Goal: Contribute content

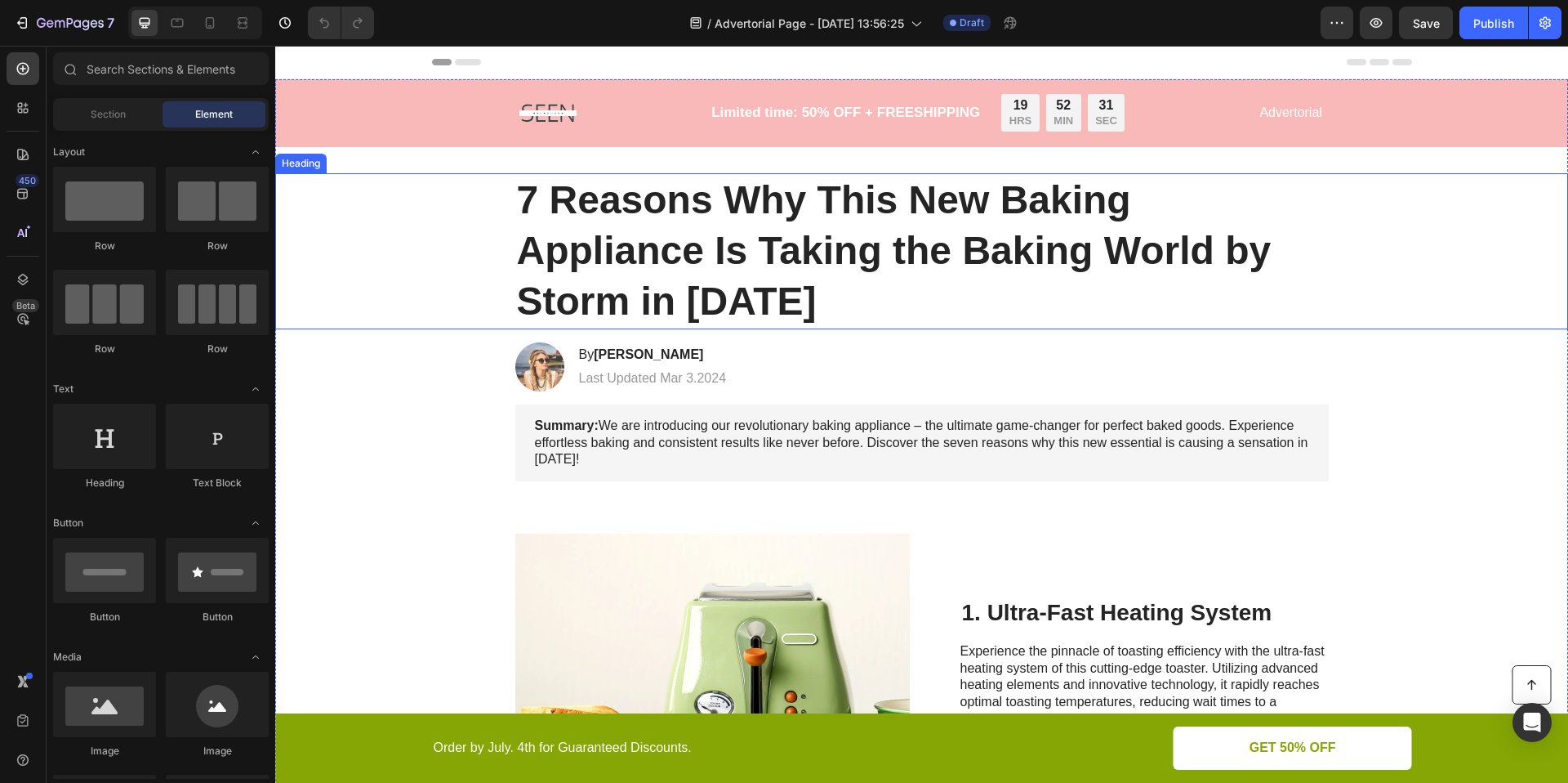
click at [761, 278] on h1 "7 Reasons Why This New Baking Appliance Is Taking the Baking World by Storm in …" at bounding box center [922, 251] width 813 height 156
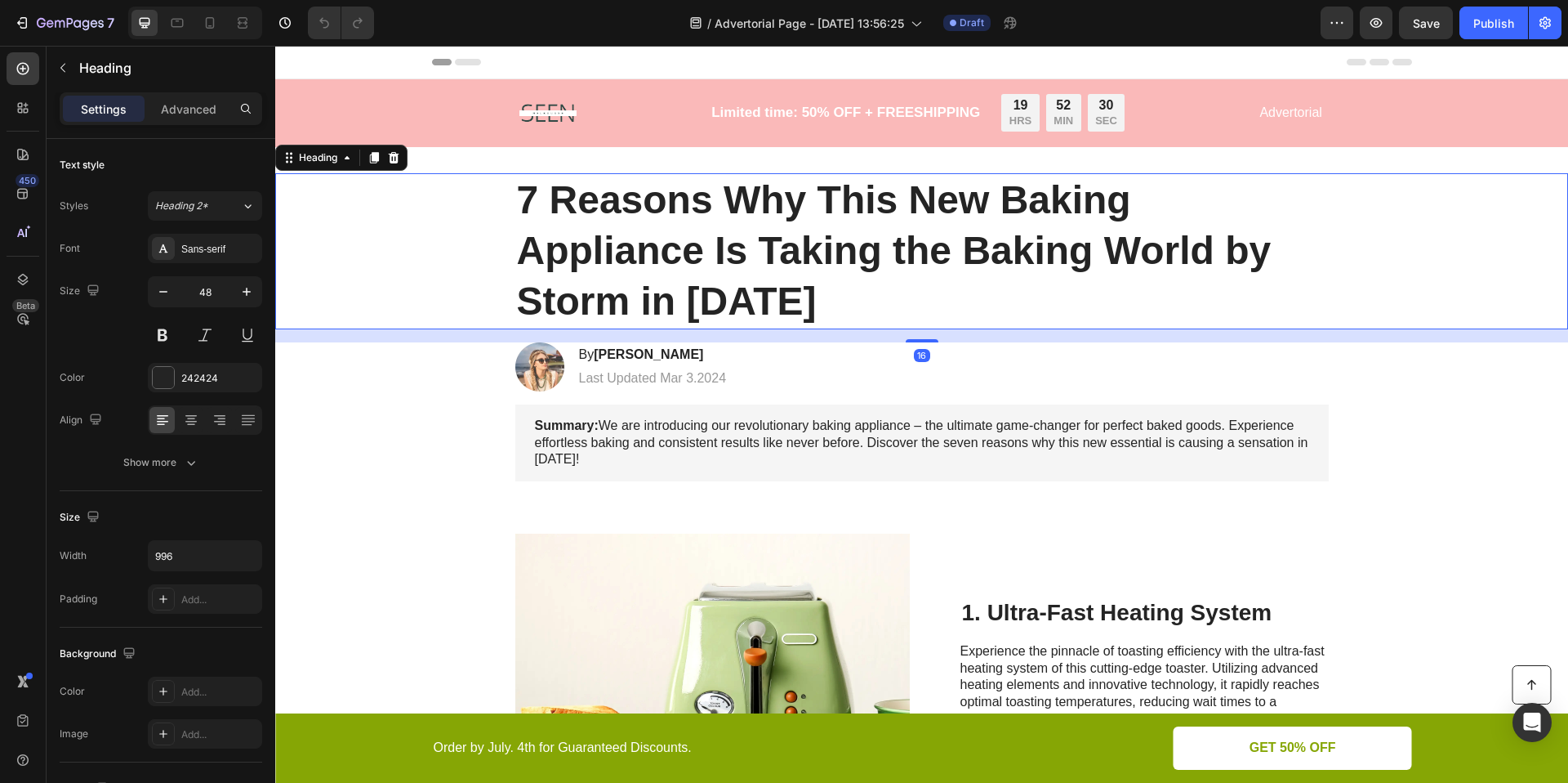
click at [757, 280] on h1 "7 Reasons Why This New Baking Appliance Is Taking the Baking World by Storm in …" at bounding box center [922, 251] width 813 height 156
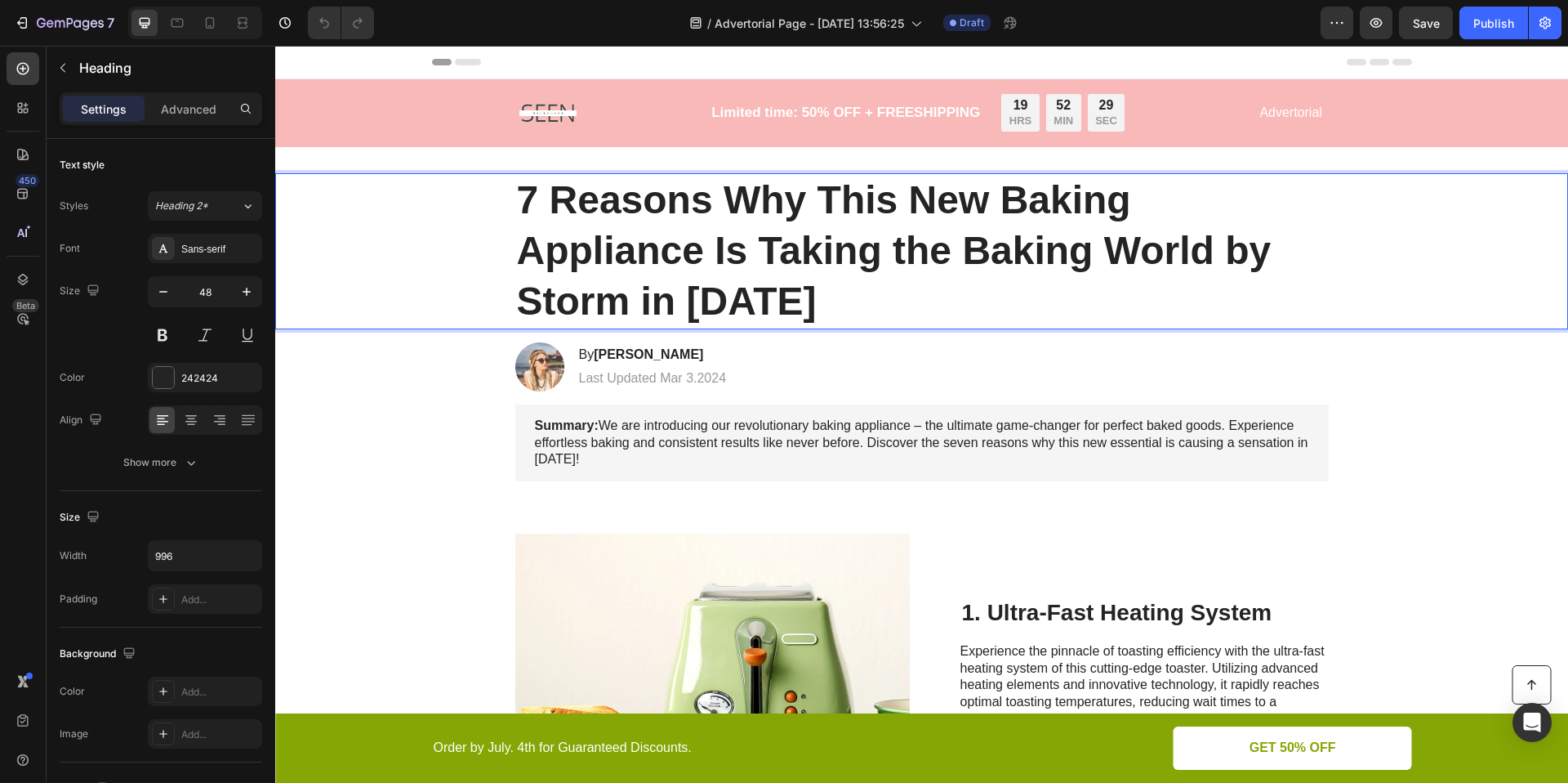
click at [757, 280] on p "7 Reasons Why This New Baking Appliance Is Taking the Baking World by Storm in …" at bounding box center [922, 251] width 810 height 152
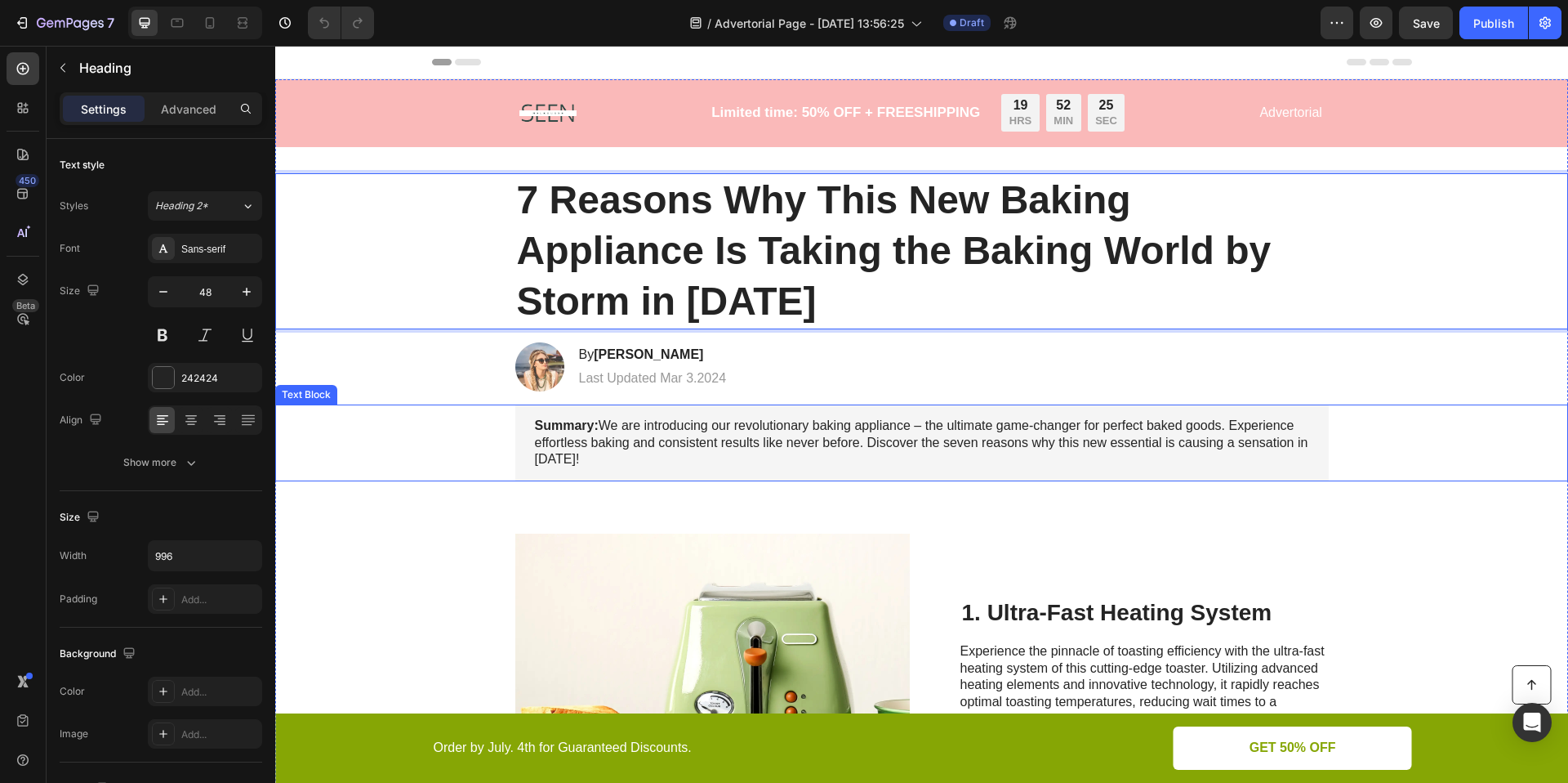
click at [1405, 413] on div "Summary: We are introducing our revolutionary baking appliance – the ultimate g…" at bounding box center [922, 442] width 1260 height 77
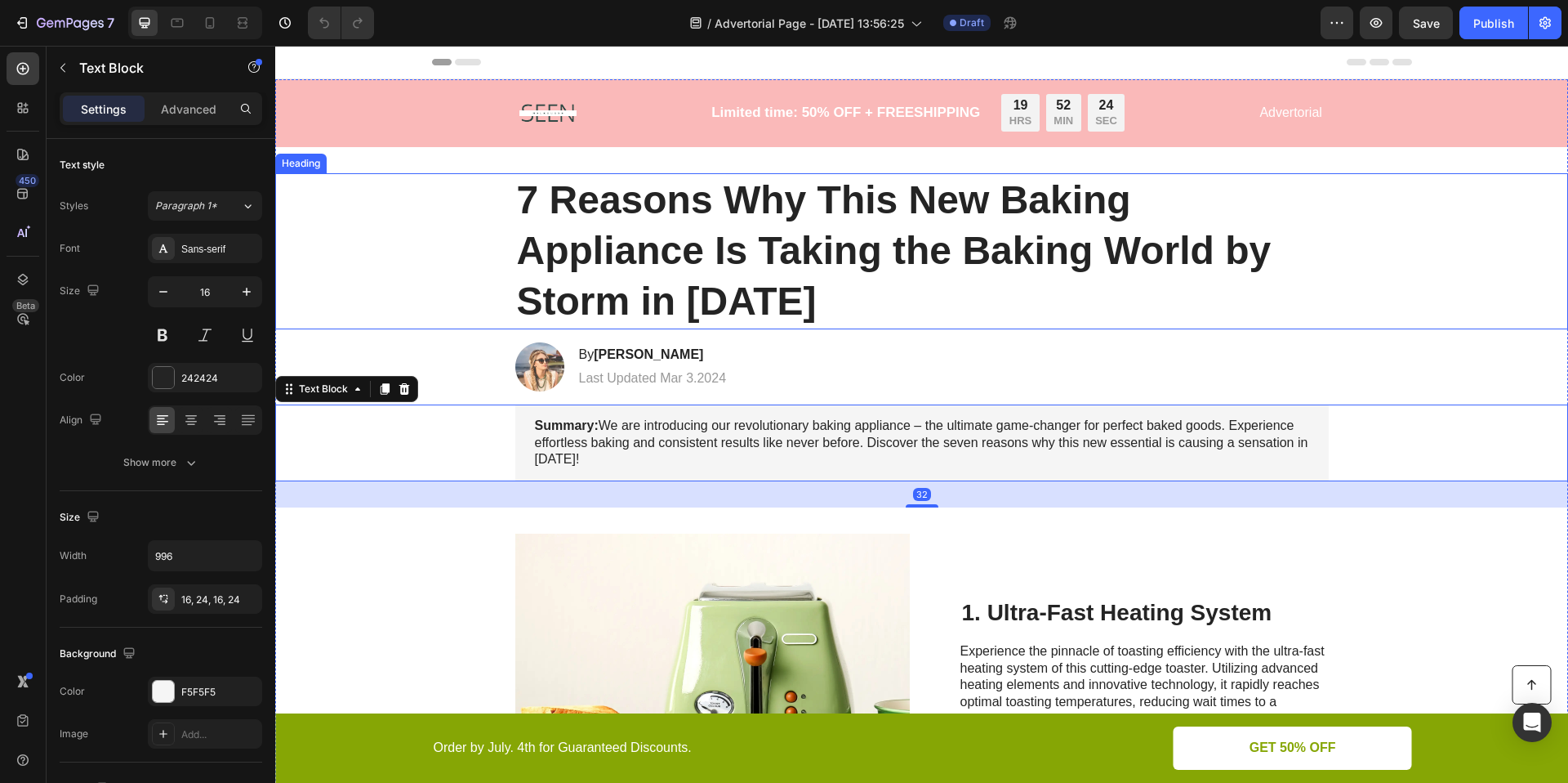
click at [1178, 301] on p "7 Reasons Why This New Baking Appliance Is Taking the Baking World by Storm in …" at bounding box center [922, 251] width 810 height 152
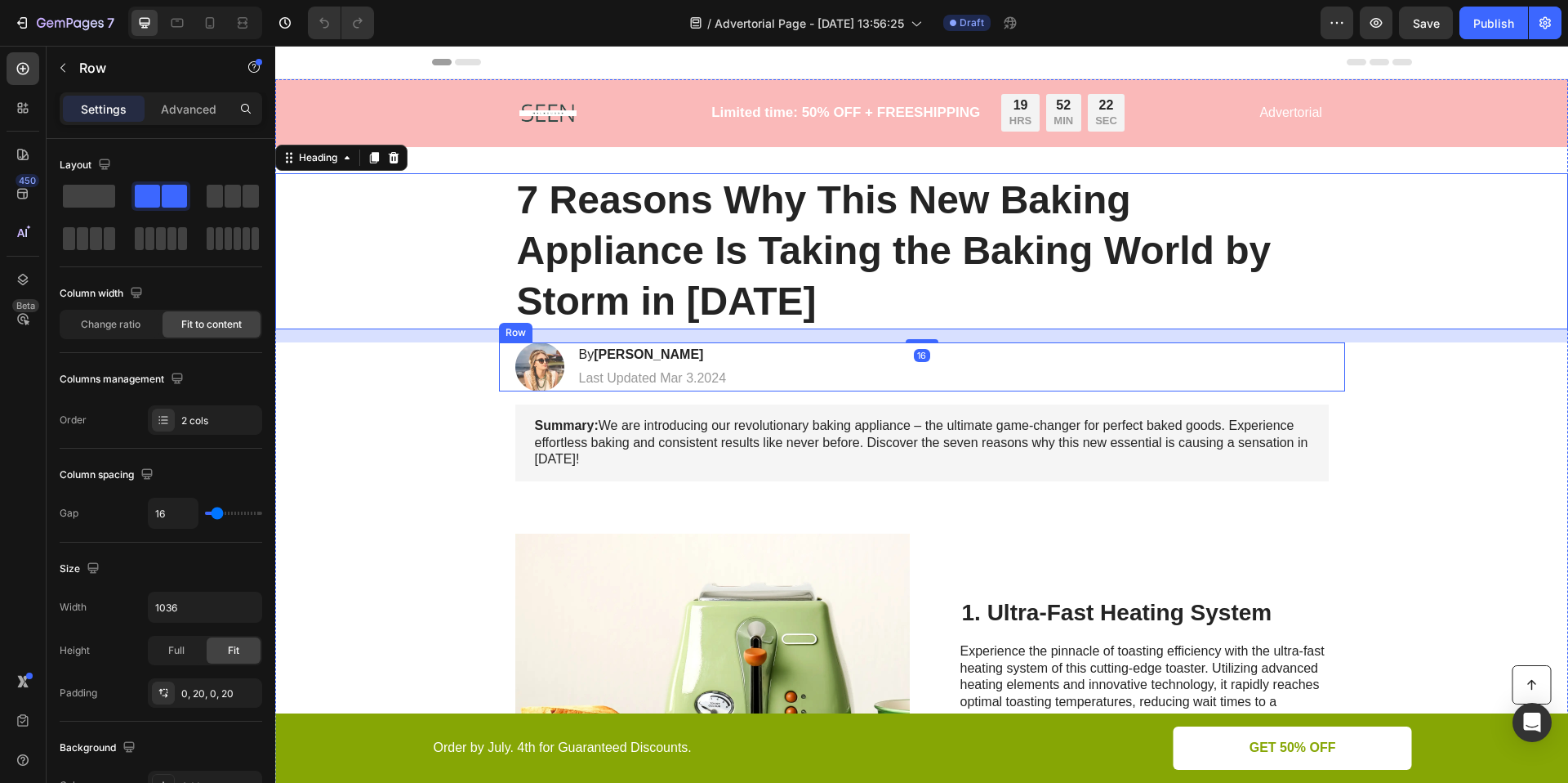
click at [740, 357] on div "Image By [PERSON_NAME] Heading Last Updated Mar 3.2024 Text [GEOGRAPHIC_DATA]" at bounding box center [922, 367] width 846 height 49
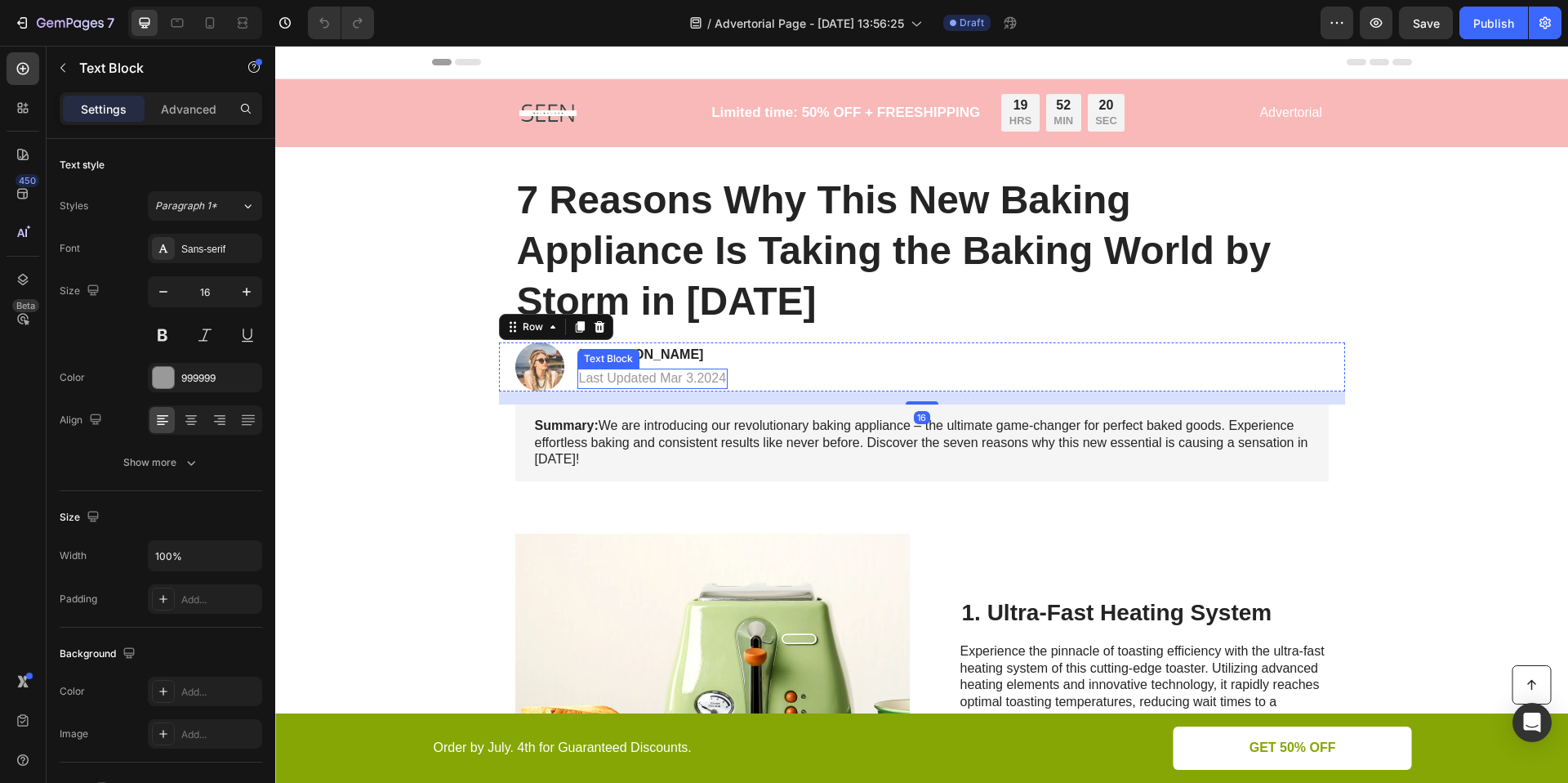
click at [685, 380] on p "Last Updated Mar 3.2024" at bounding box center [653, 379] width 147 height 17
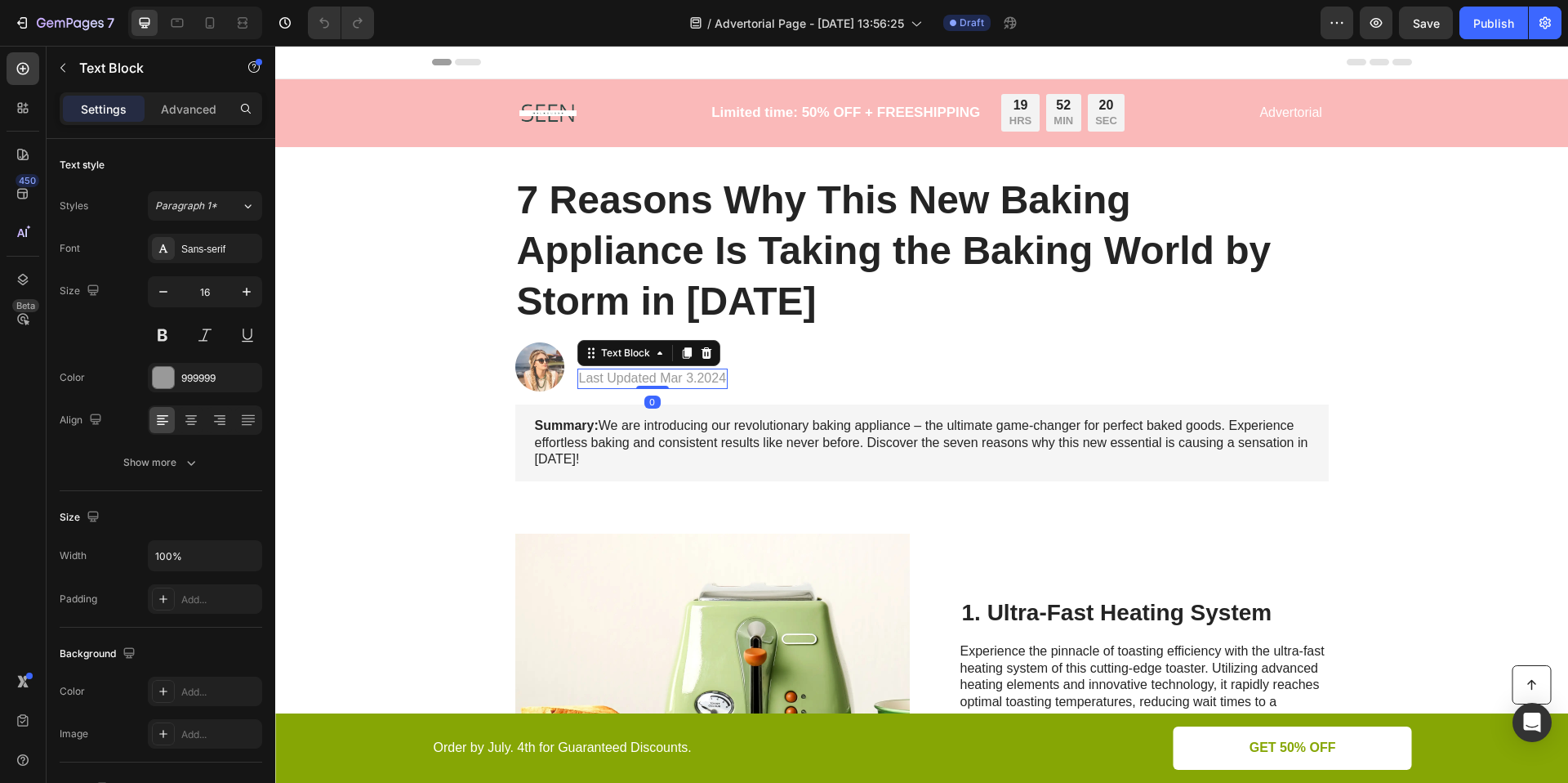
click at [685, 380] on p "Last Updated Mar 3.2024" at bounding box center [653, 379] width 147 height 17
click at [674, 379] on p "Last Updated Mar 3.2024" at bounding box center [653, 379] width 147 height 17
click at [697, 384] on p "Last Updated Sept 3.2024" at bounding box center [655, 379] width 152 height 17
click at [725, 380] on p "Last Updated [DATE]. 2024" at bounding box center [658, 379] width 158 height 17
click at [861, 360] on div "Image By [PERSON_NAME] Heading Last Updated [DATE]. 2025 Text Block 0 Row" at bounding box center [922, 367] width 846 height 49
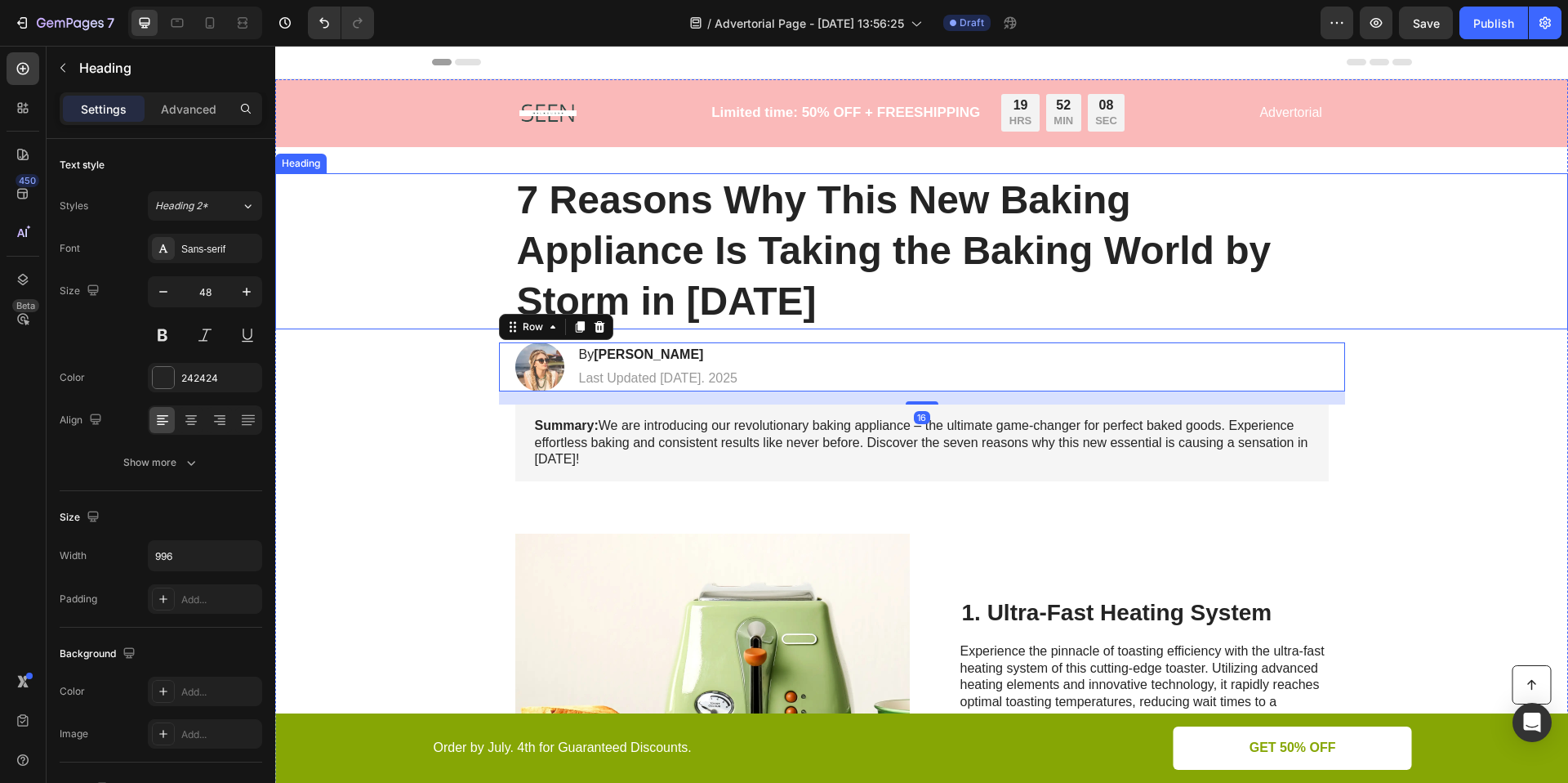
click at [1482, 307] on div "7 Reasons Why This New Baking Appliance Is Taking the Baking World by Storm in …" at bounding box center [922, 251] width 1260 height 156
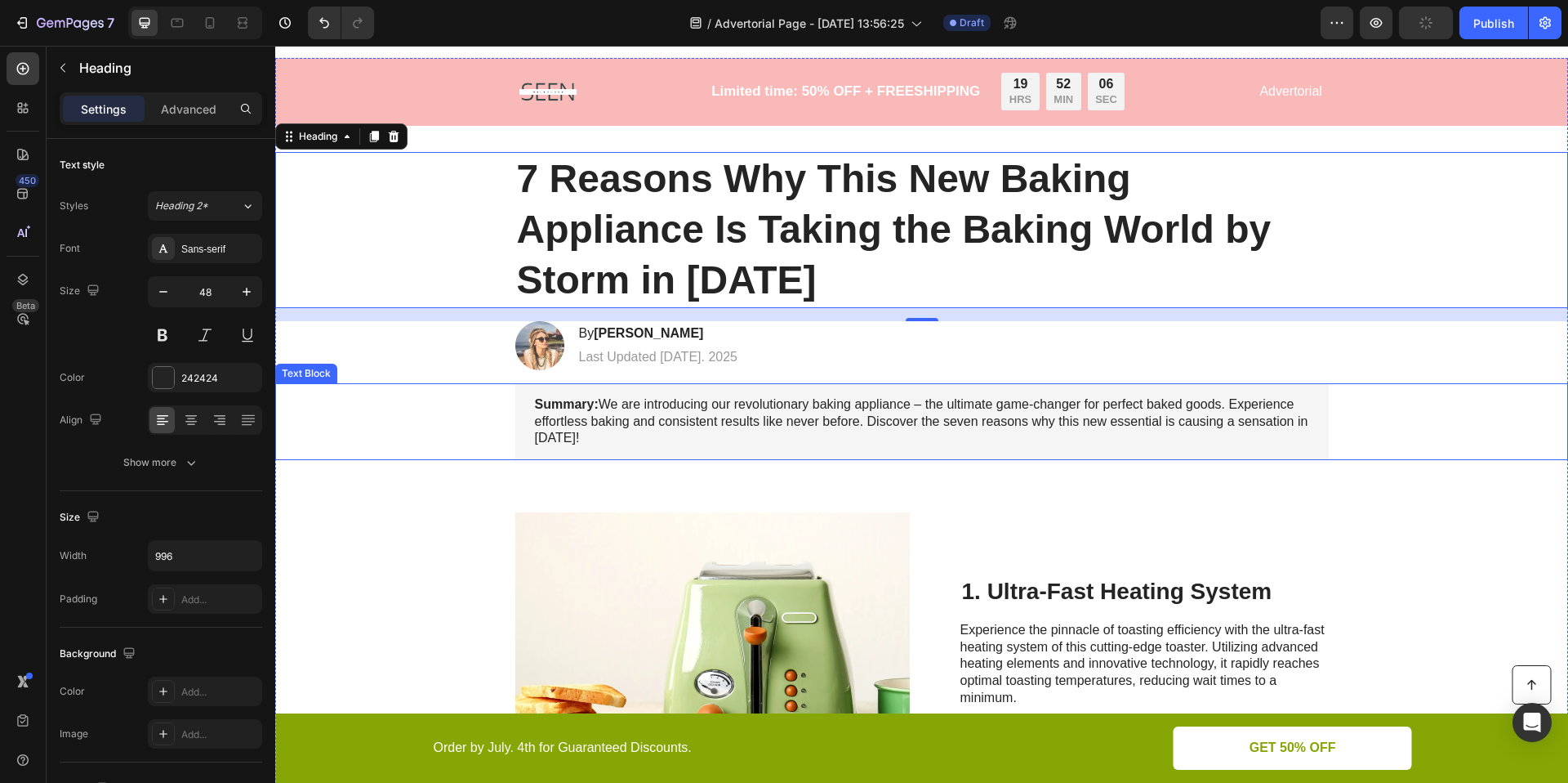
scroll to position [21, 0]
click at [202, 109] on p "Advanced" at bounding box center [189, 109] width 56 height 17
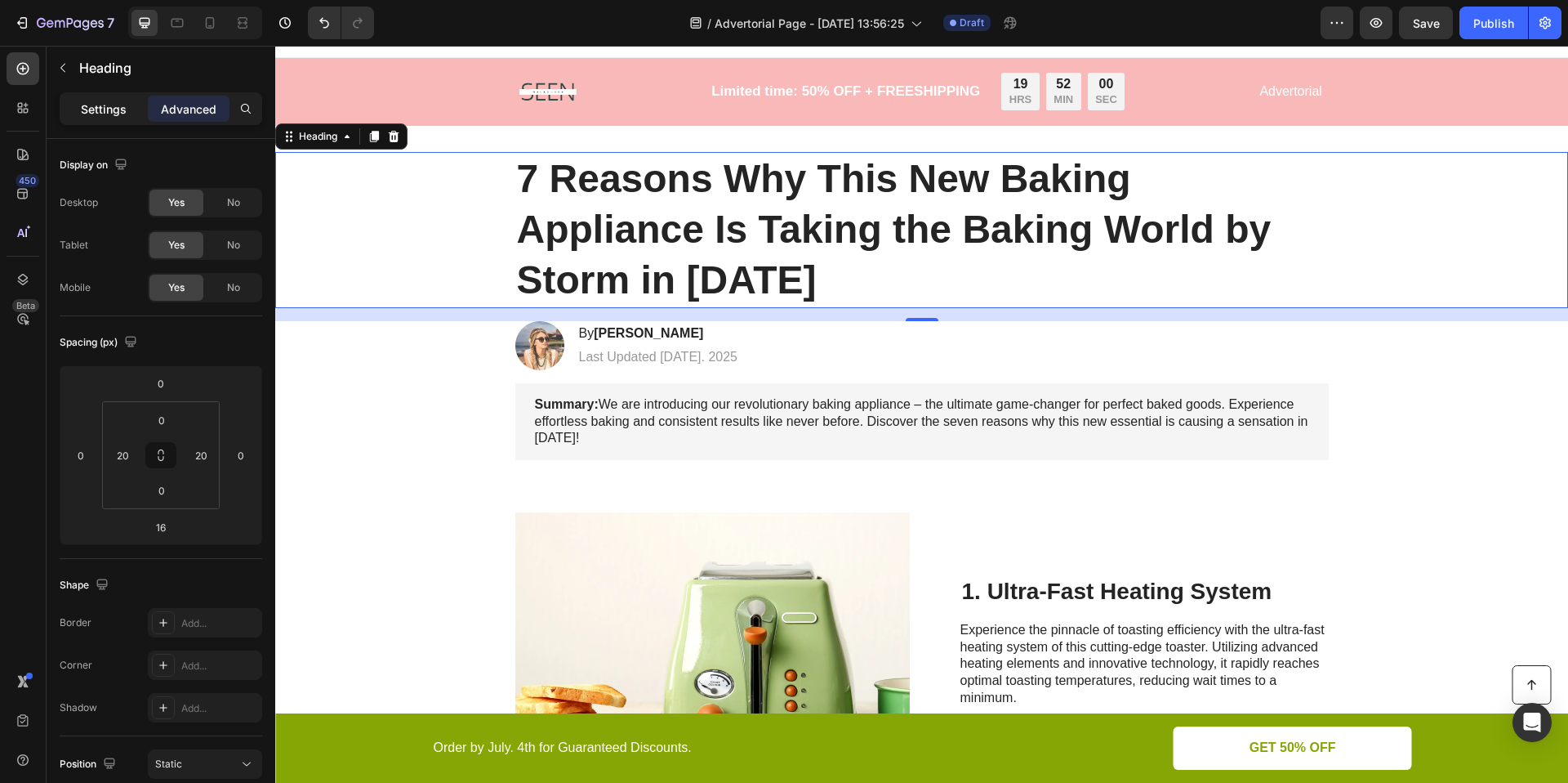
click at [109, 104] on p "Settings" at bounding box center [104, 109] width 46 height 17
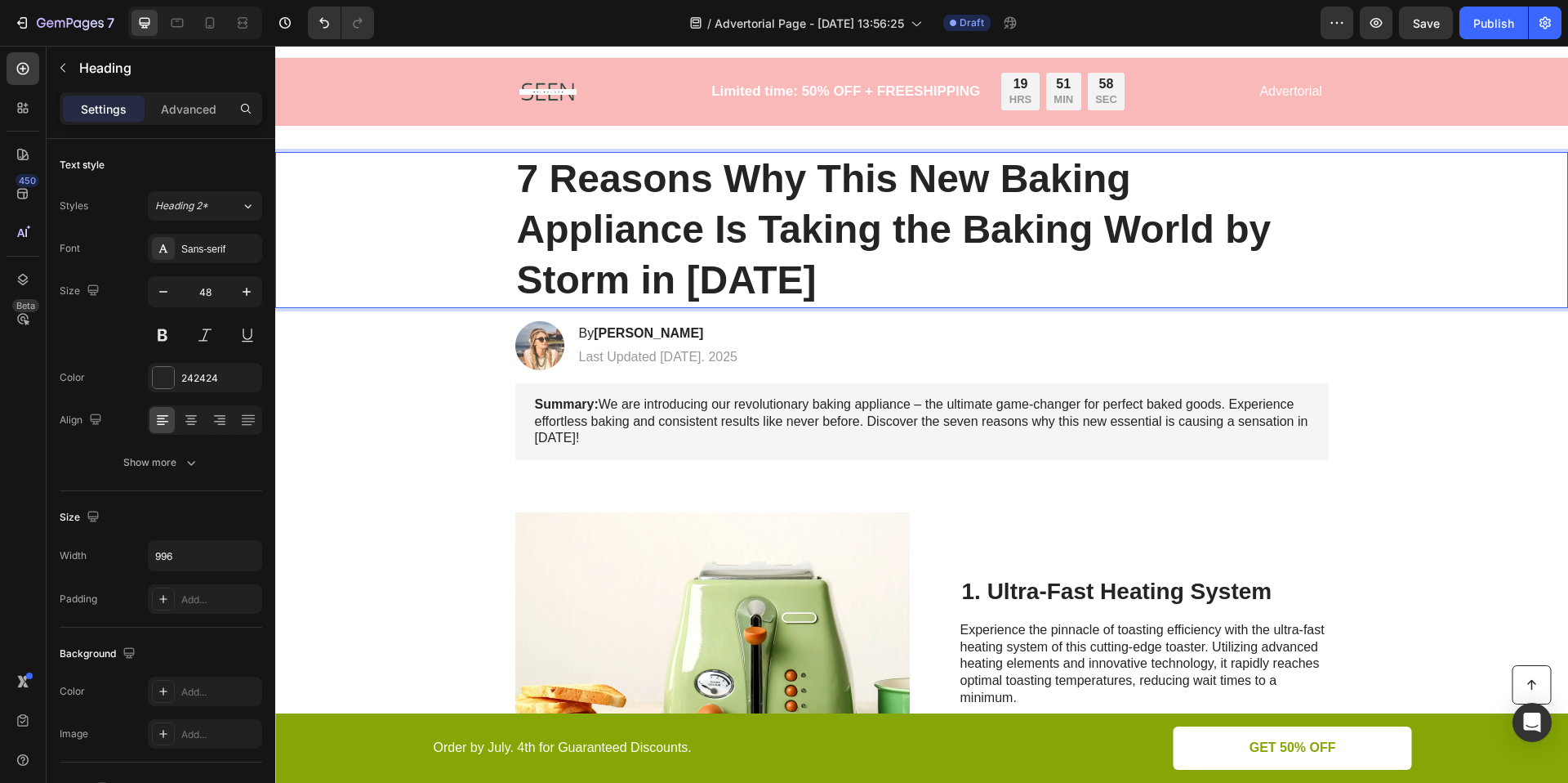
click at [777, 273] on p "7 Reasons Why This New Baking Appliance Is Taking the Baking World by Storm in …" at bounding box center [922, 229] width 810 height 152
click at [784, 275] on p "7 Reasons Why This New Baking Appliance Is Taking the Baking World by Storm in …" at bounding box center [922, 229] width 810 height 152
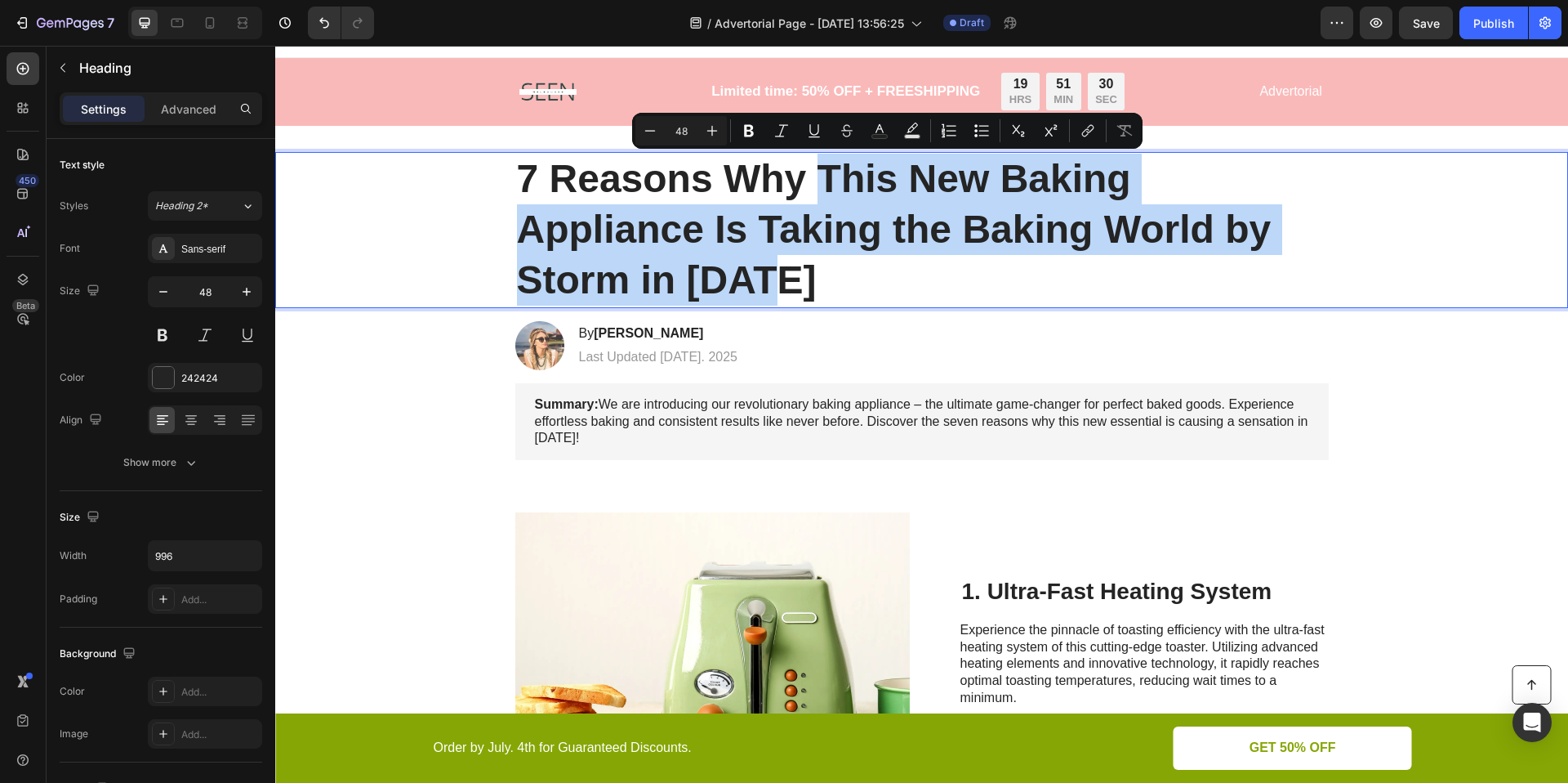
drag, startPoint x: 809, startPoint y: 170, endPoint x: 856, endPoint y: 270, distance: 110.5
click at [856, 270] on p "7 Reasons Why This New Baking Appliance Is Taking the Baking World by Storm in …" at bounding box center [922, 229] width 810 height 152
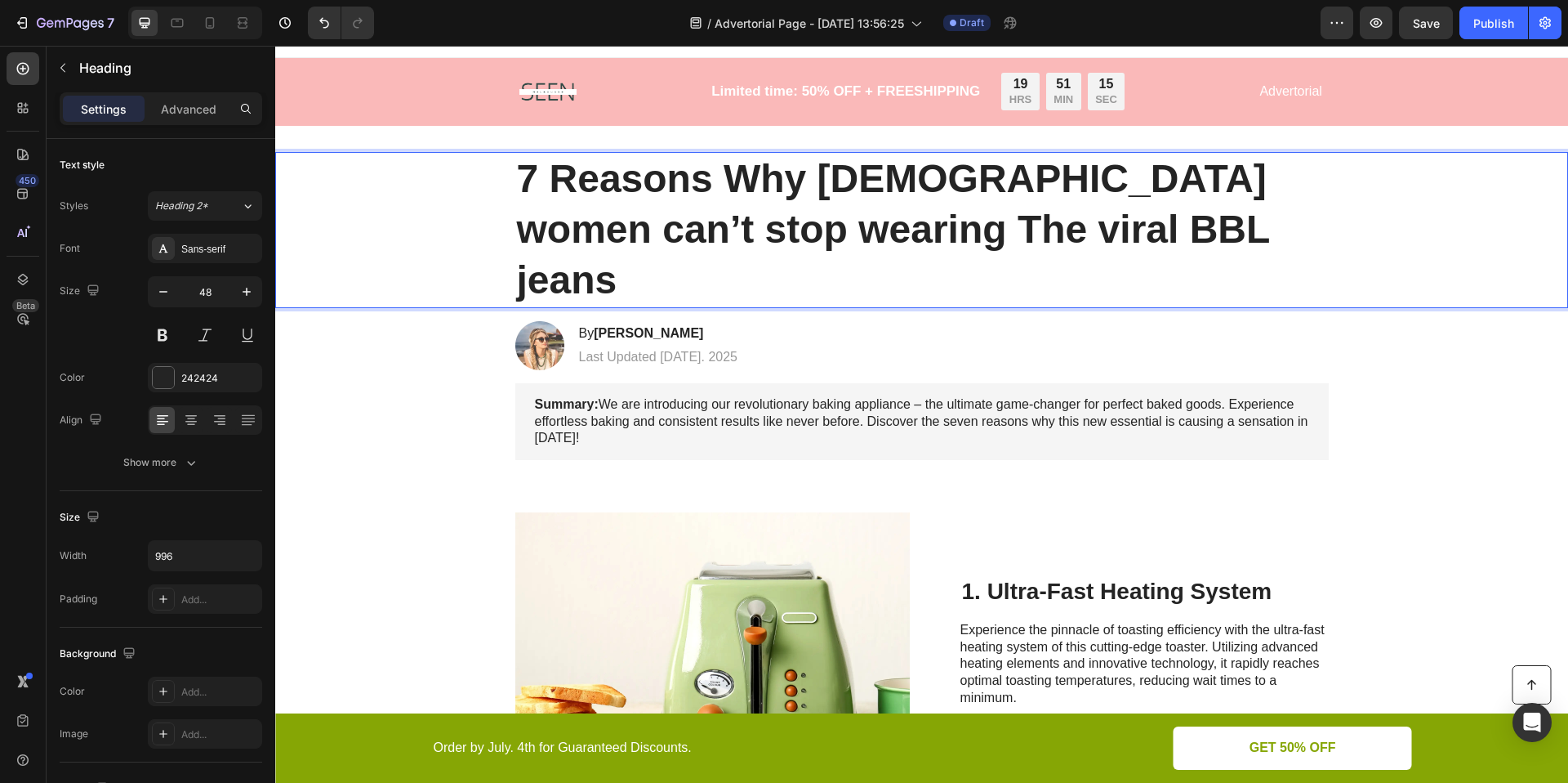
click at [971, 181] on p "7 Reasons Why [DEMOGRAPHIC_DATA] women can’t stop wearing The viral BBL jeans" at bounding box center [922, 229] width 810 height 152
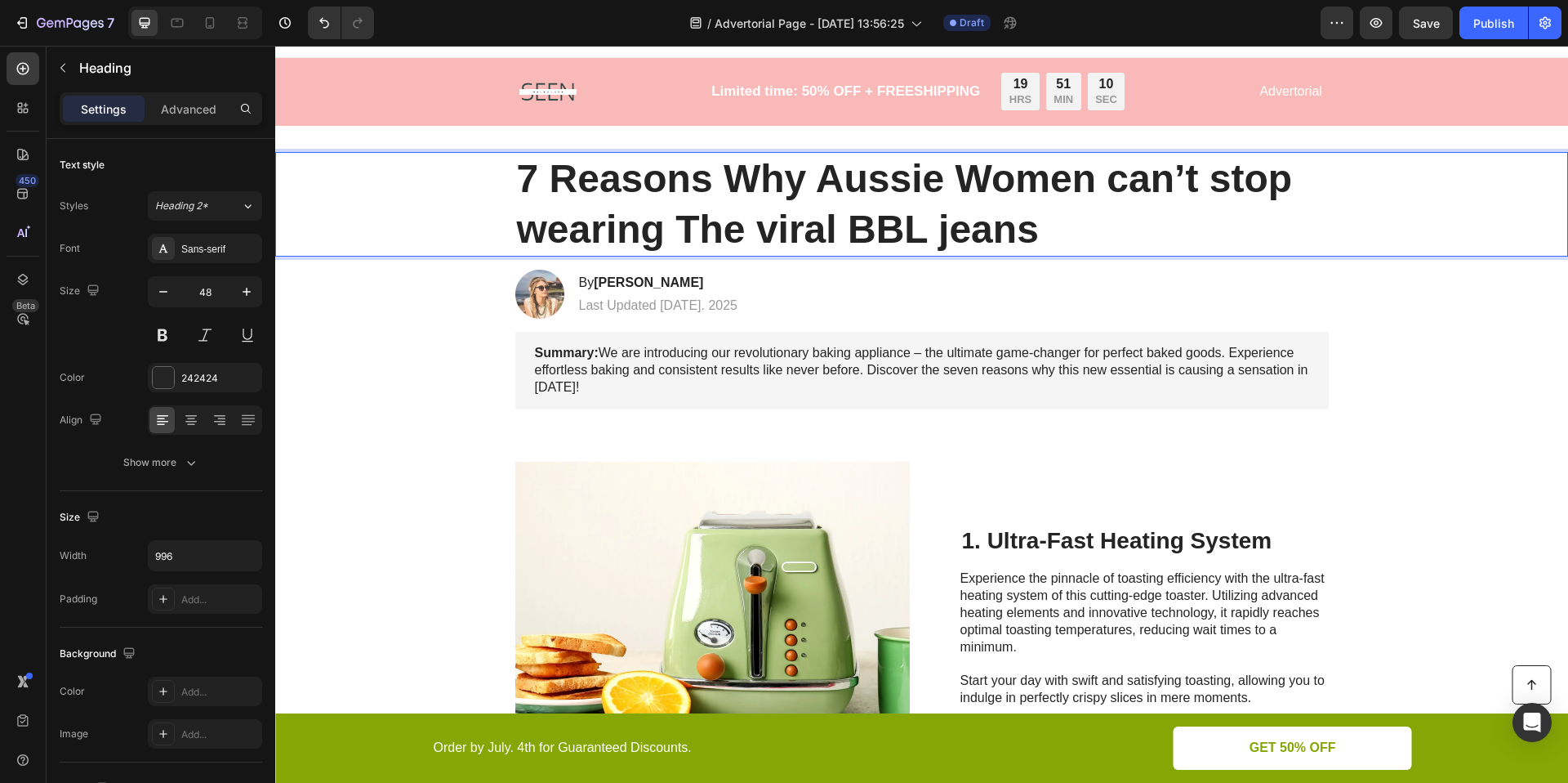
click at [543, 231] on p "7 Reasons Why Aussie Women can’t stop wearing The viral BBL jeans" at bounding box center [922, 204] width 810 height 103
click at [780, 233] on p "7 Reasons Why Aussie Women can’t stop Wearing The viral BBL jeans" at bounding box center [922, 204] width 810 height 103
click at [959, 227] on p "7 Reasons Why Aussie Women can’t stop Wearing The Viral BBL jeans" at bounding box center [922, 204] width 810 height 103
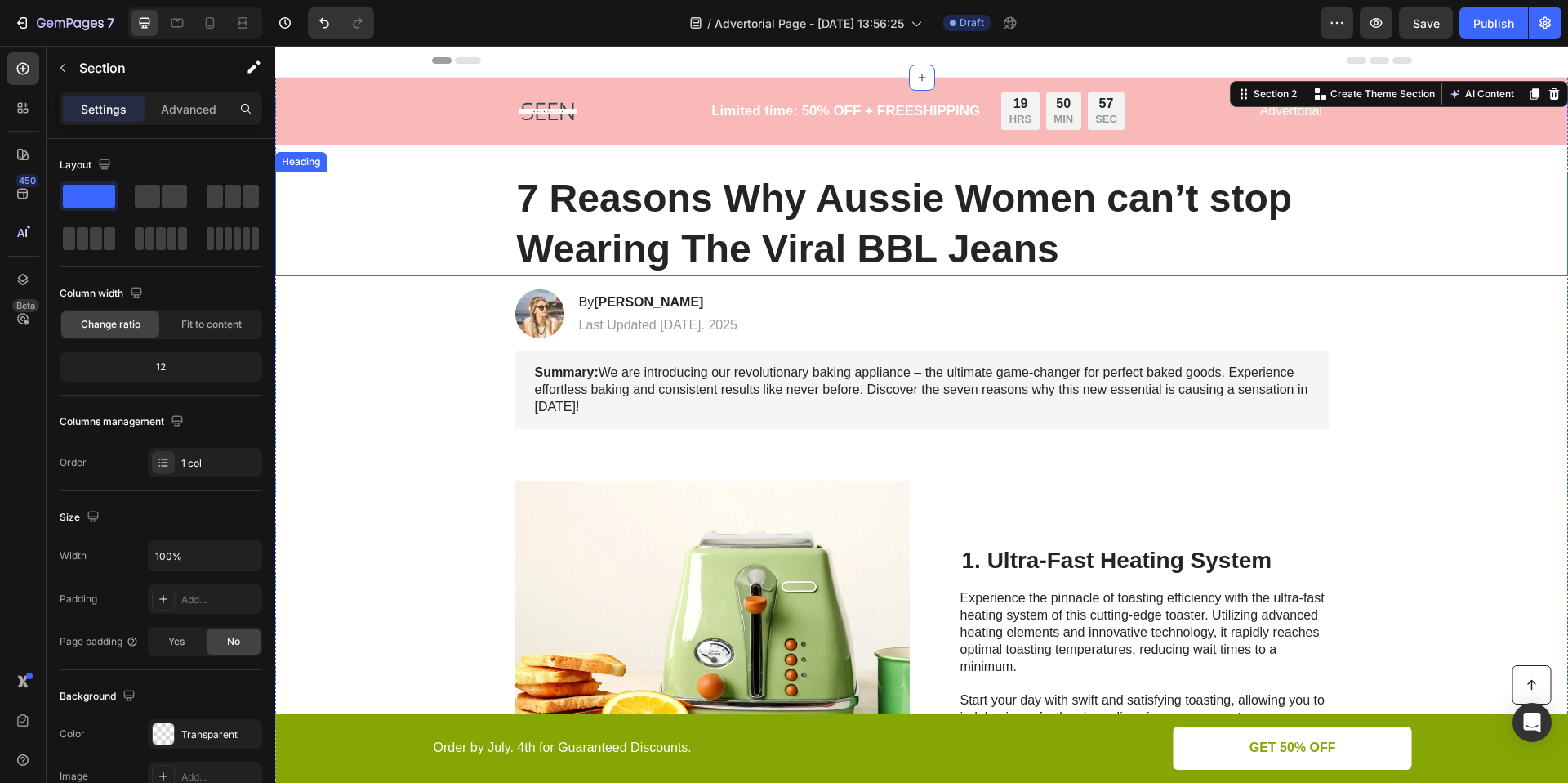
scroll to position [0, 0]
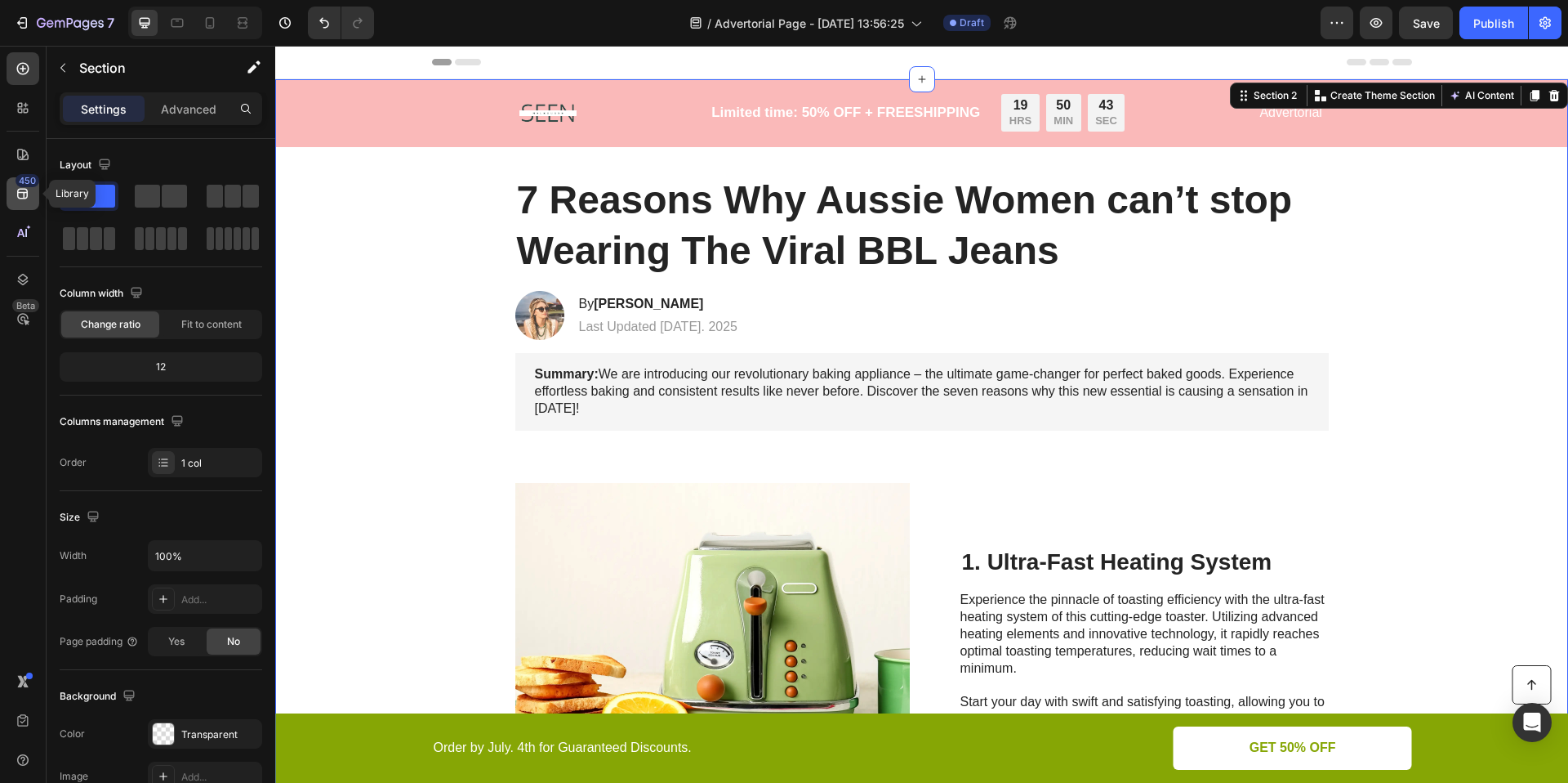
click at [29, 190] on icon at bounding box center [23, 193] width 16 height 16
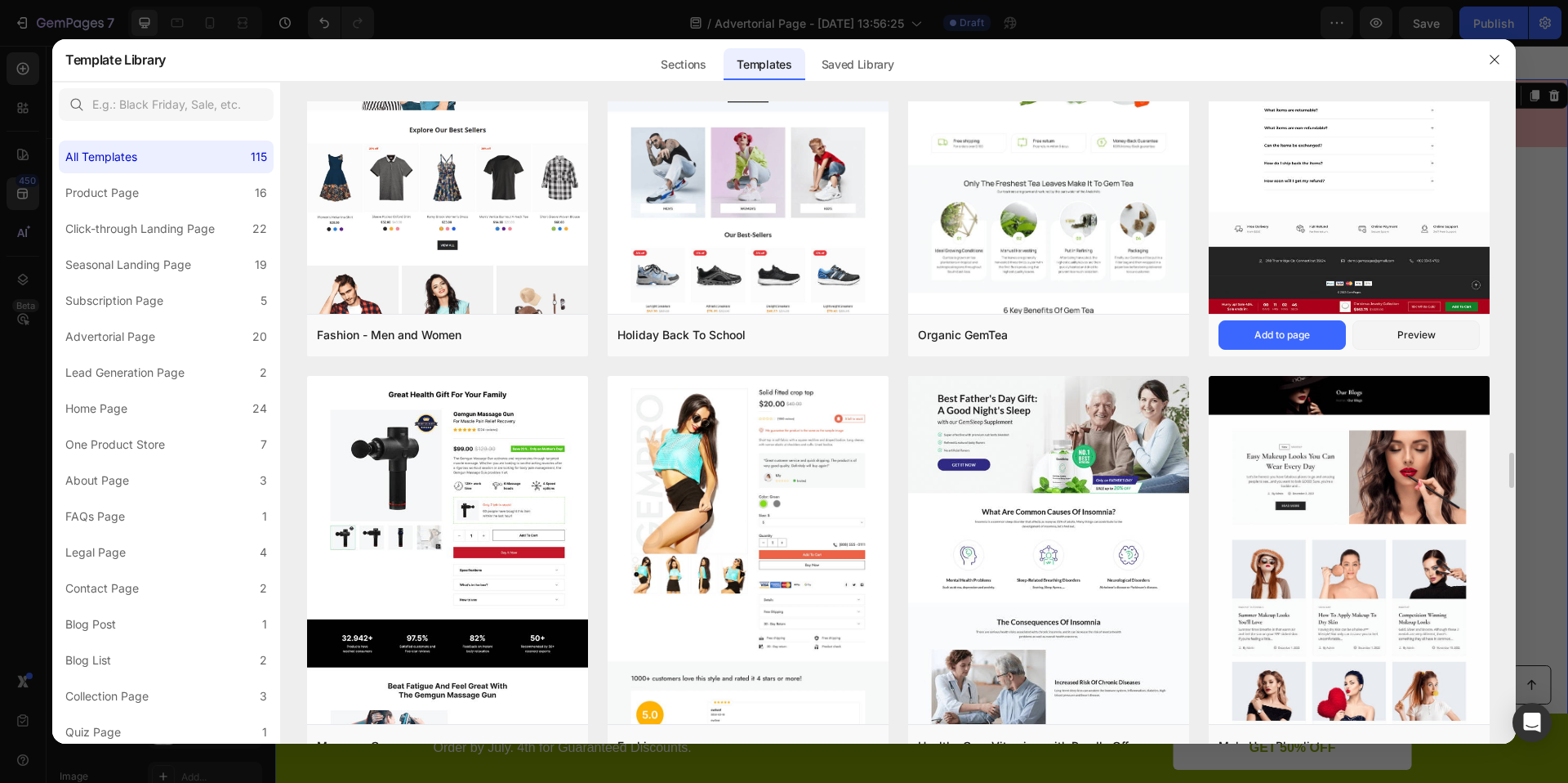
scroll to position [5746, 0]
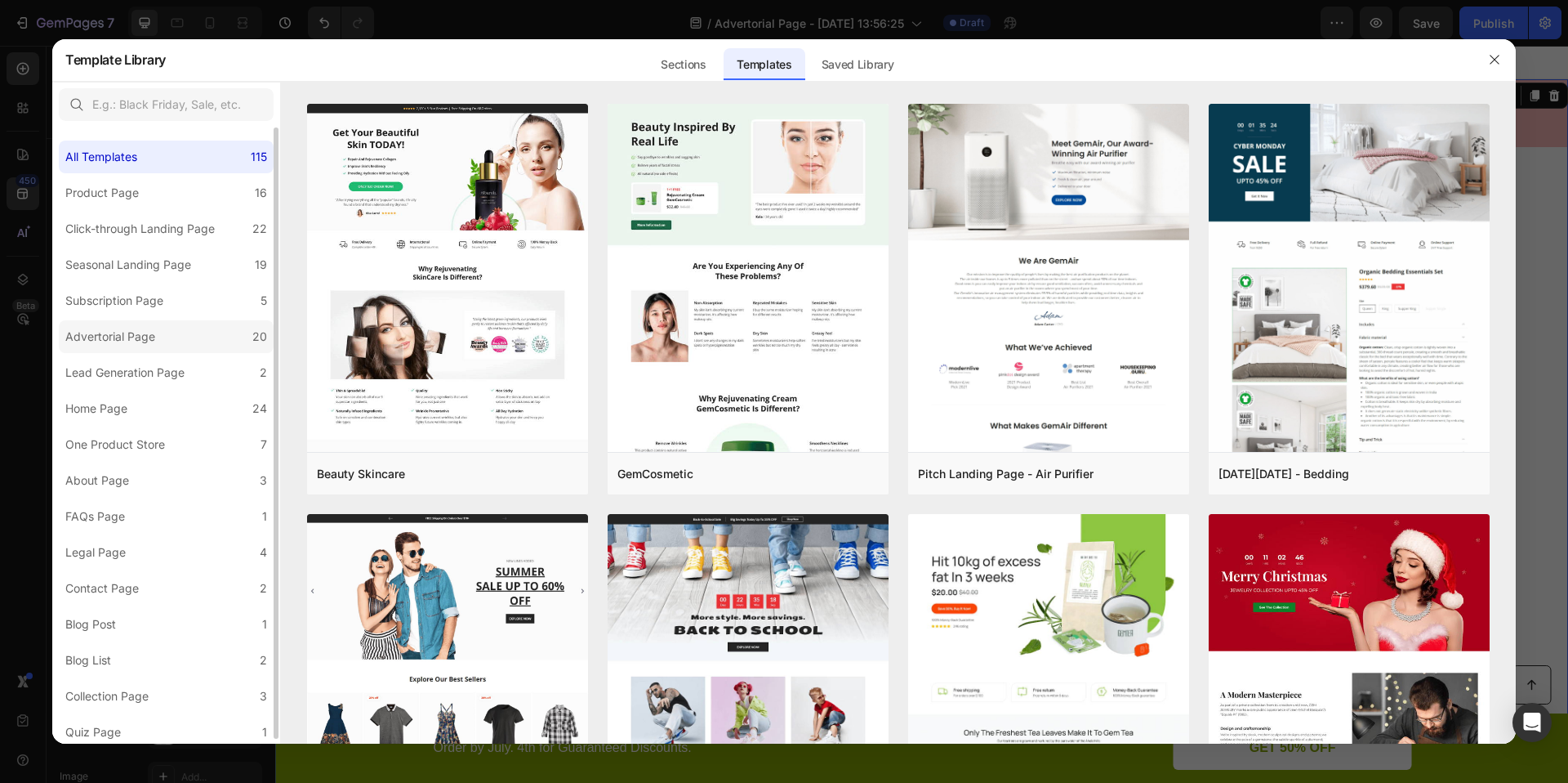
click at [107, 343] on div "Advertorial Page" at bounding box center [111, 337] width 90 height 20
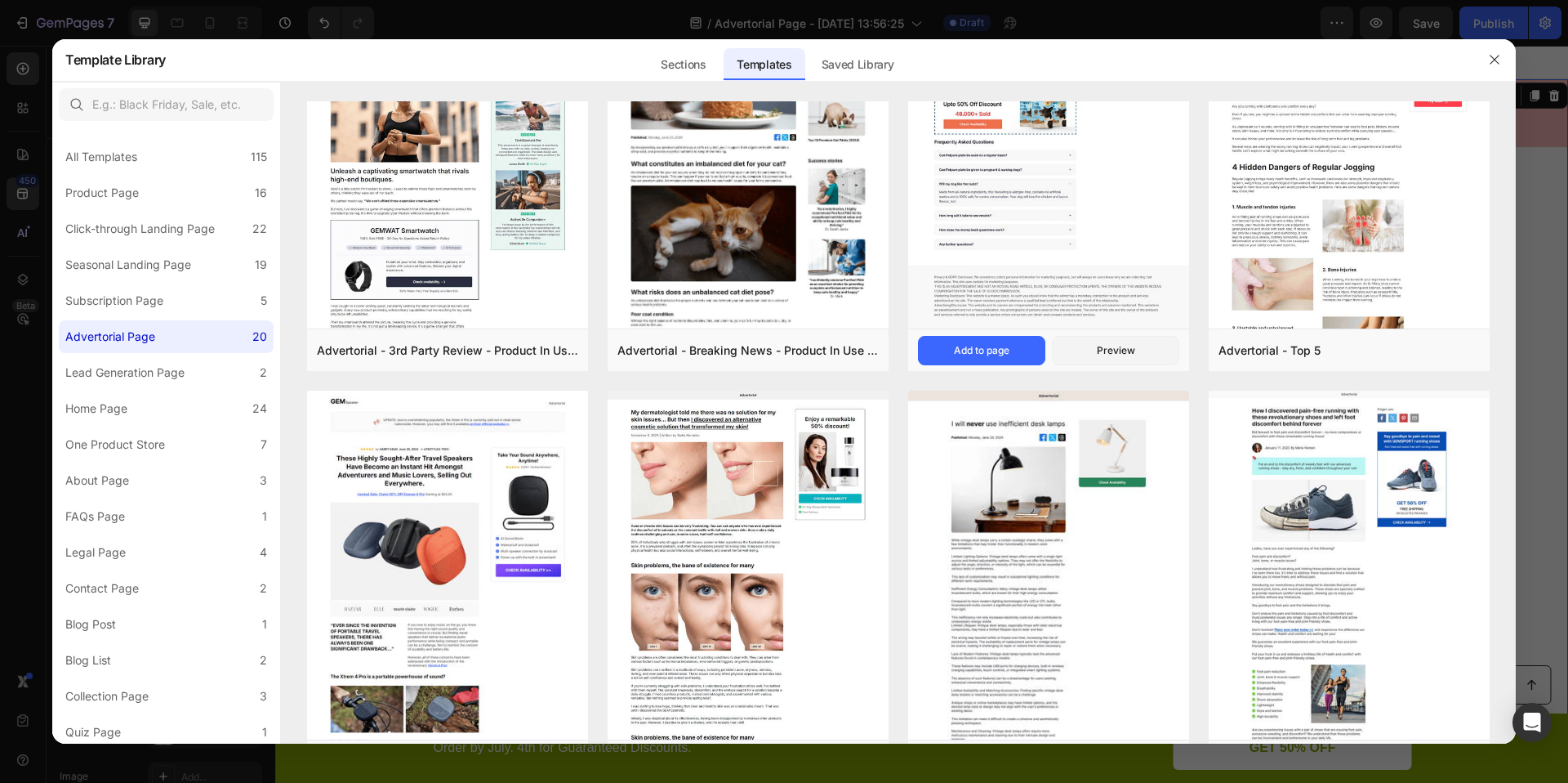
scroll to position [612, 0]
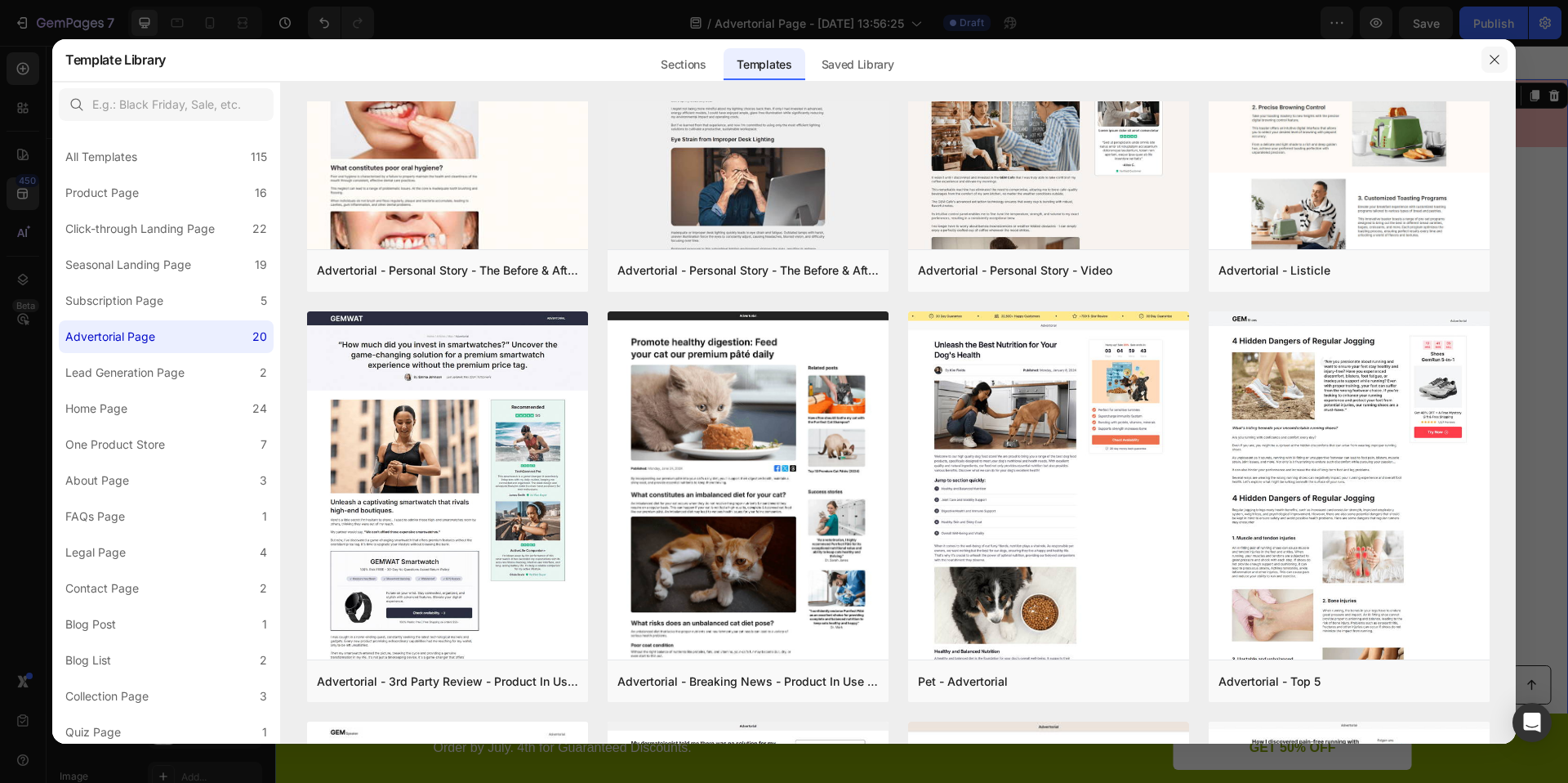
click at [1497, 53] on icon "button" at bounding box center [1494, 59] width 13 height 13
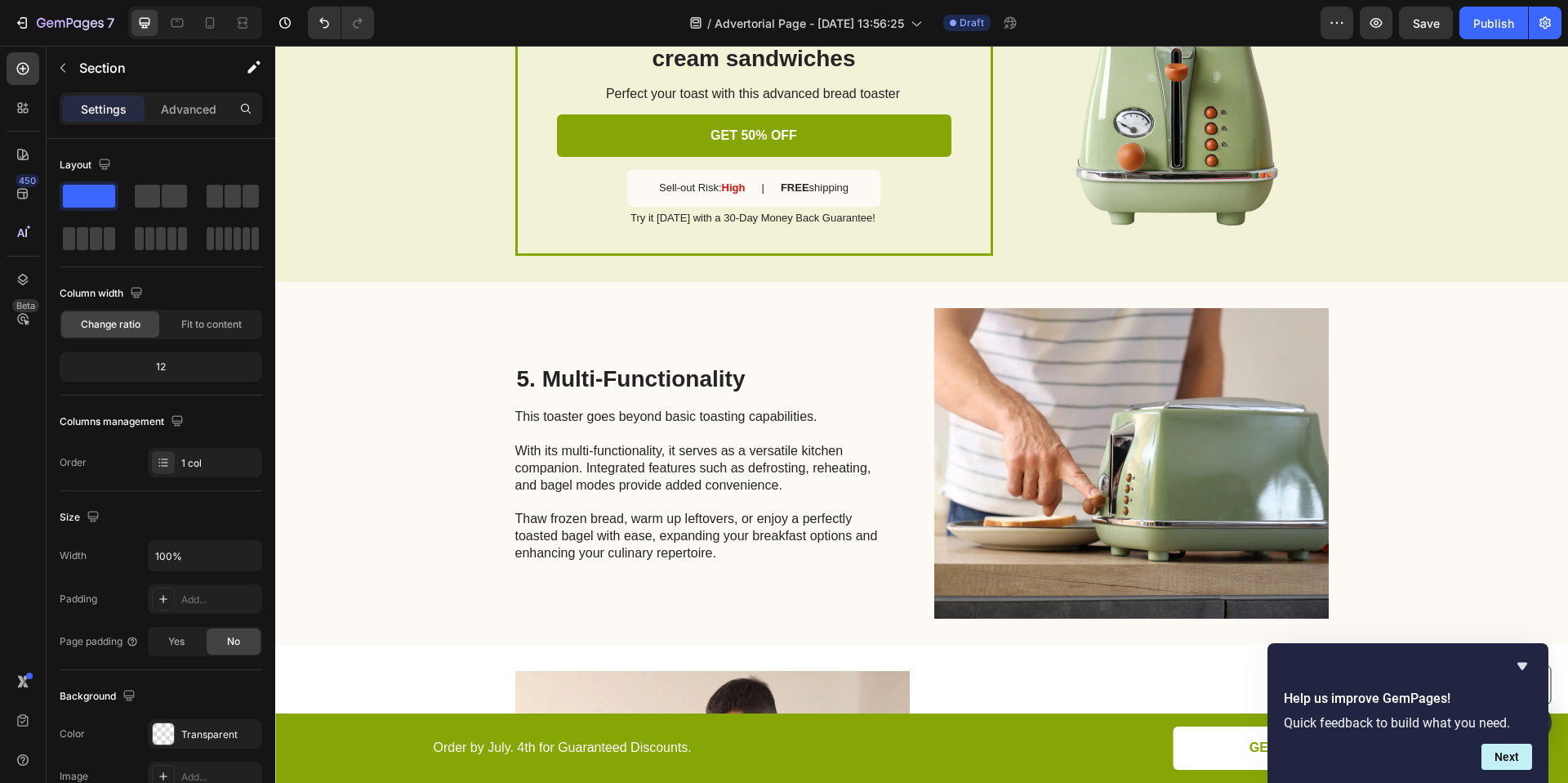
scroll to position [1969, 0]
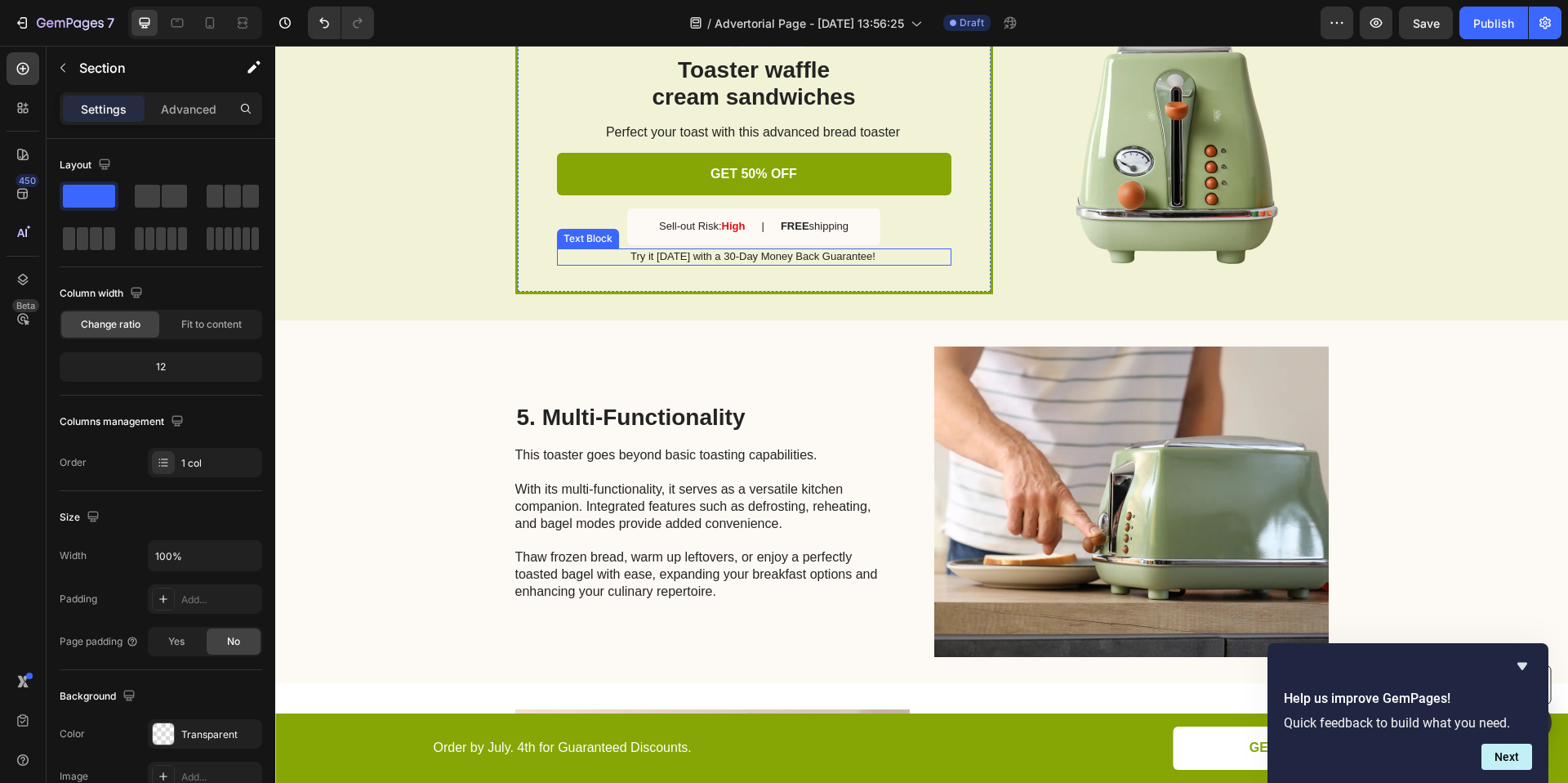
click at [761, 257] on p "Try it [DATE] with a 30-Day Money Back Guarantee!" at bounding box center [753, 257] width 393 height 14
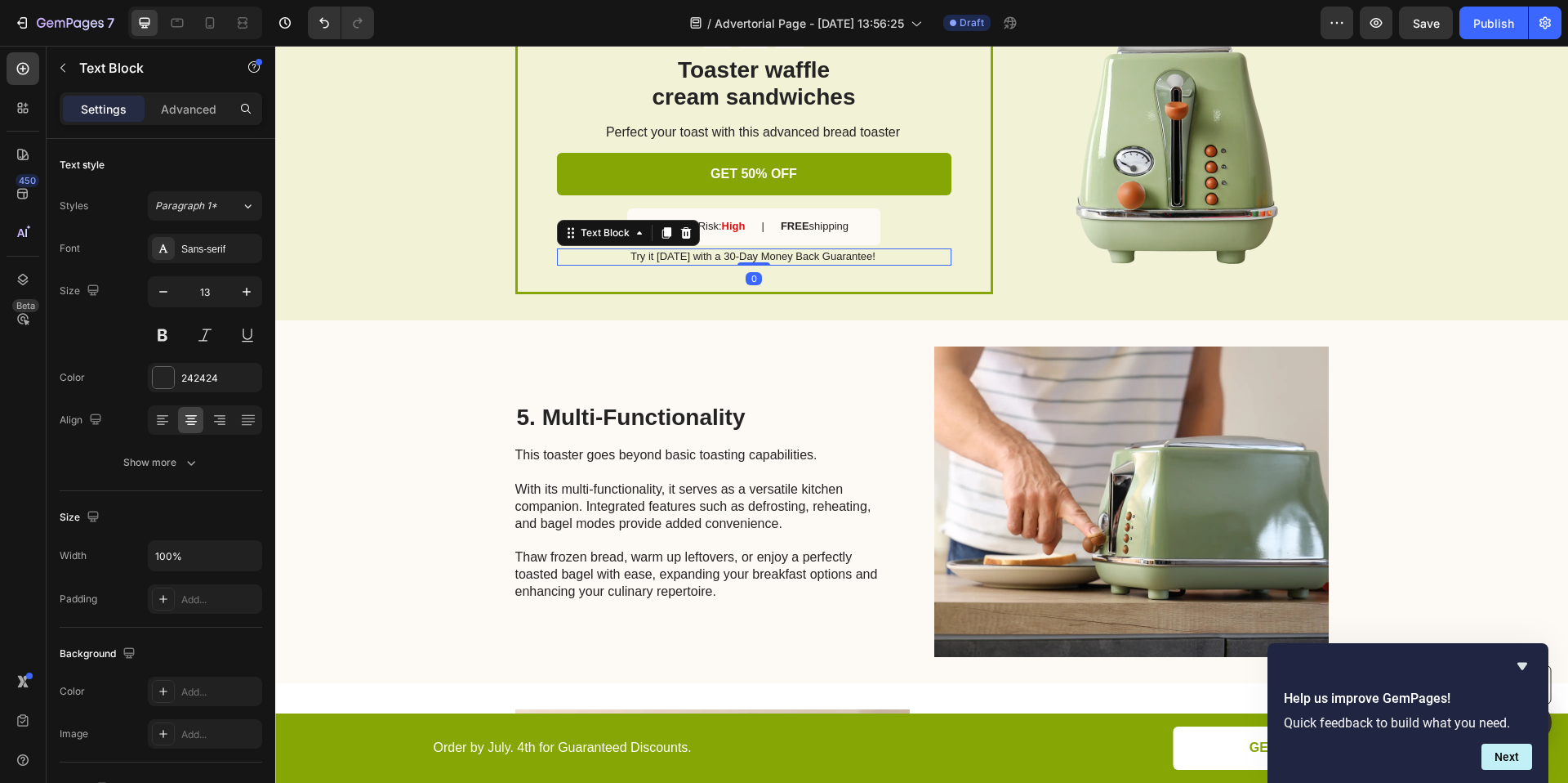
click at [720, 257] on p "Try it [DATE] with a 30-Day Money Back Guarantee!" at bounding box center [753, 257] width 393 height 14
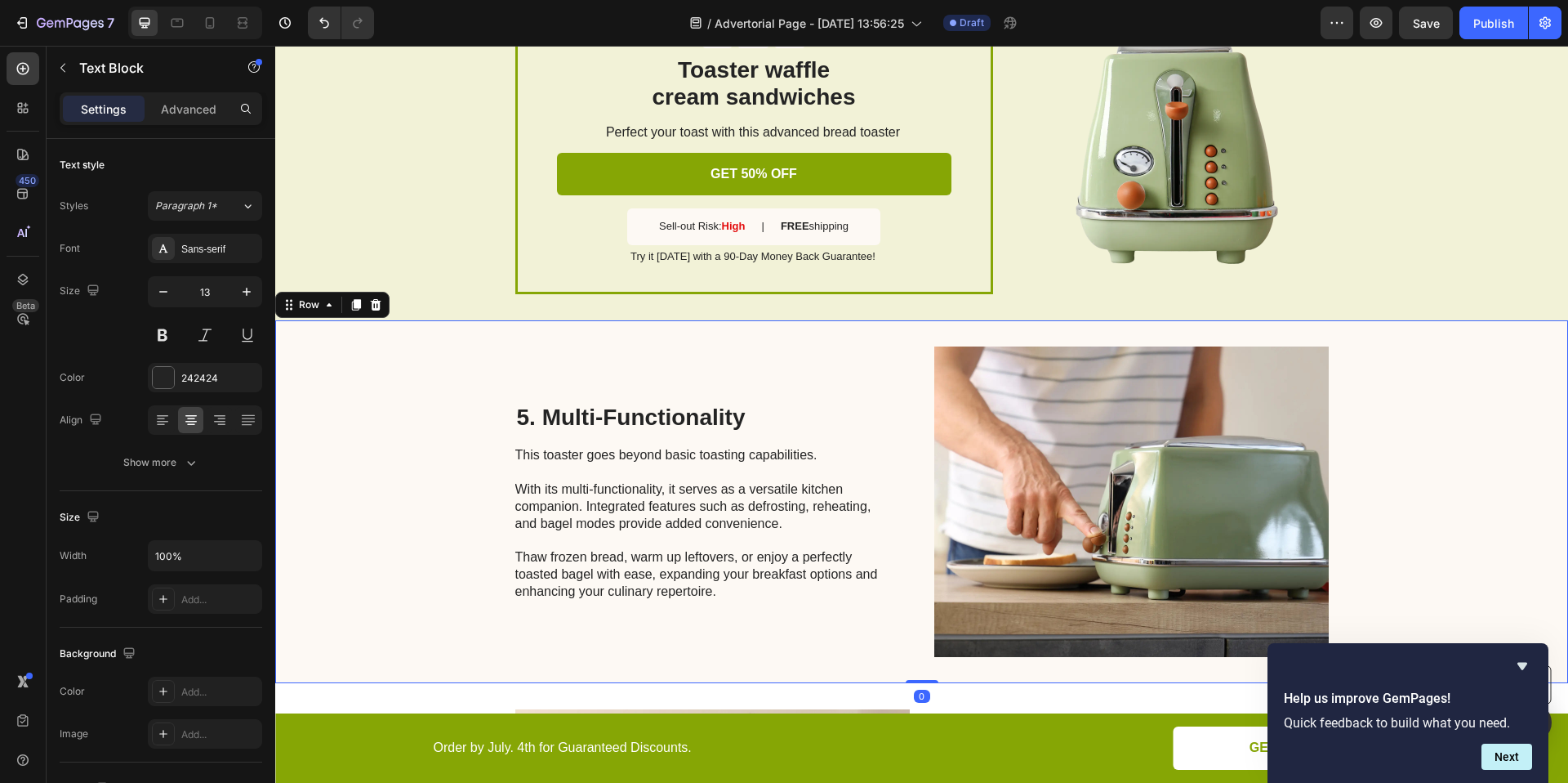
click at [1428, 385] on div "5. Multi-Functionality Heading This toaster goes beyond basic toasting capabili…" at bounding box center [921, 502] width 1292 height 363
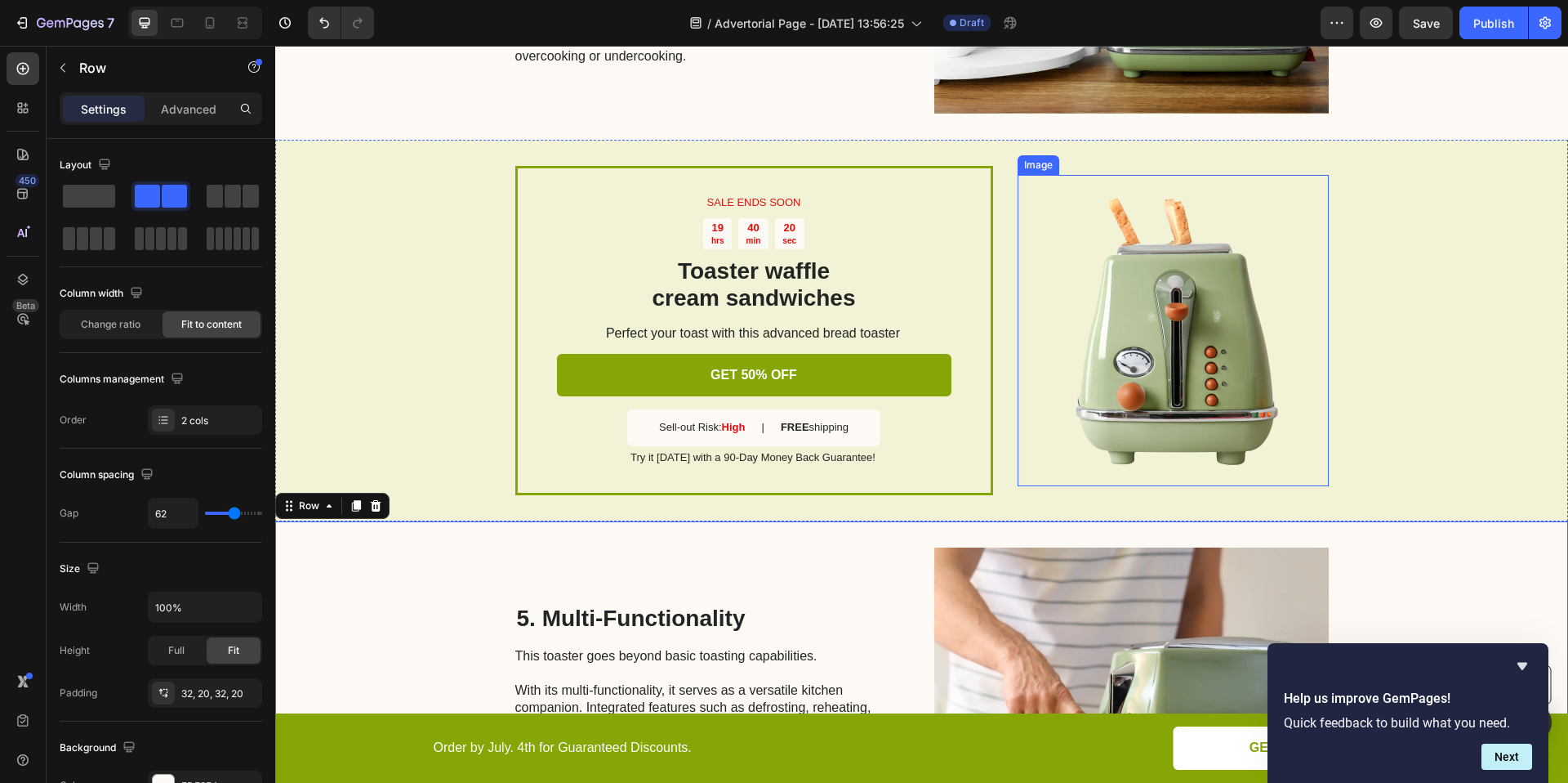
scroll to position [1720, 0]
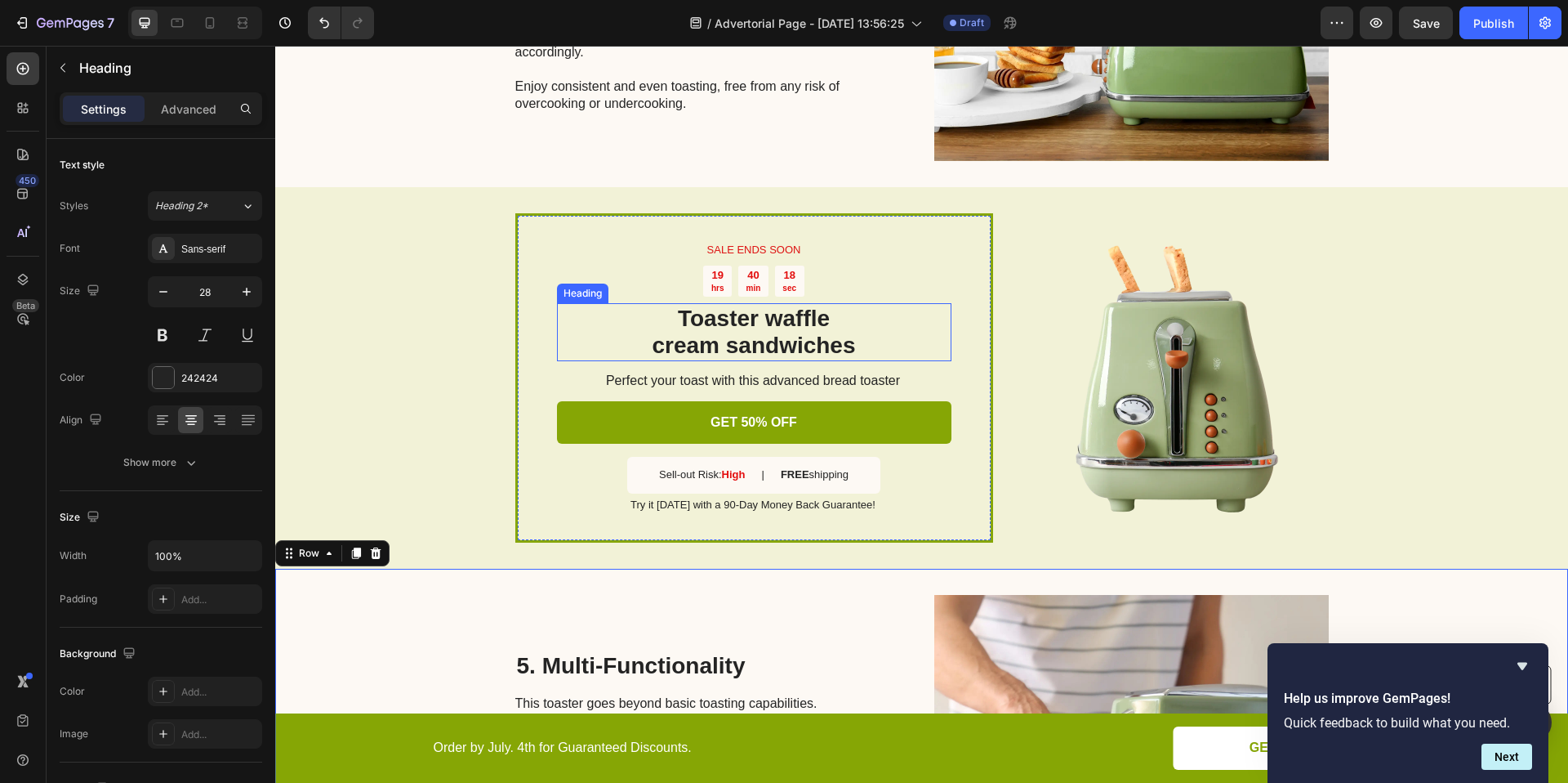
click at [791, 321] on h2 "Toaster waffle cream sandwiches" at bounding box center [754, 332] width 394 height 58
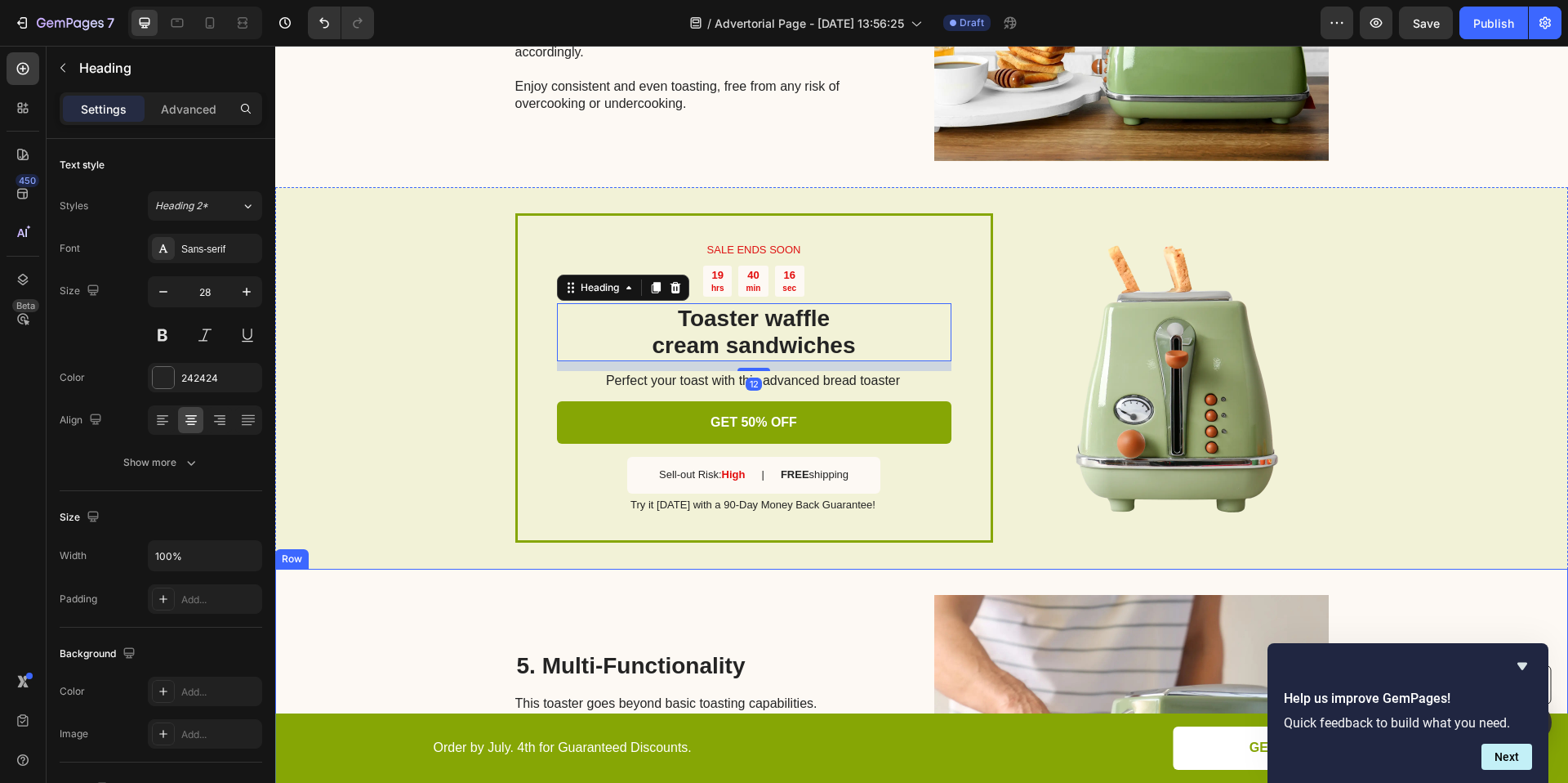
click at [1459, 595] on div "5. Multi-Functionality Heading This toaster goes beyond basic toasting capabili…" at bounding box center [921, 750] width 1292 height 363
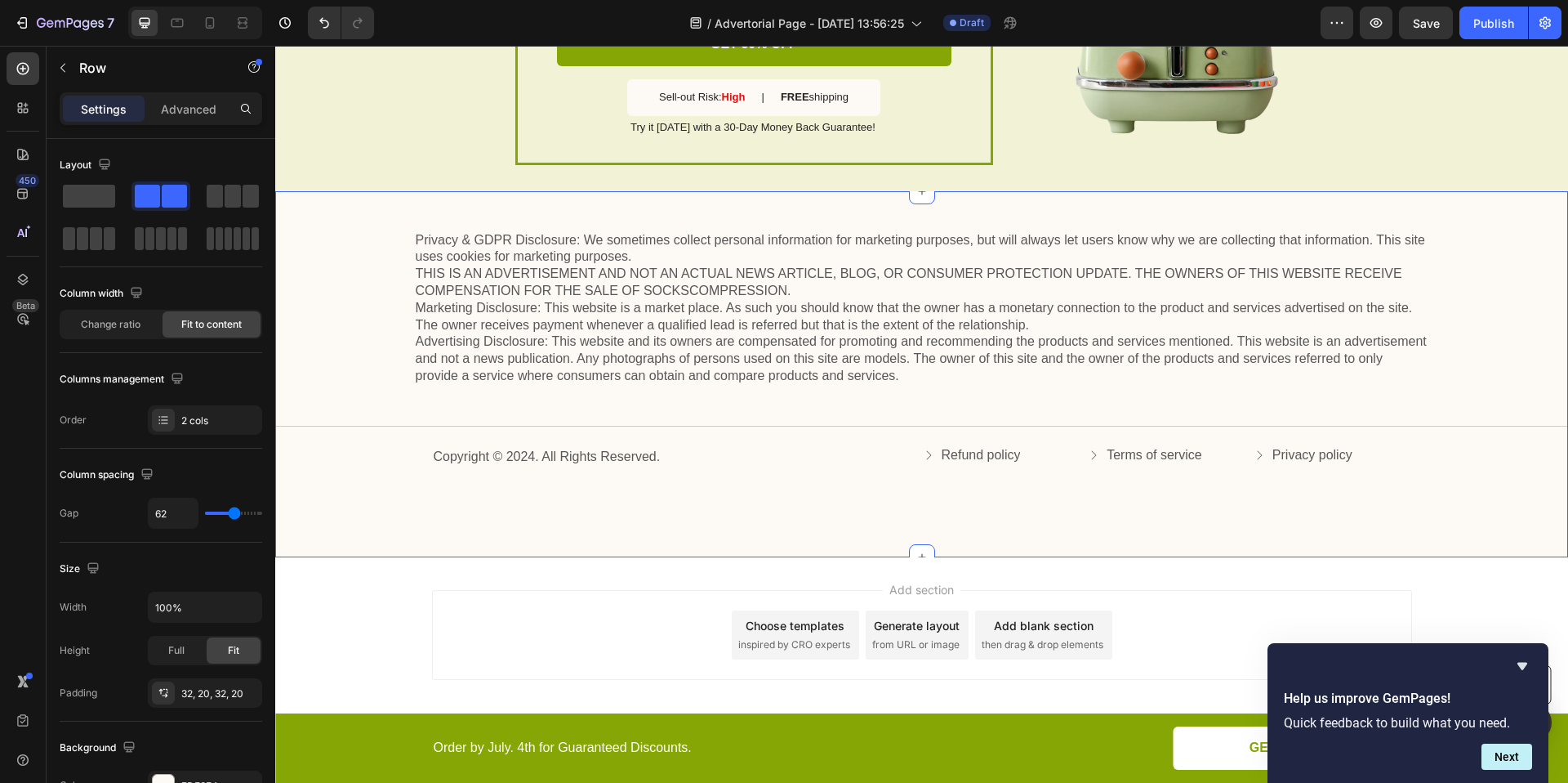
scroll to position [3578, 0]
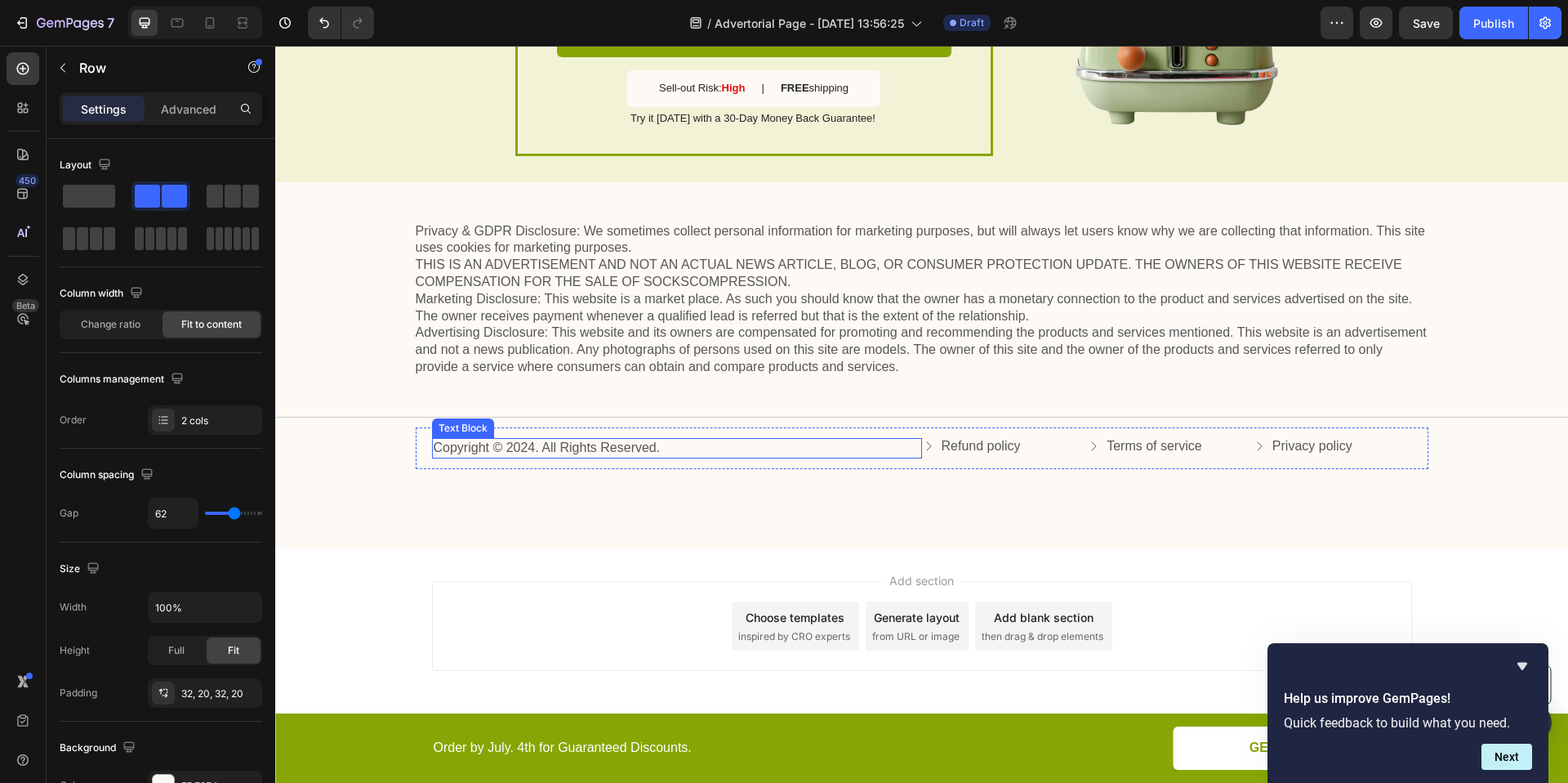
click at [521, 449] on p "Copyright © 2024. All Rights Reserved." at bounding box center [677, 447] width 487 height 17
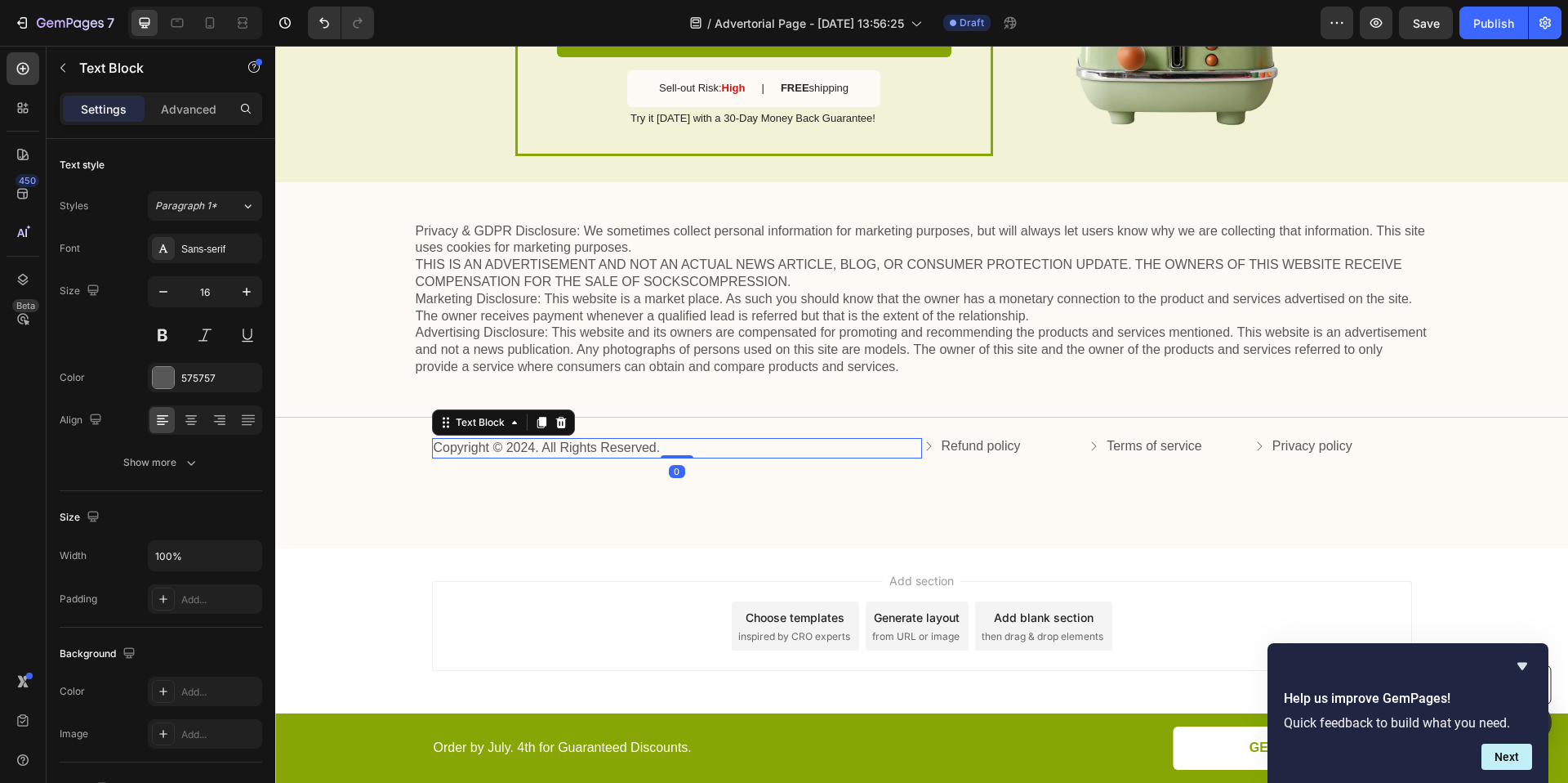
click at [525, 448] on p "Copyright © 2024. All Rights Reserved." at bounding box center [677, 447] width 487 height 17
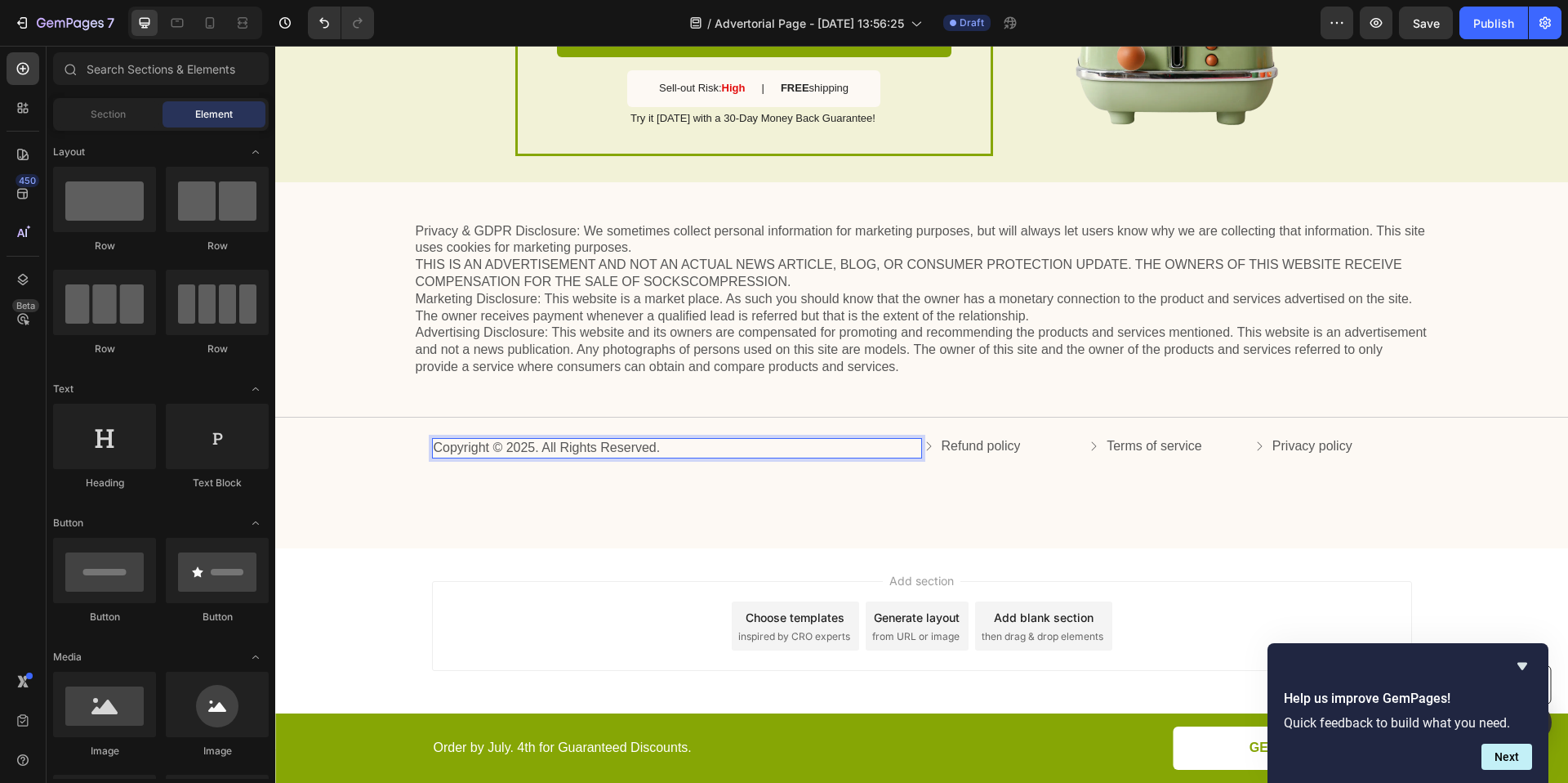
click at [570, 579] on div "Add section Choose templates inspired by CRO experts Generate layout from URL o…" at bounding box center [921, 649] width 1292 height 201
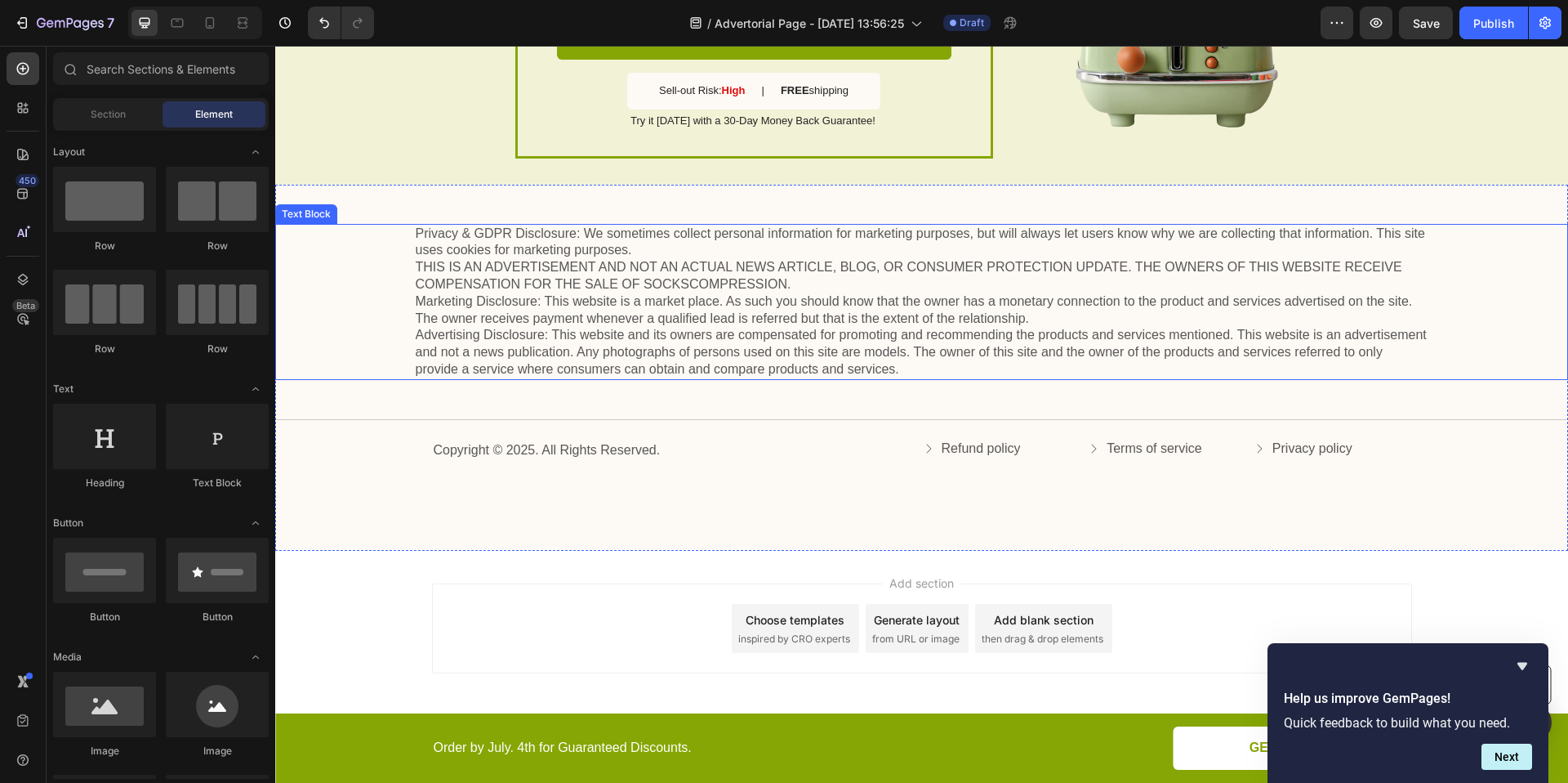
scroll to position [3575, 0]
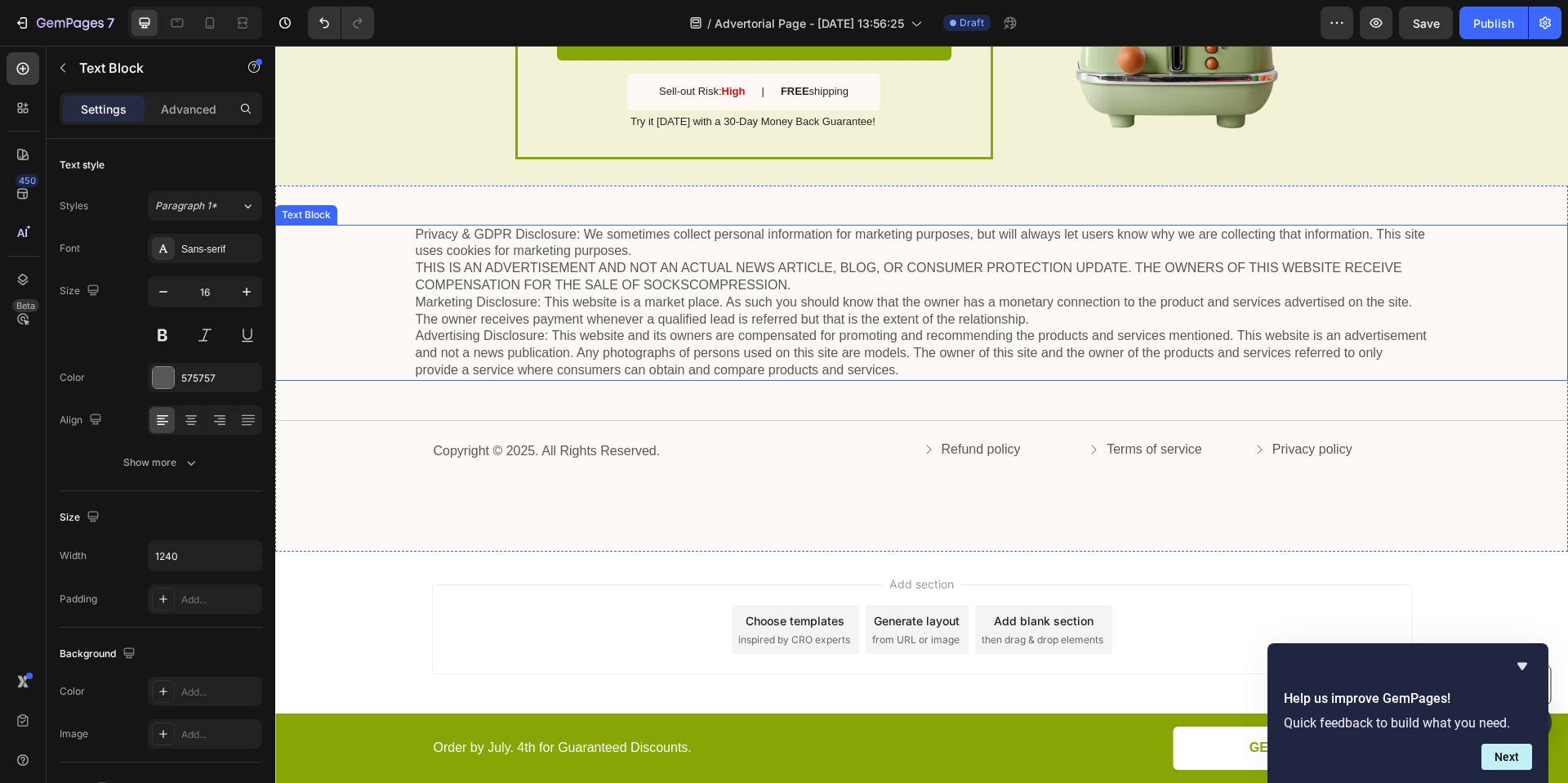
click at [923, 270] on p "Privacy & GDPR Disclosure: We sometimes collect personal information for market…" at bounding box center [922, 302] width 1012 height 152
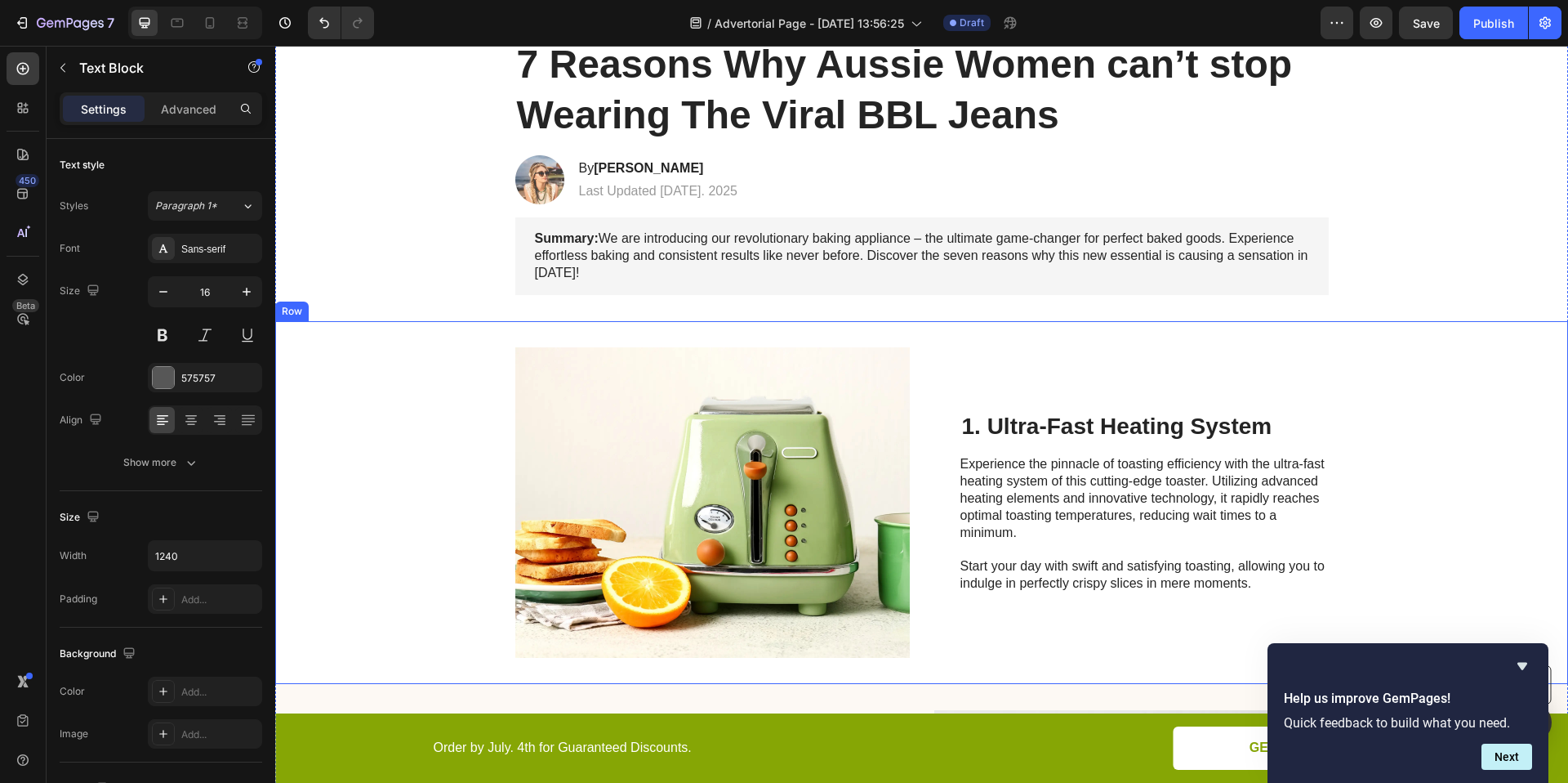
scroll to position [207, 0]
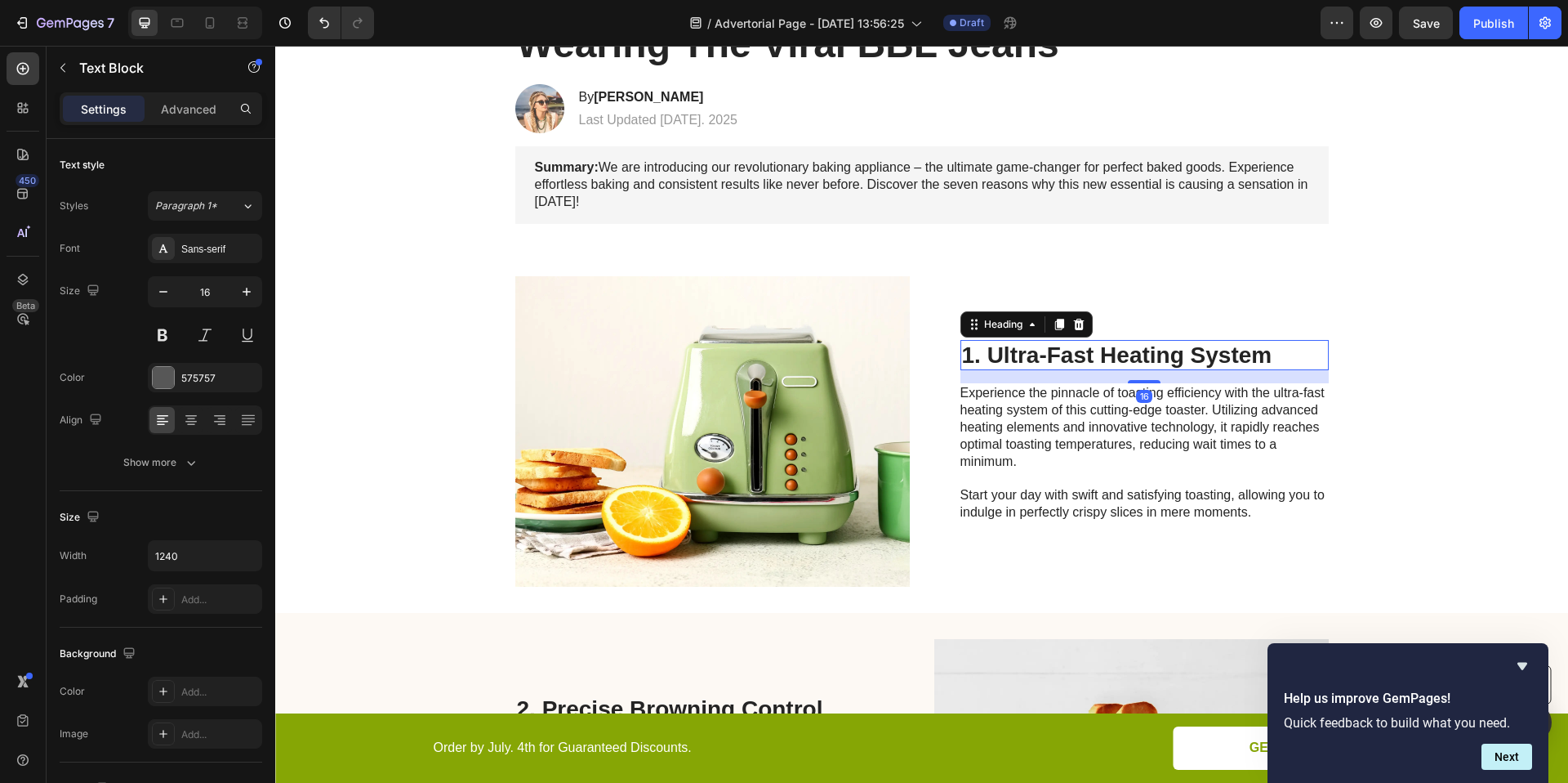
click at [1027, 353] on h2 "1. Ultra-Fast Heating System" at bounding box center [1145, 355] width 368 height 31
click at [1094, 353] on h2 "1. Ultra-Fast Heating System" at bounding box center [1145, 355] width 368 height 31
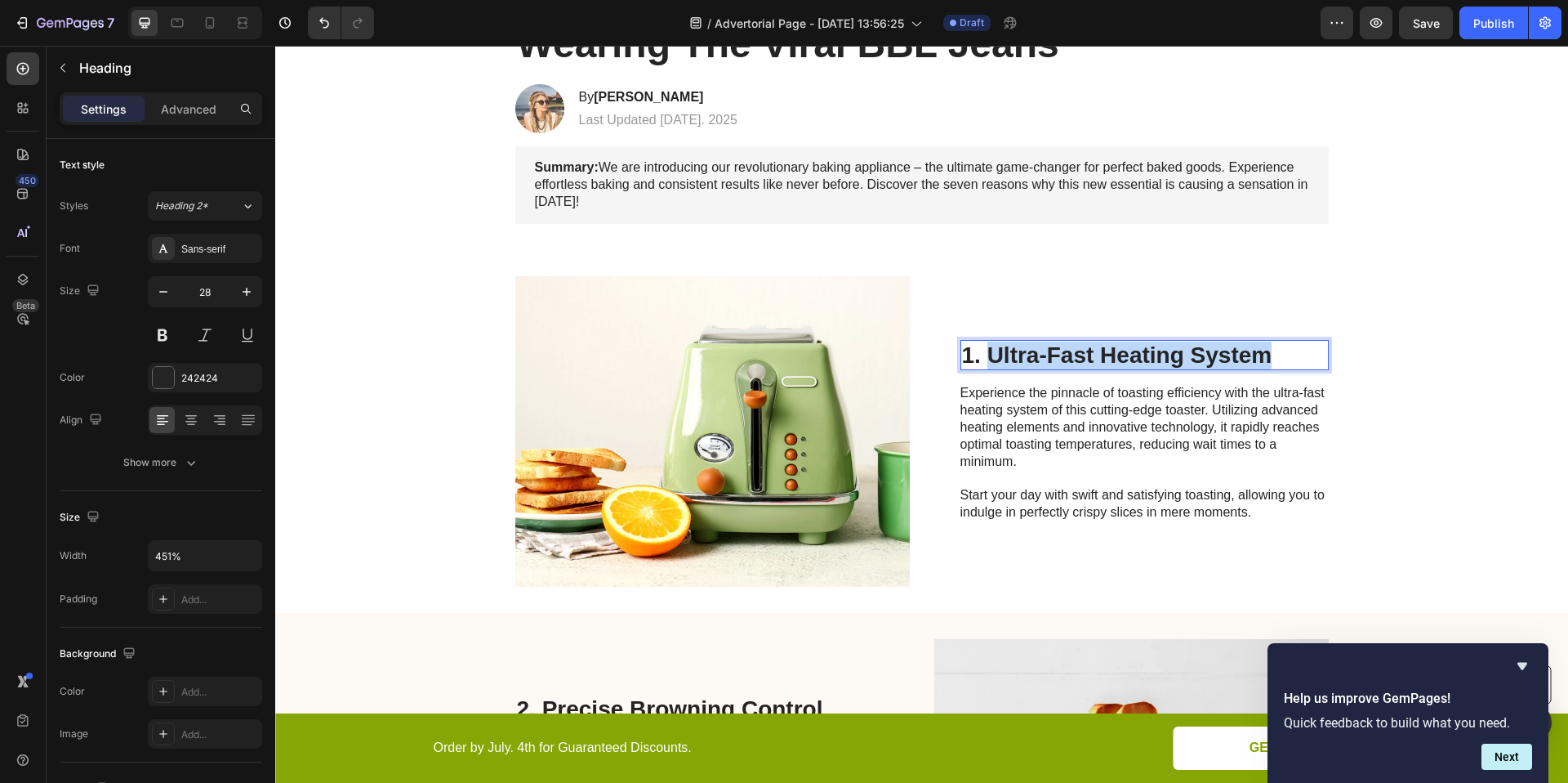
drag, startPoint x: 1266, startPoint y: 354, endPoint x: 984, endPoint y: 349, distance: 282.0
click at [984, 349] on p "1. Ultra-Fast Heating System" at bounding box center [1144, 356] width 365 height 28
click at [1040, 453] on p "Experience the pinnacle of toasting efficiency with the ultra-fast heating syst…" at bounding box center [1144, 452] width 366 height 135
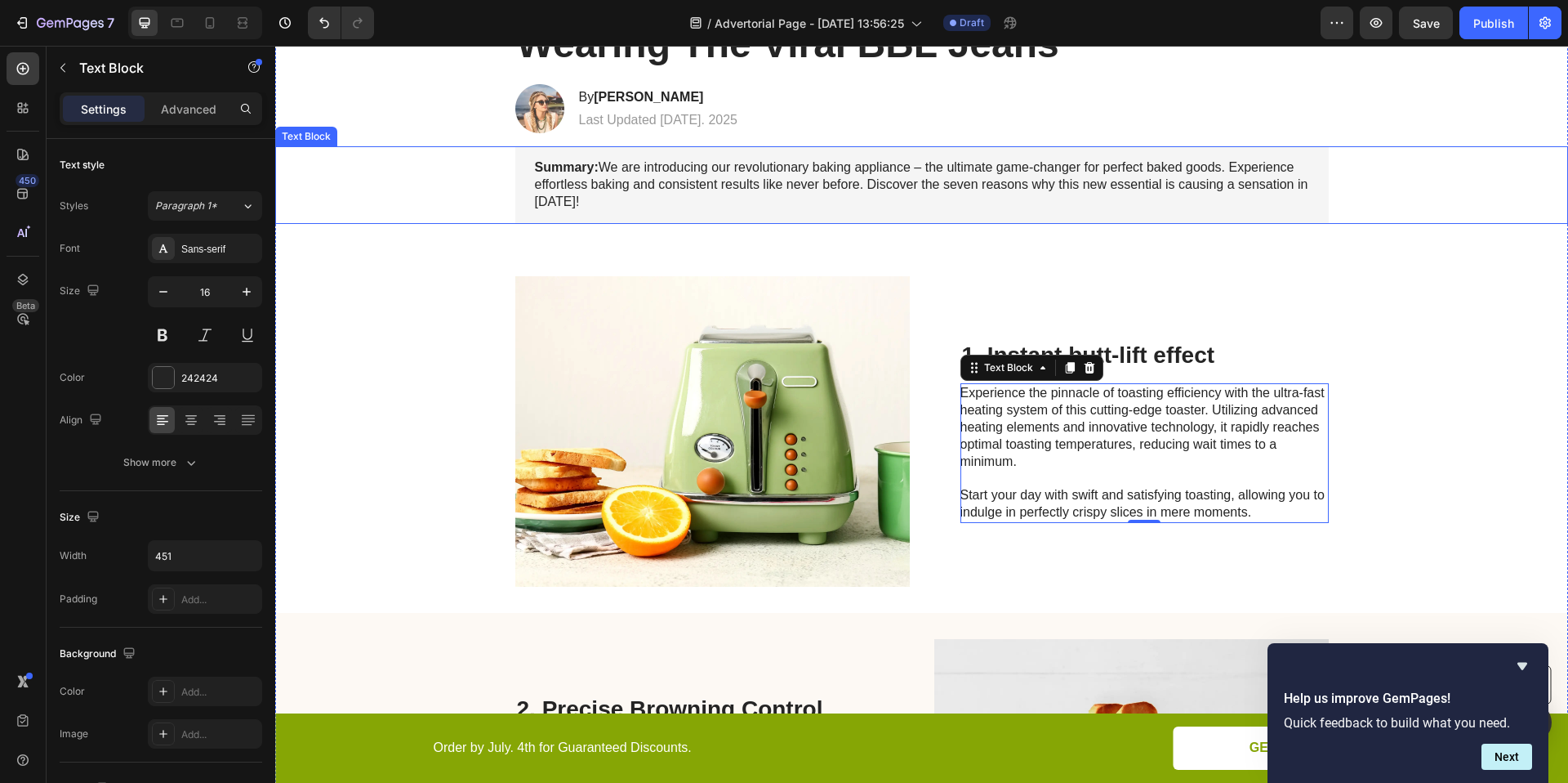
click at [683, 193] on p "Summary: We are introducing our revolutionary baking appliance – the ultimate g…" at bounding box center [922, 184] width 775 height 51
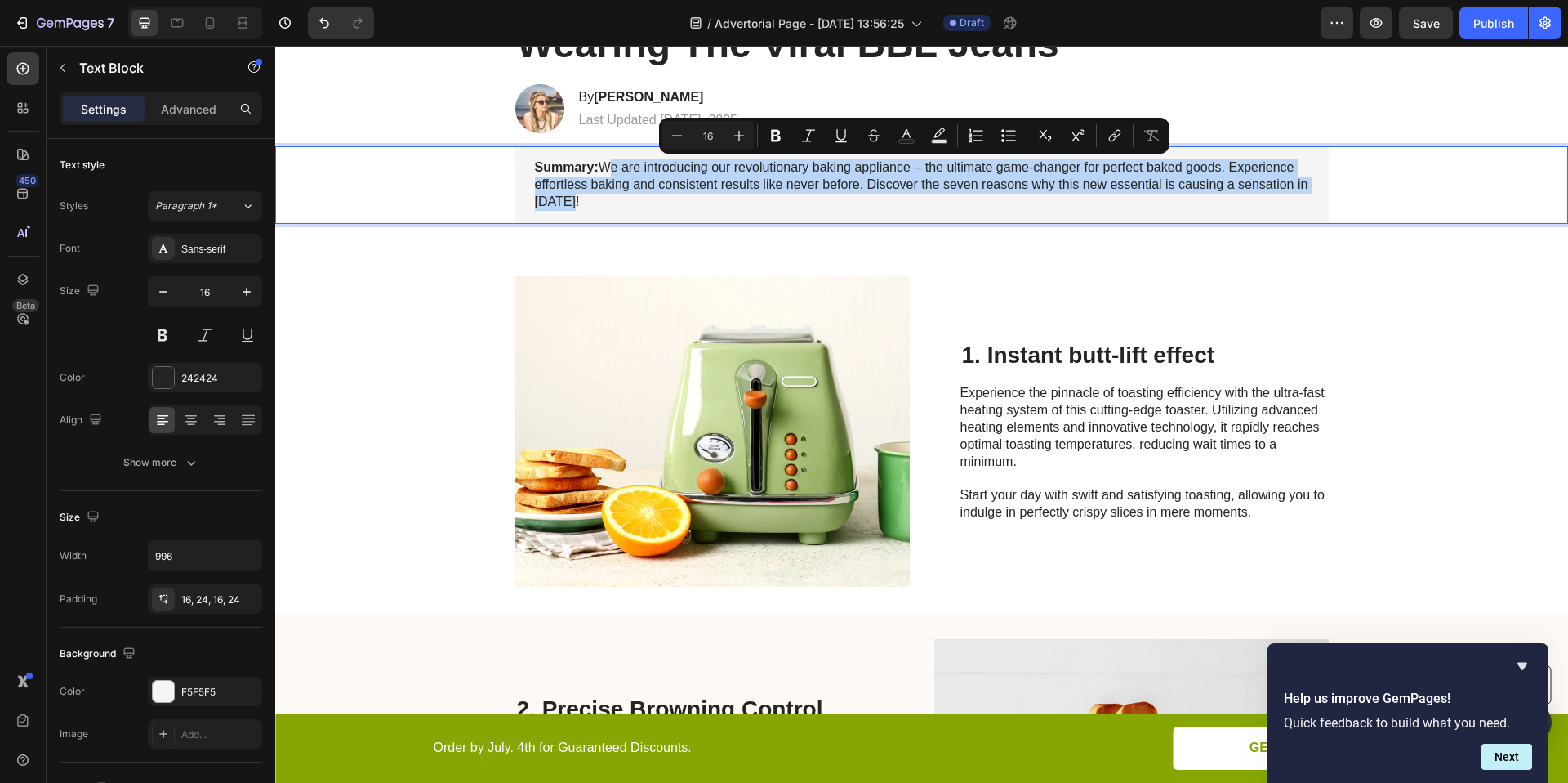
drag, startPoint x: 633, startPoint y: 194, endPoint x: 601, endPoint y: 166, distance: 42.5
click at [601, 166] on p "Summary: We are introducing our revolutionary baking appliance – the ultimate g…" at bounding box center [922, 184] width 775 height 51
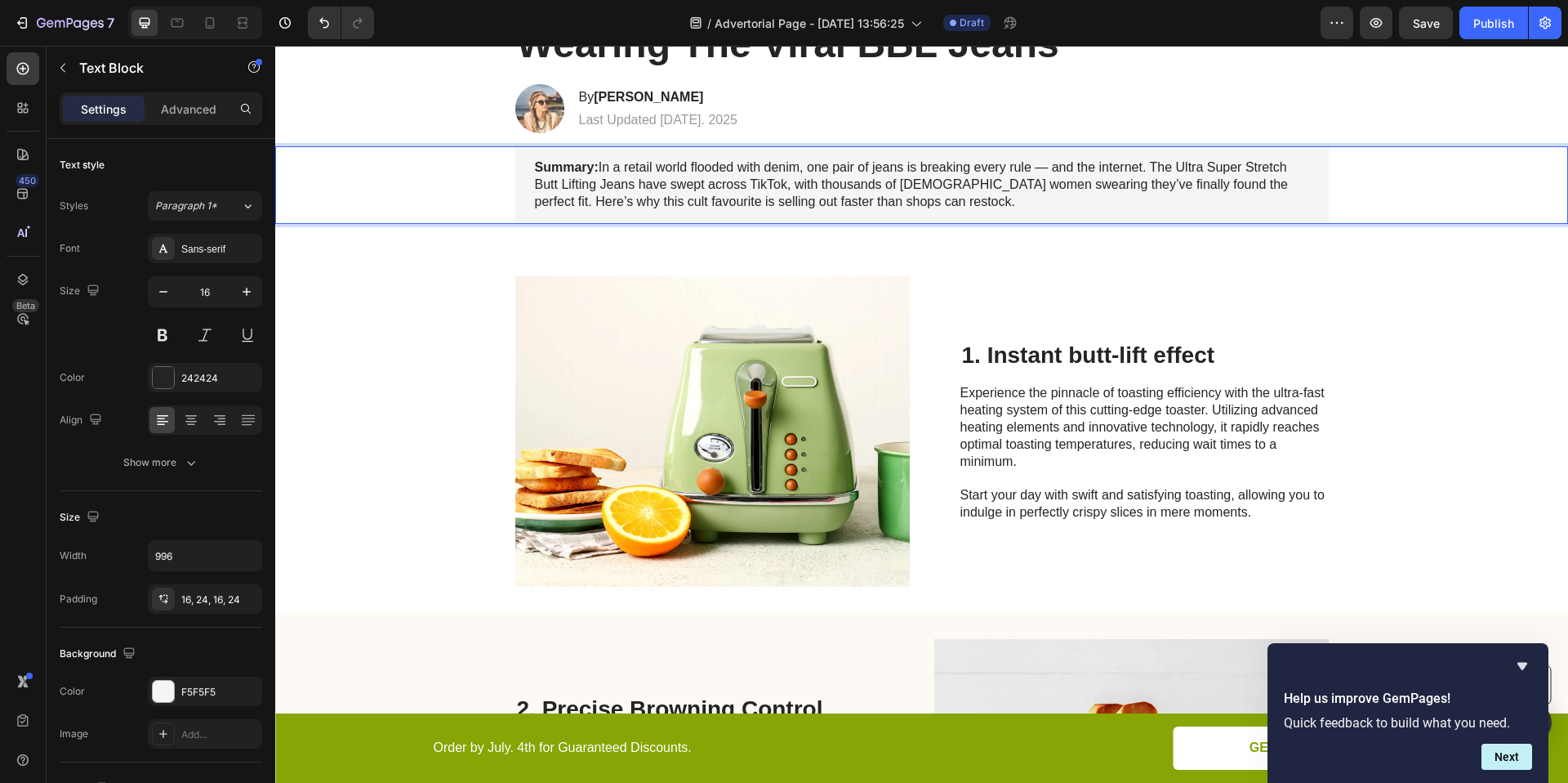
click at [1048, 166] on p "Summary: In a retail world flooded with denim, one pair of jeans is breaking ev…" at bounding box center [922, 184] width 775 height 51
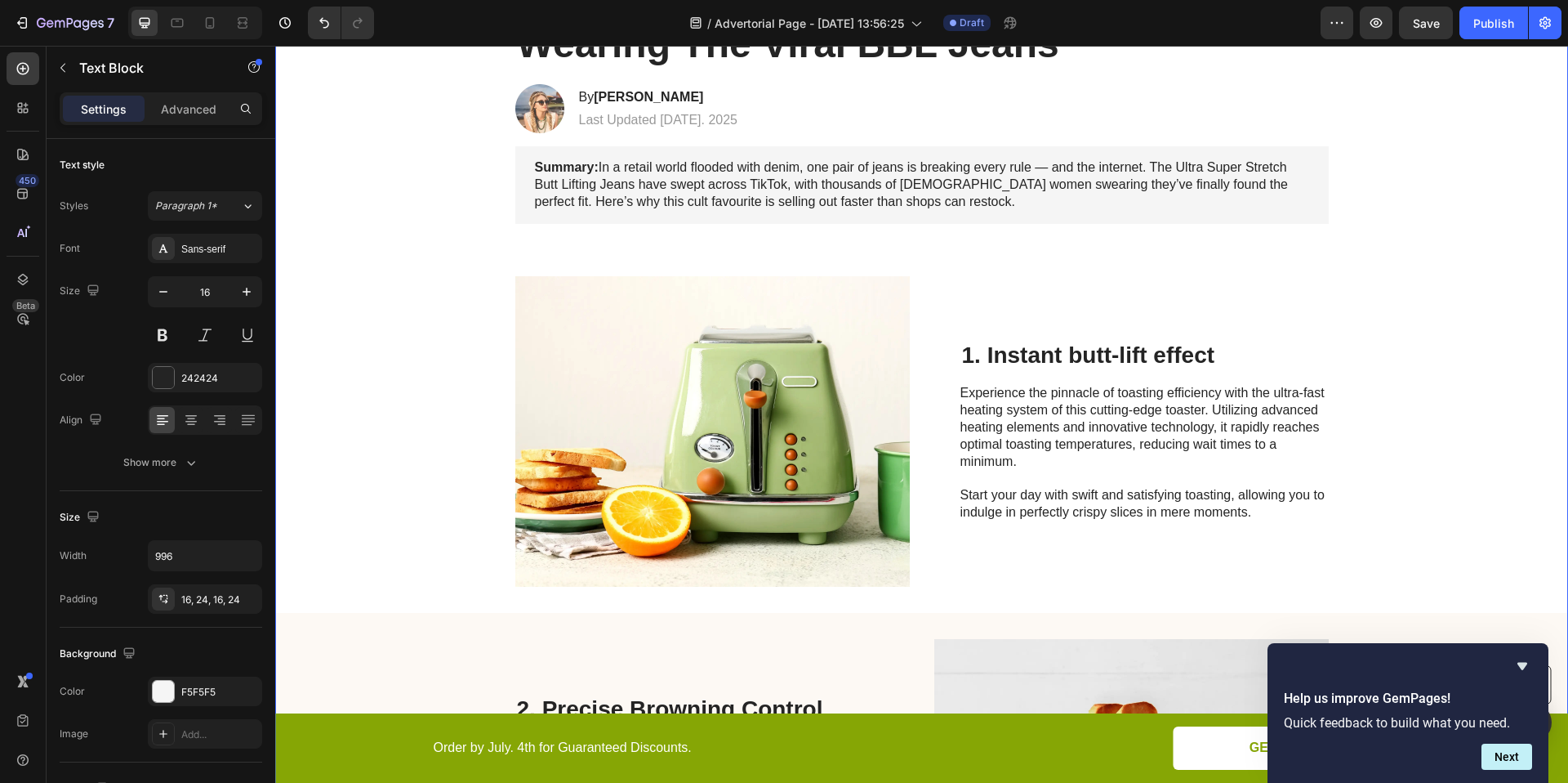
click at [1453, 232] on div "Image Limited time: 50% OFF + FREESHIPPING Text Block 19 HRS 37 MIN 33 SEC Coun…" at bounding box center [921, 787] width 1292 height 1829
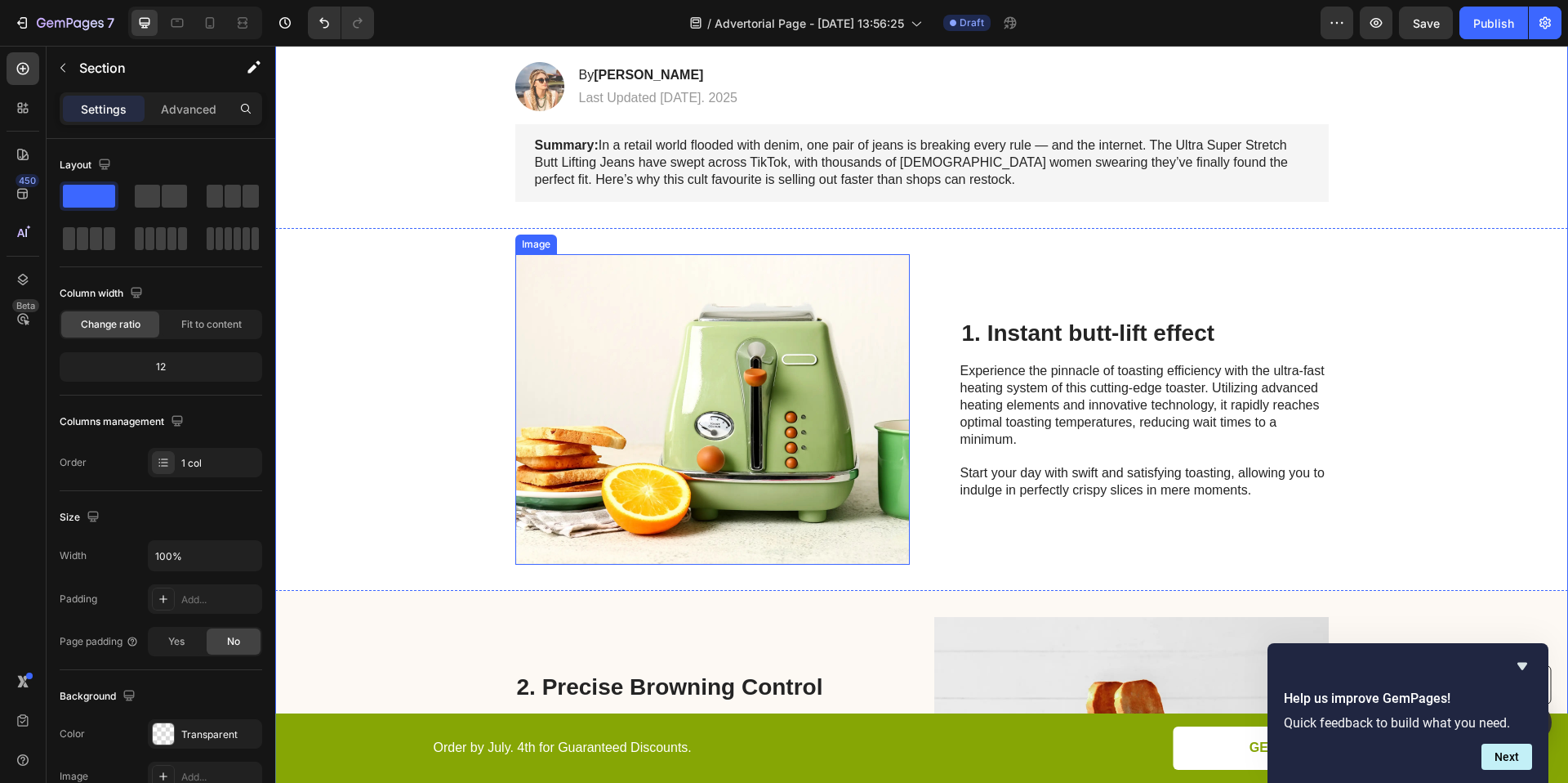
scroll to position [320, 0]
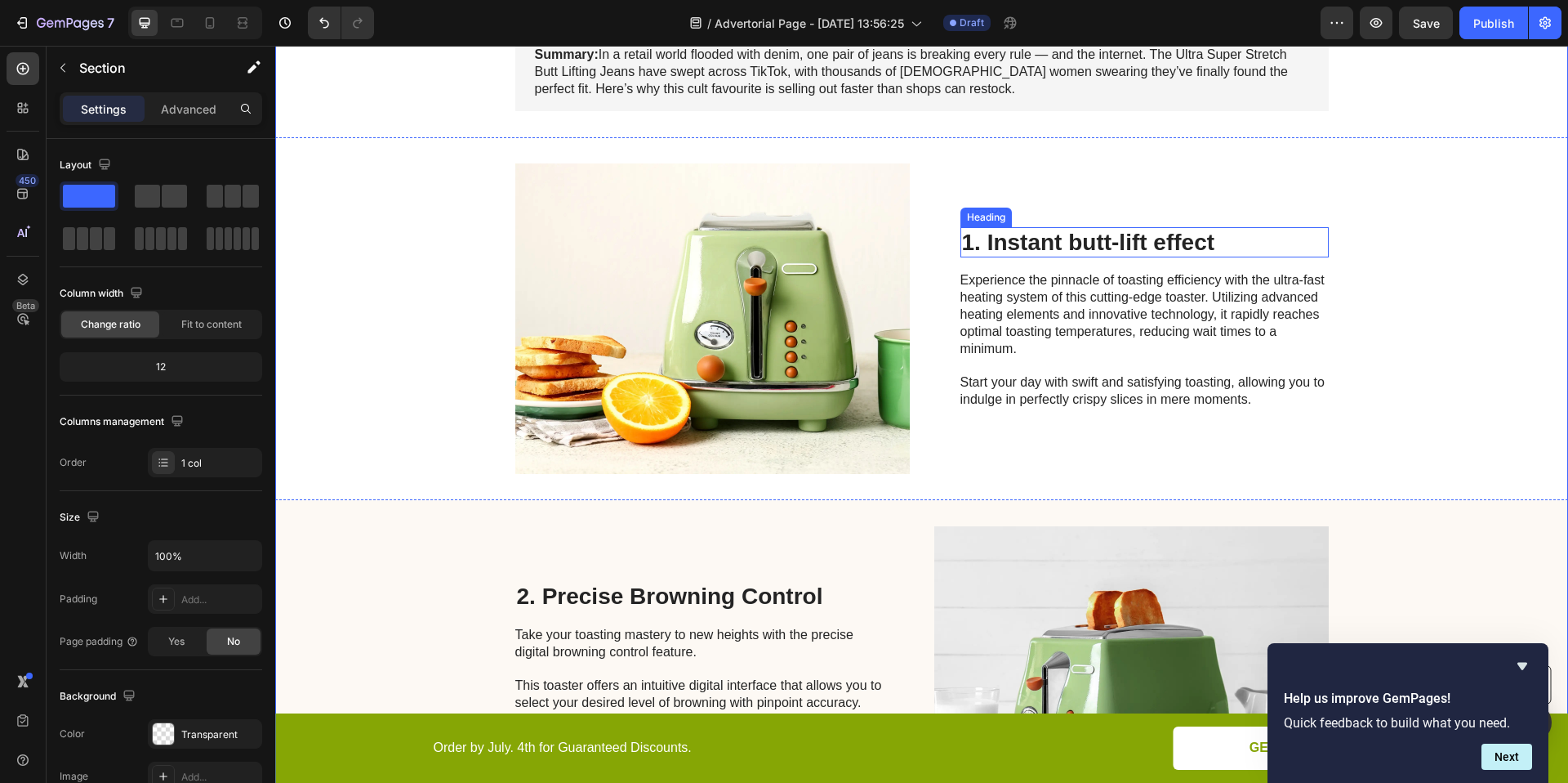
click at [1070, 233] on p "1. Instant butt-lift effect" at bounding box center [1144, 243] width 365 height 28
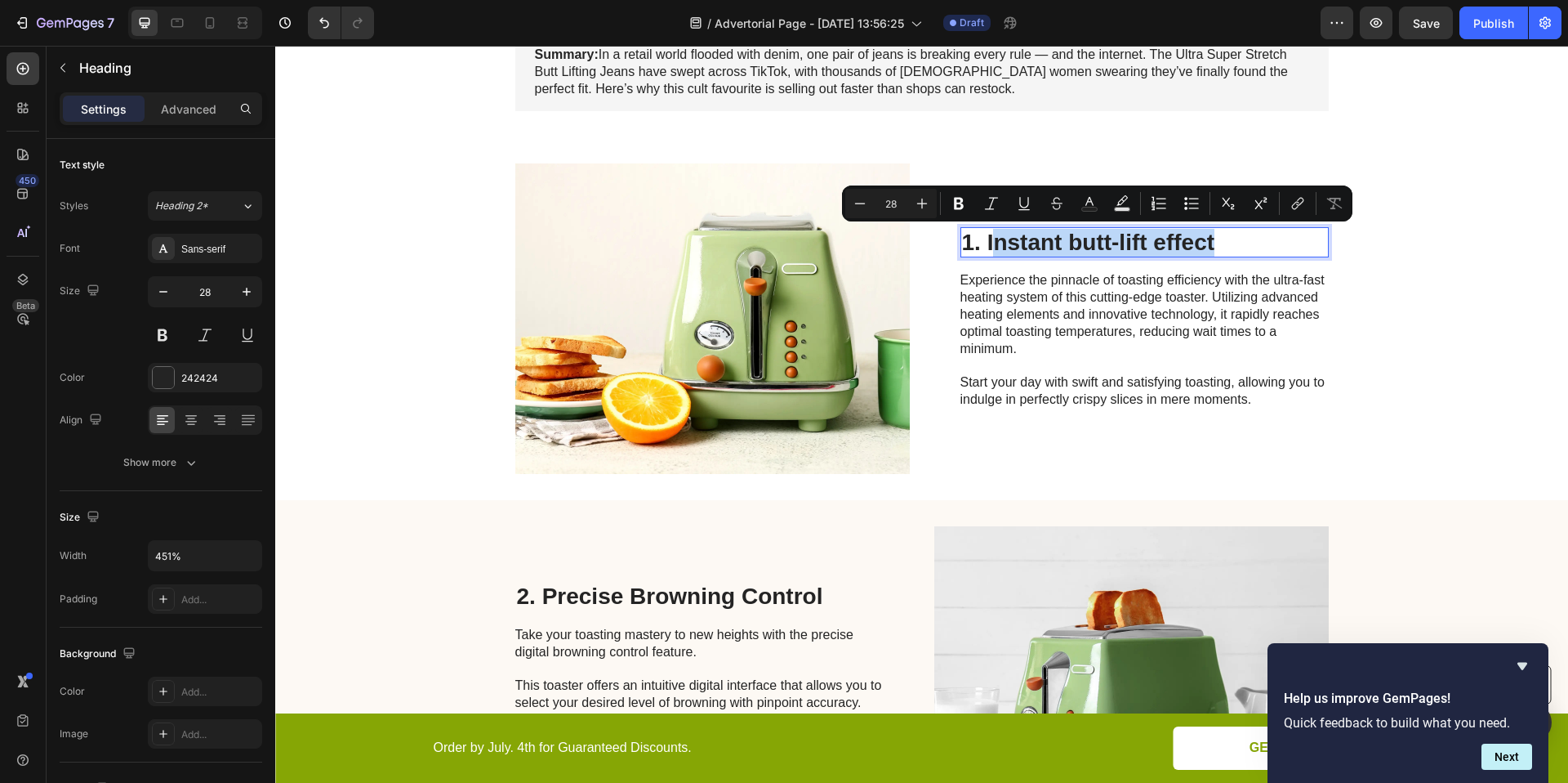
drag, startPoint x: 1247, startPoint y: 240, endPoint x: 985, endPoint y: 246, distance: 262.1
click at [985, 246] on p "1. Instant butt-lift effect" at bounding box center [1144, 243] width 365 height 28
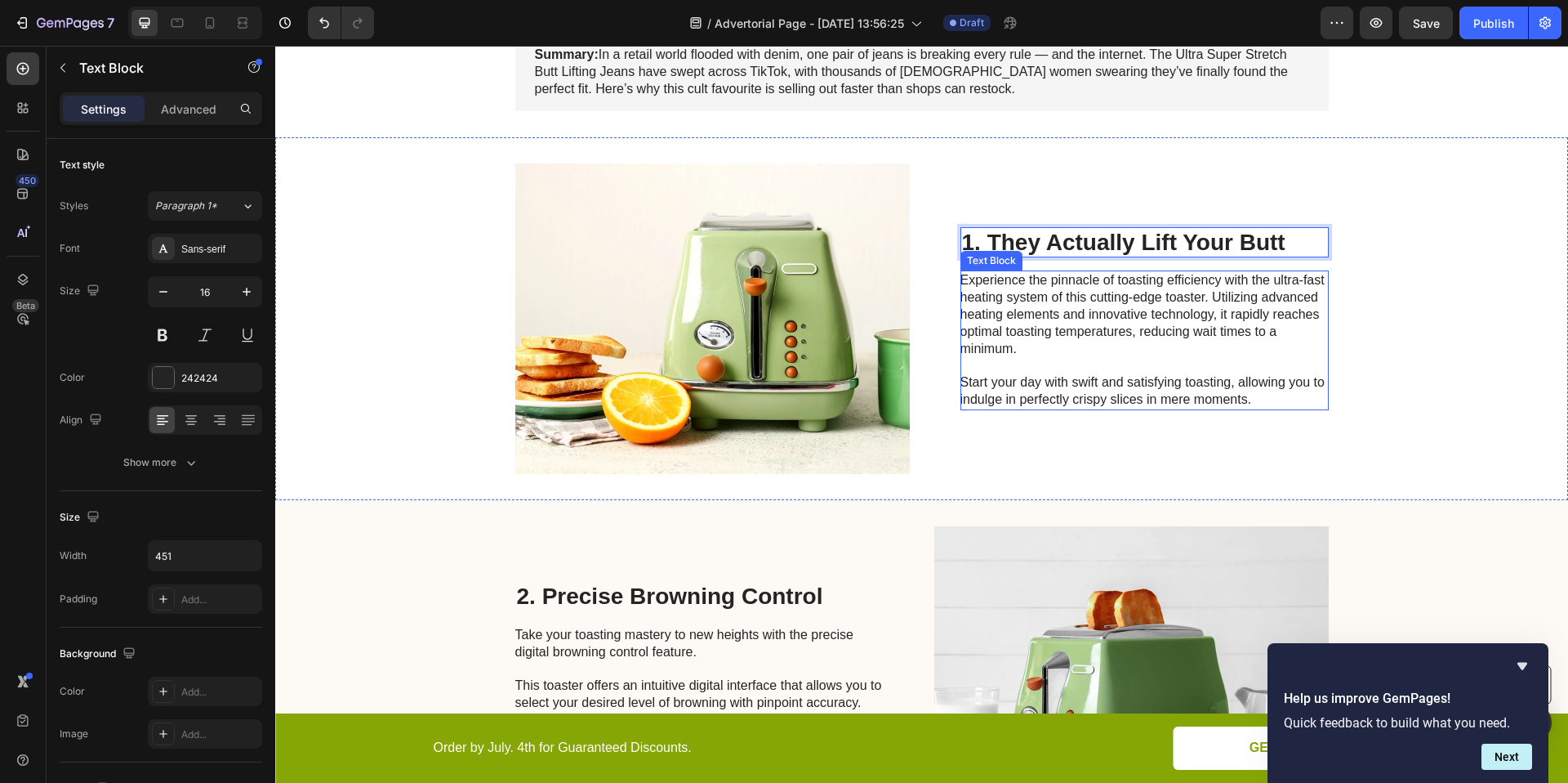
click at [1075, 298] on p "Experience the pinnacle of toasting efficiency with the ultra-fast heating syst…" at bounding box center [1144, 340] width 366 height 135
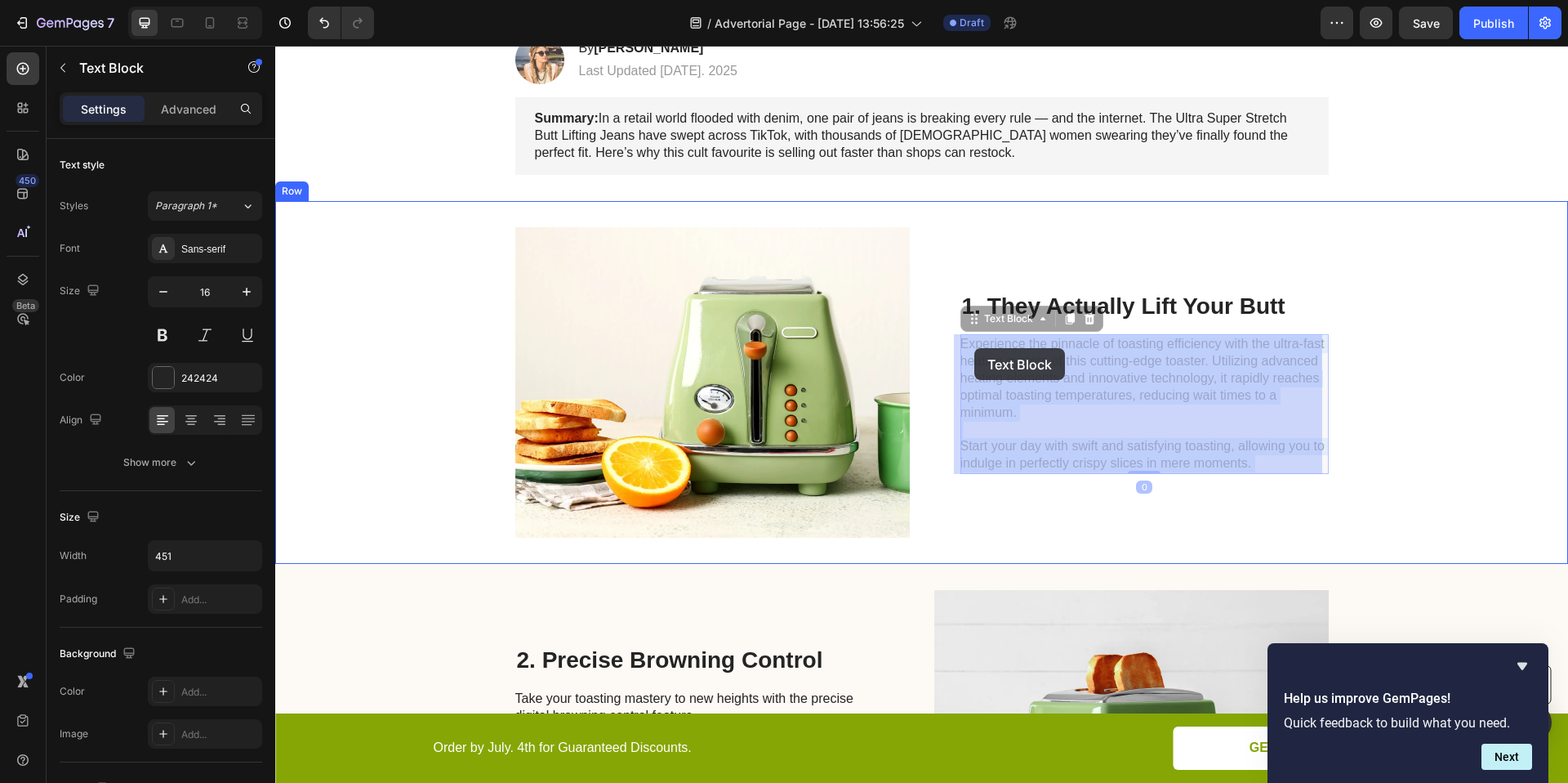
drag, startPoint x: 1242, startPoint y: 396, endPoint x: 975, endPoint y: 348, distance: 271.3
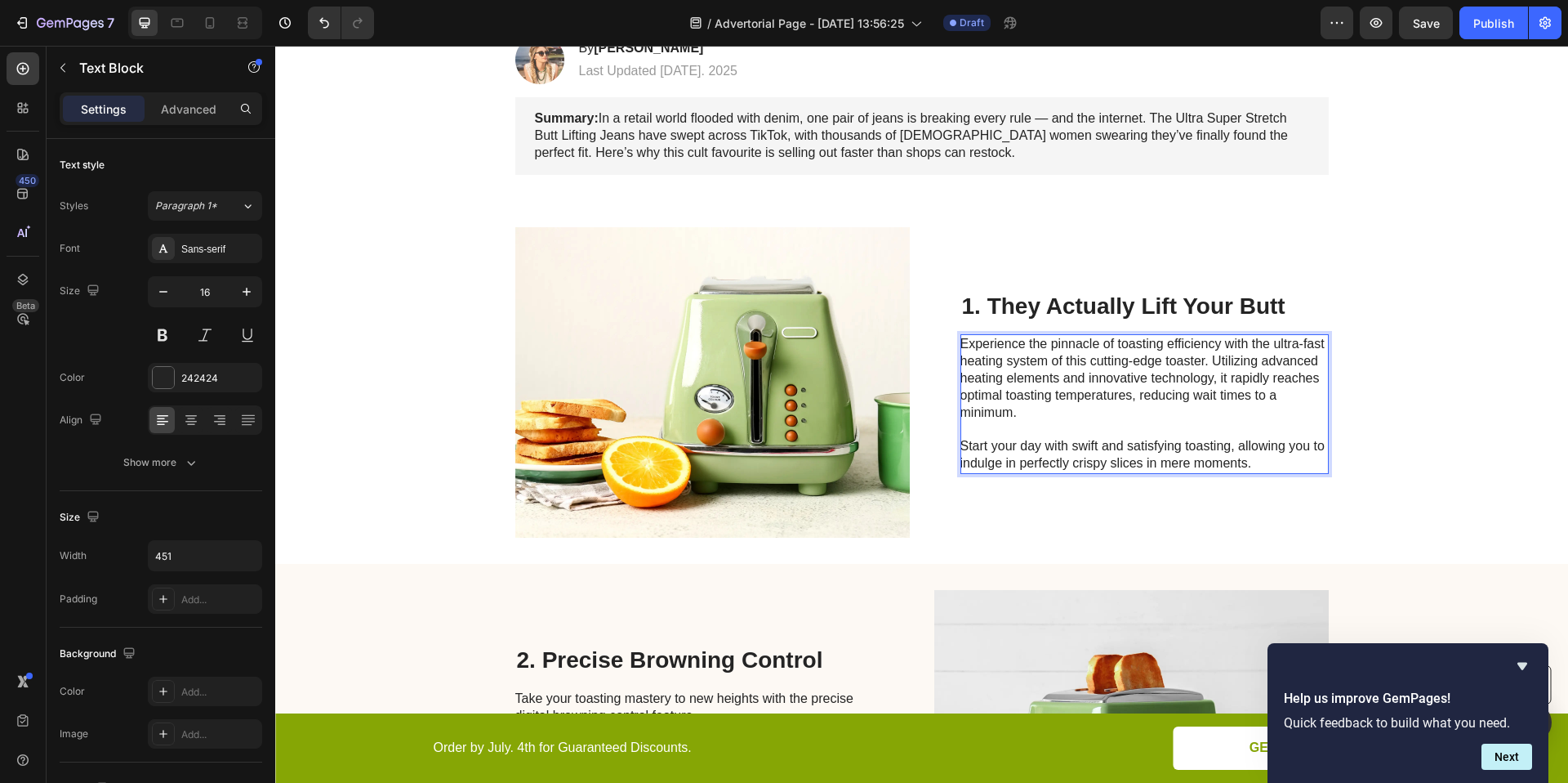
click at [1129, 423] on p "Experience the pinnacle of toasting efficiency with the ultra-fast heating syst…" at bounding box center [1144, 403] width 366 height 135
click at [1247, 461] on p "Experience the pinnacle of toasting efficiency with the ultra-fast heating syst…" at bounding box center [1144, 403] width 366 height 135
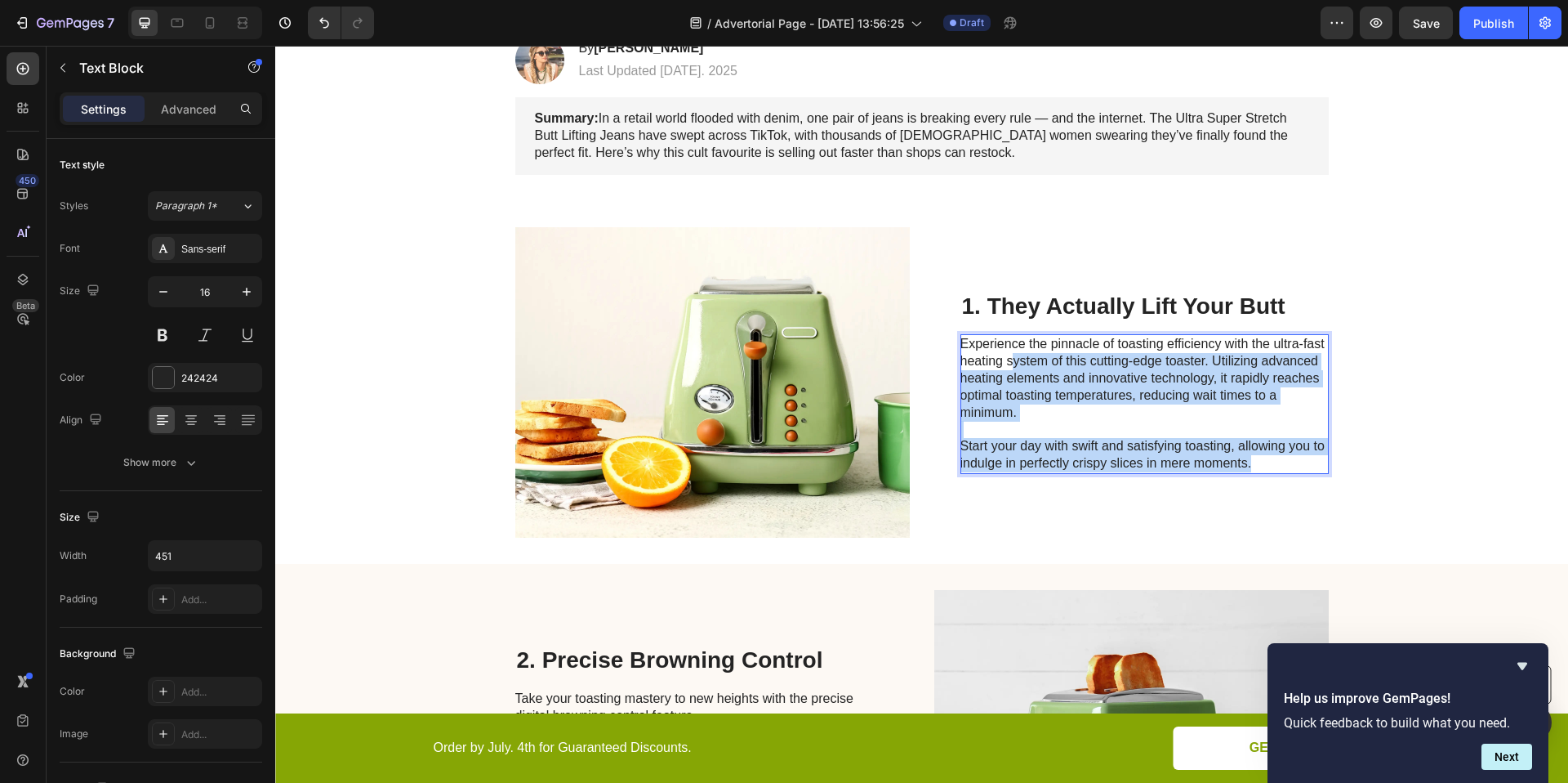
drag, startPoint x: 1247, startPoint y: 461, endPoint x: 1007, endPoint y: 359, distance: 260.8
click at [1007, 359] on p "Experience the pinnacle of toasting efficiency with the ultra-fast heating syst…" at bounding box center [1144, 403] width 366 height 135
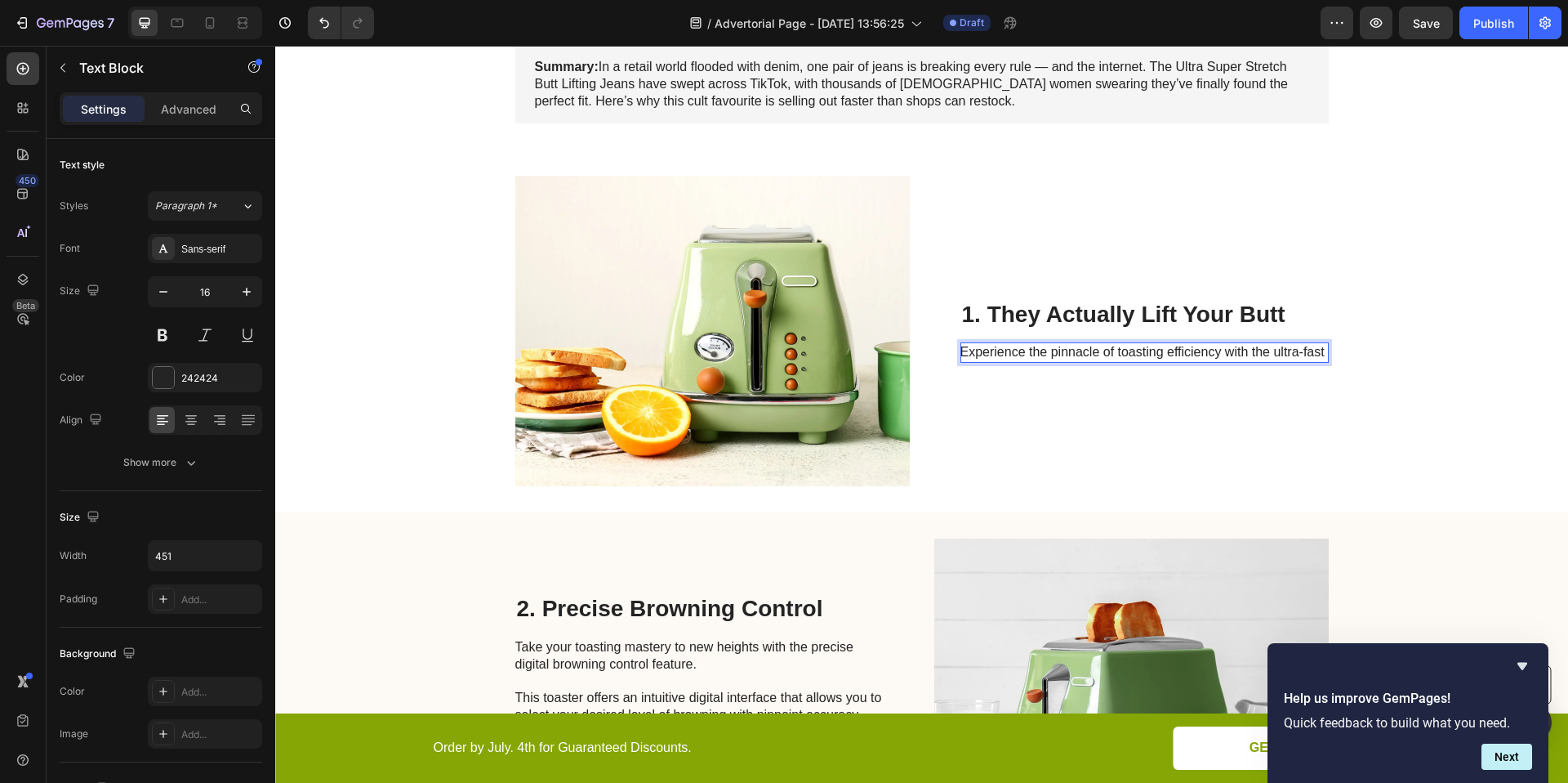
scroll to position [316, 0]
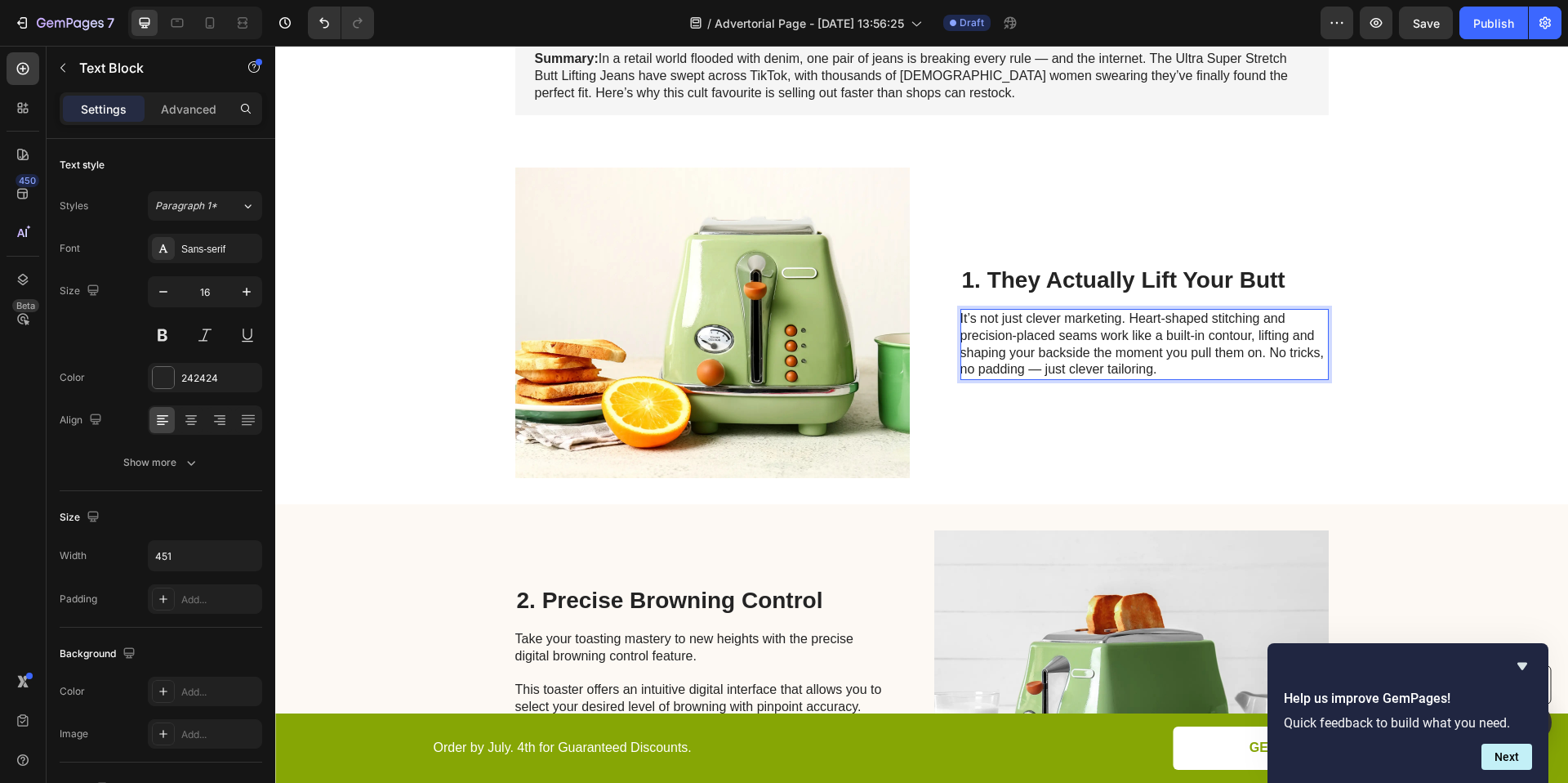
click at [1037, 371] on p "It’s not just clever marketing. Heart-shaped stitching and precision-placed sea…" at bounding box center [1144, 345] width 366 height 68
click at [1407, 534] on div "2. Precise [PERSON_NAME] Control Heading Take your toasting mastery to new heig…" at bounding box center [921, 685] width 1292 height 363
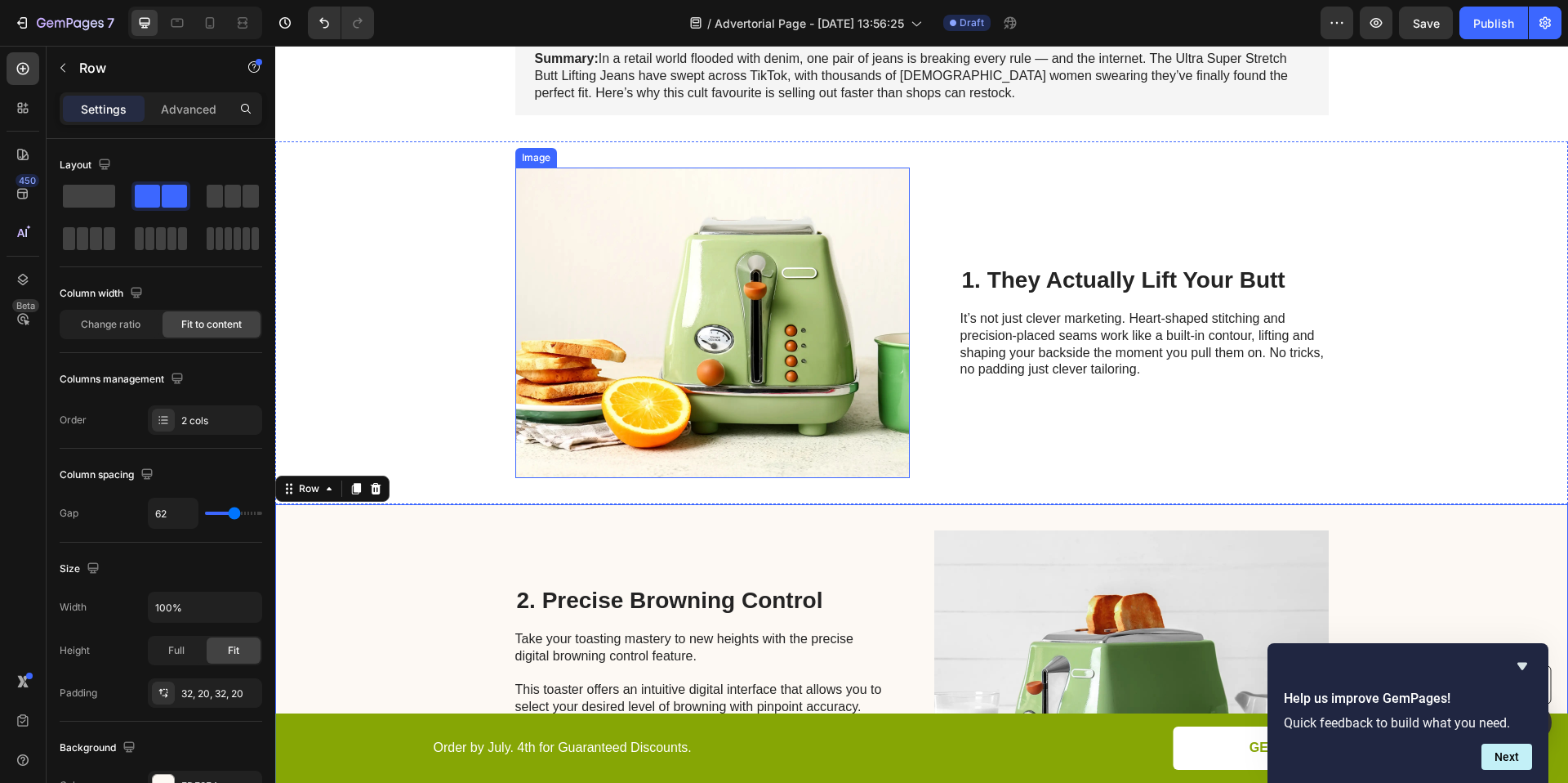
click at [789, 312] on img at bounding box center [713, 323] width 394 height 311
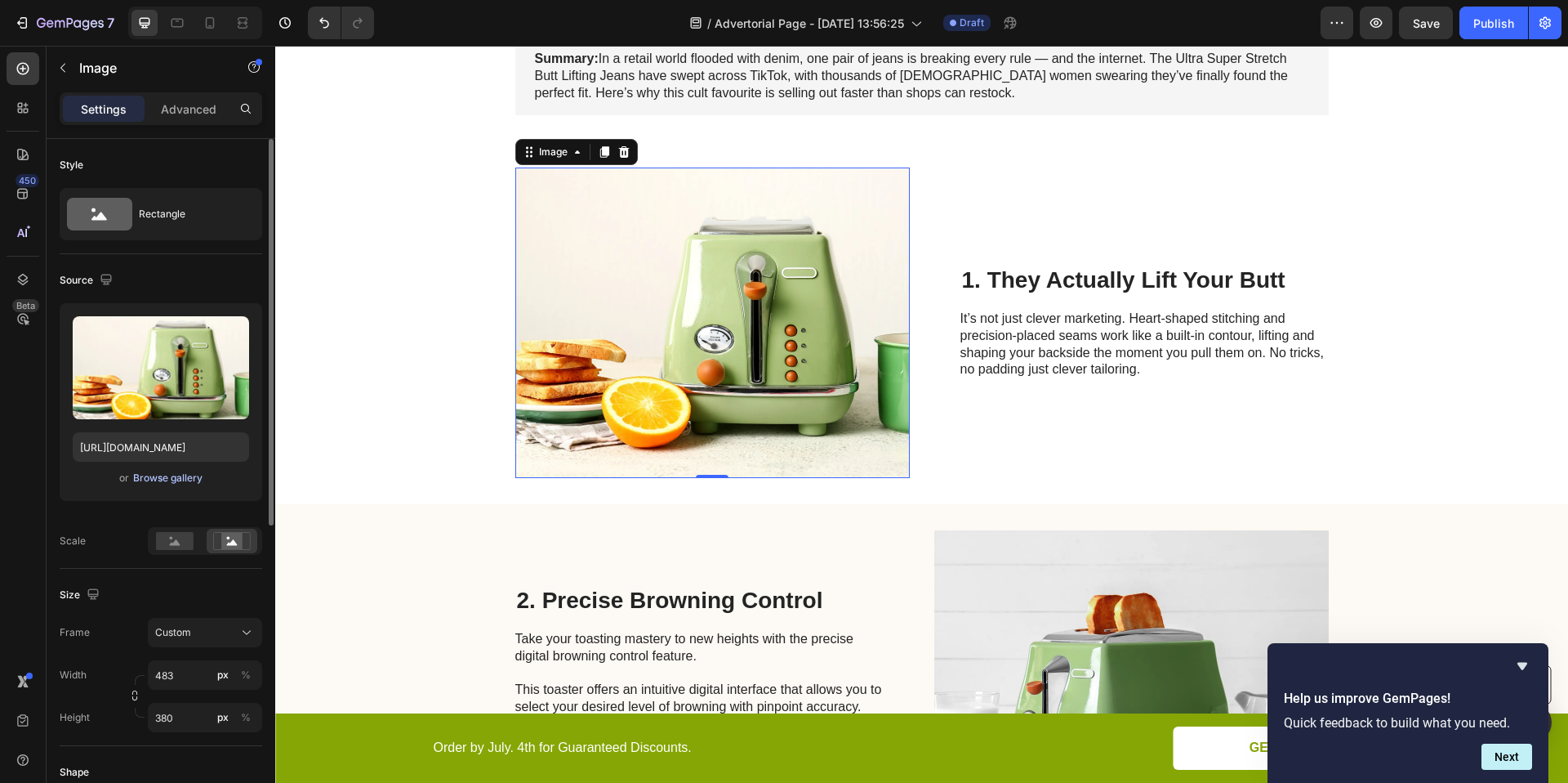
click at [173, 475] on div "Browse gallery" at bounding box center [168, 477] width 70 height 15
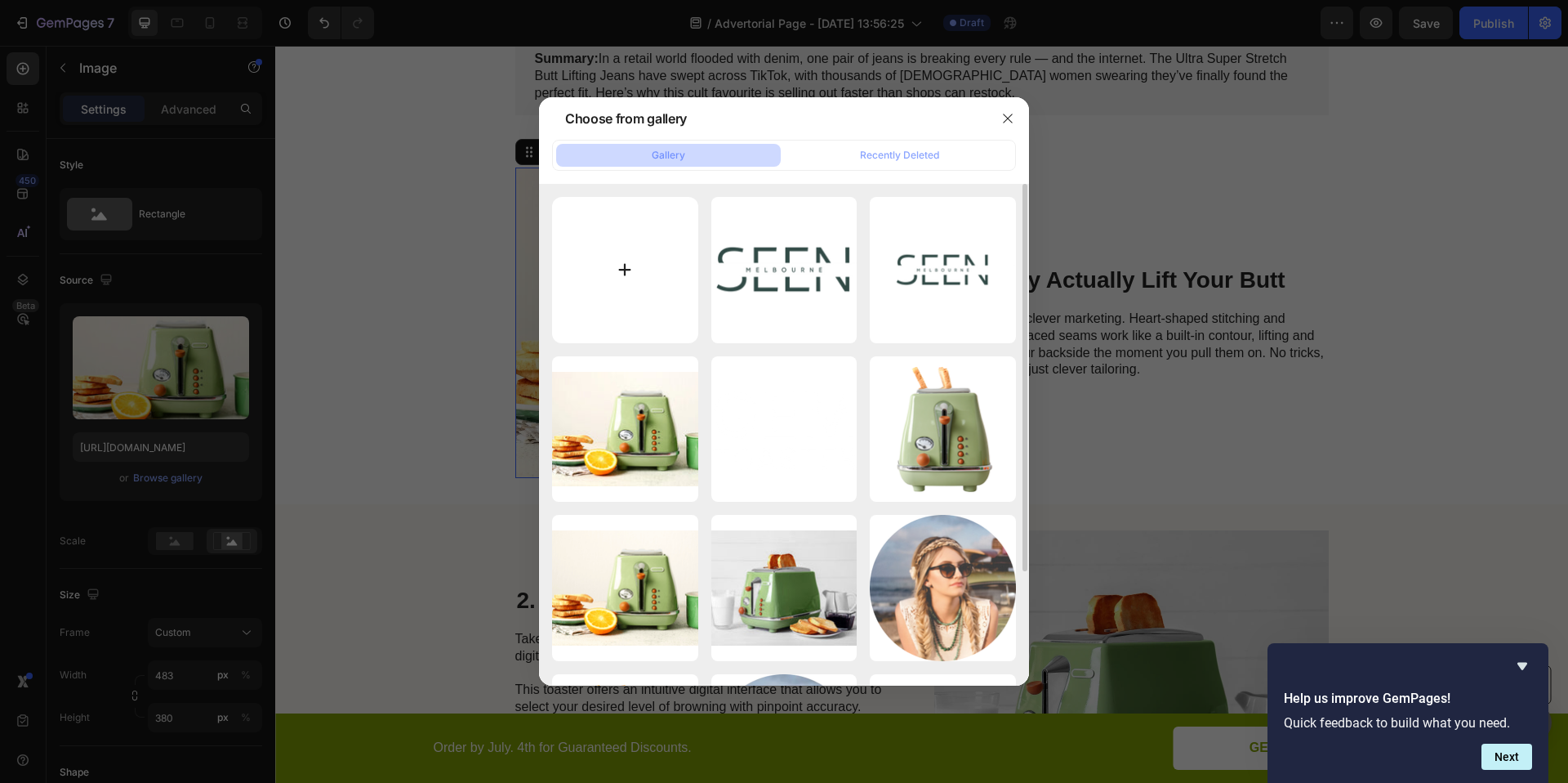
click at [632, 252] on input "file" at bounding box center [625, 270] width 146 height 146
type input "C:\fakepath\61sWzk8B17L._AC_SX679_.jpg"
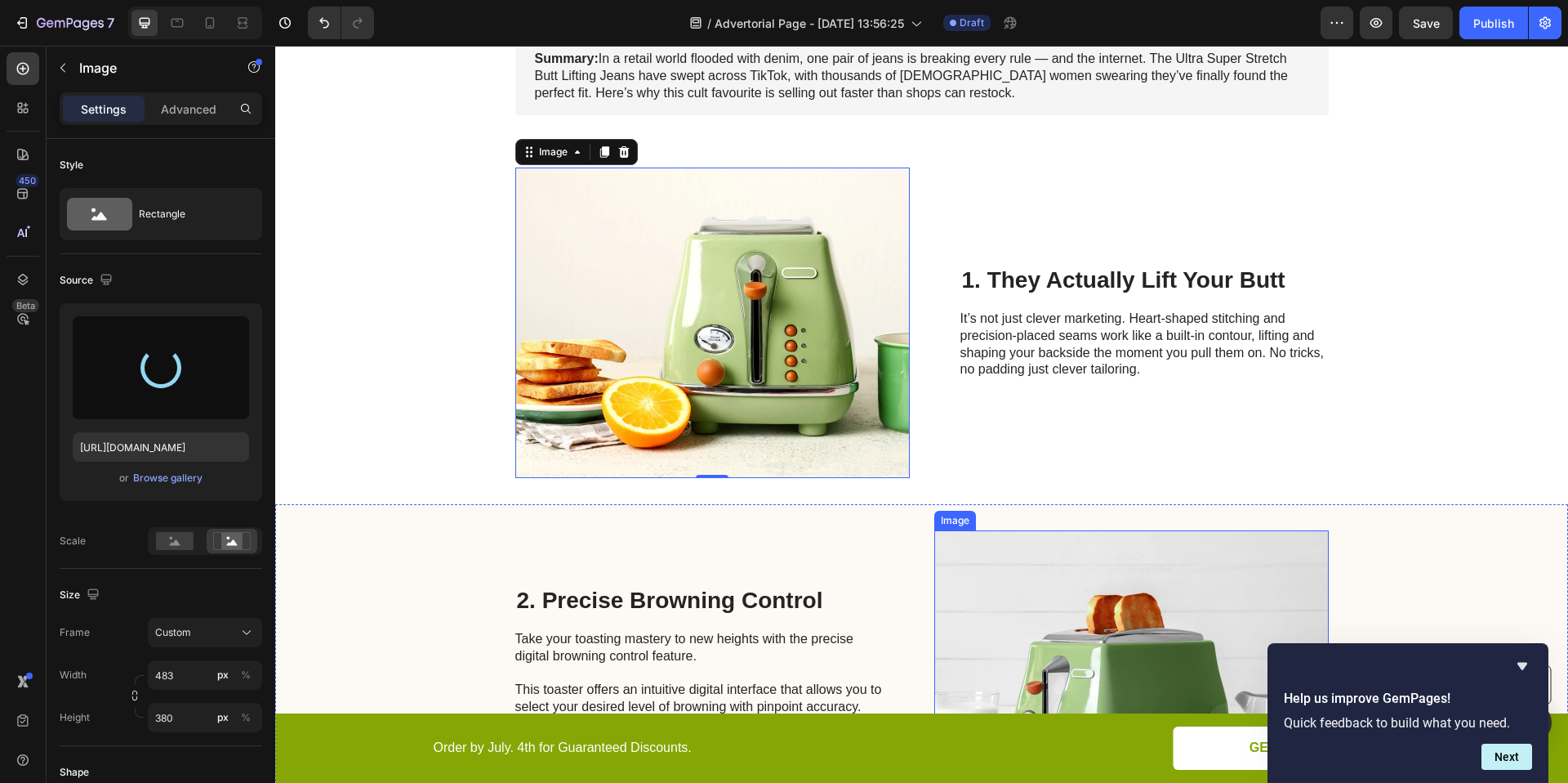
type input "[URL][DOMAIN_NAME]"
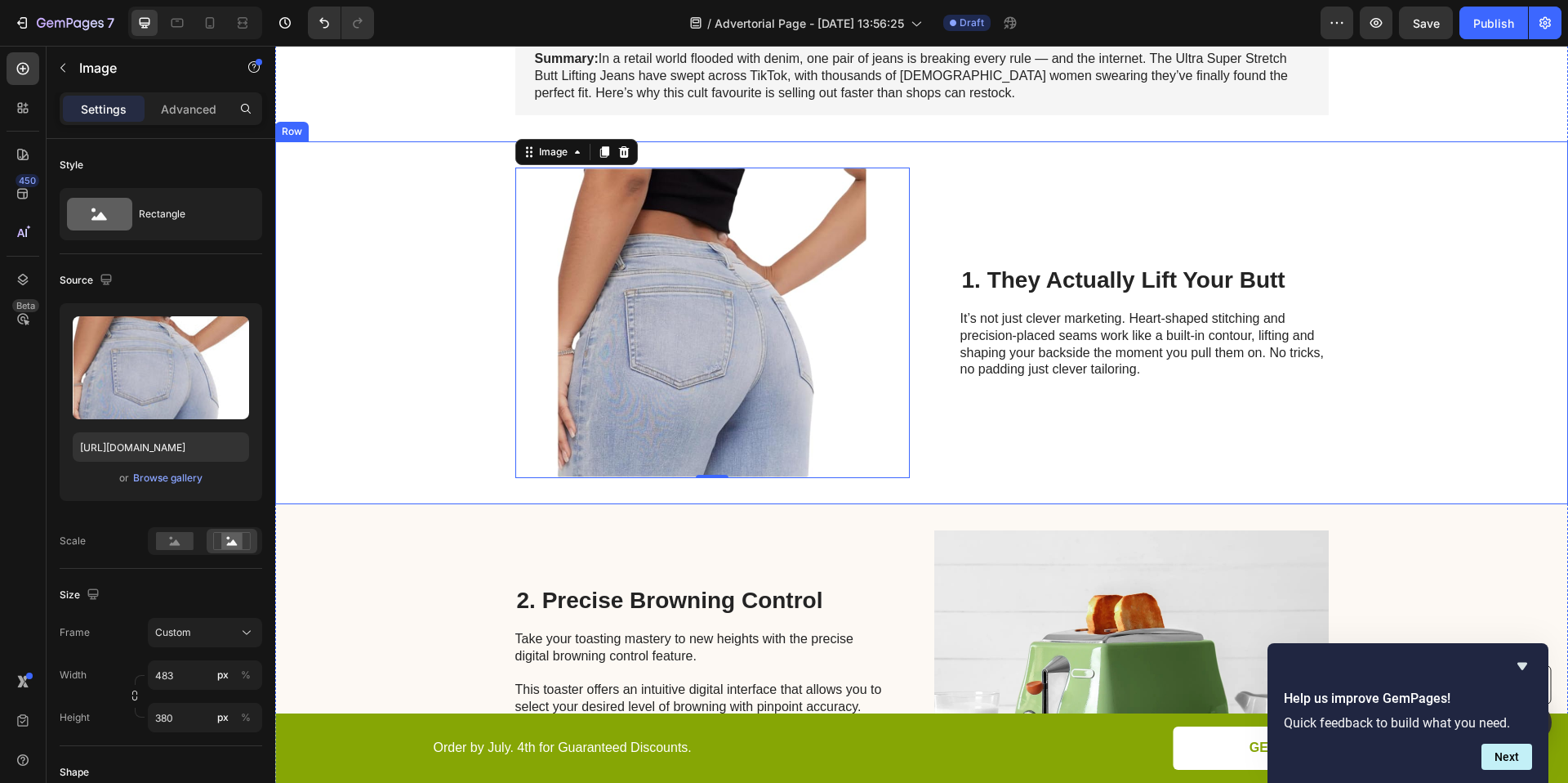
click at [1443, 386] on div "Image 0 1. They Actually Lift Your Butt Heading It’s not just clever marketing.…" at bounding box center [921, 323] width 1292 height 363
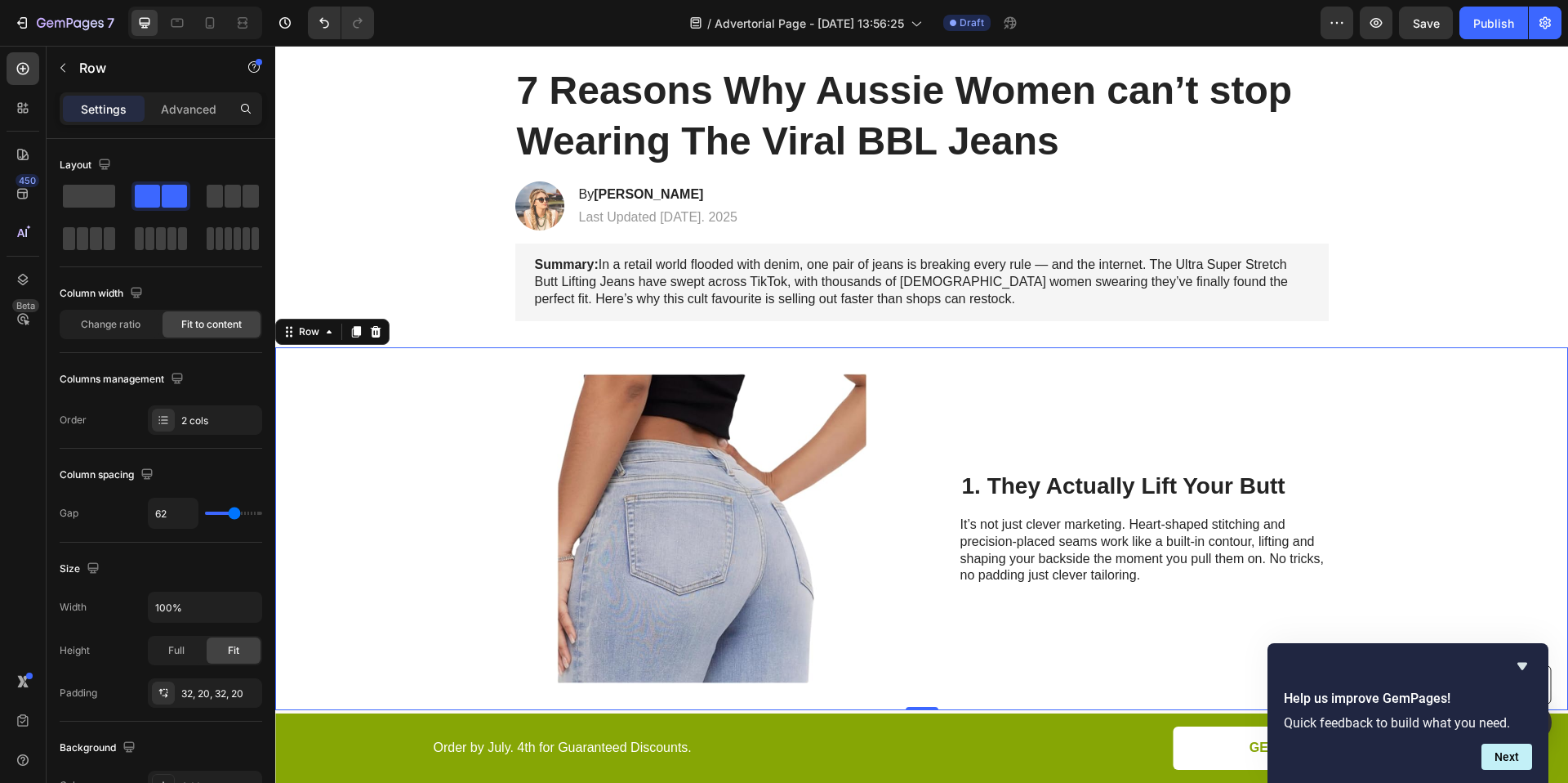
scroll to position [0, 0]
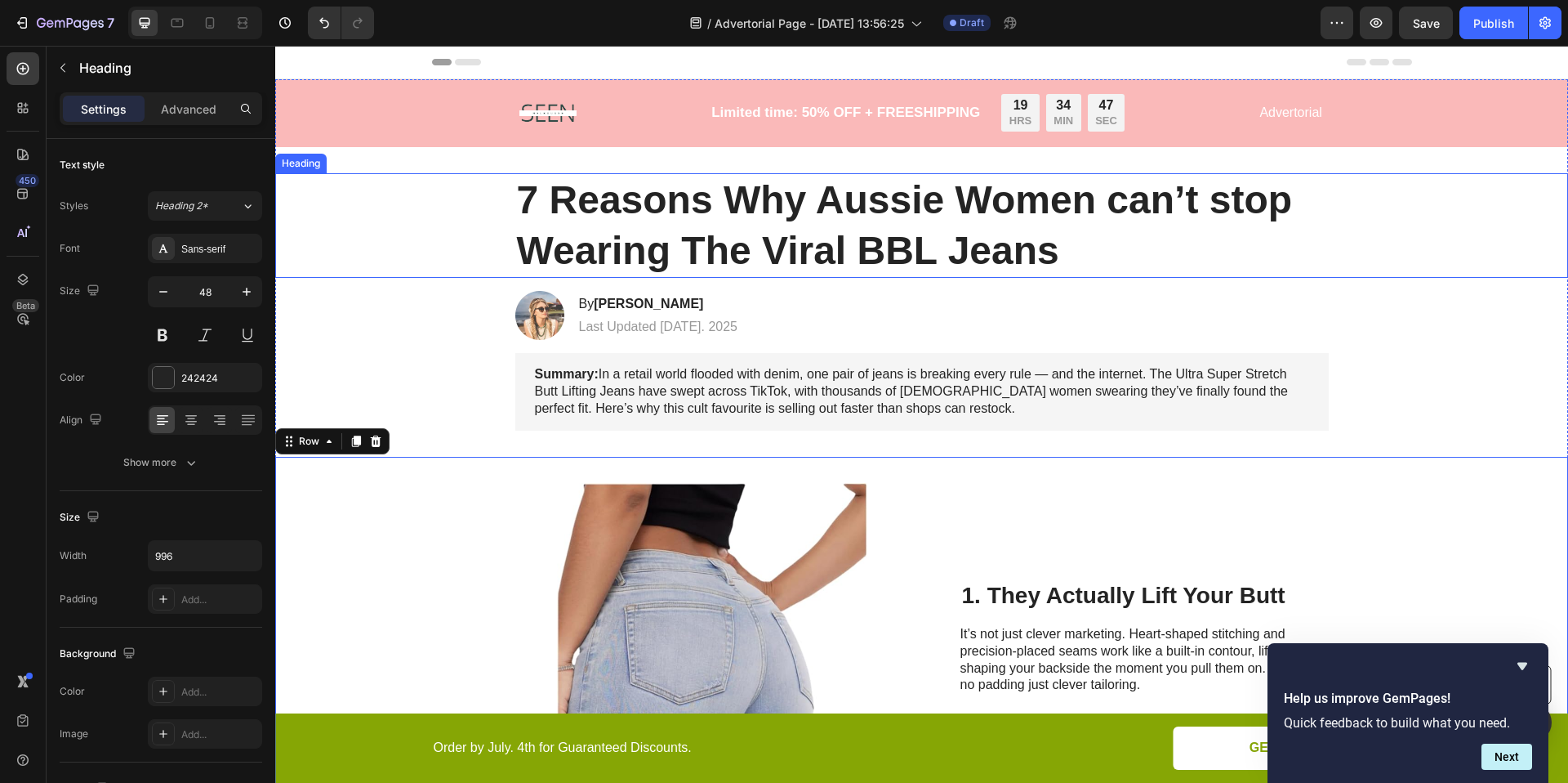
click at [1034, 257] on h1 "7 Reasons Why Aussie Women can’t stop Wearing The Viral BBL Jeans" at bounding box center [922, 226] width 813 height 106
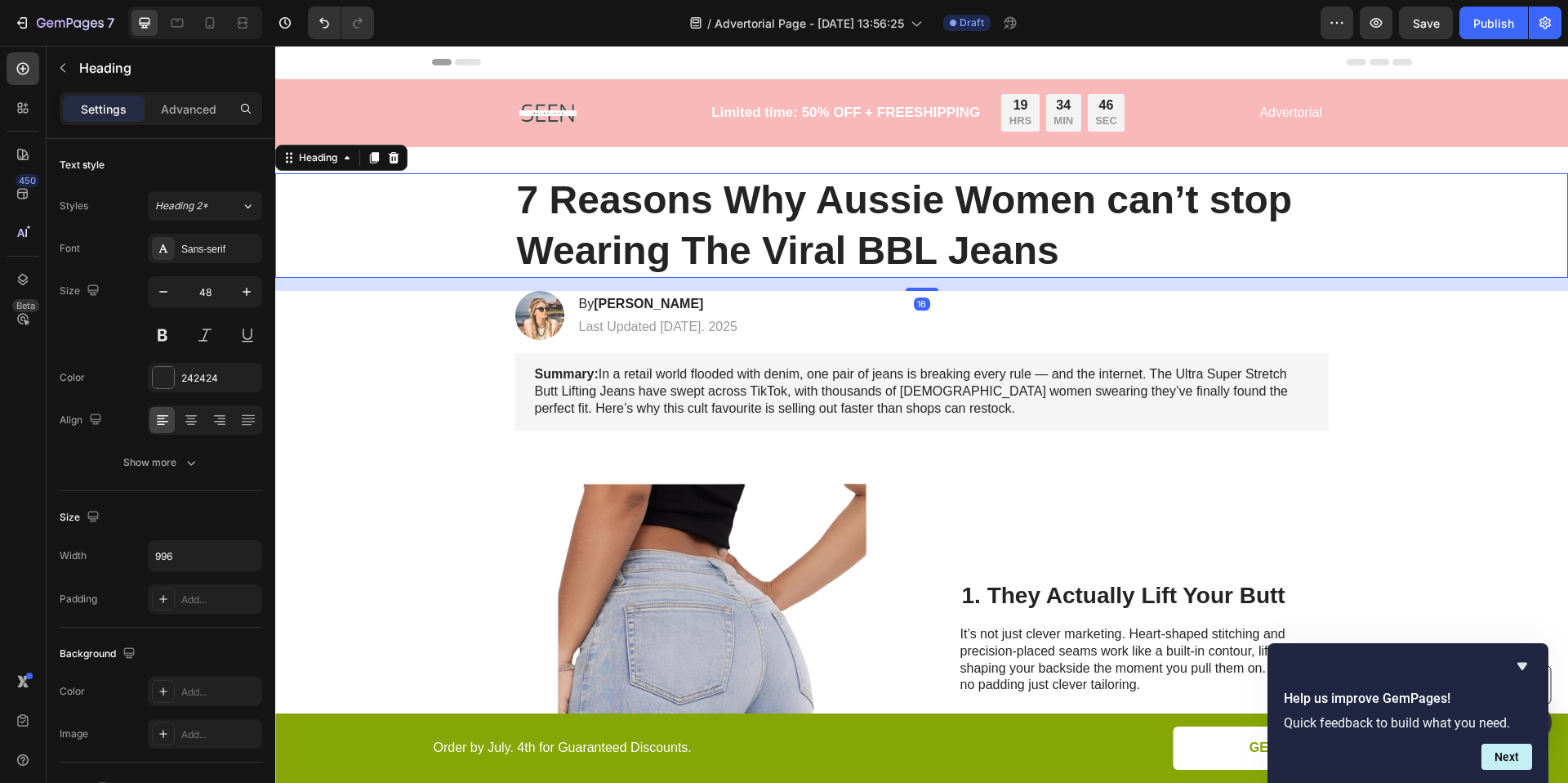
click at [1059, 252] on h1 "7 Reasons Why Aussie Women can’t stop Wearing The Viral BBL Jeans" at bounding box center [922, 226] width 813 height 106
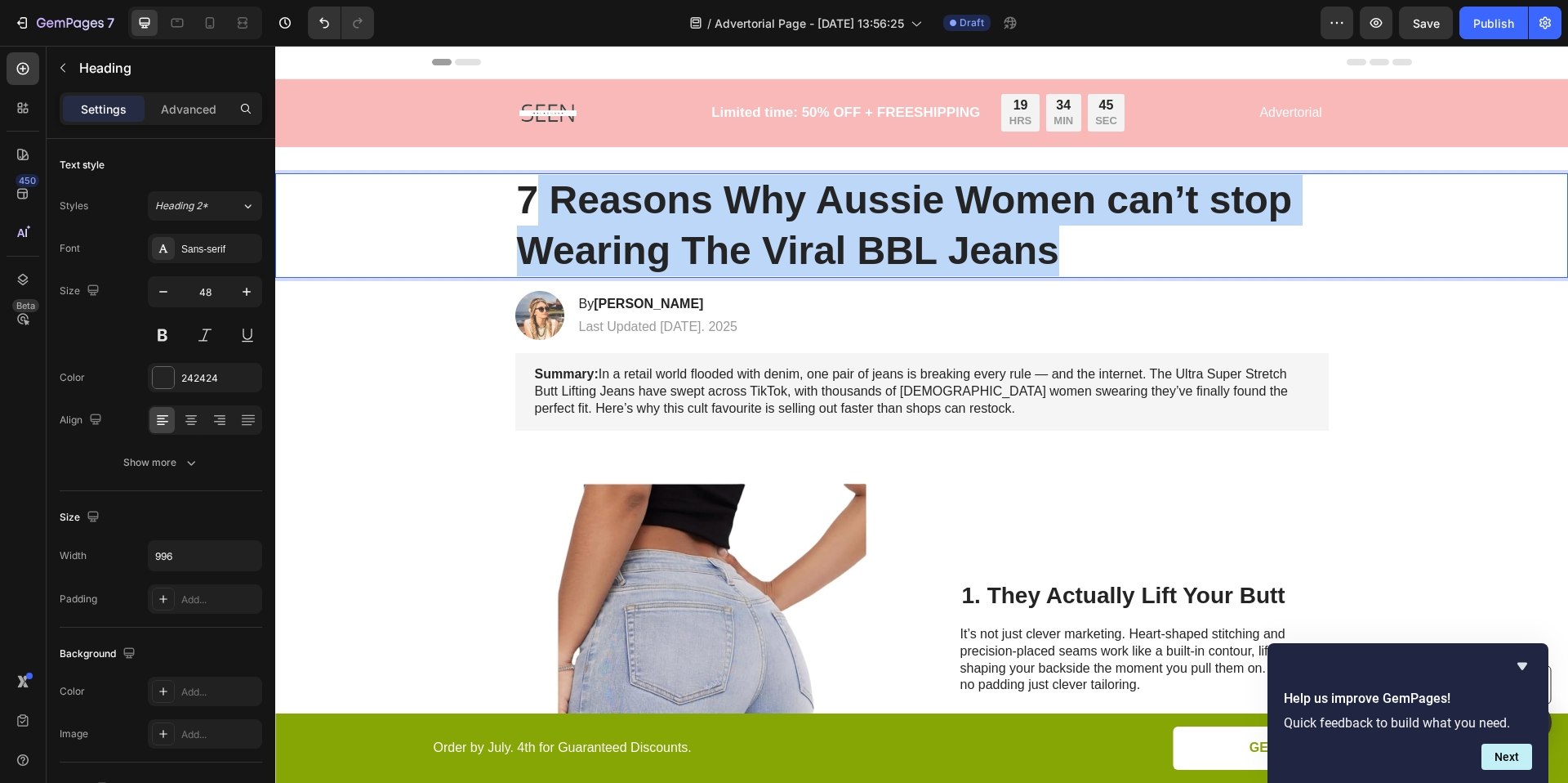
drag, startPoint x: 1059, startPoint y: 252, endPoint x: 531, endPoint y: 196, distance: 531.0
click at [531, 196] on p "7 Reasons Why Aussie Women can’t stop Wearing The Viral BBL Jeans" at bounding box center [922, 226] width 810 height 103
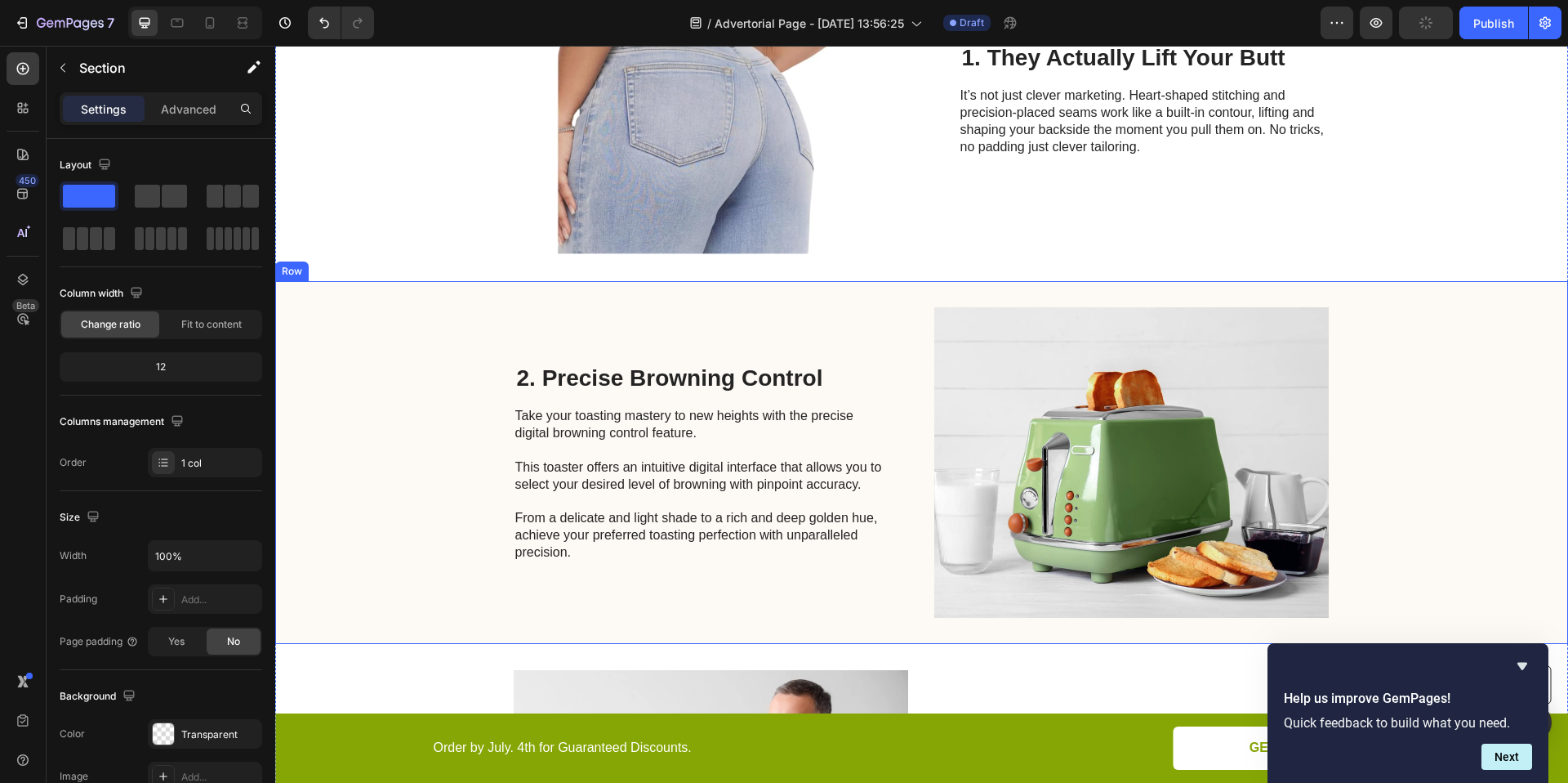
scroll to position [589, 0]
click at [760, 379] on h2 "2. Precise Browning Control" at bounding box center [700, 378] width 368 height 31
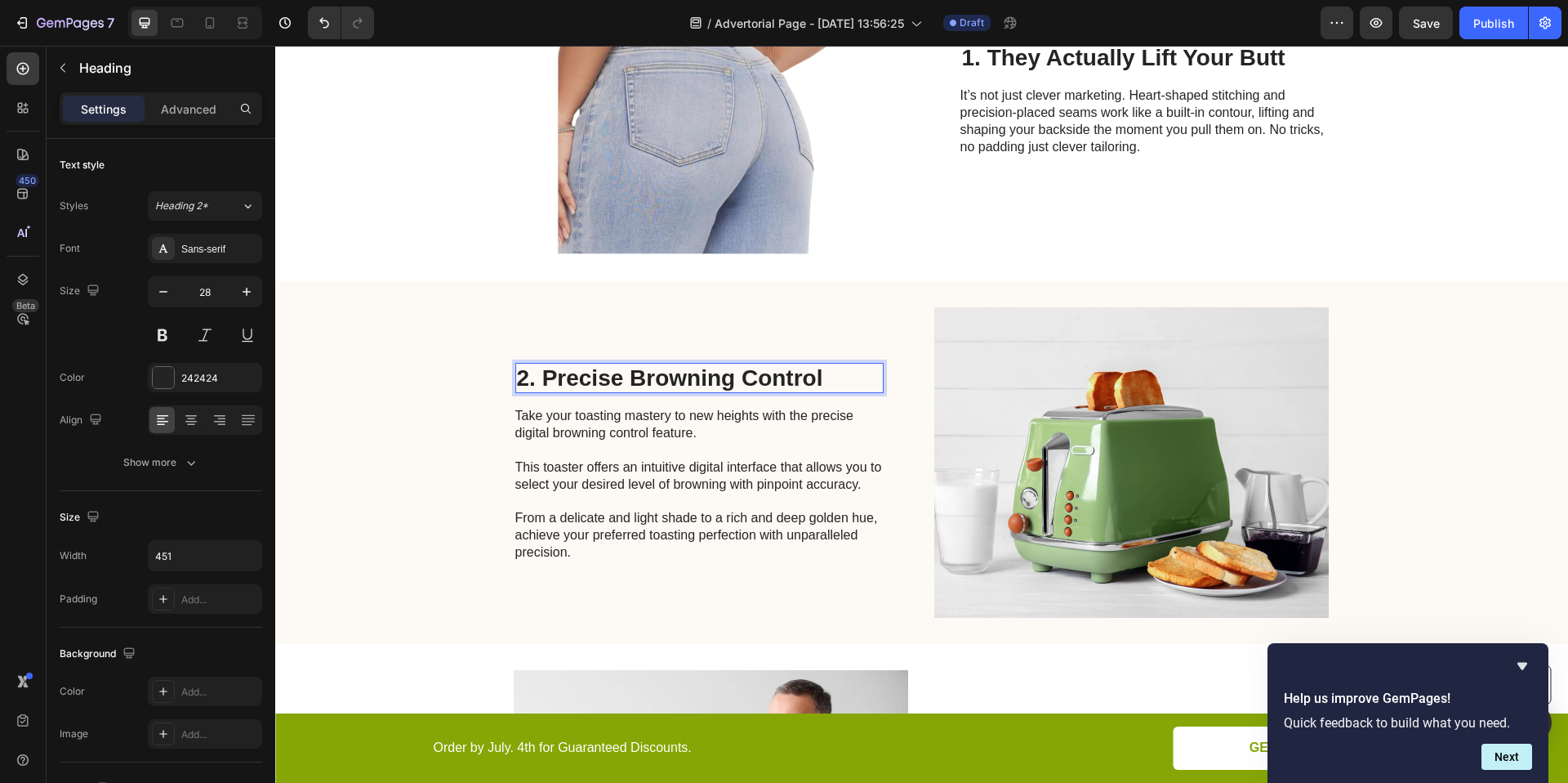
click at [760, 379] on h2 "2. Precise Browning Control" at bounding box center [700, 378] width 368 height 31
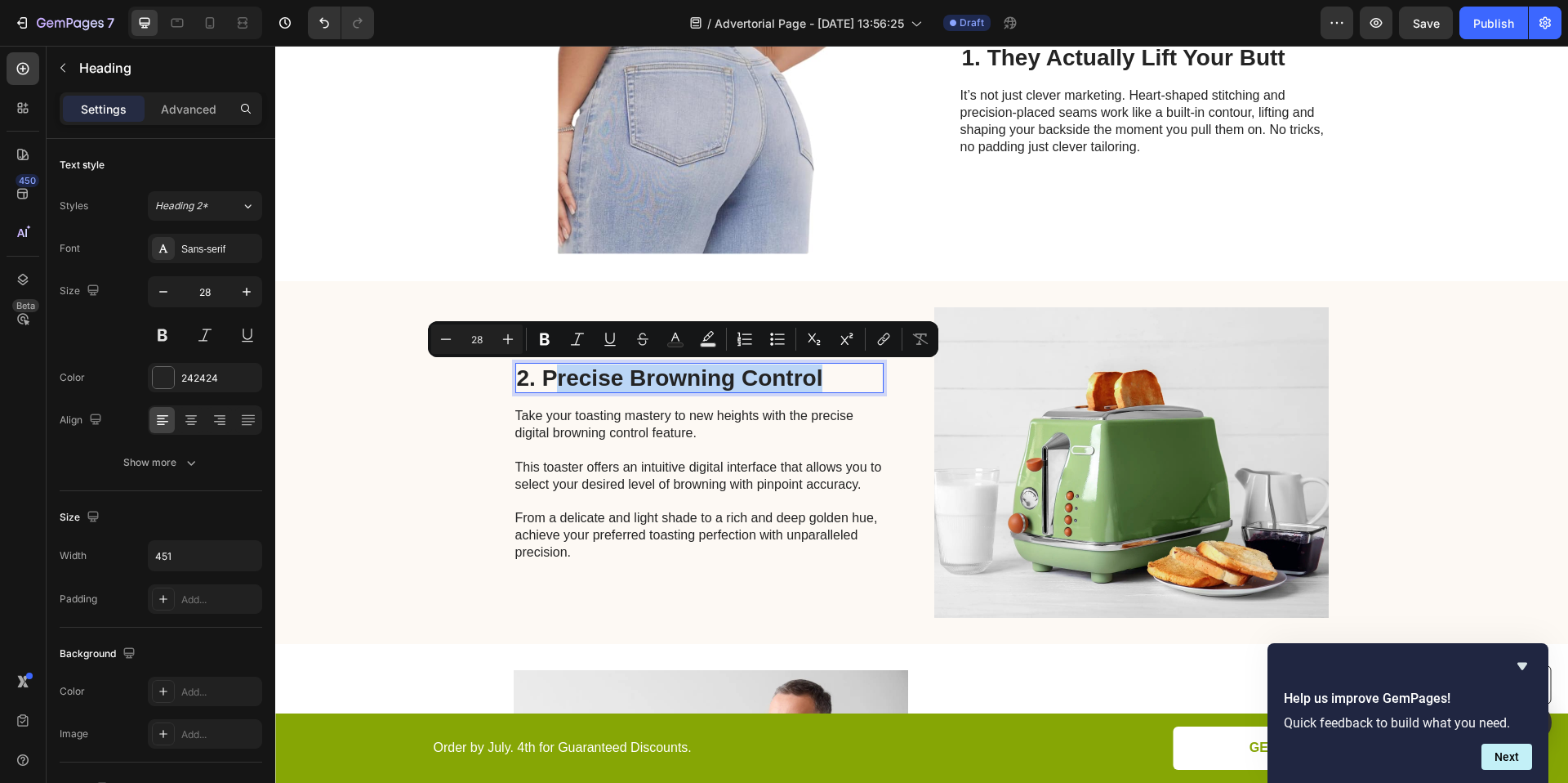
drag, startPoint x: 815, startPoint y: 376, endPoint x: 548, endPoint y: 375, distance: 267.0
click at [548, 375] on p "2. Precise Browning Control" at bounding box center [699, 379] width 365 height 28
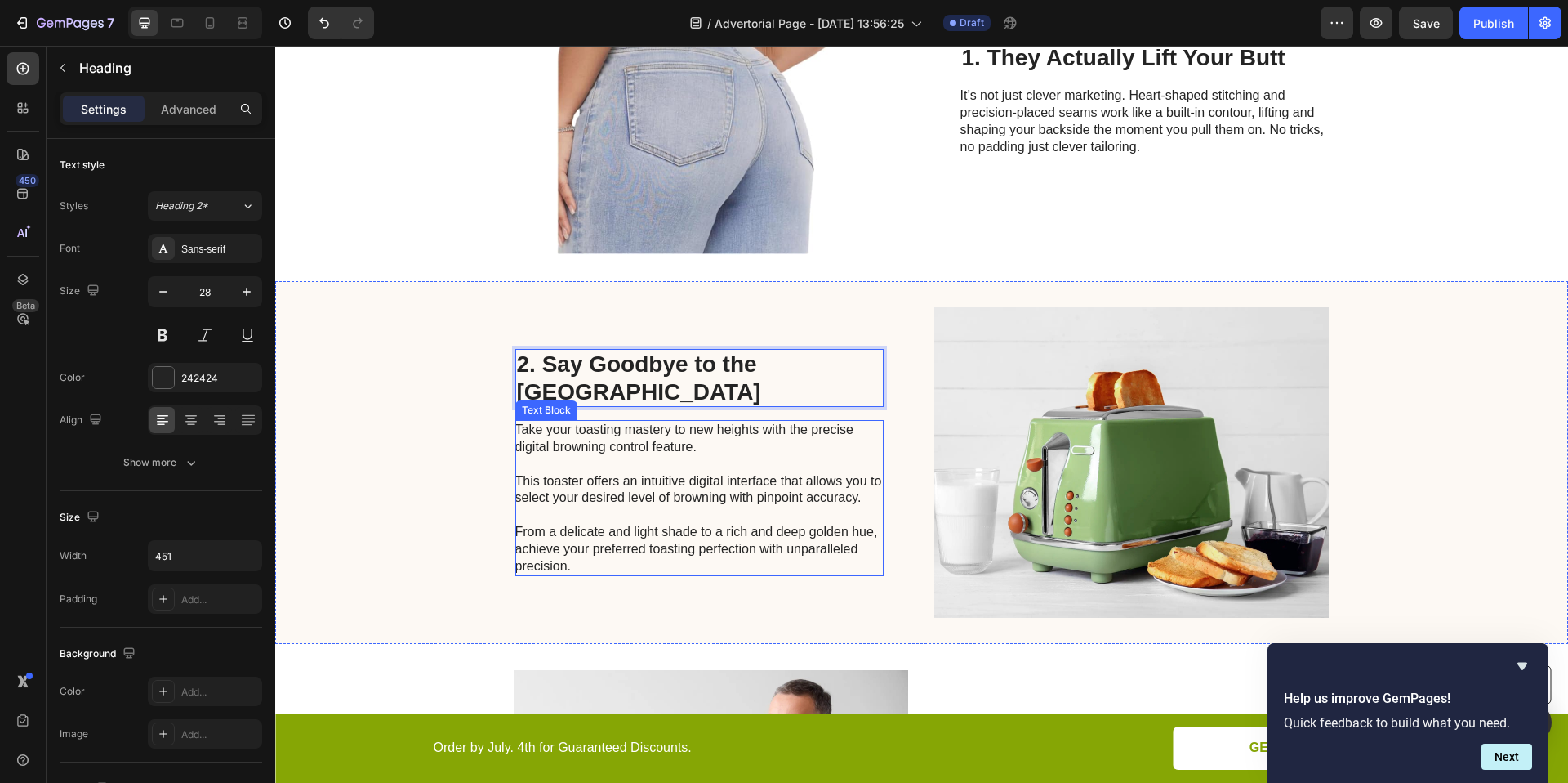
click at [678, 489] on p "Take your toasting mastery to new heights with the precise digital browning con…" at bounding box center [699, 497] width 366 height 152
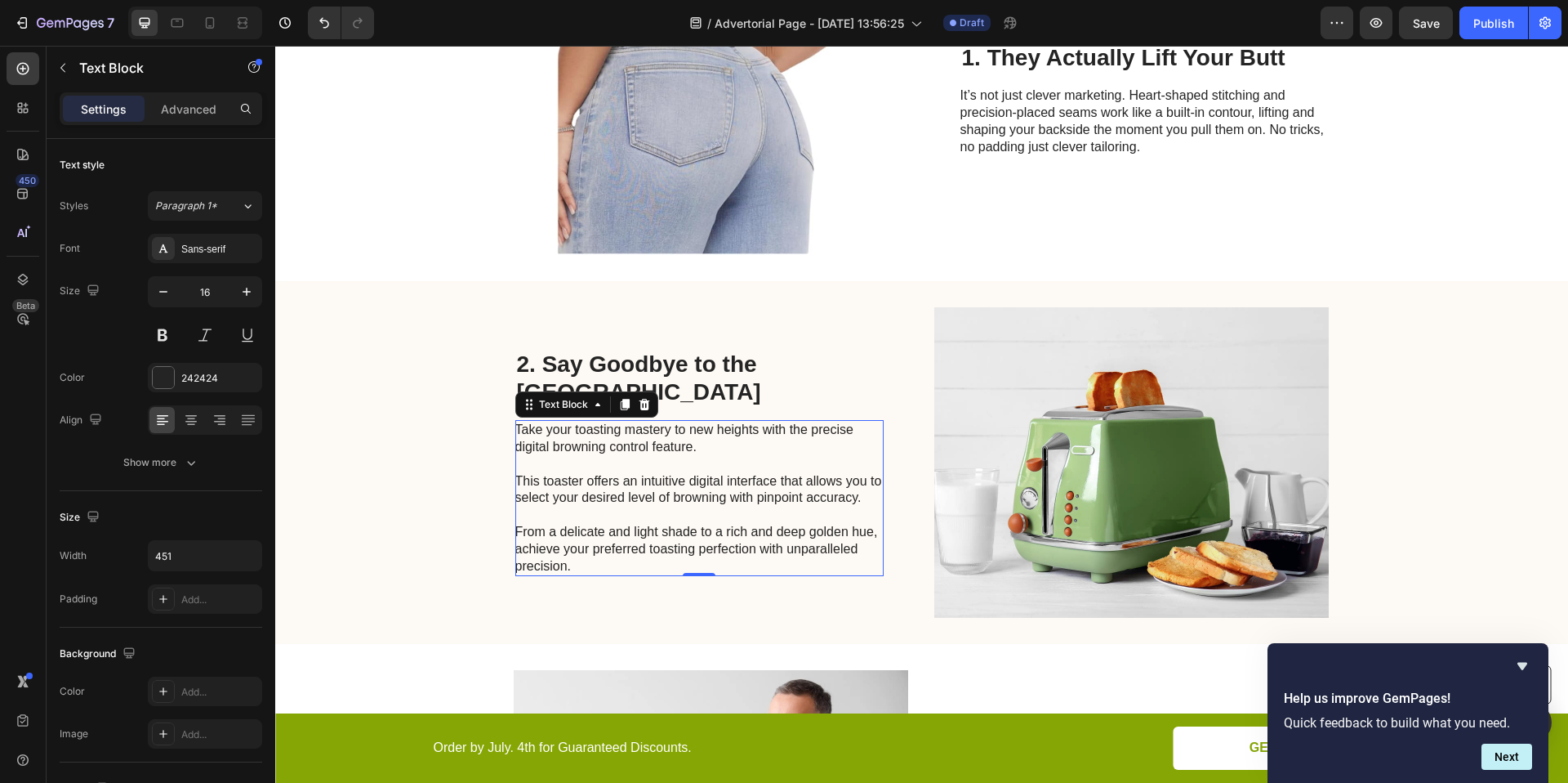
click at [698, 479] on p "Take your toasting mastery to new heights with the precise digital browning con…" at bounding box center [699, 497] width 366 height 152
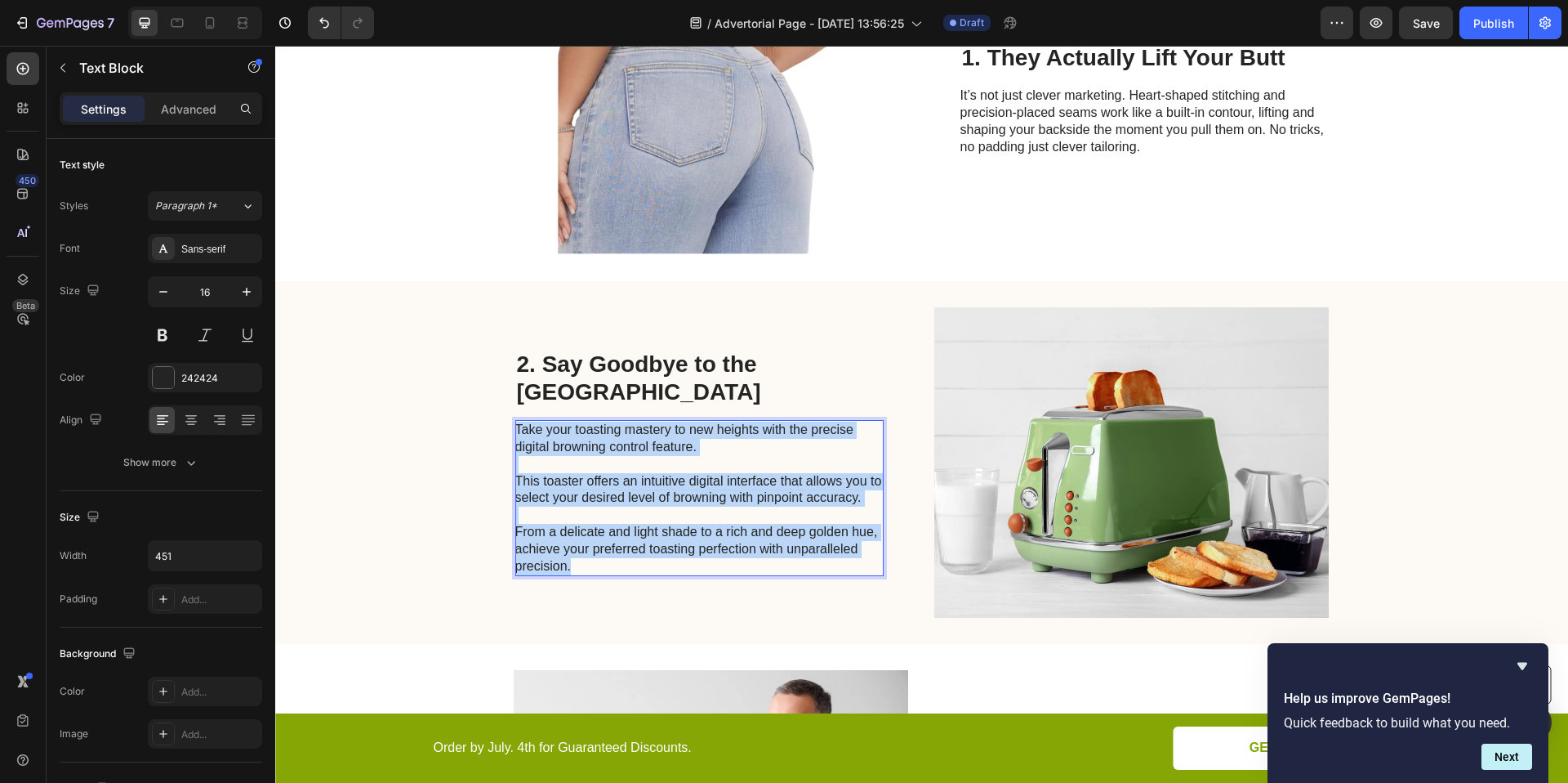
drag, startPoint x: 584, startPoint y: 554, endPoint x: 511, endPoint y: 416, distance: 156.1
click at [516, 421] on p "Take your toasting mastery to new heights with the precise digital browning con…" at bounding box center [699, 497] width 366 height 152
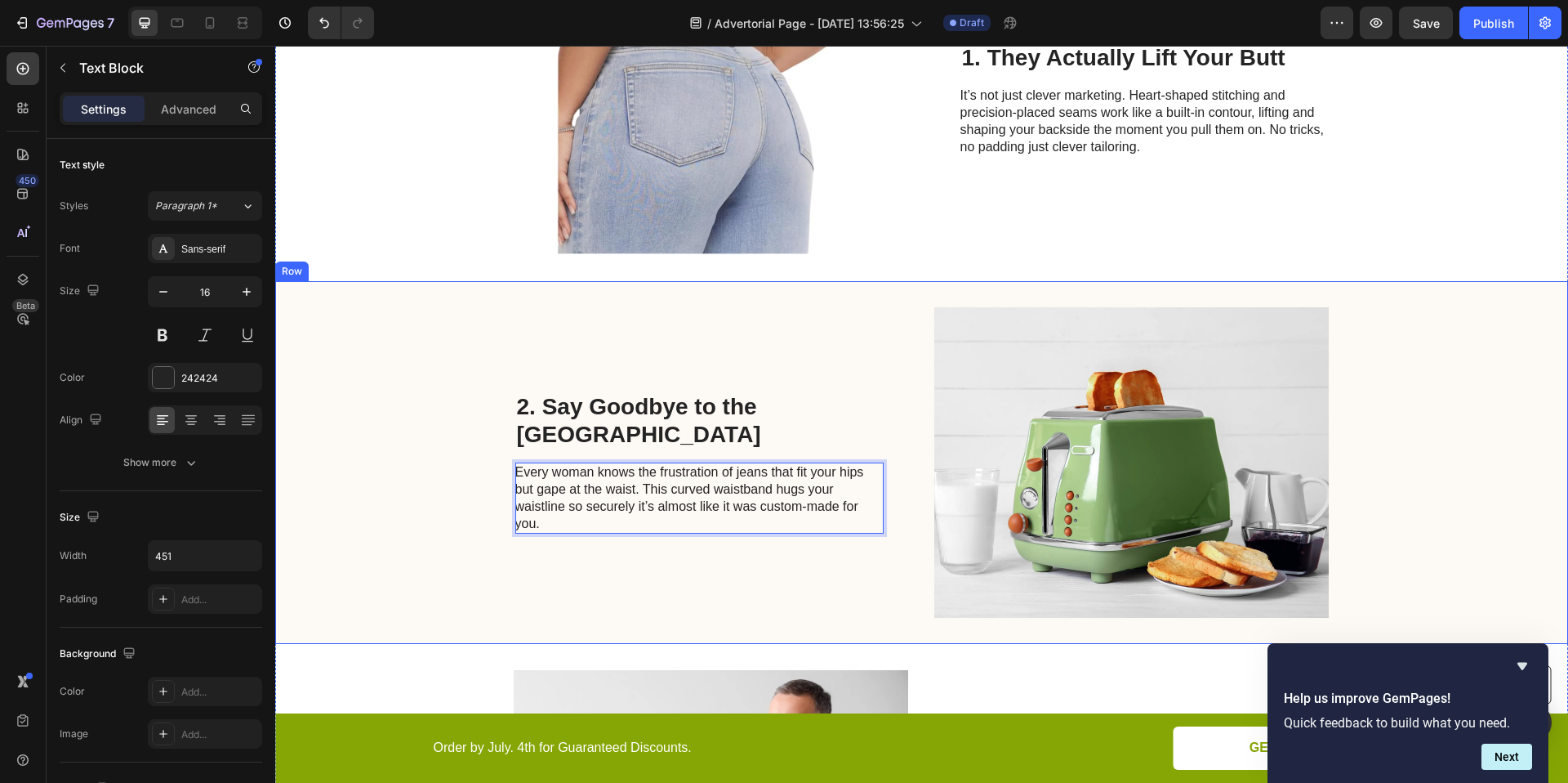
click at [671, 554] on div "2. Say Goodbye to the Waist Gap Heading Every woman knows the frustration of je…" at bounding box center [700, 462] width 368 height 311
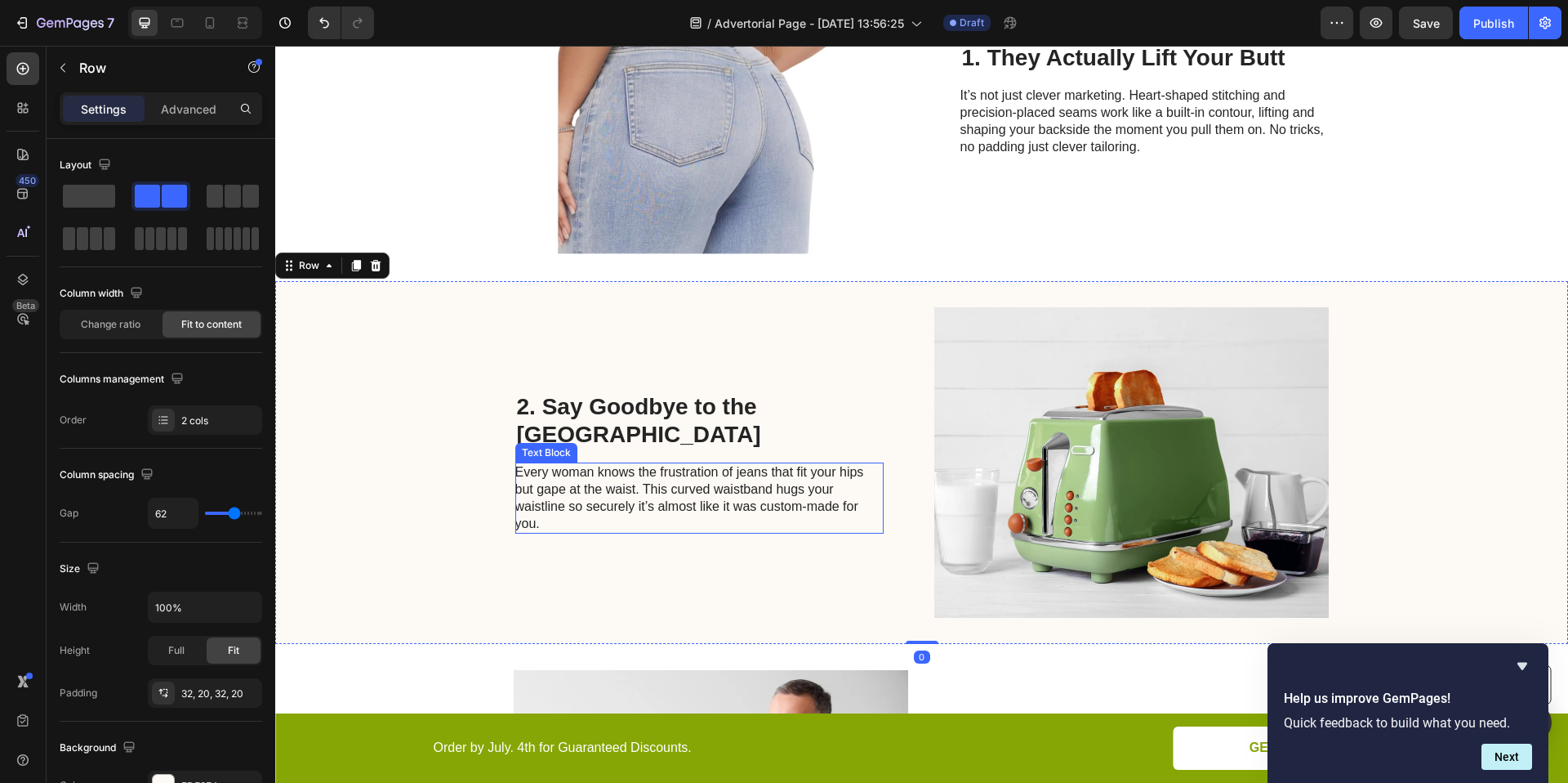
click at [732, 464] on p "Every woman knows the frustration of jeans that fit your hips but gape at the w…" at bounding box center [699, 498] width 366 height 68
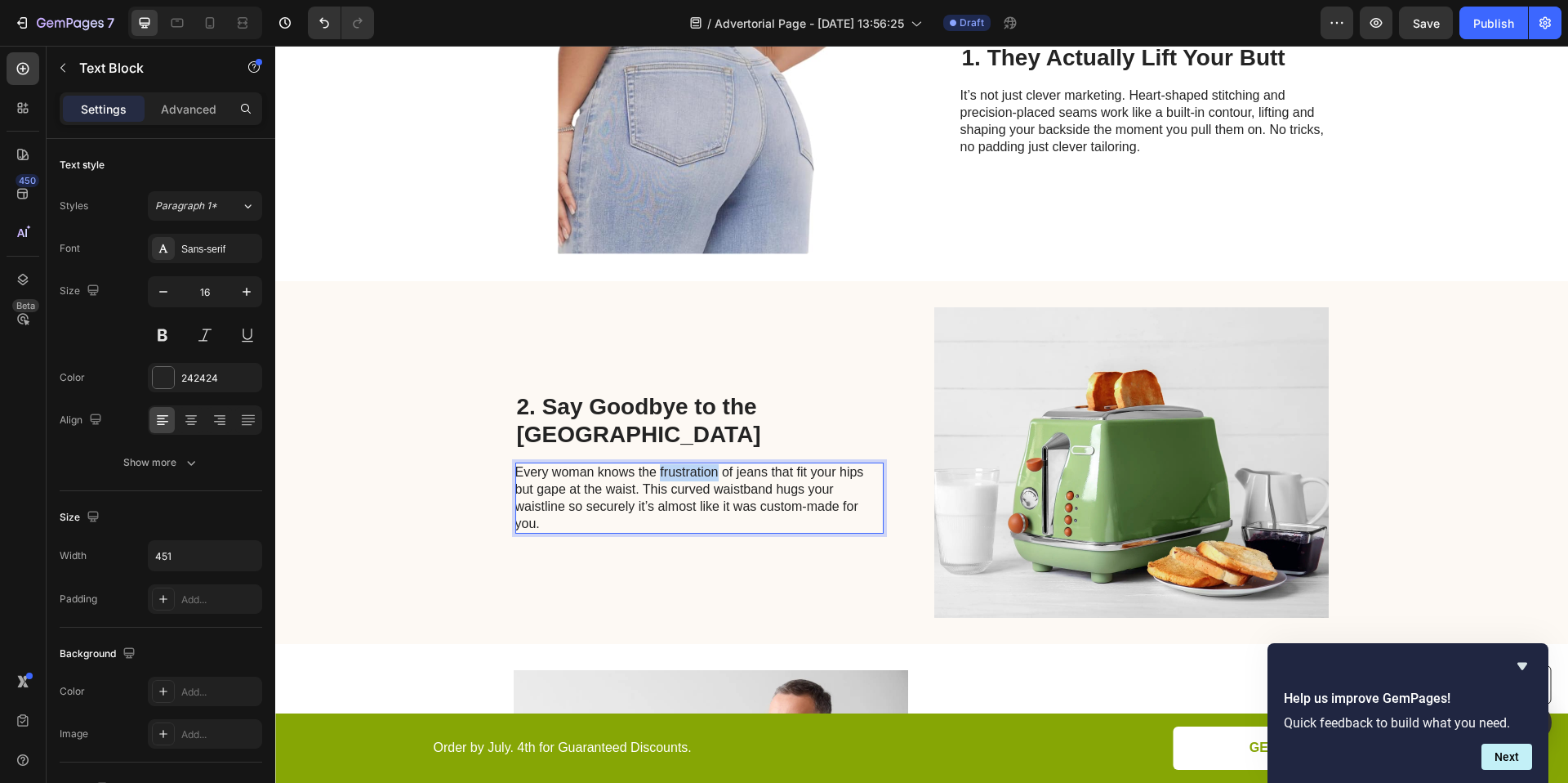
drag, startPoint x: 711, startPoint y: 458, endPoint x: 653, endPoint y: 458, distance: 58.0
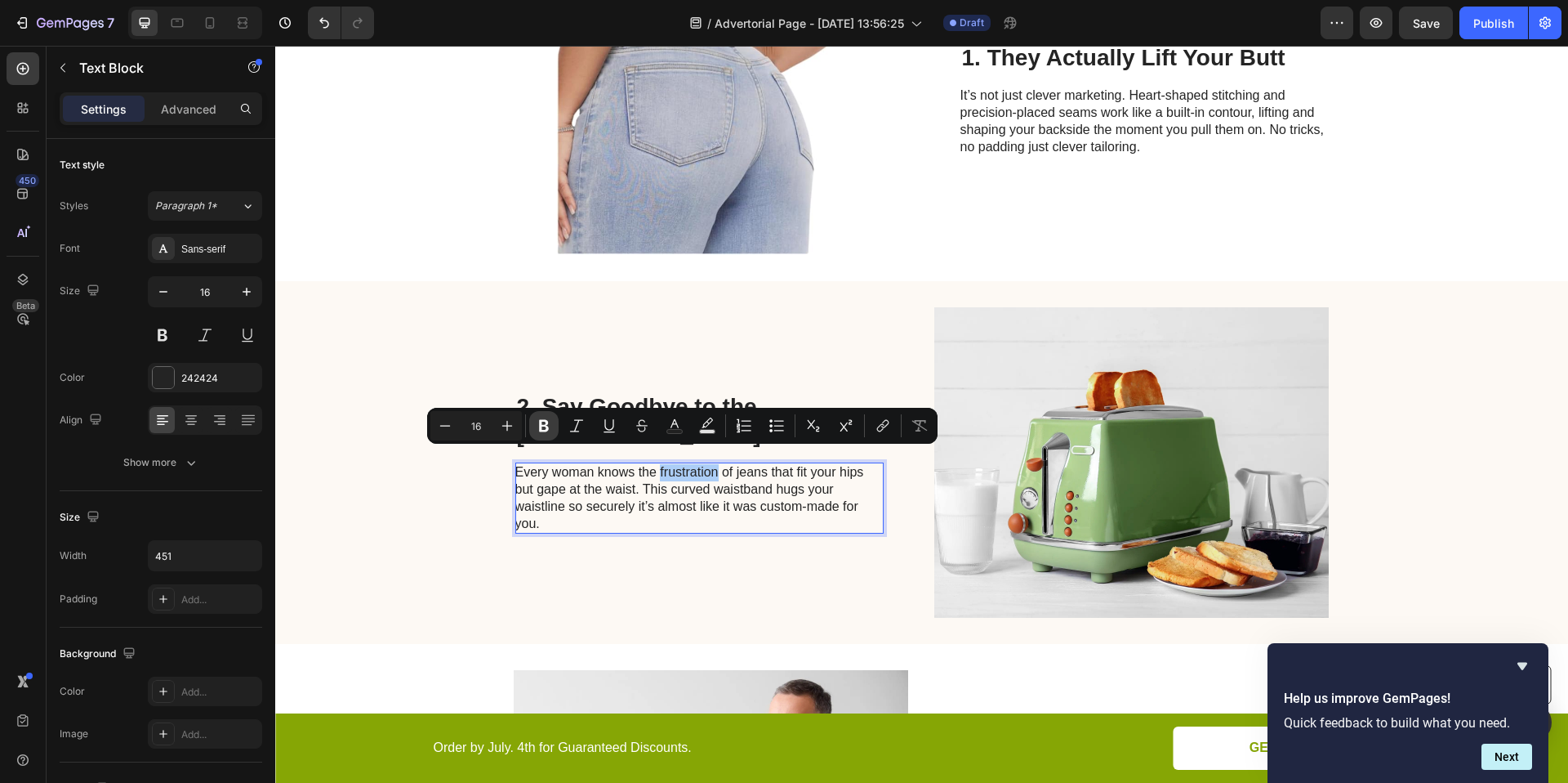
click at [553, 423] on button "Bold" at bounding box center [545, 426] width 30 height 30
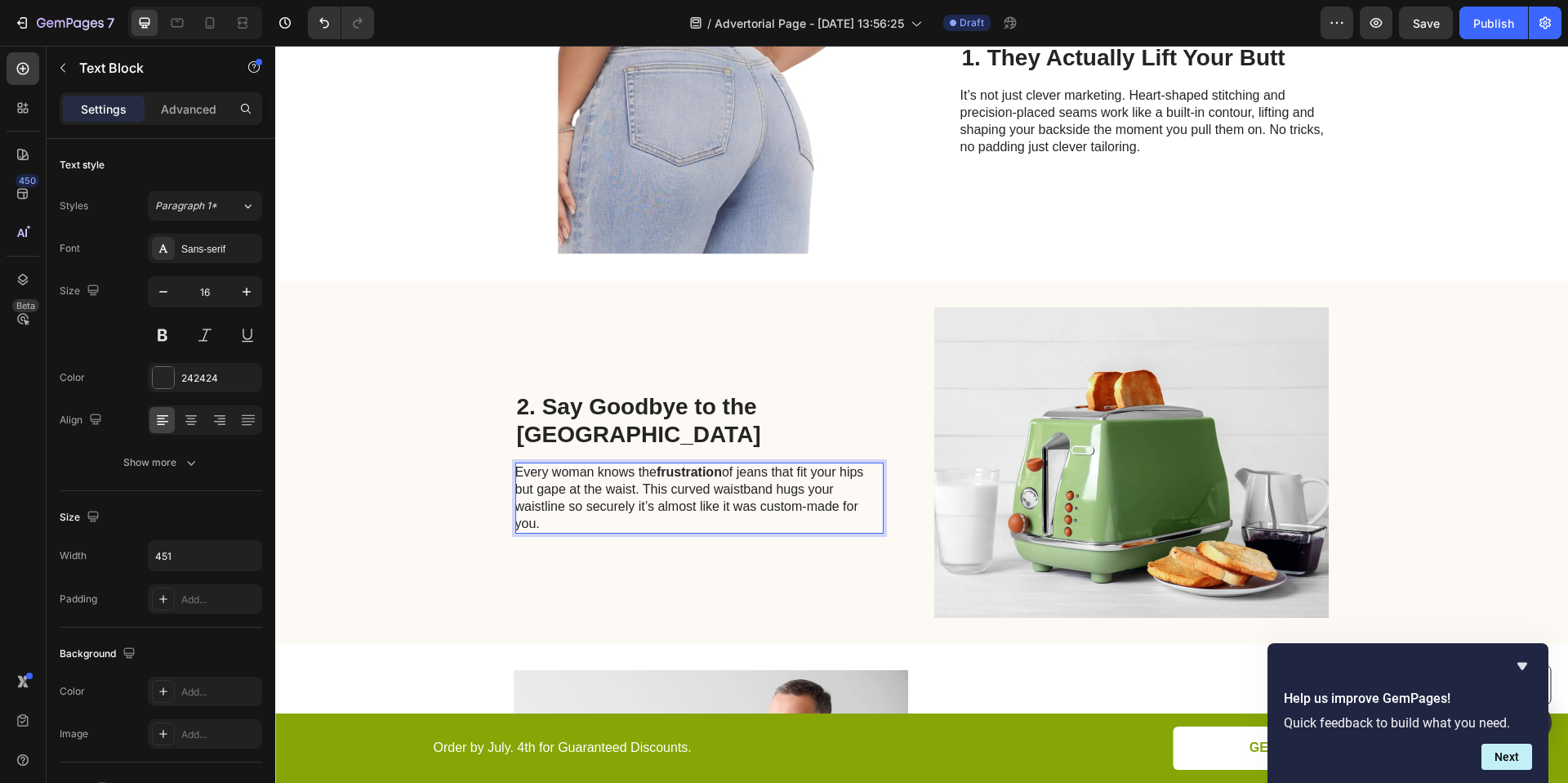
click at [738, 494] on p "Every woman knows the frustration of jeans that fit your hips but gape at the w…" at bounding box center [699, 498] width 366 height 68
drag, startPoint x: 831, startPoint y: 494, endPoint x: 755, endPoint y: 493, distance: 76.0
click at [755, 493] on p "Every woman knows the frustration of jeans that fit your hips but gape at the w…" at bounding box center [699, 498] width 366 height 68
click at [794, 497] on p "Every woman knows the frustration of jeans that fit your hips but gape at the w…" at bounding box center [699, 498] width 366 height 68
drag, startPoint x: 833, startPoint y: 493, endPoint x: 756, endPoint y: 492, distance: 77.0
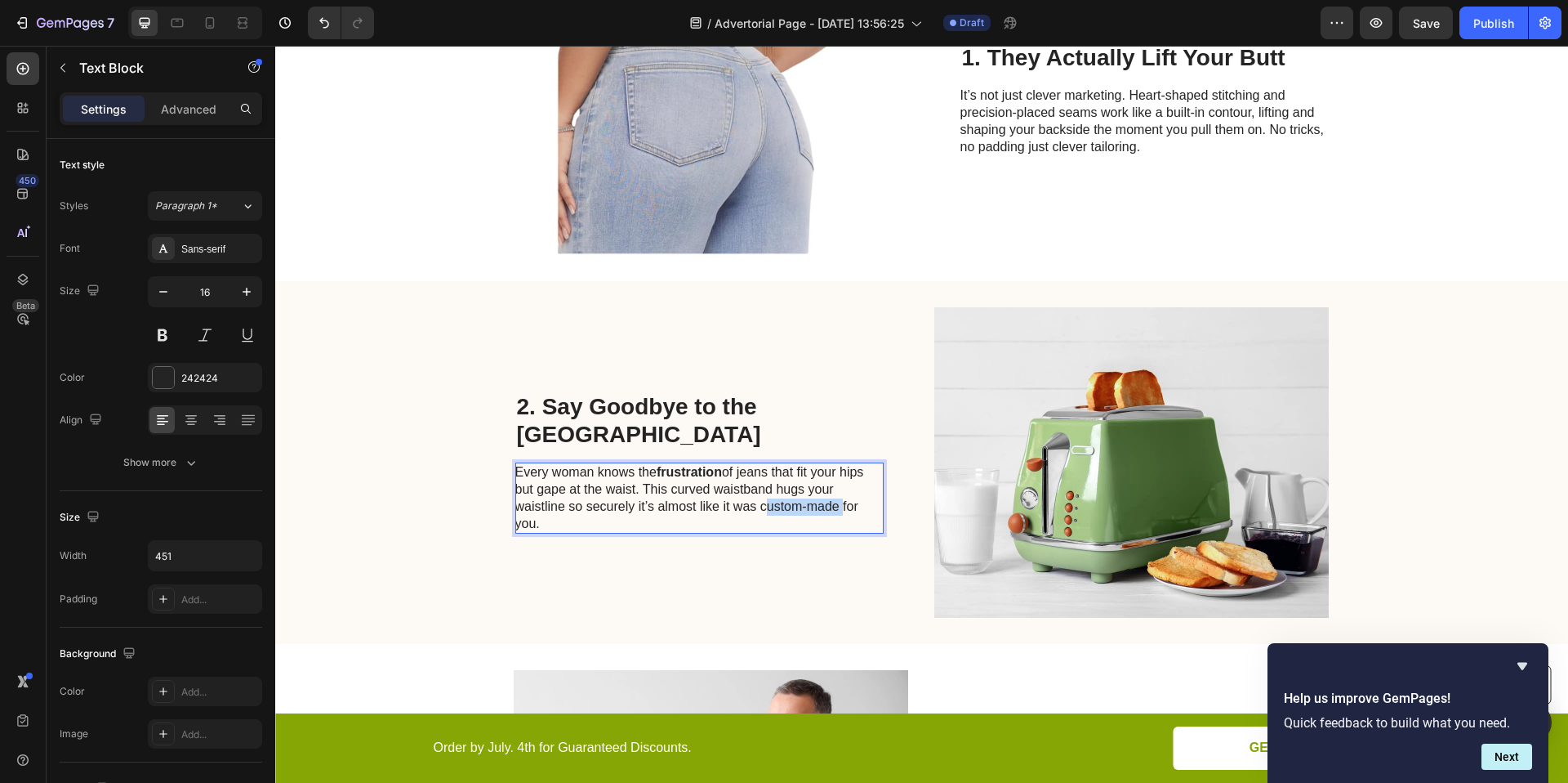
click at [756, 492] on p "Every woman knows the frustration of jeans that fit your hips but gape at the w…" at bounding box center [699, 498] width 366 height 68
click at [736, 489] on p "Every woman knows the frustration of jeans that fit your hips but gape at the w…" at bounding box center [699, 498] width 366 height 68
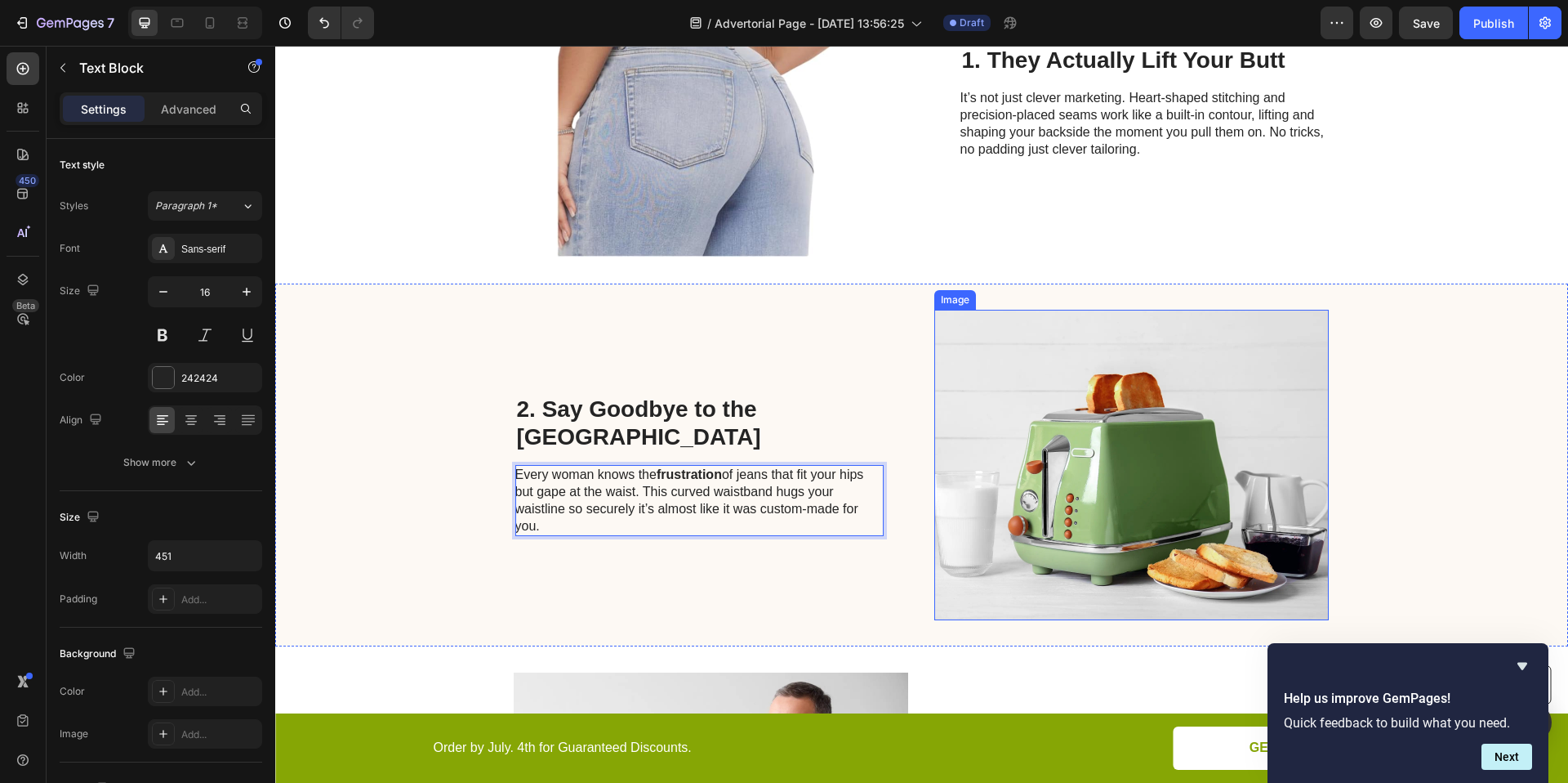
scroll to position [586, 0]
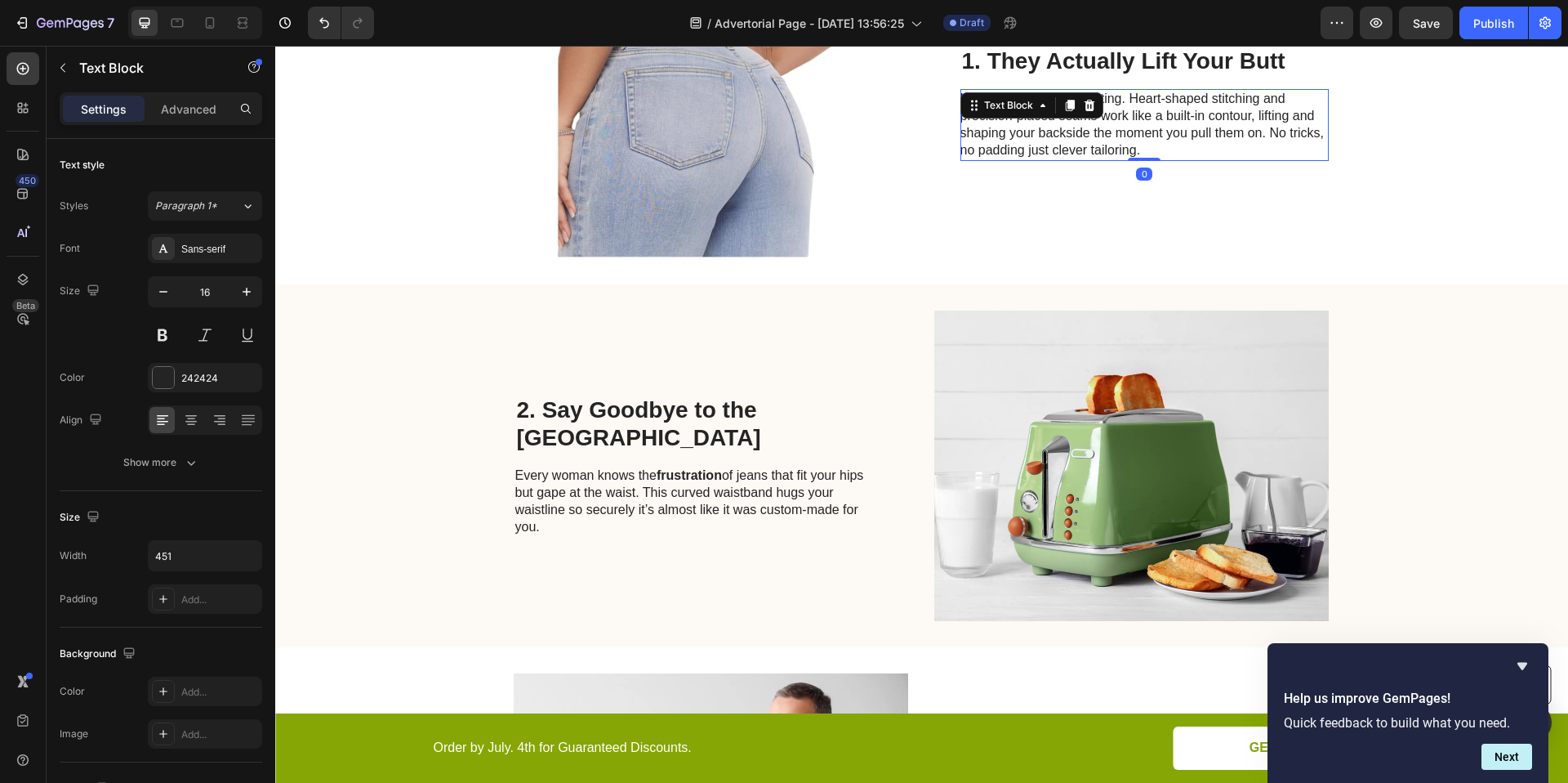
click at [1166, 136] on p "It’s not just clever marketing. Heart-shaped stitching and precision-placed sea…" at bounding box center [1144, 125] width 366 height 68
click at [1018, 150] on p "It’s not just clever marketing. Heart-shaped stitching and precision-placed sea…" at bounding box center [1144, 125] width 366 height 68
drag, startPoint x: 1017, startPoint y: 150, endPoint x: 948, endPoint y: 150, distance: 69.0
click at [948, 150] on div "Image 1. They Actually Lift Your Butt Heading It’s not just clever marketing. H…" at bounding box center [921, 103] width 1292 height 363
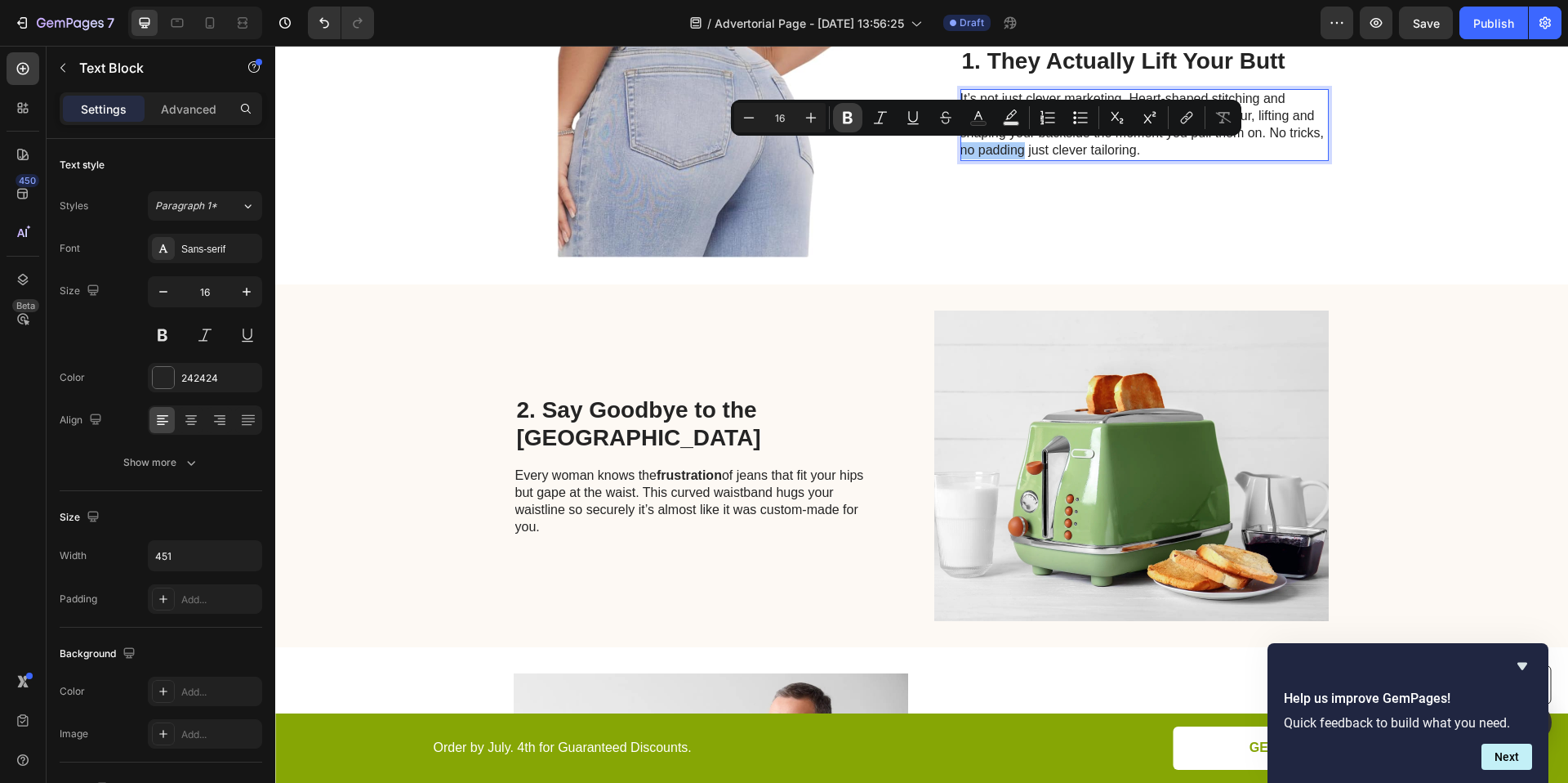
click at [856, 112] on button "Bold" at bounding box center [848, 118] width 30 height 30
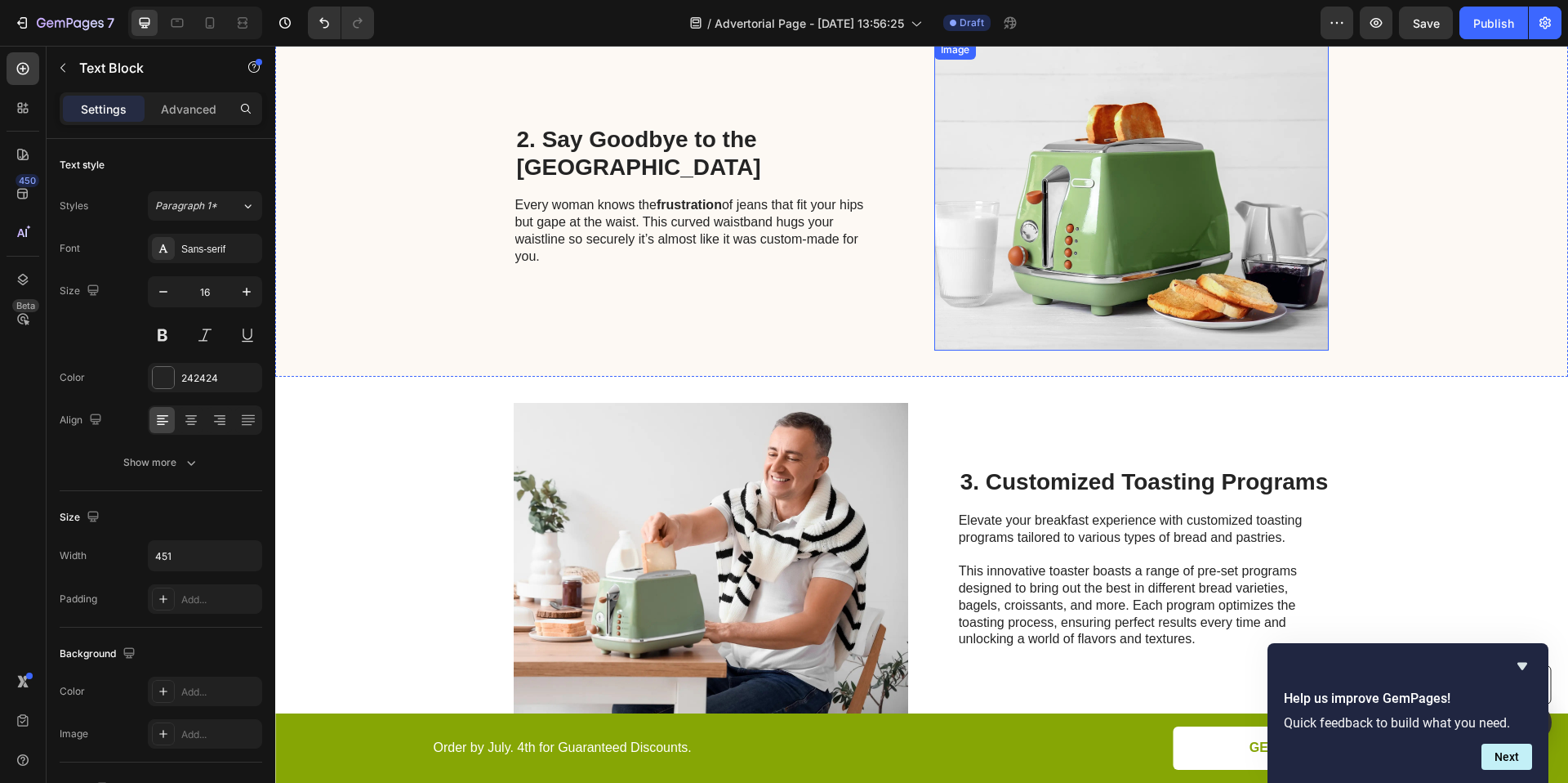
scroll to position [960, 0]
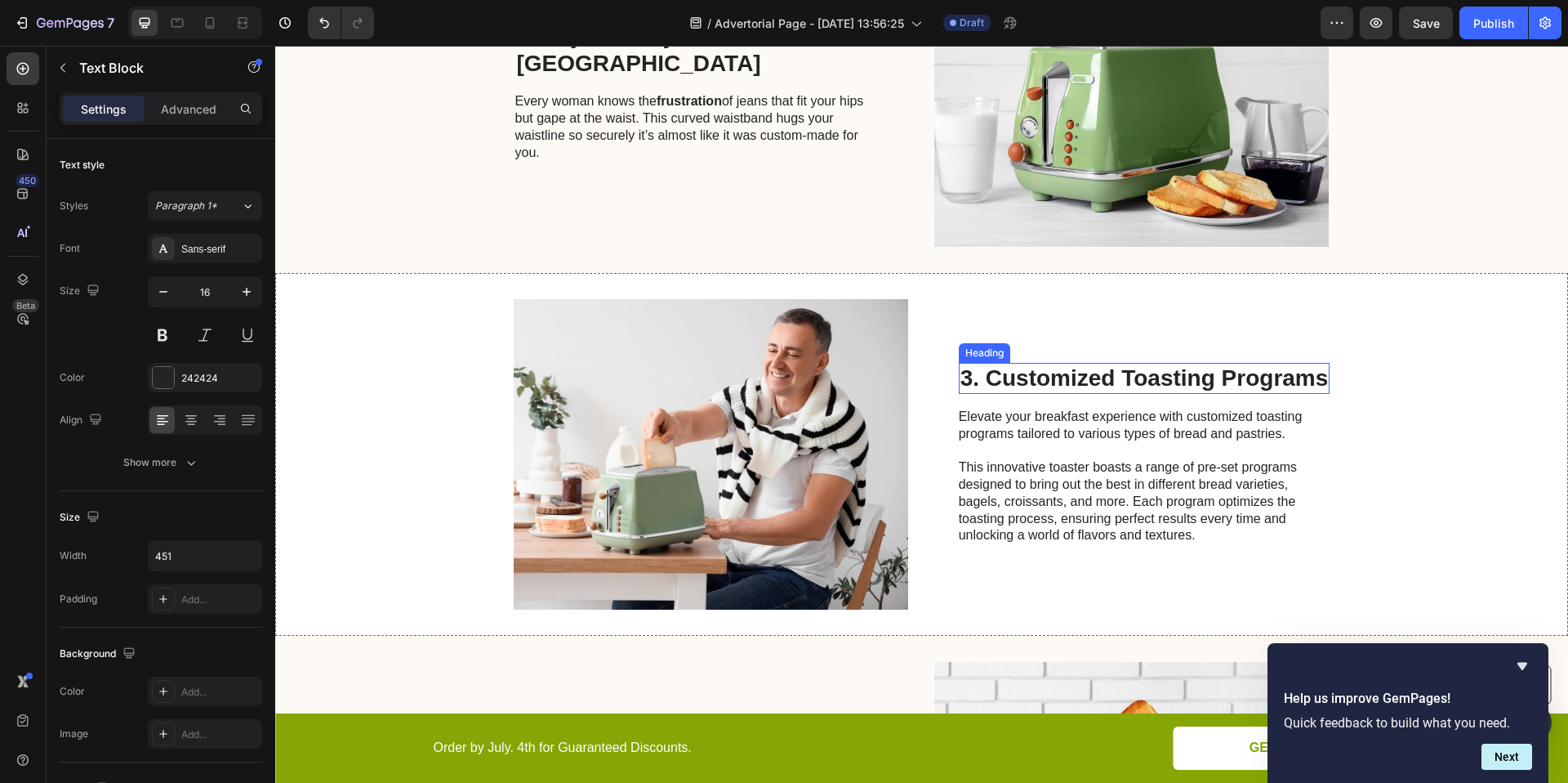
click at [1068, 385] on h2 "3. Customized Toasting Programs" at bounding box center [1144, 378] width 371 height 31
drag, startPoint x: 1247, startPoint y: 383, endPoint x: 1260, endPoint y: 381, distance: 13.2
click at [1247, 383] on h2 "3. Customized Toasting Programs" at bounding box center [1144, 378] width 371 height 31
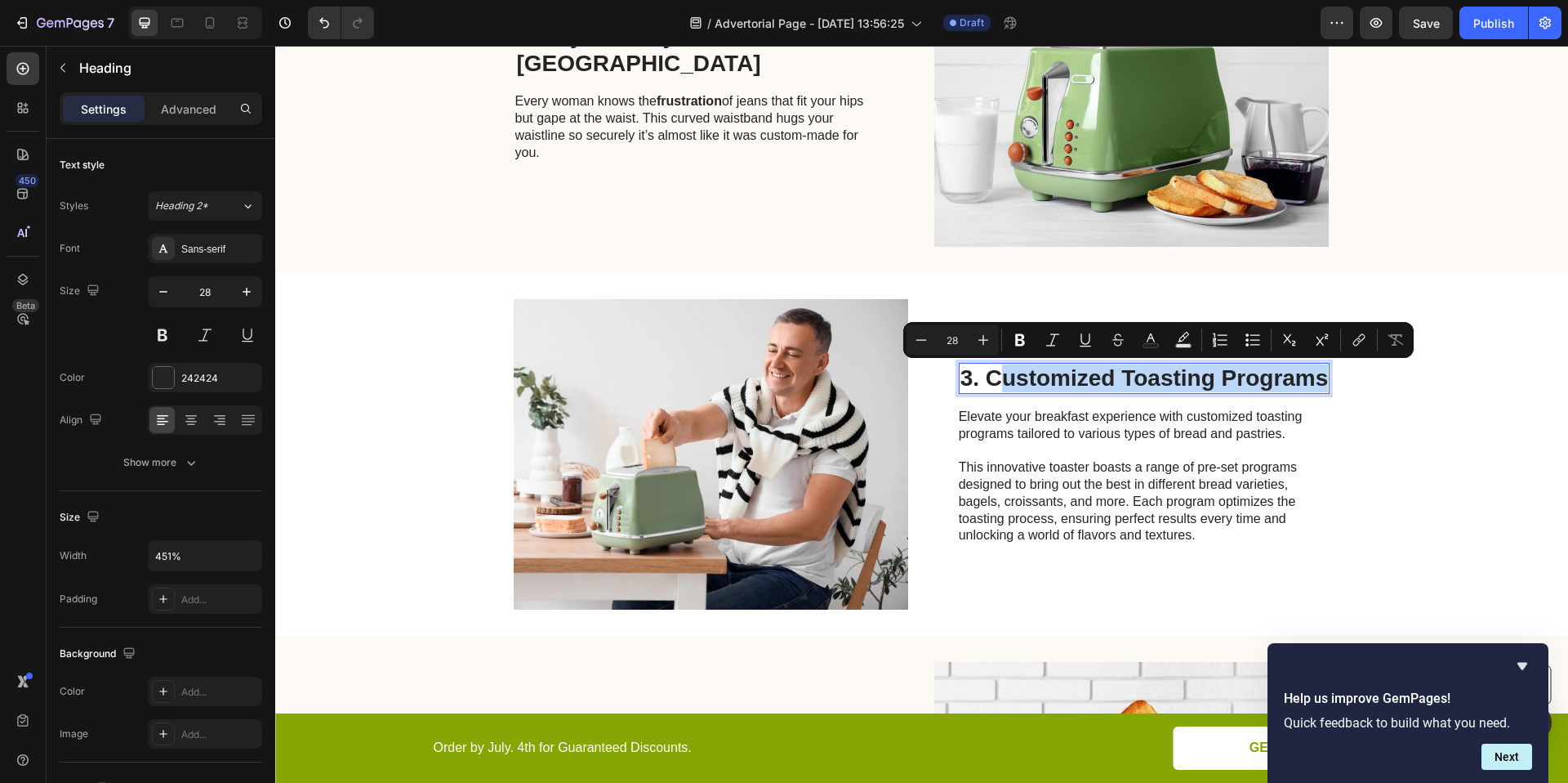
drag, startPoint x: 1320, startPoint y: 381, endPoint x: 989, endPoint y: 381, distance: 331.0
click at [989, 381] on p "3. Customized Toasting Programs" at bounding box center [1145, 379] width 368 height 28
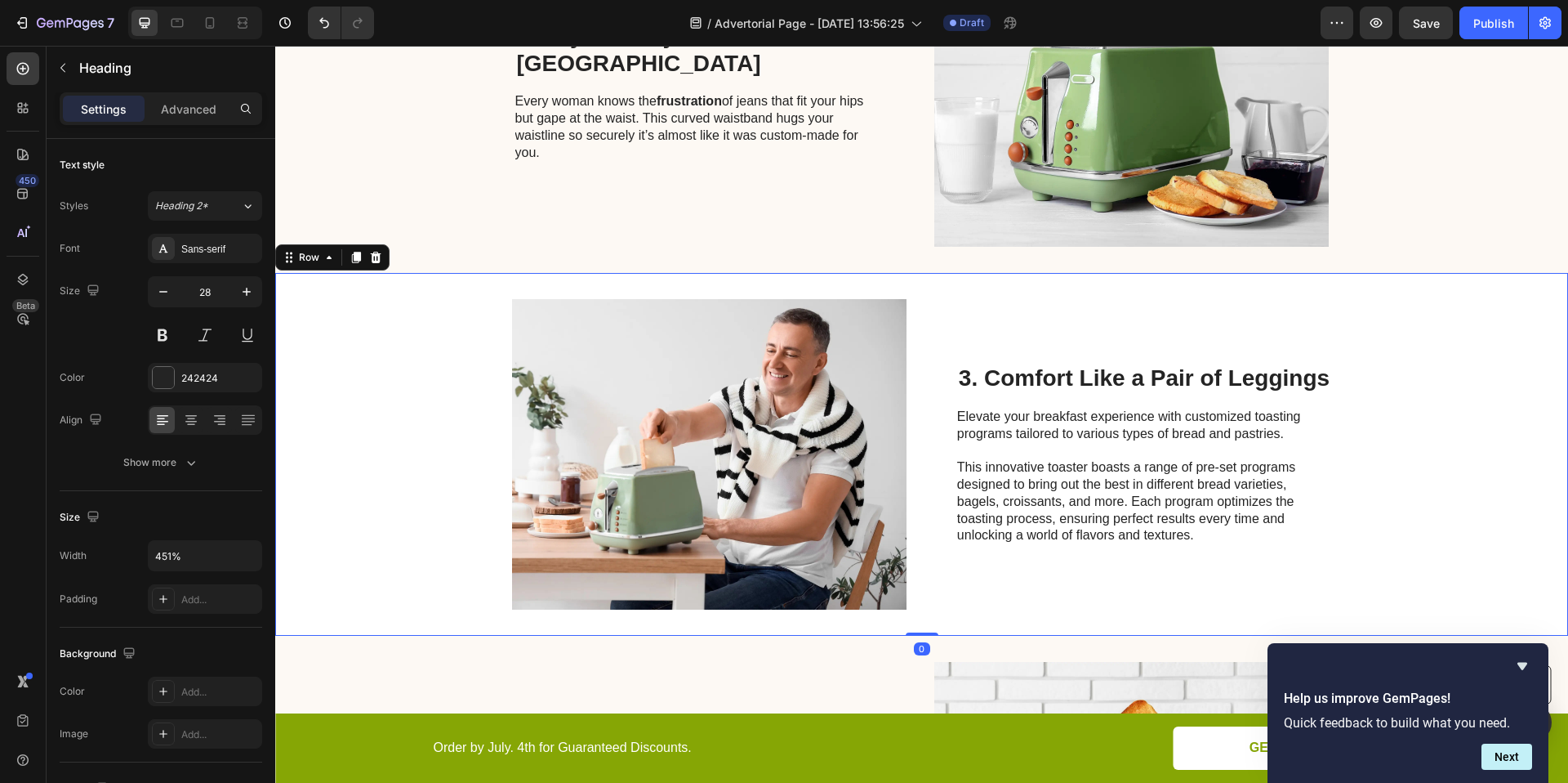
click at [1352, 440] on div "Image 3. Comfort Like a Pair of Leggings Heading Elevate your breakfast experie…" at bounding box center [921, 454] width 1292 height 363
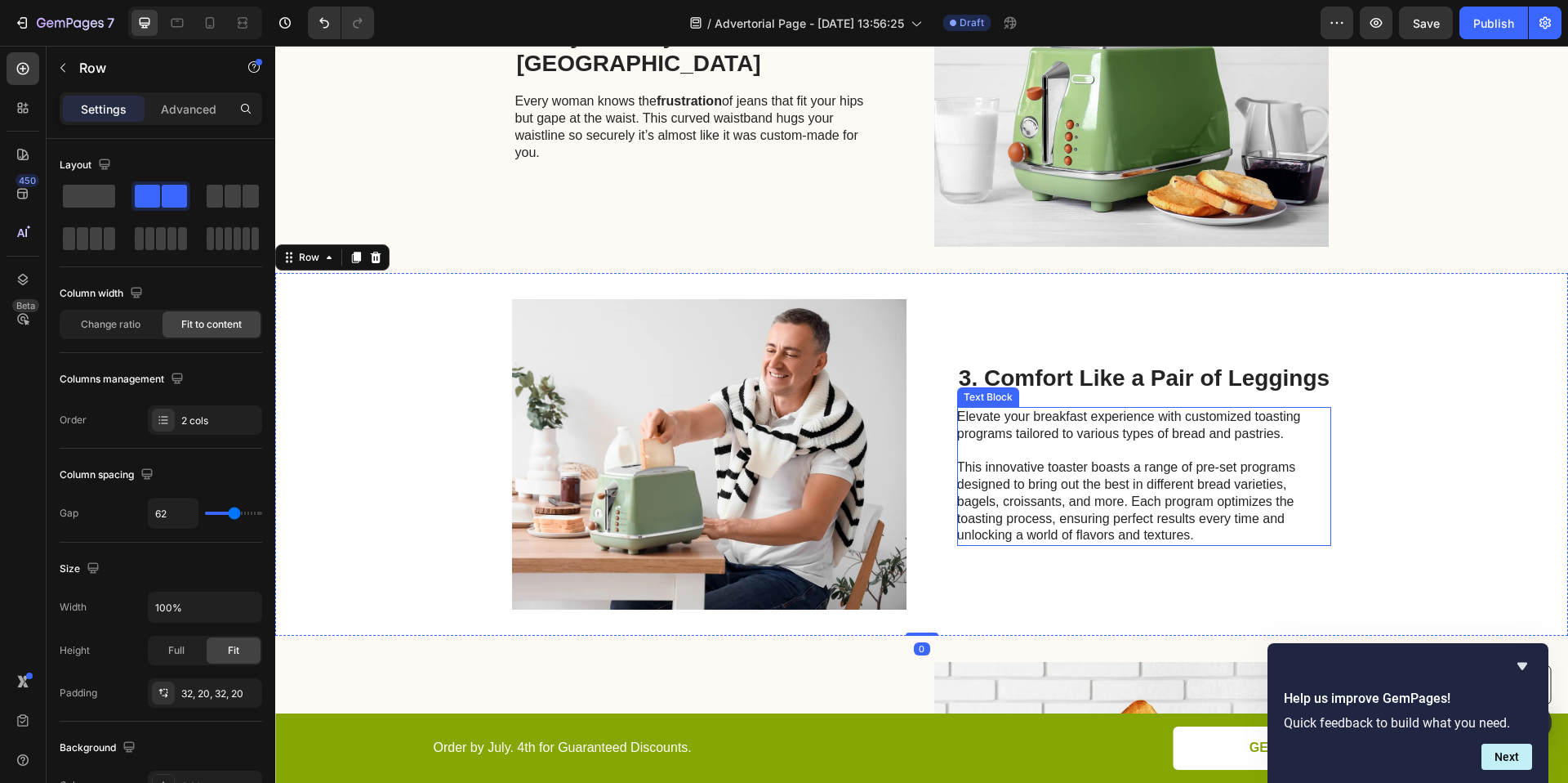
click at [1213, 527] on p "This innovative toaster boasts a range of pre-set programs designed to bring ou…" at bounding box center [1140, 501] width 366 height 85
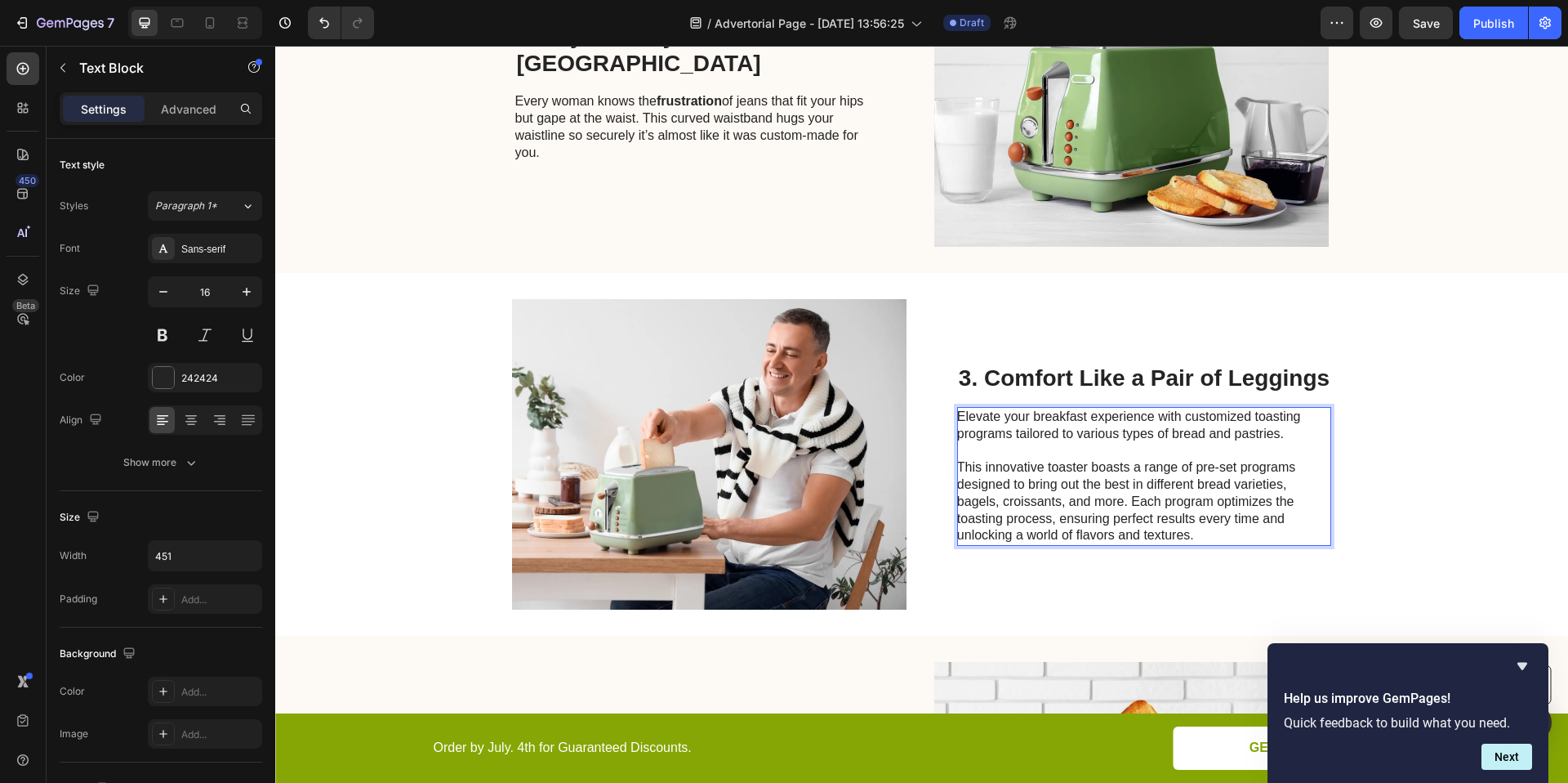
scroll to position [897, 0]
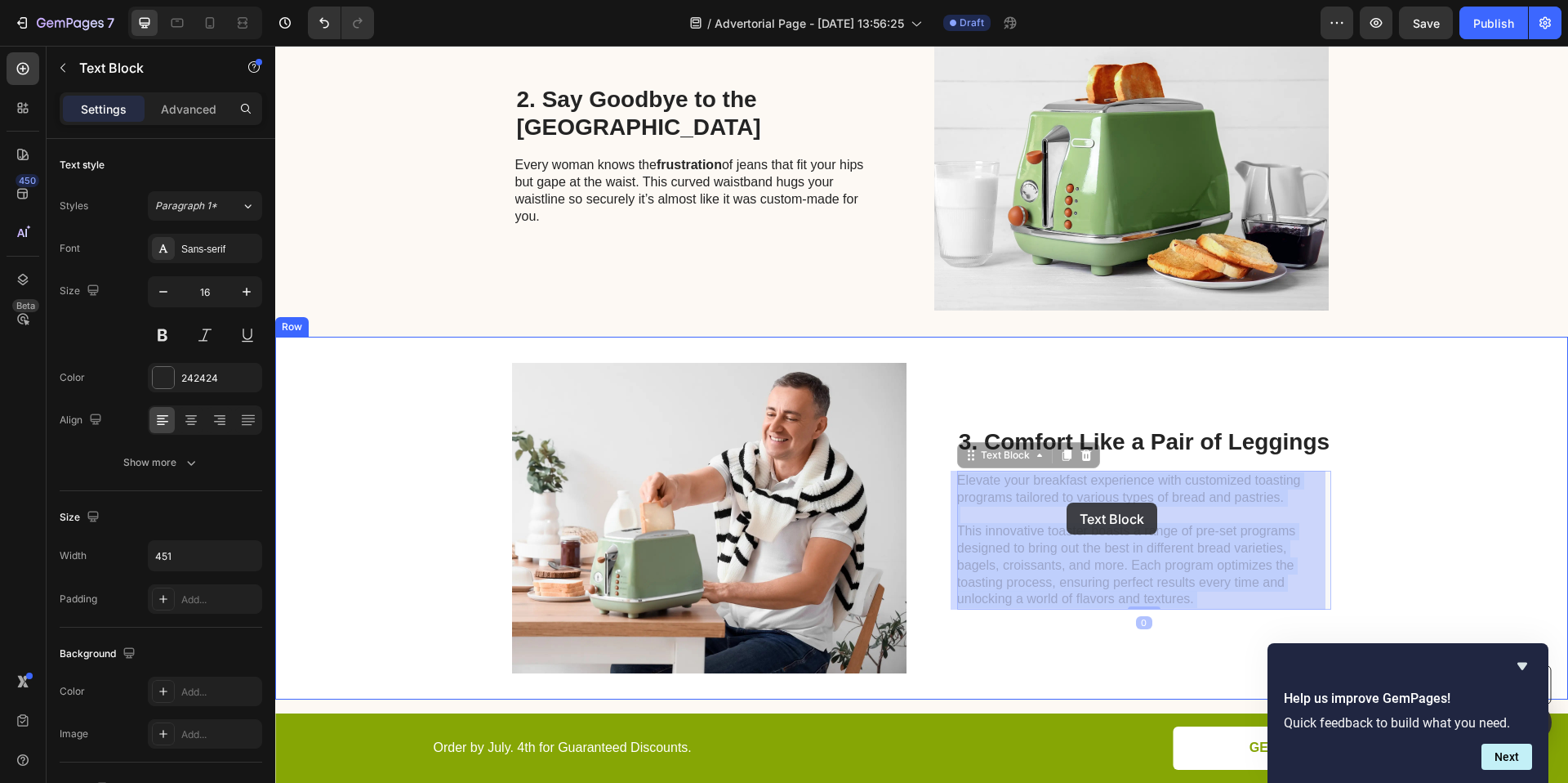
drag, startPoint x: 1207, startPoint y: 534, endPoint x: 1056, endPoint y: 502, distance: 154.4
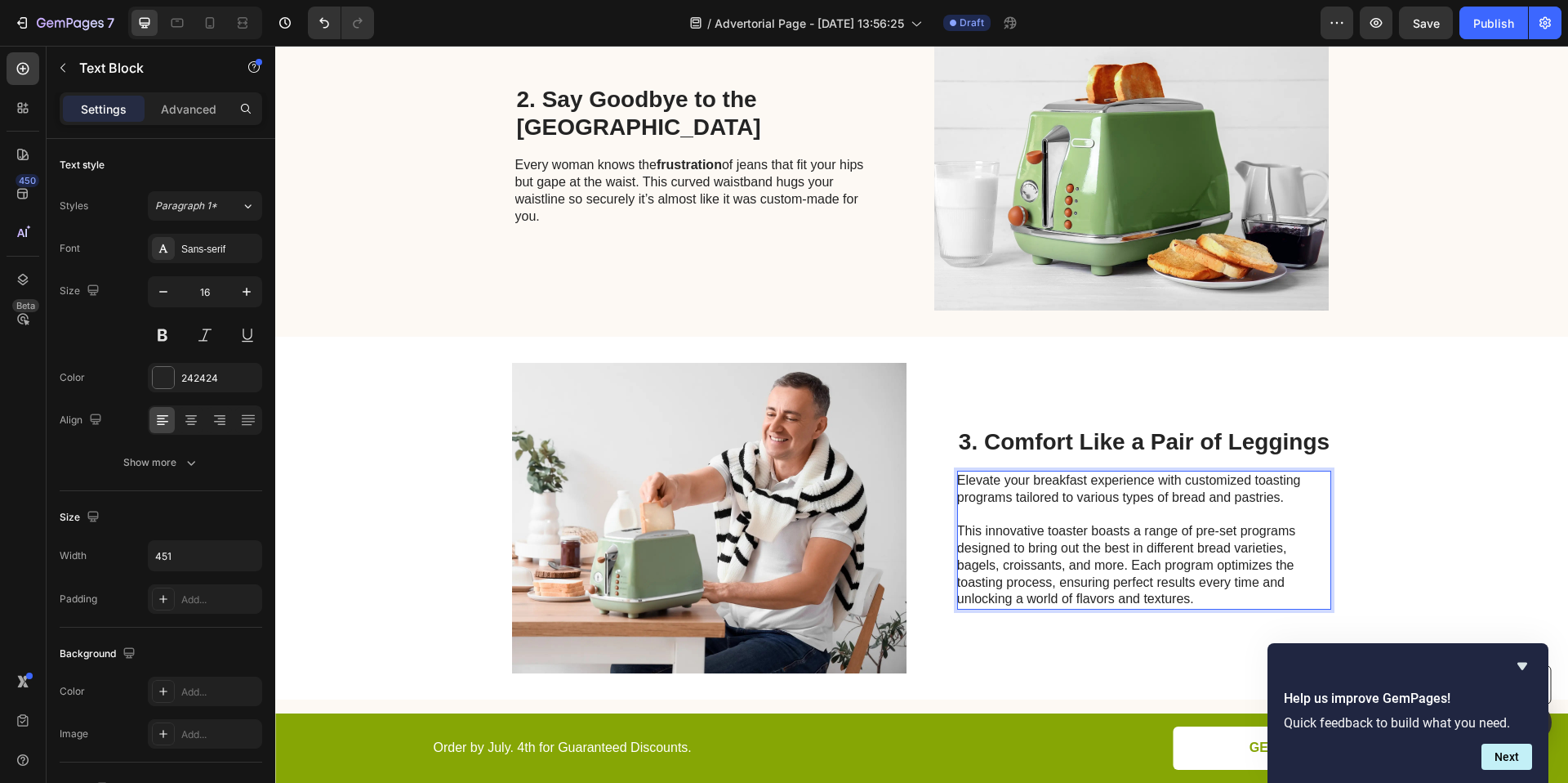
click at [1119, 577] on p "This innovative toaster boasts a range of pre-set programs designed to bring ou…" at bounding box center [1140, 565] width 366 height 85
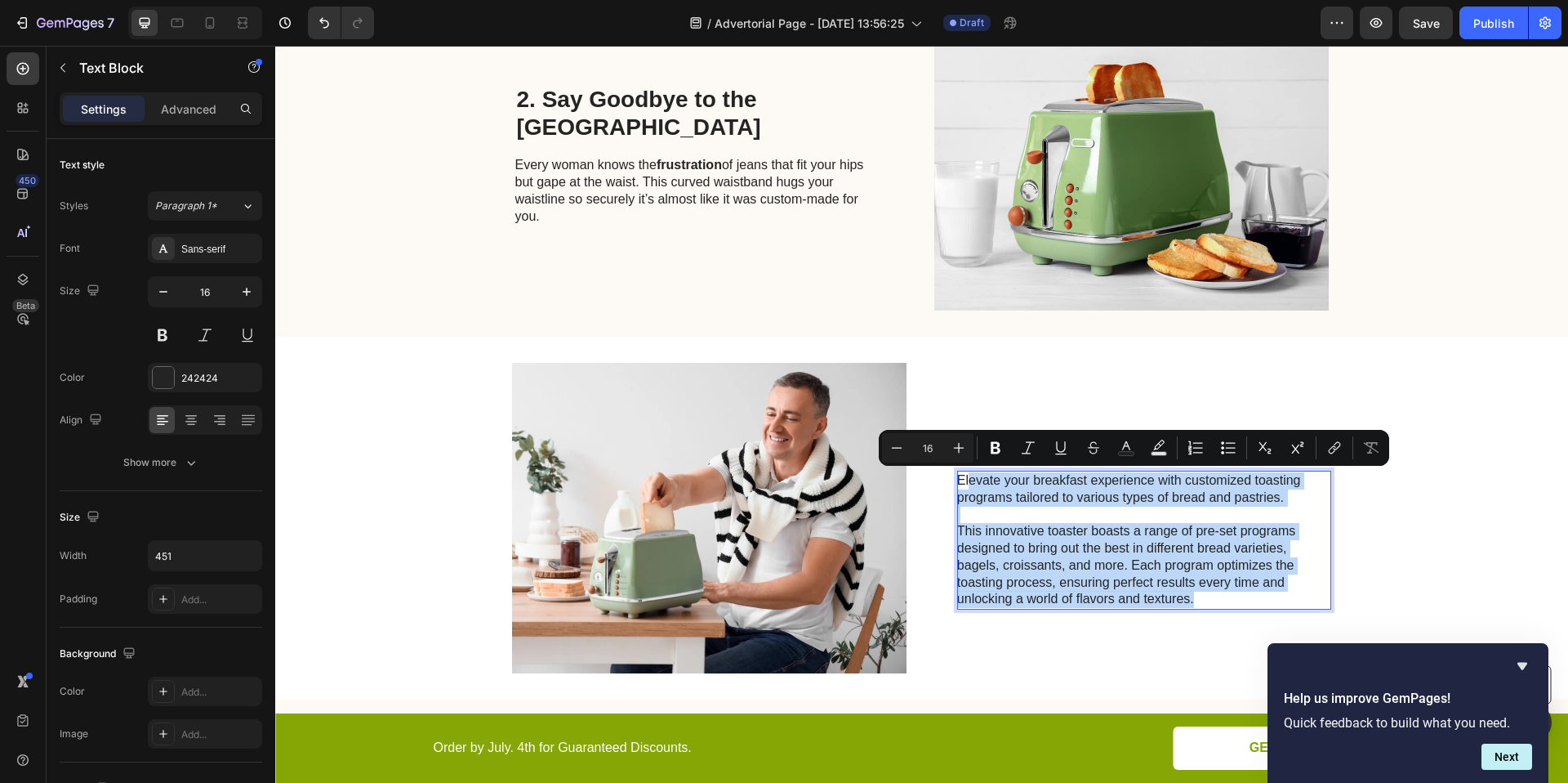
drag, startPoint x: 1202, startPoint y: 600, endPoint x: 963, endPoint y: 480, distance: 267.4
click at [963, 480] on div "Elevate your breakfast experience with customized toasting programs tailored to…" at bounding box center [1141, 539] width 368 height 138
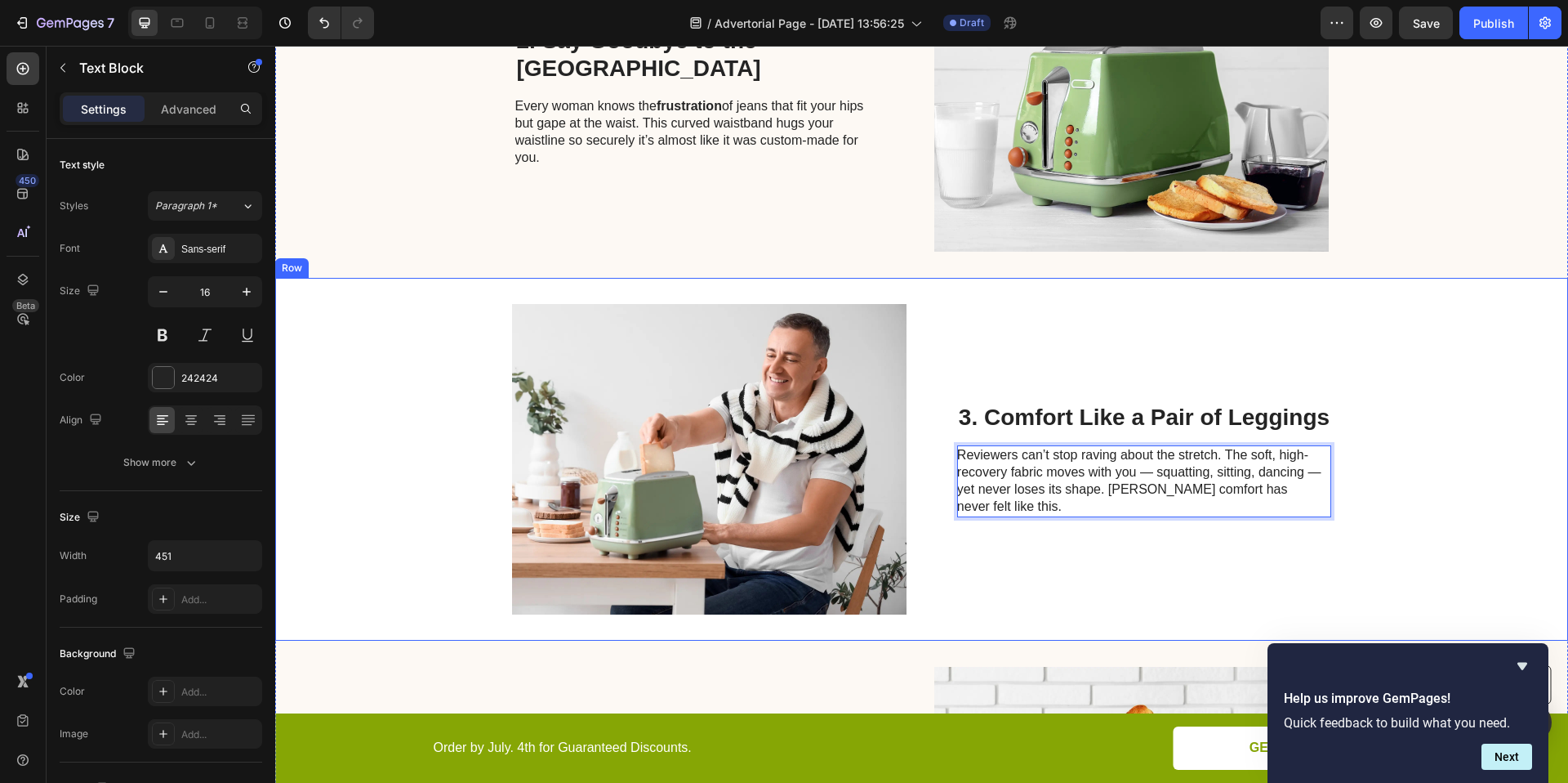
click at [1388, 482] on div "Image 3. Comfort Like a Pair of Leggings Heading Reviewers can’t stop raving ab…" at bounding box center [921, 459] width 1292 height 363
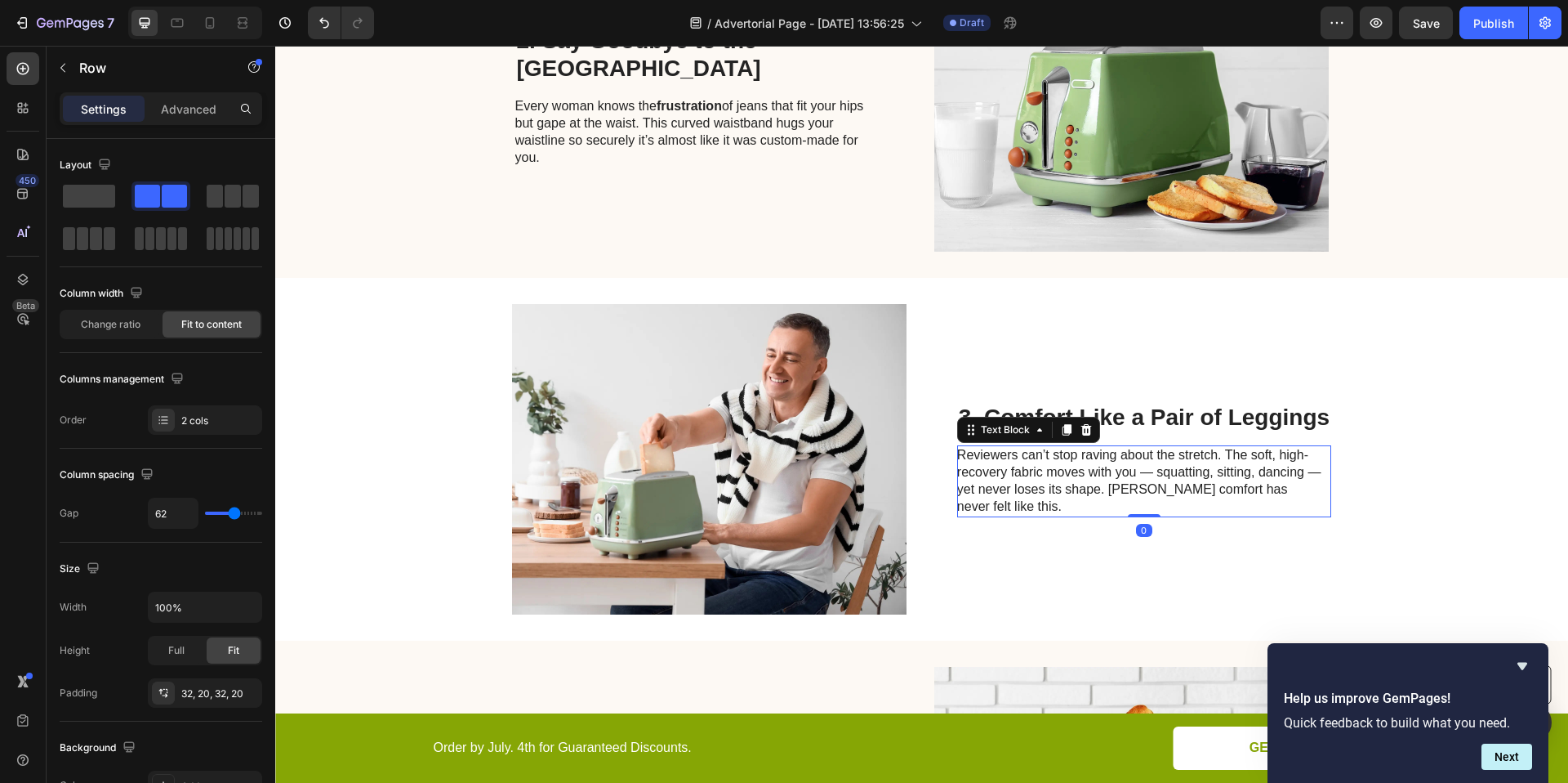
click at [1309, 472] on p "Reviewers can’t stop raving about the stretch. The soft, high-recovery fabric m…" at bounding box center [1140, 481] width 366 height 68
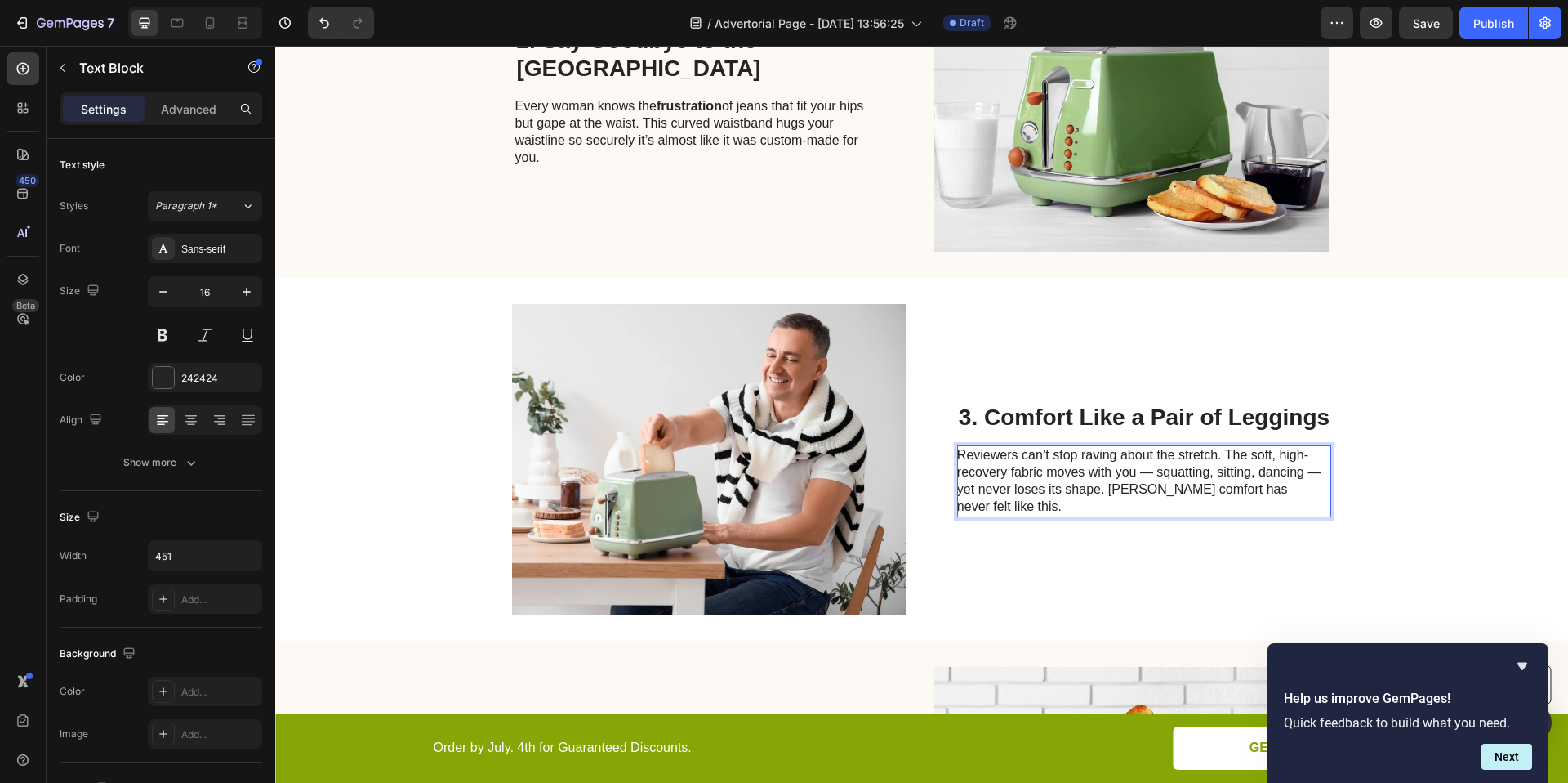
click at [1312, 470] on p "Reviewers can’t stop raving about the stretch. The soft, high-recovery fabric m…" at bounding box center [1140, 481] width 366 height 68
click at [1495, 465] on div "Image 3. Comfort Like a Pair of Leggings Heading Reviewers can’t stop raving ab…" at bounding box center [921, 459] width 1292 height 363
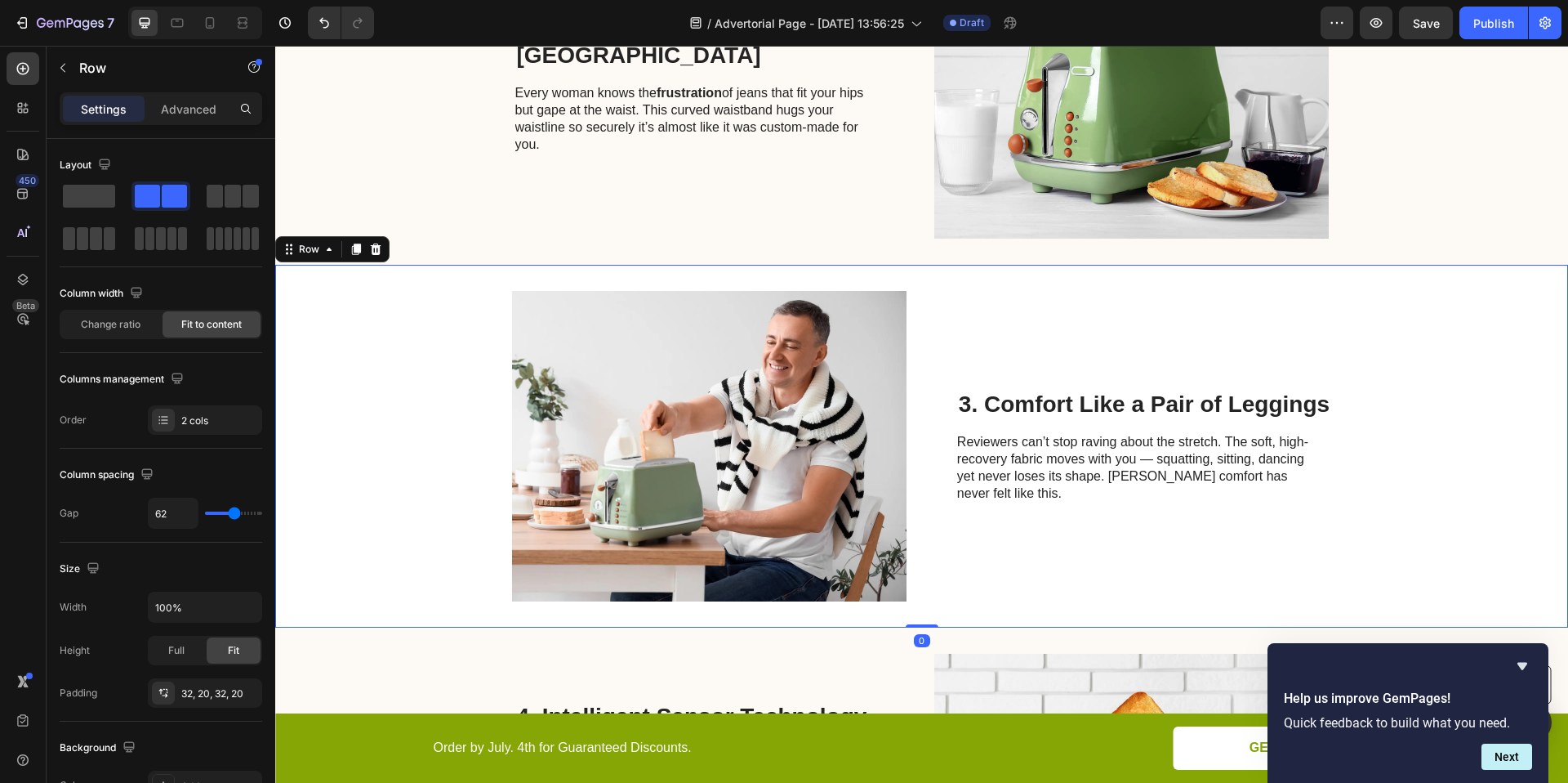
scroll to position [968, 0]
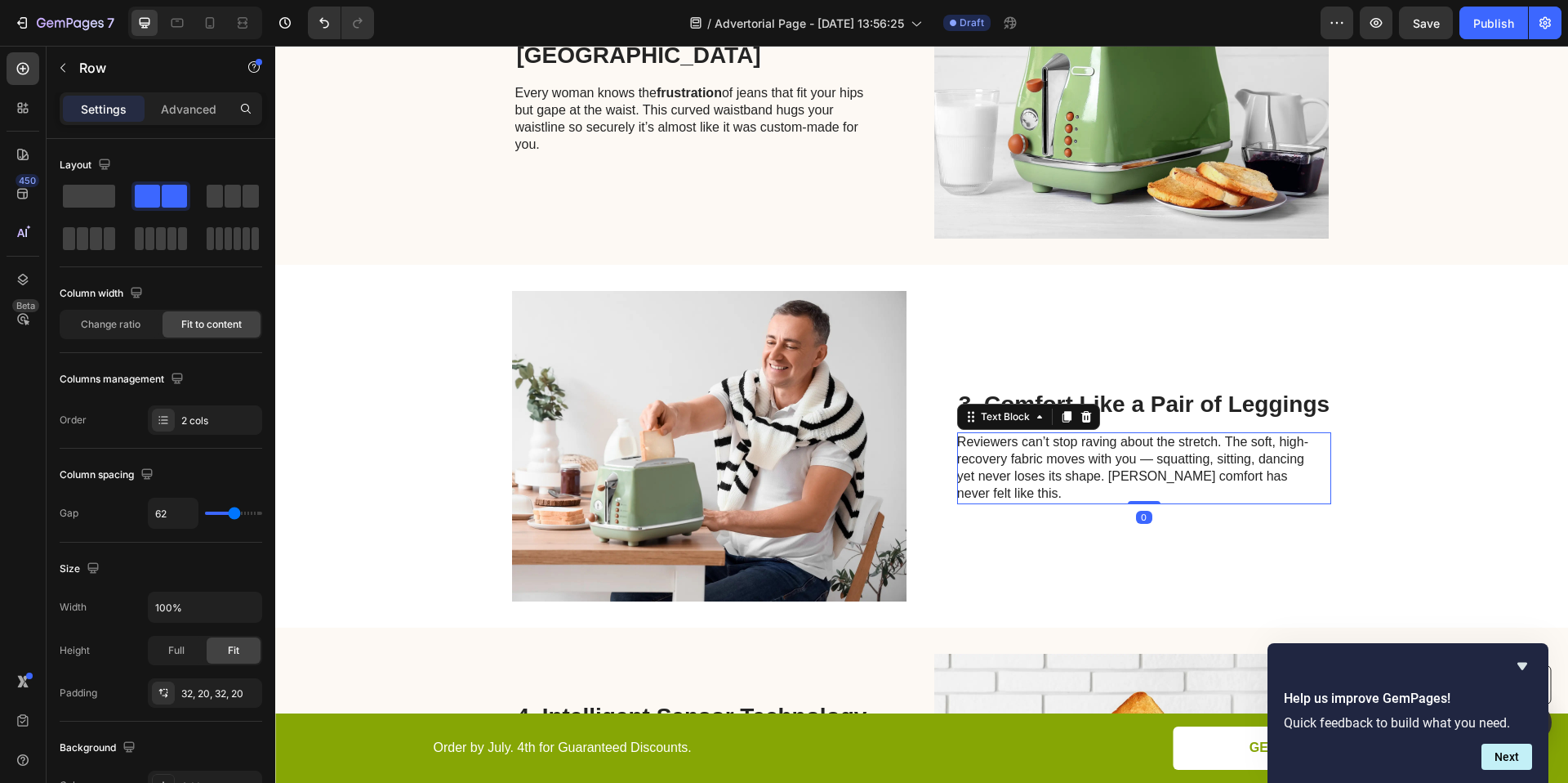
click at [1143, 461] on p "Reviewers can’t stop raving about the stretch. The soft, high-recovery fabric m…" at bounding box center [1140, 468] width 366 height 68
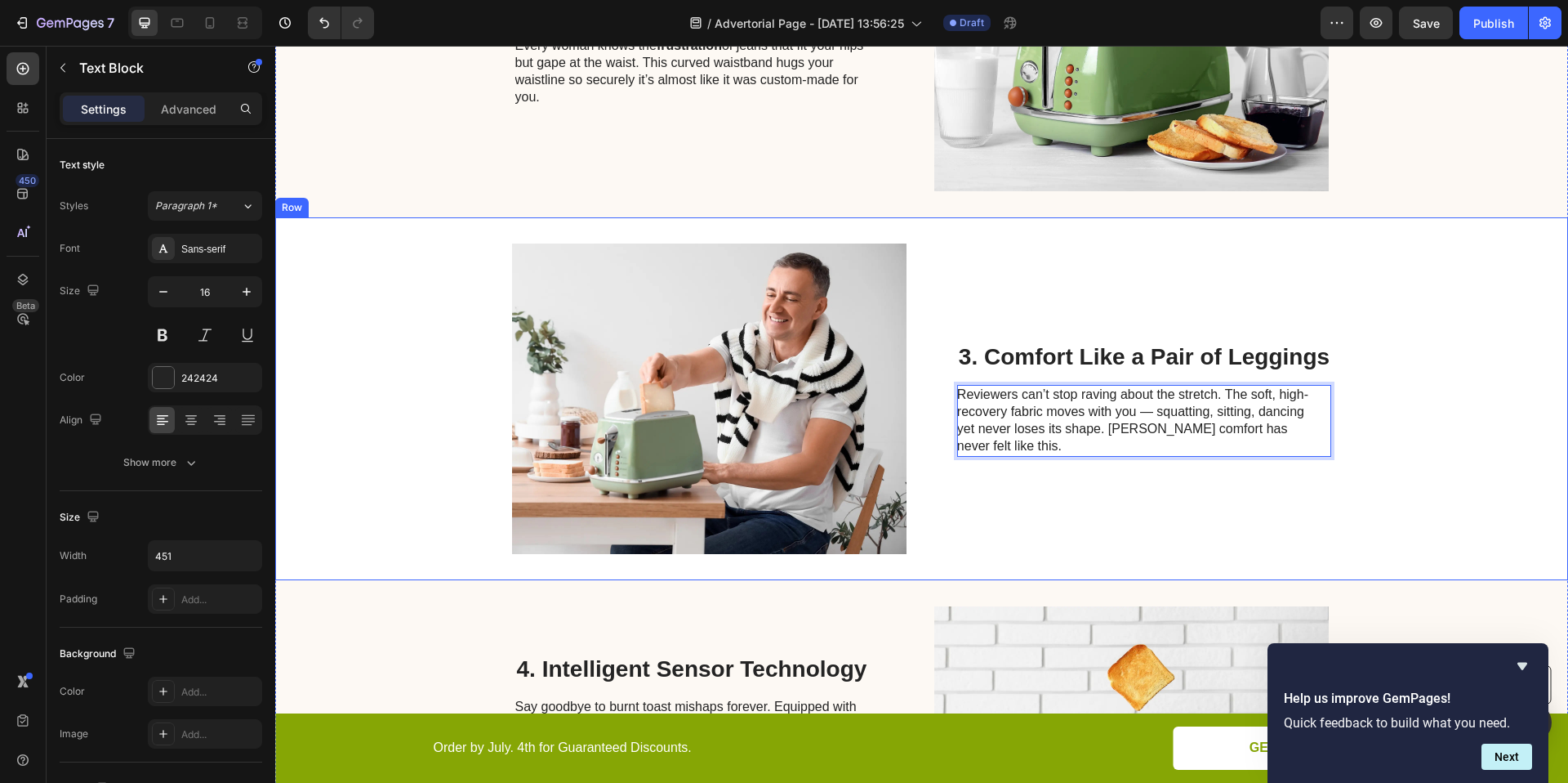
scroll to position [1107, 0]
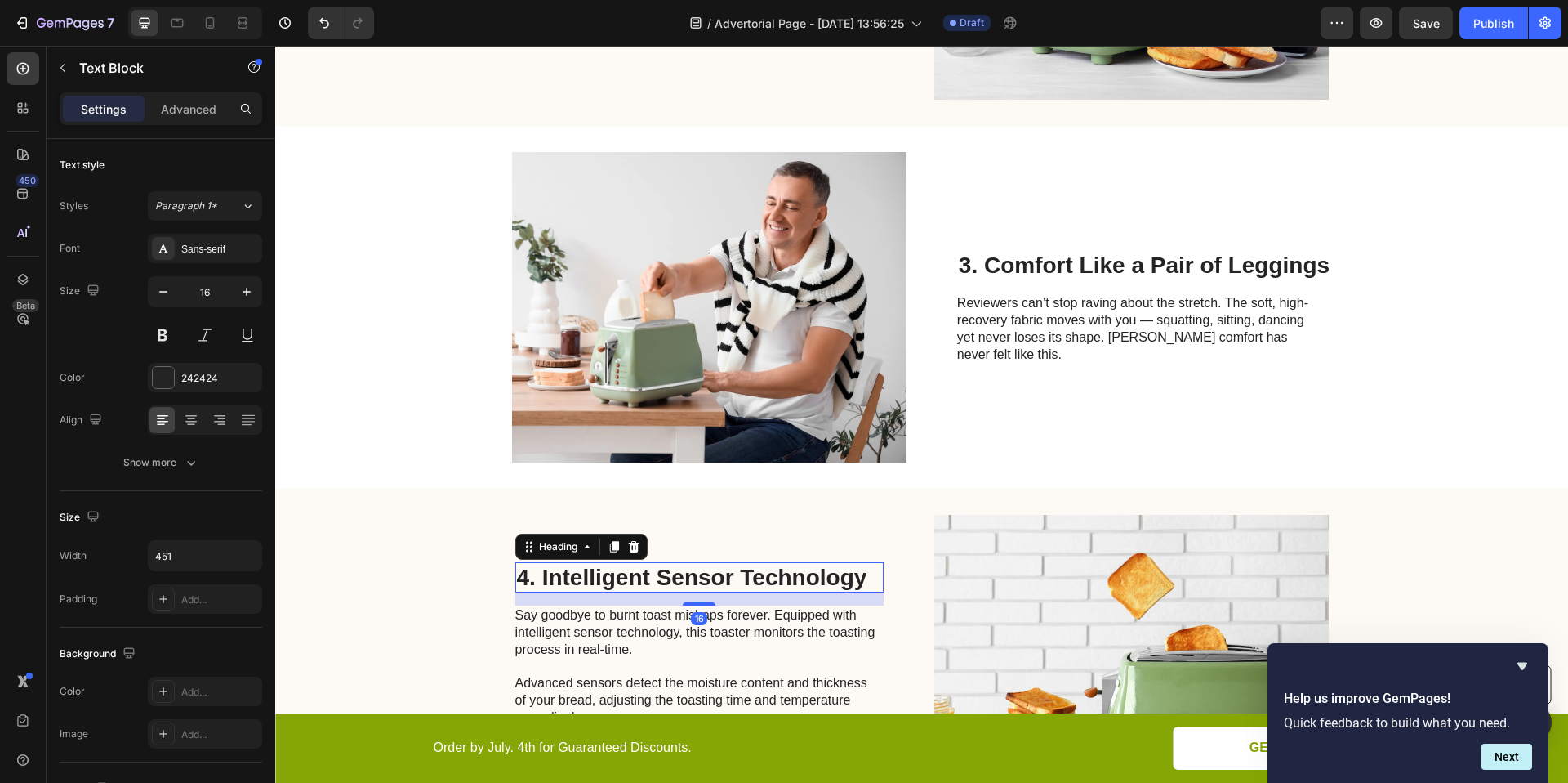
click at [697, 575] on h2 "4. Intelligent Sensor Technology" at bounding box center [700, 577] width 368 height 31
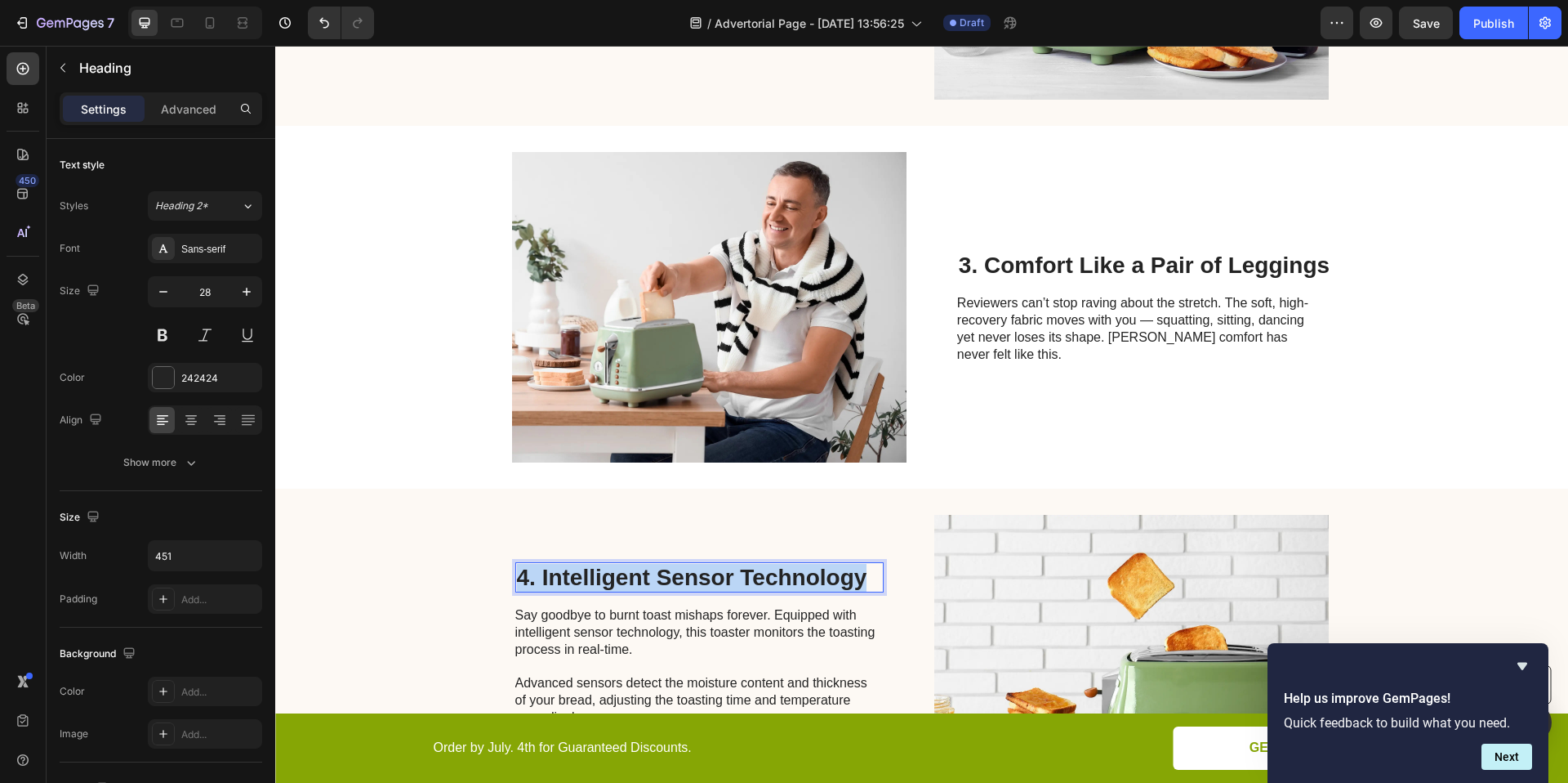
click at [697, 575] on p "4. Intelligent Sensor Technology" at bounding box center [699, 578] width 365 height 28
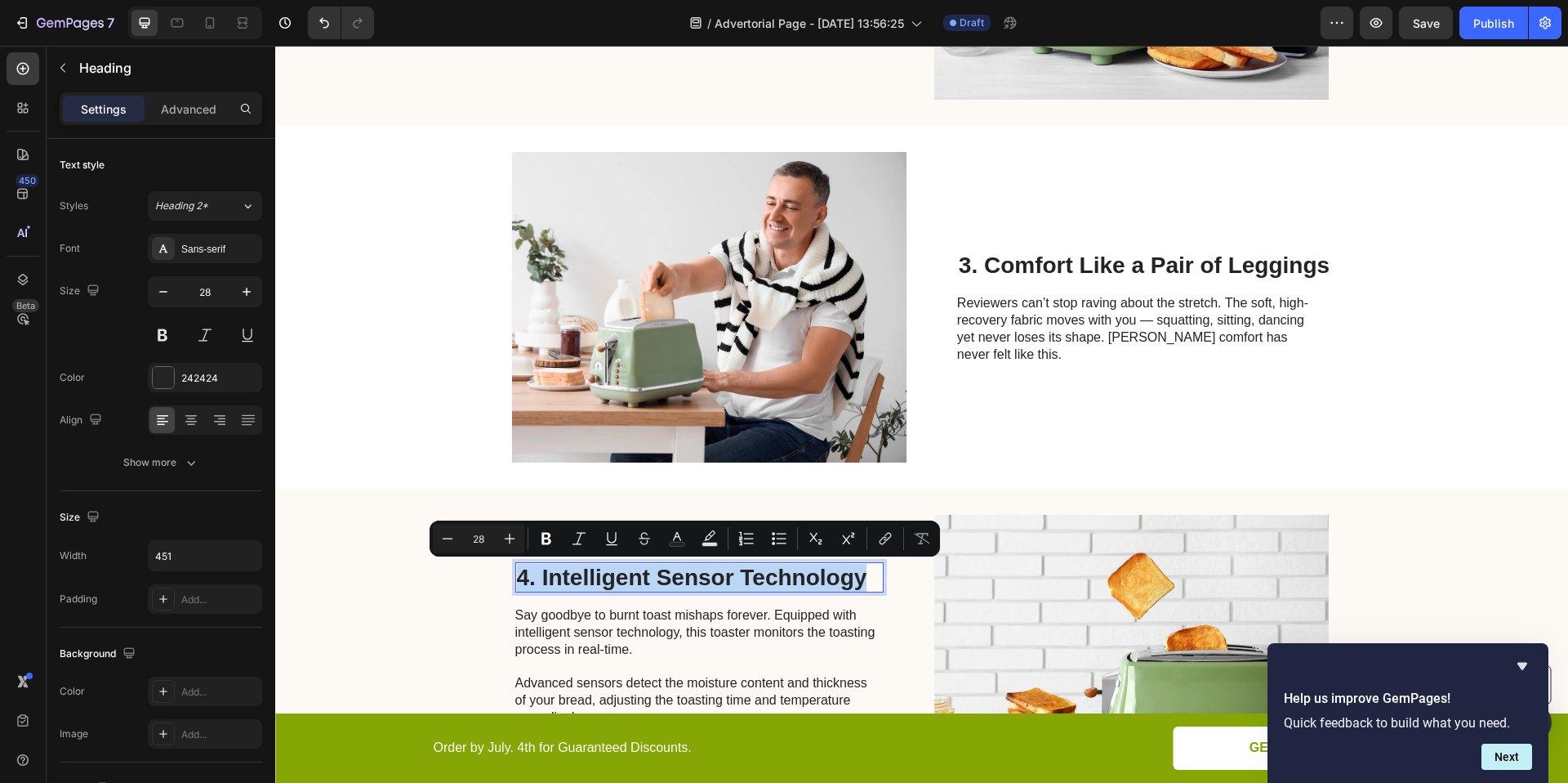
click at [778, 583] on p "4. Intelligent Sensor Technology" at bounding box center [699, 578] width 365 height 28
drag, startPoint x: 860, startPoint y: 577, endPoint x: 541, endPoint y: 571, distance: 319.1
click at [541, 571] on p "4. Intelligent Sensor Technology" at bounding box center [699, 578] width 365 height 28
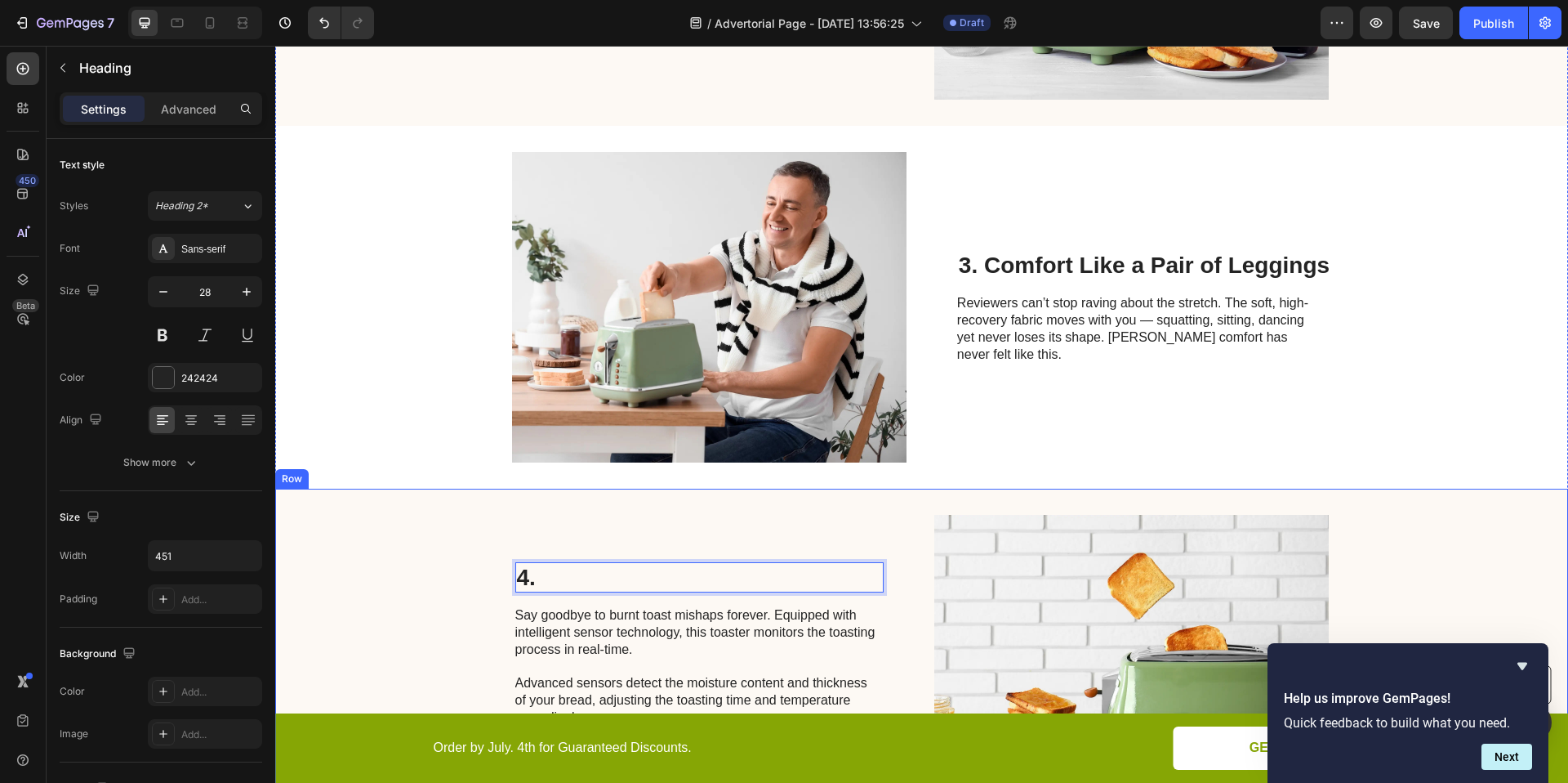
scroll to position [1094, 0]
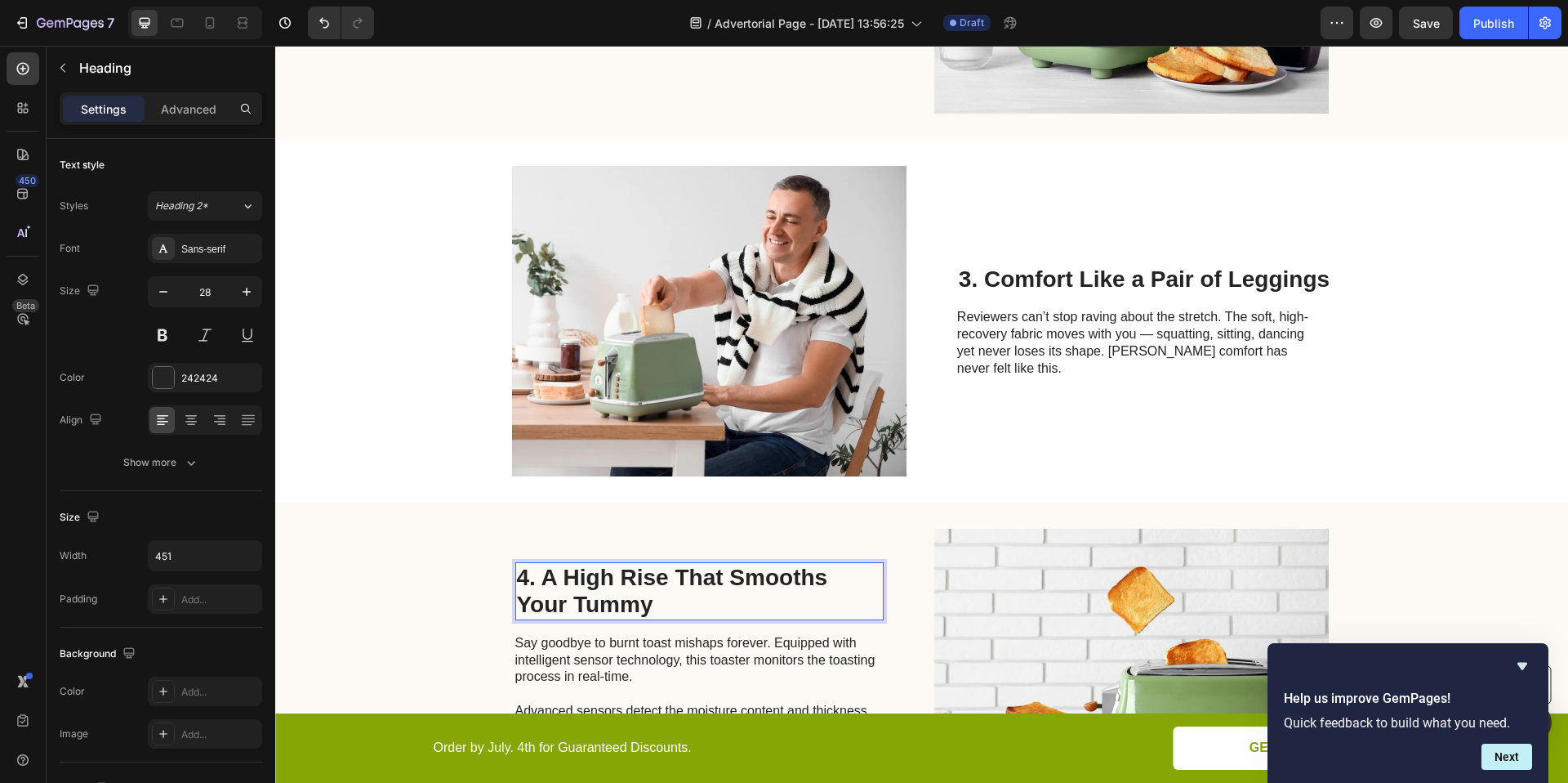
click at [608, 576] on p "4. A High Rise That Smooths Your Tummy" at bounding box center [699, 591] width 365 height 55
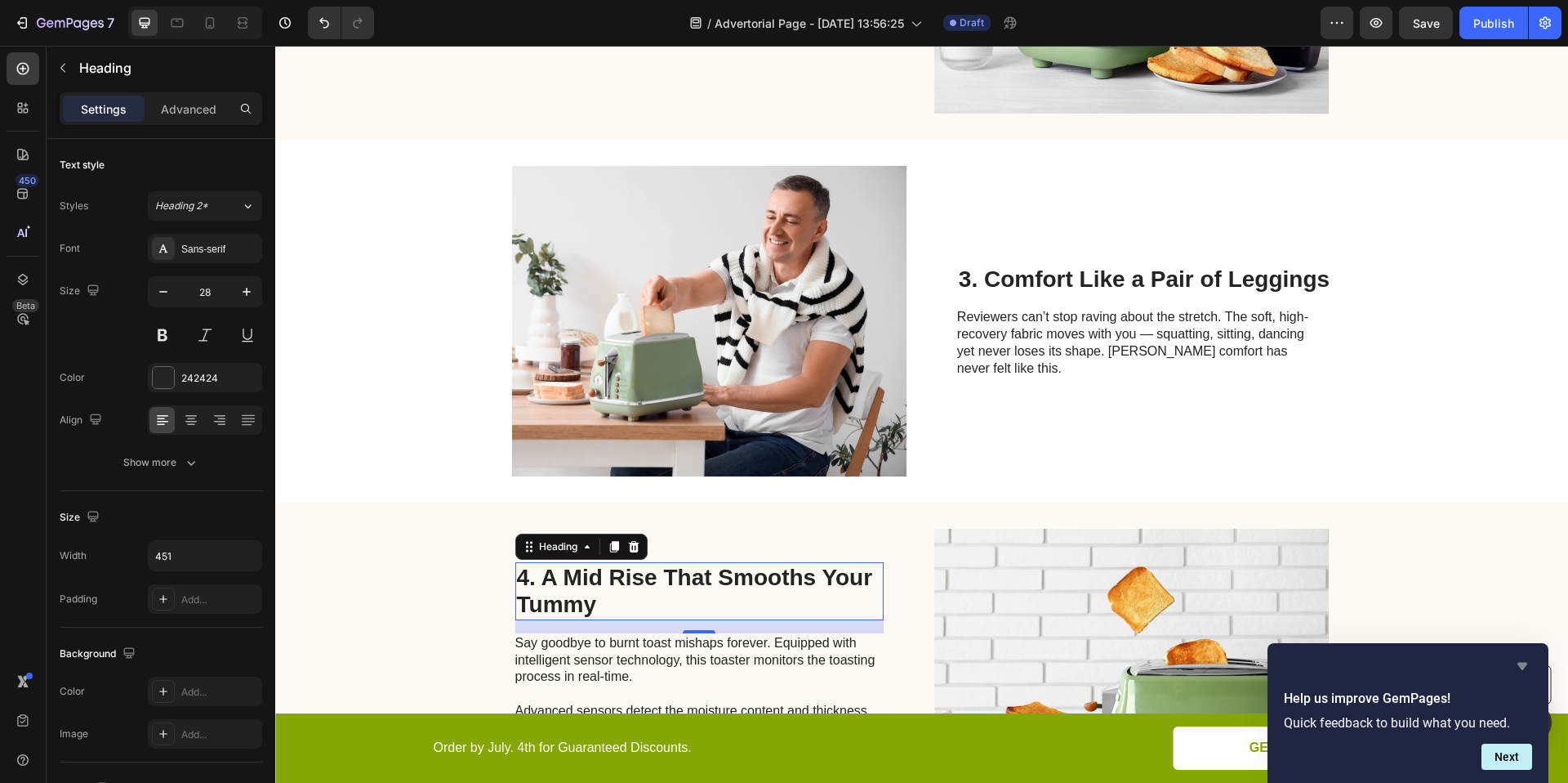
drag, startPoint x: 1521, startPoint y: 657, endPoint x: 1247, endPoint y: 612, distance: 277.7
click at [1521, 657] on icon "Hide survey" at bounding box center [1522, 666] width 20 height 20
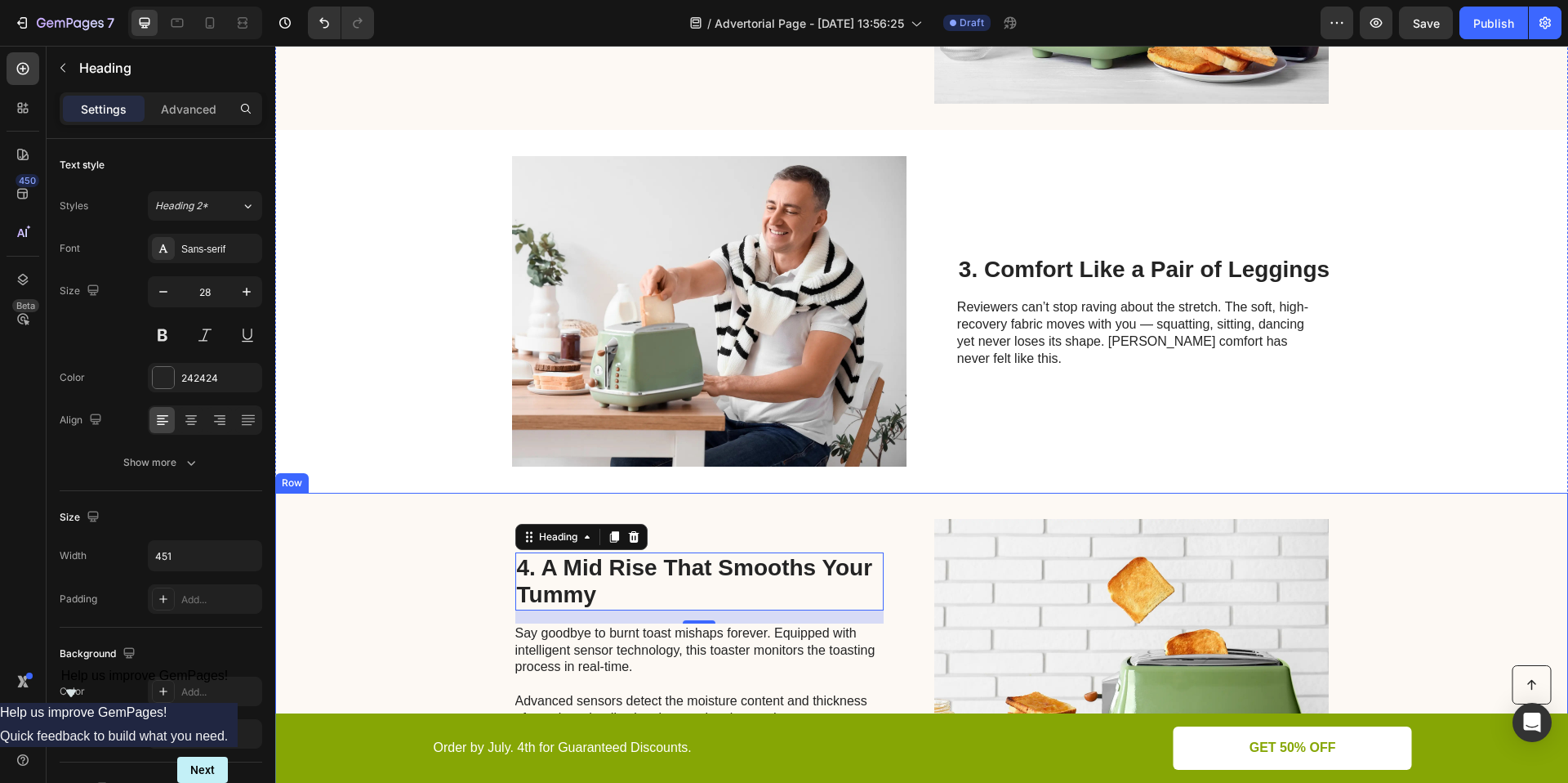
scroll to position [1105, 0]
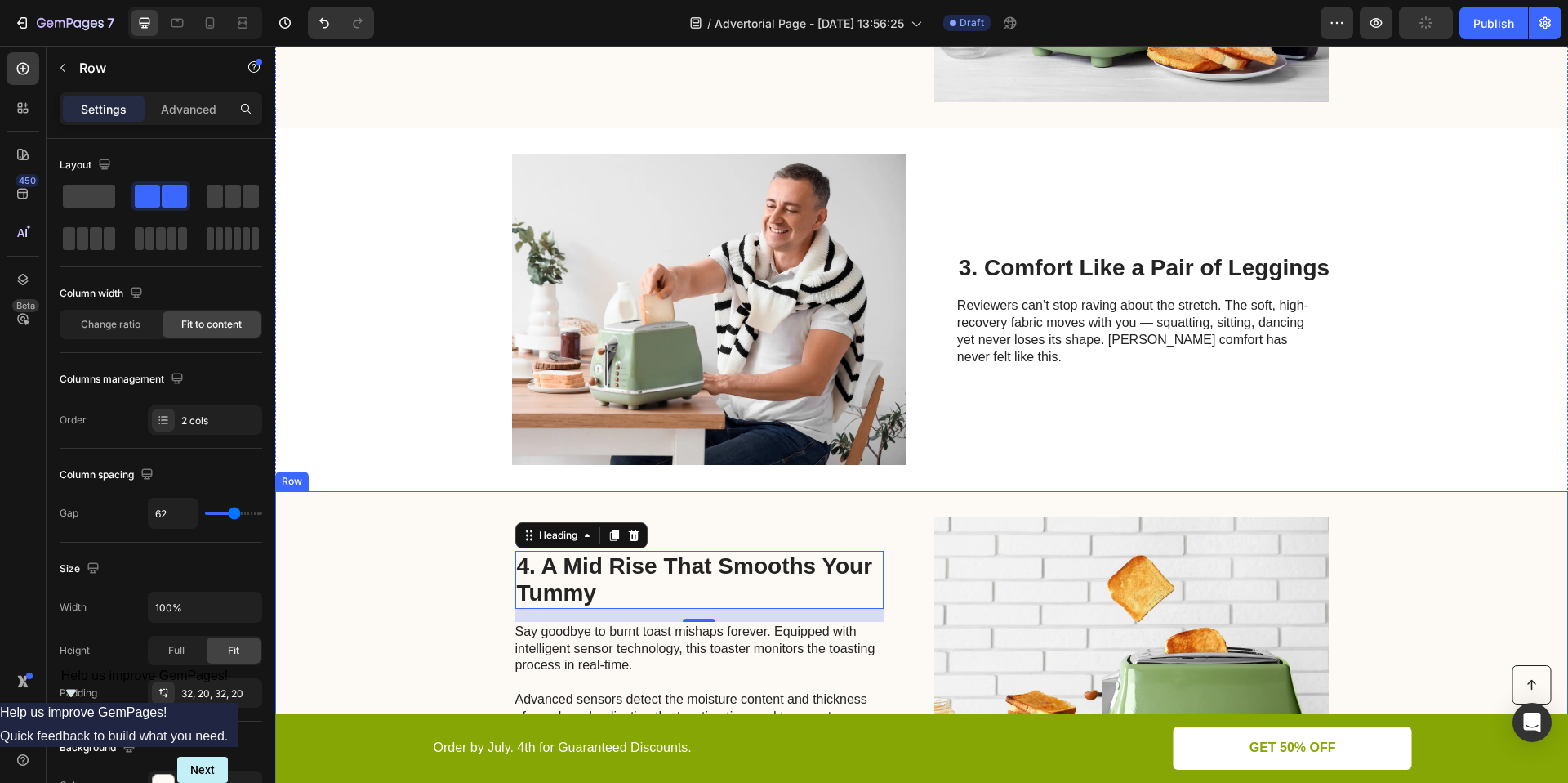
click at [1432, 552] on div "4. A Mid Rise That Smooths Your Tummy Heading 16 Say goodbye to burnt toast mis…" at bounding box center [921, 672] width 1292 height 363
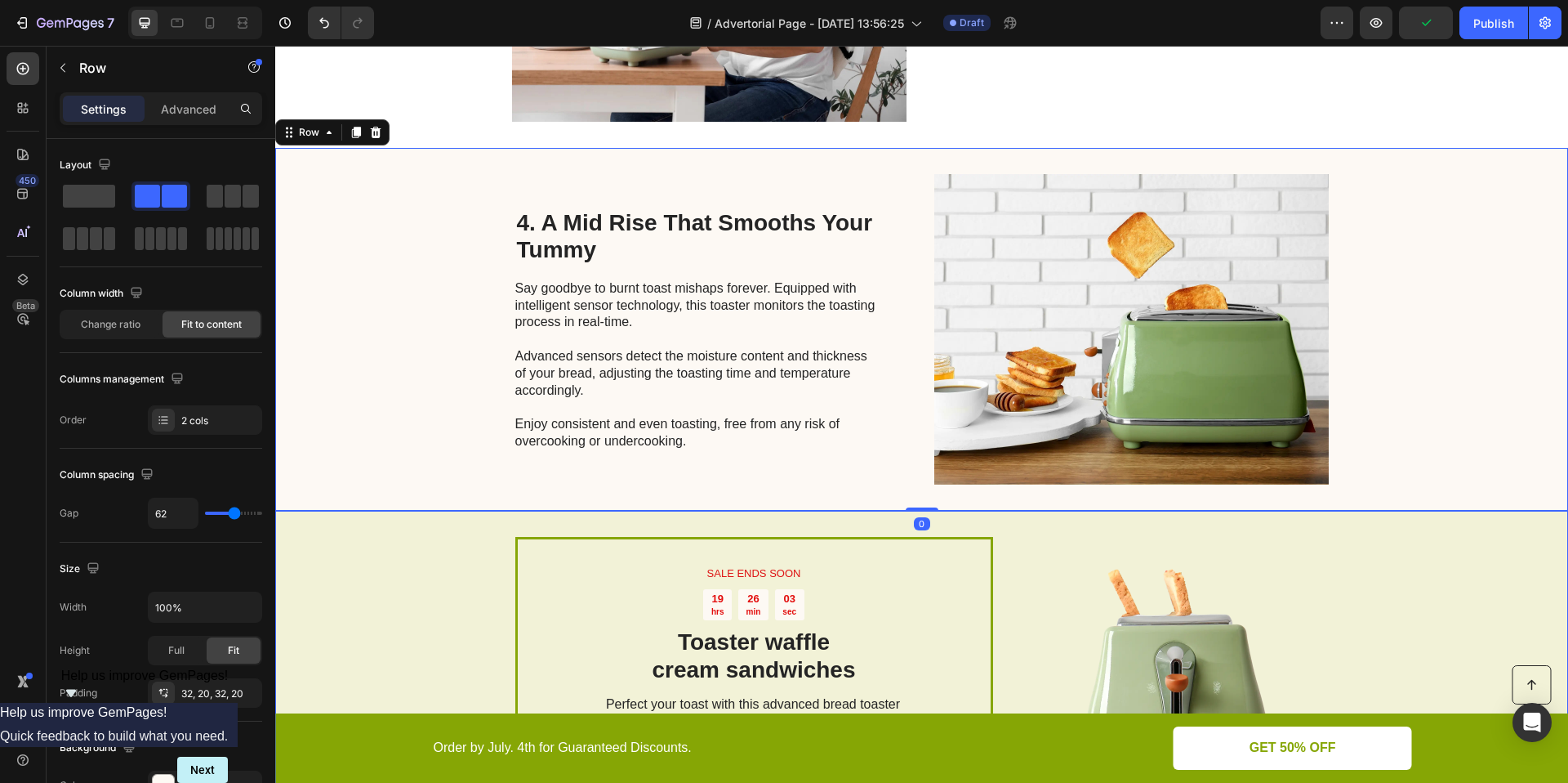
scroll to position [1585, 0]
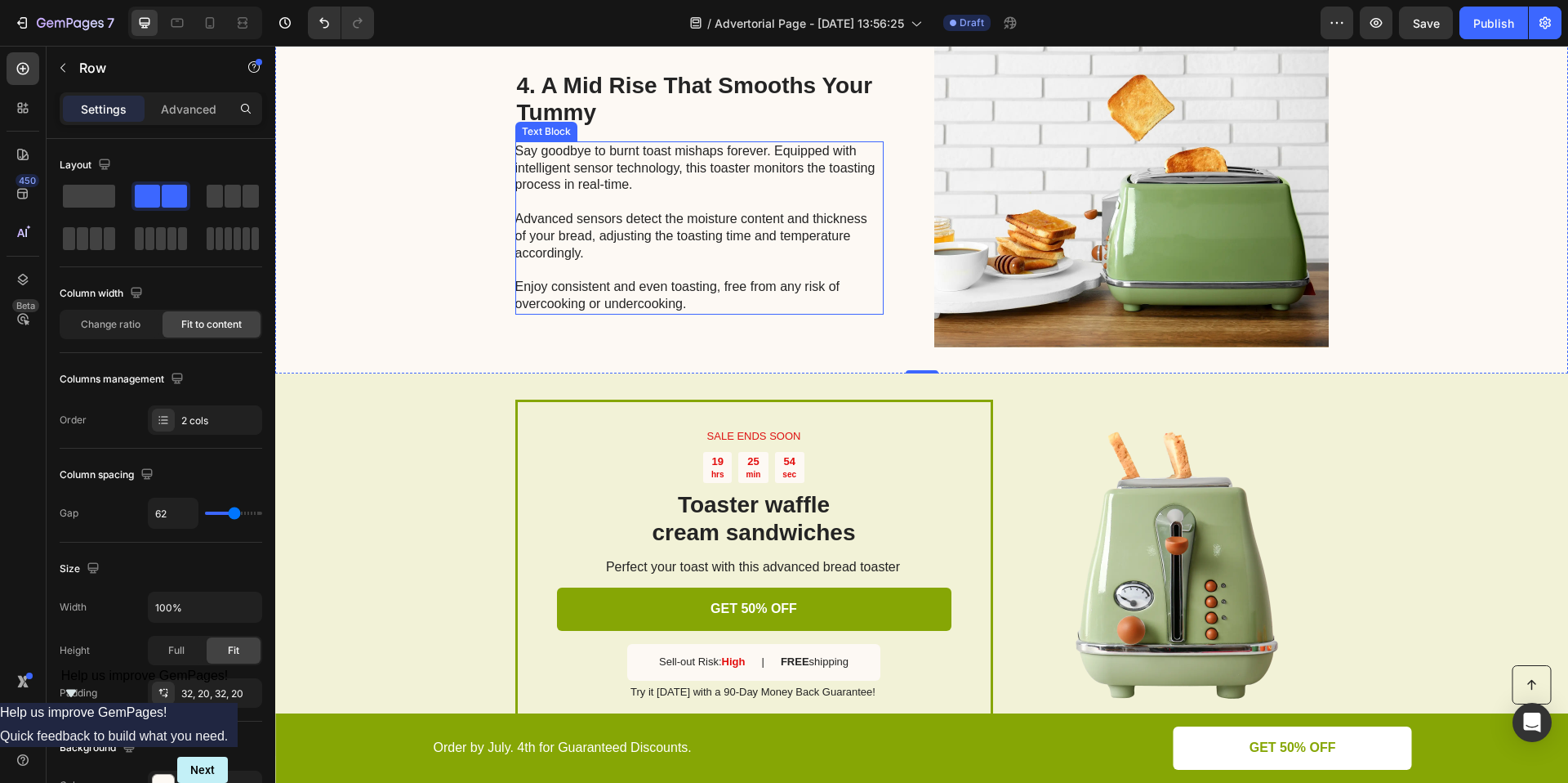
click at [648, 251] on p "Say goodbye to burnt toast mishaps forever. Equipped with intelligent sensor te…" at bounding box center [699, 228] width 366 height 170
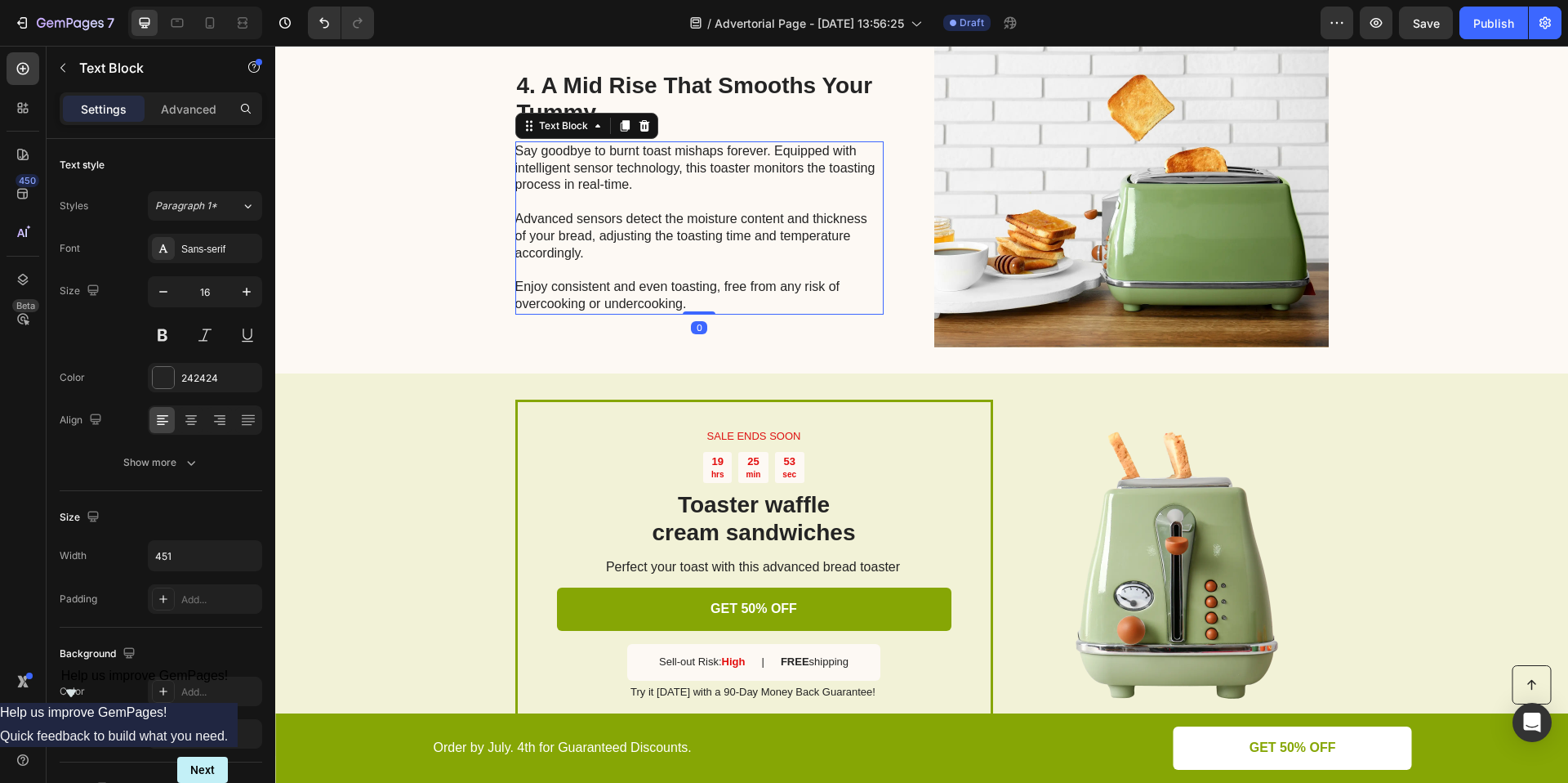
click at [705, 298] on p "Say goodbye to burnt toast mishaps forever. Equipped with intelligent sensor te…" at bounding box center [699, 228] width 366 height 170
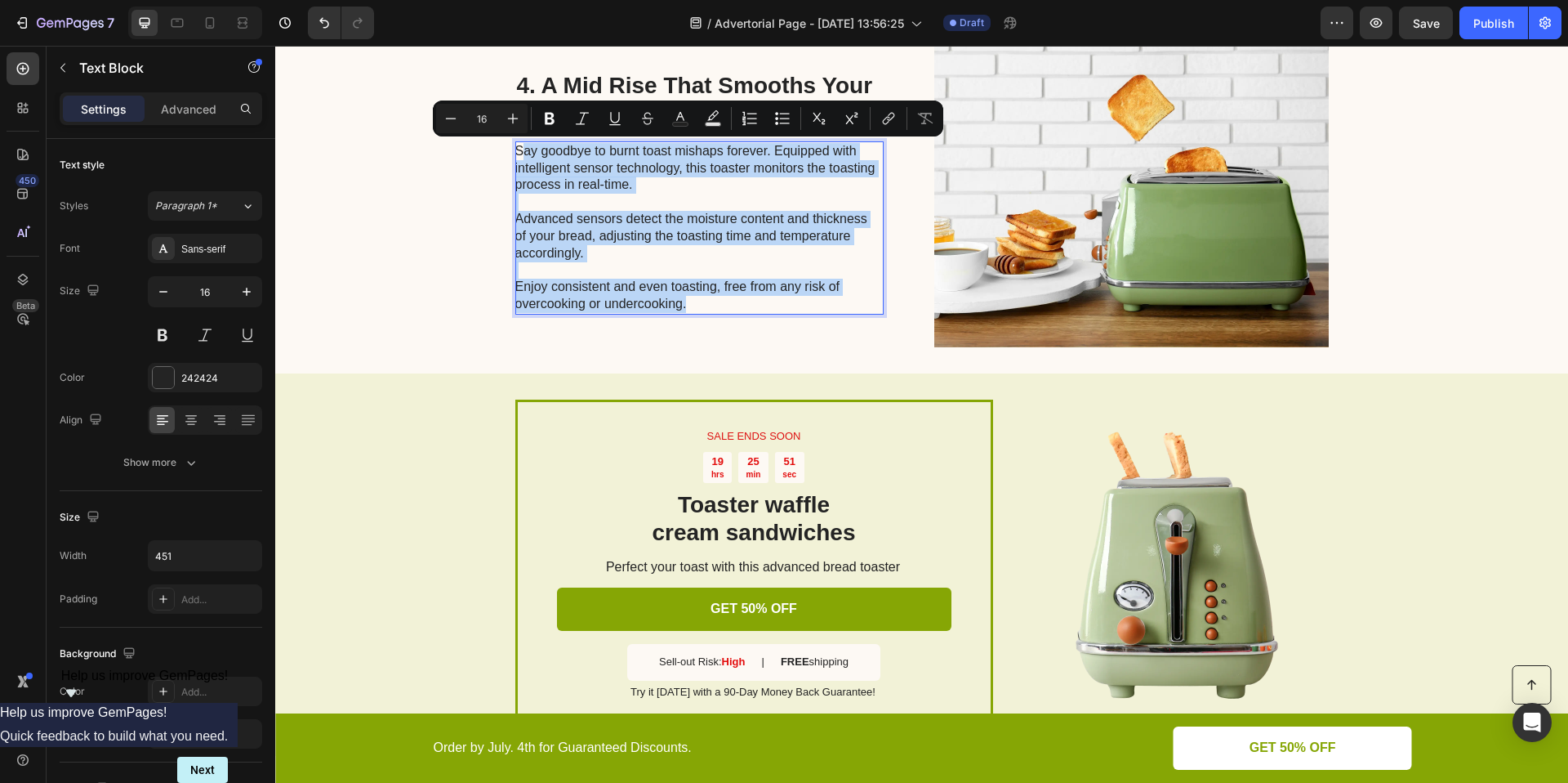
drag, startPoint x: 698, startPoint y: 300, endPoint x: 517, endPoint y: 155, distance: 231.9
click at [517, 155] on p "Say goodbye to burnt toast mishaps forever. Equipped with intelligent sensor te…" at bounding box center [699, 228] width 366 height 170
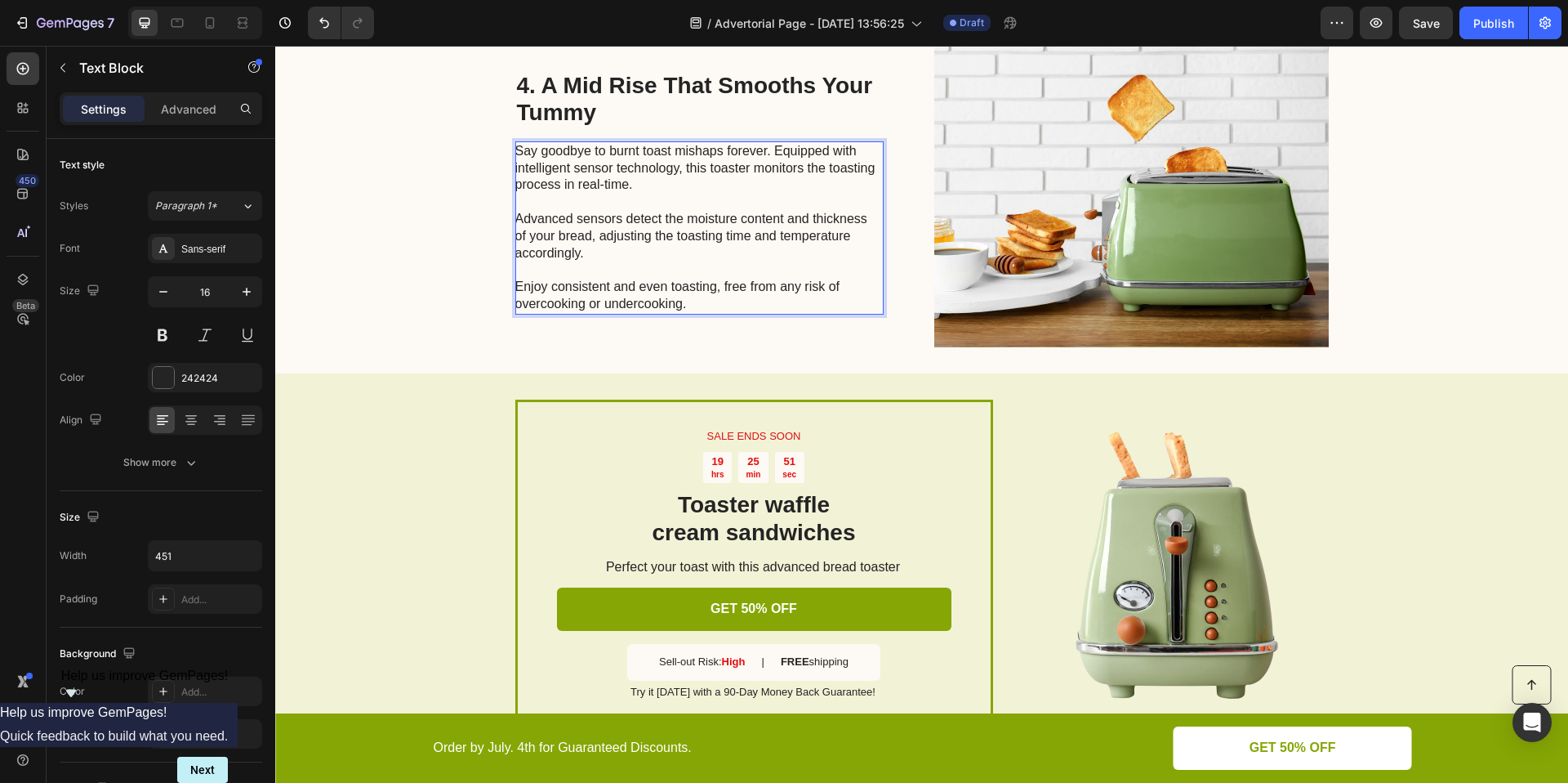
scroll to position [1662, 0]
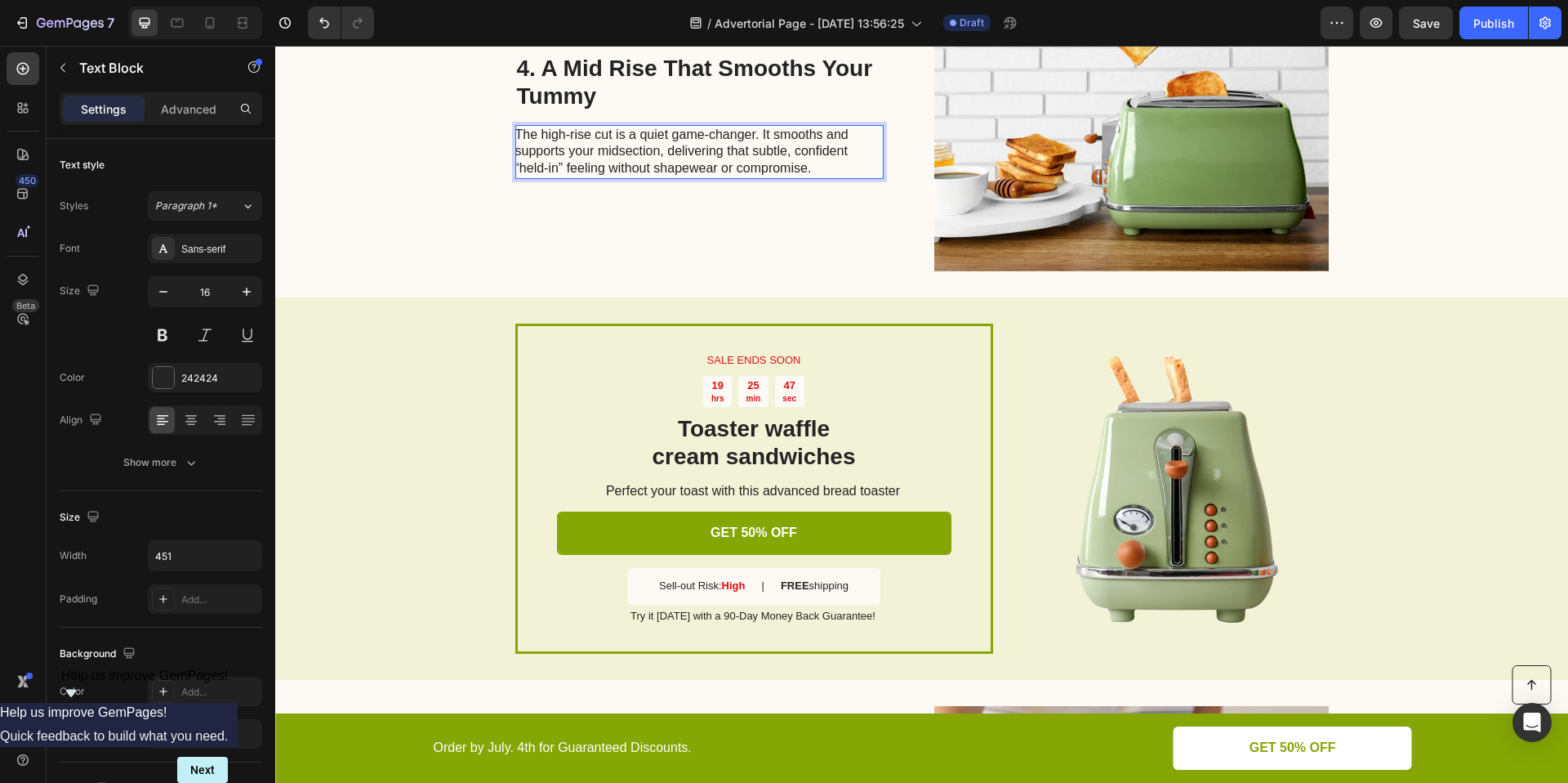
click at [556, 138] on p "The high-rise cut is a quiet game-changer. It smooths and supports your midsect…" at bounding box center [699, 151] width 366 height 51
click at [557, 134] on p "The high-rise cut is a quiet game-changer. It smooths and supports your midsect…" at bounding box center [699, 151] width 366 height 51
click at [774, 153] on p "The mid-rise cut is a quiet game-changer. It smooths and supports your midsecti…" at bounding box center [699, 151] width 366 height 51
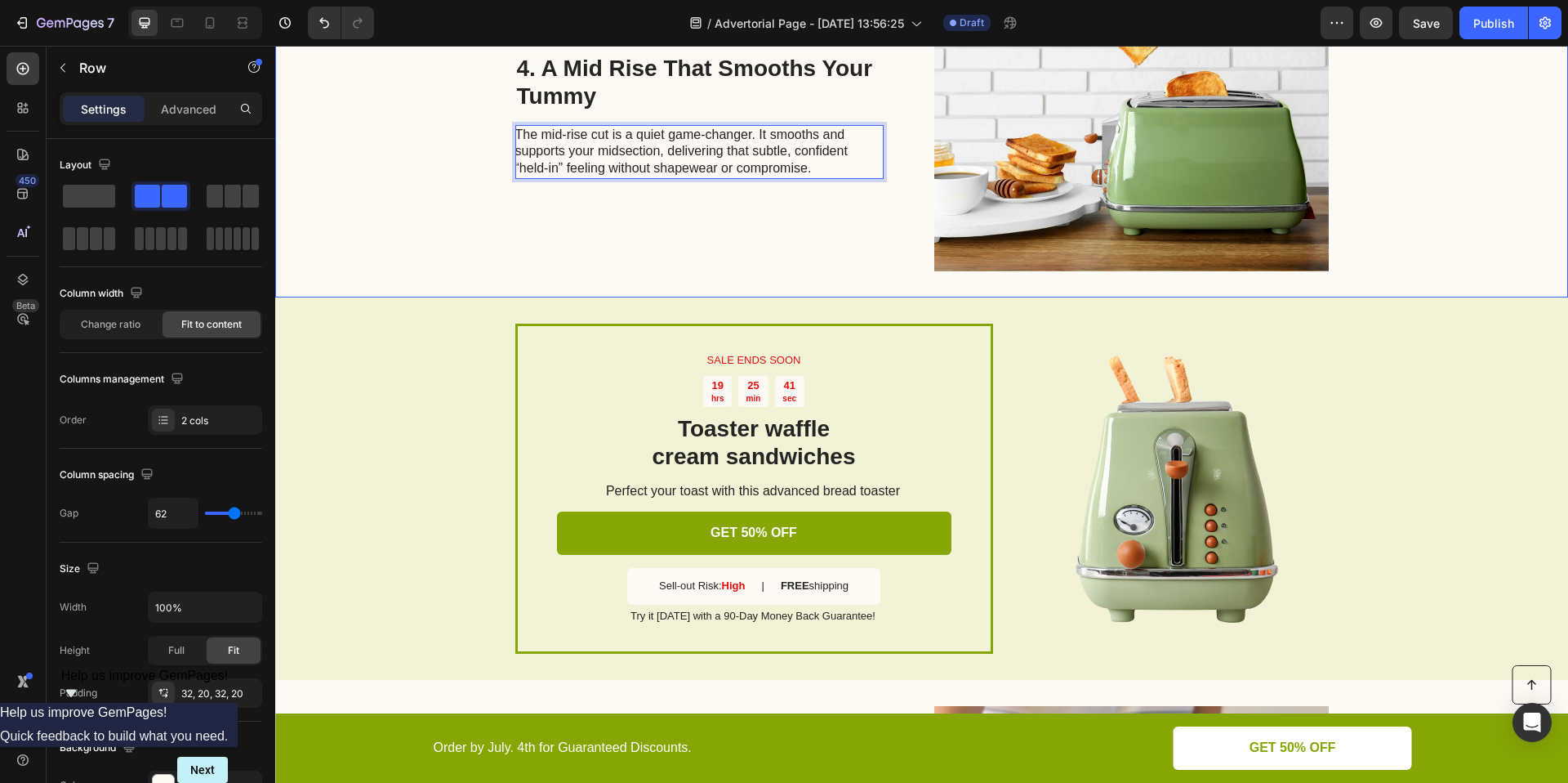
click at [792, 207] on div "4. A Mid Rise That Smooths Your Tummy Heading The mid-rise cut is a quiet game-…" at bounding box center [700, 117] width 368 height 311
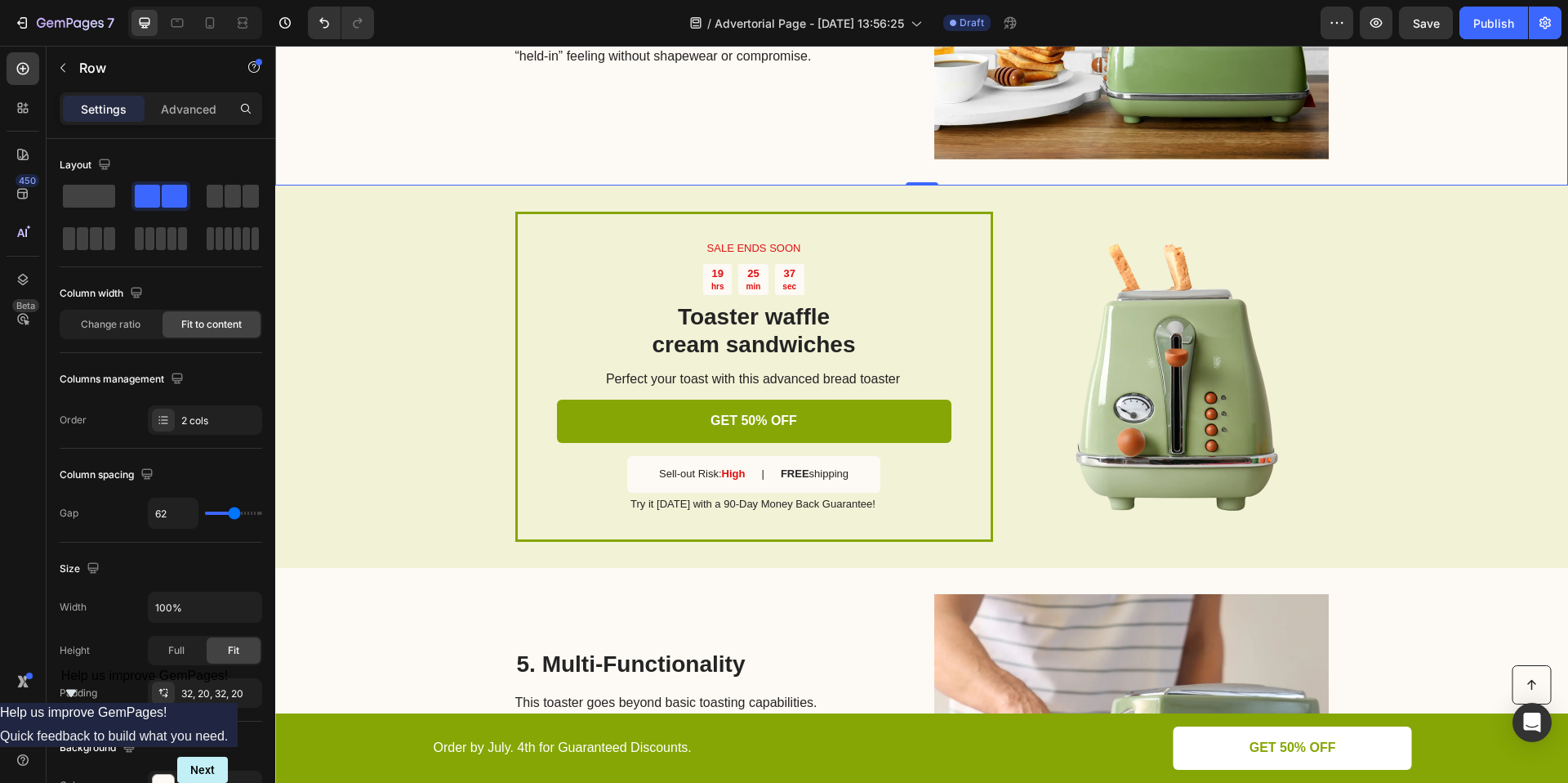
scroll to position [1778, 0]
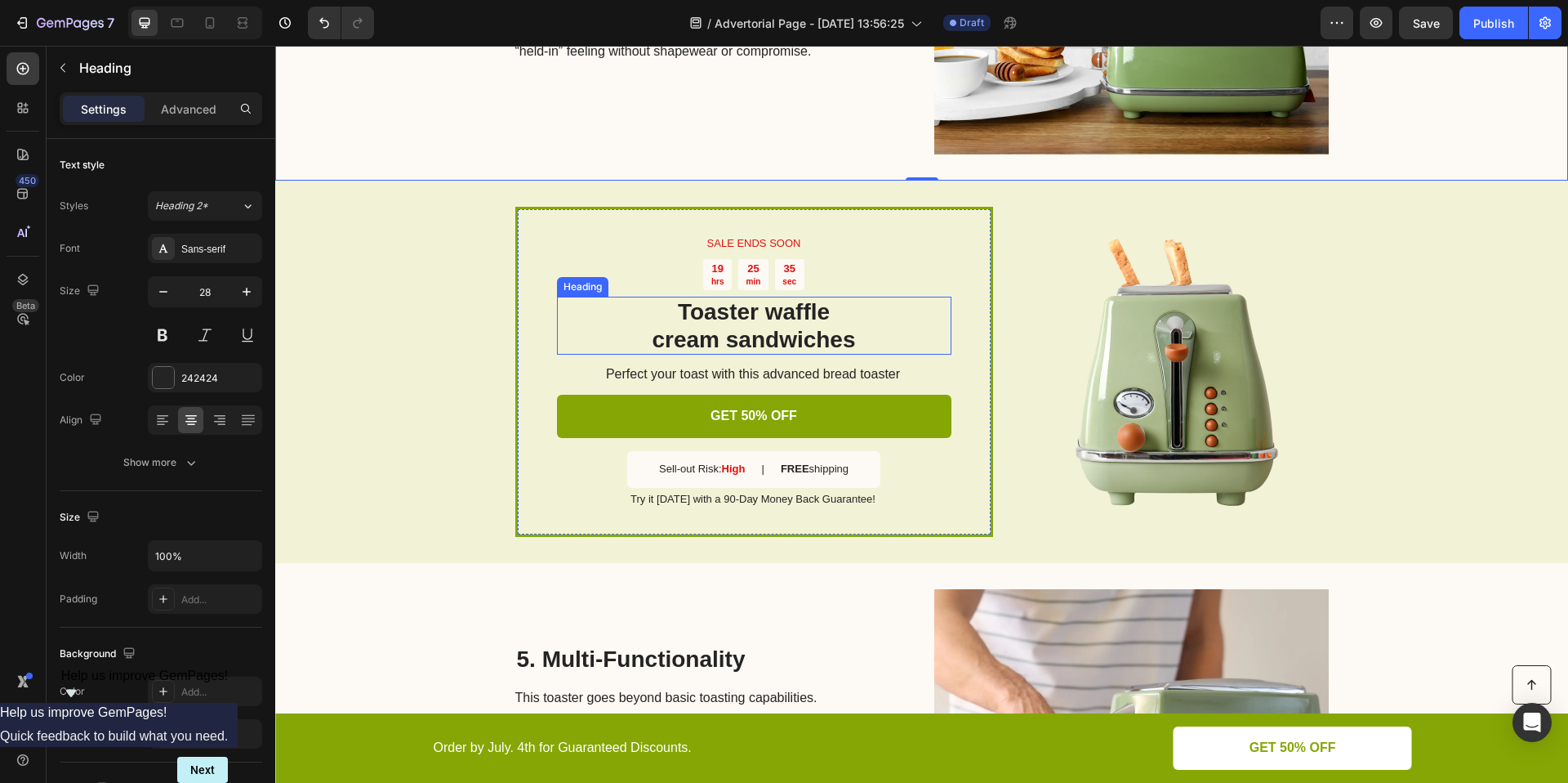
click at [824, 320] on h2 "Toaster waffle cream sandwiches" at bounding box center [754, 326] width 394 height 58
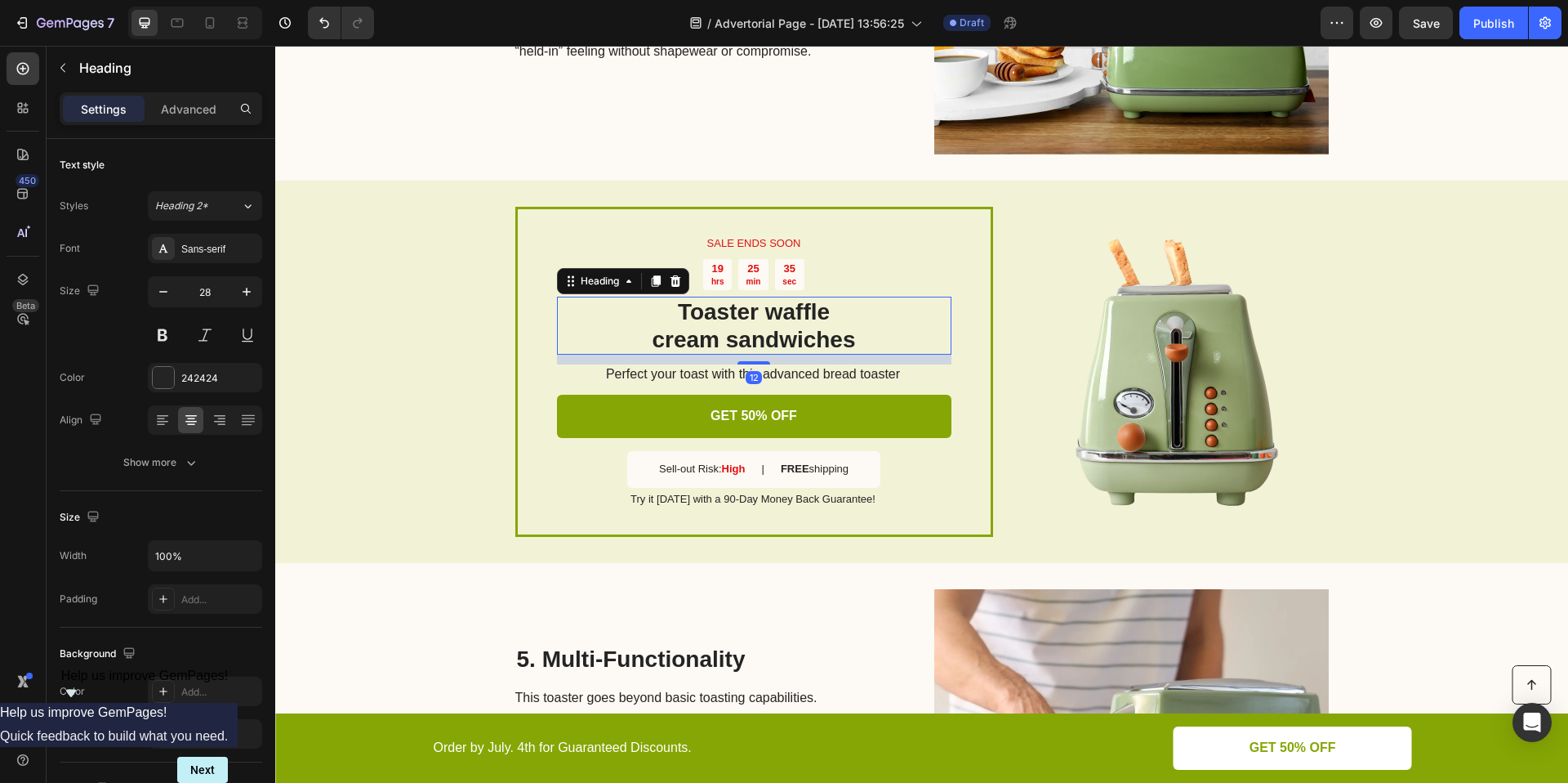
click at [824, 320] on h2 "Toaster waffle cream sandwiches" at bounding box center [754, 326] width 394 height 58
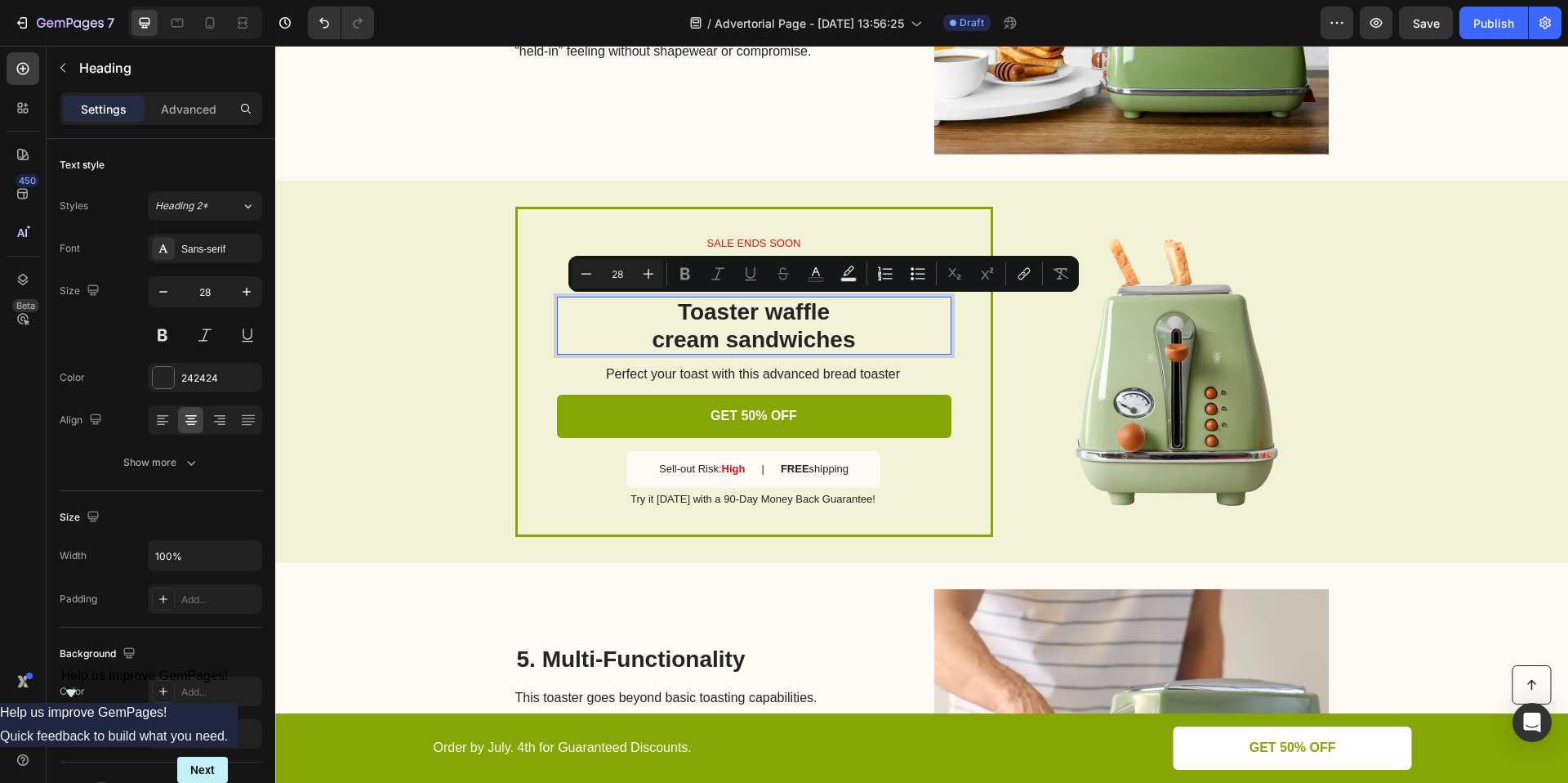
click at [828, 328] on p "Toaster waffle cream sandwiches" at bounding box center [754, 325] width 391 height 55
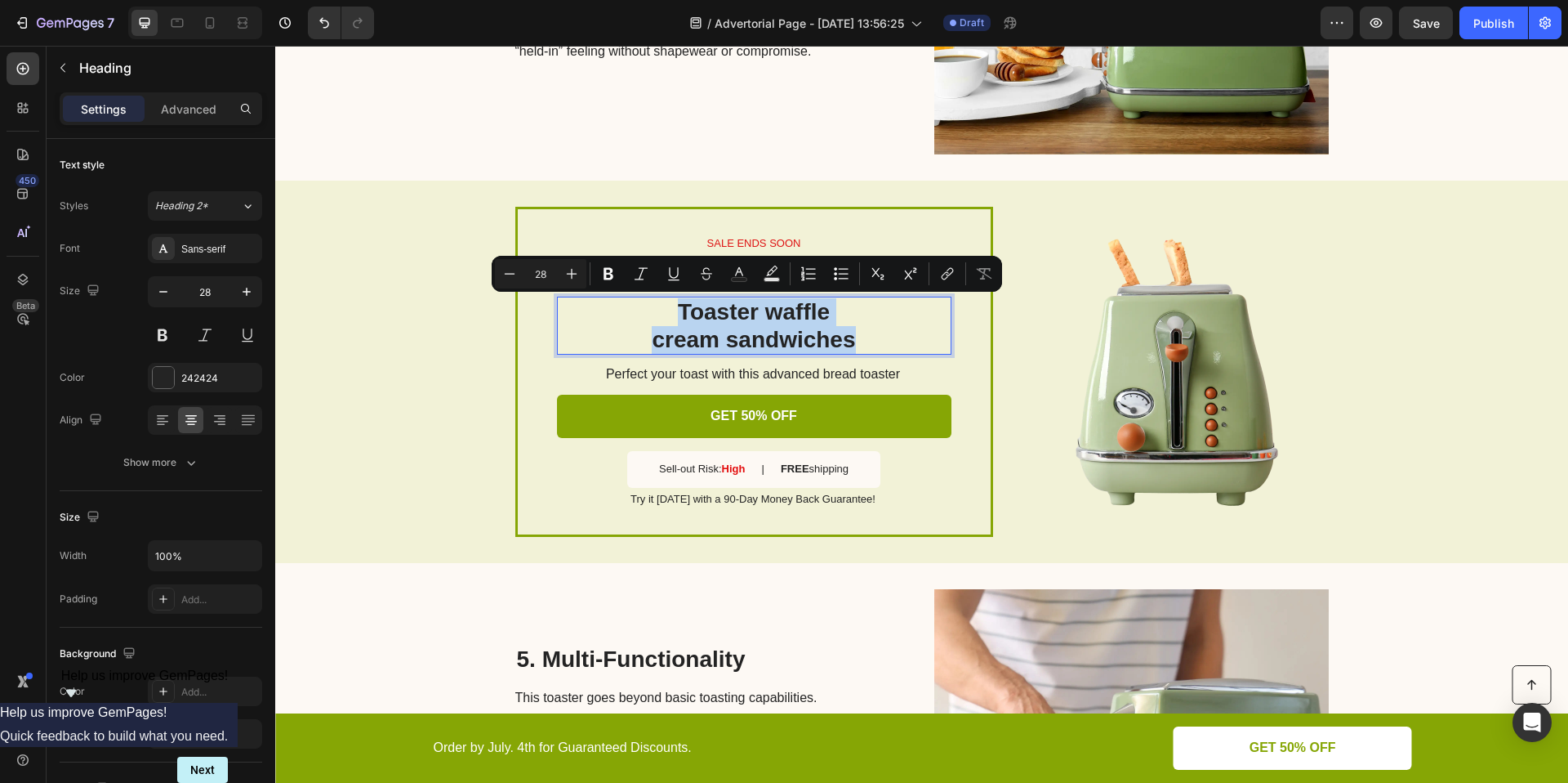
drag, startPoint x: 849, startPoint y: 335, endPoint x: 669, endPoint y: 311, distance: 181.6
click at [669, 311] on p "Toaster waffle cream sandwiches" at bounding box center [754, 325] width 391 height 55
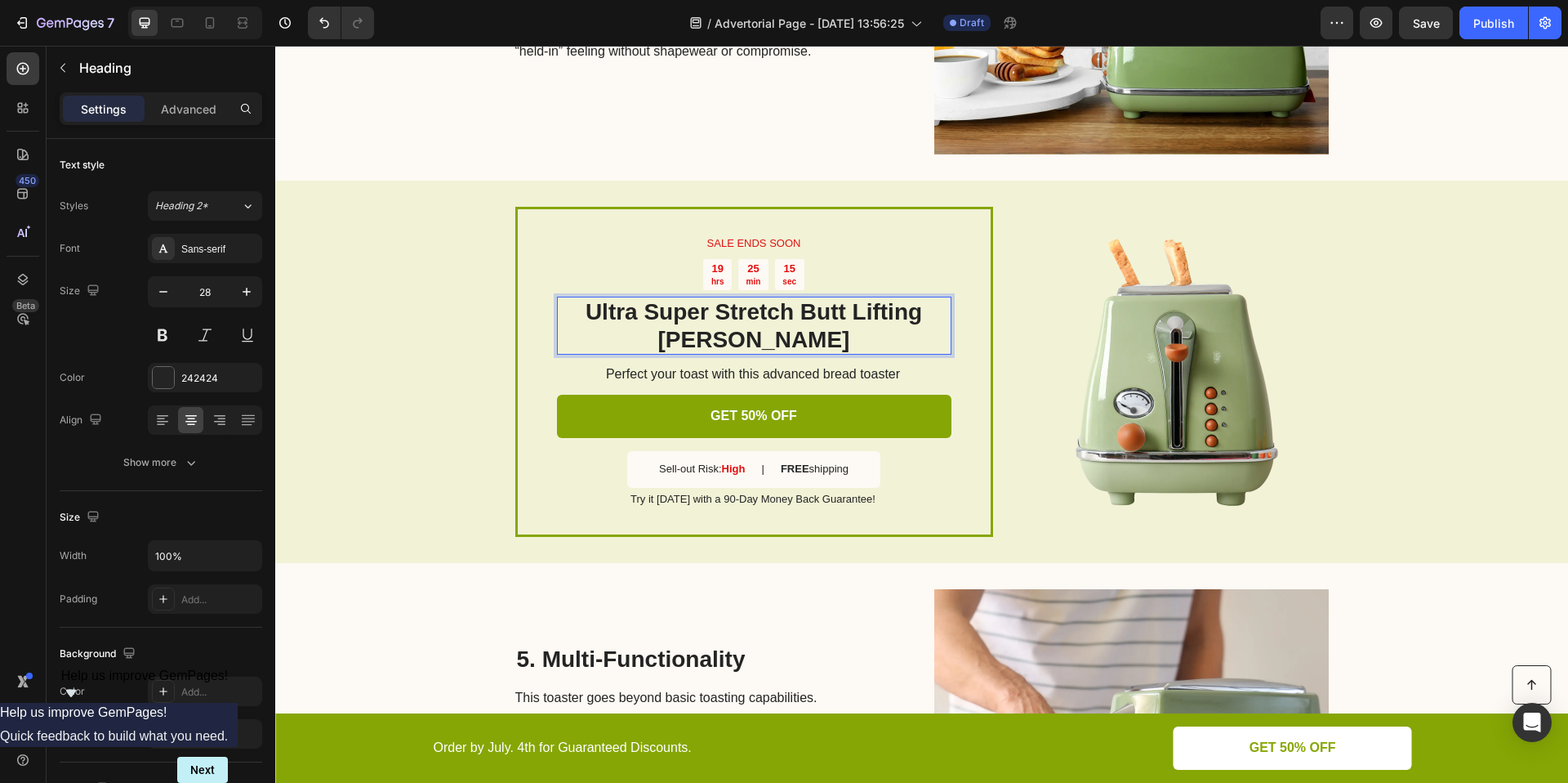
scroll to position [1773, 0]
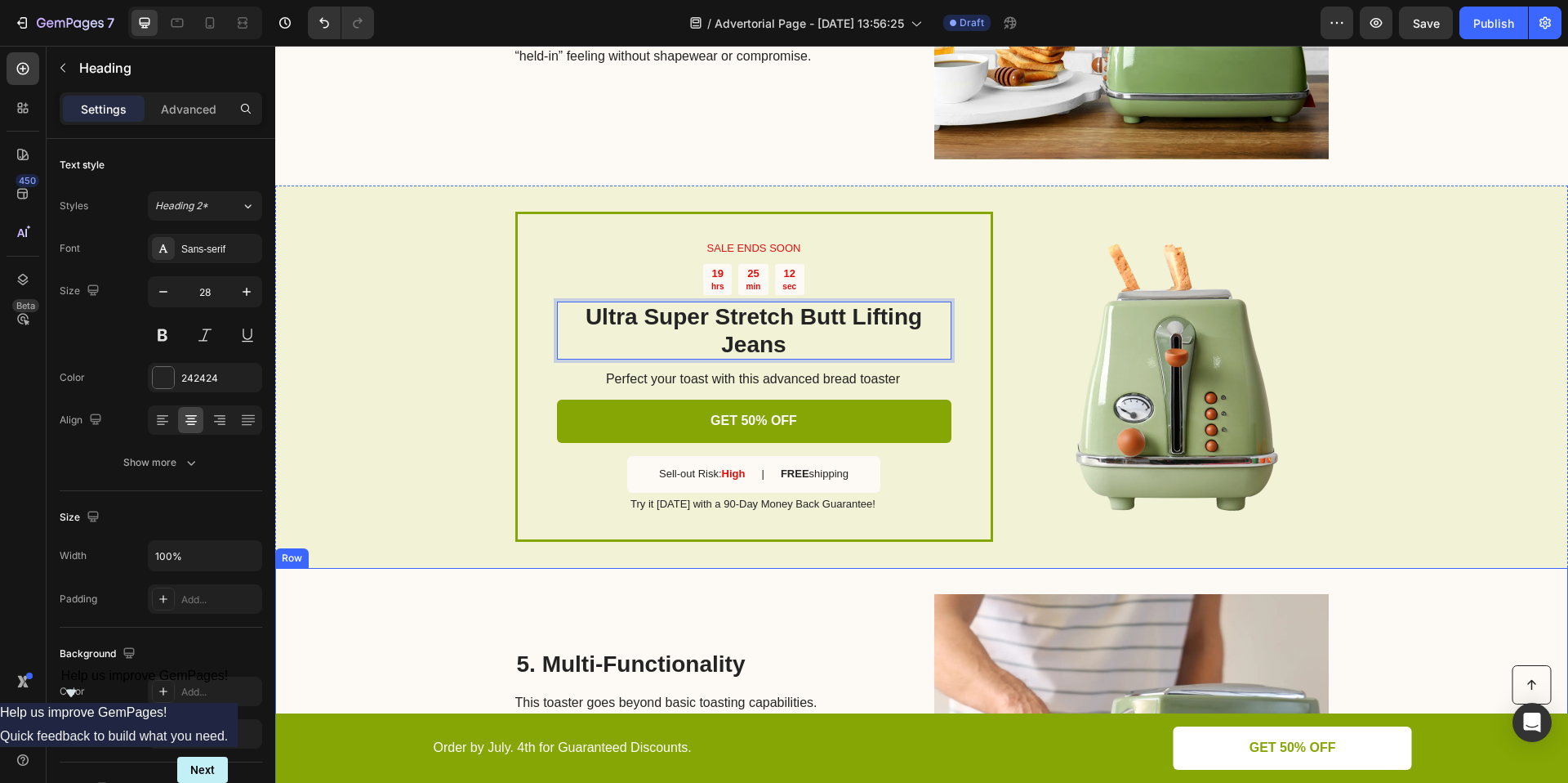
click at [1470, 594] on div "5. Multi-Functionality Heading This toaster goes beyond basic toasting capabili…" at bounding box center [921, 749] width 1292 height 363
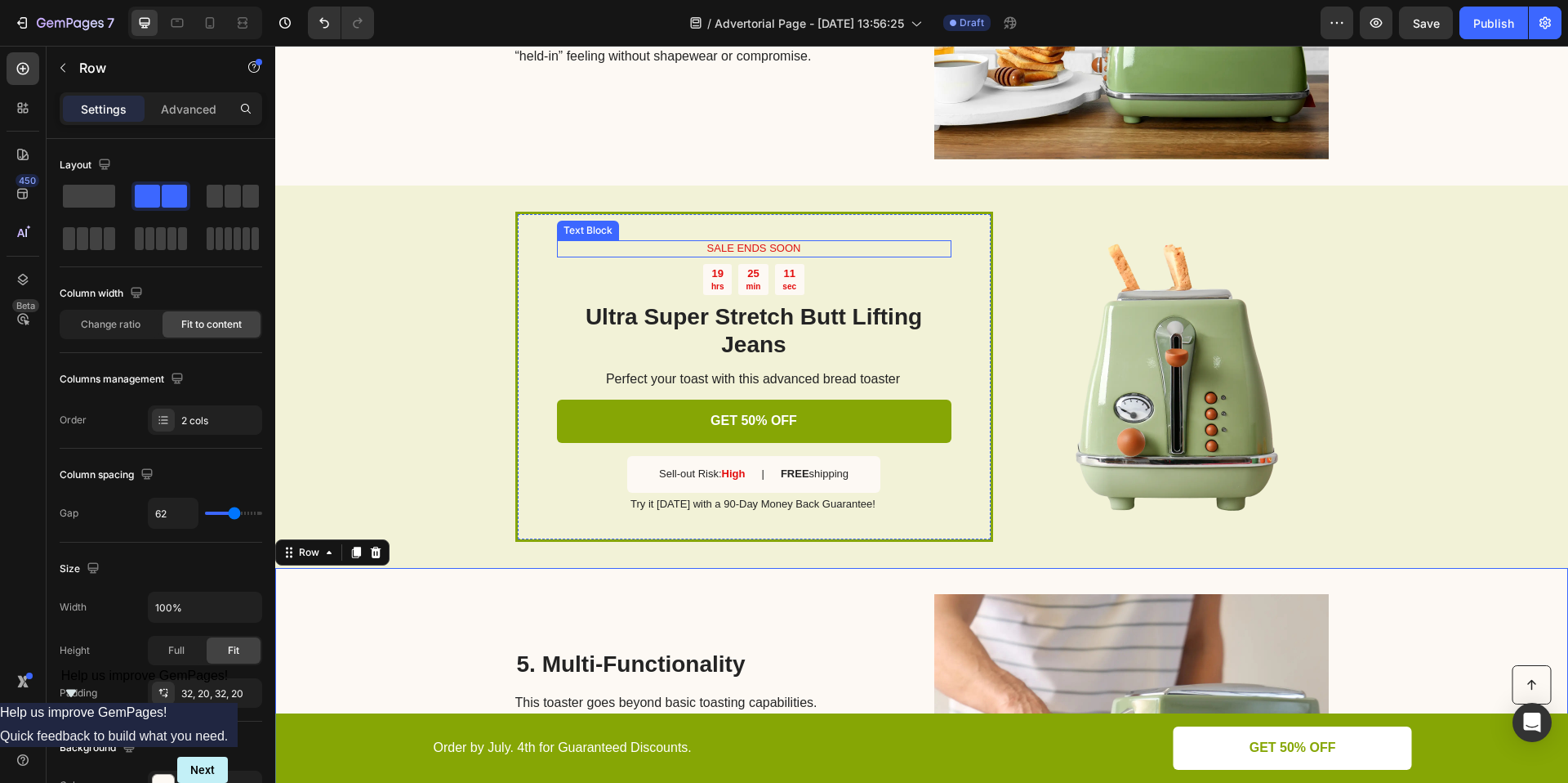
click at [805, 251] on p "SALE ENDS SOON" at bounding box center [754, 249] width 391 height 14
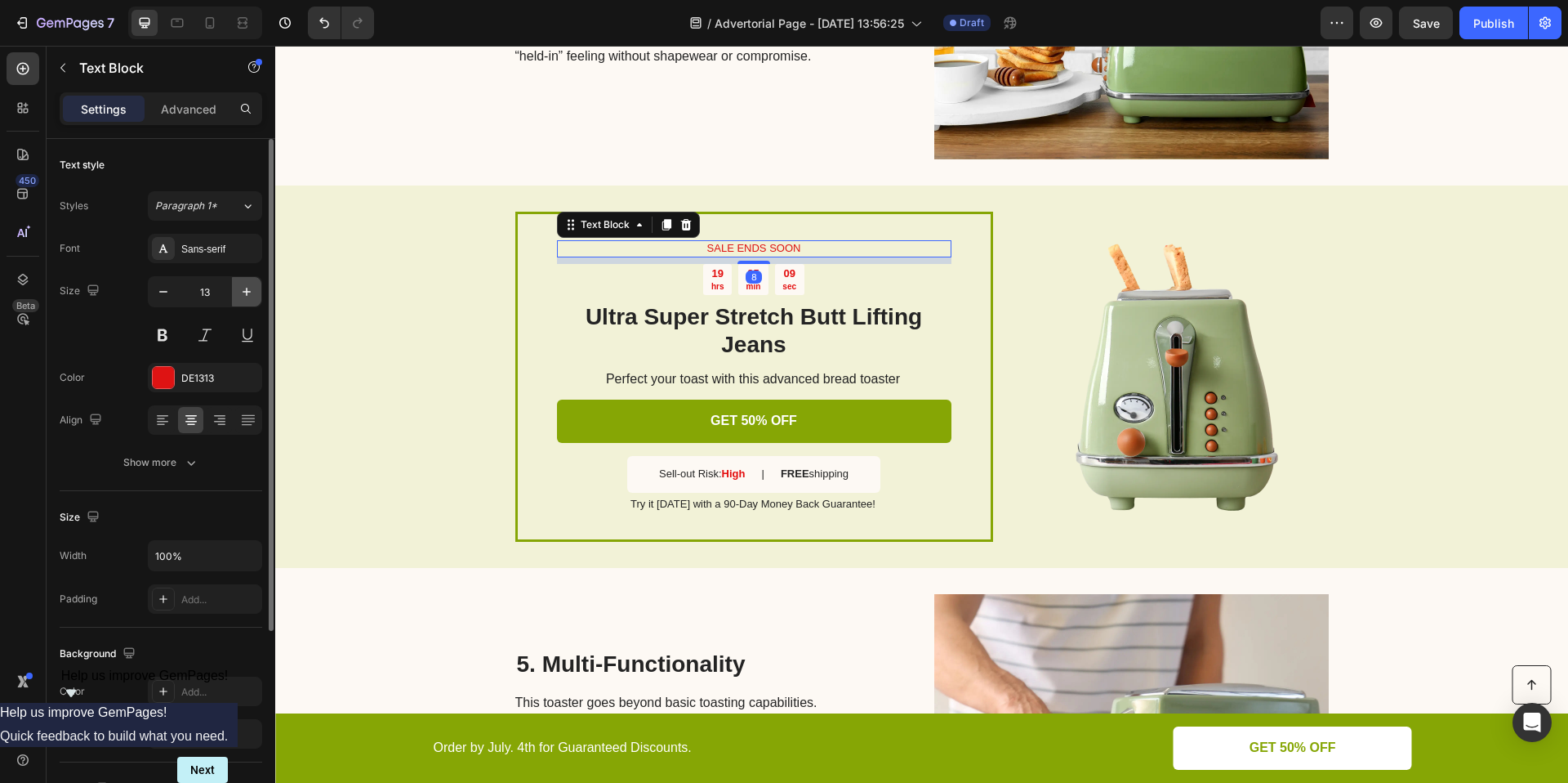
click at [251, 292] on icon "button" at bounding box center [247, 292] width 16 height 16
type input "15"
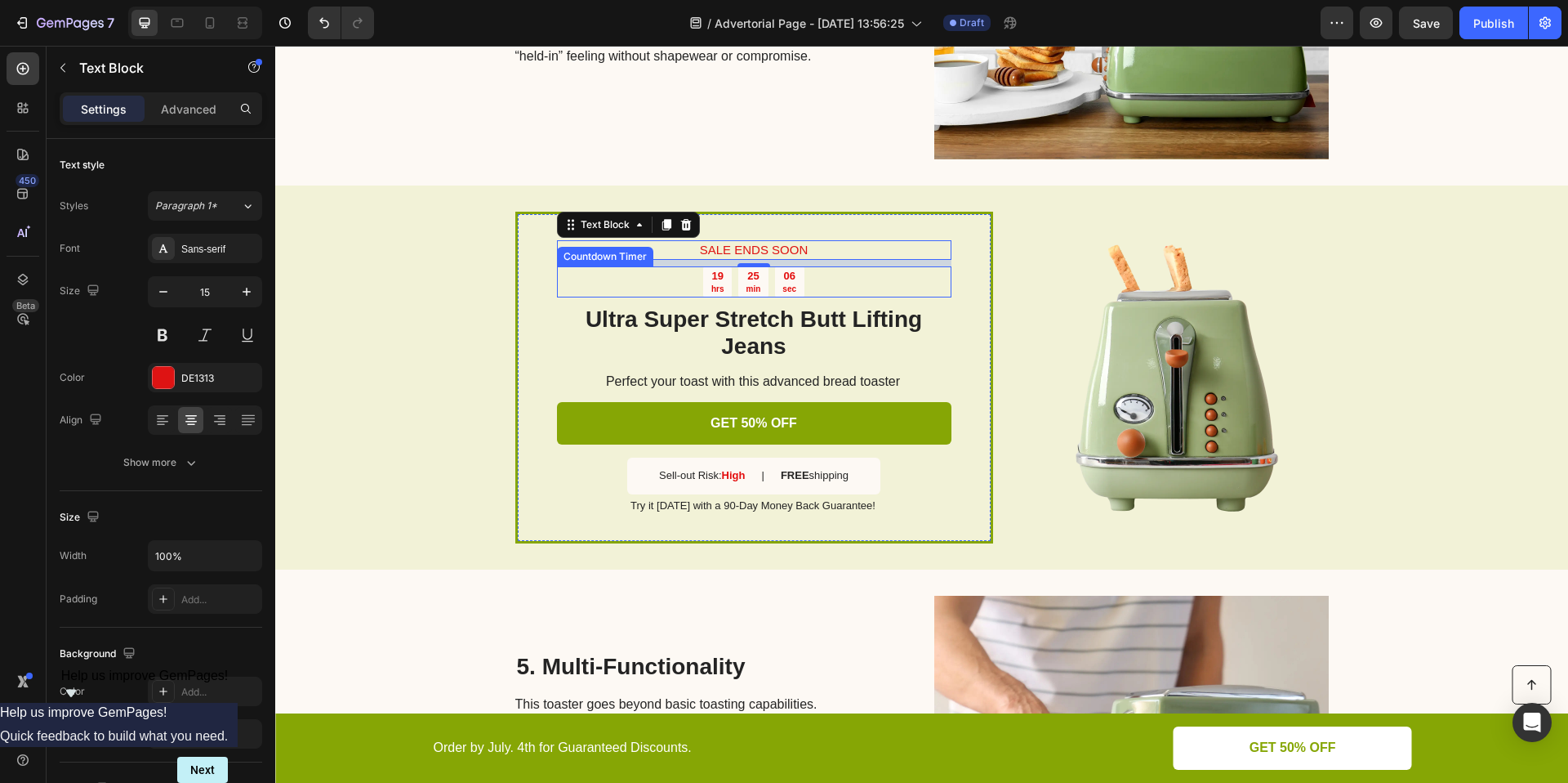
click at [833, 280] on div "19 hrs 25 min 06 sec" at bounding box center [754, 281] width 394 height 31
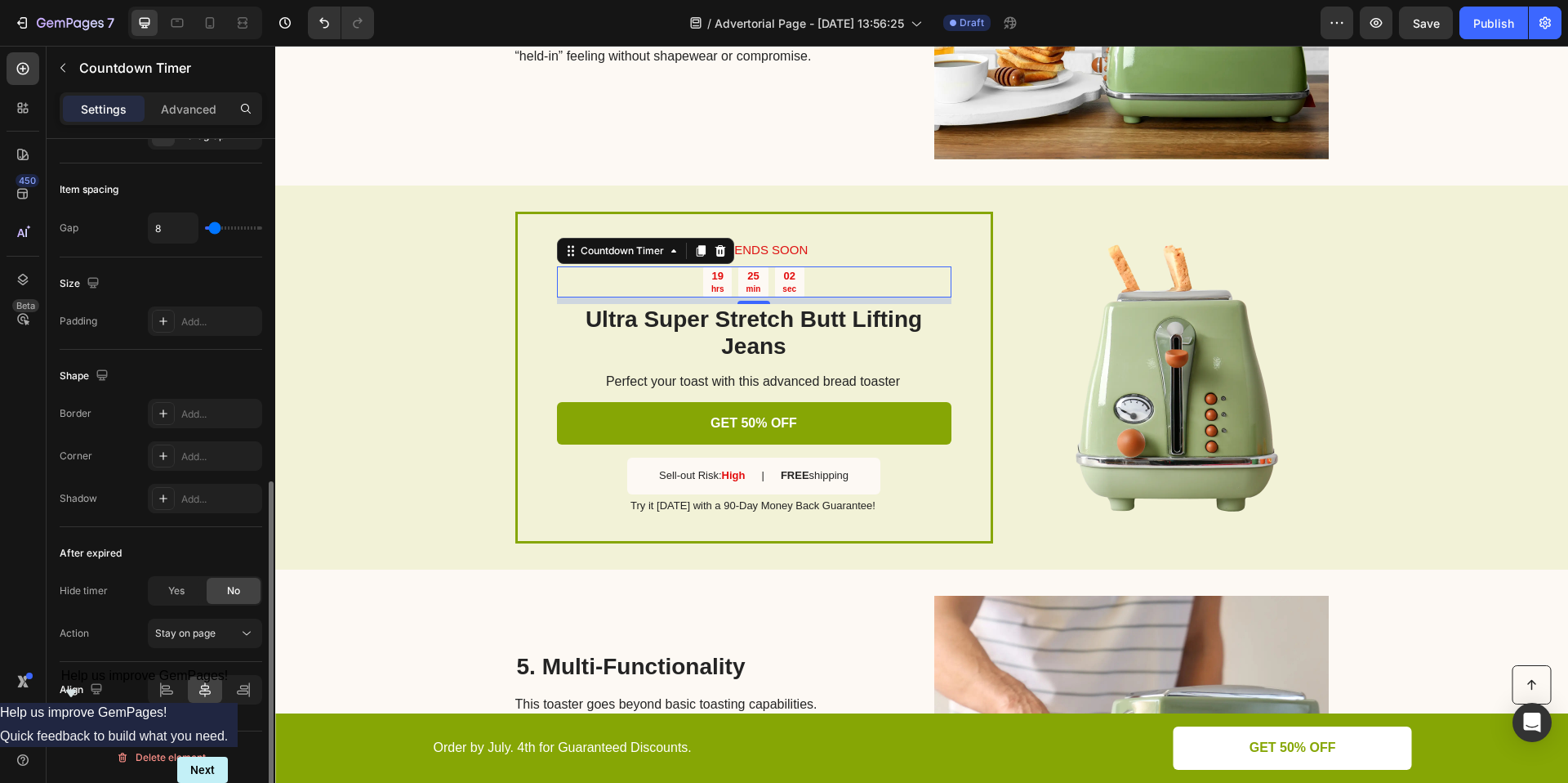
scroll to position [325, 0]
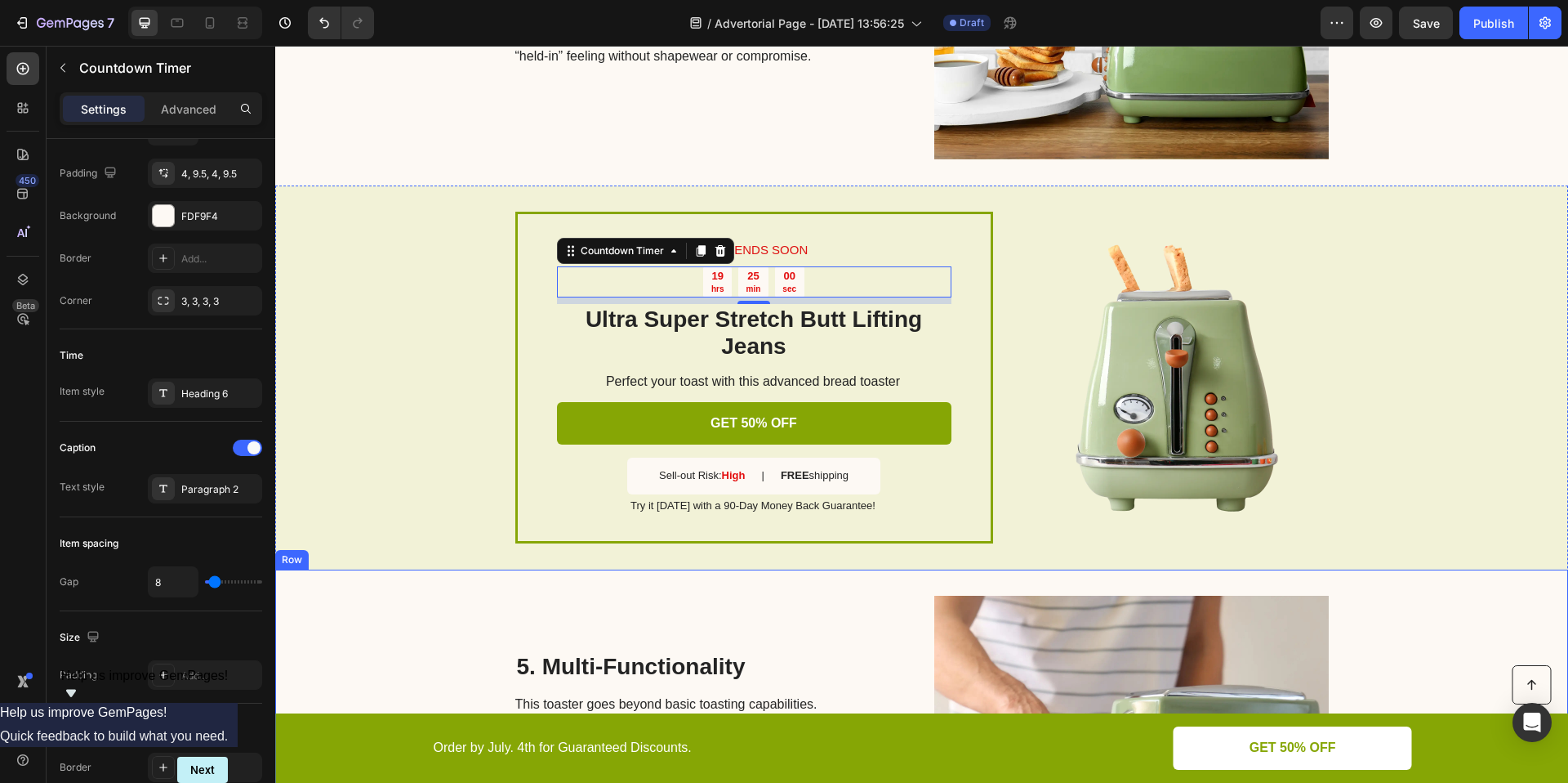
click at [1414, 639] on div "5. Multi-Functionality Heading This toaster goes beyond basic toasting capabili…" at bounding box center [921, 751] width 1292 height 363
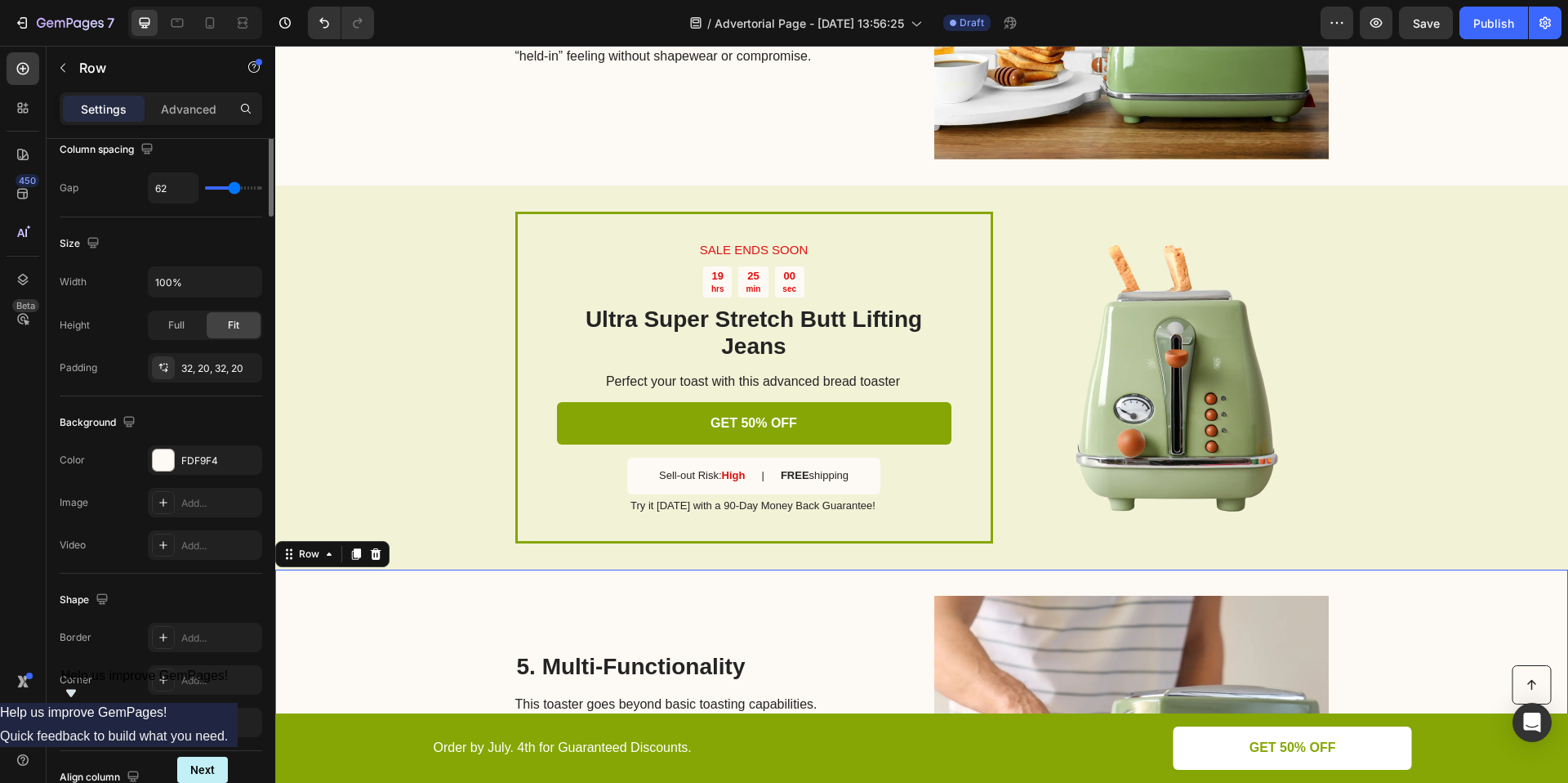
scroll to position [0, 0]
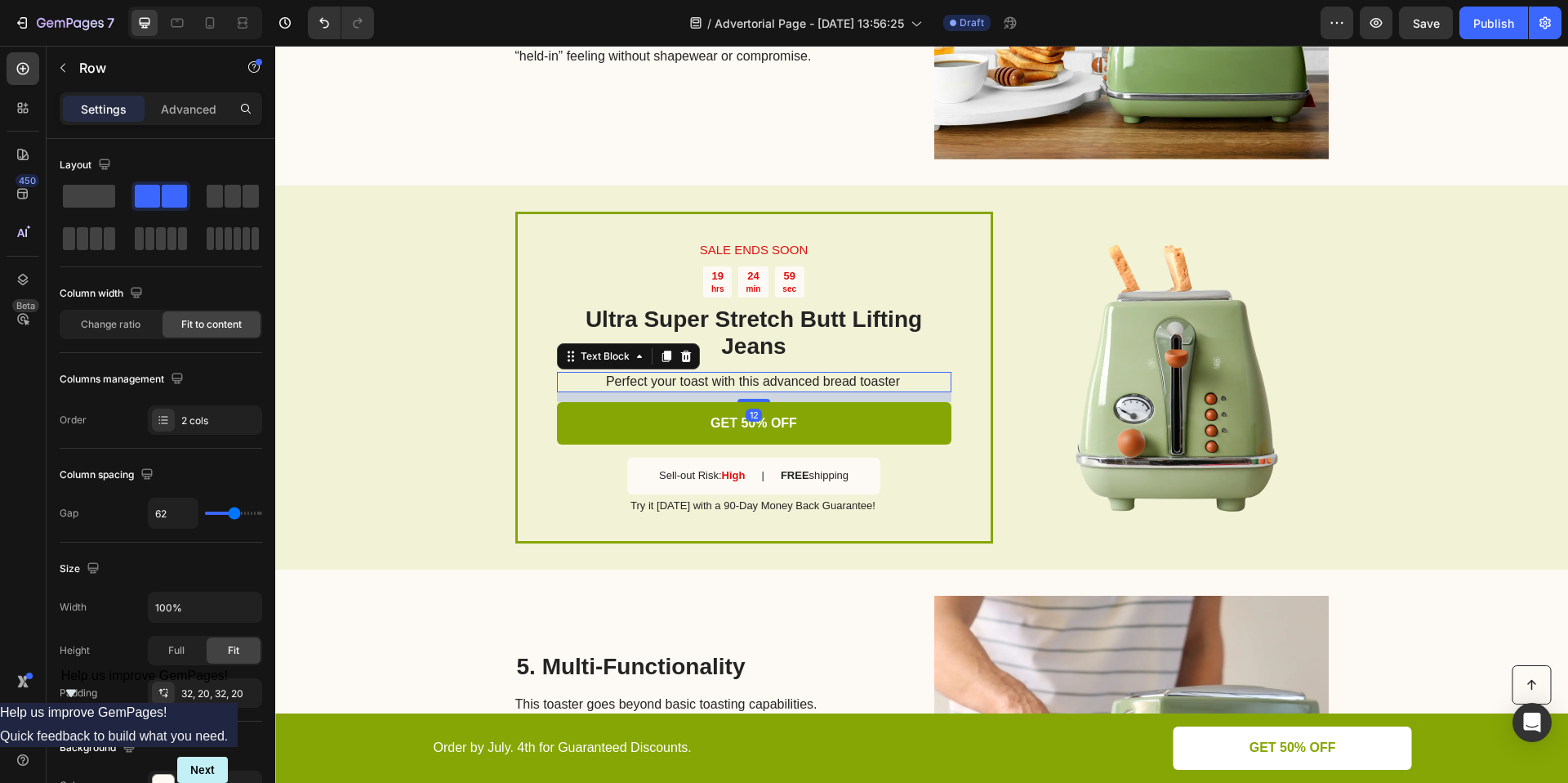
click at [839, 380] on p "Perfect your toast with this advanced bread toaster" at bounding box center [753, 382] width 393 height 17
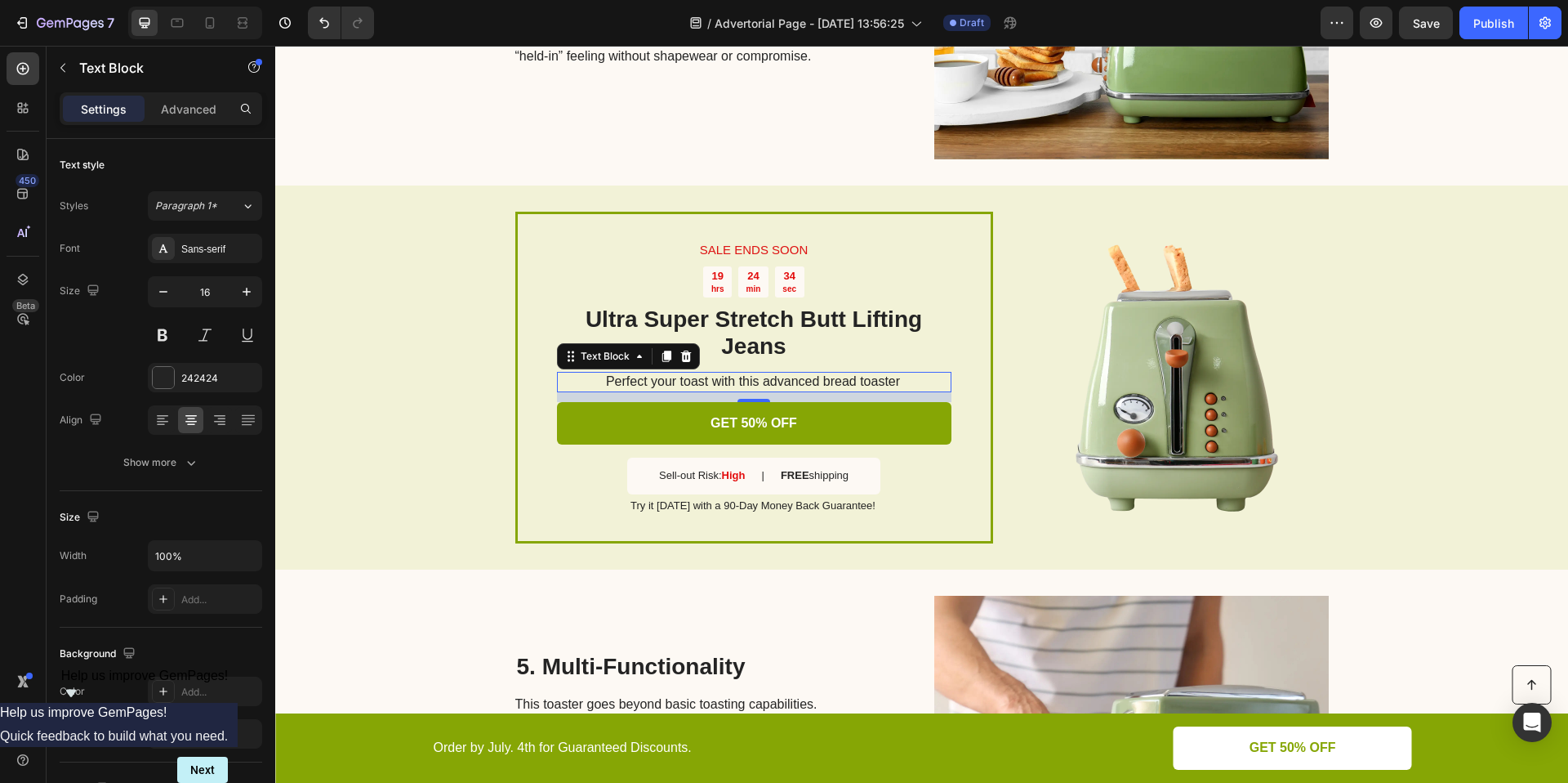
click at [865, 381] on p "Perfect your toast with this advanced bread toaster" at bounding box center [753, 382] width 393 height 17
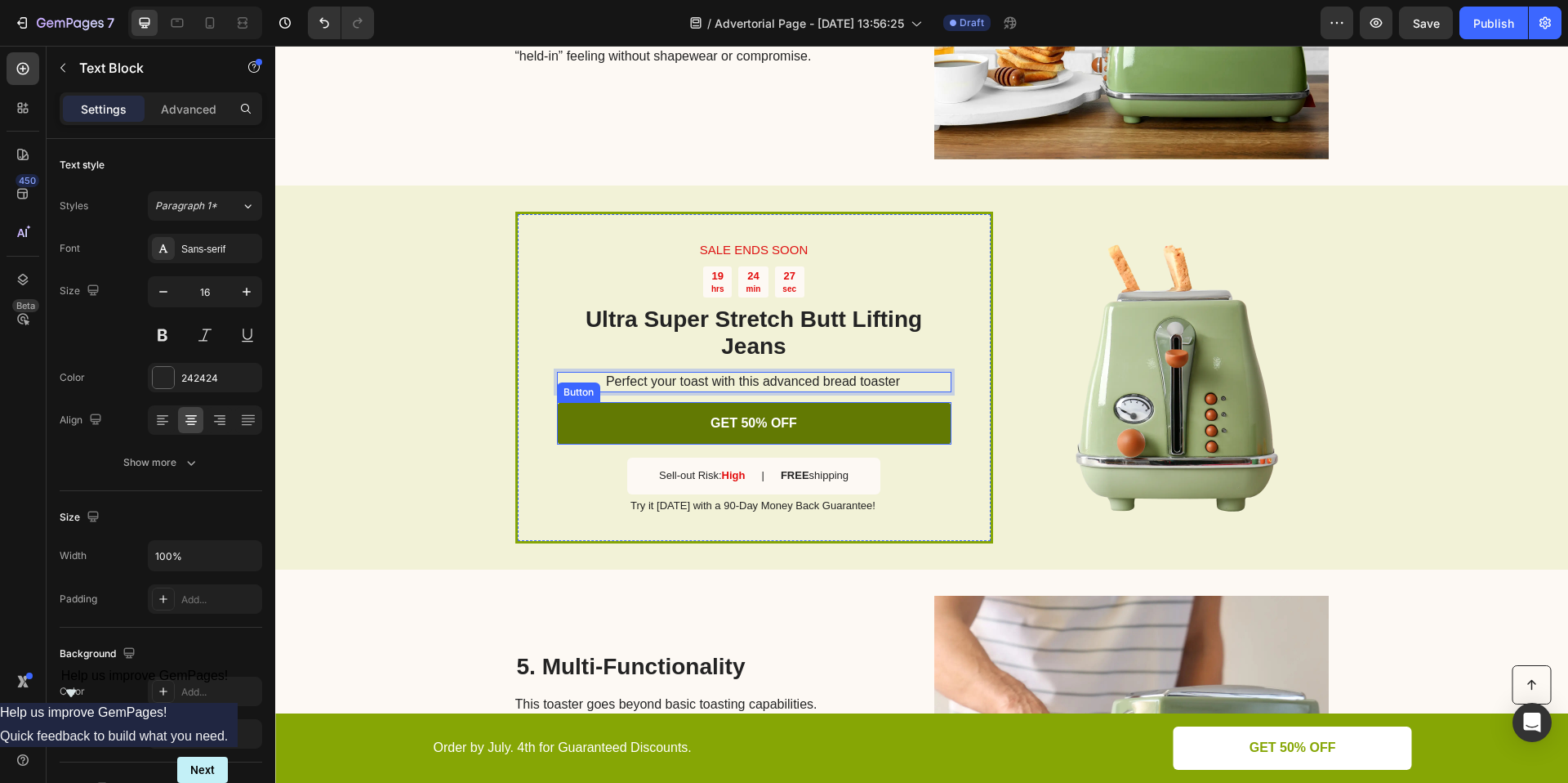
click at [802, 424] on link "GET 50% OFF" at bounding box center [754, 423] width 394 height 43
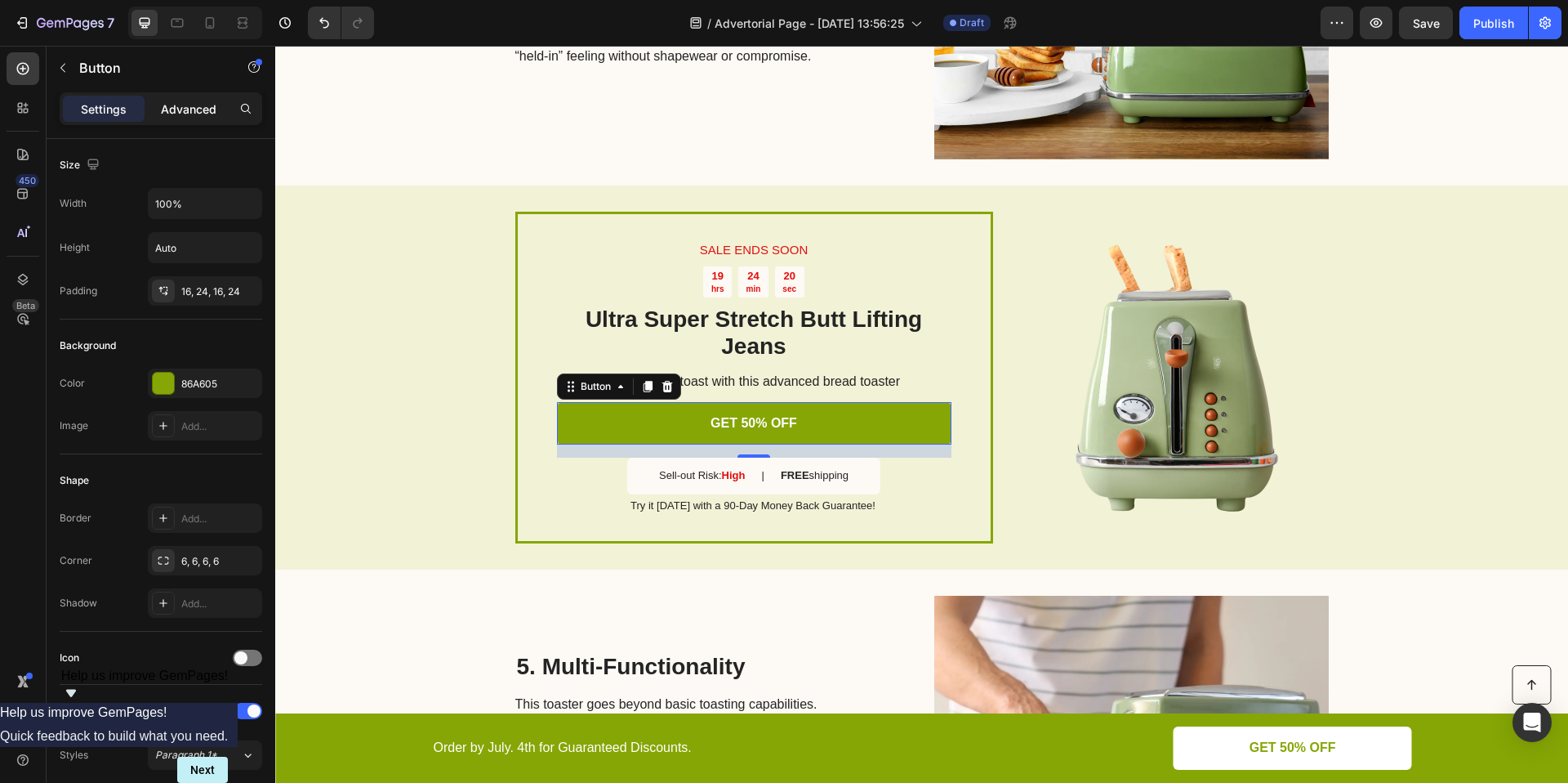
click at [191, 119] on div "Advanced" at bounding box center [188, 109] width 82 height 26
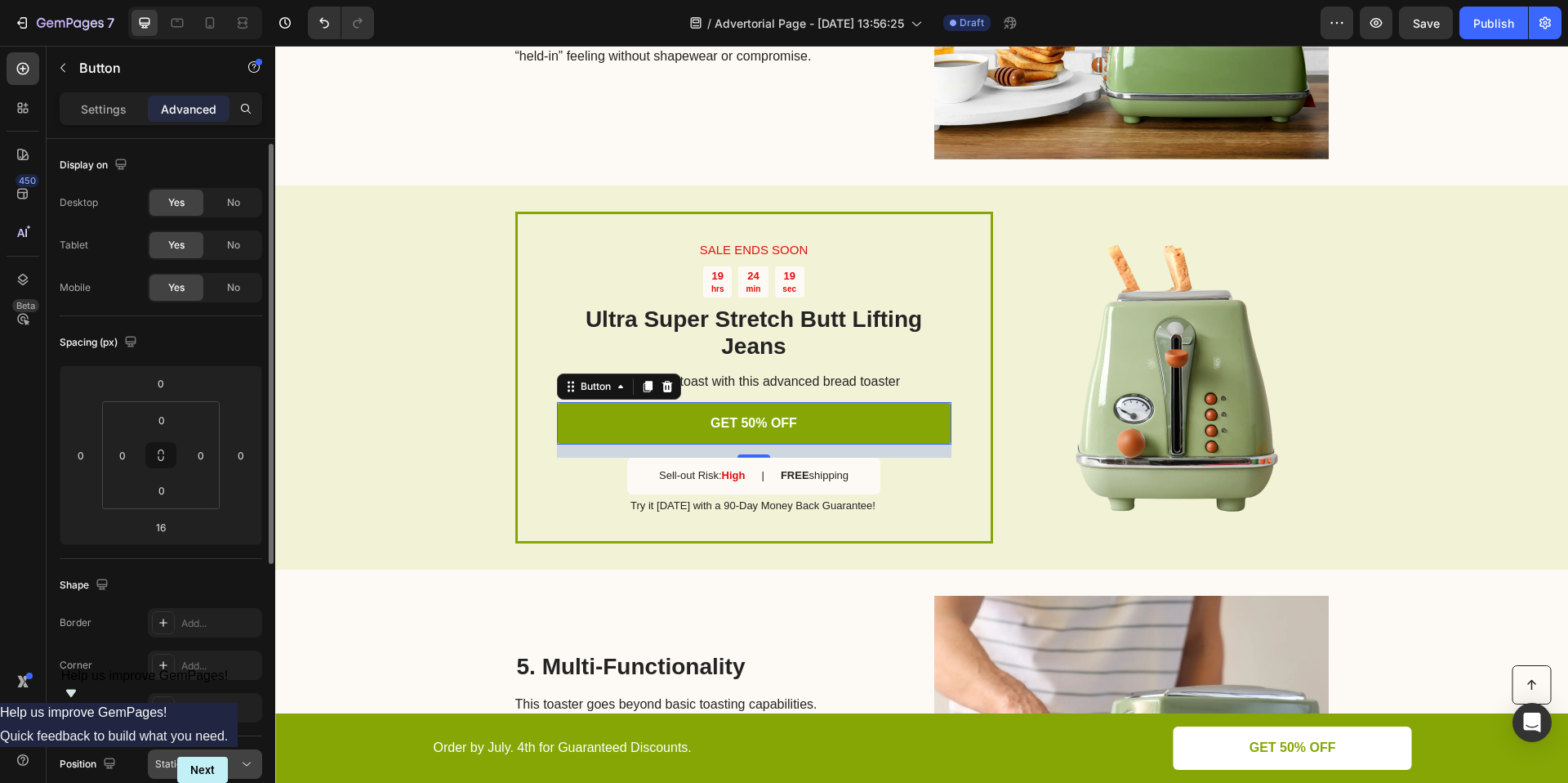
scroll to position [443, 0]
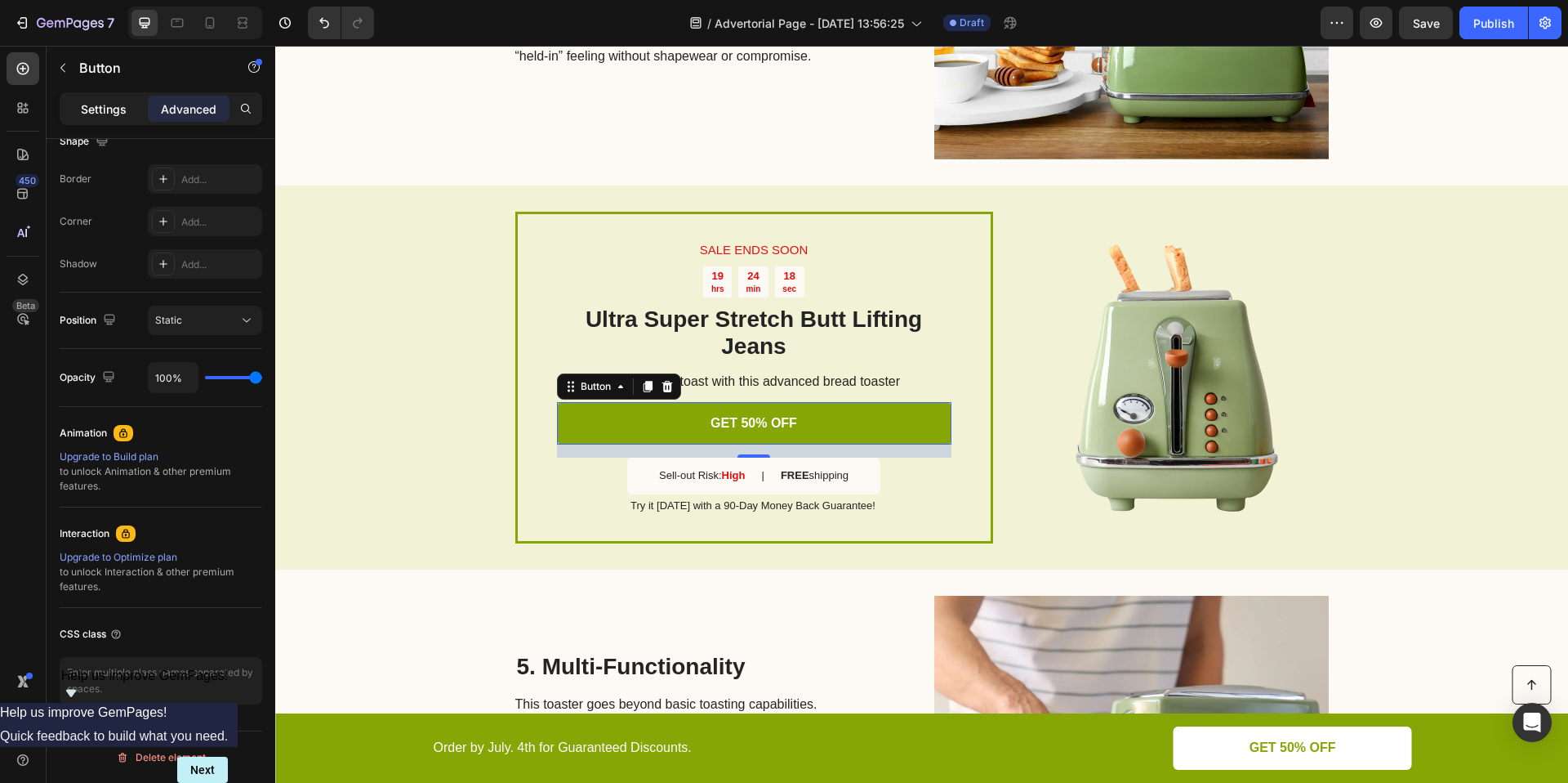
click at [118, 117] on p "Settings" at bounding box center [104, 109] width 46 height 17
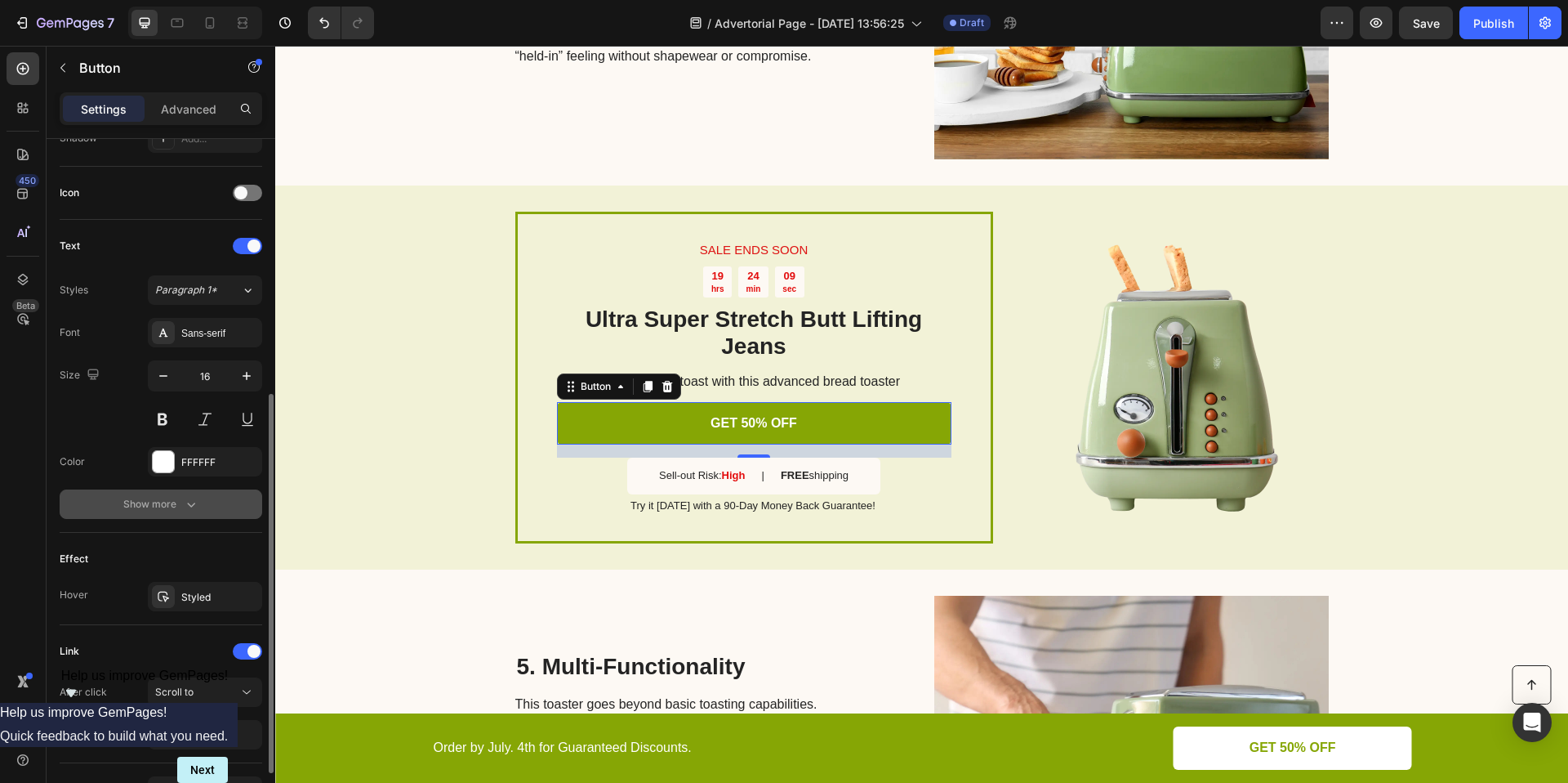
scroll to position [495, 0]
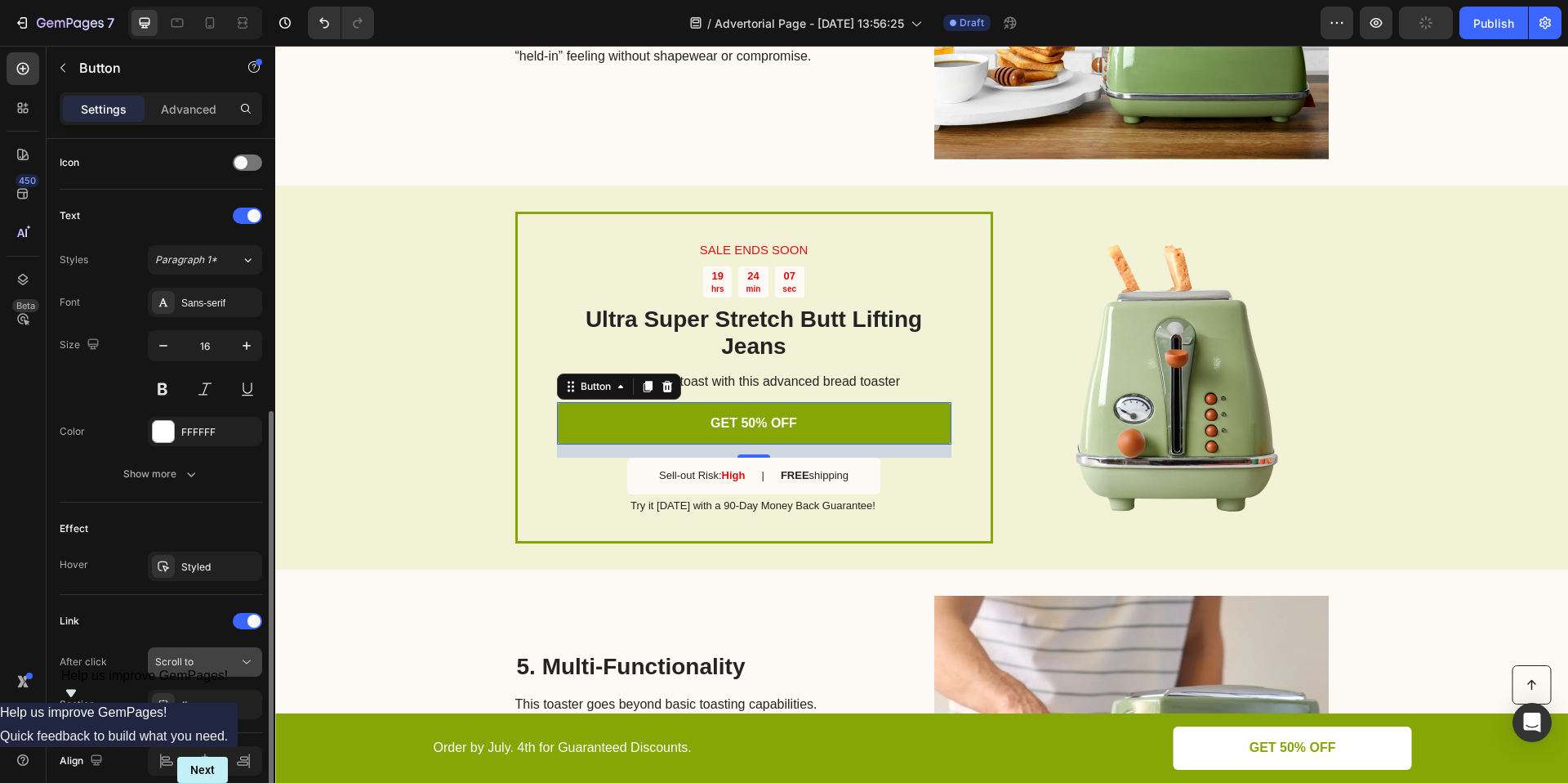
click at [202, 655] on div "Scroll to" at bounding box center [197, 661] width 84 height 15
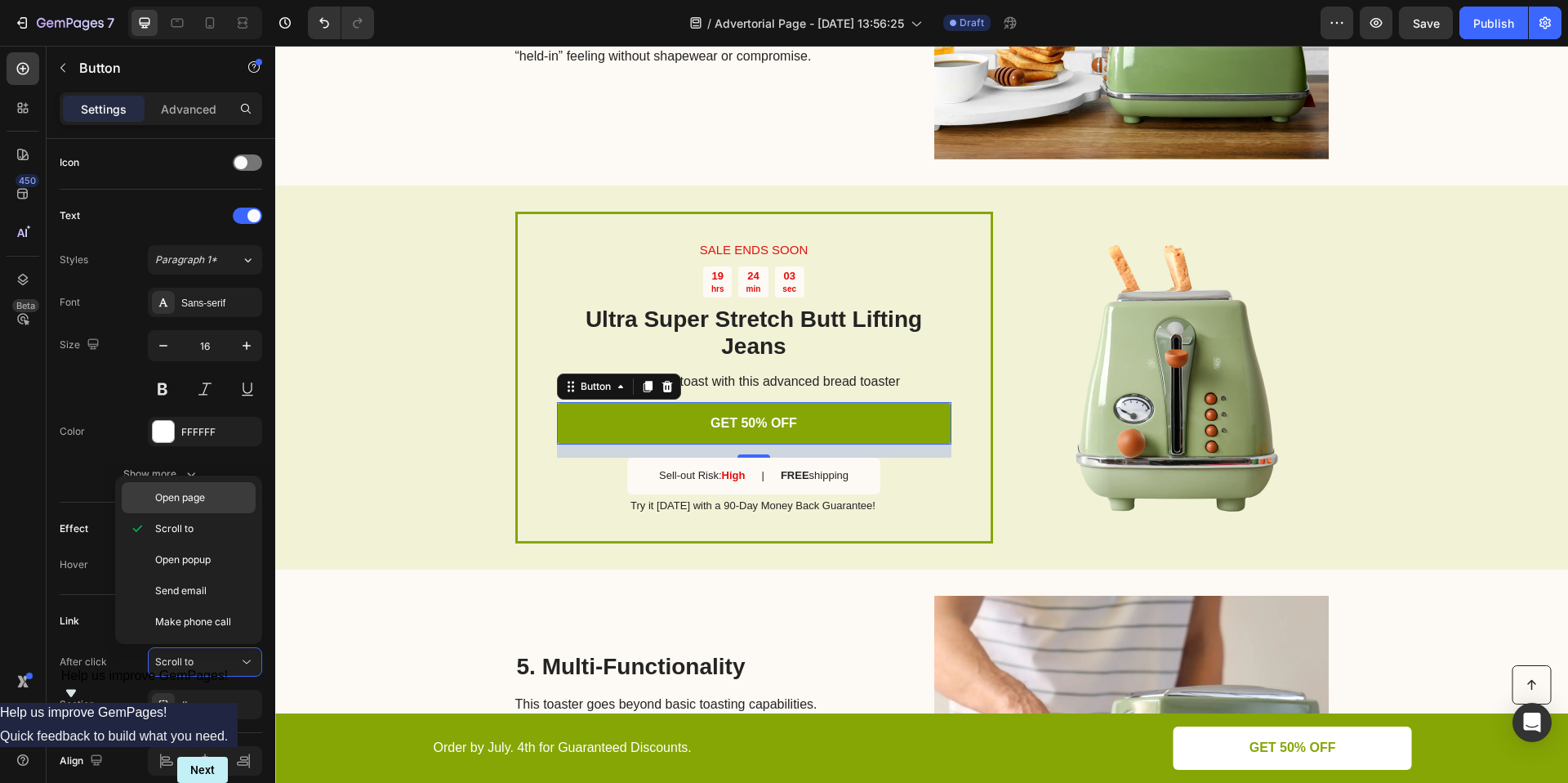
click at [189, 497] on span "Open page" at bounding box center [180, 497] width 50 height 15
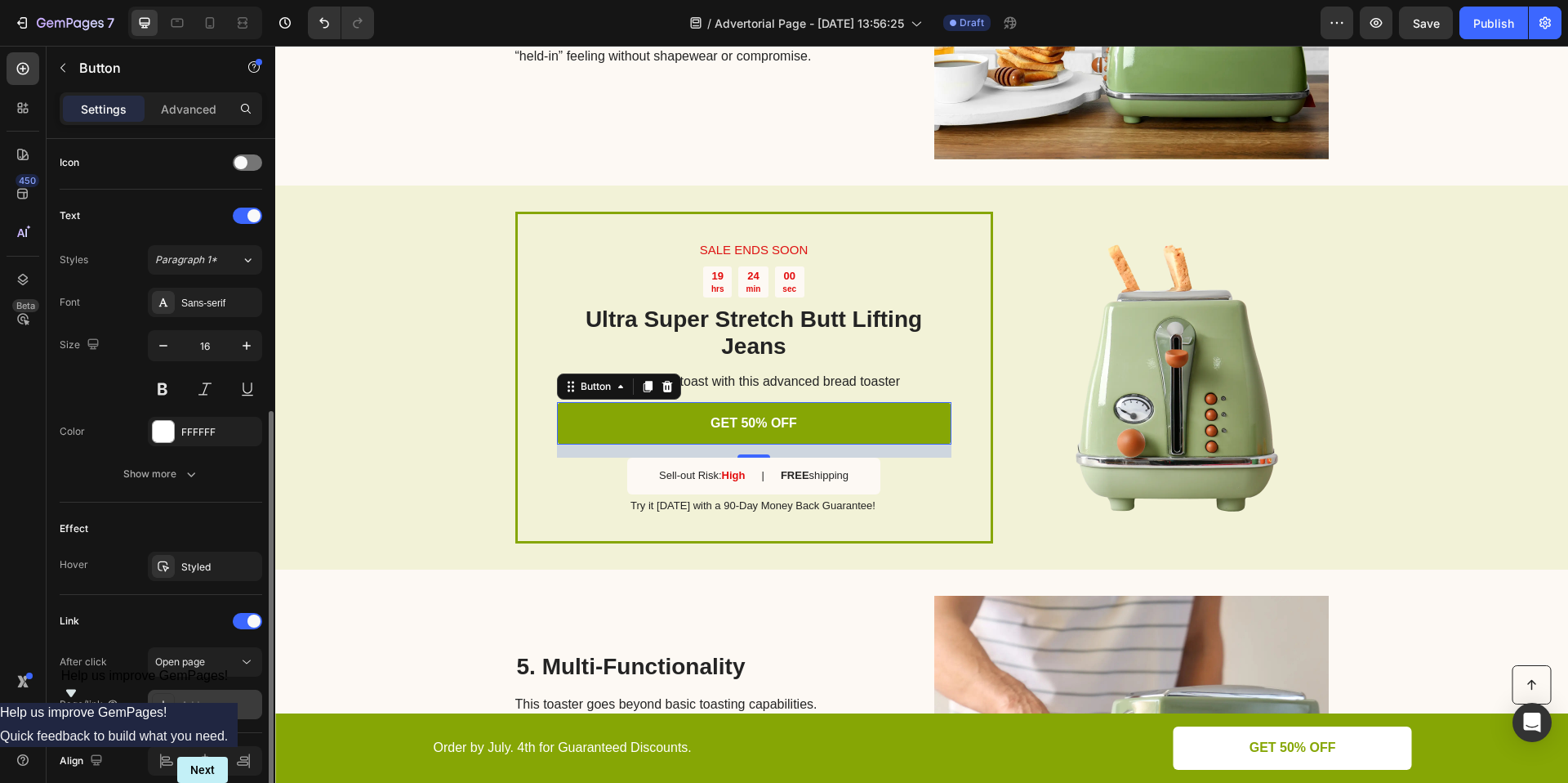
click at [202, 698] on div "Add..." at bounding box center [219, 705] width 77 height 15
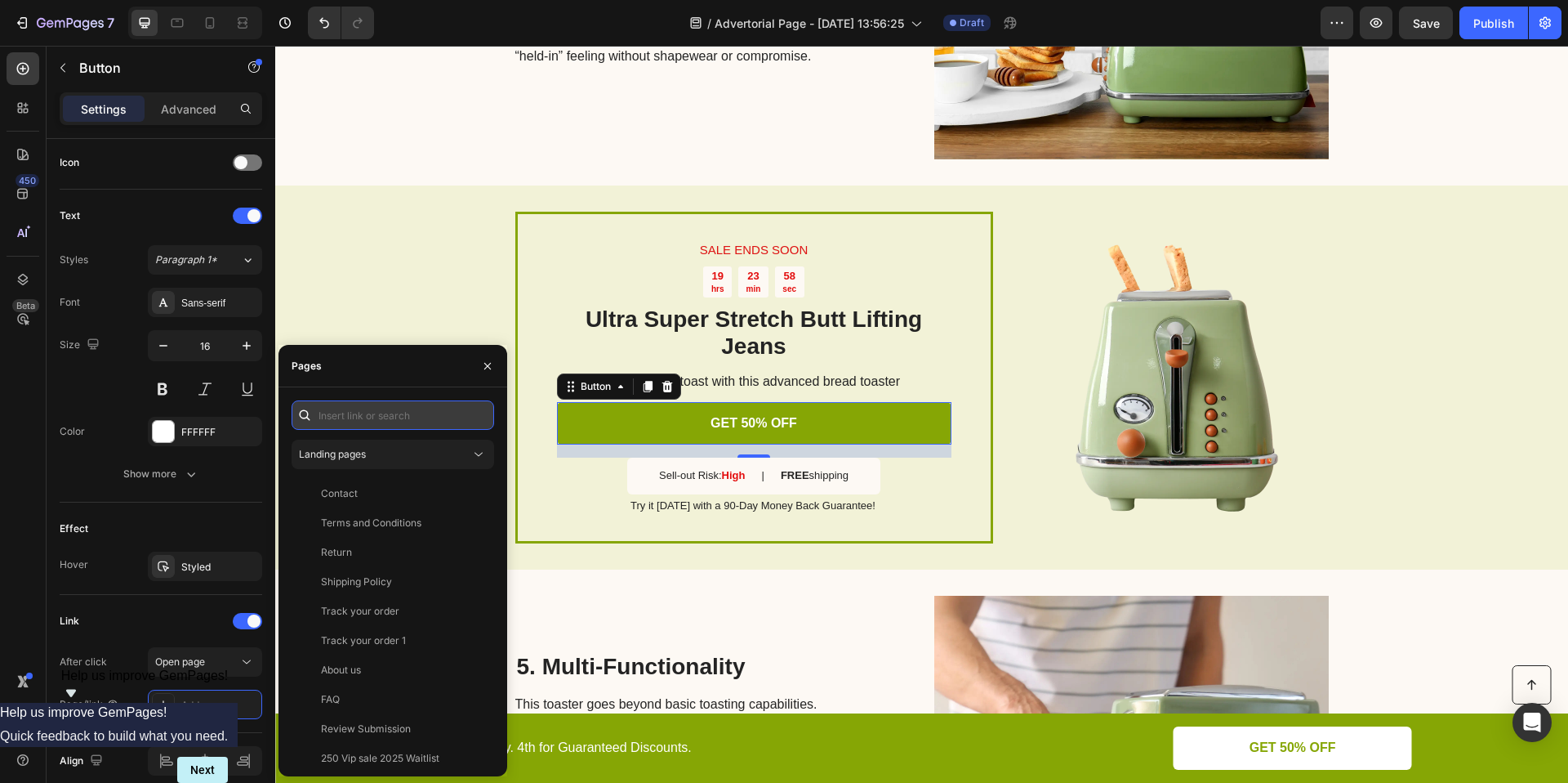
click at [356, 425] on input "text" at bounding box center [392, 415] width 202 height 30
paste input "[URL][DOMAIN_NAME]"
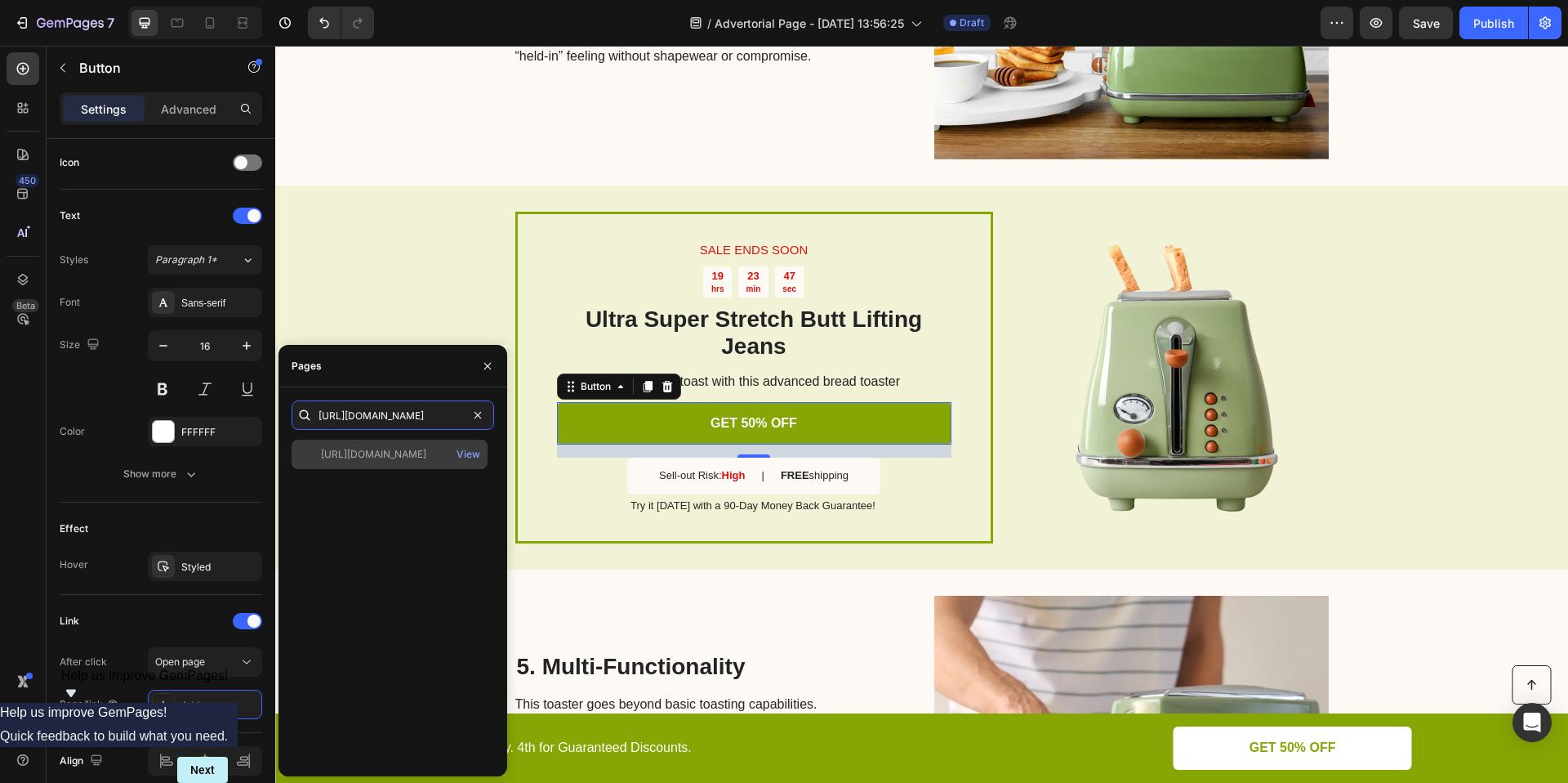
type input "[URL][DOMAIN_NAME]"
click at [402, 445] on div "[URL][DOMAIN_NAME] View" at bounding box center [389, 454] width 196 height 30
click at [482, 366] on icon "button" at bounding box center [487, 366] width 13 height 13
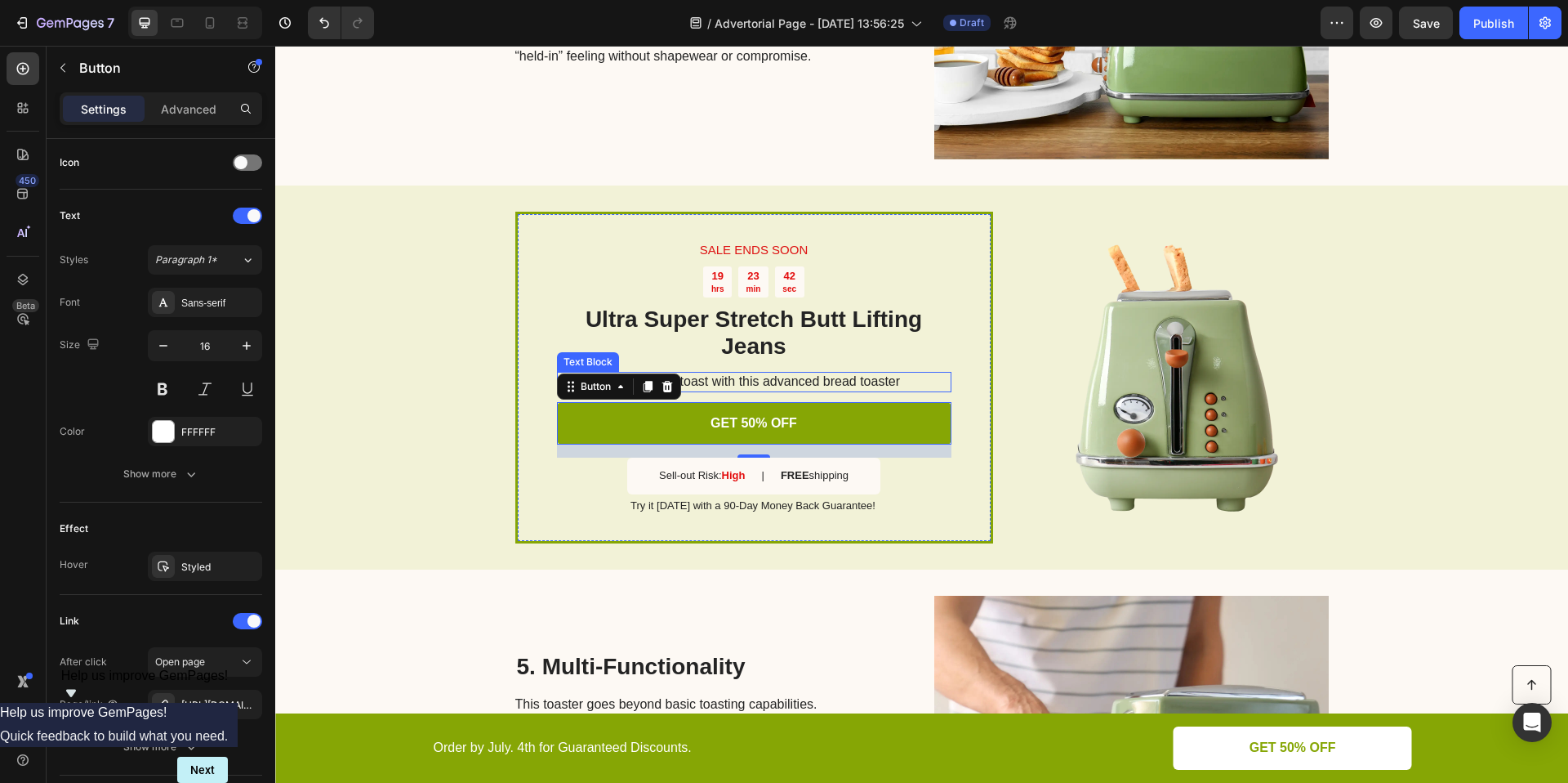
click at [861, 376] on p "Perfect your toast with this advanced bread toaster" at bounding box center [753, 382] width 393 height 17
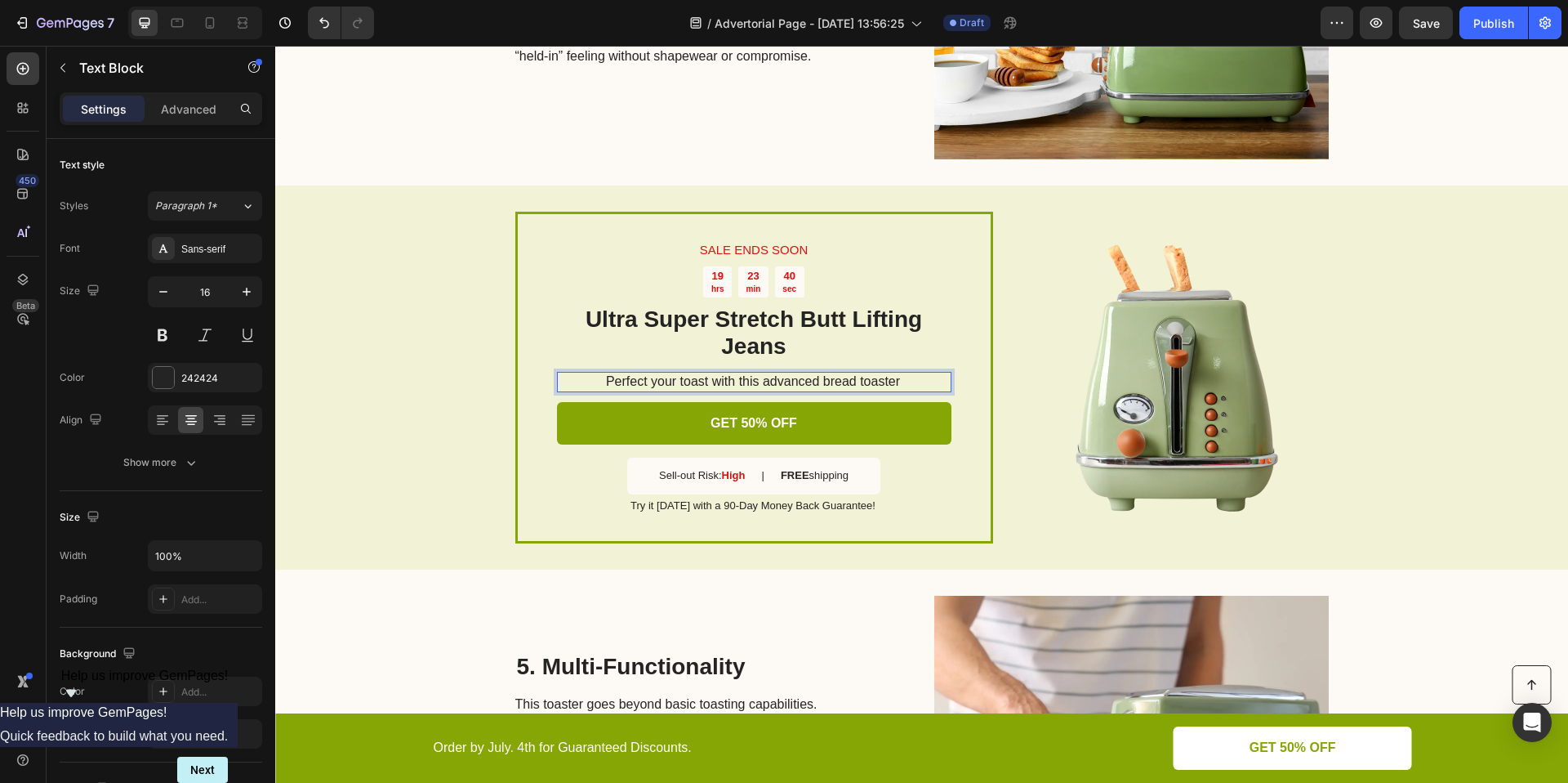
click at [893, 378] on p "Perfect your toast with this advanced bread toaster" at bounding box center [753, 382] width 393 height 17
click at [763, 380] on p "Perfect your toast with this advanced bread toaster" at bounding box center [753, 382] width 393 height 17
click at [1448, 620] on div "5. Multi-Functionality Heading This toaster goes beyond basic toasting capabili…" at bounding box center [921, 751] width 1292 height 363
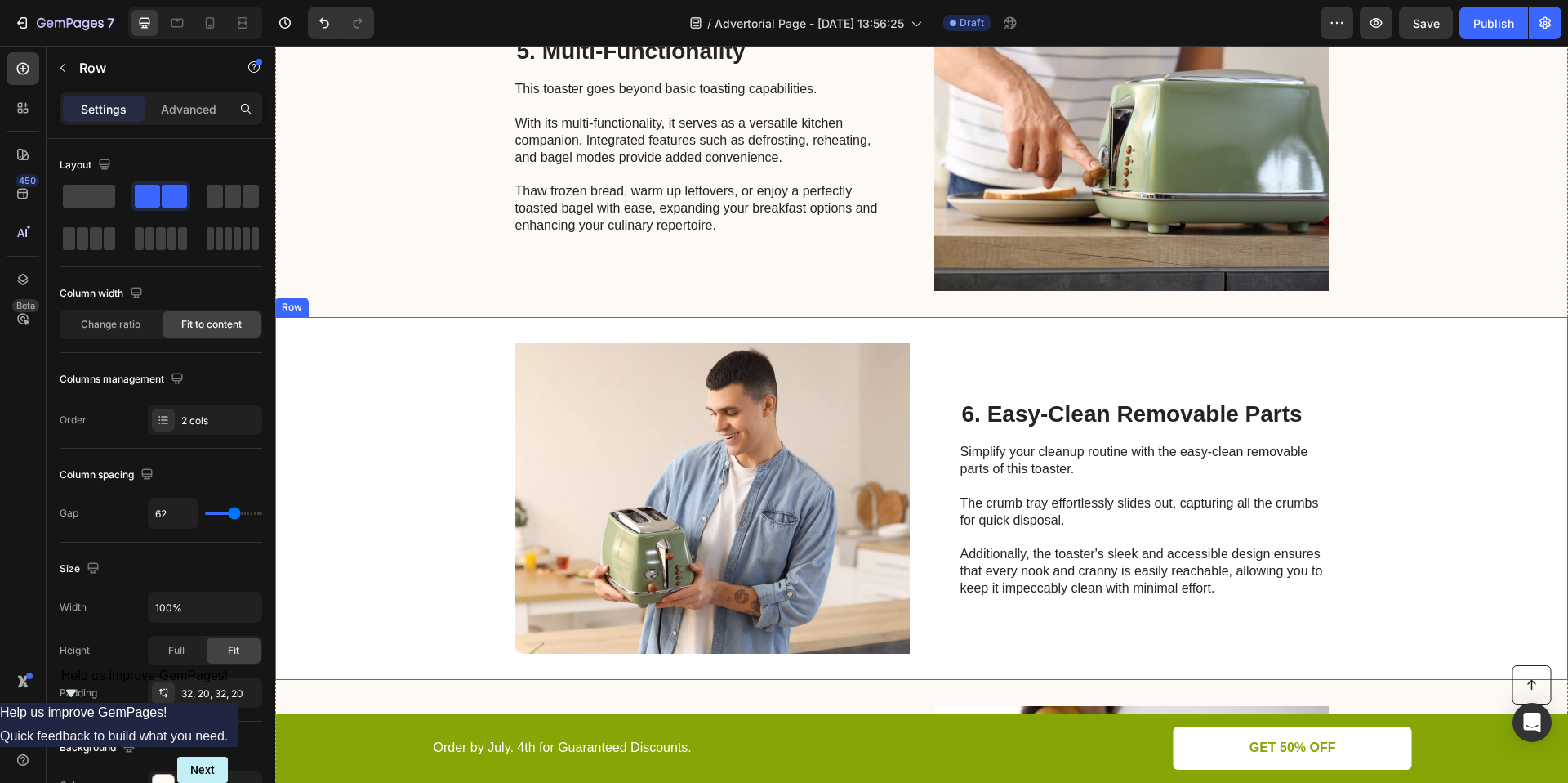
scroll to position [2242, 0]
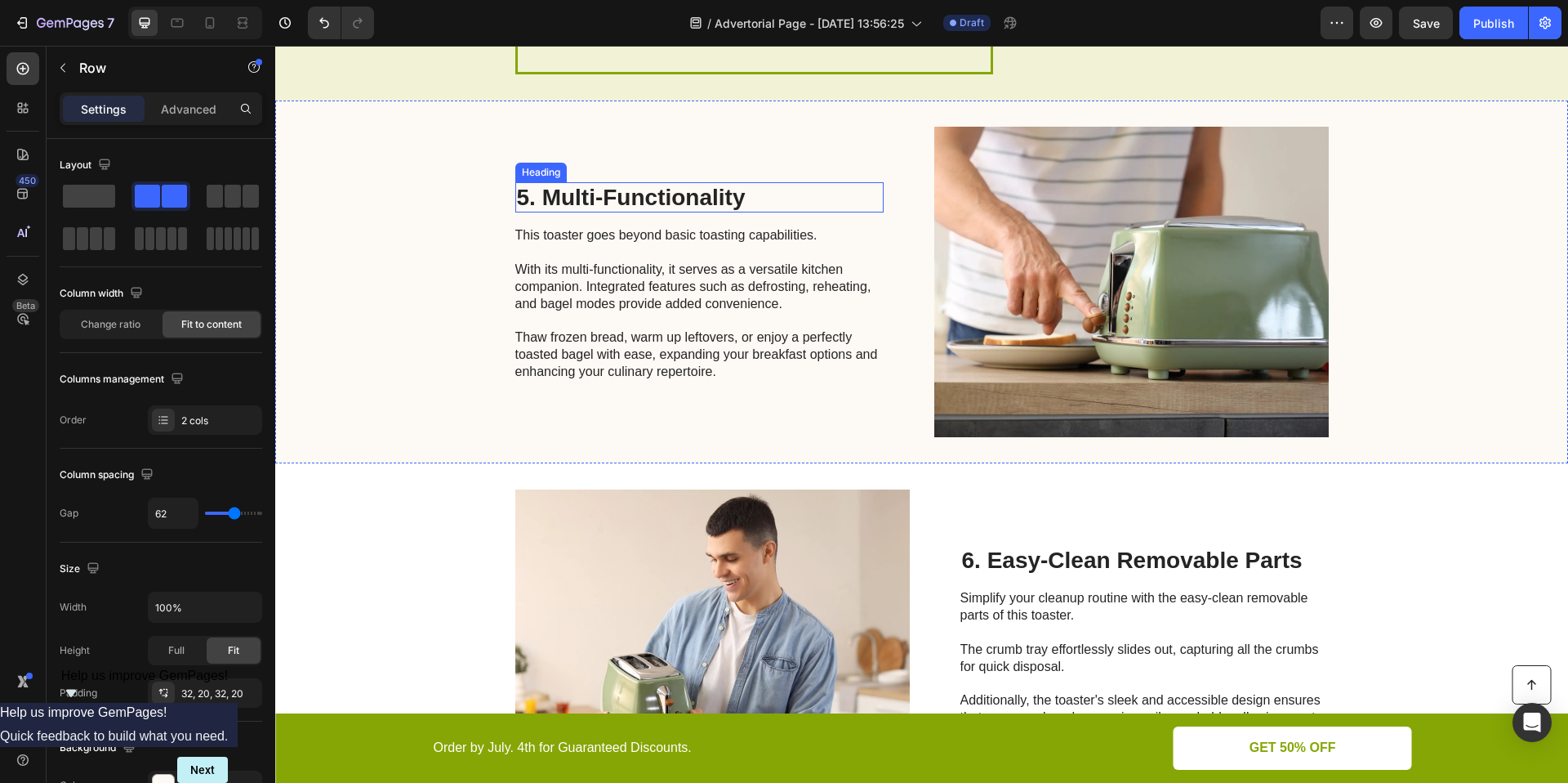
click at [620, 206] on h2 "5. Multi-Functionality" at bounding box center [700, 197] width 368 height 31
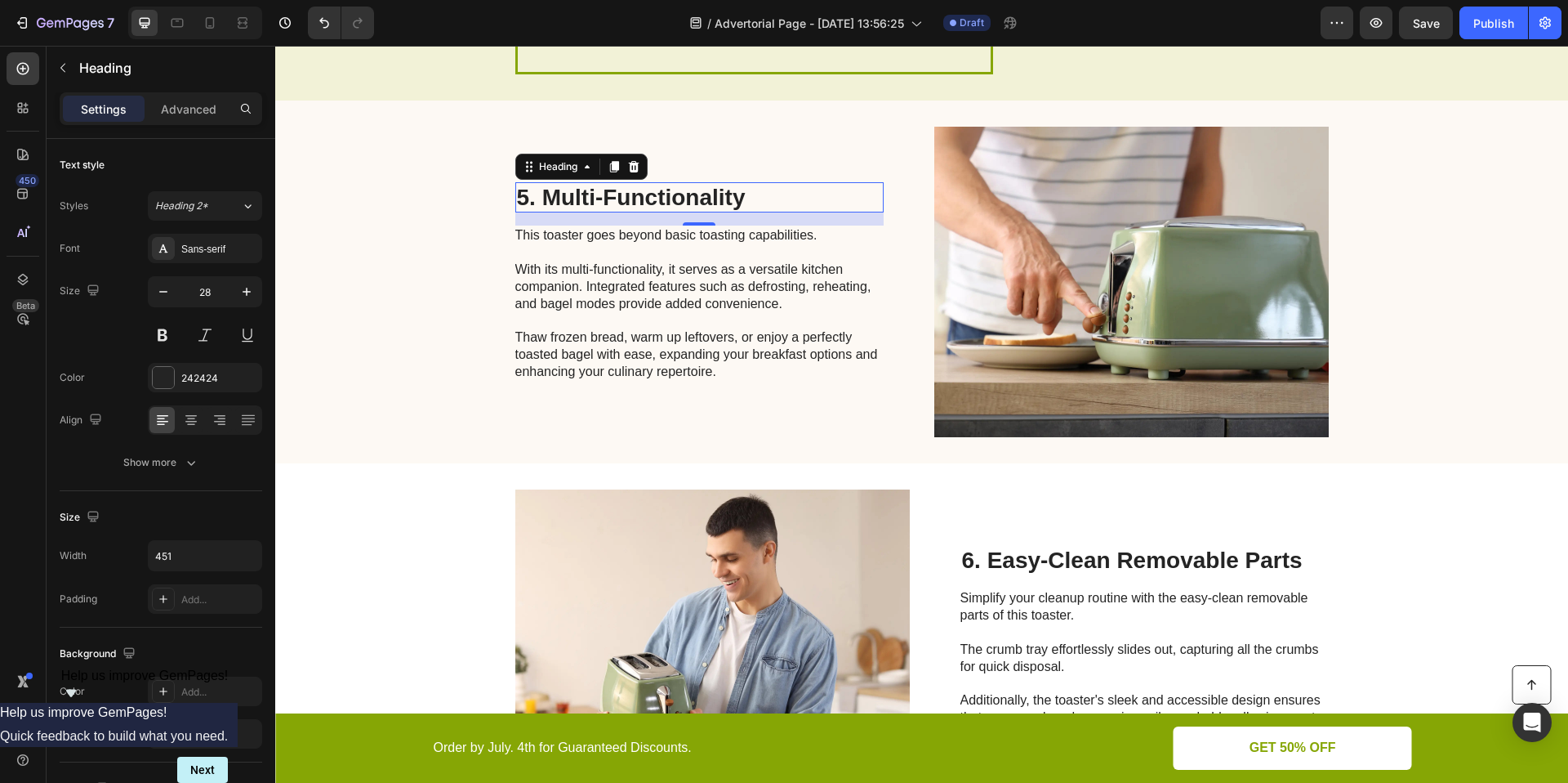
click at [734, 188] on h2 "5. Multi-Functionality" at bounding box center [700, 197] width 368 height 31
click at [734, 188] on p "5. Multi-Functionality" at bounding box center [699, 198] width 365 height 28
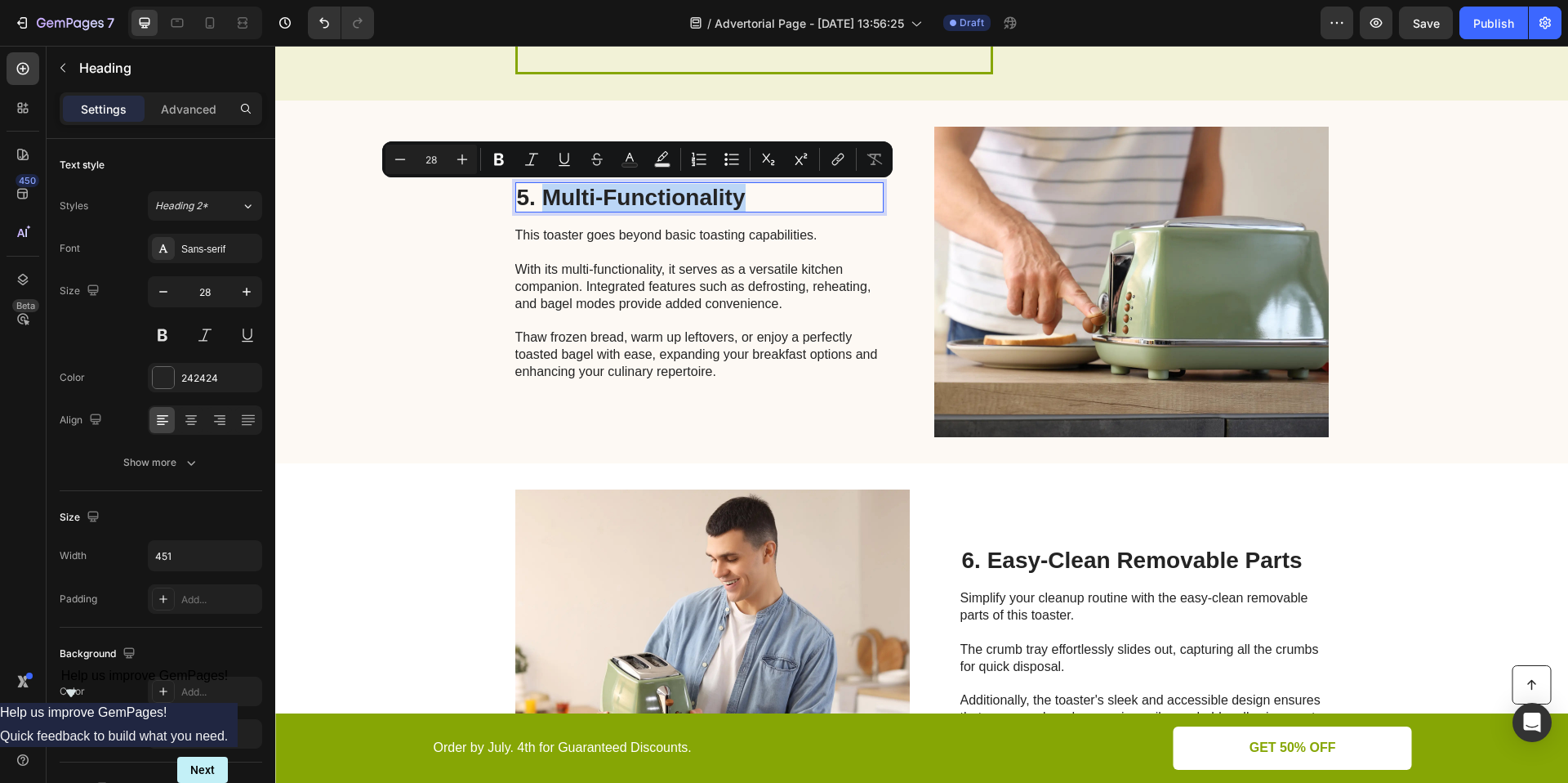
drag, startPoint x: 754, startPoint y: 193, endPoint x: 543, endPoint y: 194, distance: 211.0
click at [543, 194] on p "5. Multi-Functionality" at bounding box center [699, 198] width 365 height 28
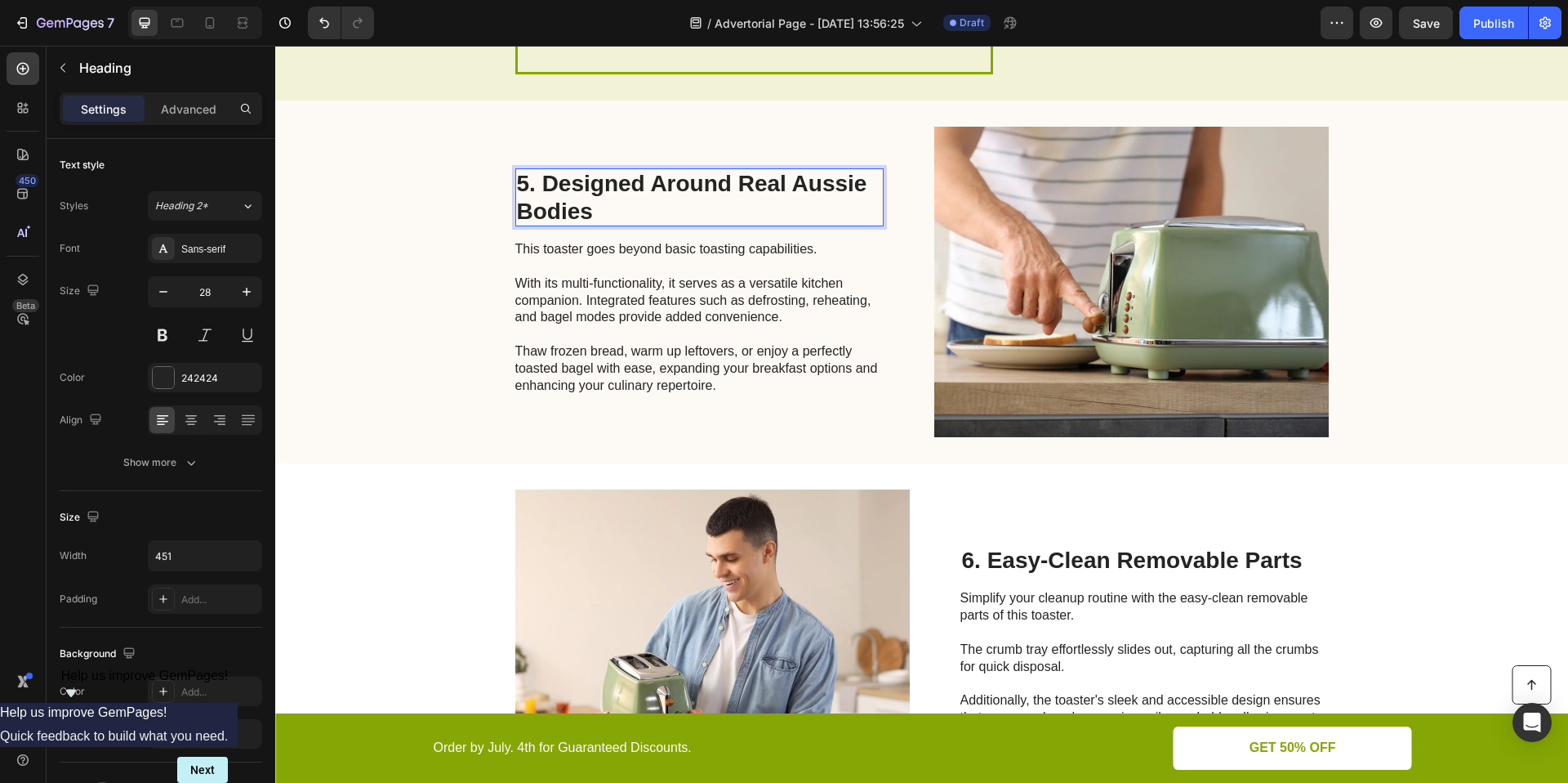
scroll to position [2228, 0]
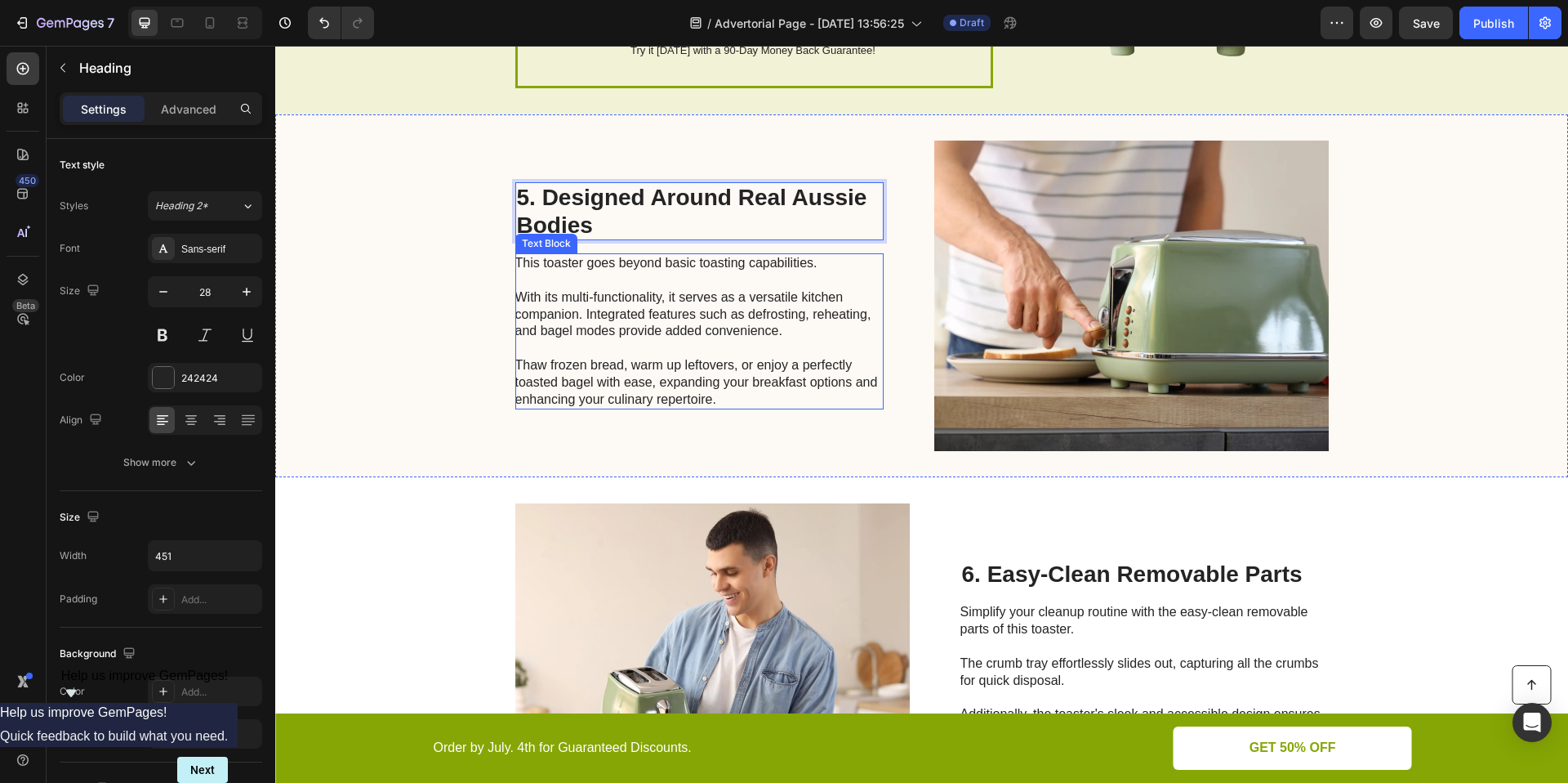
click at [619, 273] on p "This toaster goes beyond basic toasting capabilities. With its multi-functional…" at bounding box center [699, 331] width 366 height 152
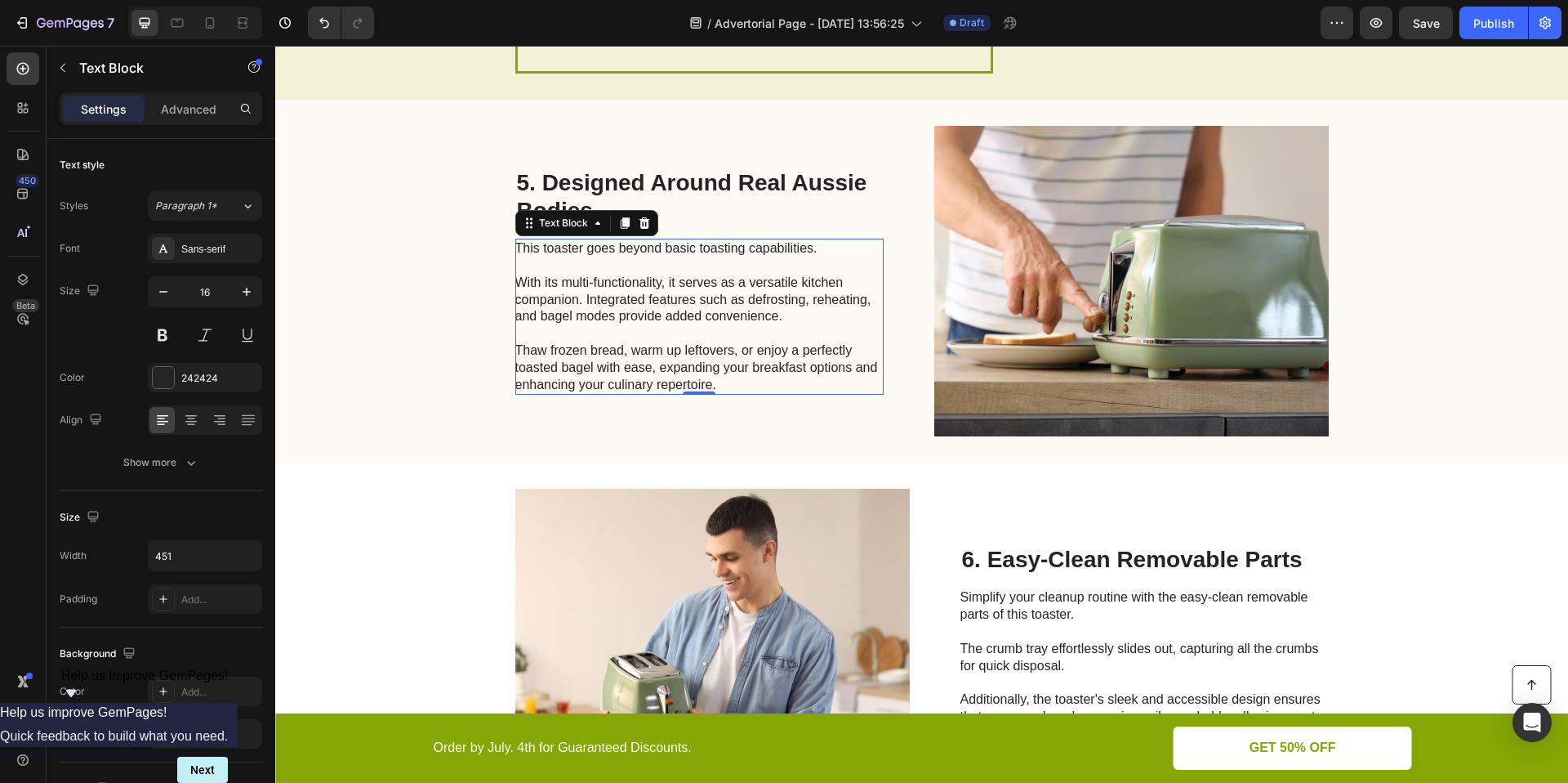
scroll to position [2258, 0]
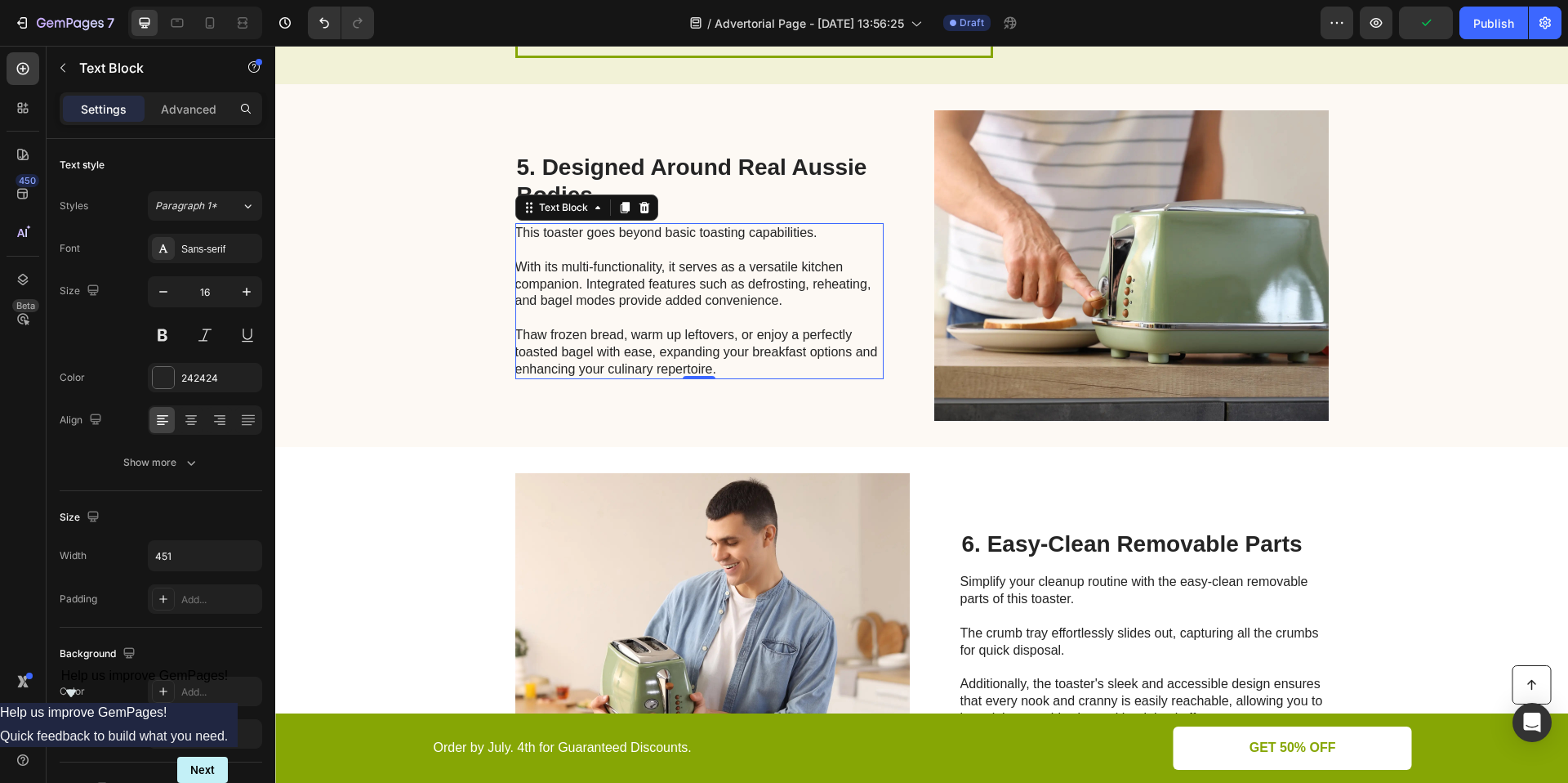
click at [716, 366] on p "This toaster goes beyond basic toasting capabilities. With its multi-functional…" at bounding box center [699, 301] width 366 height 152
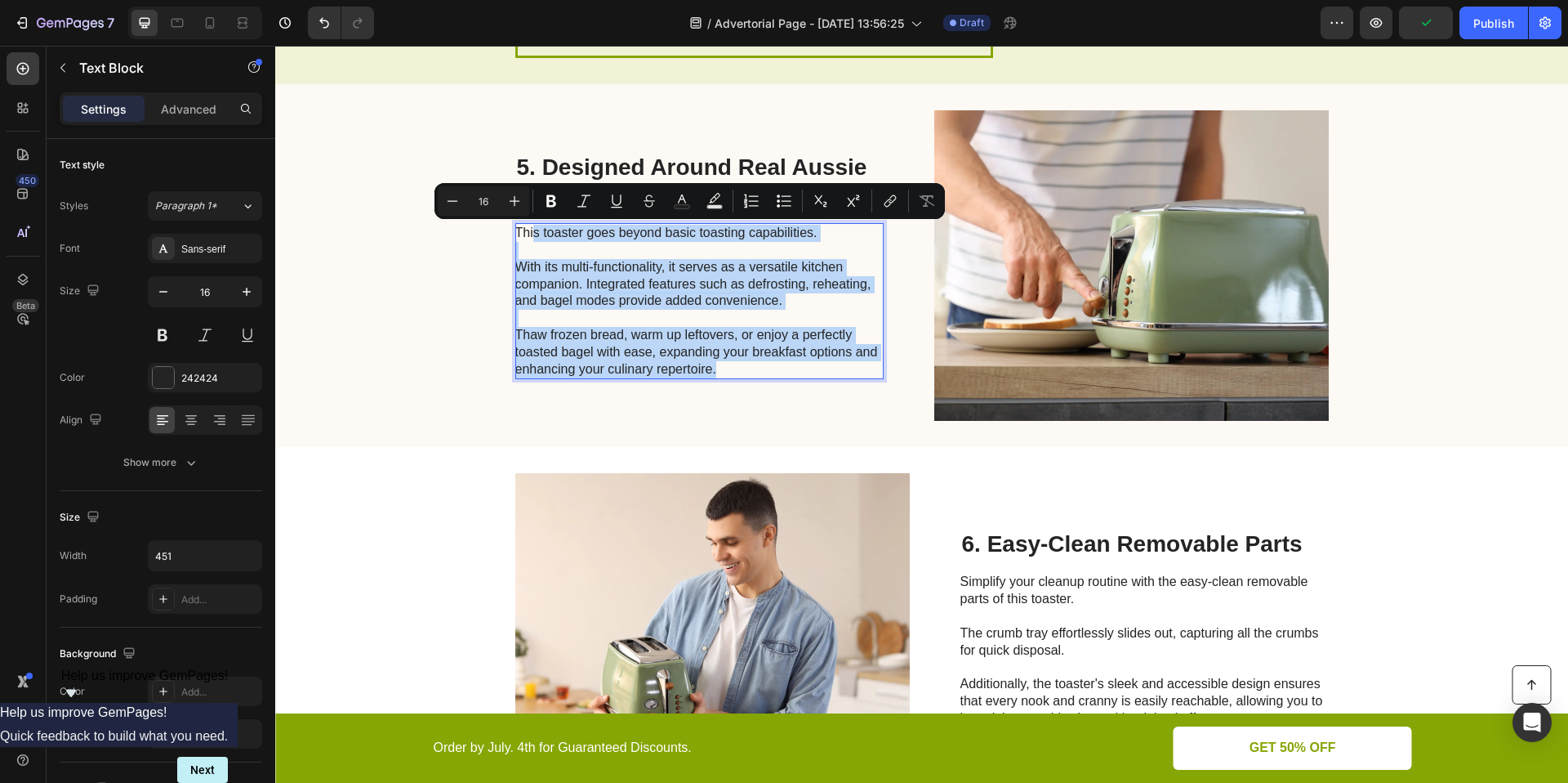
drag, startPoint x: 716, startPoint y: 366, endPoint x: 525, endPoint y: 240, distance: 228.8
click at [525, 240] on p "This toaster goes beyond basic toasting capabilities. With its multi-functional…" at bounding box center [699, 301] width 366 height 152
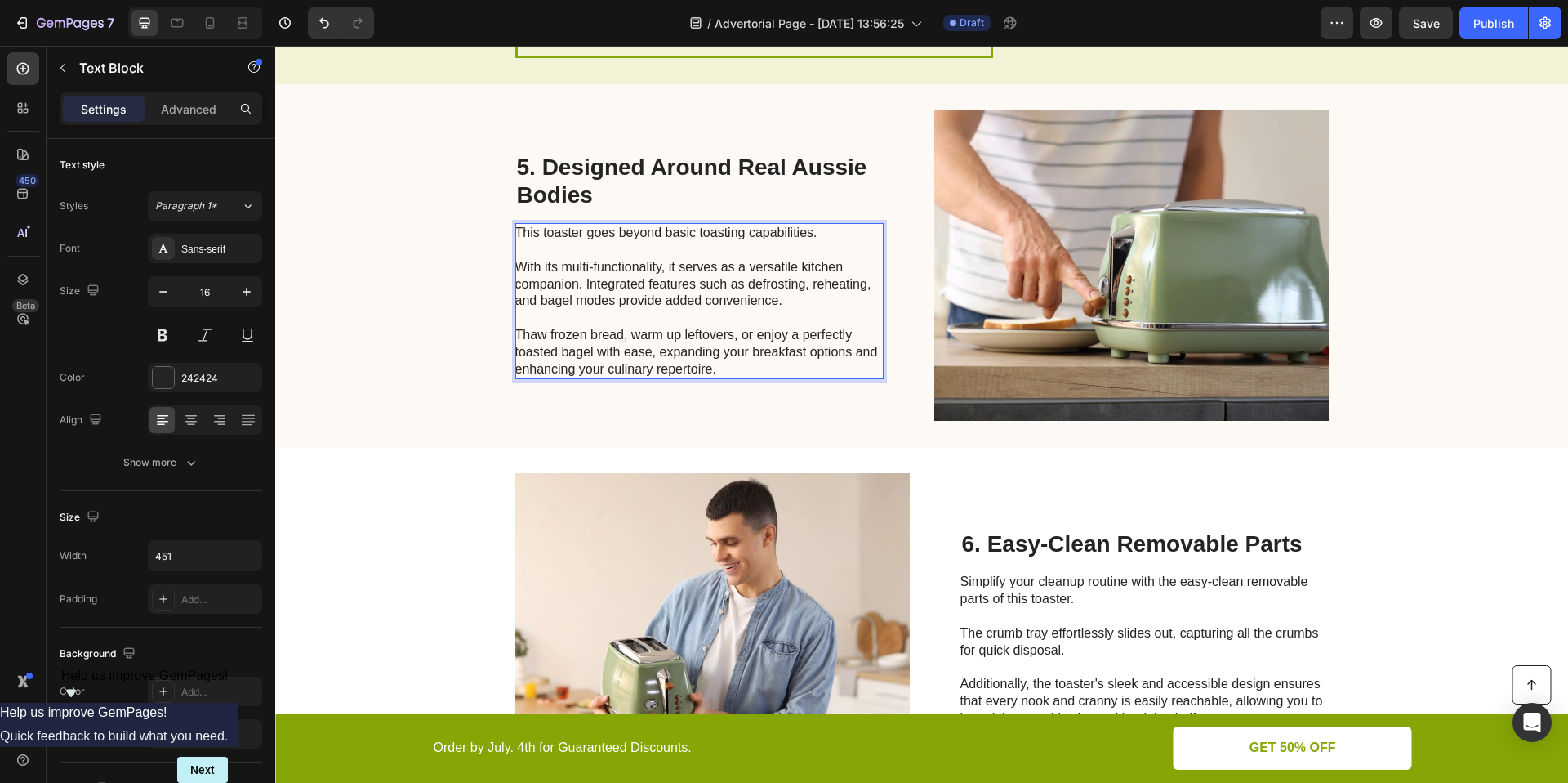
scroll to position [2326, 0]
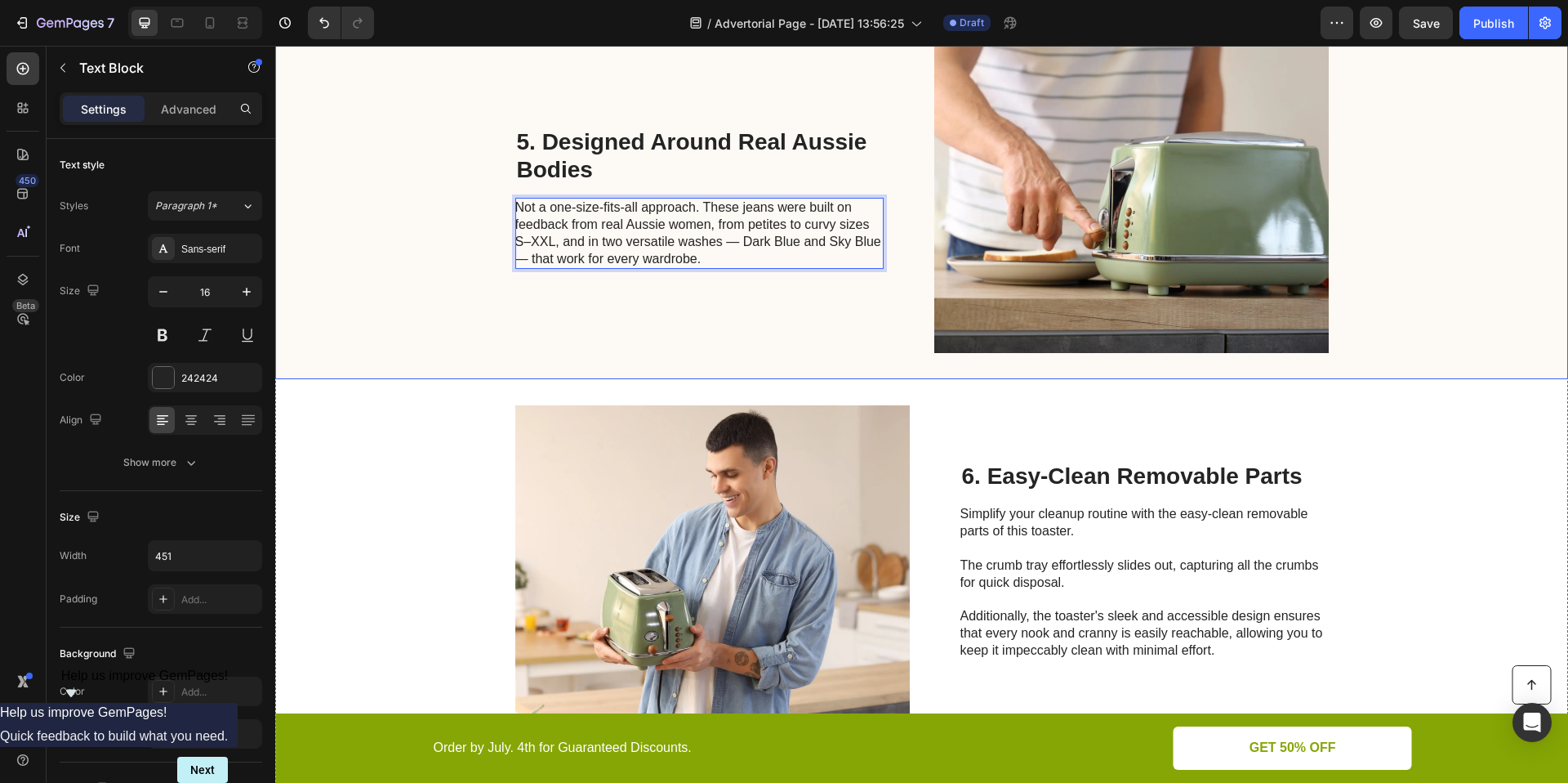
click at [784, 307] on div "5. Designed Around Real Aussie Bodies Heading Not a one-size-fits-all approach.…" at bounding box center [700, 198] width 368 height 311
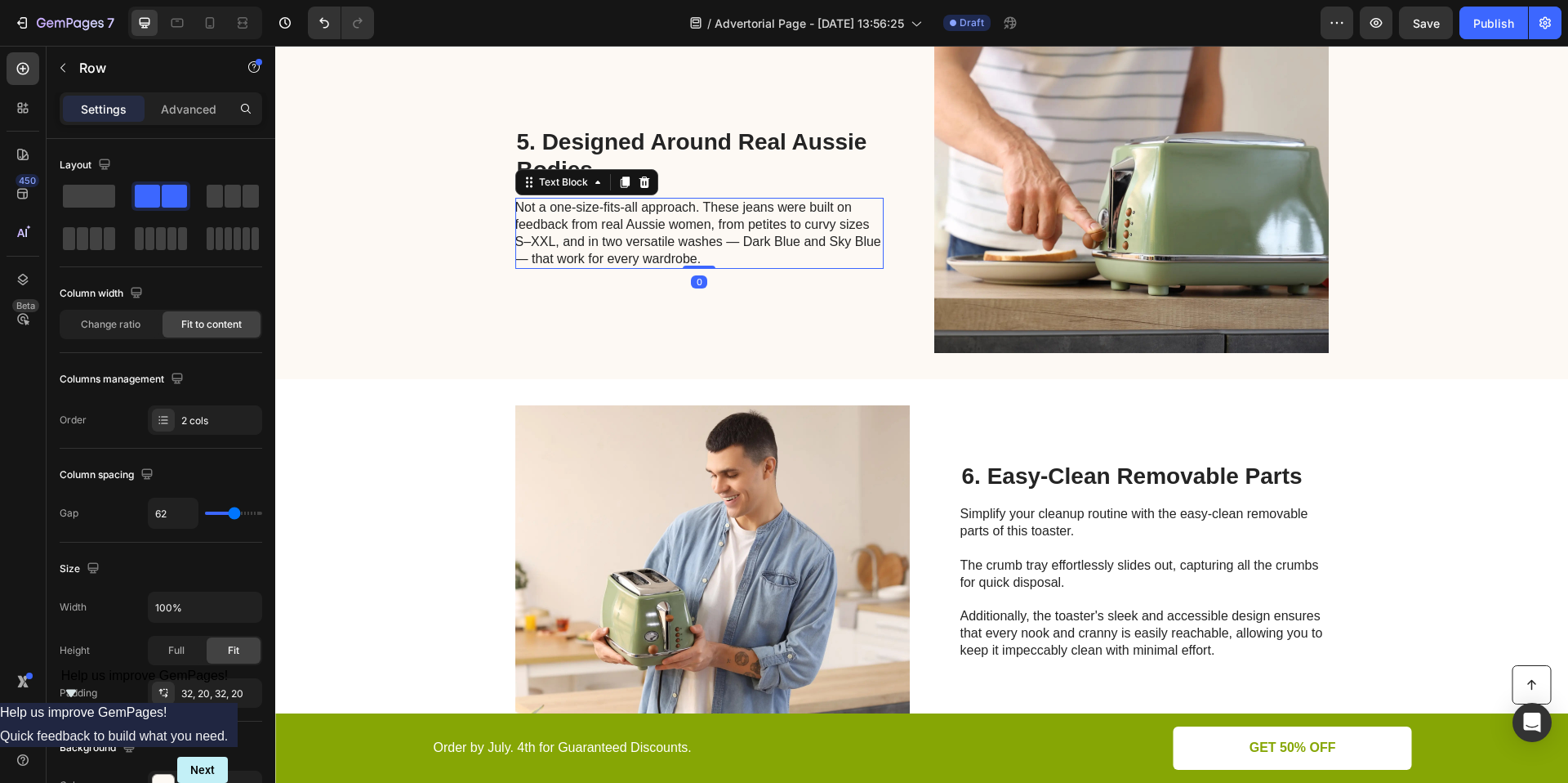
click at [714, 244] on p "Not a one-size-fits-all approach. These jeans were built on feedback from real …" at bounding box center [699, 233] width 366 height 68
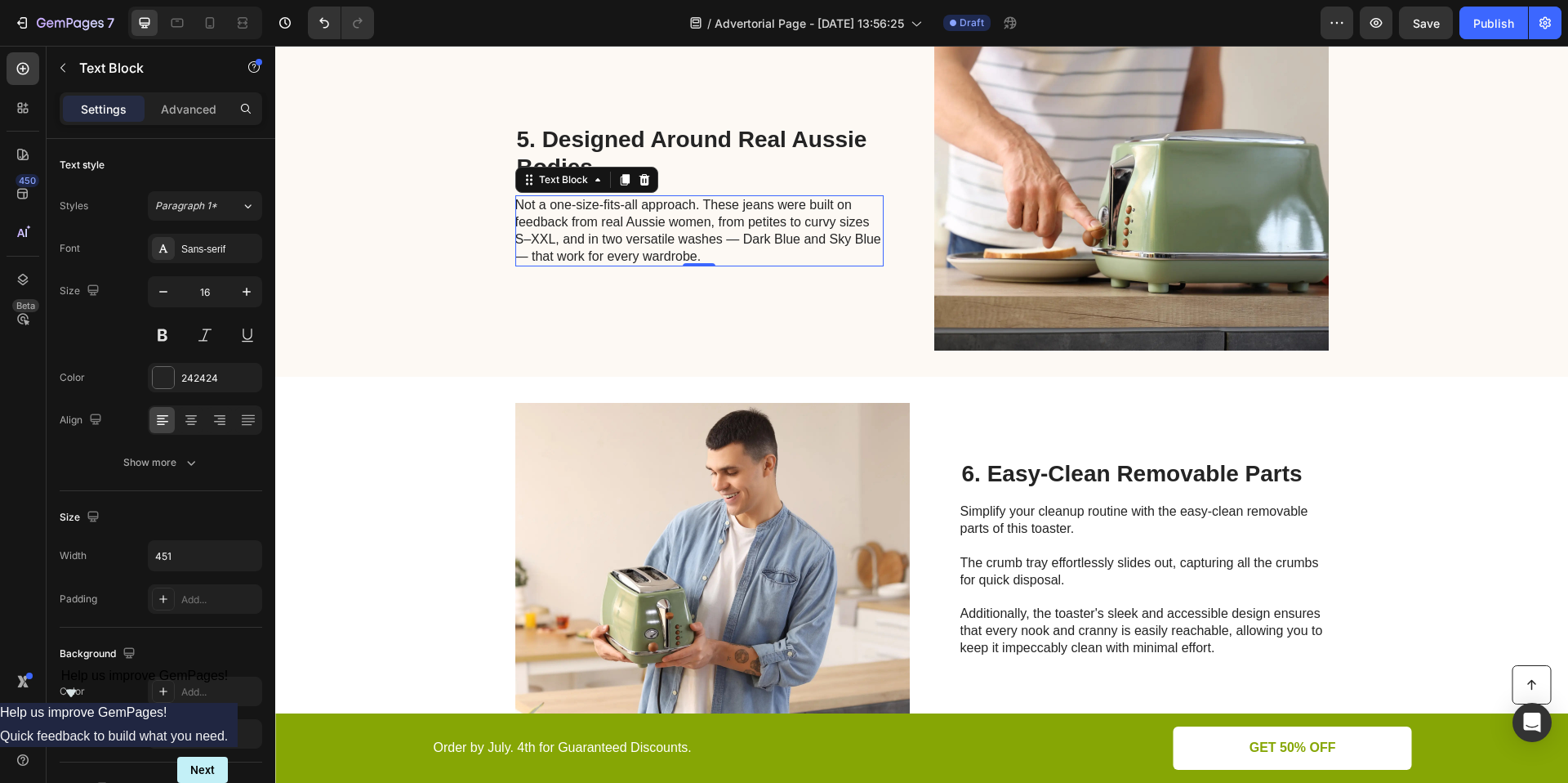
scroll to position [2330, 0]
click at [731, 240] on p "Not a one-size-fits-all approach. These jeans were built on feedback from real …" at bounding box center [699, 230] width 366 height 68
click at [553, 253] on p "Not a one-size-fits-all approach. These jeans were built on feedback from real …" at bounding box center [699, 230] width 366 height 68
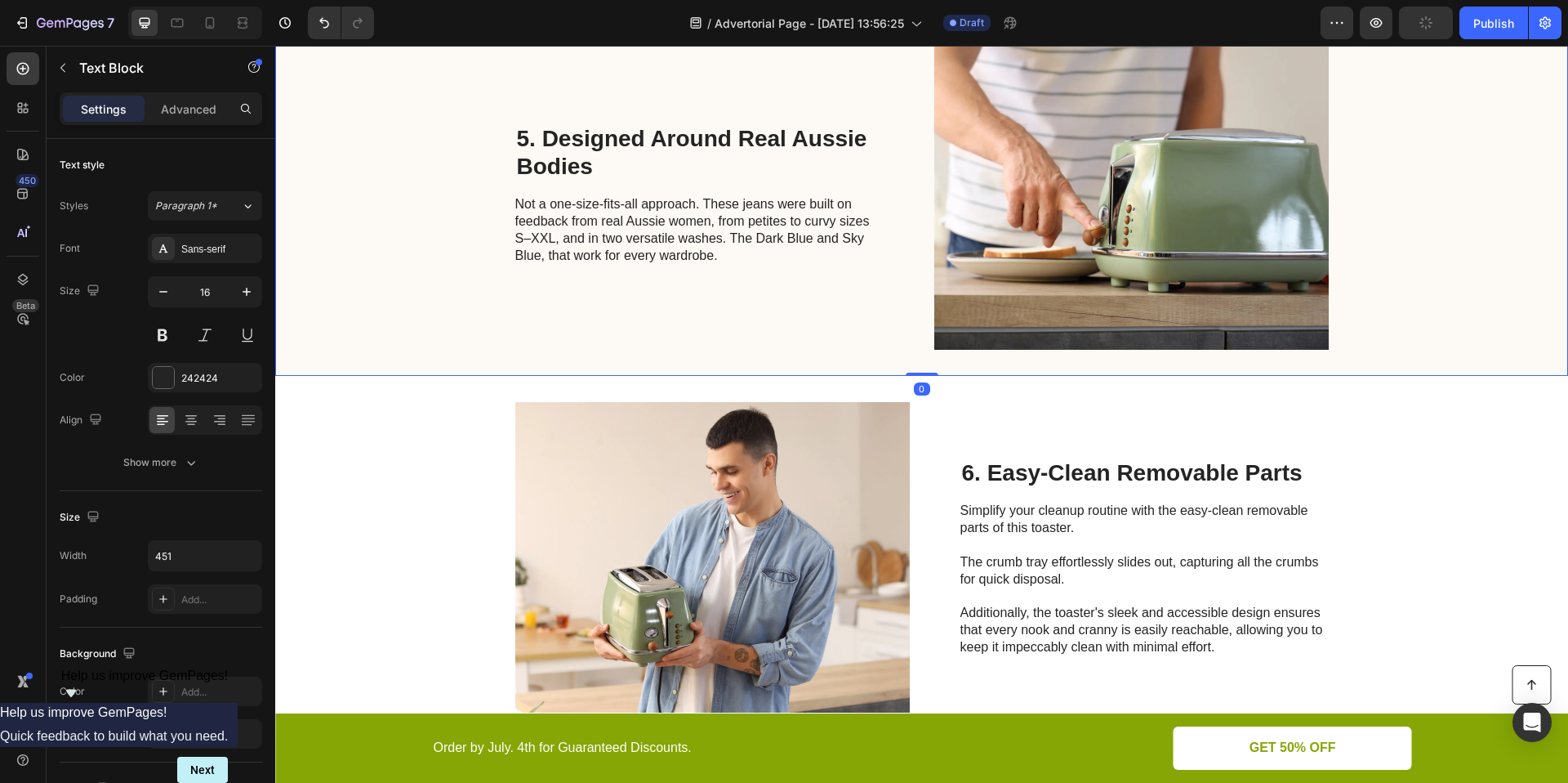
click at [870, 326] on div "5. Designed Around Real Aussie Bodies Heading Not a one-size-fits-all approach.…" at bounding box center [700, 194] width 368 height 311
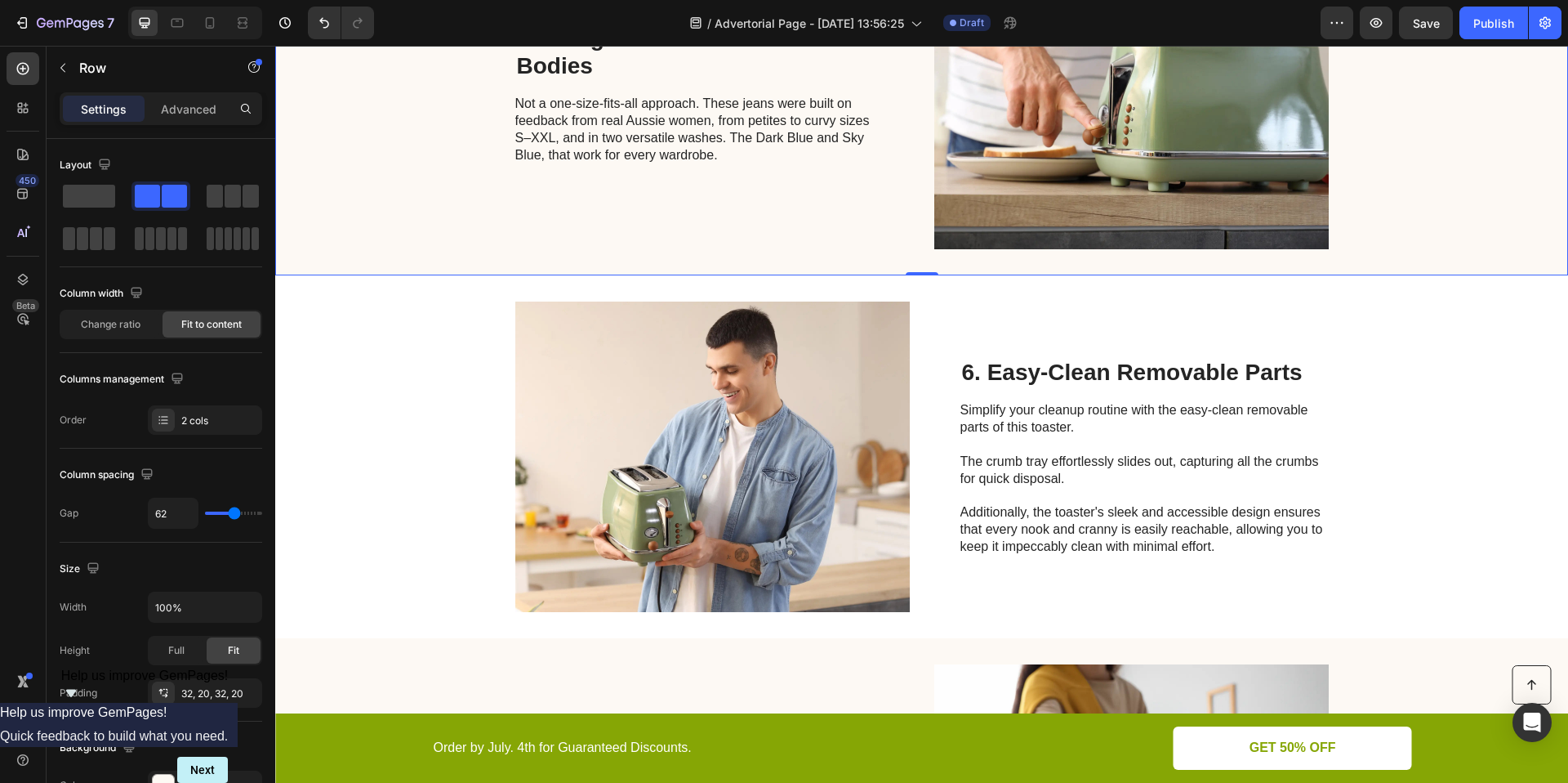
scroll to position [2435, 0]
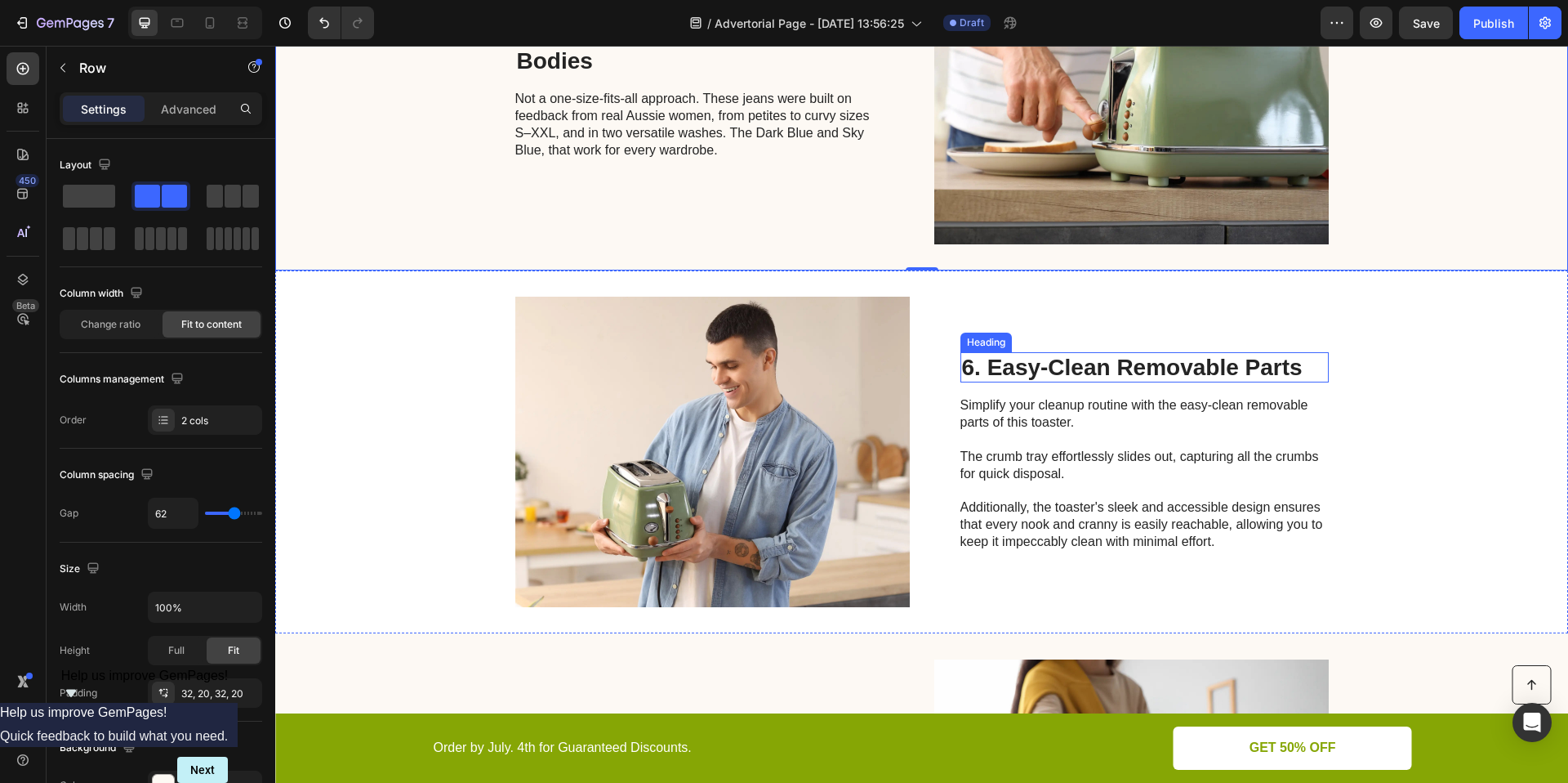
click at [1034, 357] on h2 "6. Easy-Clean Removable Parts" at bounding box center [1145, 368] width 368 height 31
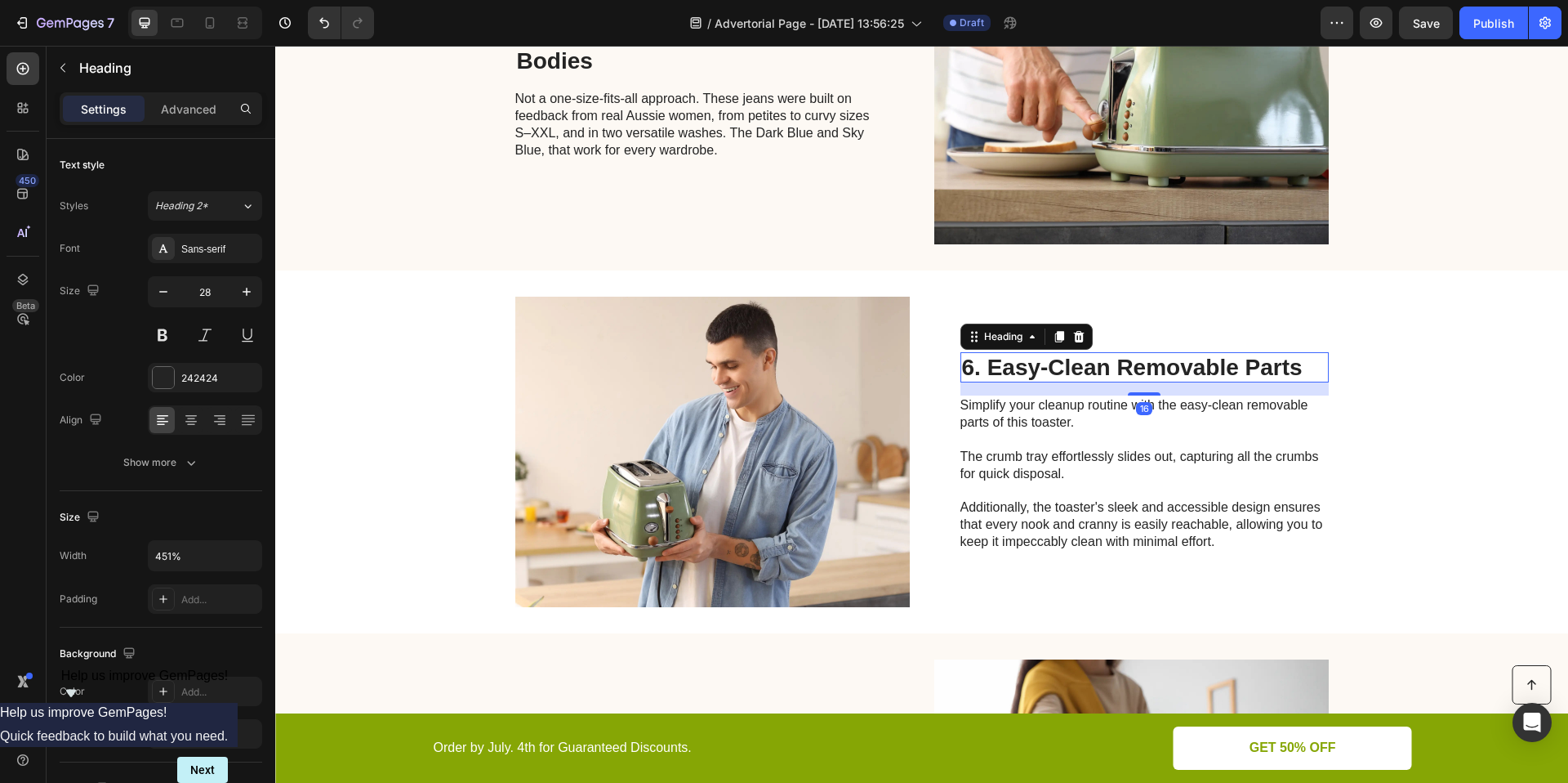
click at [1072, 365] on h2 "6. Easy-Clean Removable Parts" at bounding box center [1145, 368] width 368 height 31
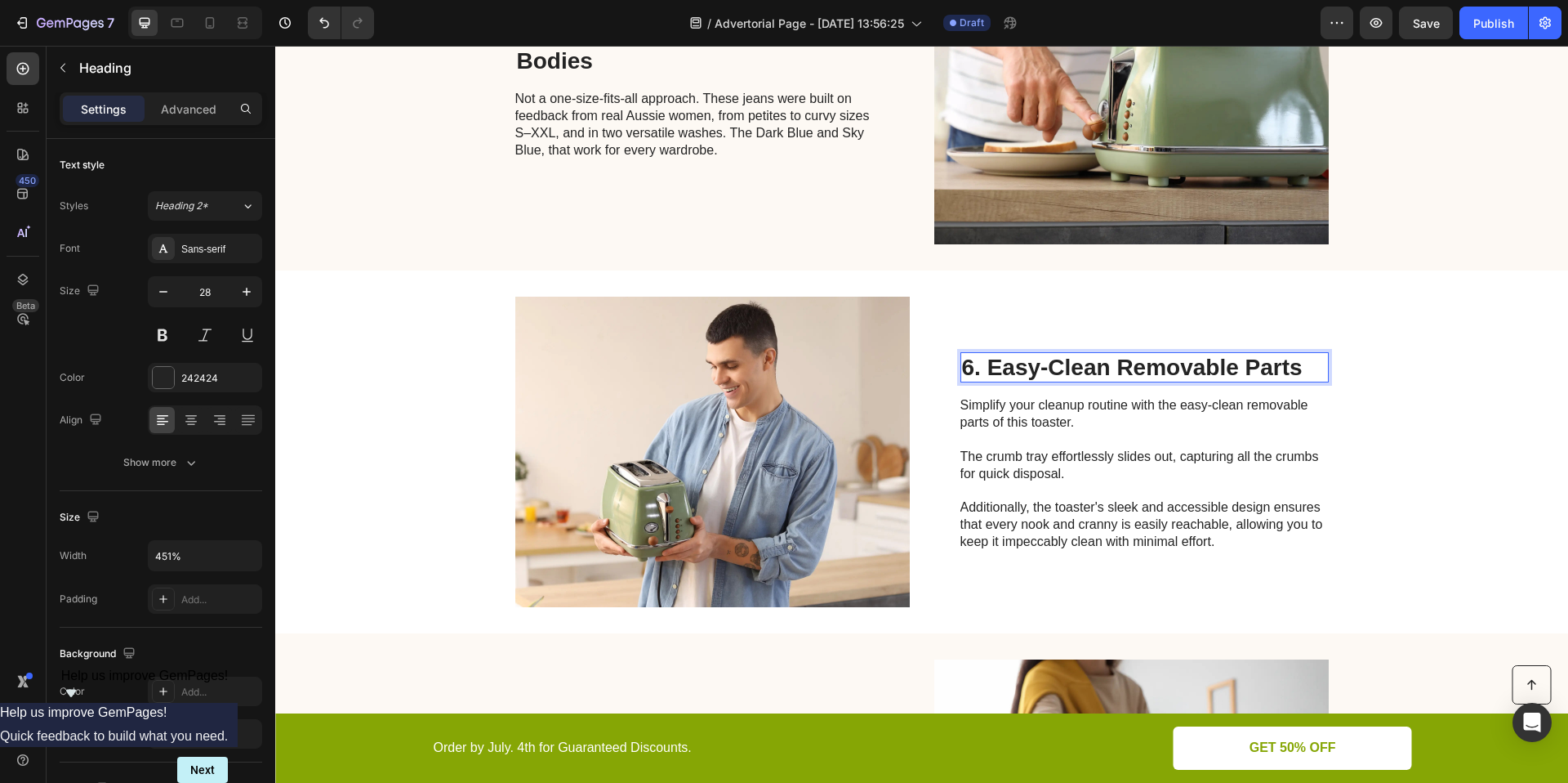
click at [1072, 365] on p "6. Easy-Clean Removable Parts" at bounding box center [1144, 368] width 365 height 28
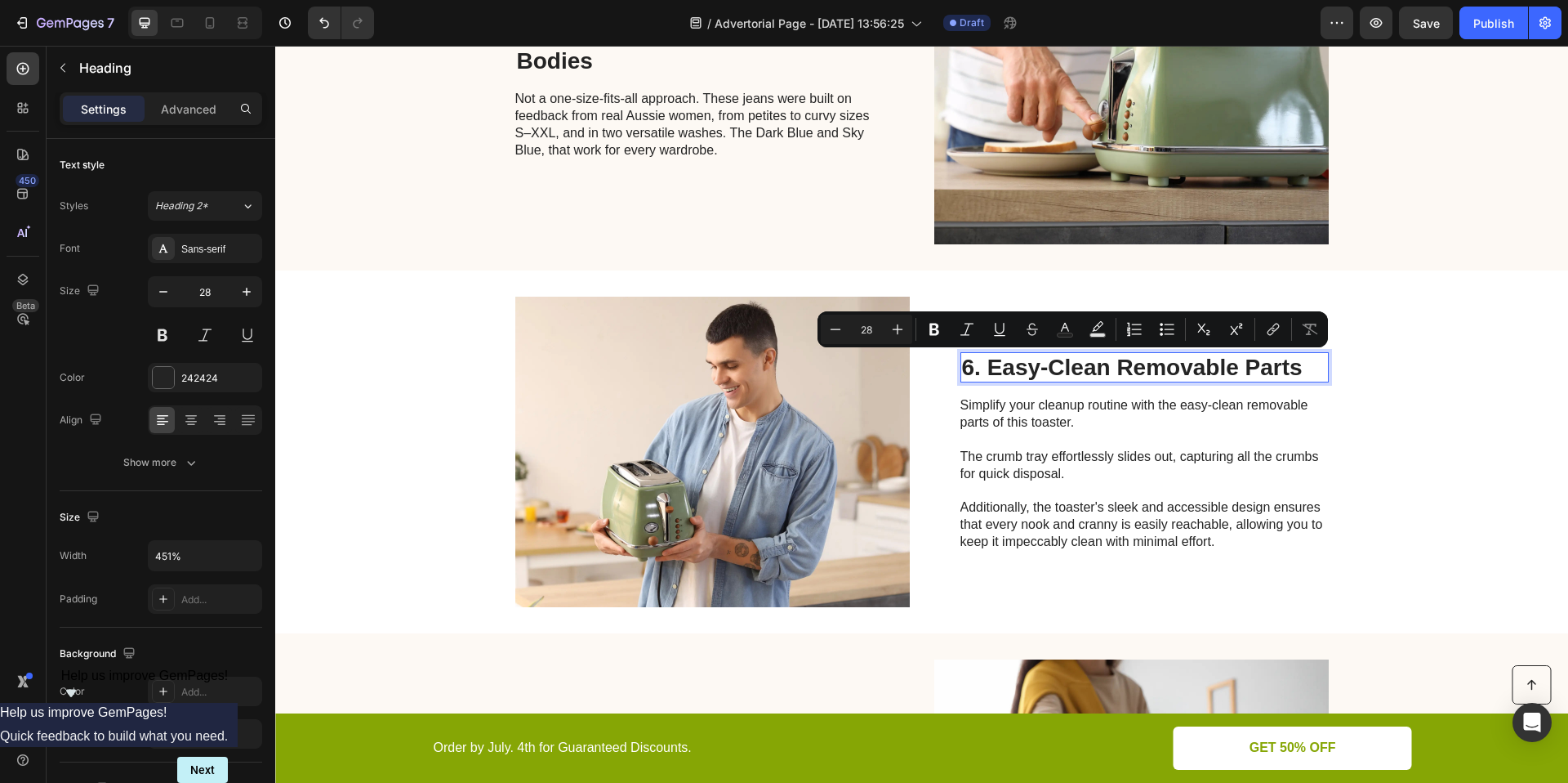
click at [1281, 366] on p "6. Easy-Clean Removable Parts" at bounding box center [1144, 368] width 365 height 28
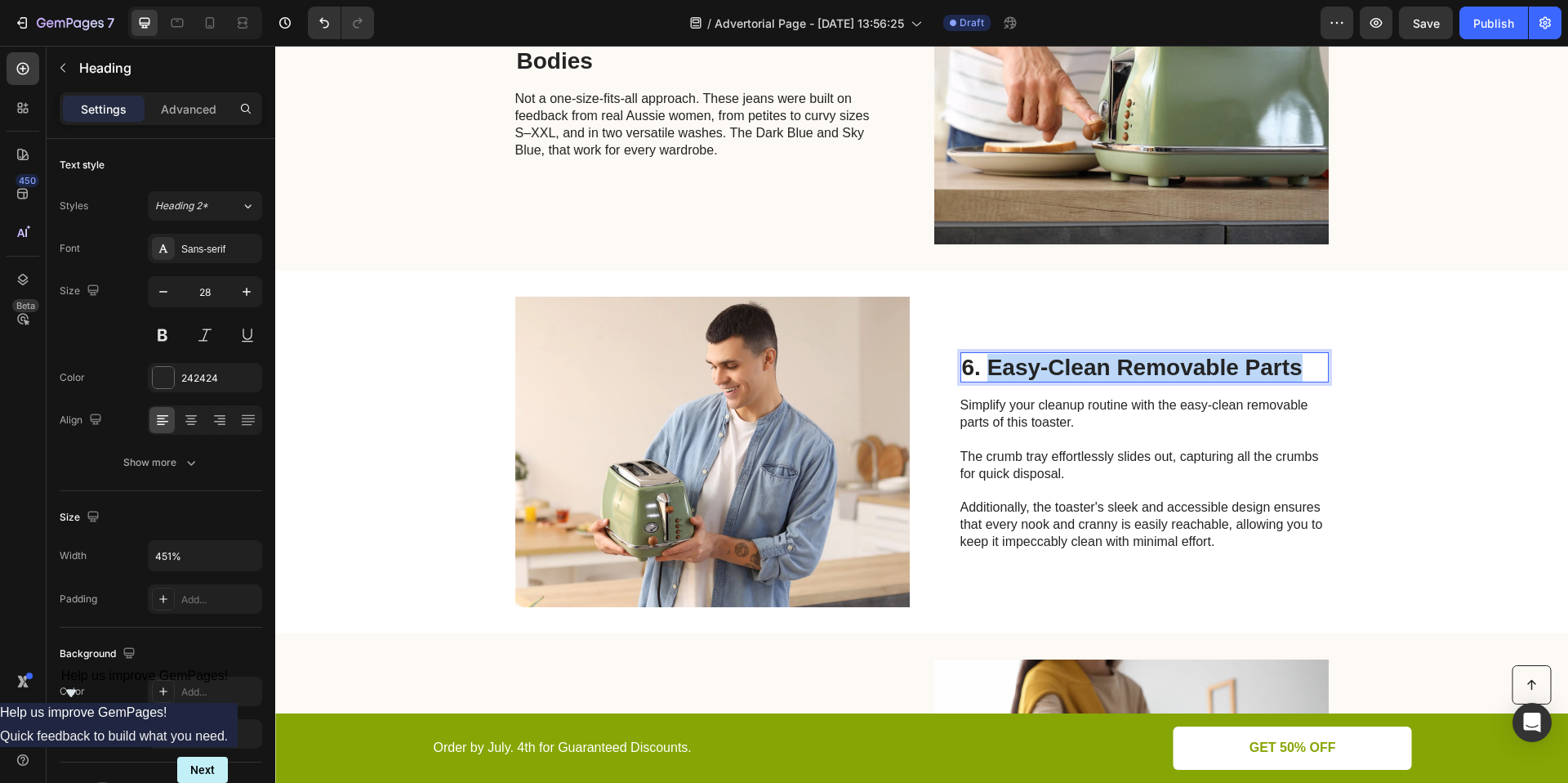
drag, startPoint x: 1293, startPoint y: 368, endPoint x: 981, endPoint y: 366, distance: 312.0
click at [981, 366] on p "6. Easy-Clean Removable Parts" at bounding box center [1144, 368] width 365 height 28
click at [1247, 432] on p "Simplify your cleanup routine with the easy-clean removable parts of this toast…" at bounding box center [1144, 473] width 366 height 152
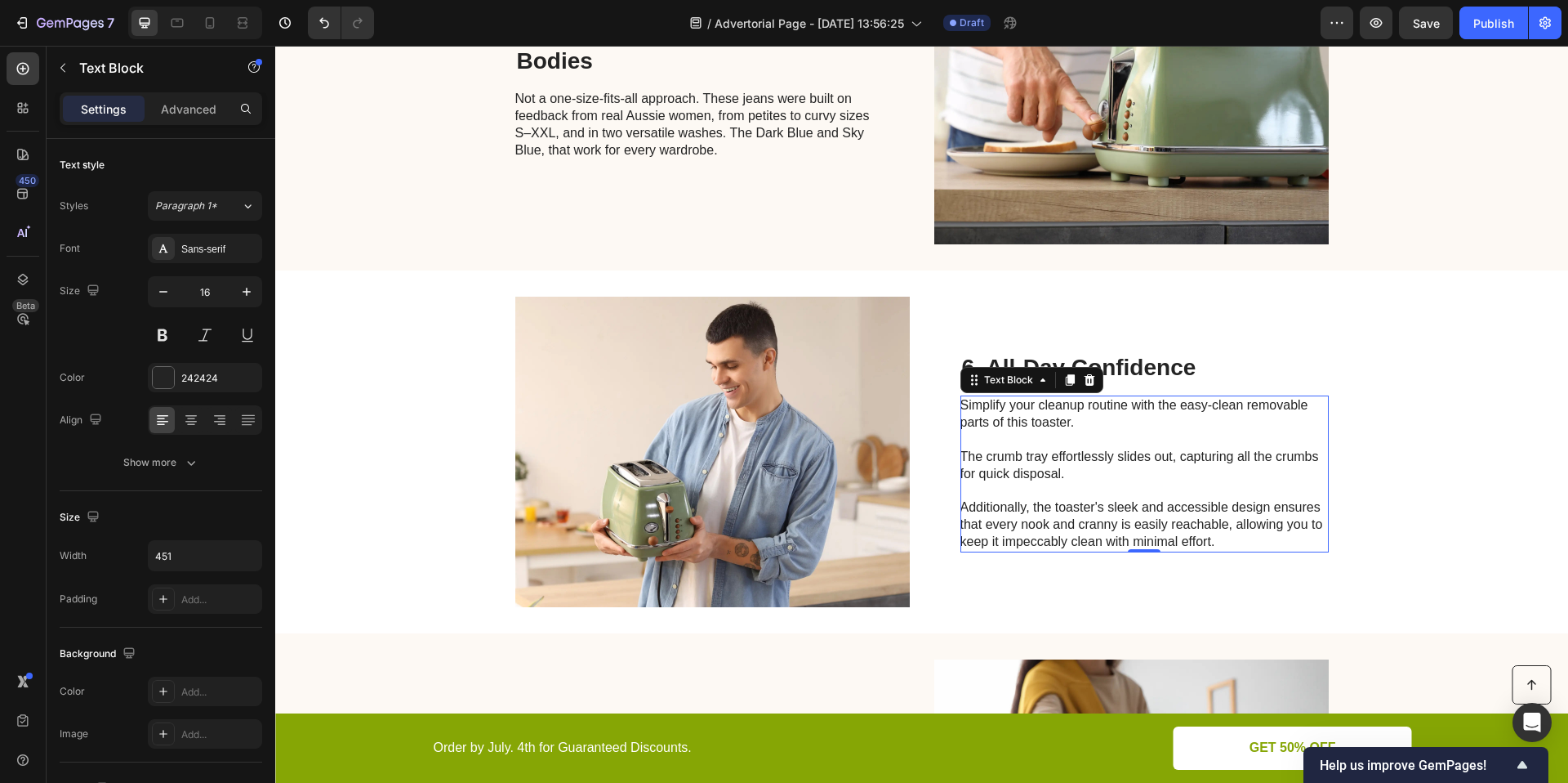
scroll to position [2435, 0]
click at [1072, 475] on p "Simplify your cleanup routine with the easy-clean removable parts of this toast…" at bounding box center [1144, 473] width 366 height 152
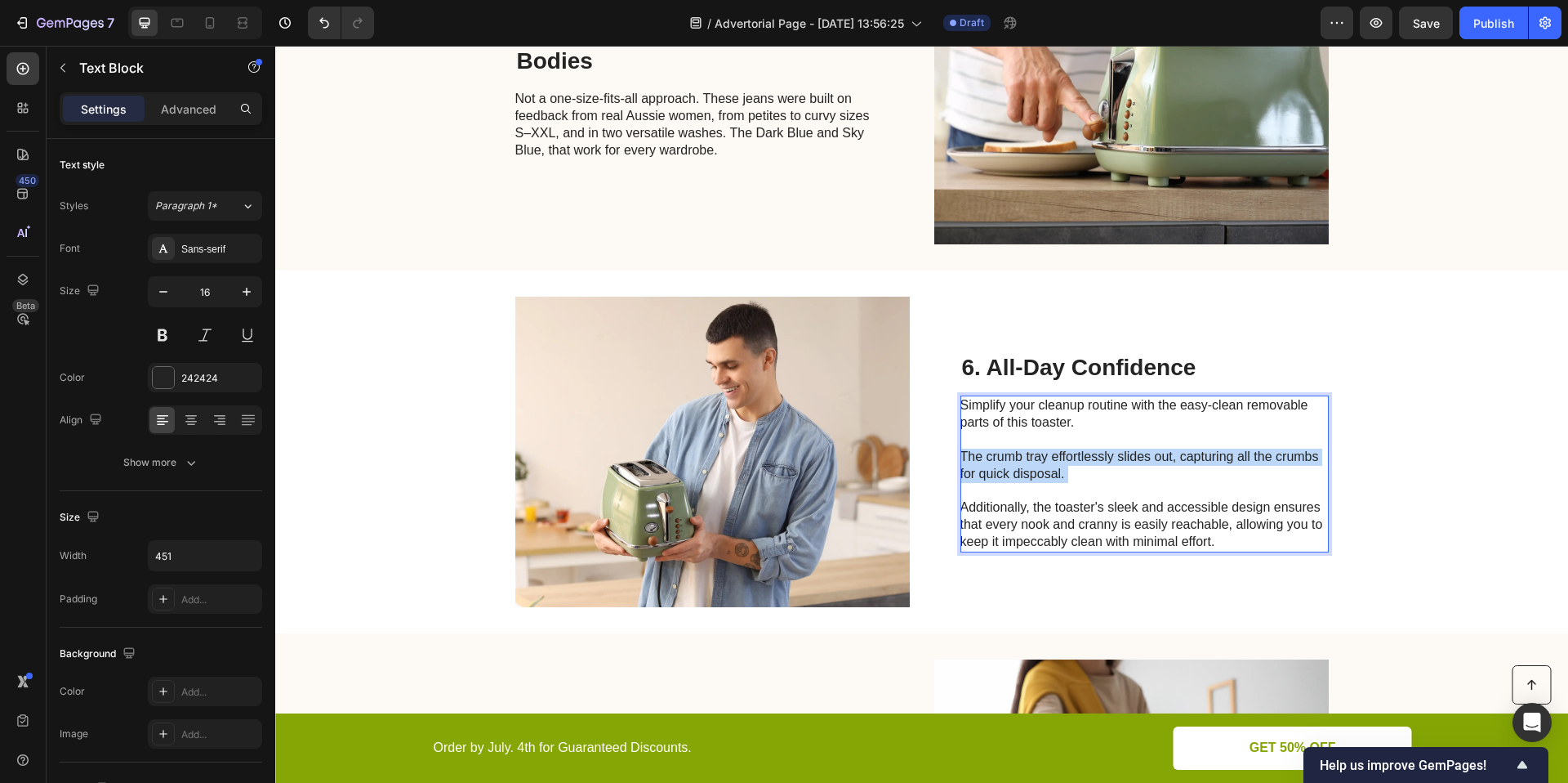
click at [1072, 475] on p "Simplify your cleanup routine with the easy-clean removable parts of this toast…" at bounding box center [1144, 473] width 366 height 152
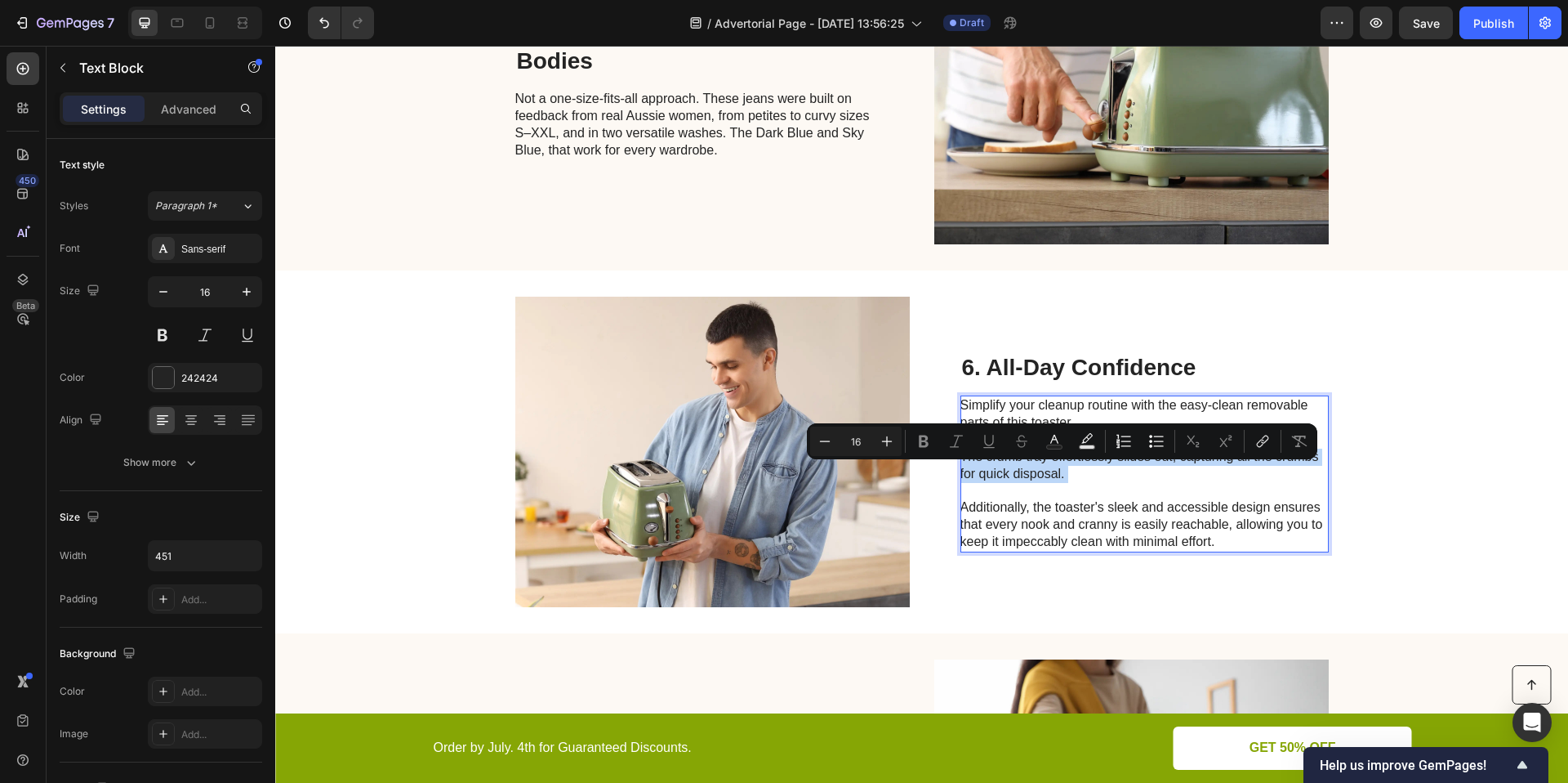
click at [1072, 475] on p "Simplify your cleanup routine with the easy-clean removable parts of this toast…" at bounding box center [1144, 473] width 366 height 152
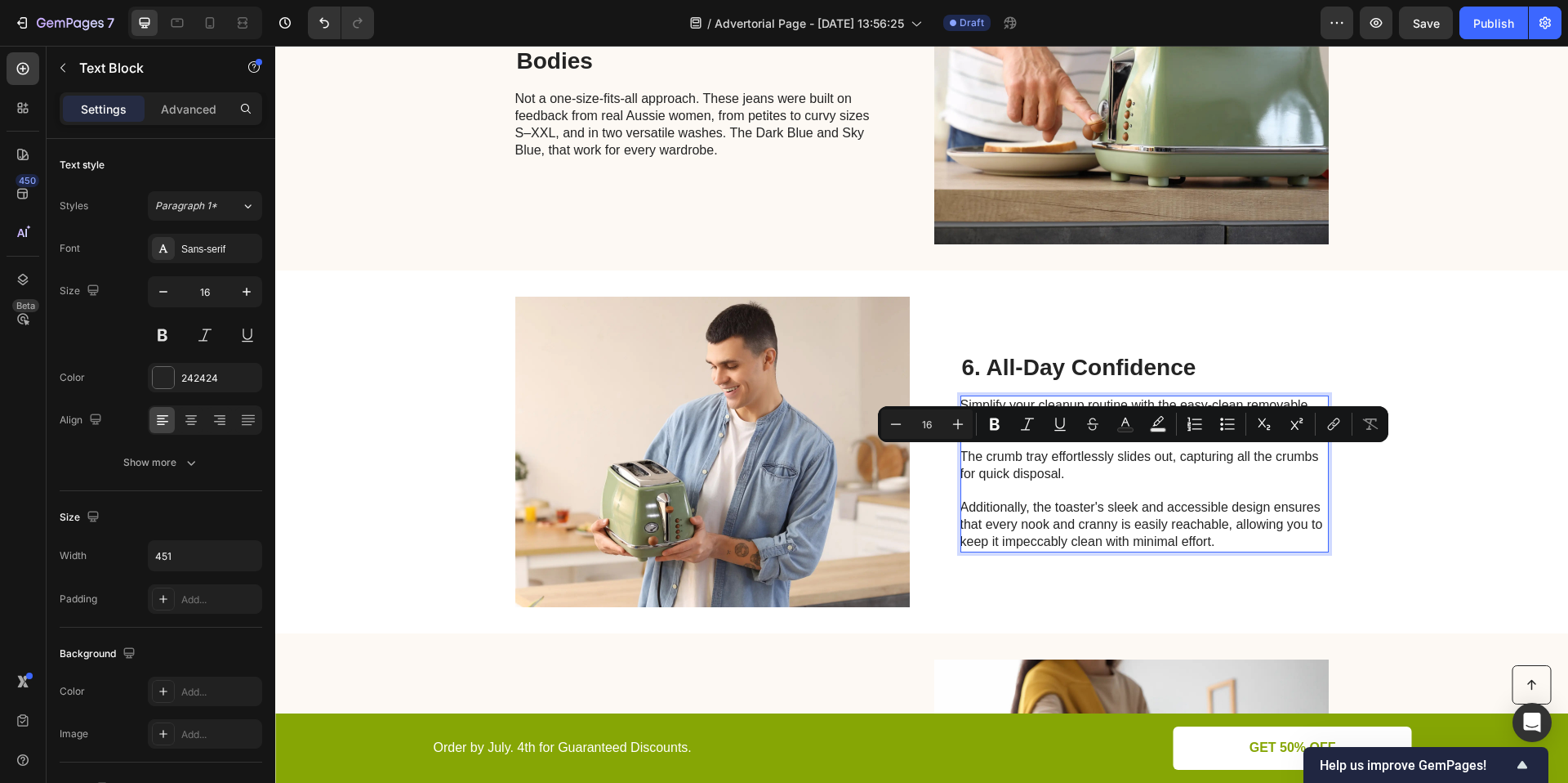
drag, startPoint x: 1161, startPoint y: 510, endPoint x: 1170, endPoint y: 509, distance: 9.1
click at [1161, 510] on p "Simplify your cleanup routine with the easy-clean removable parts of this toast…" at bounding box center [1144, 473] width 366 height 152
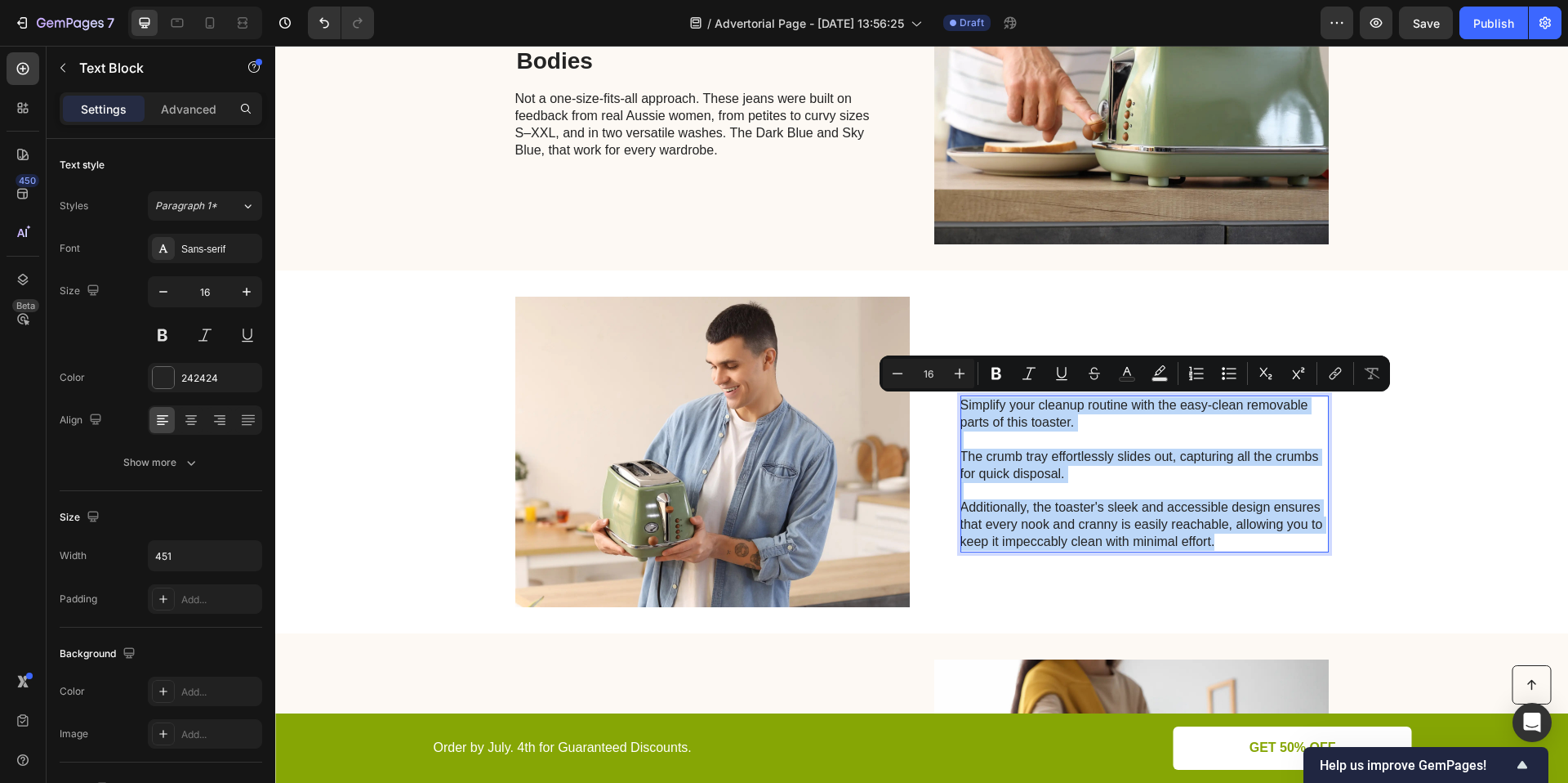
drag, startPoint x: 1220, startPoint y: 547, endPoint x: 956, endPoint y: 402, distance: 301.2
click at [961, 402] on p "Simplify your cleanup routine with the easy-clean removable parts of this toast…" at bounding box center [1144, 473] width 366 height 152
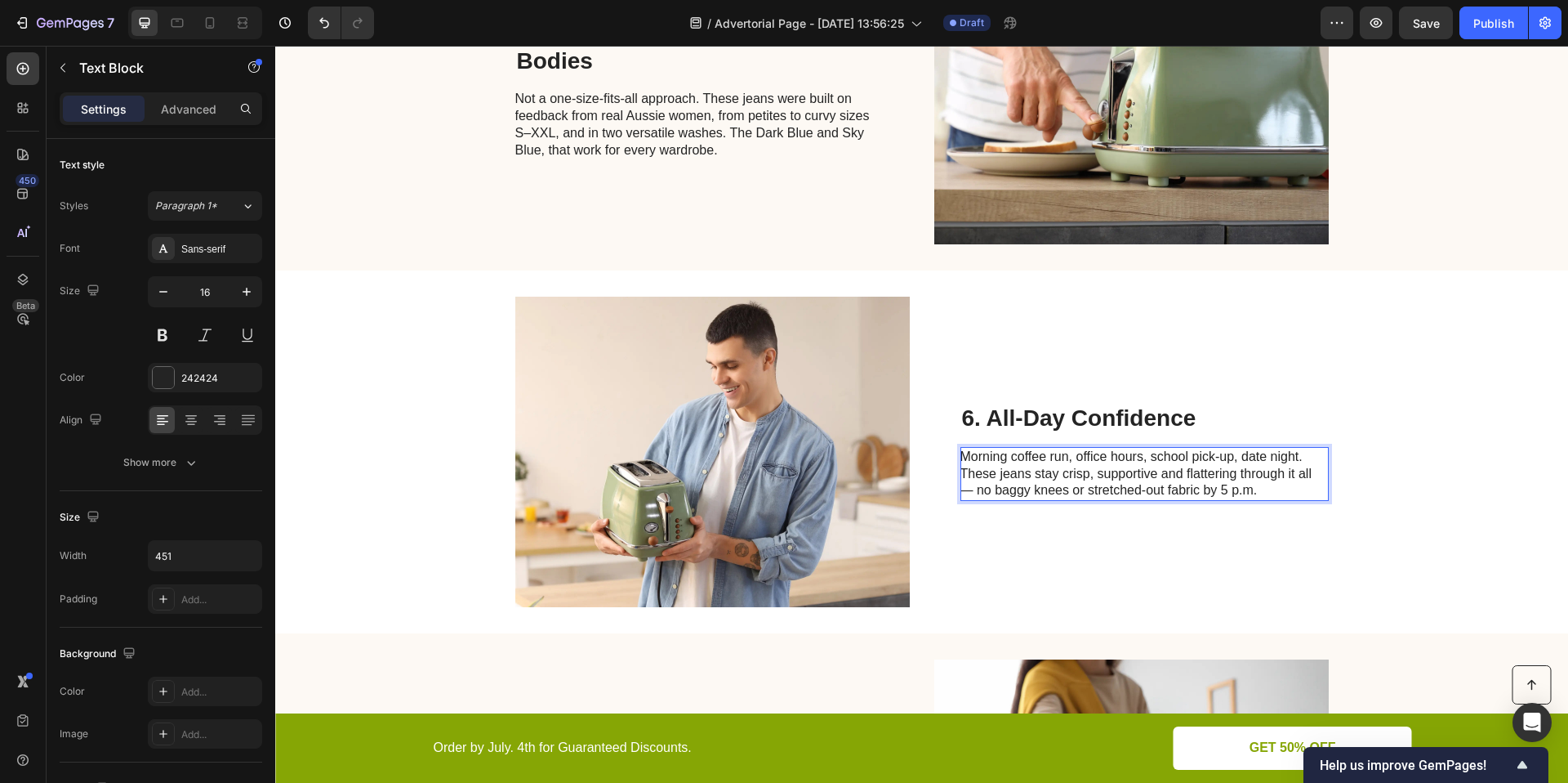
click at [971, 490] on p "Morning coffee run, office hours, school pick-up, date night. These jeans stay …" at bounding box center [1144, 473] width 366 height 51
click at [961, 492] on p "No baggy knees or stretched-out fabric by 5 p.m." at bounding box center [1144, 490] width 366 height 17
click at [961, 491] on p "No baggy knees or stretched-out fabric by 5 p.m." at bounding box center [1144, 490] width 366 height 17
click at [961, 490] on p "No baggy knees or stretched-out fabric by 5 p.m." at bounding box center [1144, 490] width 366 height 17
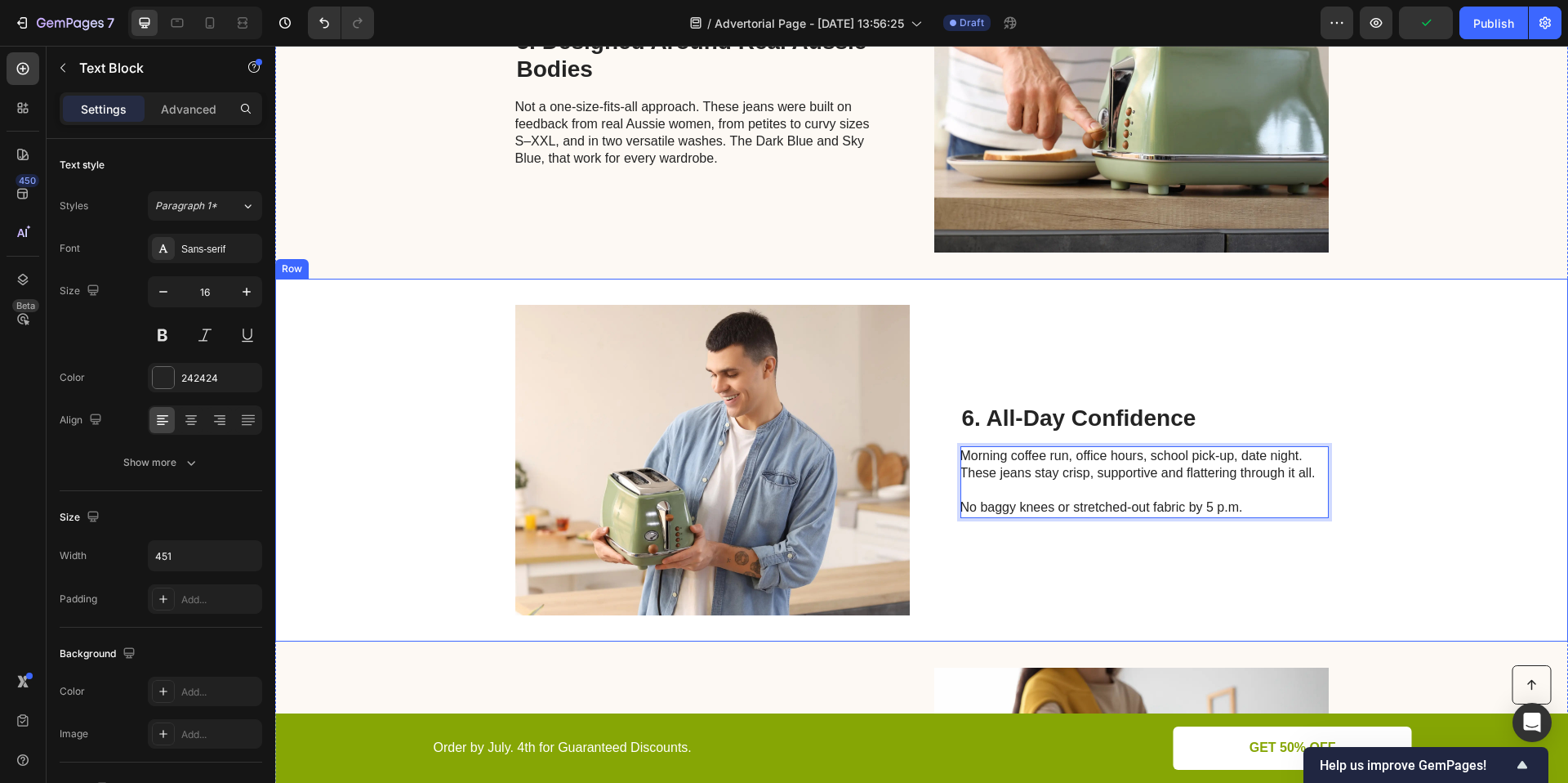
click at [1377, 557] on div "Image 6. All-Day Confidence Heading Morning coffee run, office hours, school pi…" at bounding box center [921, 460] width 1292 height 363
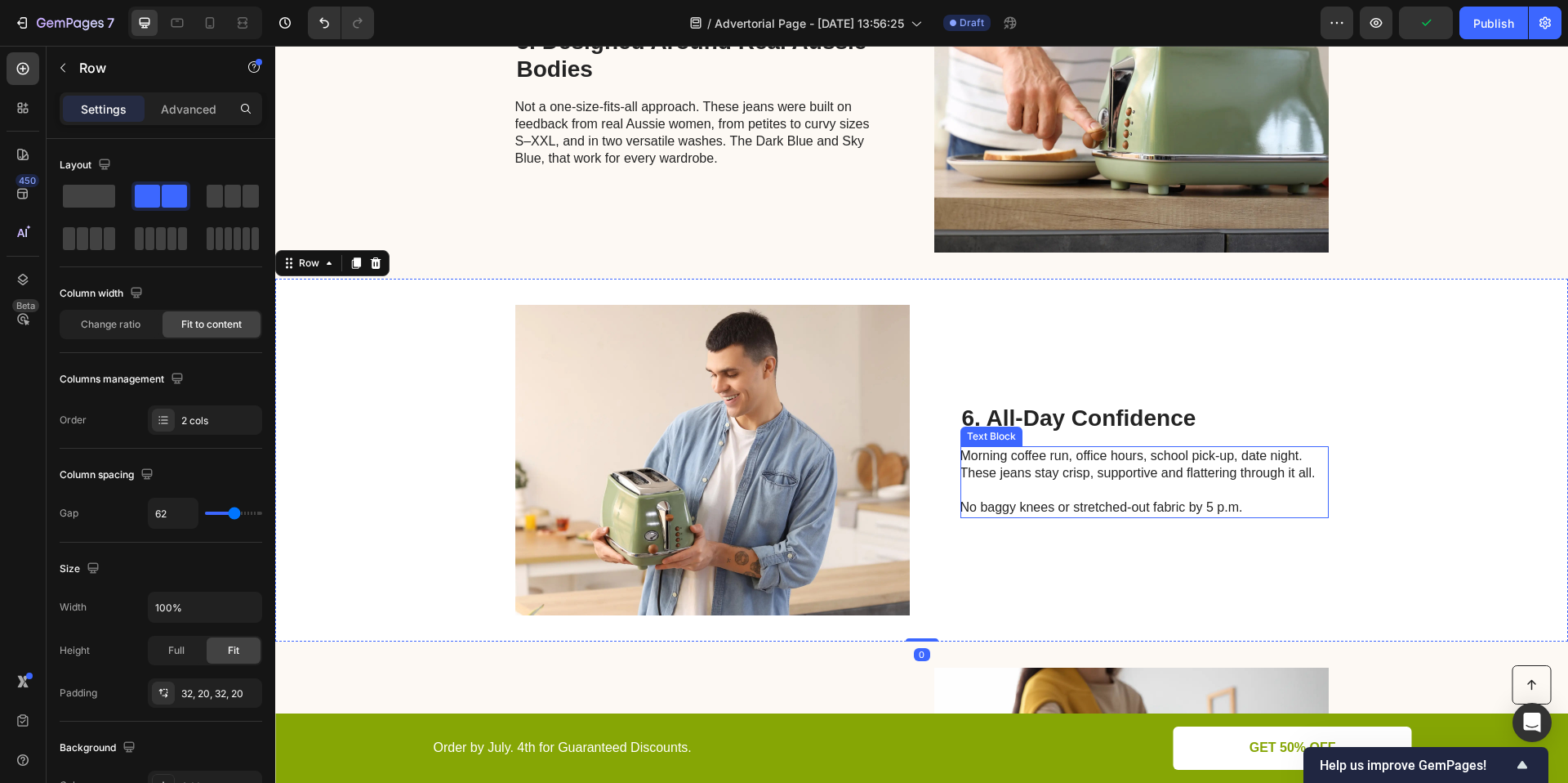
click at [1220, 509] on p "No baggy knees or stretched-out fabric by 5 p.m." at bounding box center [1144, 507] width 366 height 17
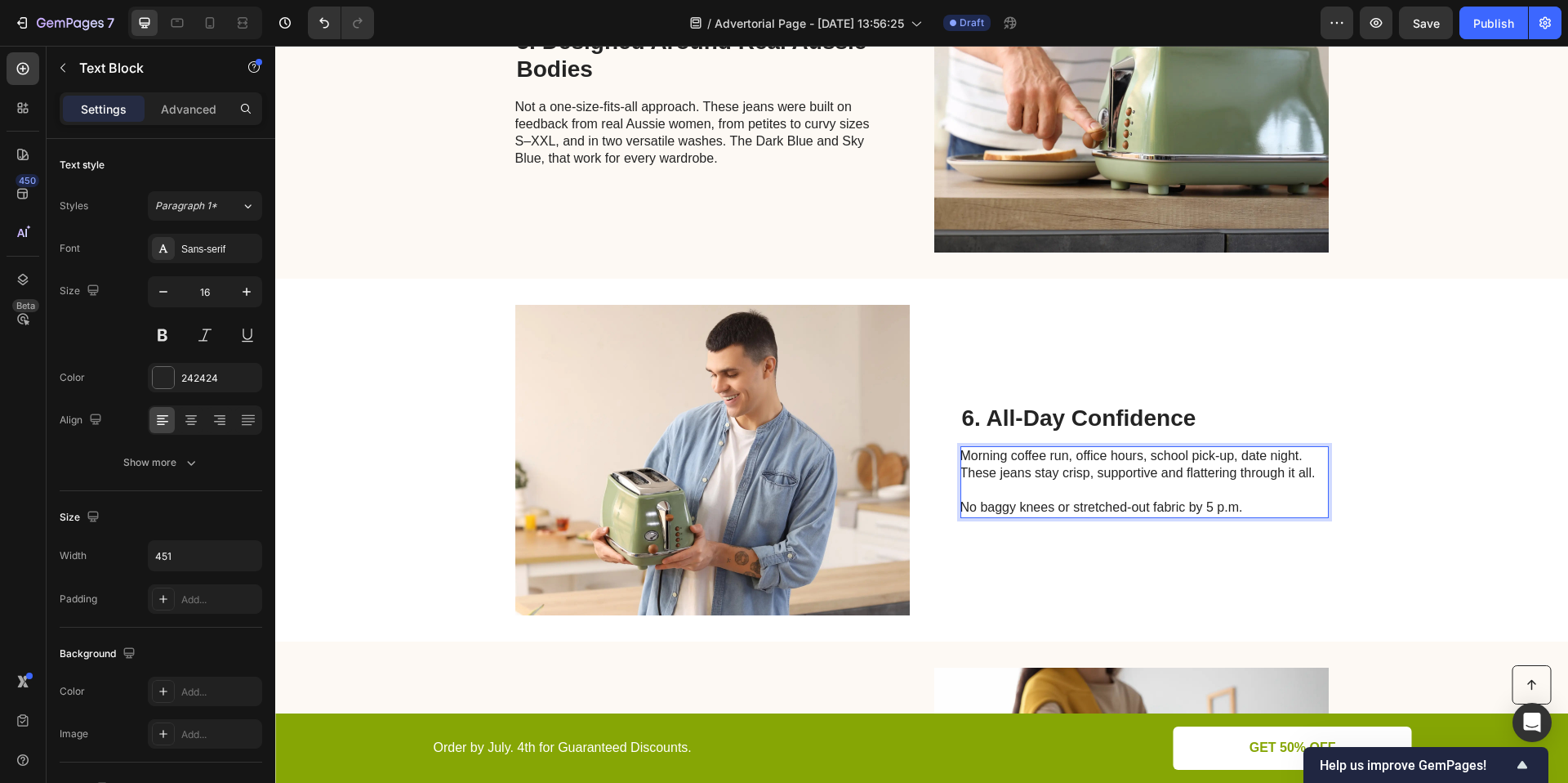
click at [1219, 507] on p "No baggy knees or stretched-out fabric by 5 p.m." at bounding box center [1144, 507] width 366 height 17
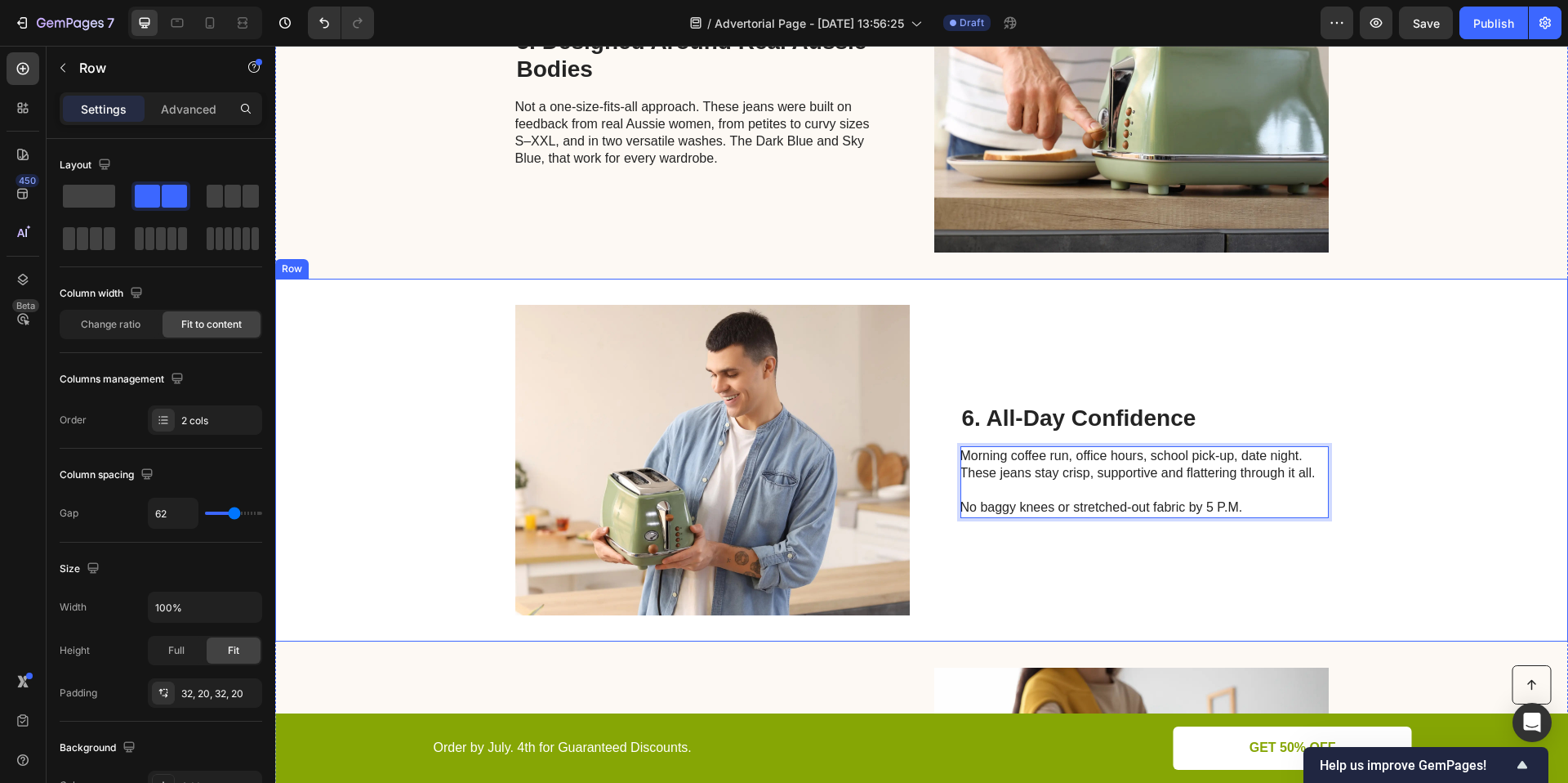
click at [1469, 453] on div "Image 6. All-Day Confidence Heading Morning coffee run, office hours, school pi…" at bounding box center [921, 460] width 1292 height 363
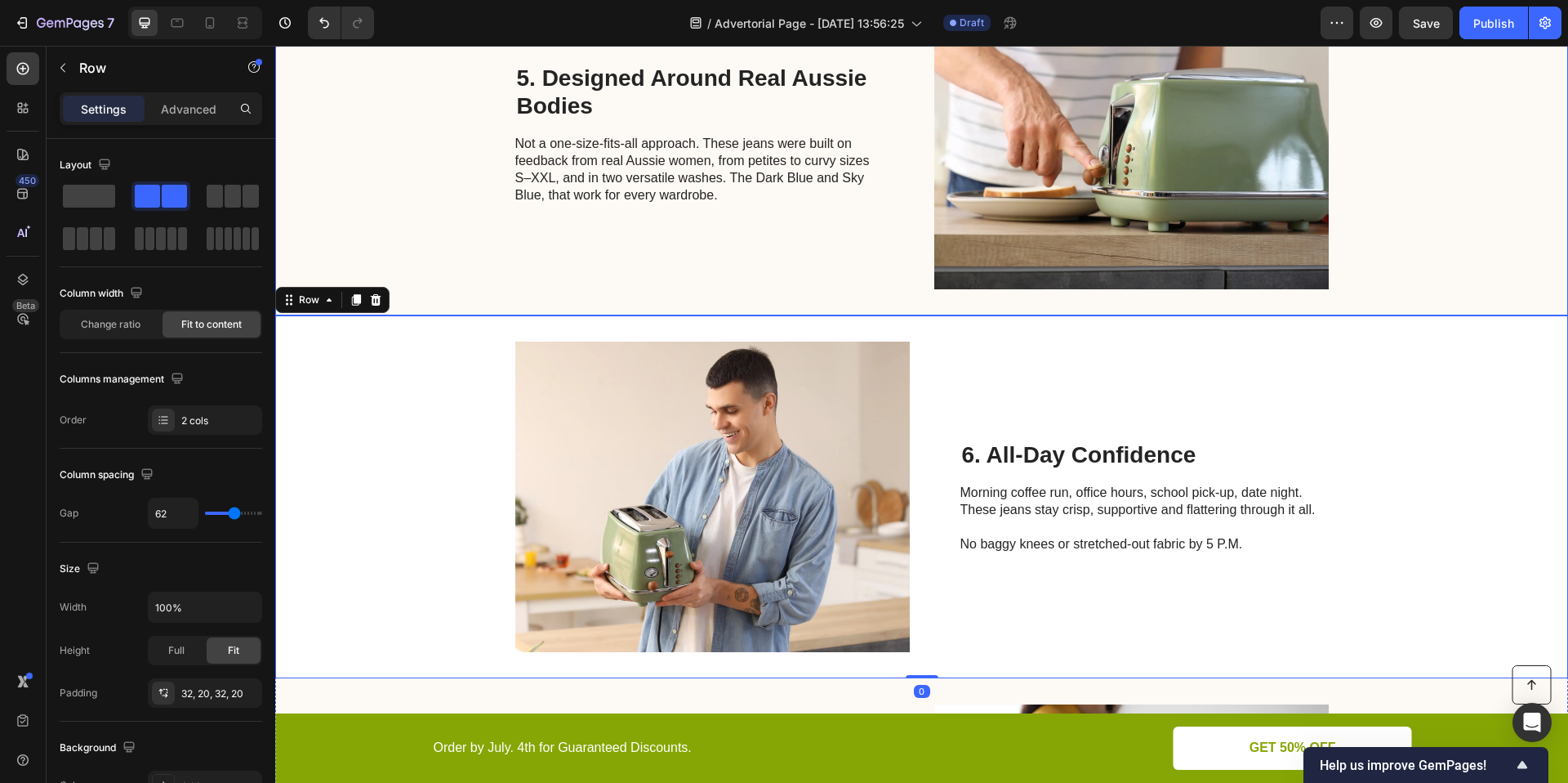
scroll to position [2389, 0]
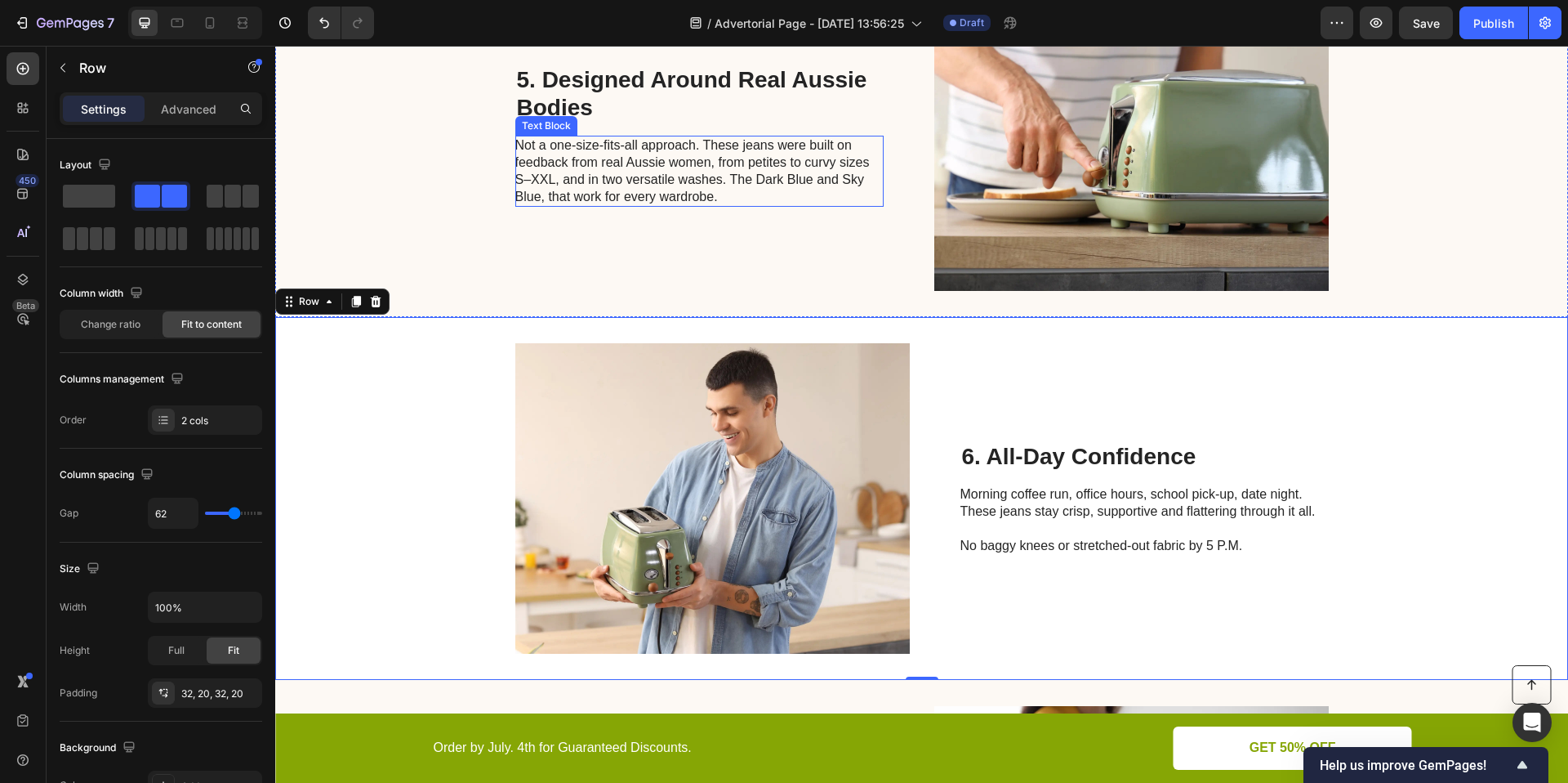
click at [719, 179] on p "Not a one-size-fits-all approach. These jeans were built on feedback from real …" at bounding box center [699, 171] width 366 height 68
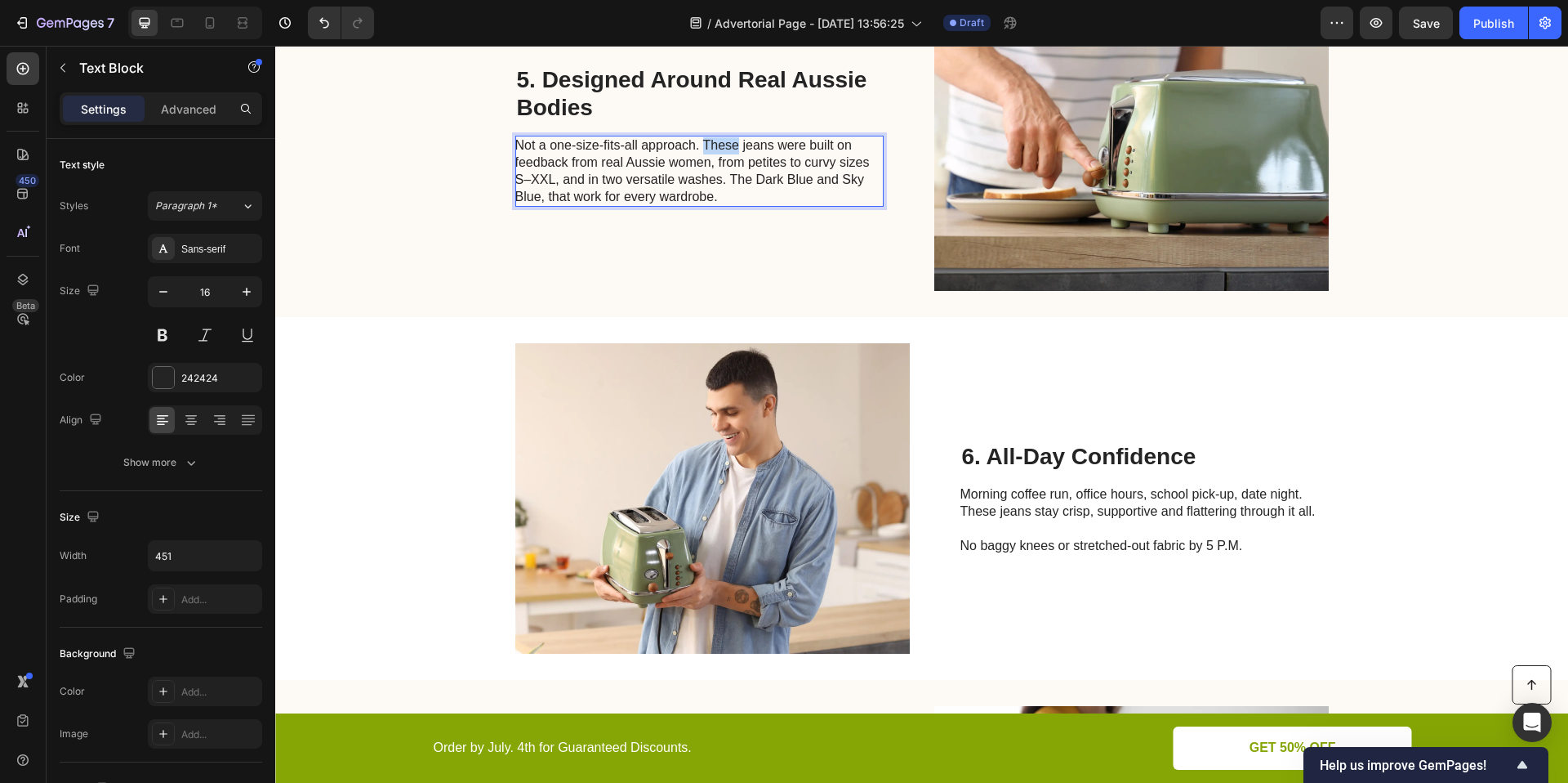
click at [699, 147] on p "Not a one-size-fits-all approach. These jeans were built on feedback from real …" at bounding box center [699, 171] width 366 height 68
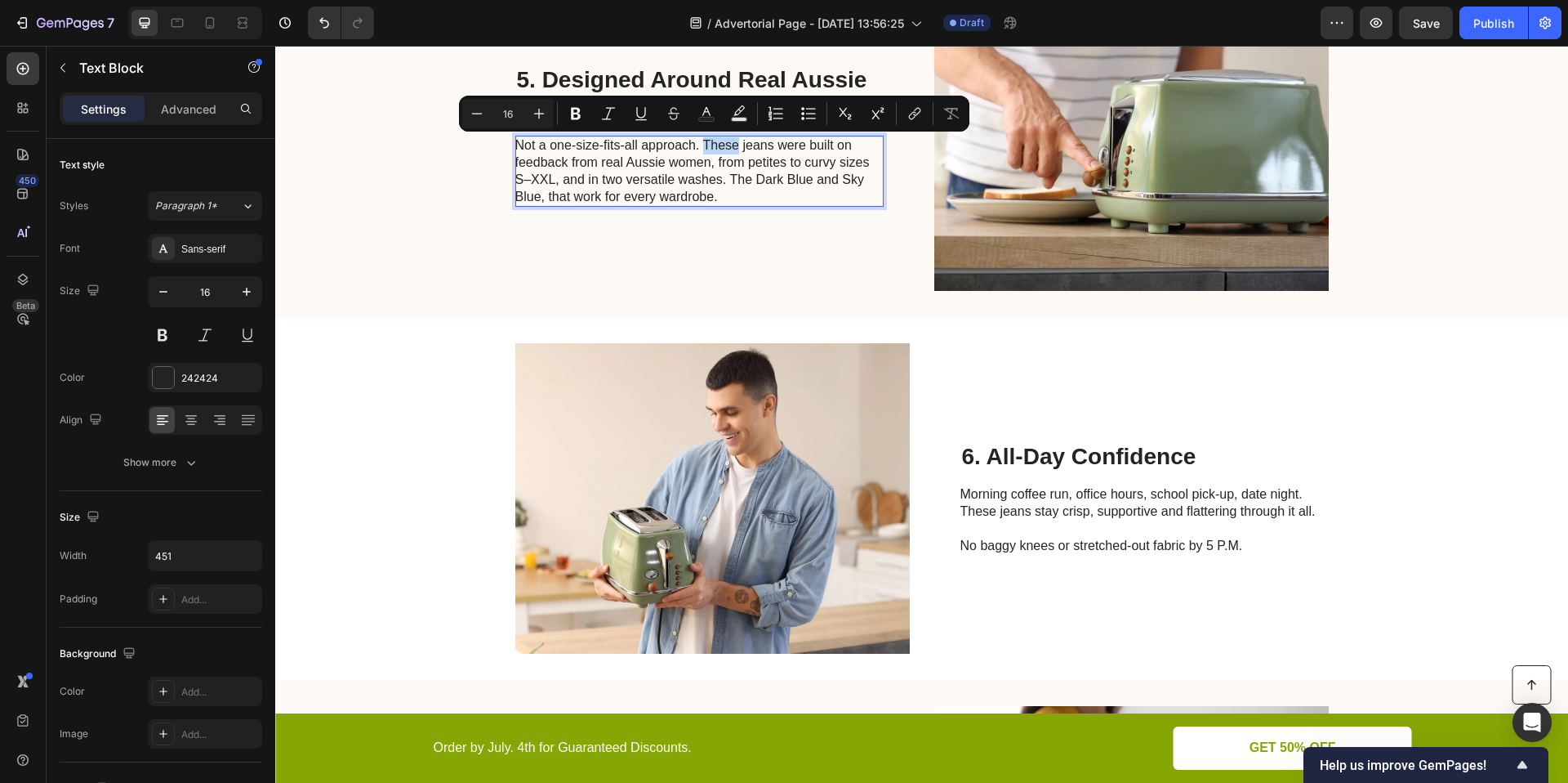
click at [699, 146] on p "Not a one-size-fits-all approach. These jeans were built on feedback from real …" at bounding box center [699, 171] width 366 height 68
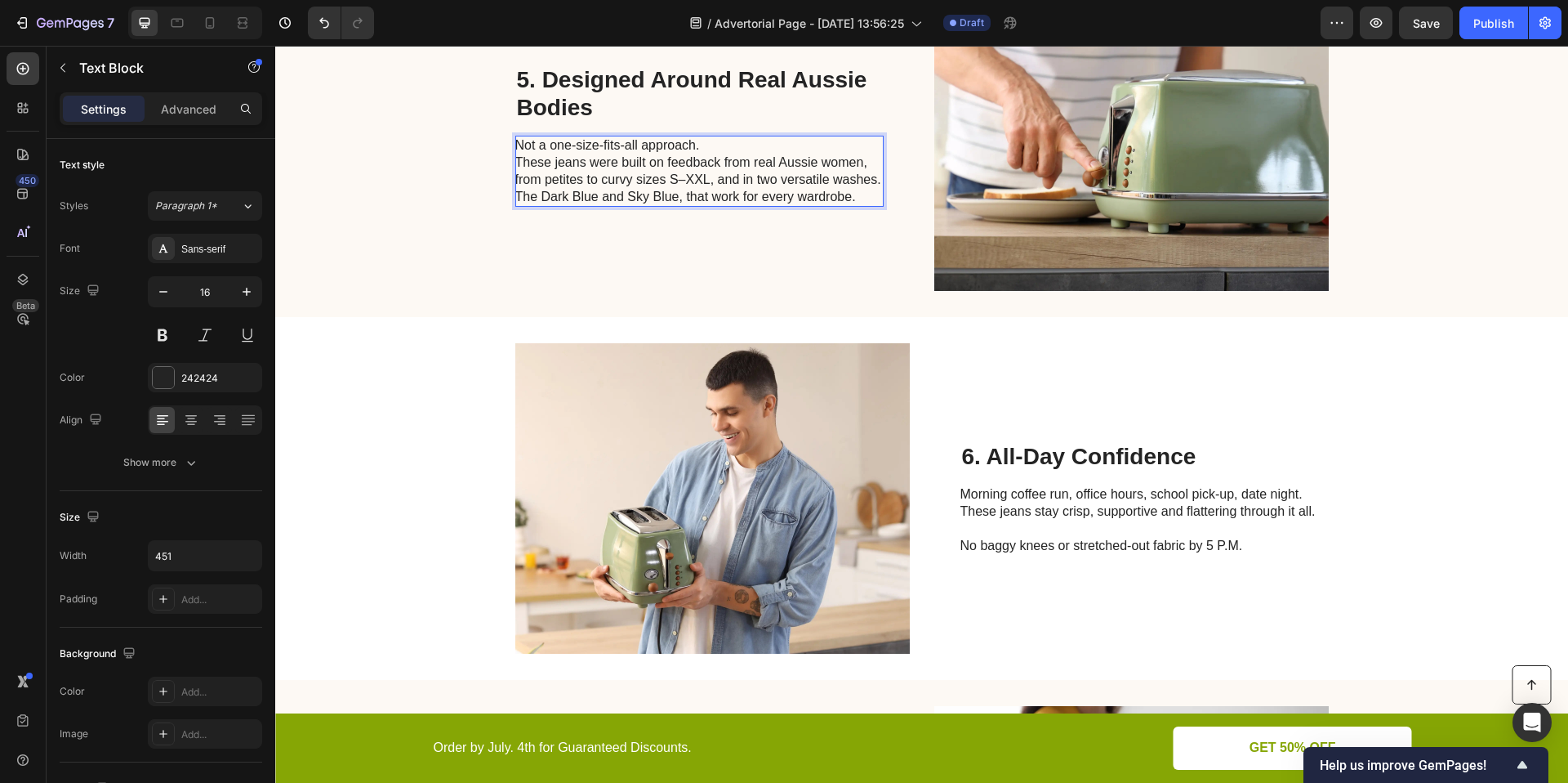
scroll to position [2380, 0]
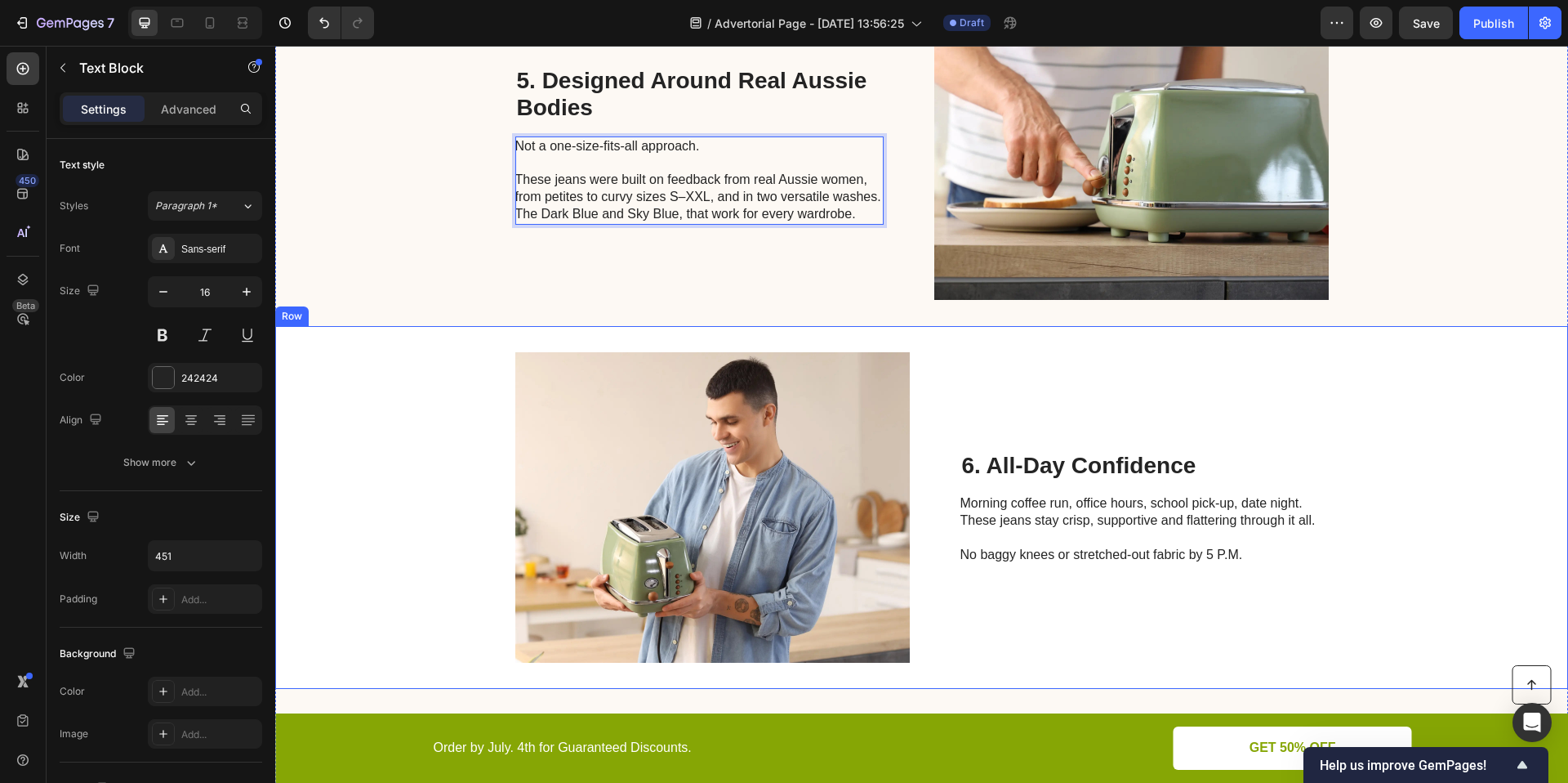
click at [1310, 436] on div "6. All-Day Confidence Heading Morning coffee run, office hours, school pick-up,…" at bounding box center [1145, 508] width 368 height 311
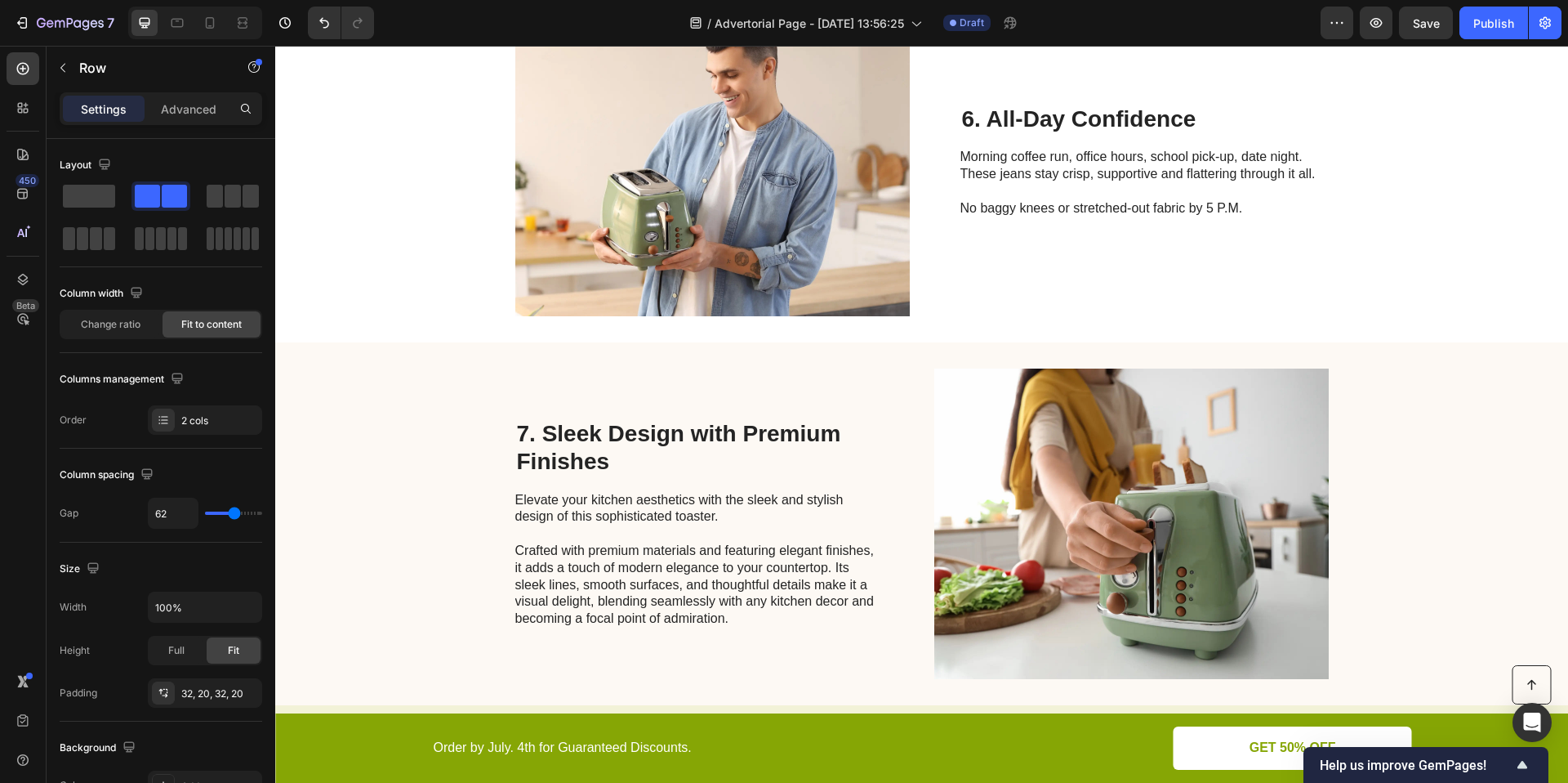
scroll to position [2790, 0]
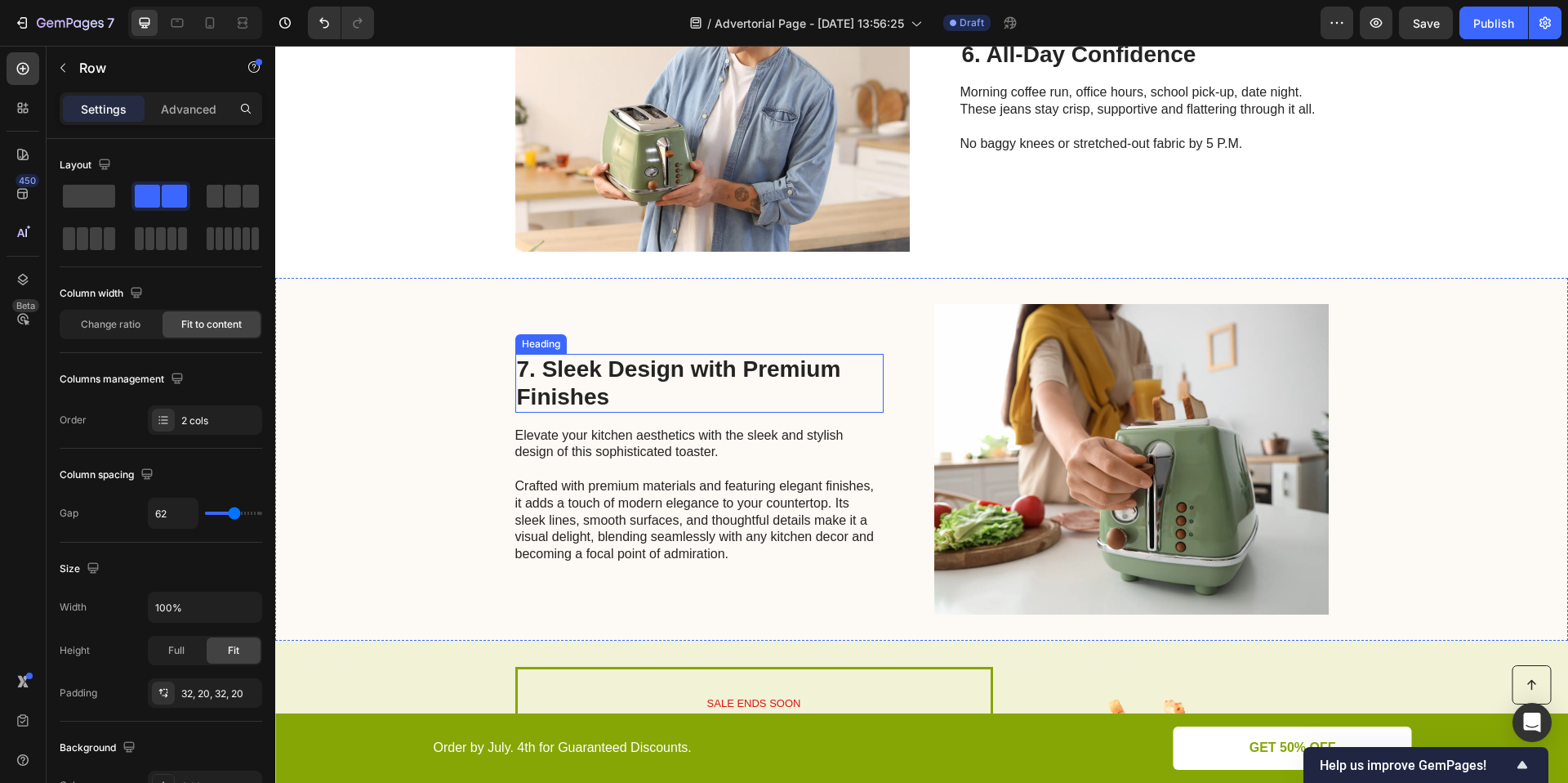
click at [692, 385] on h2 "7. Sleek Design with Premium Finishes" at bounding box center [700, 383] width 368 height 58
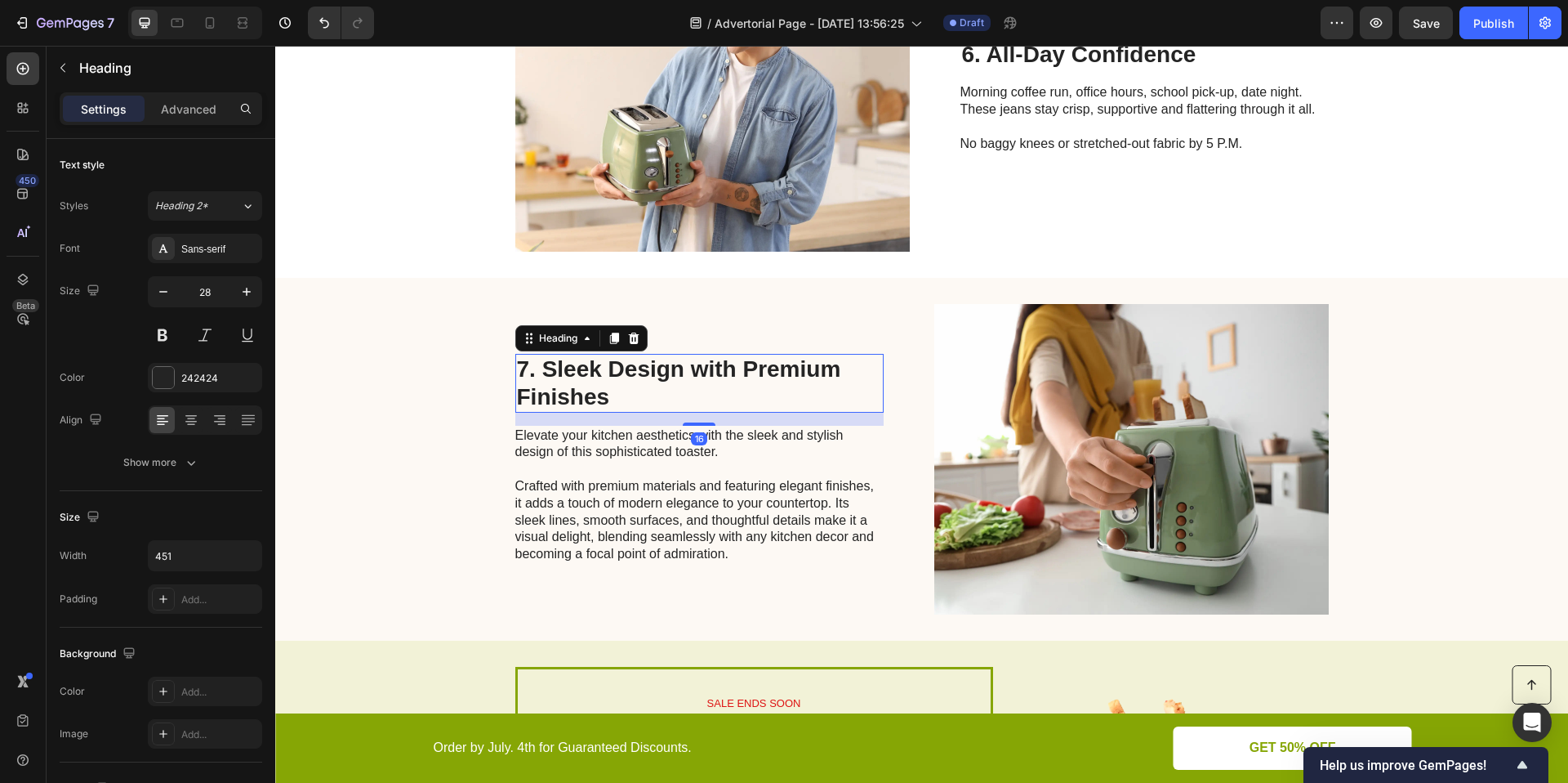
click at [629, 382] on h2 "7. Sleek Design with Premium Finishes" at bounding box center [700, 383] width 368 height 58
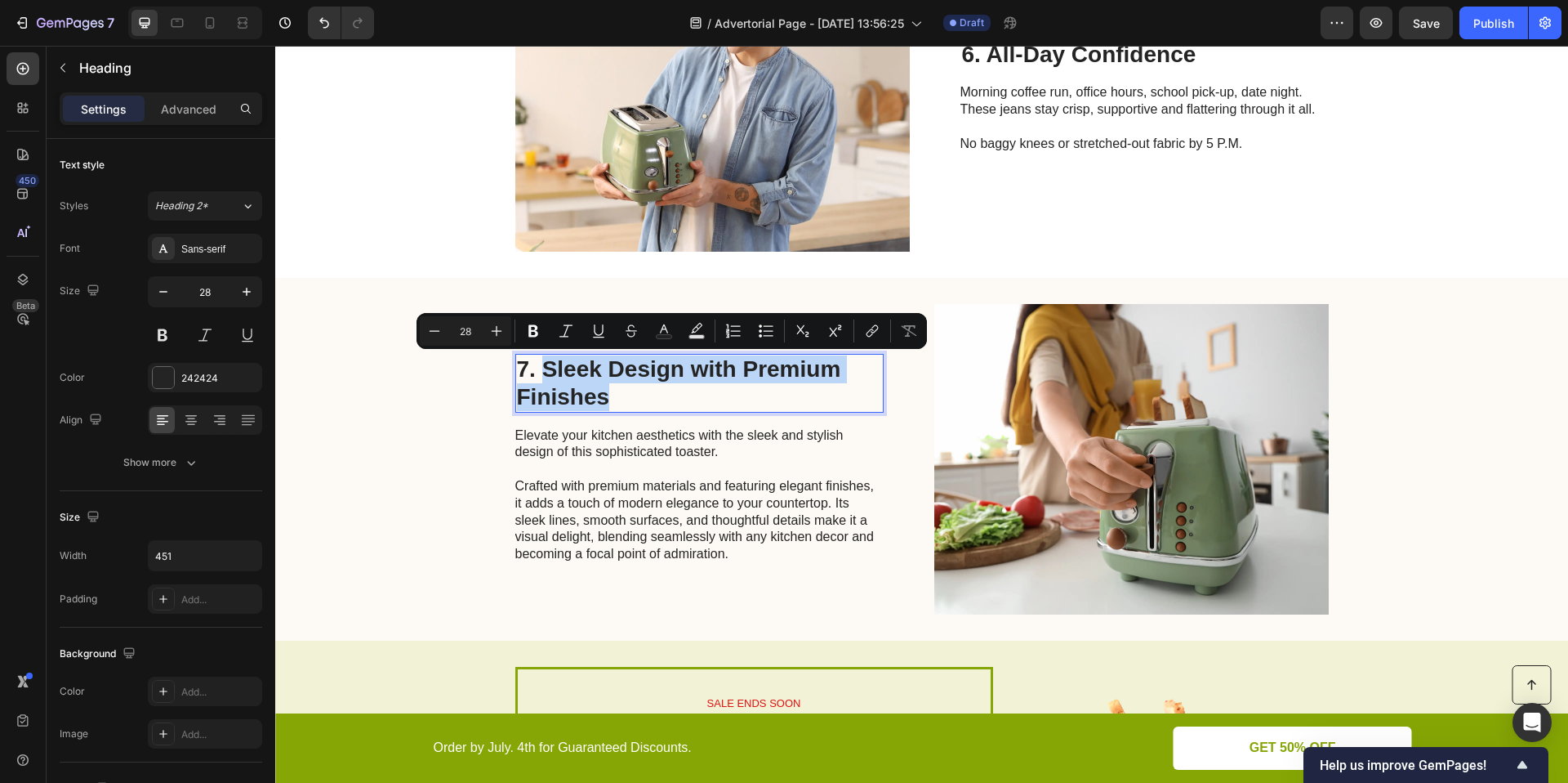
drag, startPoint x: 612, startPoint y: 392, endPoint x: 541, endPoint y: 371, distance: 74.0
click at [541, 371] on p "7. Sleek Design with Premium Finishes" at bounding box center [699, 383] width 365 height 55
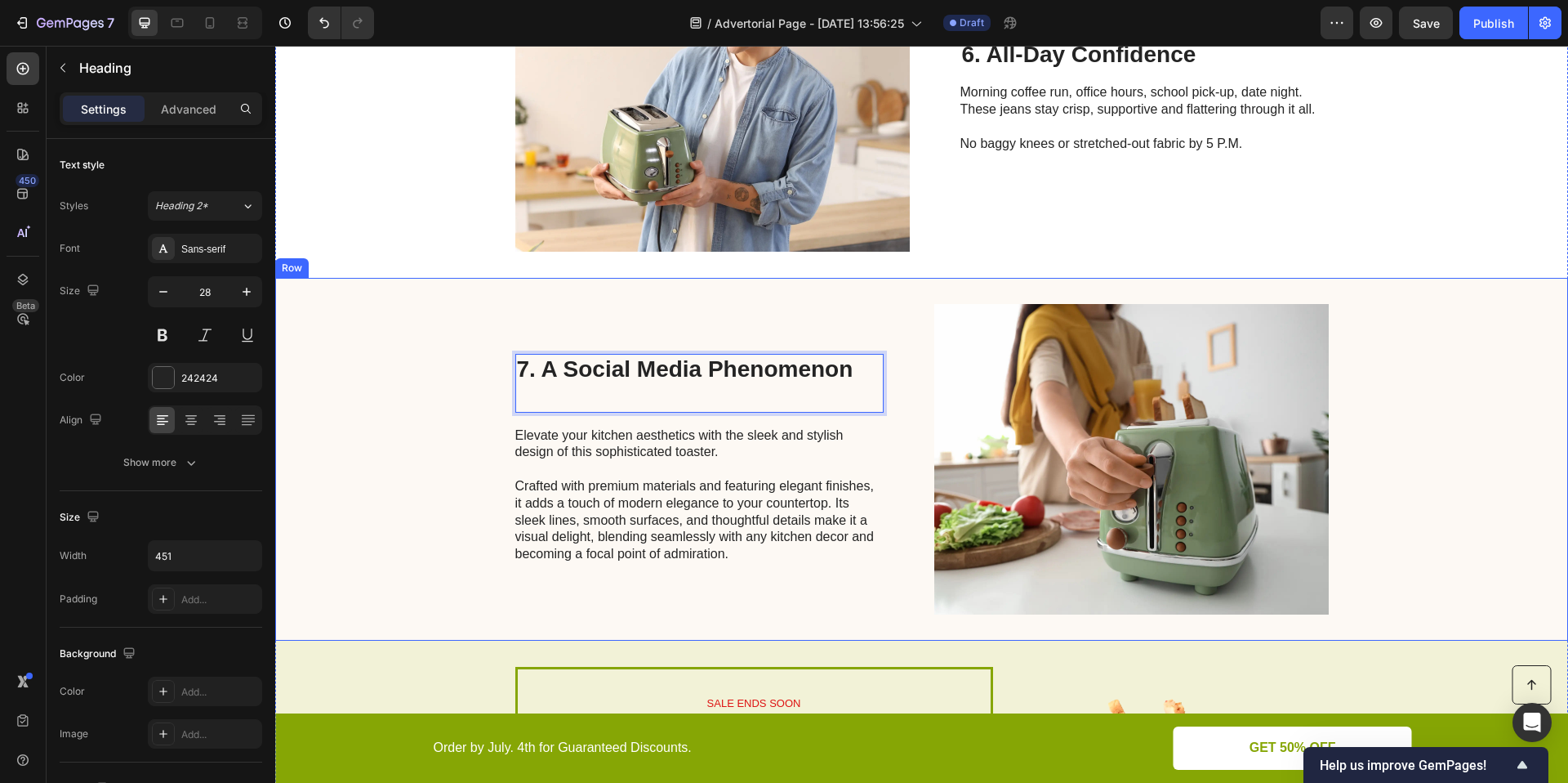
click at [647, 420] on div "7. A Social Media Phenomenon Heading 16 Elevate your kitchen aesthetics with th…" at bounding box center [700, 459] width 368 height 311
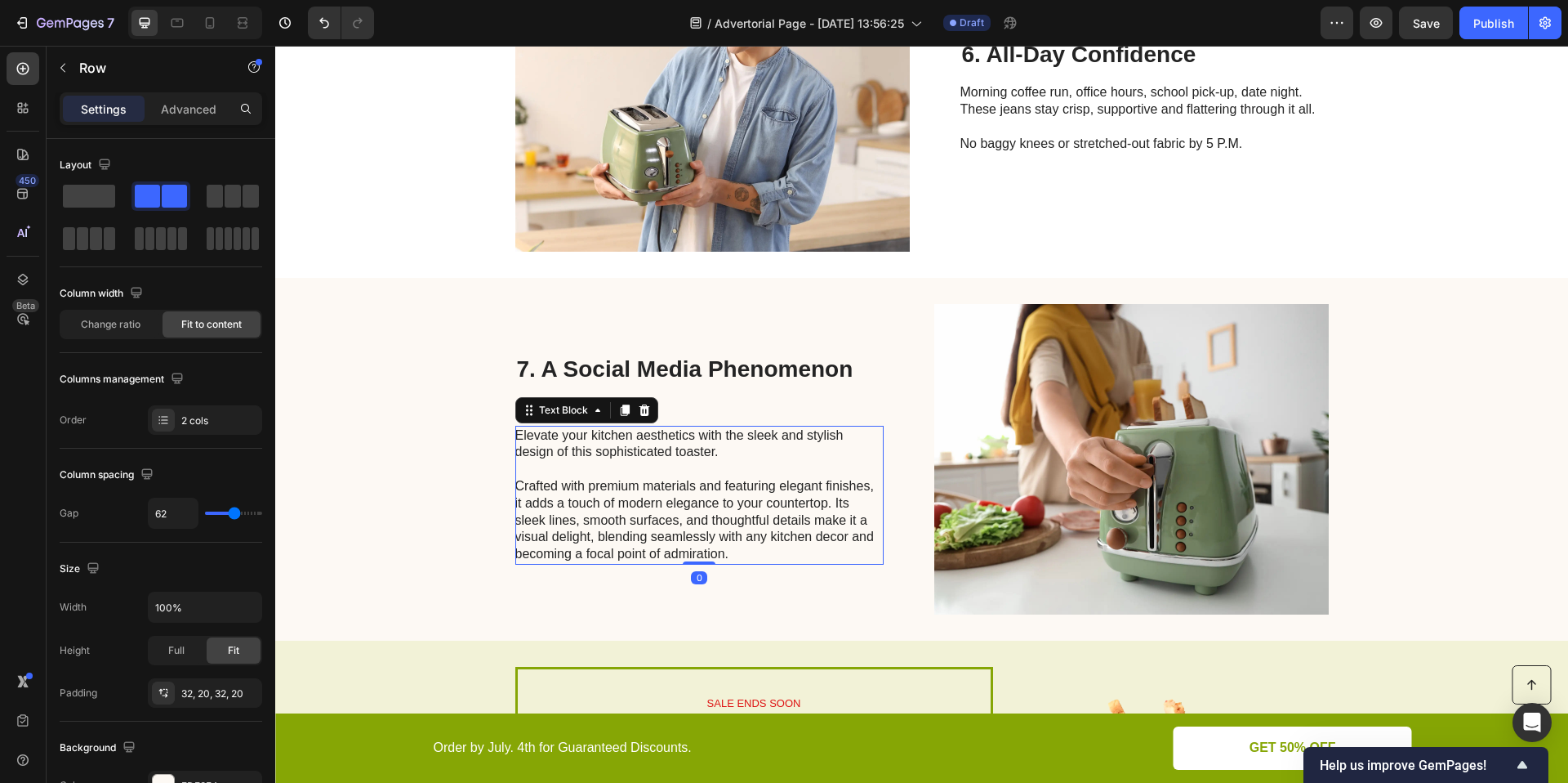
click at [694, 484] on p "Elevate your kitchen aesthetics with the sleek and stylish design of this sophi…" at bounding box center [699, 495] width 366 height 135
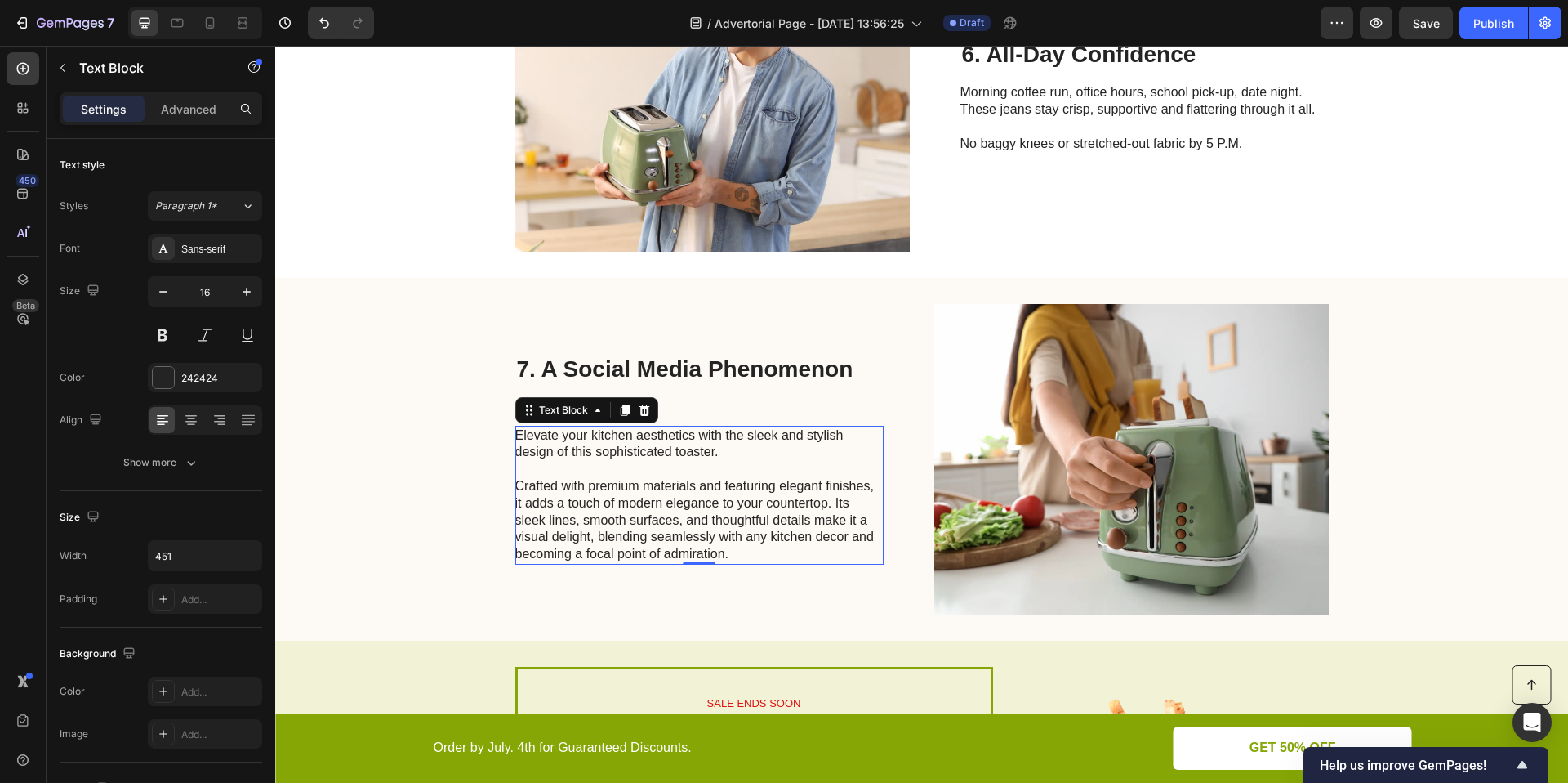
click at [745, 523] on p "Elevate your kitchen aesthetics with the sleek and stylish design of this sophi…" at bounding box center [699, 495] width 366 height 135
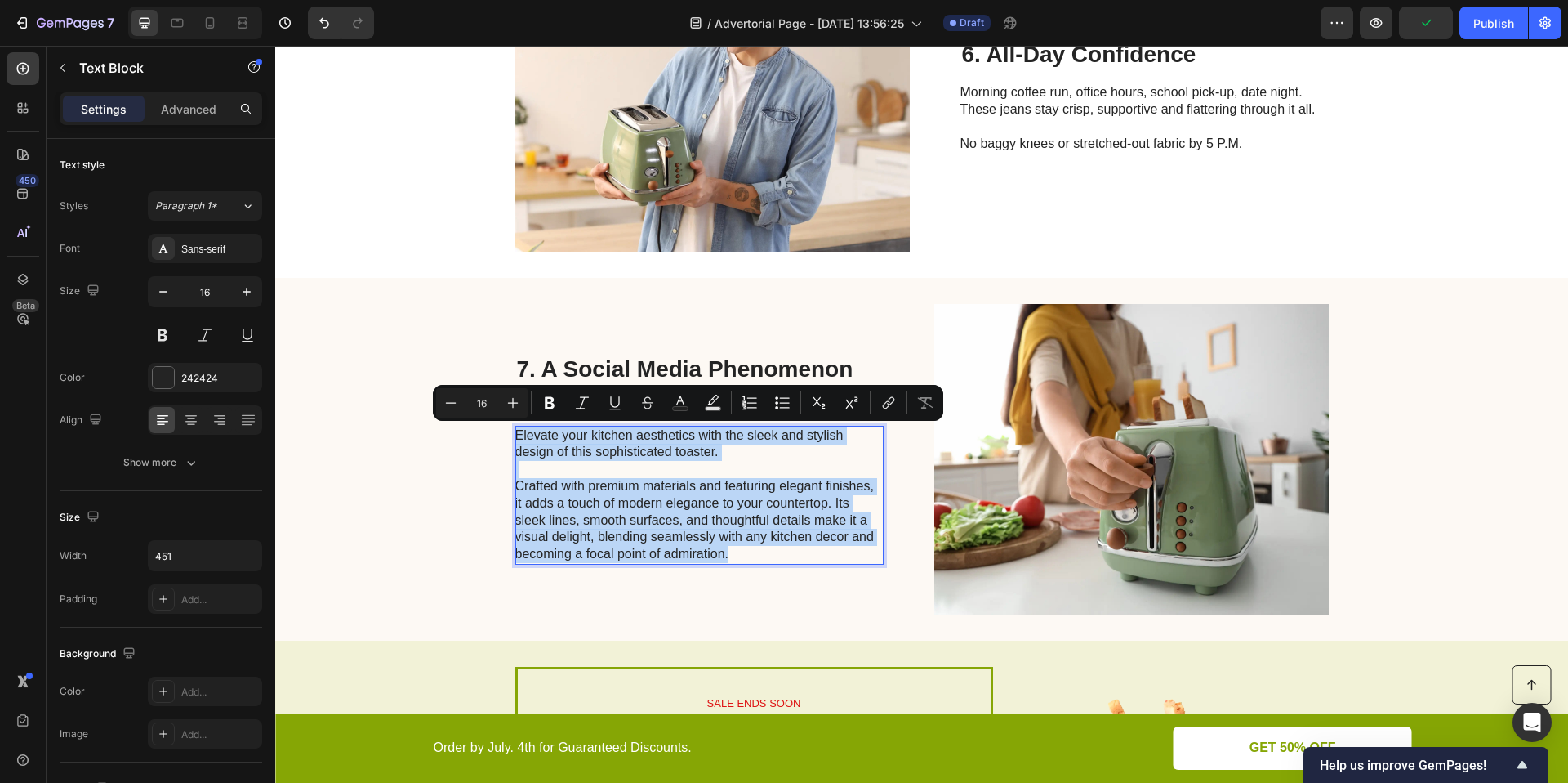
drag, startPoint x: 734, startPoint y: 552, endPoint x: 517, endPoint y: 426, distance: 250.9
click at [517, 427] on p "Elevate your kitchen aesthetics with the sleek and stylish design of this sophi…" at bounding box center [699, 495] width 366 height 135
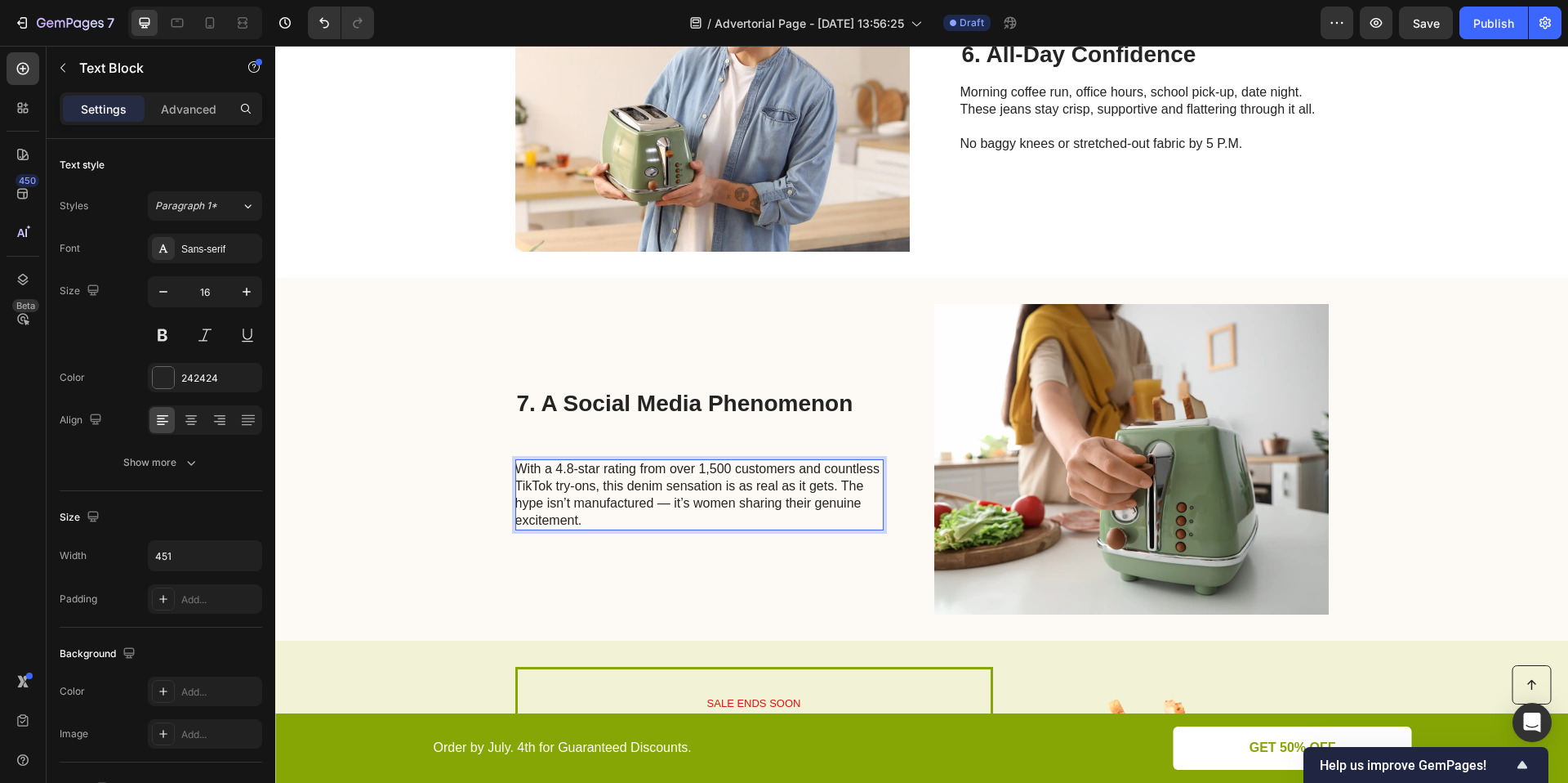
click at [720, 485] on p "With a 4.8-star rating from over 1,500 customers and countless TikTok try-ons, …" at bounding box center [699, 495] width 366 height 68
click at [698, 529] on p "With a 4.8-star rating from over 1,500 customers and countless TikTok try-ons, …" at bounding box center [699, 495] width 366 height 68
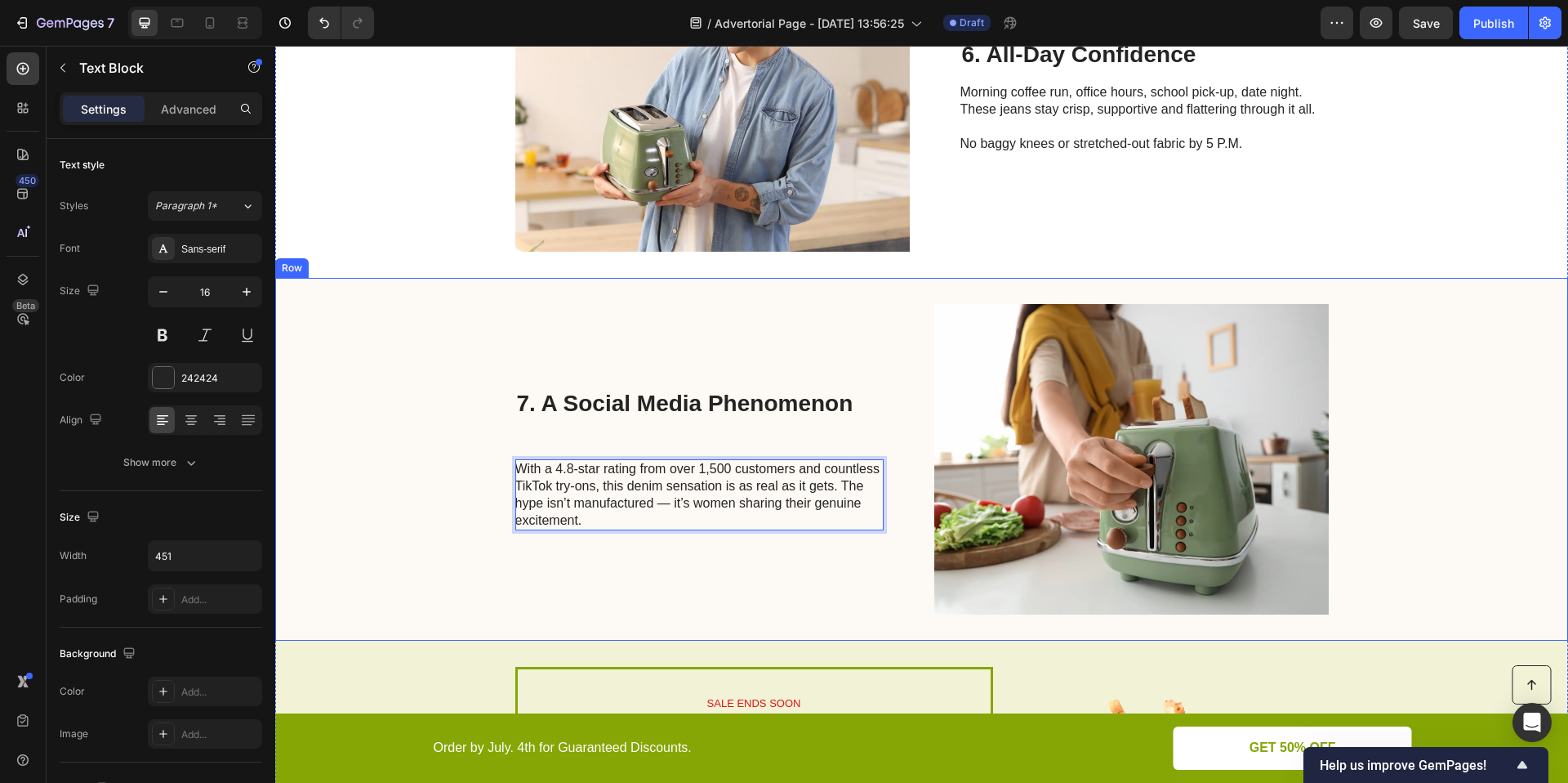
click at [713, 575] on div "7. A Social Media Phenomenon Heading With a 4.8-star rating from over 1,500 cus…" at bounding box center [700, 459] width 368 height 311
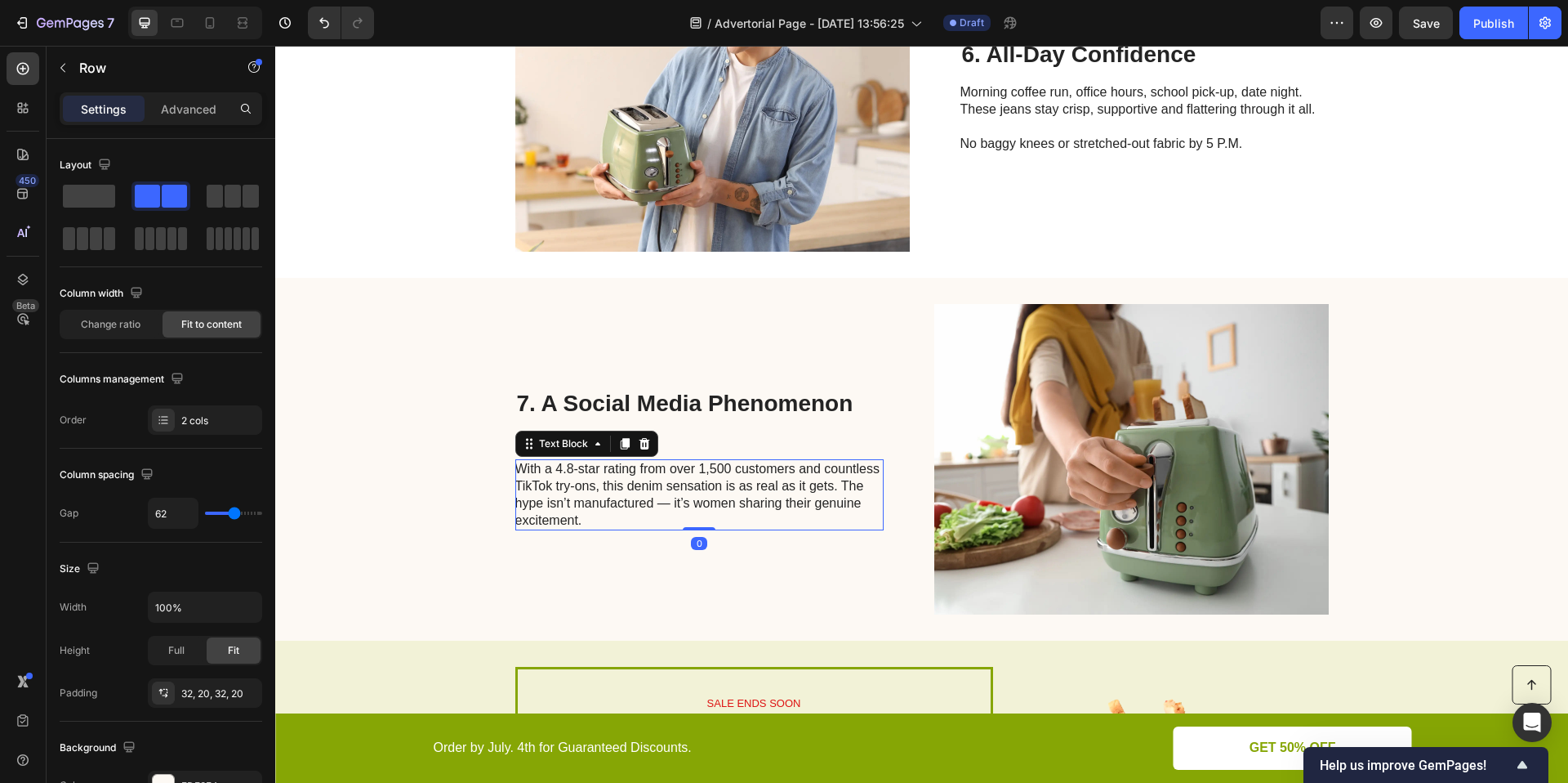
click at [750, 498] on p "With a 4.8-star rating from over 1,500 customers and countless TikTok try-ons, …" at bounding box center [699, 495] width 366 height 68
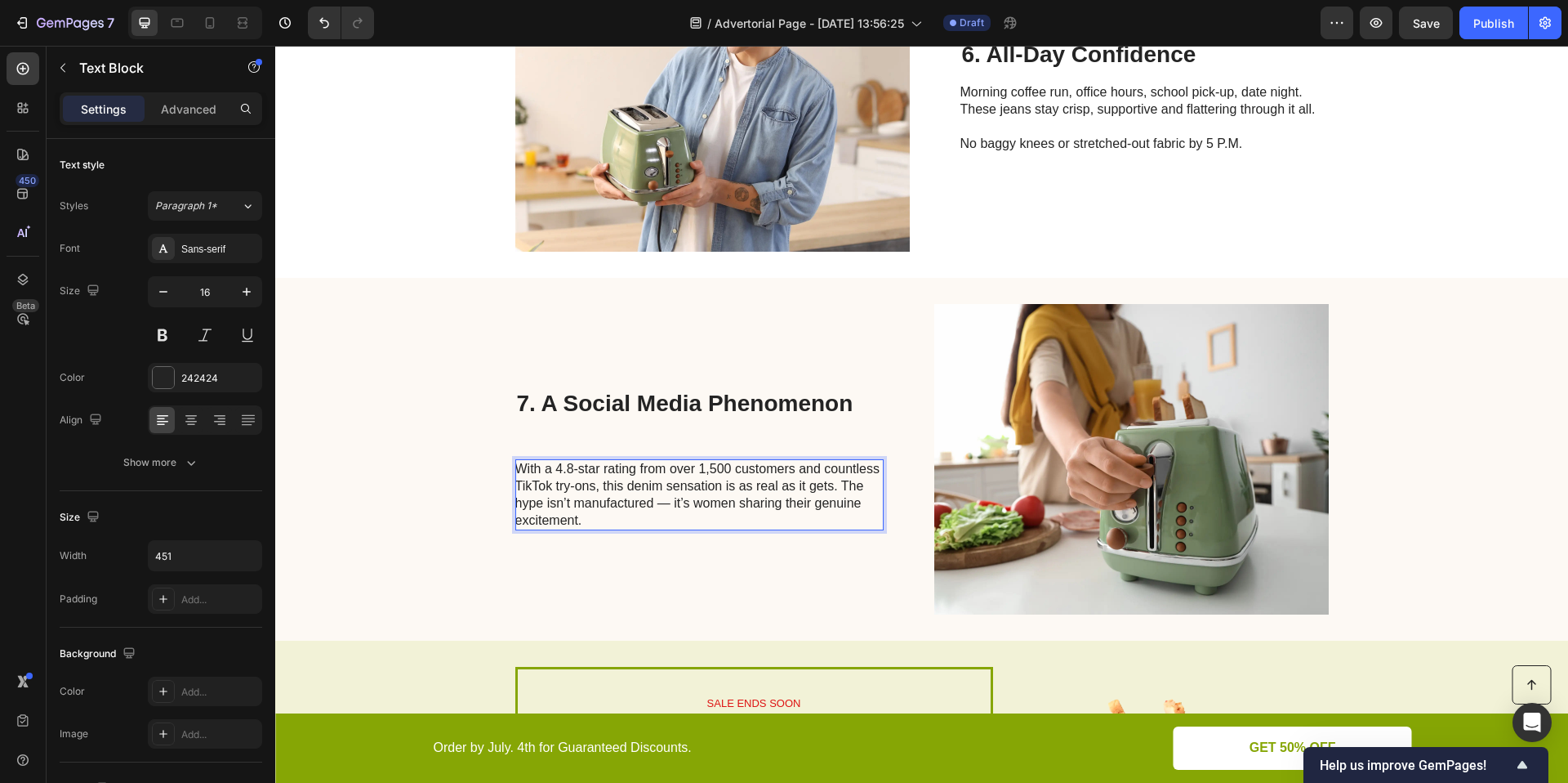
click at [838, 488] on p "With a 4.8-star rating from over 1,500 customers and countless TikTok try-ons, …" at bounding box center [699, 495] width 366 height 68
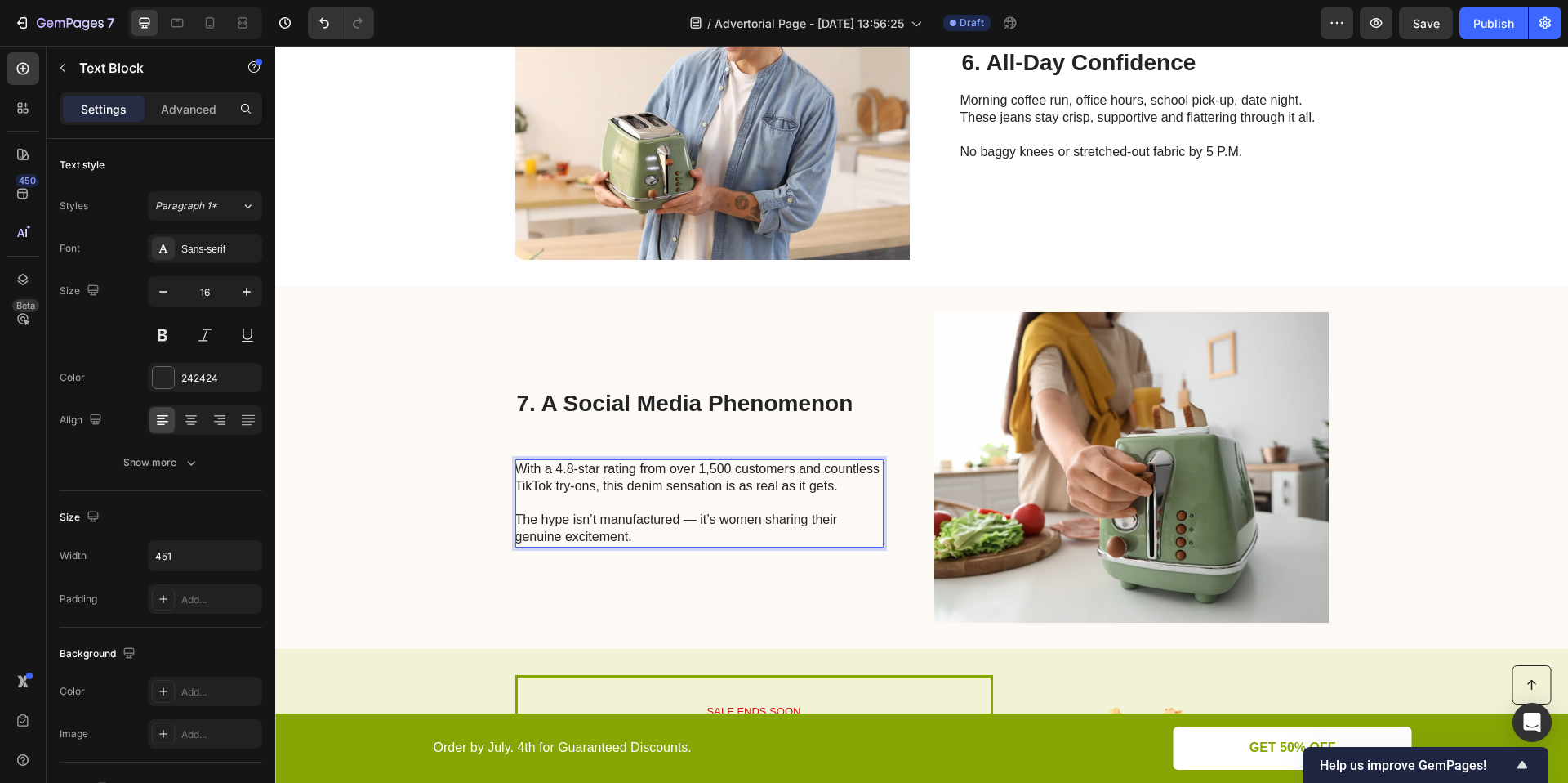
click at [693, 518] on p "The hype isn’t manufactured — it’s women sharing their genuine excitement." at bounding box center [699, 528] width 366 height 34
click at [728, 607] on div "7. A Social Media Phenomenon Heading With a 4.8-star rating from over 1,500 cus…" at bounding box center [700, 467] width 368 height 311
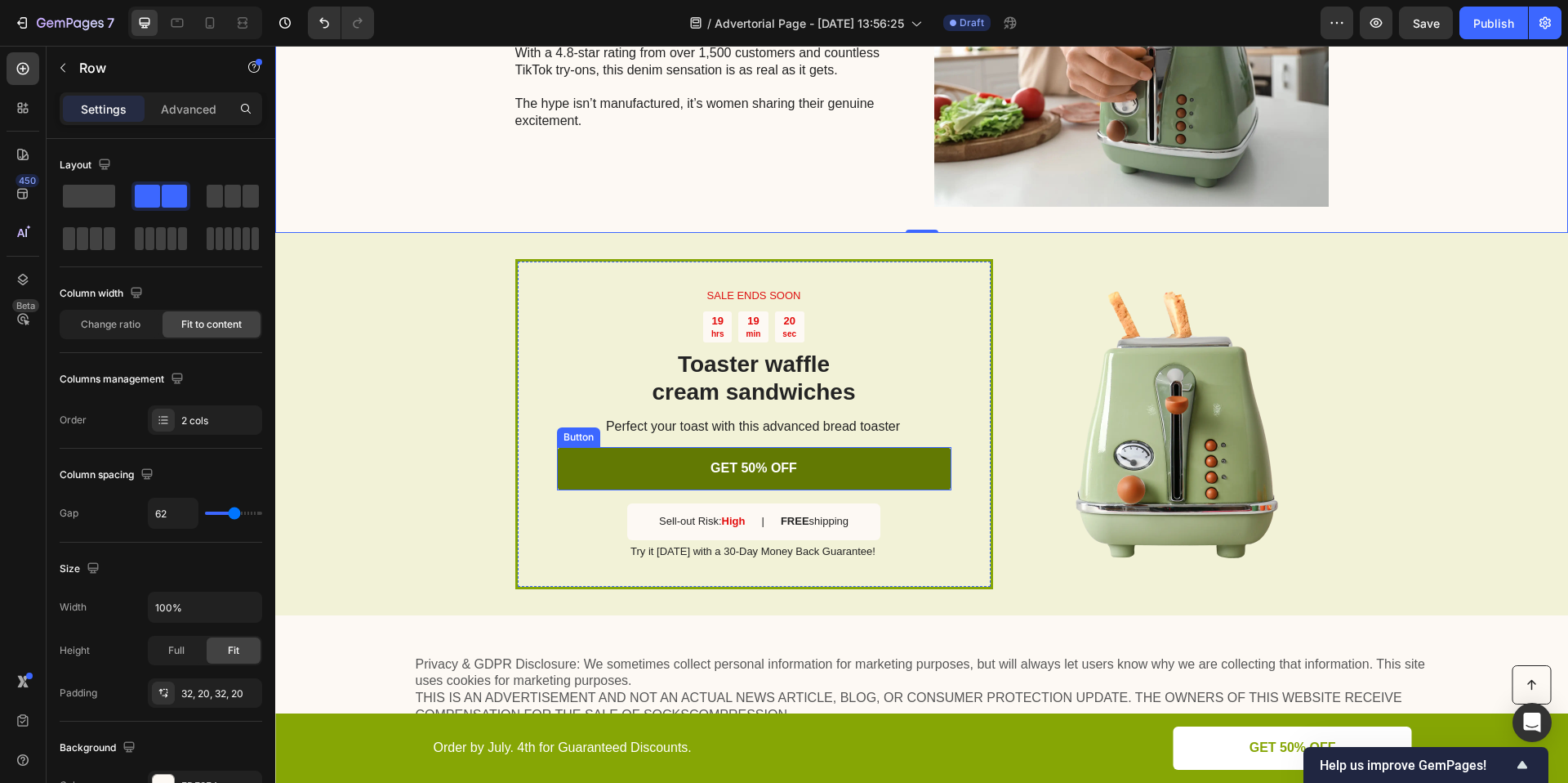
scroll to position [3198, 0]
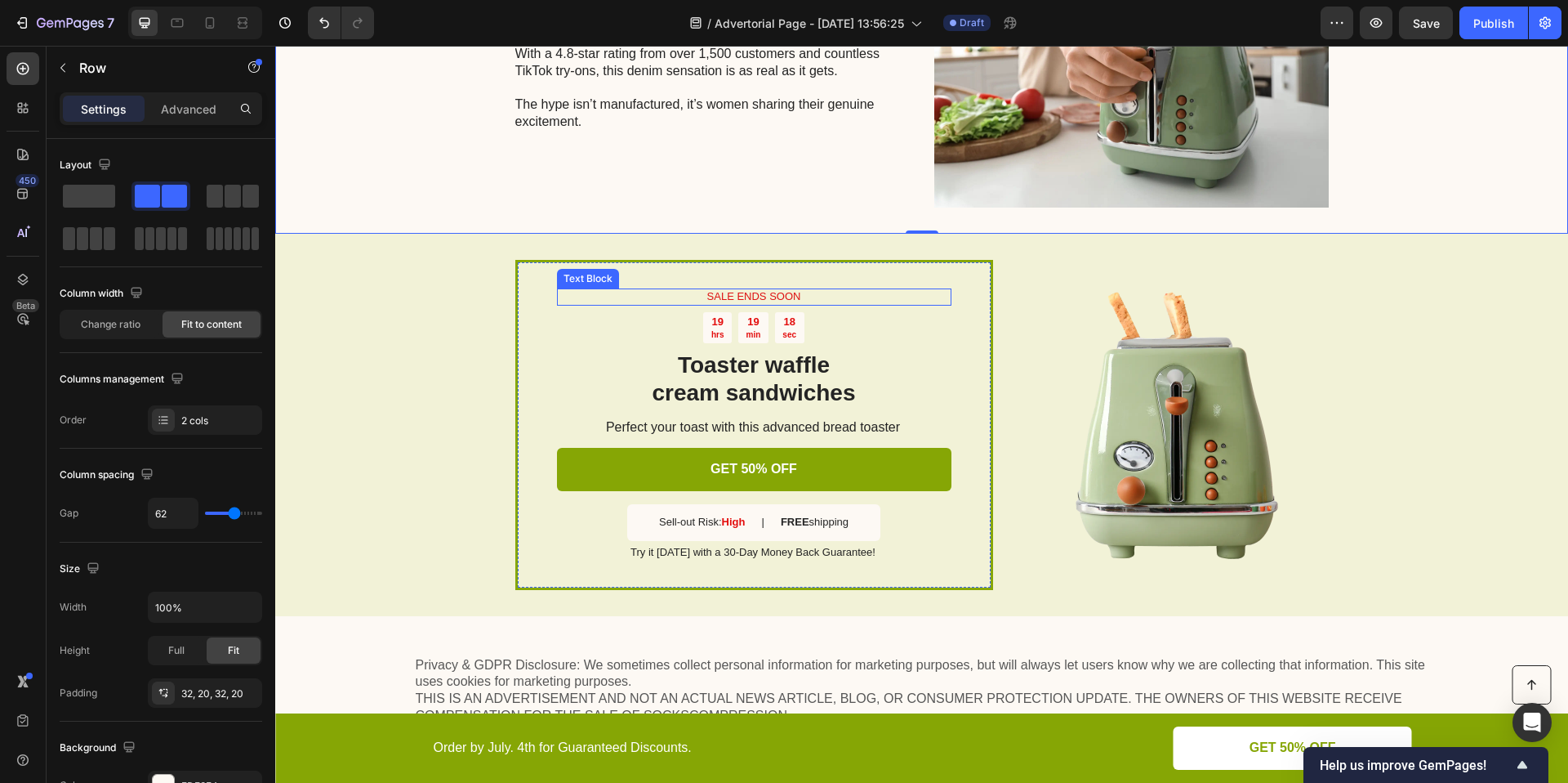
click at [809, 296] on p "SALE ENDS SOON" at bounding box center [754, 297] width 391 height 14
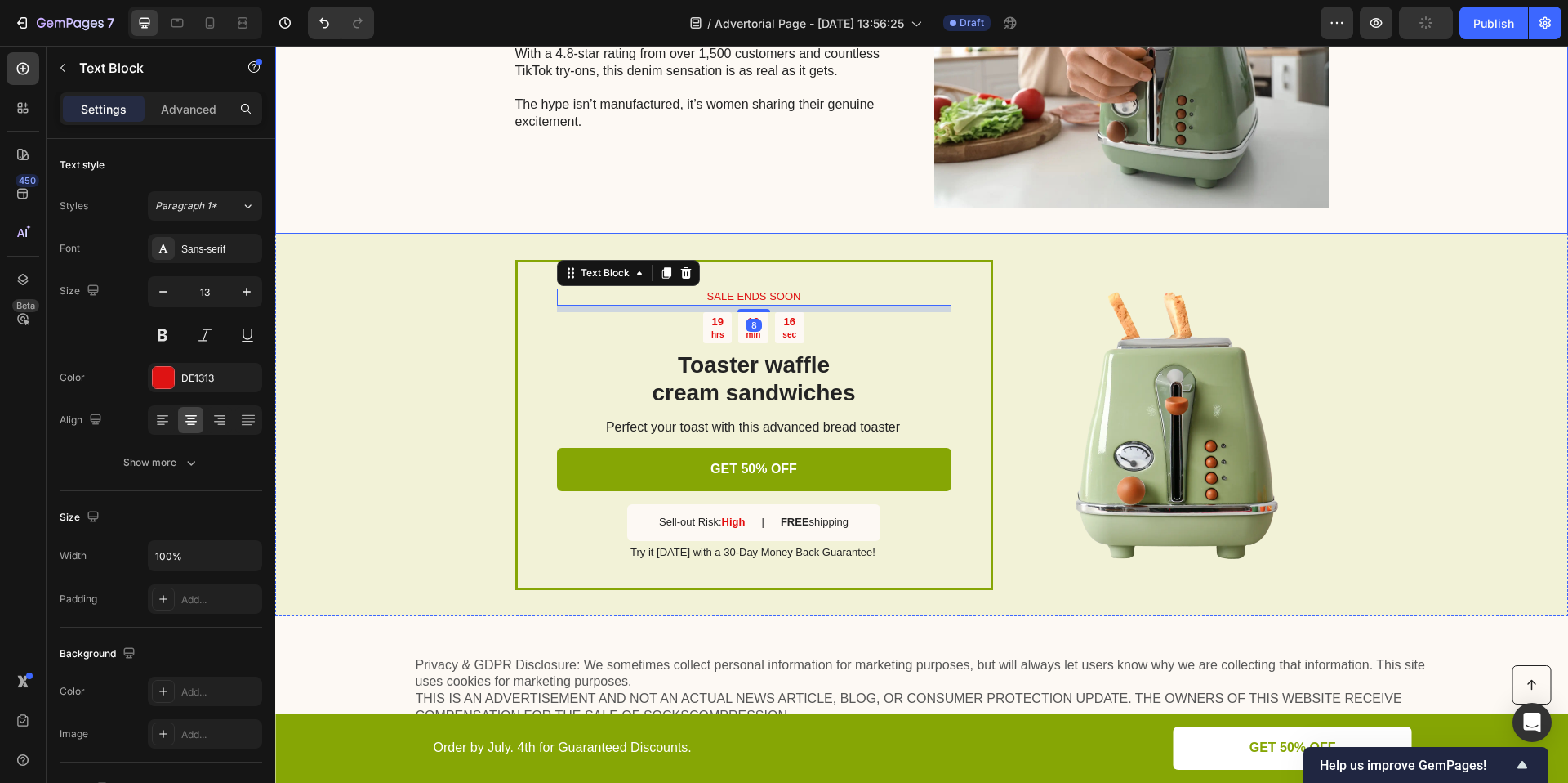
click at [516, 203] on div "7. A Social Media Phenomenon Heading With a 4.8-star rating from over 1,500 cus…" at bounding box center [700, 53] width 368 height 311
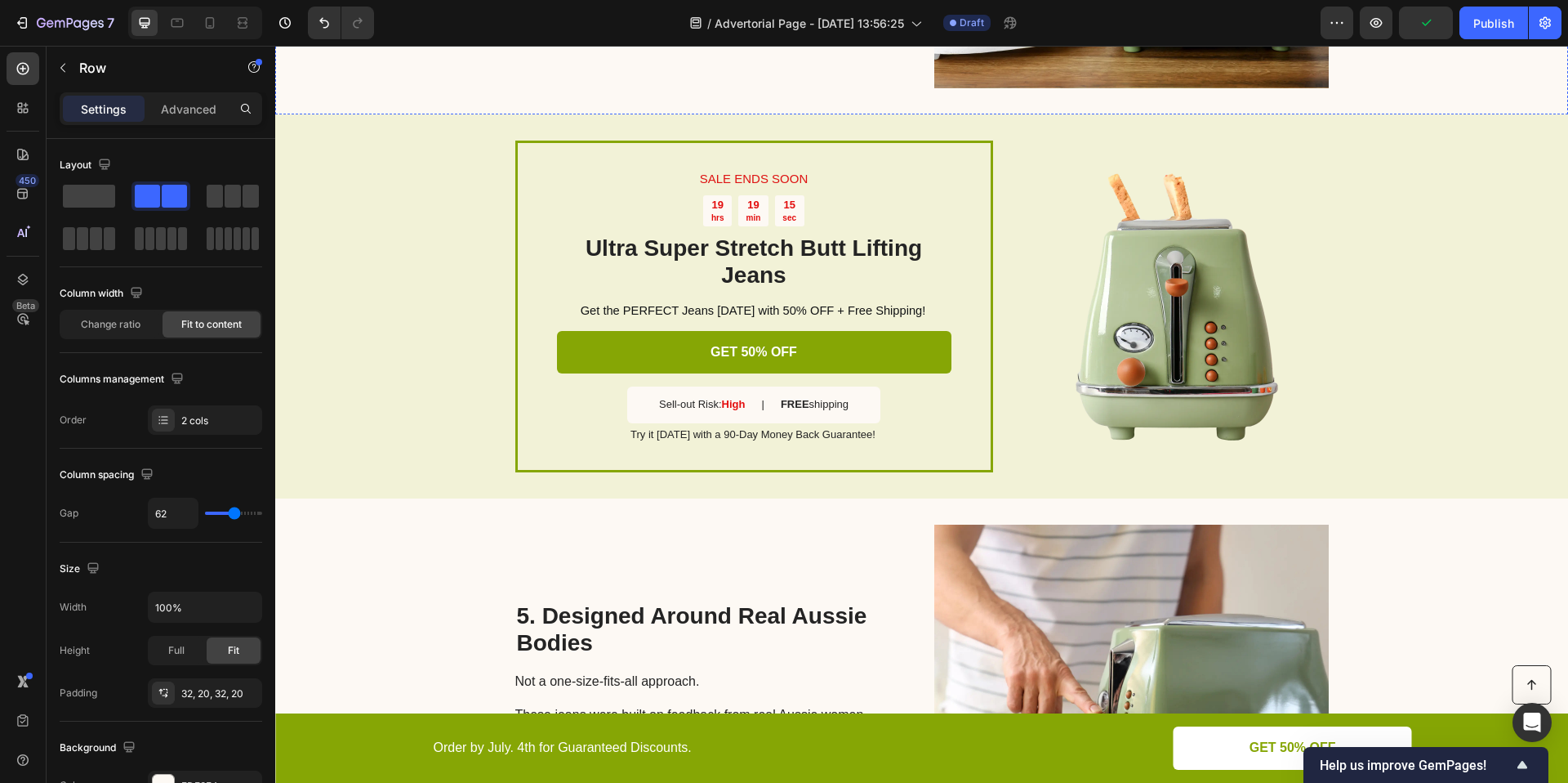
scroll to position [1587, 0]
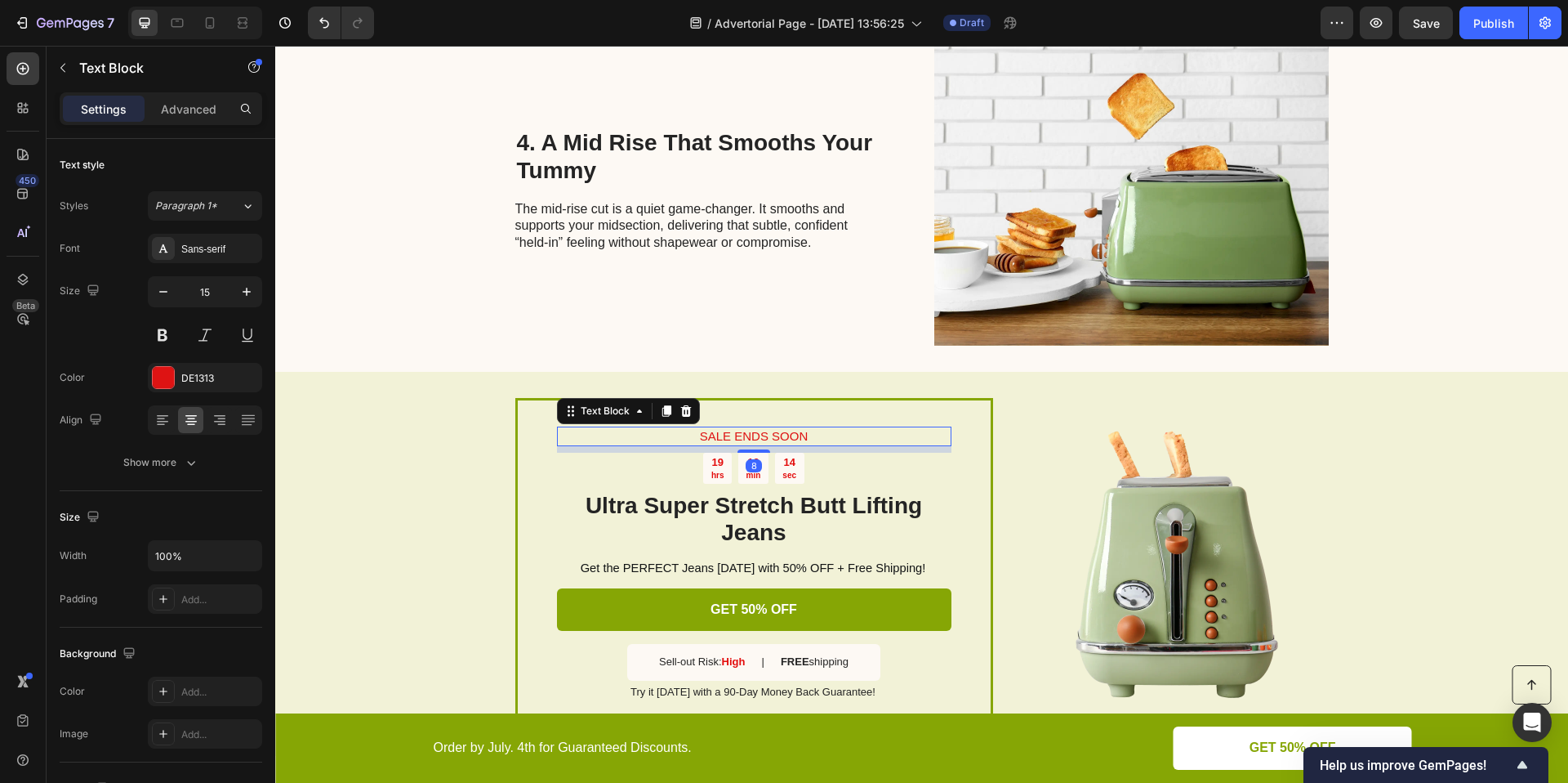
click at [791, 430] on p "SALE ENDS SOON" at bounding box center [754, 436] width 391 height 16
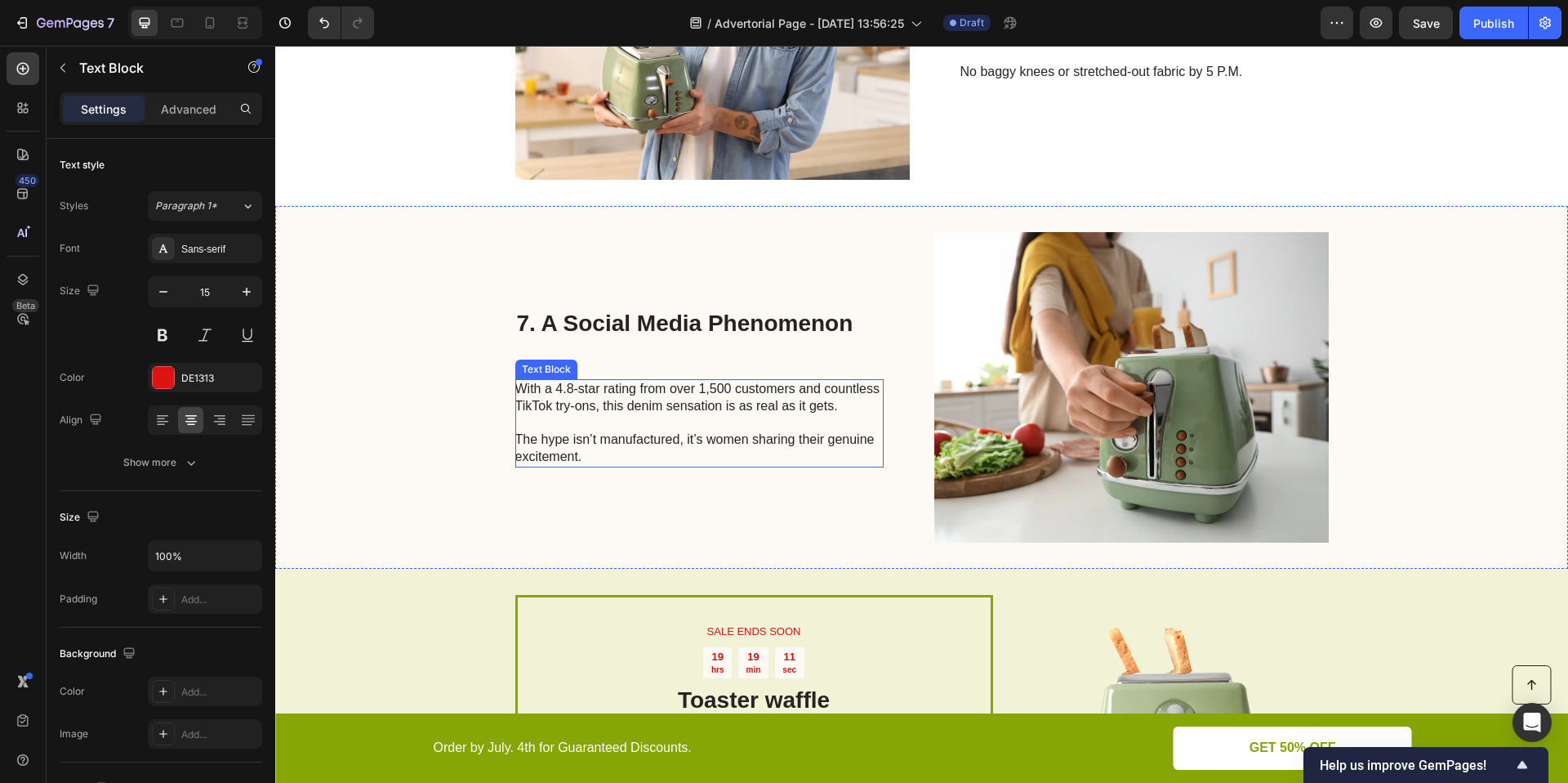
scroll to position [2967, 0]
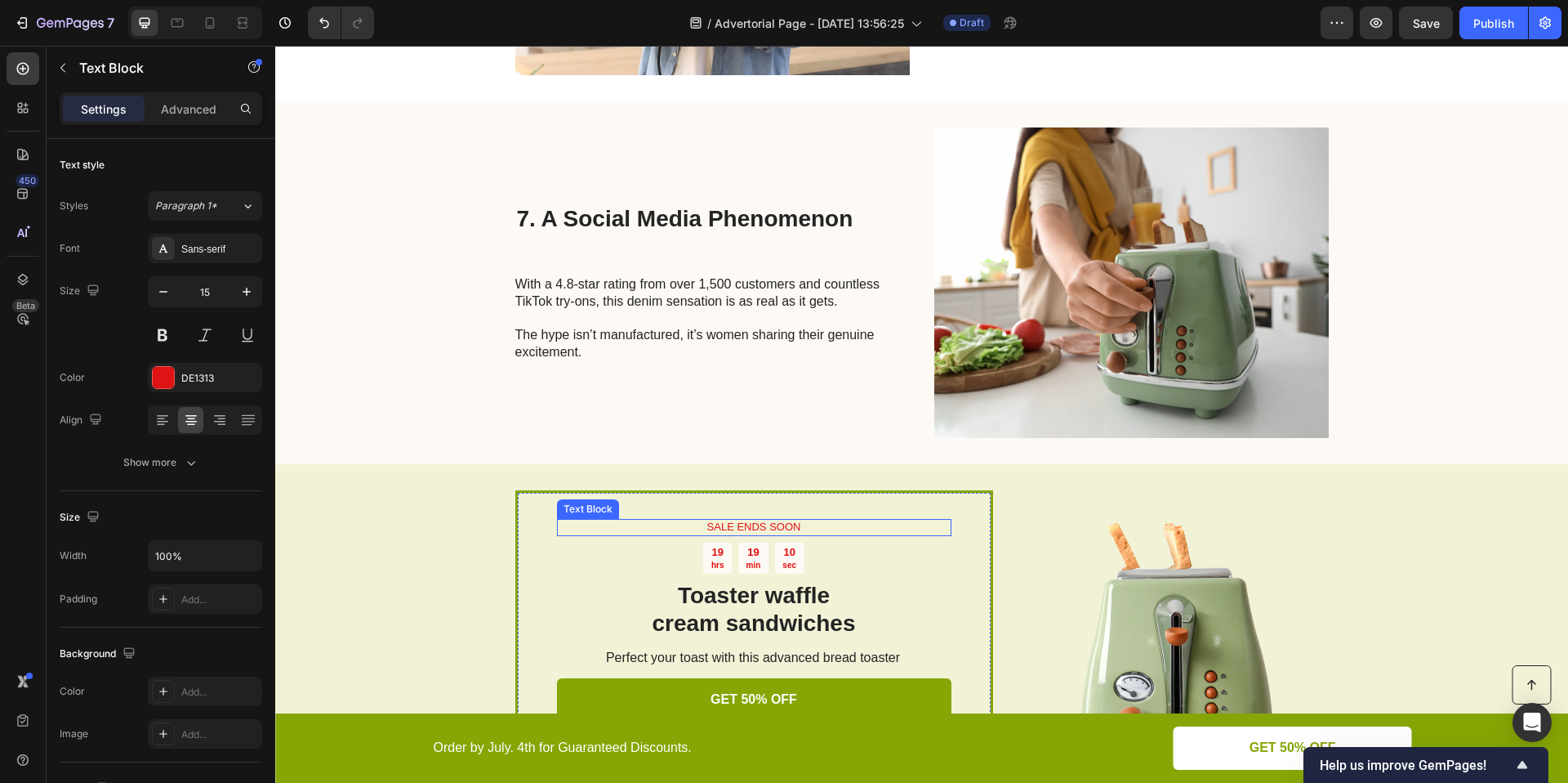
click at [801, 525] on p "SALE ENDS SOON" at bounding box center [754, 528] width 391 height 14
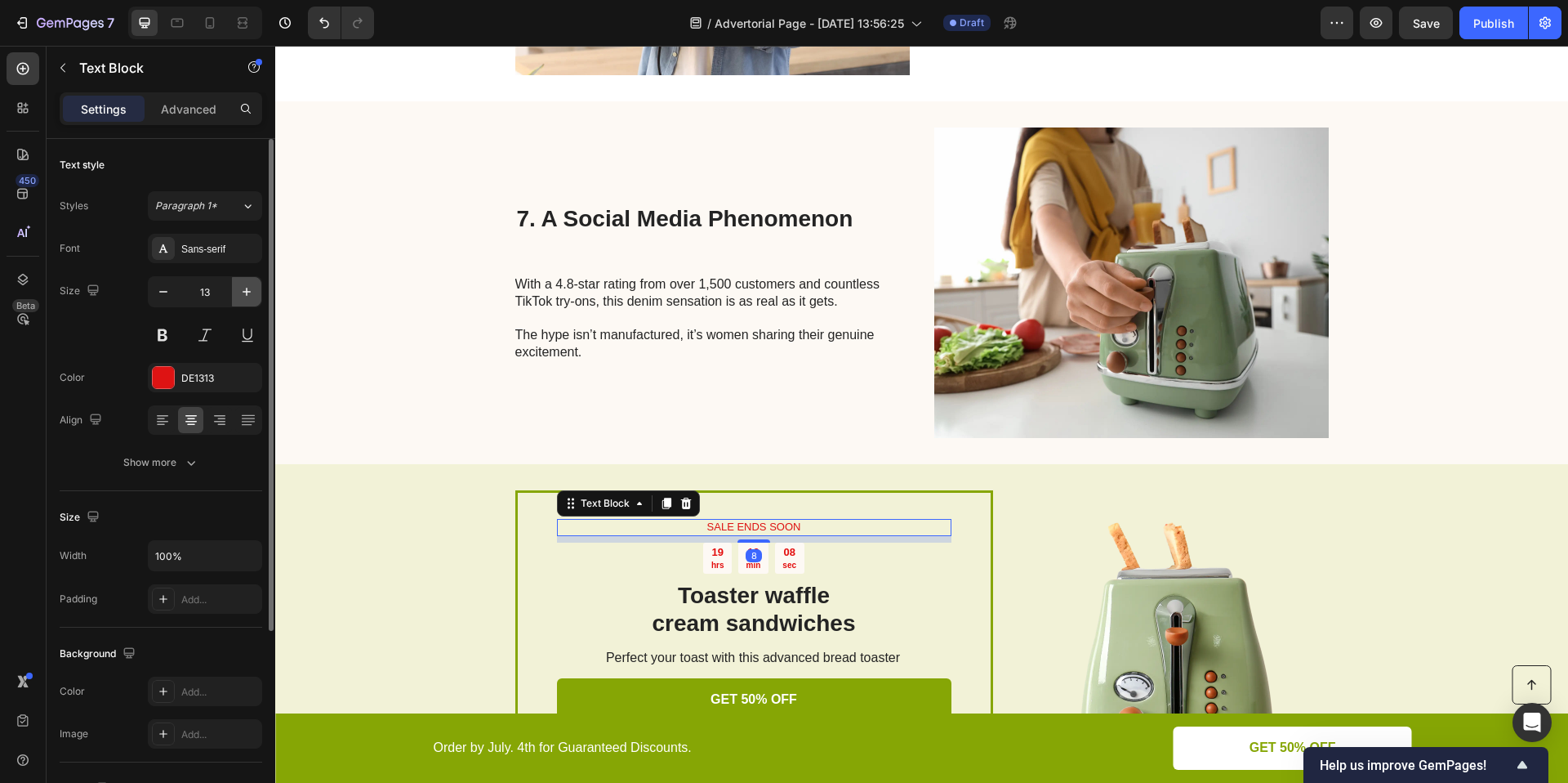
click at [248, 298] on icon "button" at bounding box center [247, 292] width 16 height 16
type input "15"
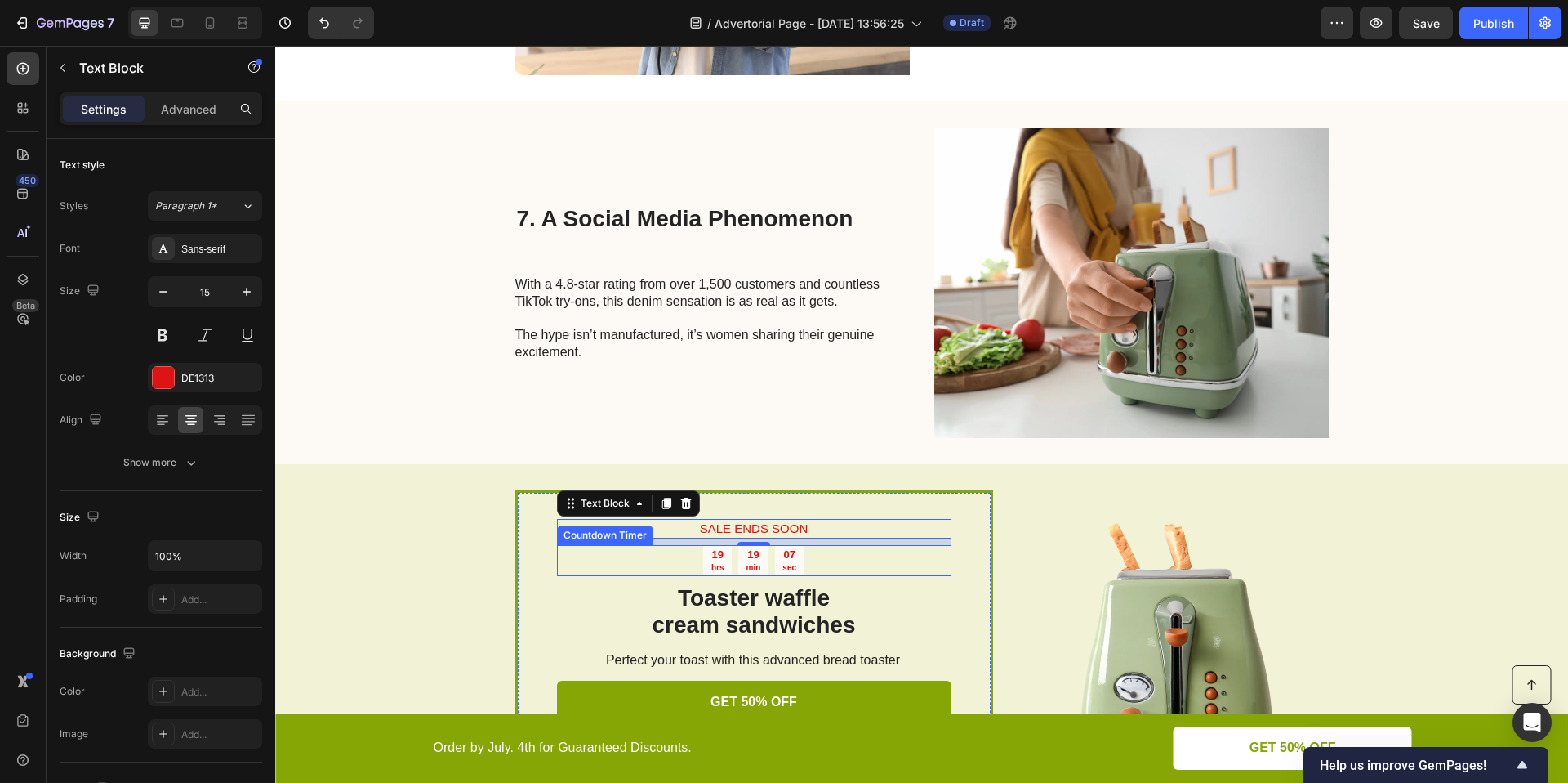
click at [827, 568] on div "19 hrs 19 min 07 sec" at bounding box center [754, 560] width 394 height 31
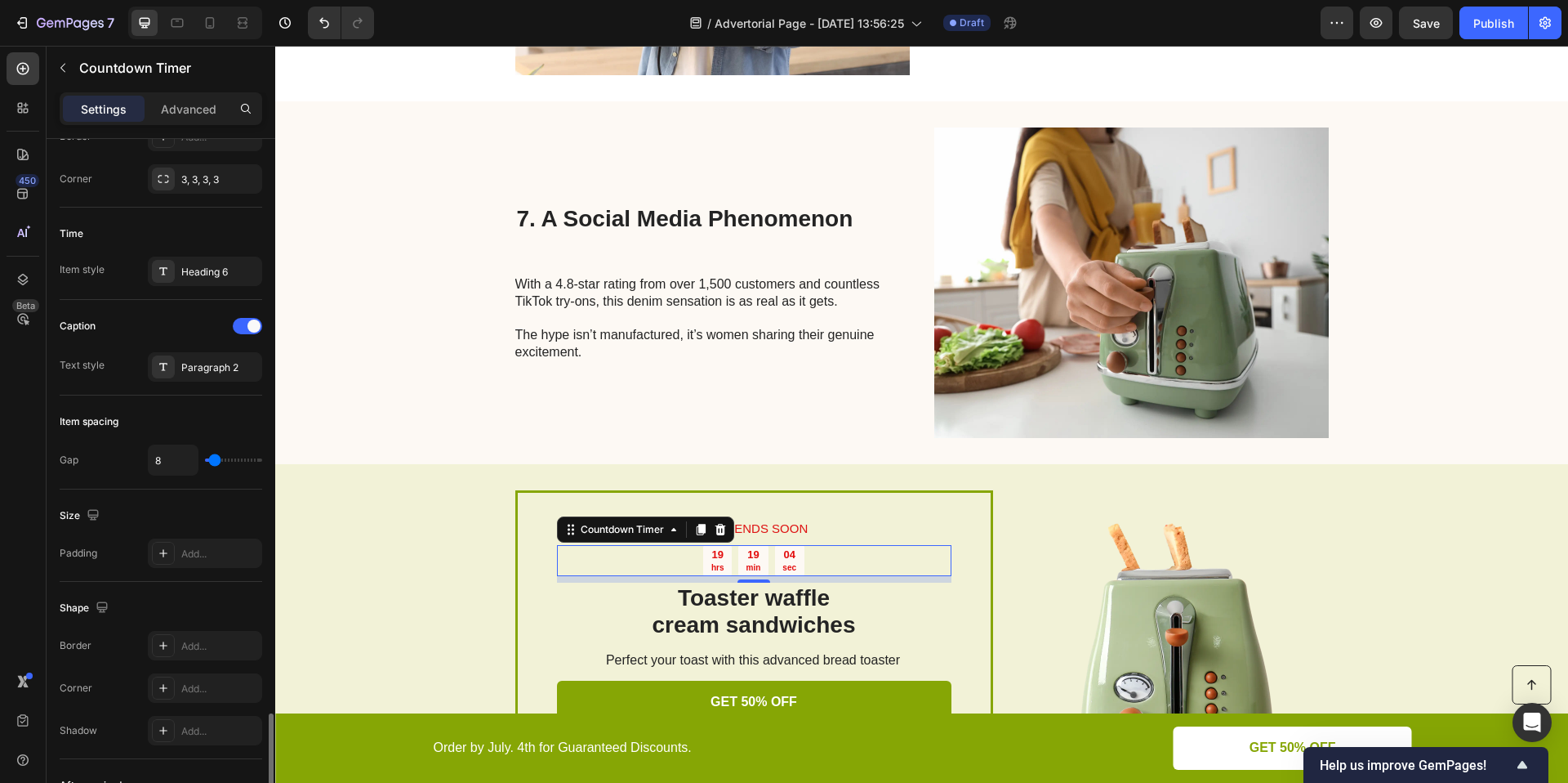
scroll to position [679, 0]
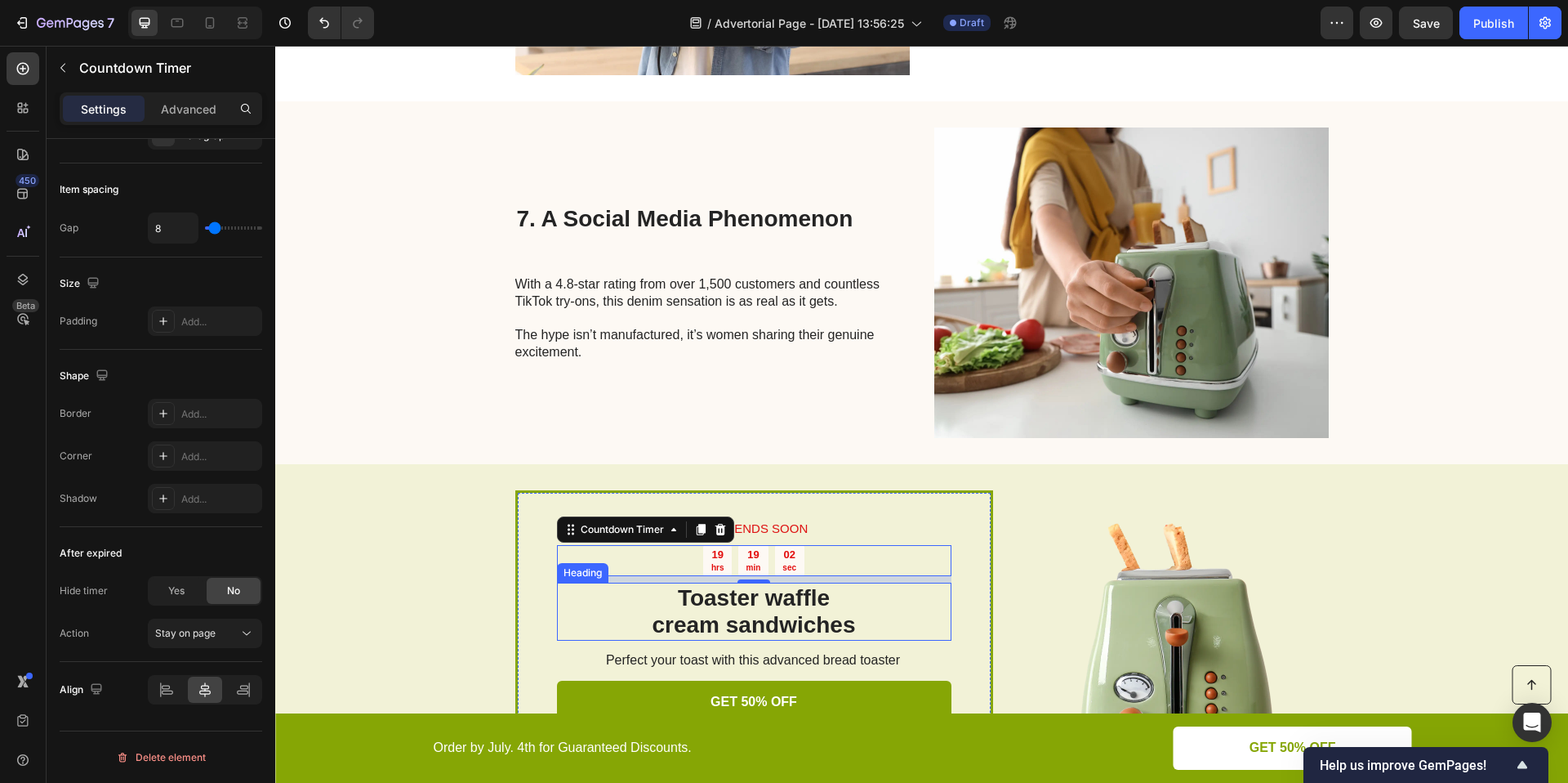
click at [873, 625] on h2 "Toaster waffle cream sandwiches" at bounding box center [754, 612] width 394 height 58
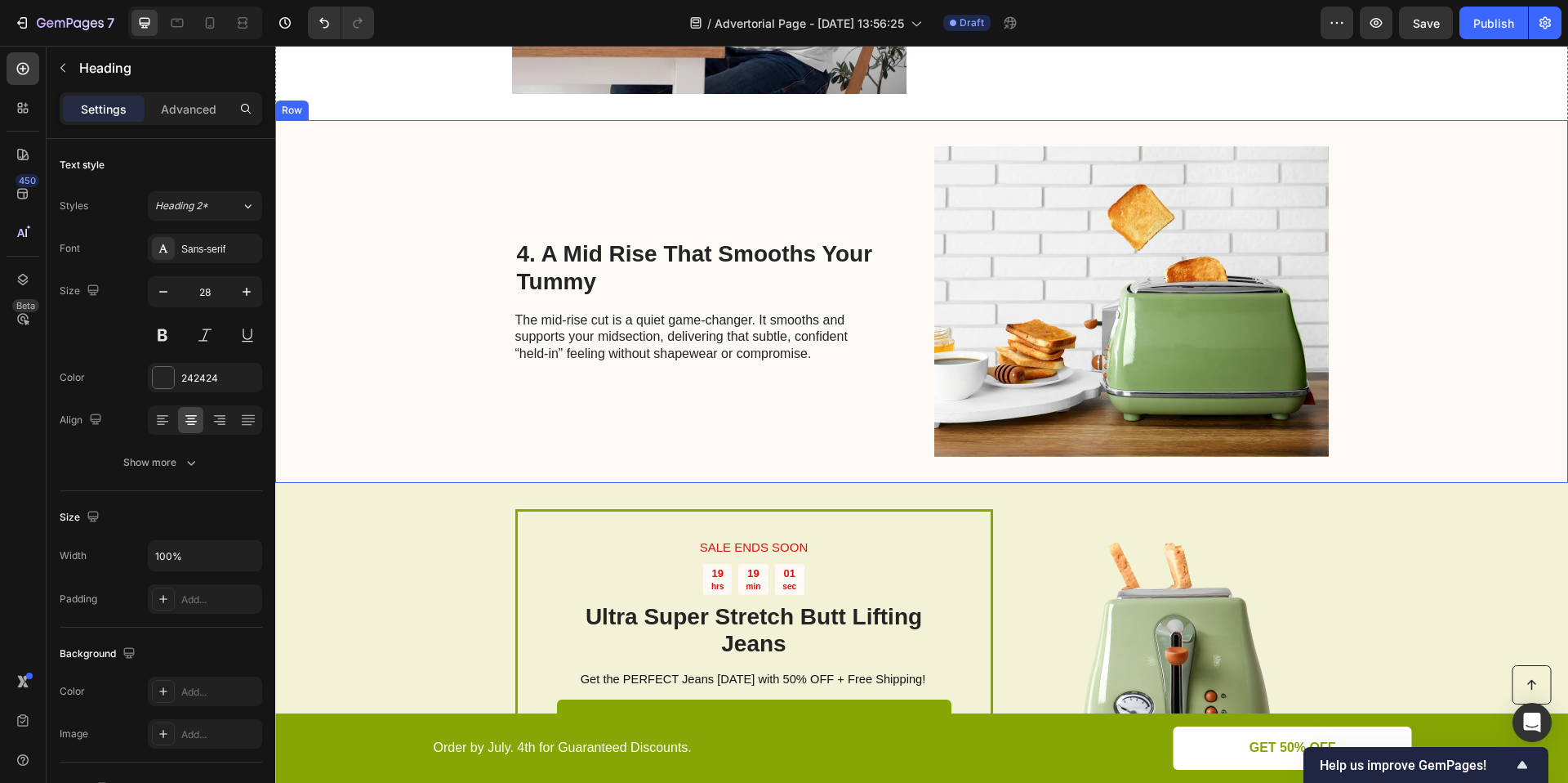
scroll to position [1707, 0]
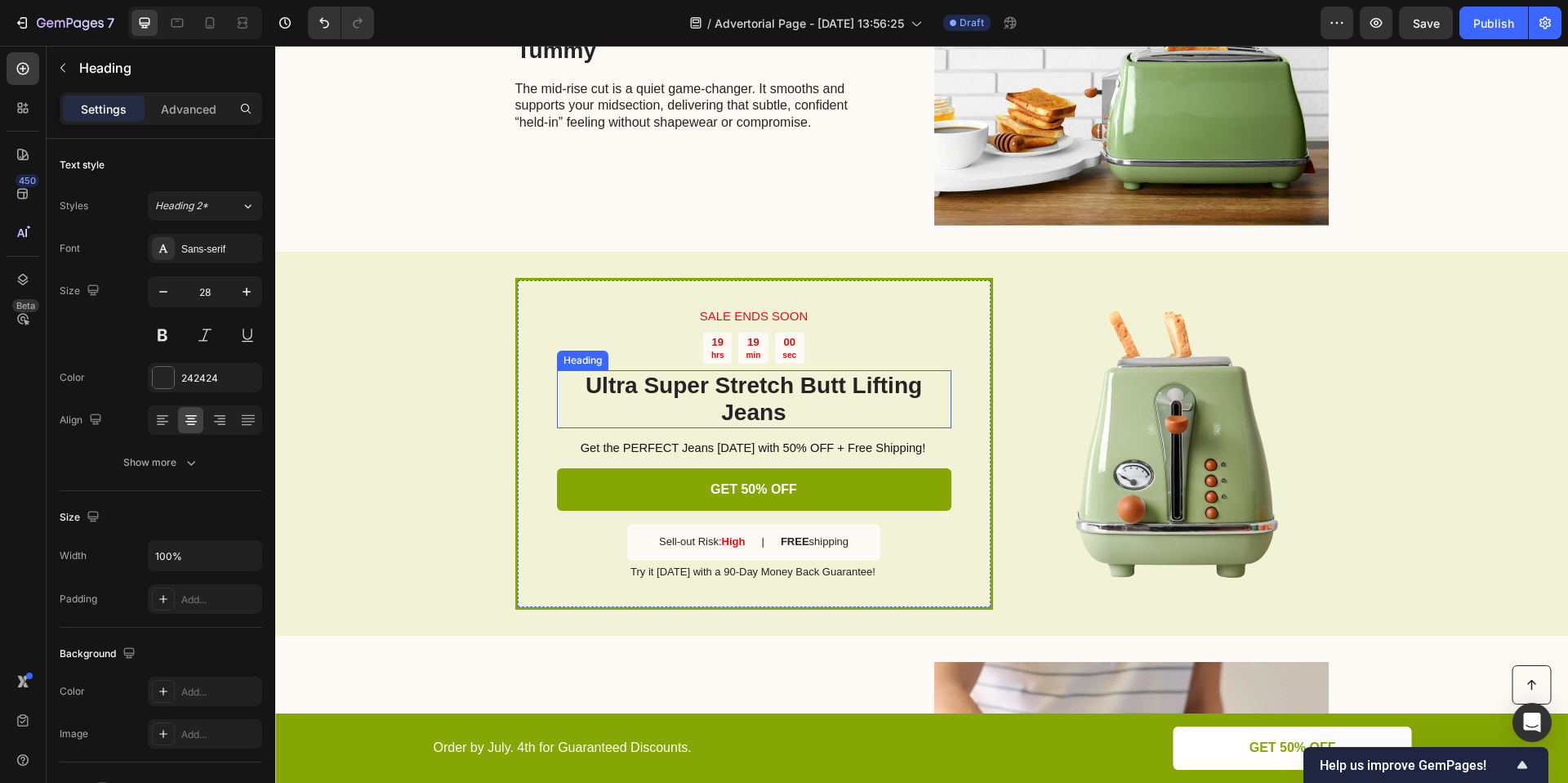
click at [598, 386] on h2 "Ultra Super Stretch Butt Lifting Jeans" at bounding box center [754, 399] width 394 height 58
click at [579, 383] on h2 "Ultra Super Stretch Butt Lifting Jeans" at bounding box center [754, 399] width 394 height 58
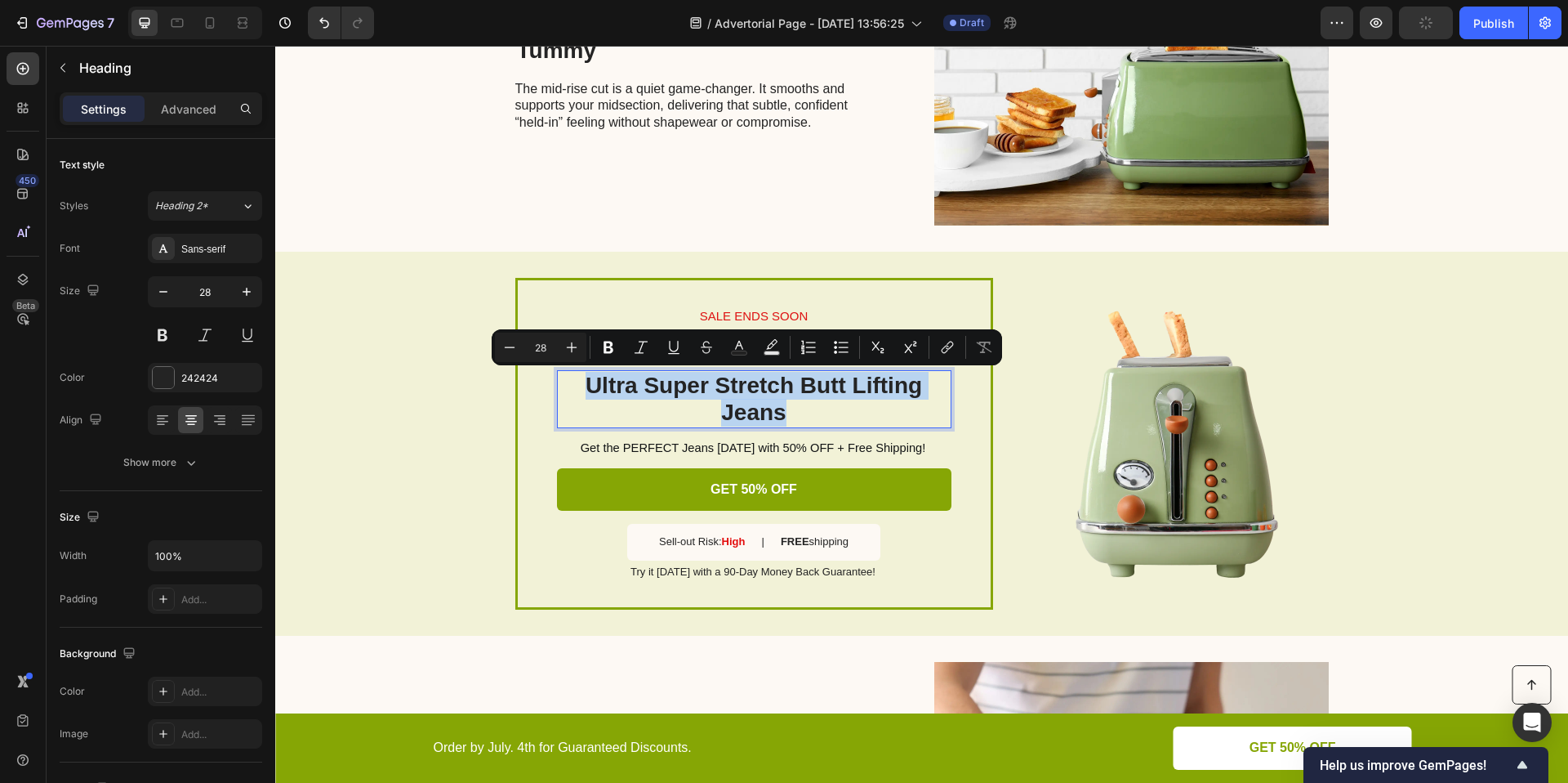
drag, startPoint x: 579, startPoint y: 383, endPoint x: 807, endPoint y: 406, distance: 229.2
click at [807, 406] on p "Ultra Super Stretch Butt Lifting Jeans" at bounding box center [754, 398] width 391 height 55
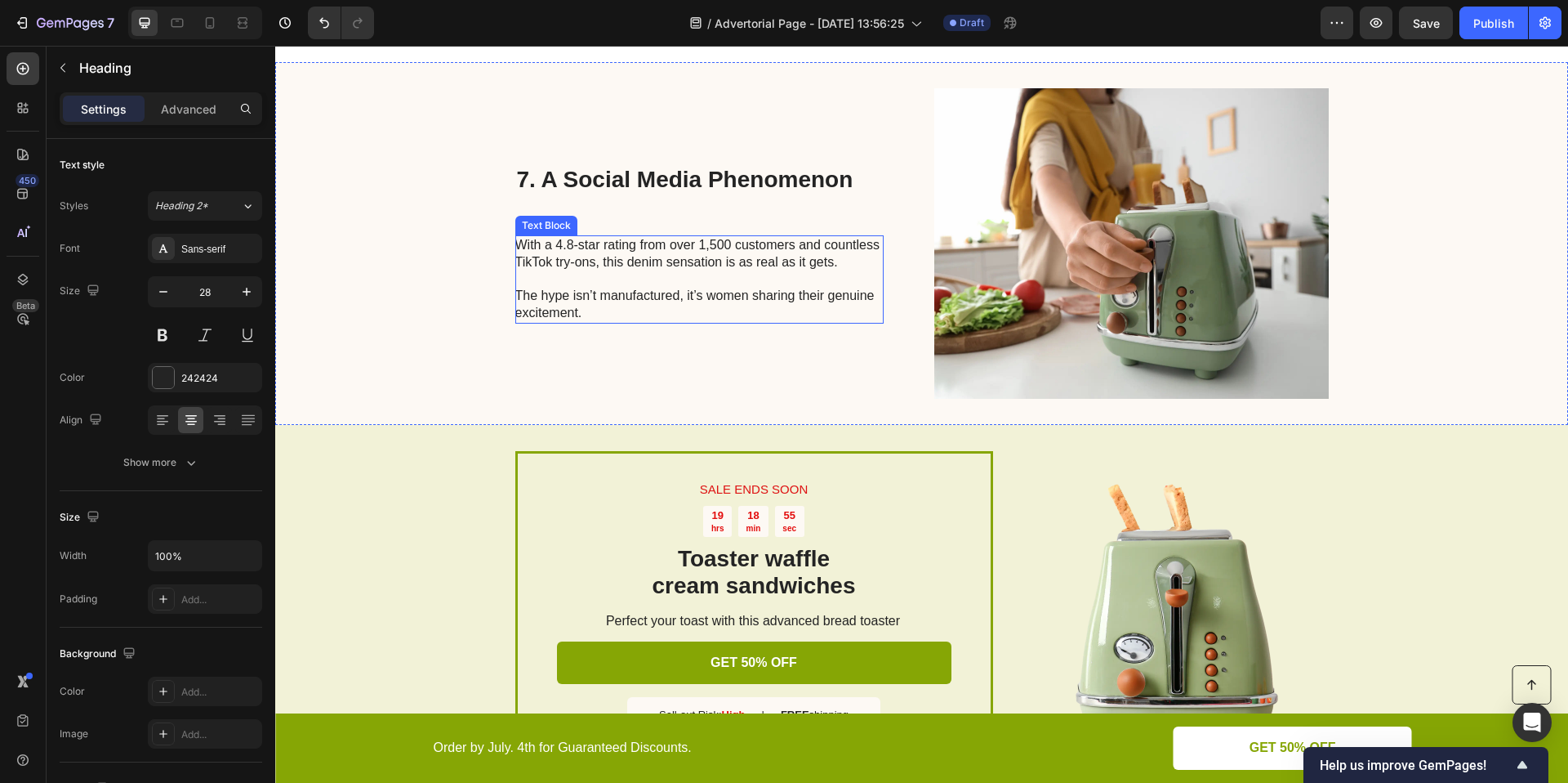
scroll to position [3118, 0]
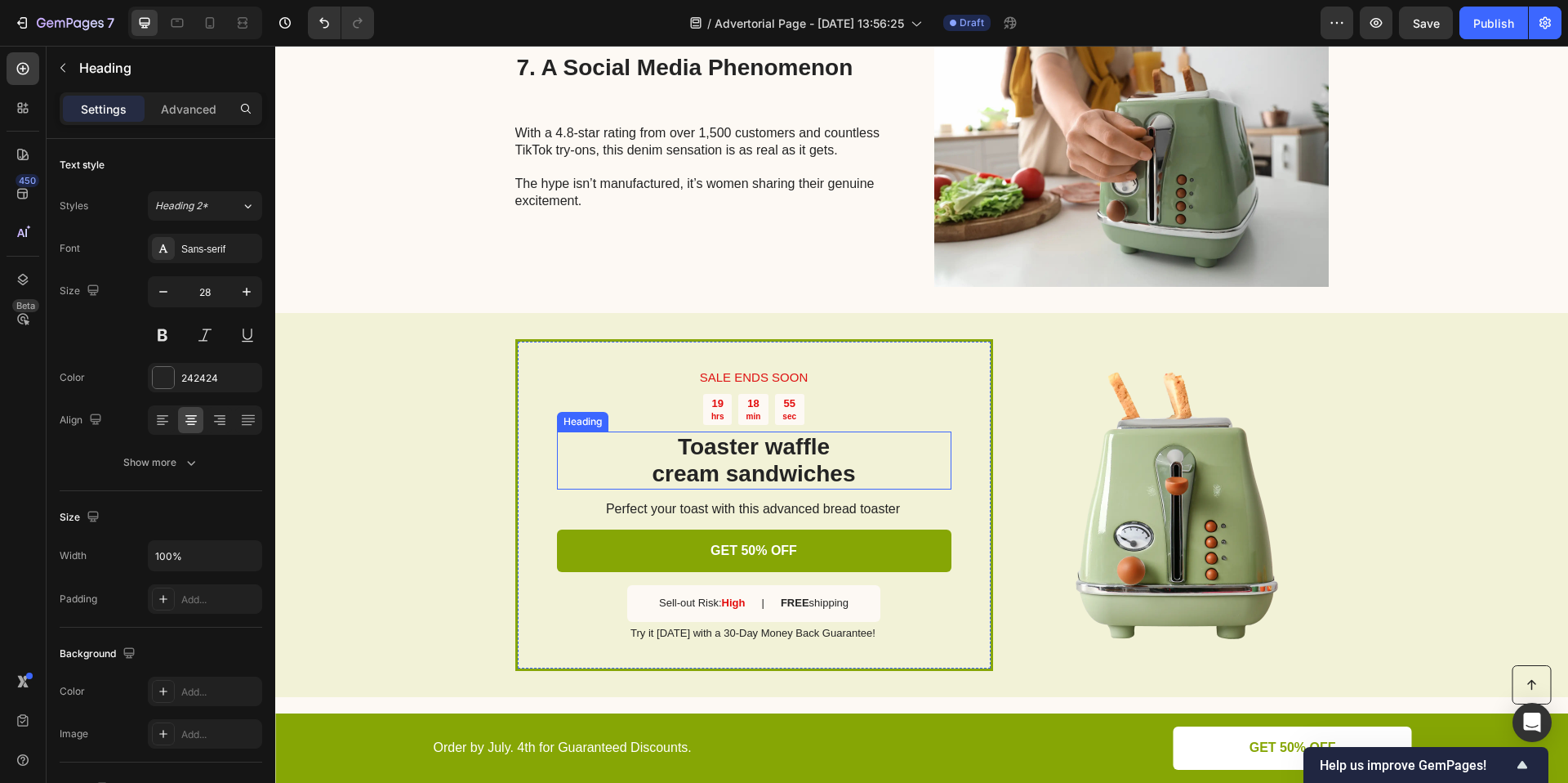
click at [798, 434] on h2 "Toaster waffle cream sandwiches" at bounding box center [754, 460] width 394 height 58
click at [799, 442] on h2 "Toaster waffle cream sandwiches" at bounding box center [754, 460] width 394 height 58
click at [799, 442] on p "Toaster waffle cream sandwiches" at bounding box center [754, 460] width 391 height 55
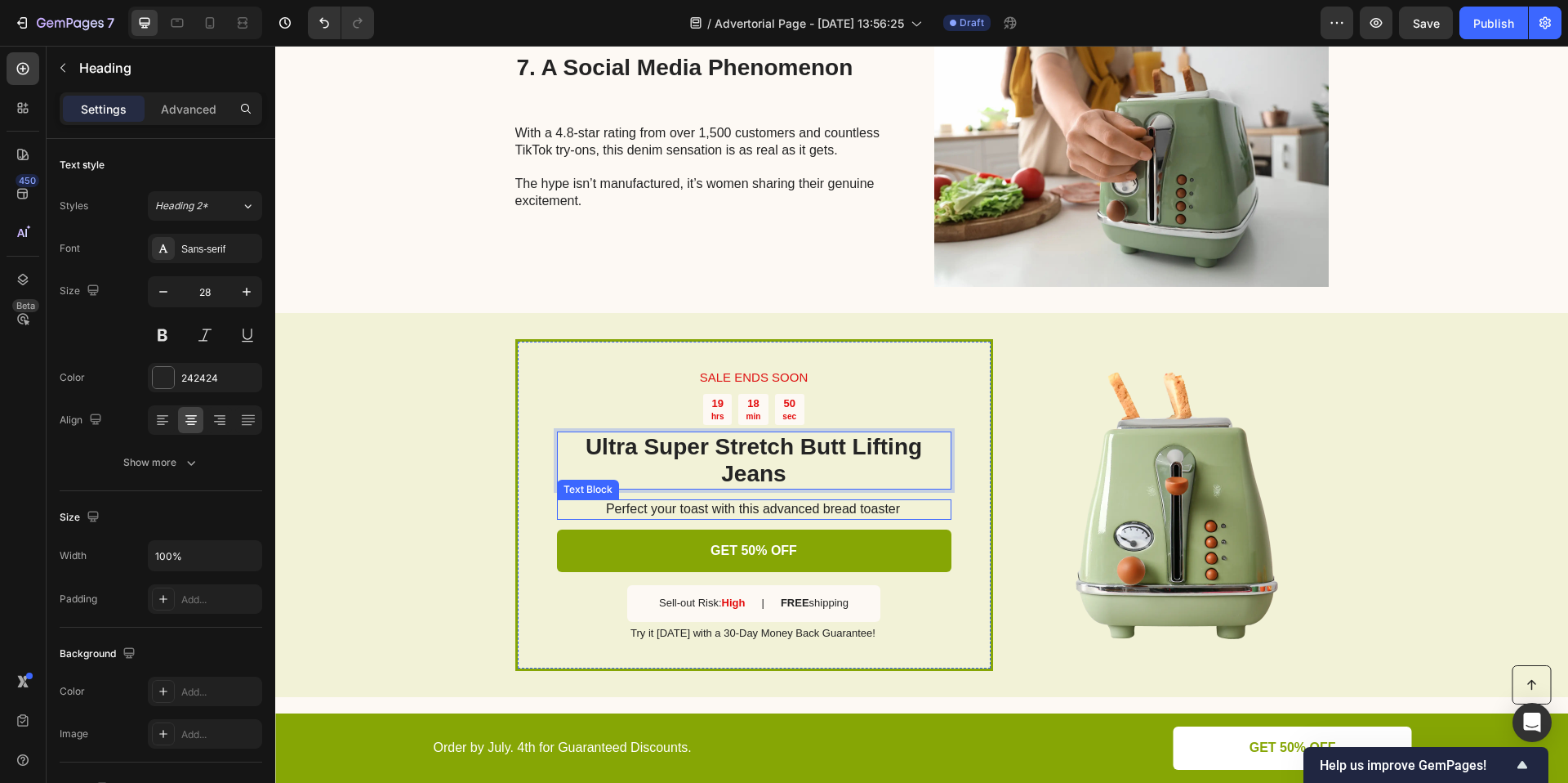
click at [832, 511] on p "Perfect your toast with this advanced bread toaster" at bounding box center [753, 509] width 393 height 17
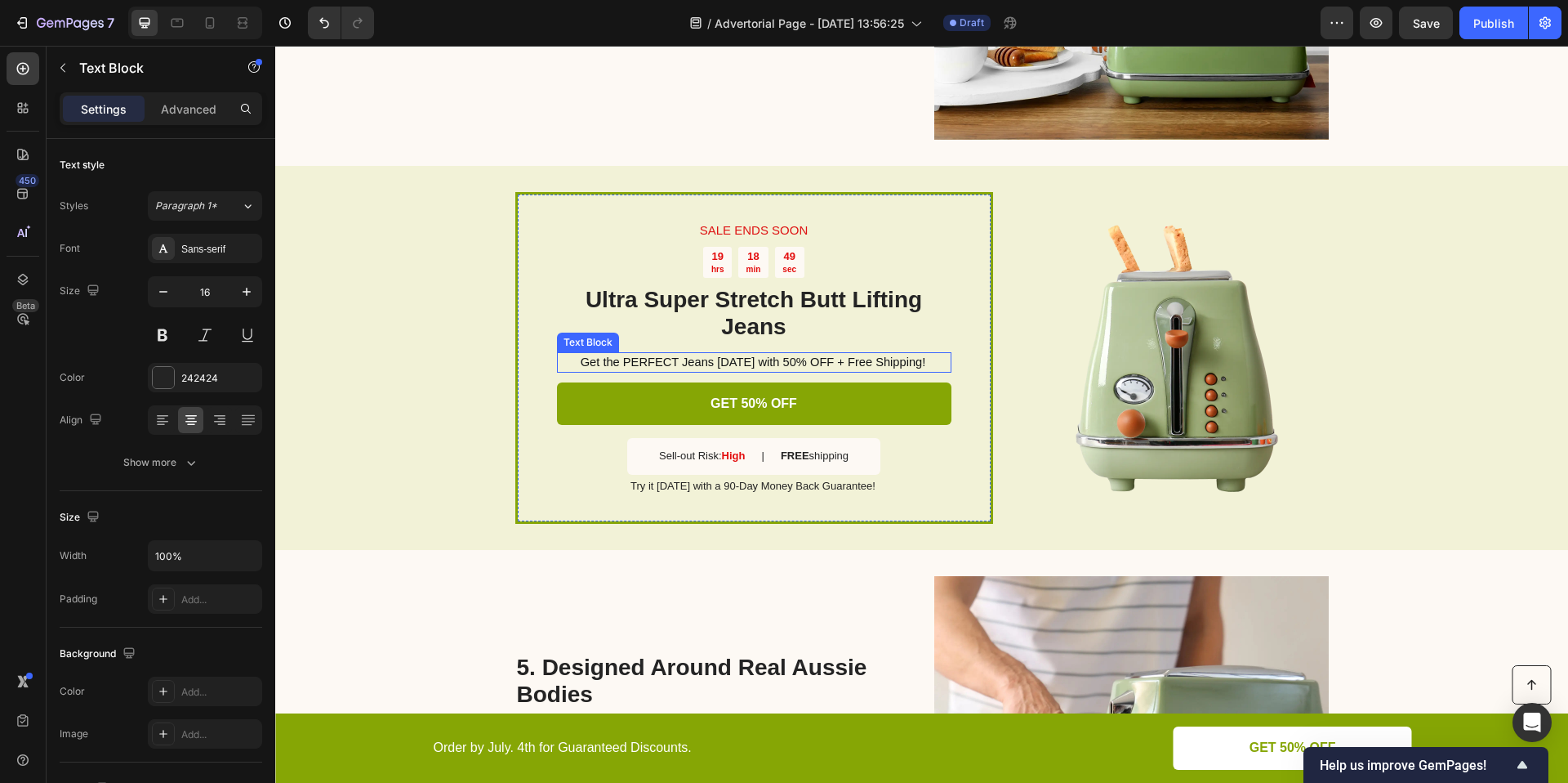
scroll to position [1775, 0]
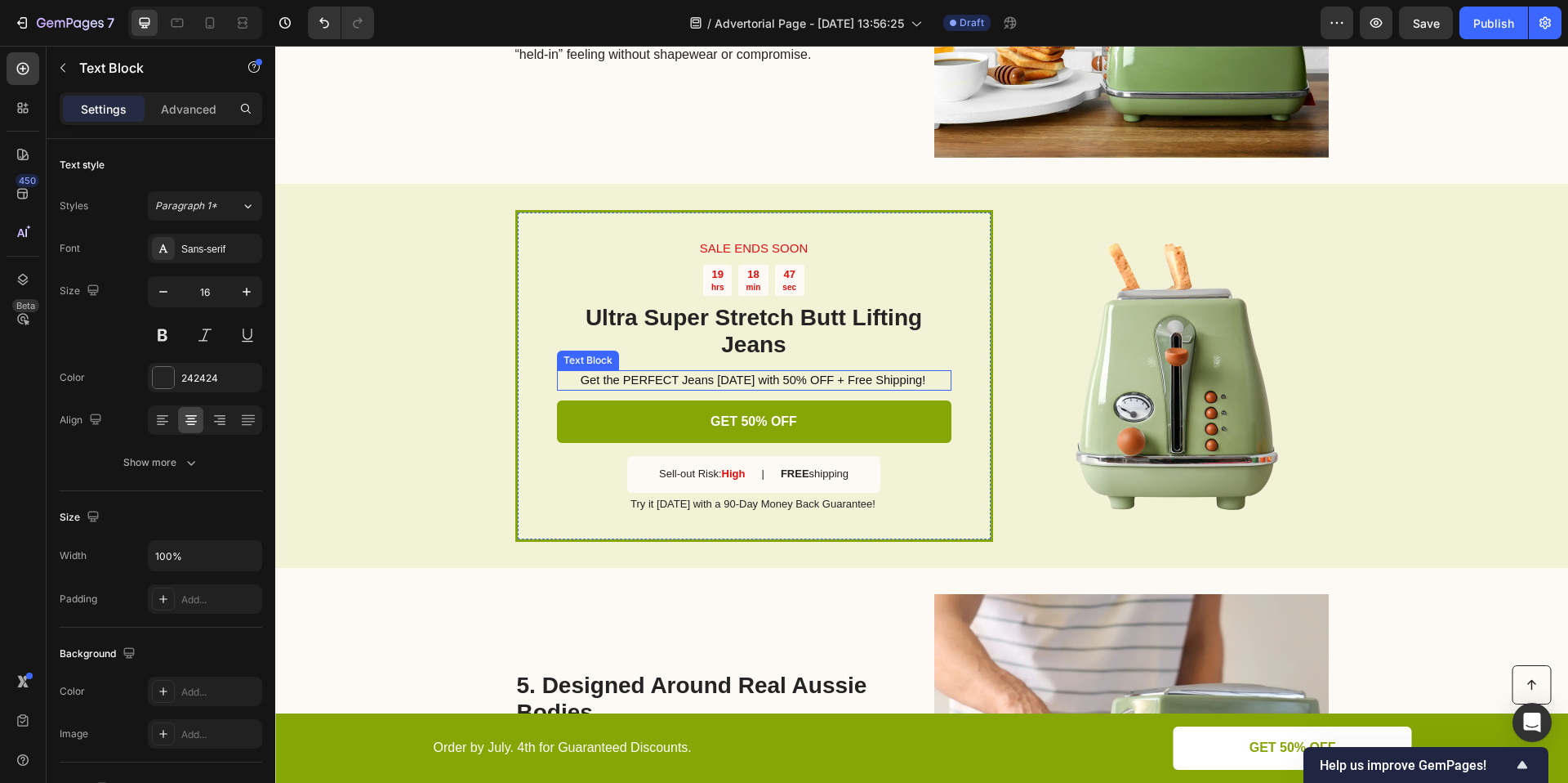
click at [811, 375] on span "Get the PERFECT Jeans [DATE] with 50% OFF + Free Shipping!" at bounding box center [753, 380] width 345 height 13
click at [864, 379] on span "Get the PERFECT Jeans [DATE] with 50% OFF + Free Shipping!" at bounding box center [753, 380] width 345 height 13
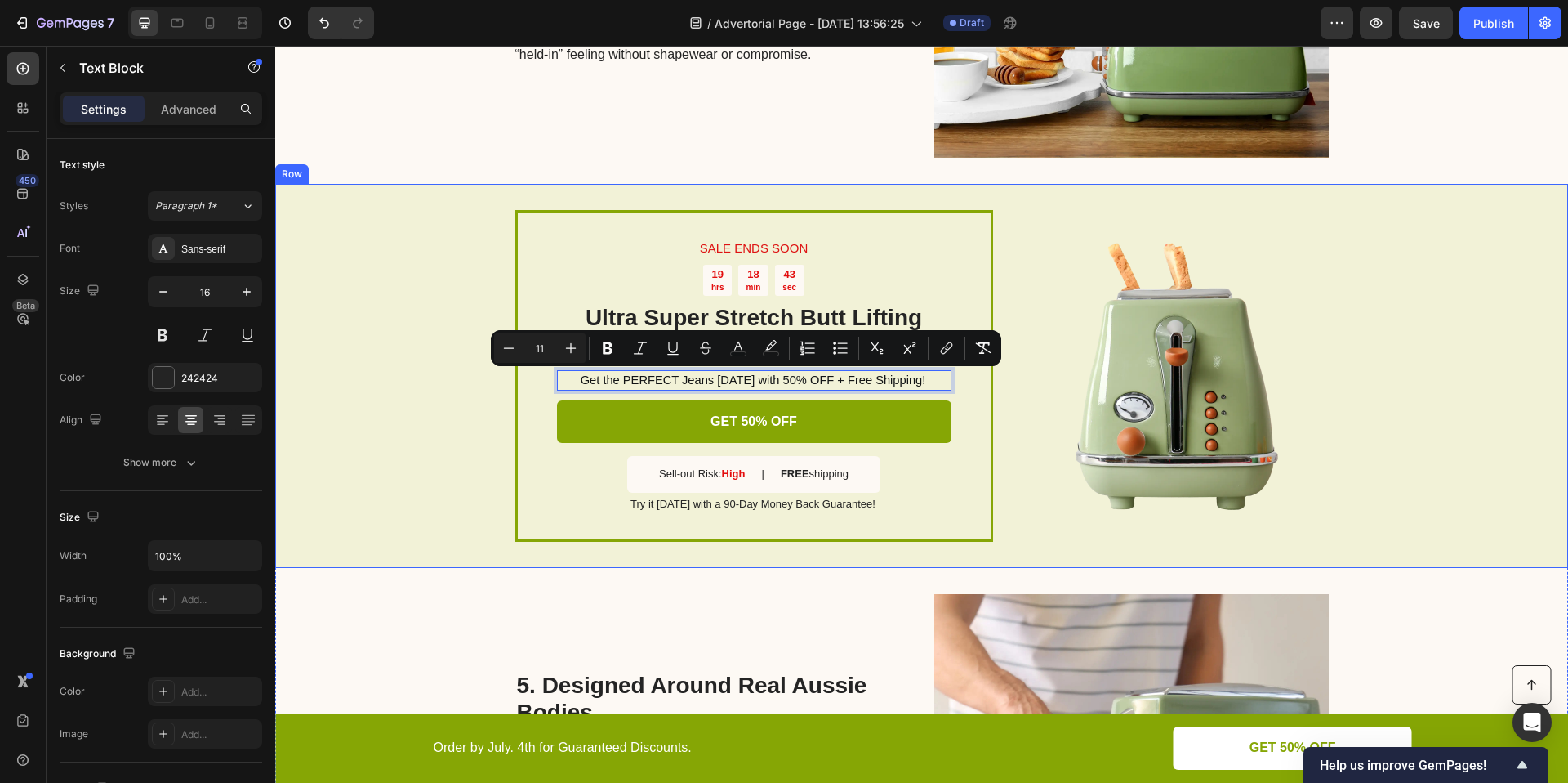
click at [1068, 533] on div "Image" at bounding box center [1173, 376] width 312 height 332
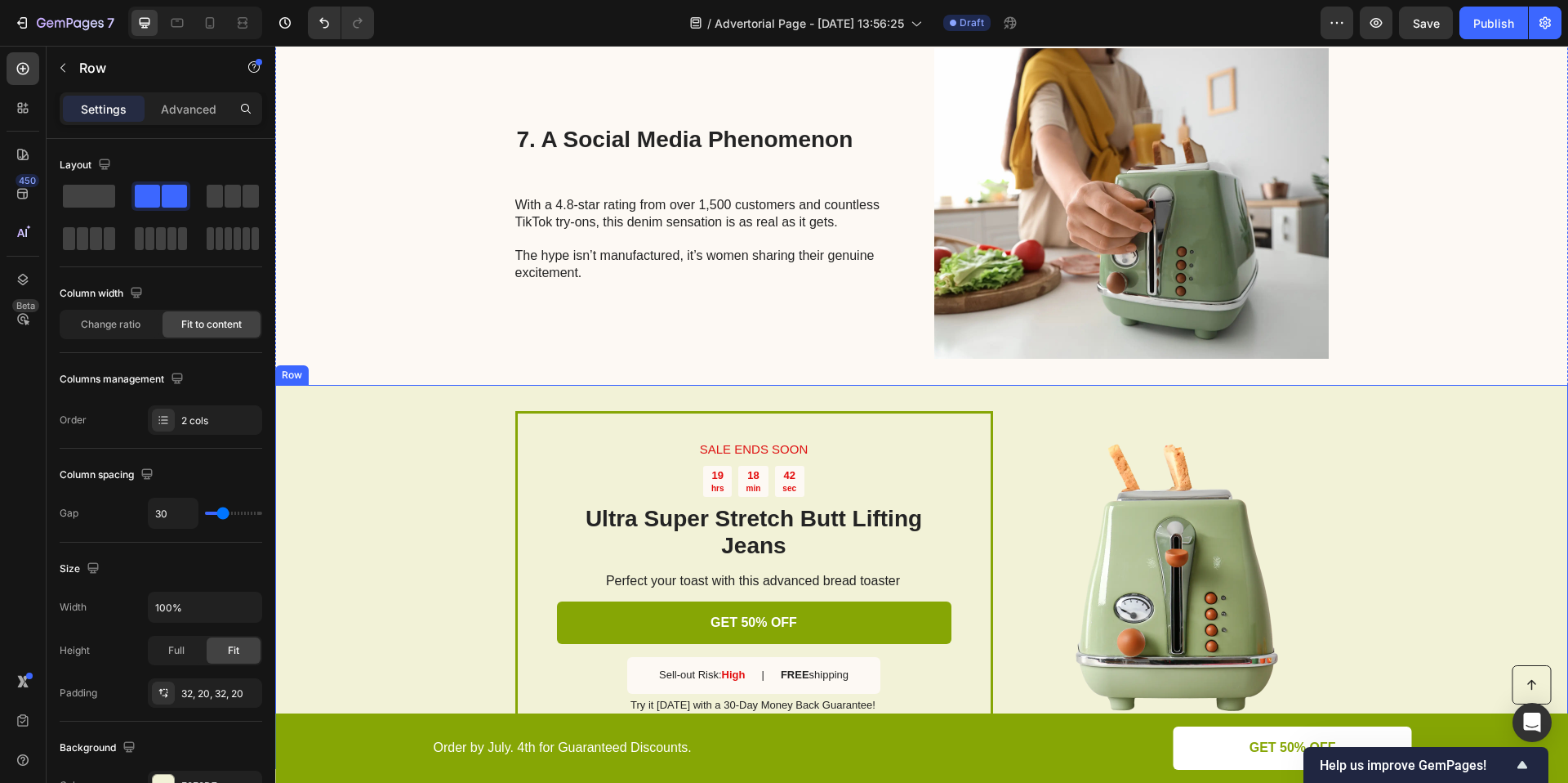
scroll to position [3065, 0]
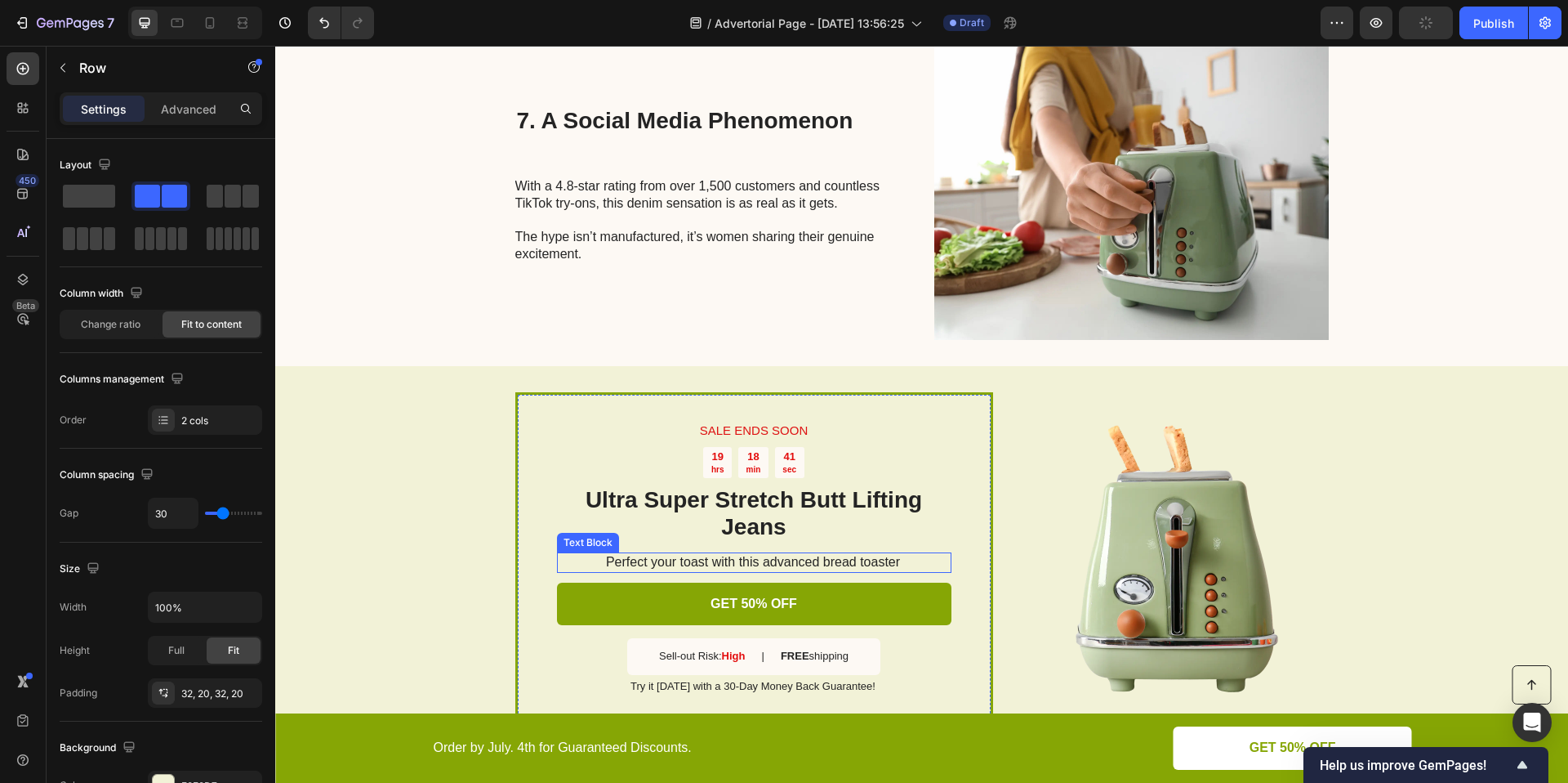
click at [816, 557] on p "Perfect your toast with this advanced bread toaster" at bounding box center [753, 562] width 393 height 17
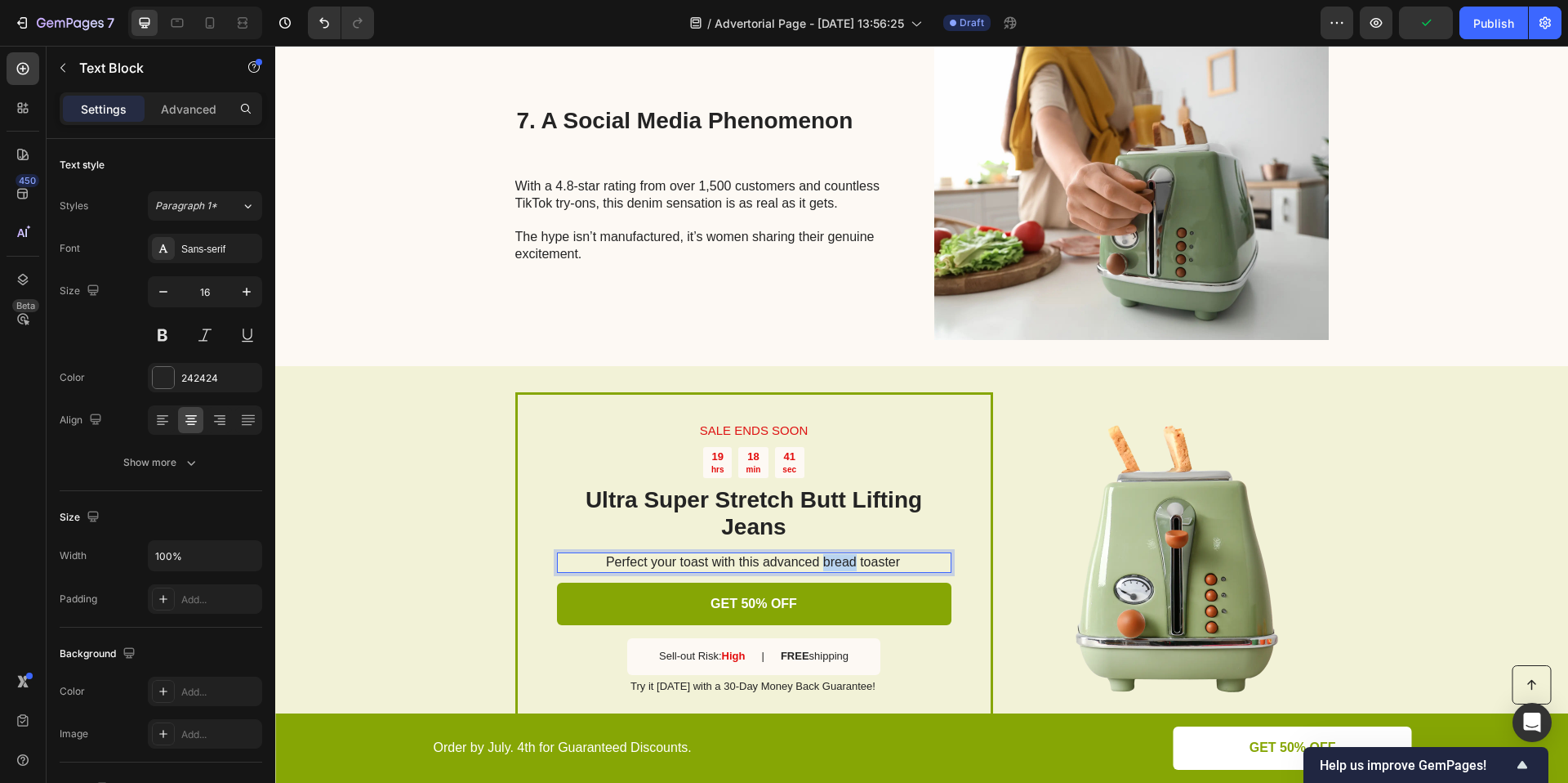
click at [816, 557] on p "Perfect your toast with this advanced bread toaster" at bounding box center [753, 562] width 393 height 17
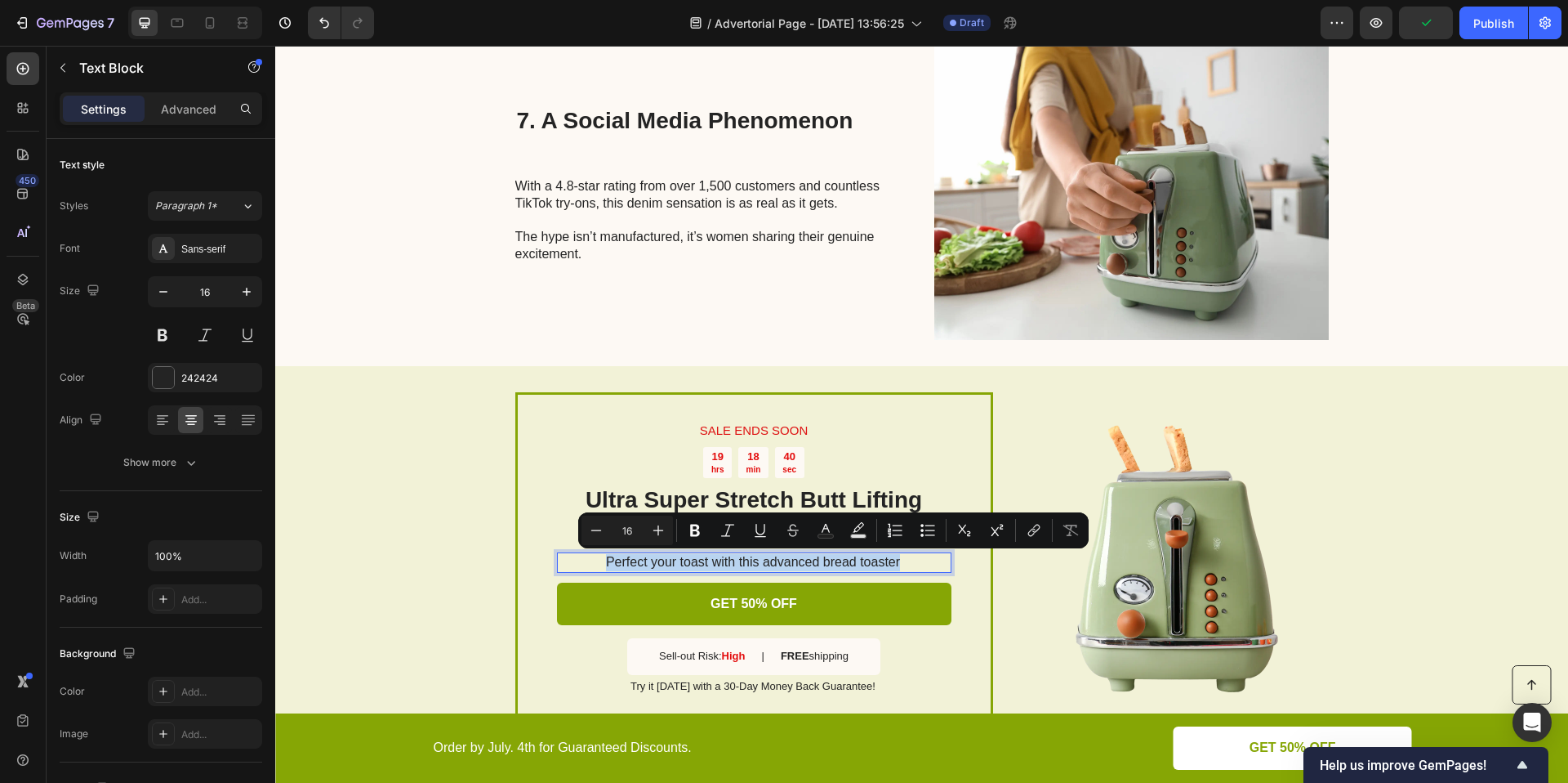
click at [816, 557] on p "Perfect your toast with this advanced bread toaster" at bounding box center [753, 562] width 393 height 17
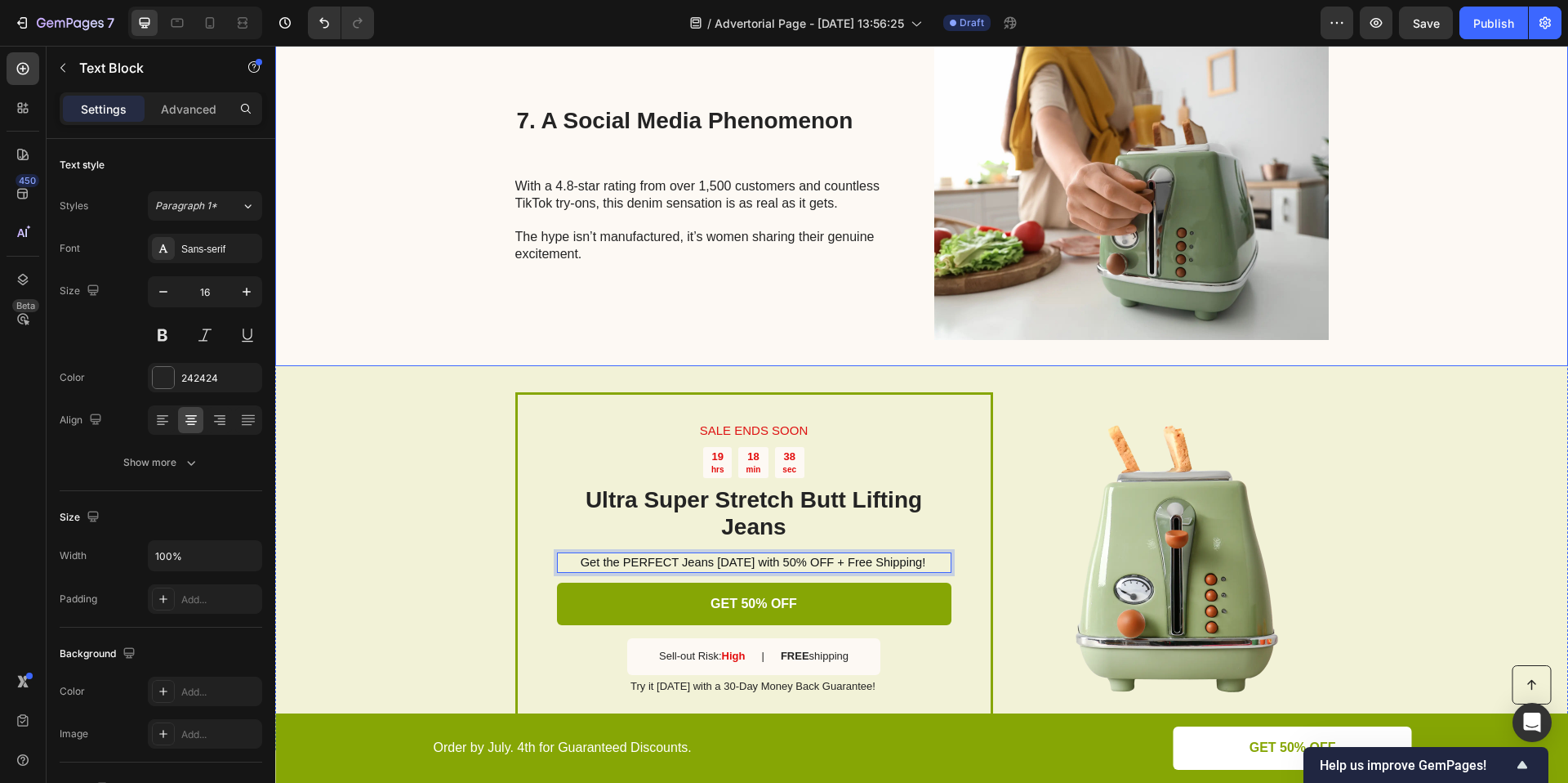
click at [1424, 323] on div "7. A Social Media Phenomenon Heading With a 4.8-star rating from over 1,500 cus…" at bounding box center [921, 184] width 1292 height 363
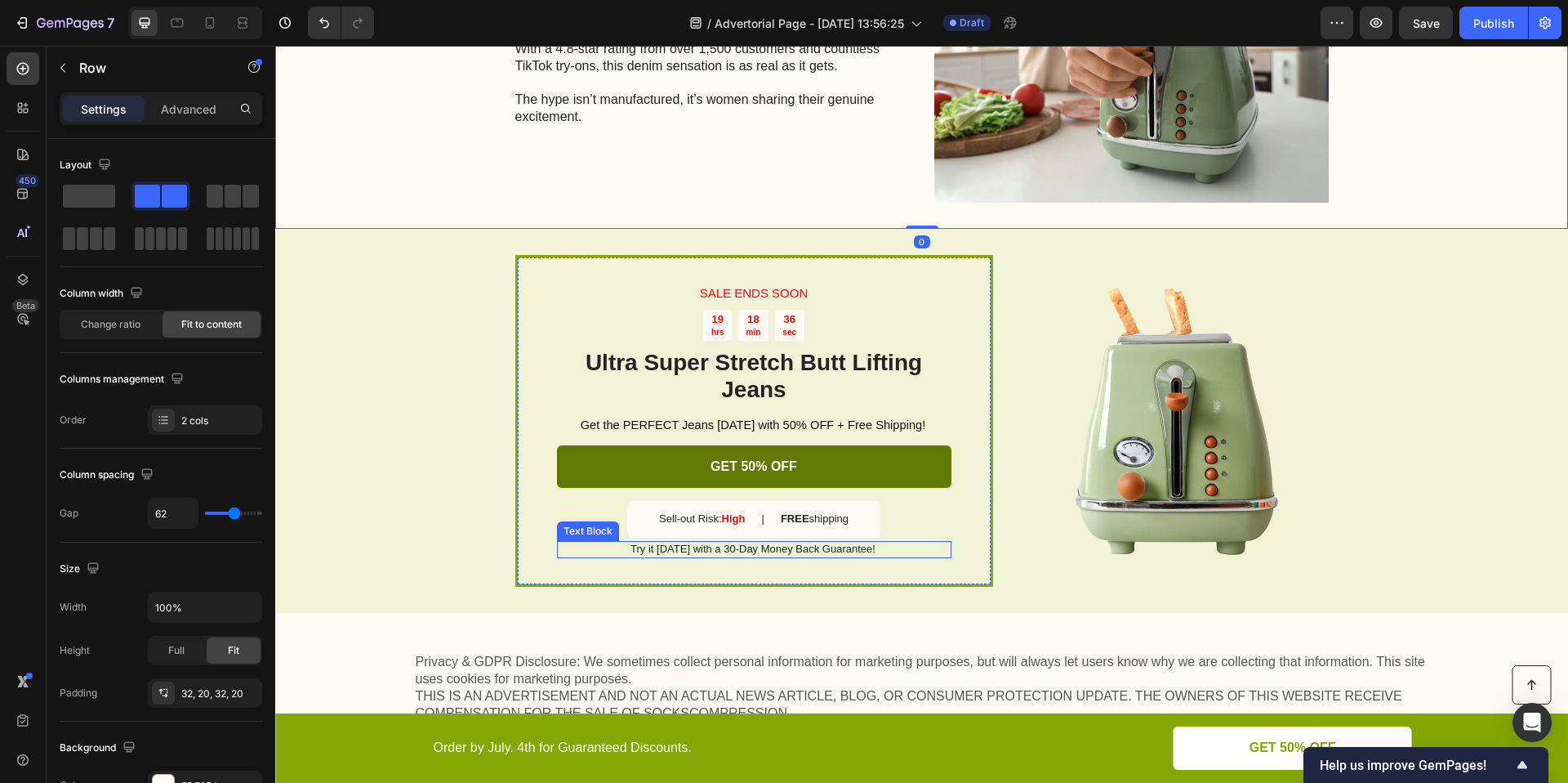
scroll to position [3203, 0]
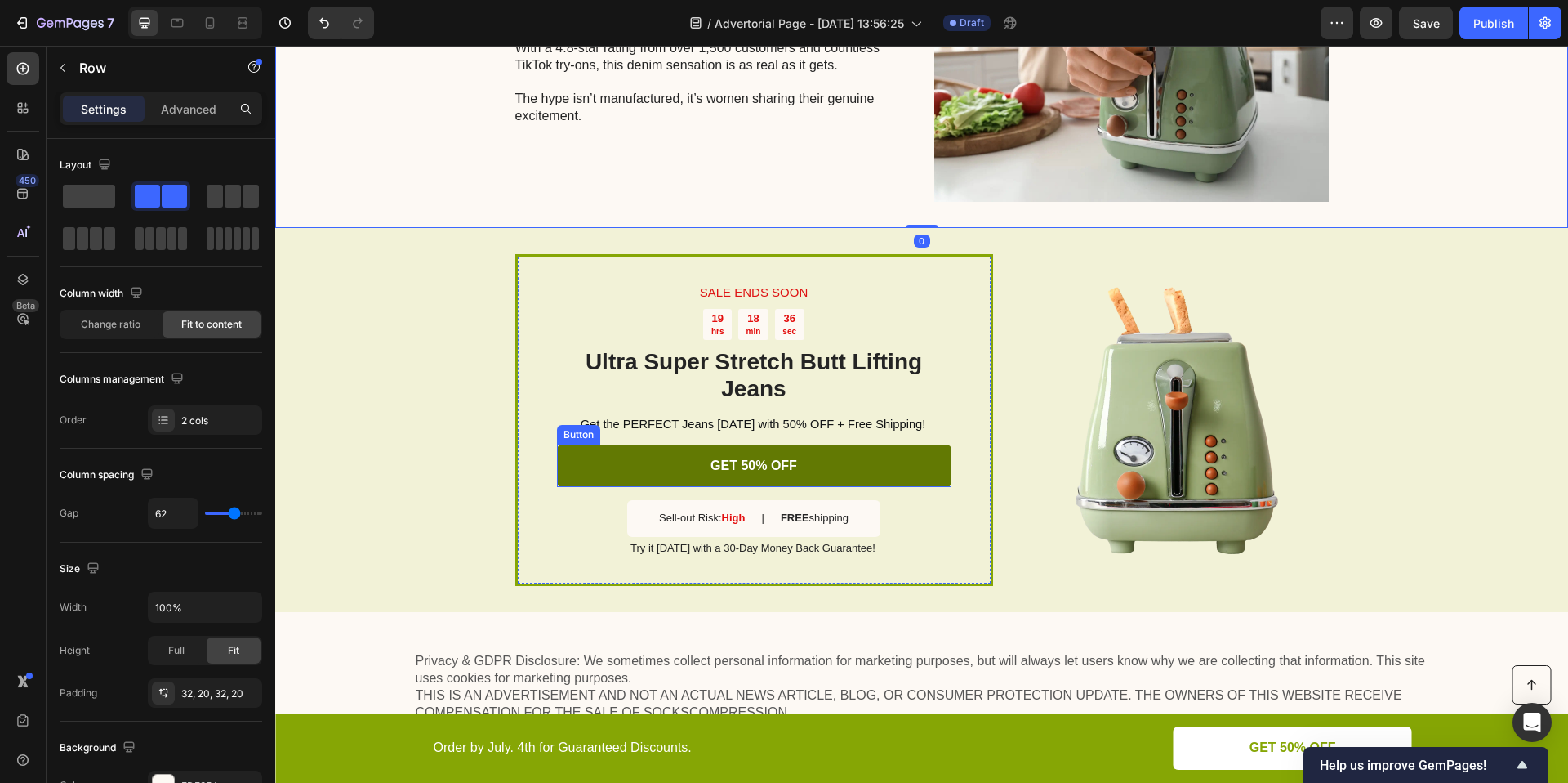
click at [829, 470] on link "GET 50% OFF" at bounding box center [754, 465] width 394 height 43
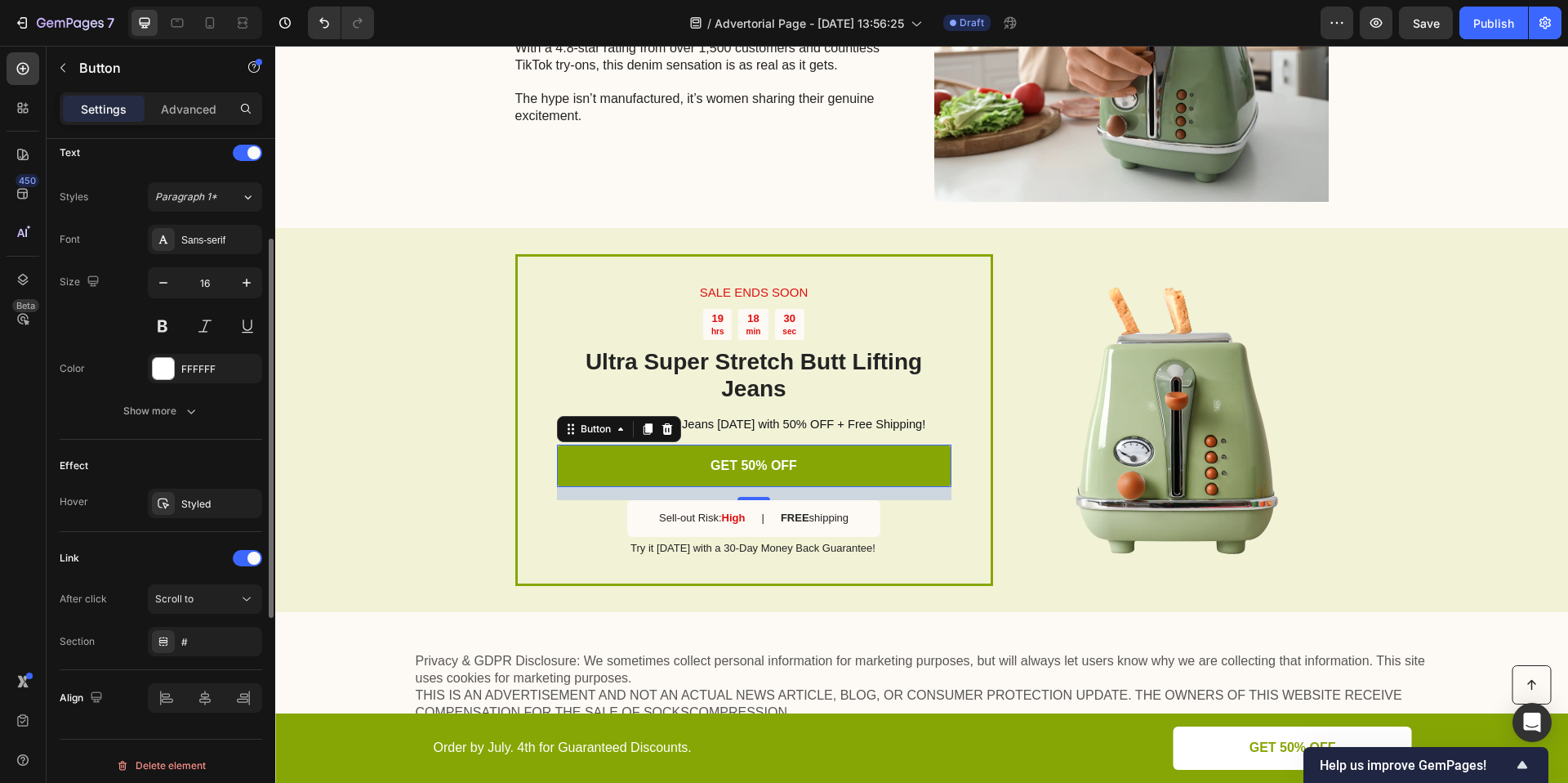
scroll to position [566, 0]
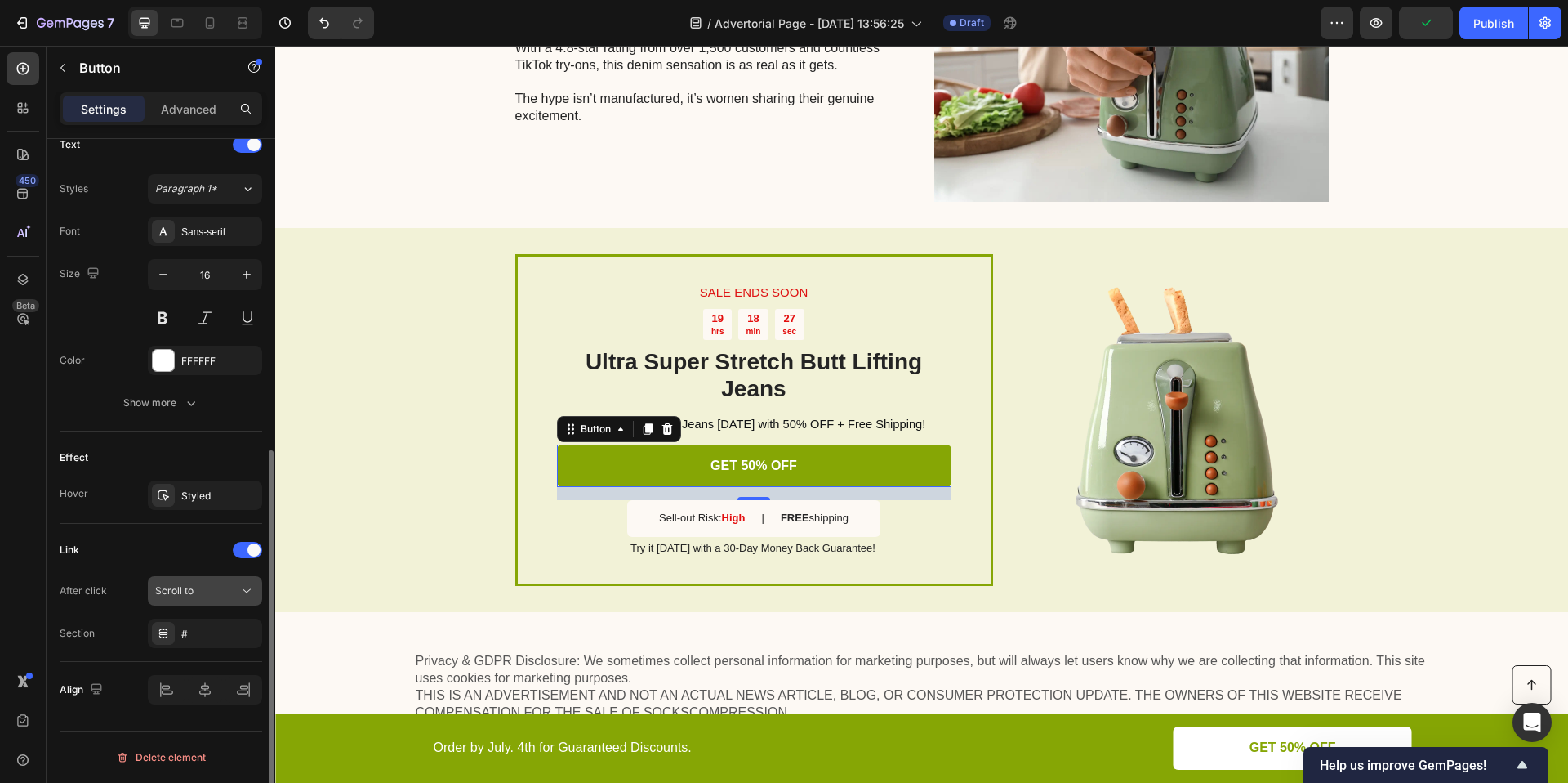
click at [207, 582] on button "Scroll to" at bounding box center [204, 591] width 114 height 30
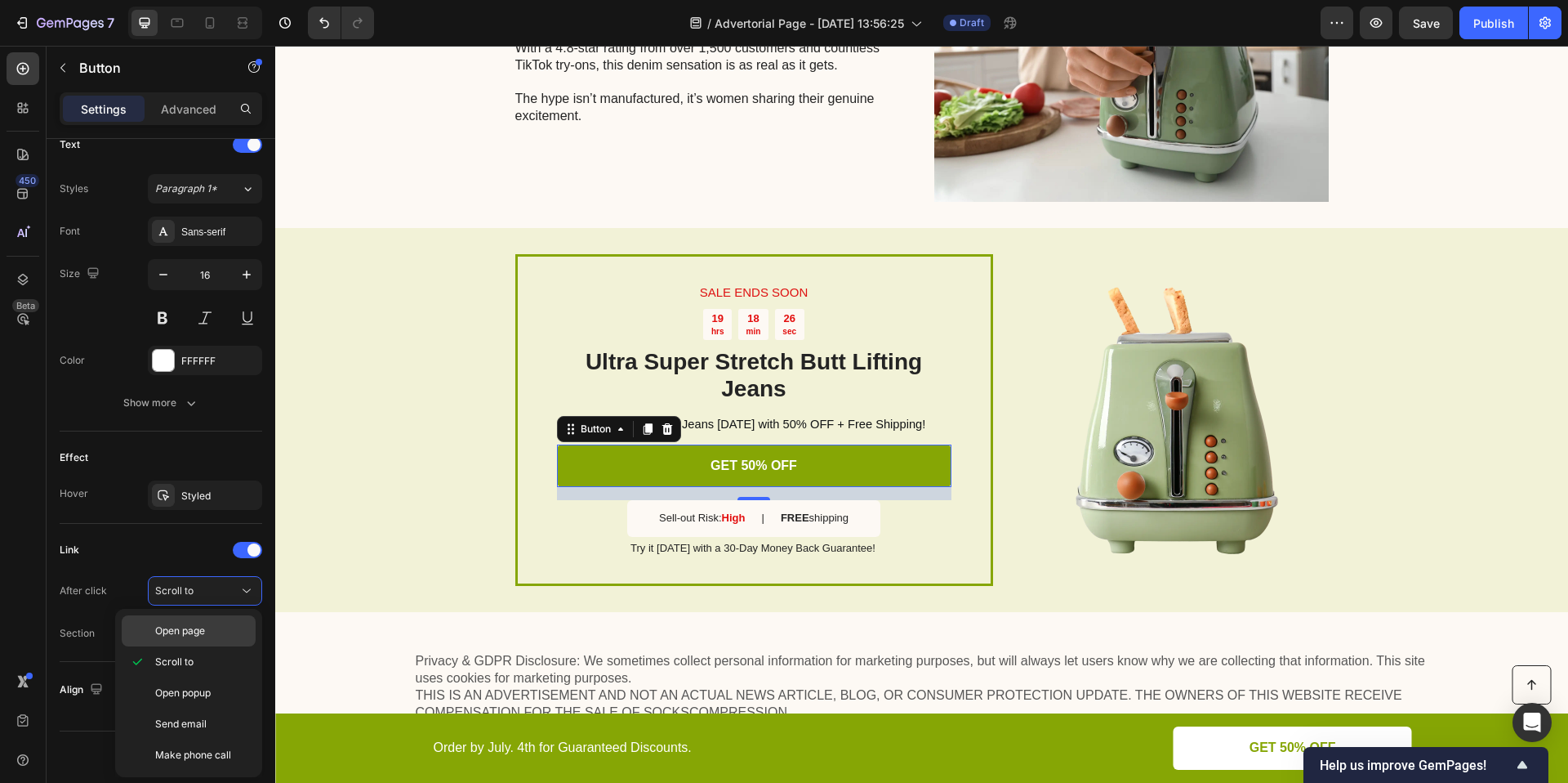
click at [207, 621] on div "Open page" at bounding box center [188, 631] width 134 height 31
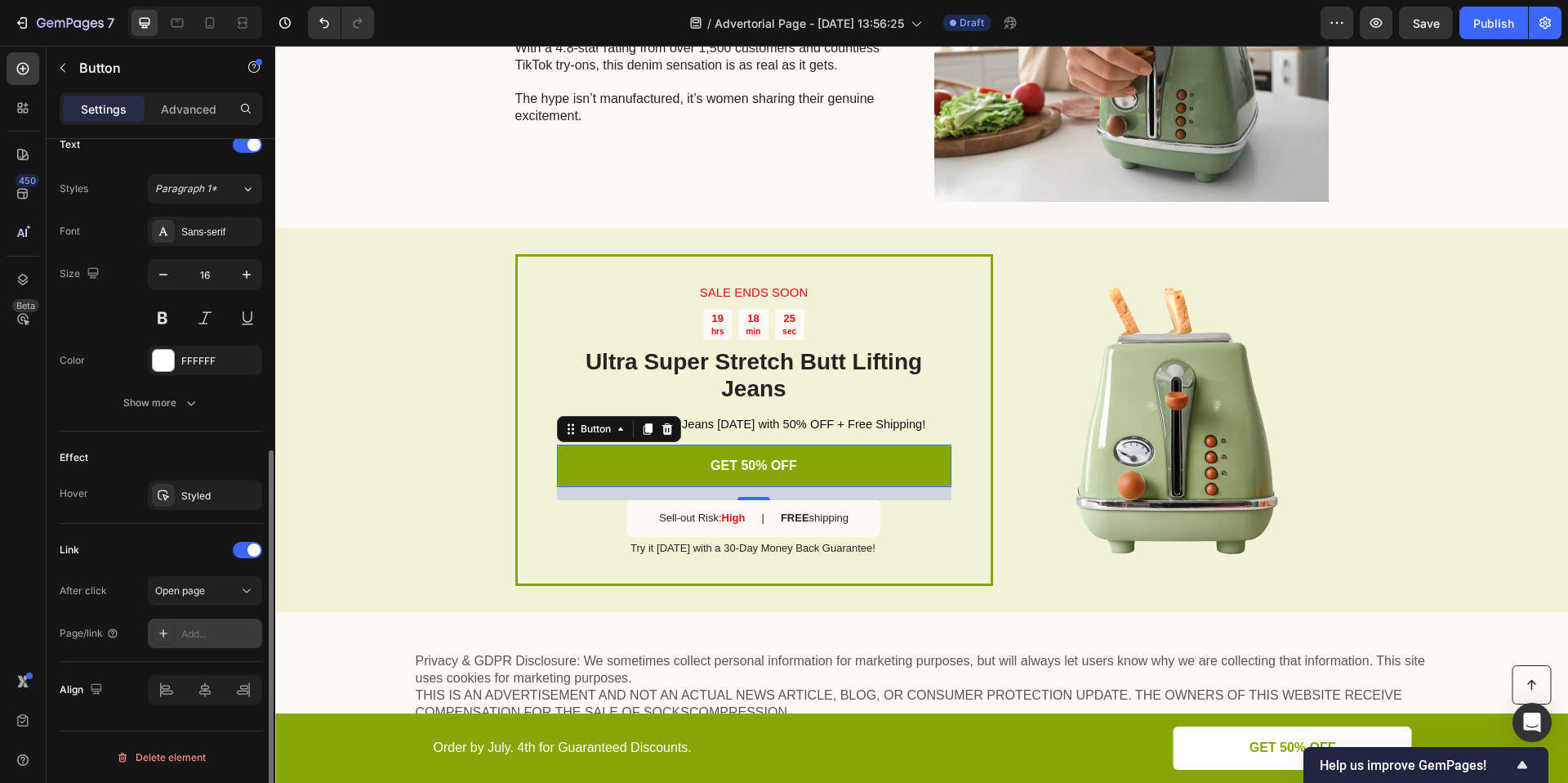
click at [202, 627] on div "Add..." at bounding box center [219, 634] width 77 height 15
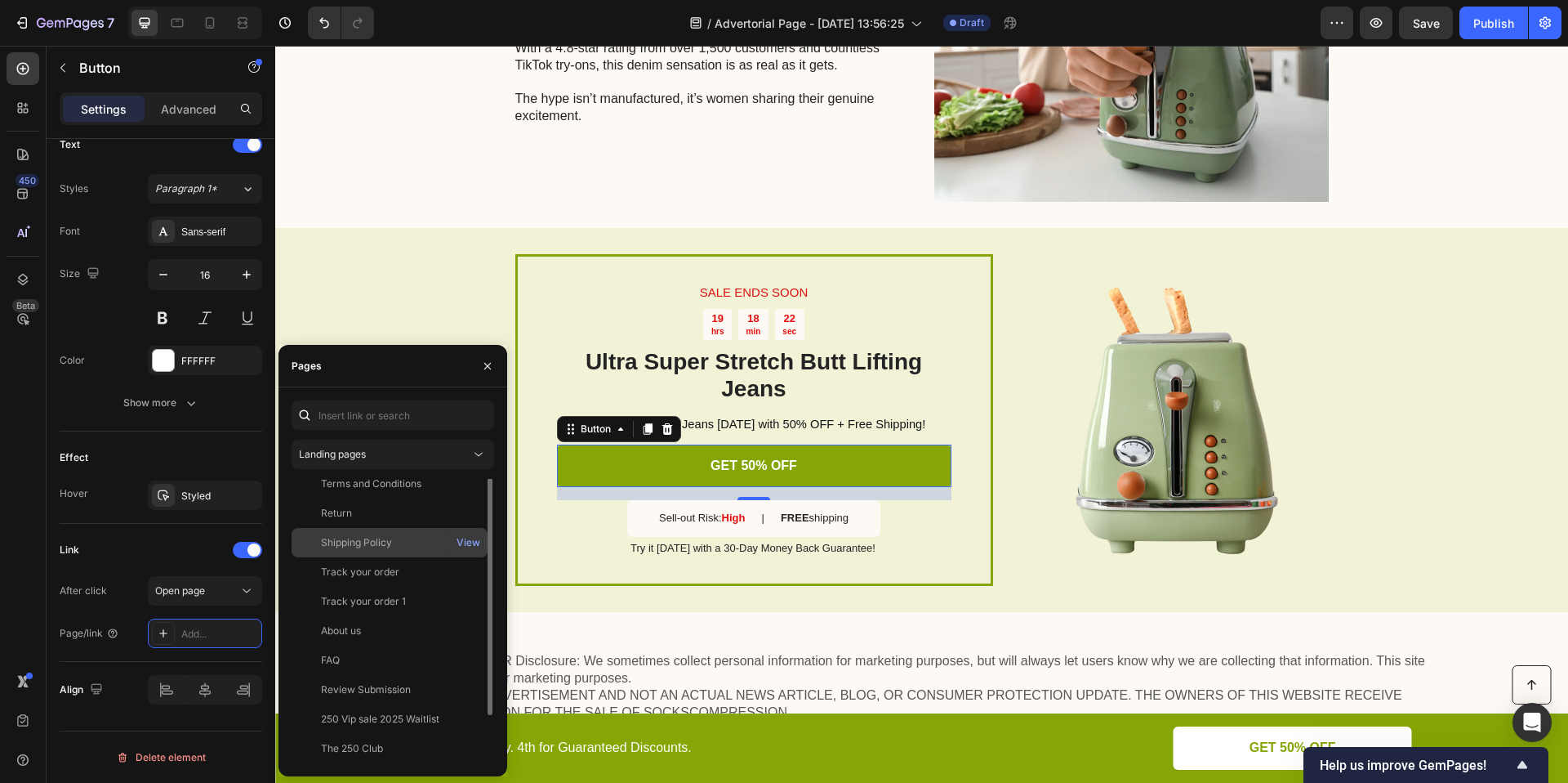
scroll to position [0, 0]
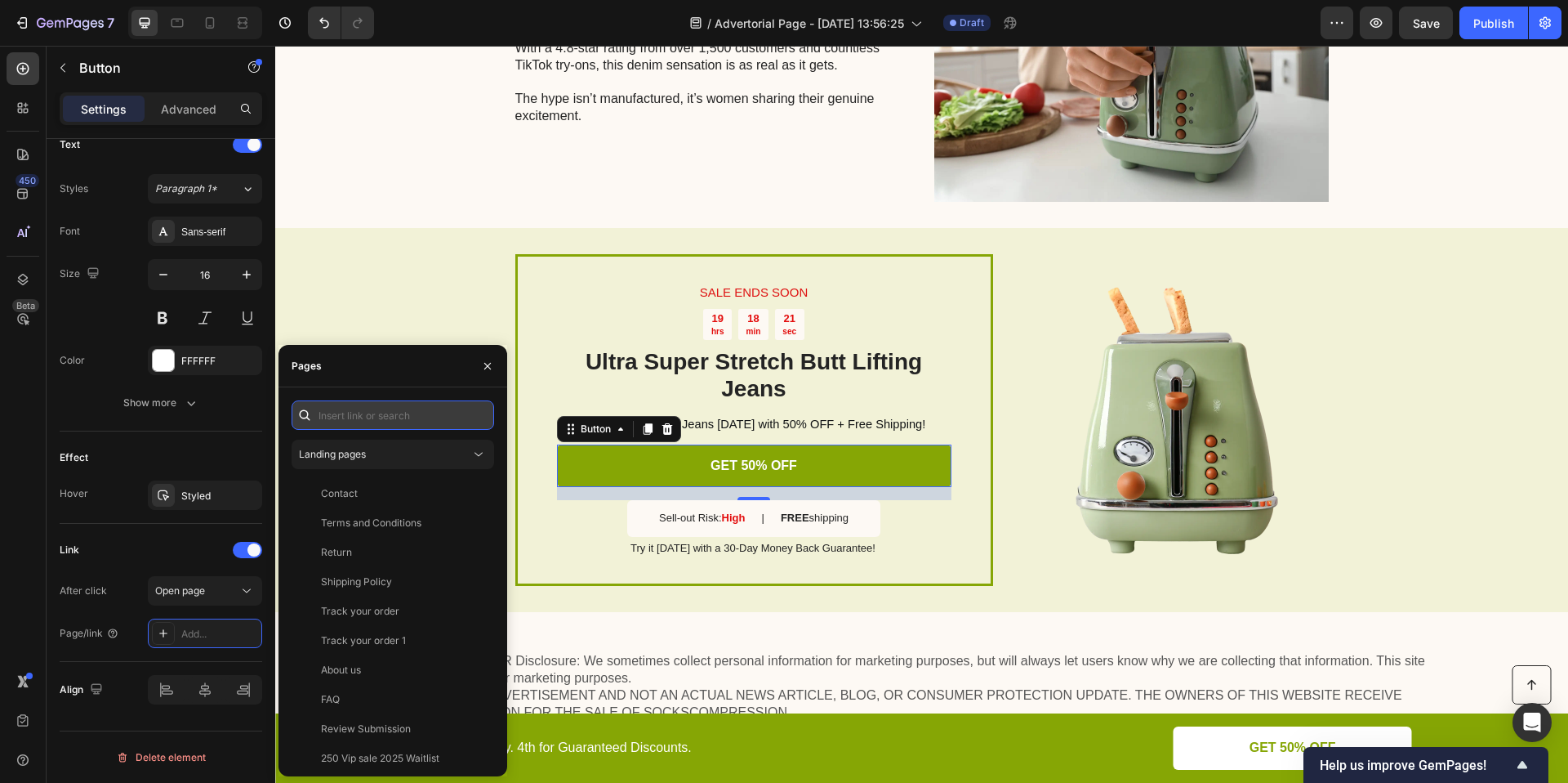
click at [374, 417] on input "text" at bounding box center [392, 415] width 202 height 30
paste input "[URL][DOMAIN_NAME]"
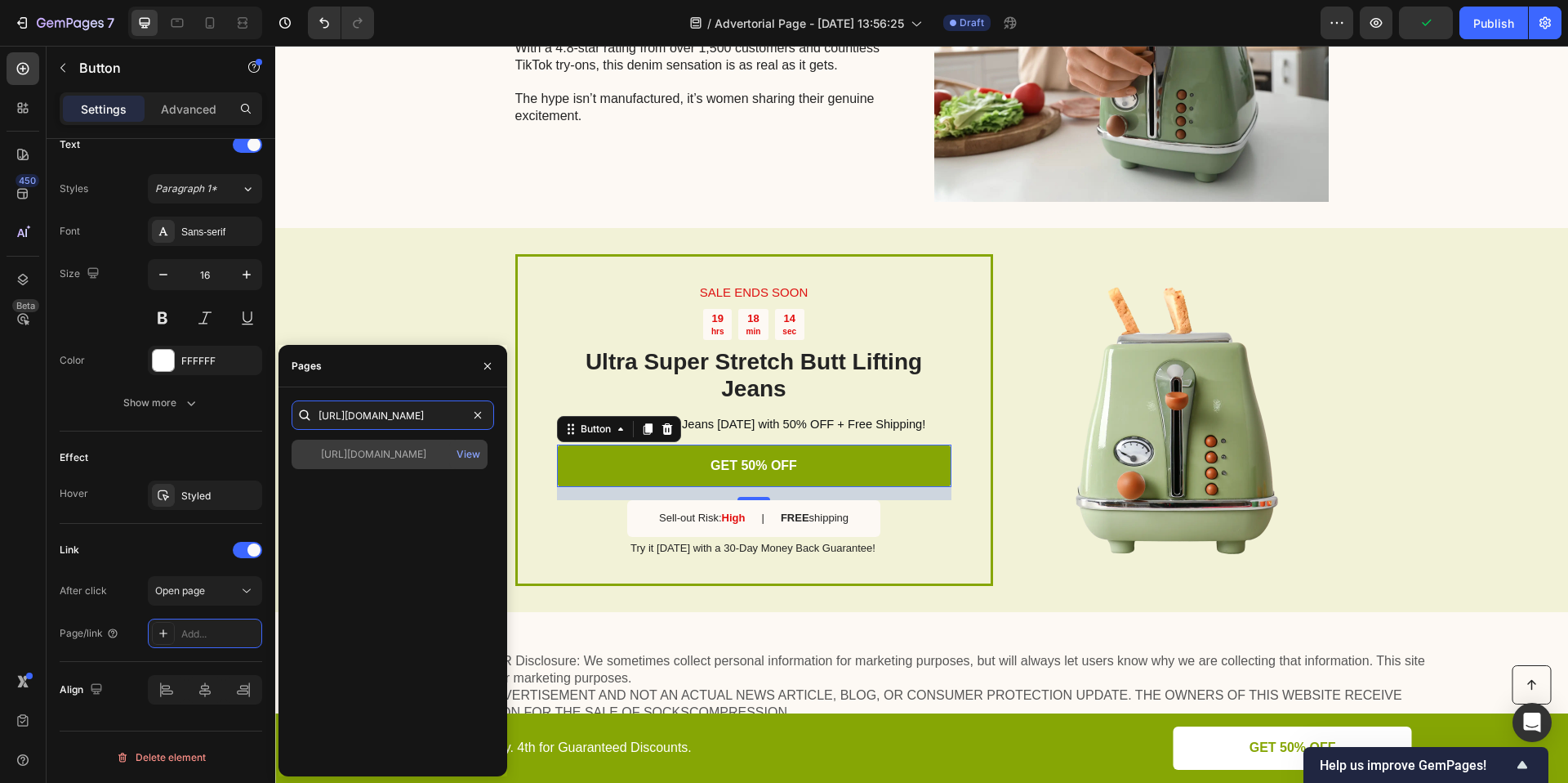
type input "[URL][DOMAIN_NAME]"
click at [389, 445] on div "[URL][DOMAIN_NAME] View" at bounding box center [389, 454] width 196 height 30
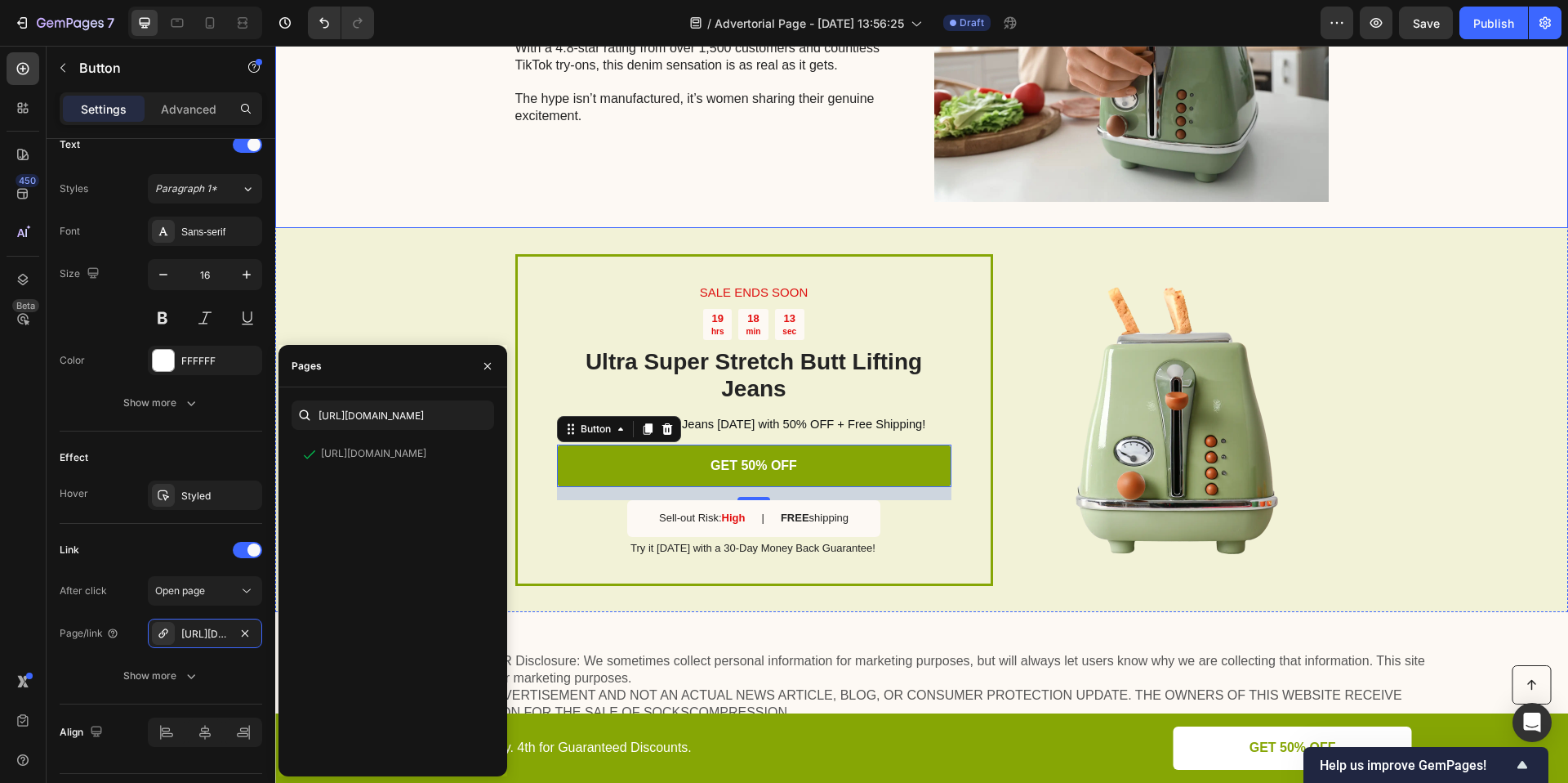
click at [448, 225] on div "7. A Social Media Phenomenon Heading With a 4.8-star rating from over 1,500 cus…" at bounding box center [921, 47] width 1292 height 363
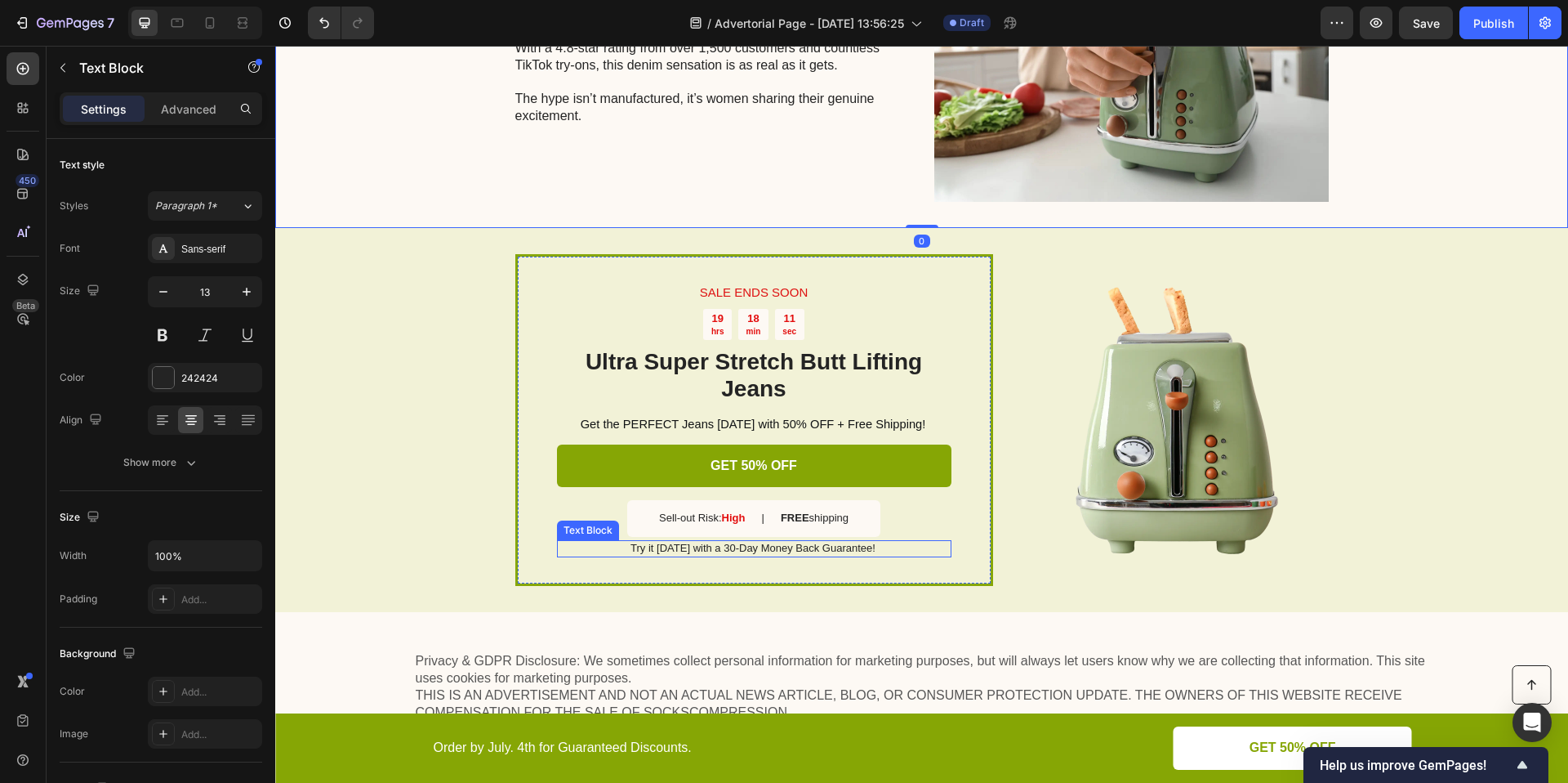
click at [727, 554] on p "Try it [DATE] with a 30-Day Money Back Guarantee!" at bounding box center [753, 549] width 393 height 14
click at [720, 548] on p "Try it [DATE] with a 30-Day Money Back Guarantee!" at bounding box center [753, 549] width 393 height 14
click at [1415, 189] on div "7. A Social Media Phenomenon Heading With a 4.8-star rating from over 1,500 cus…" at bounding box center [921, 47] width 1292 height 363
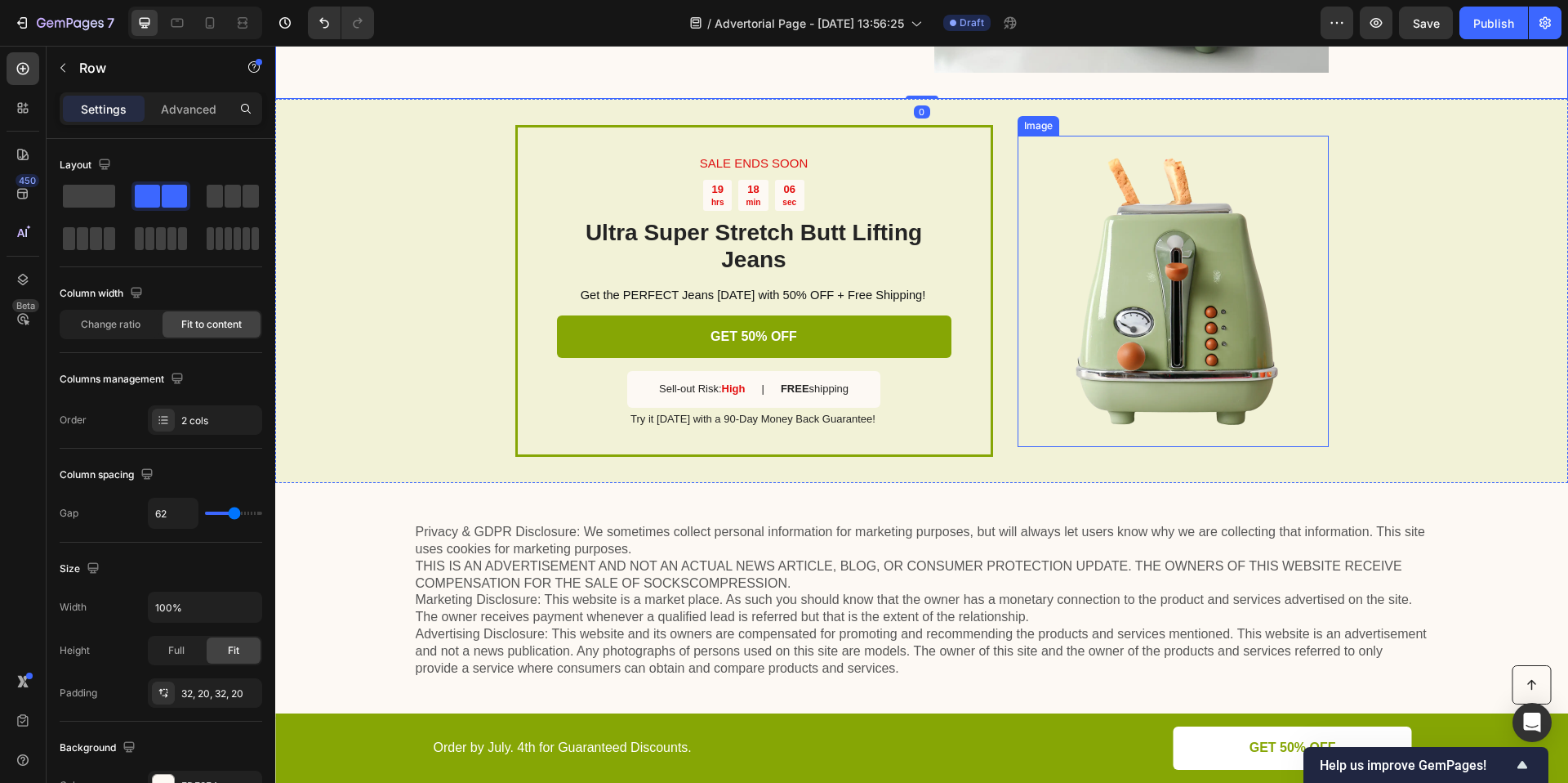
scroll to position [3349, 0]
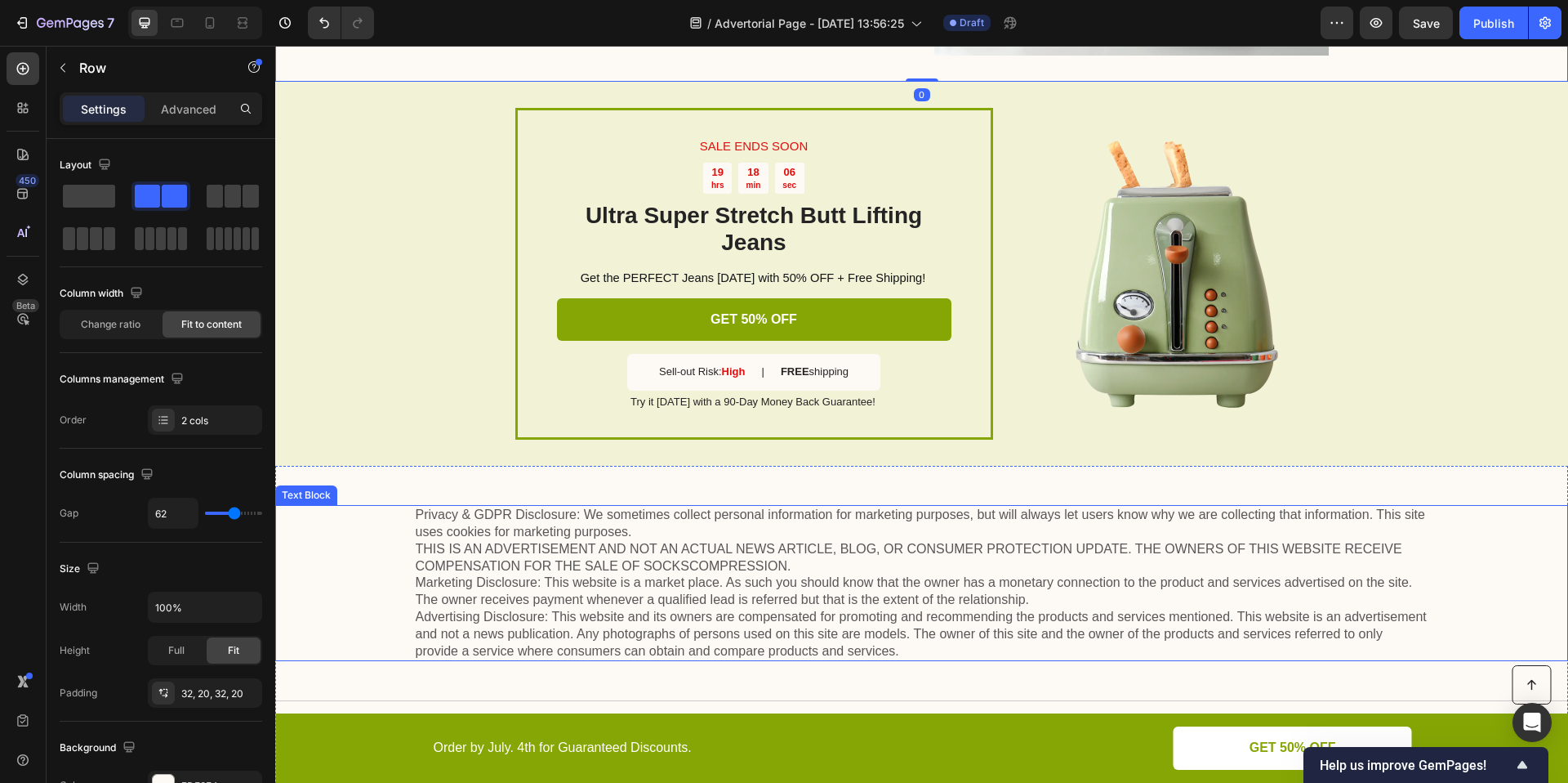
click at [1064, 546] on p "Privacy & GDPR Disclosure: We sometimes collect personal information for market…" at bounding box center [922, 583] width 1012 height 152
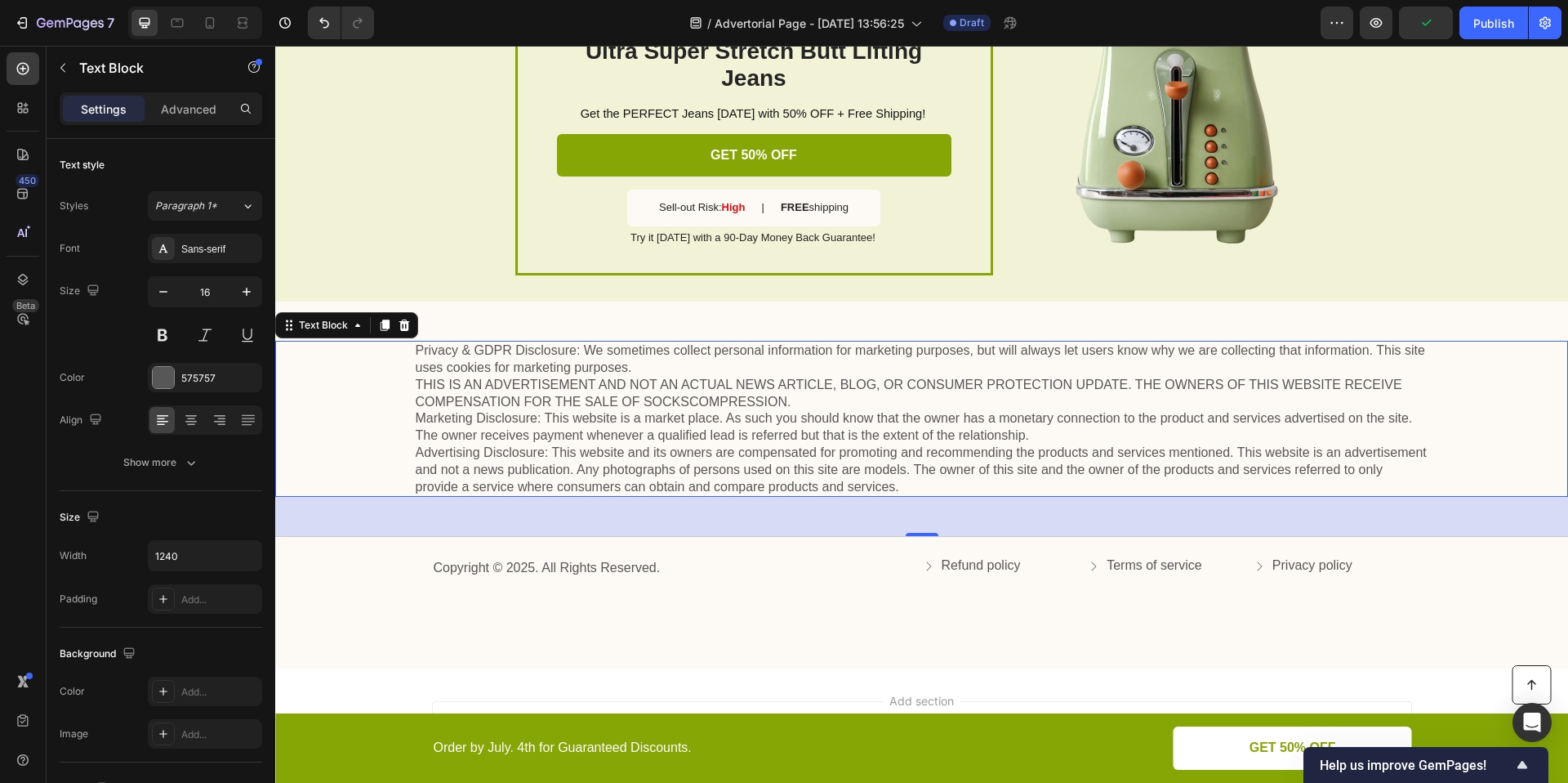
scroll to position [3591, 0]
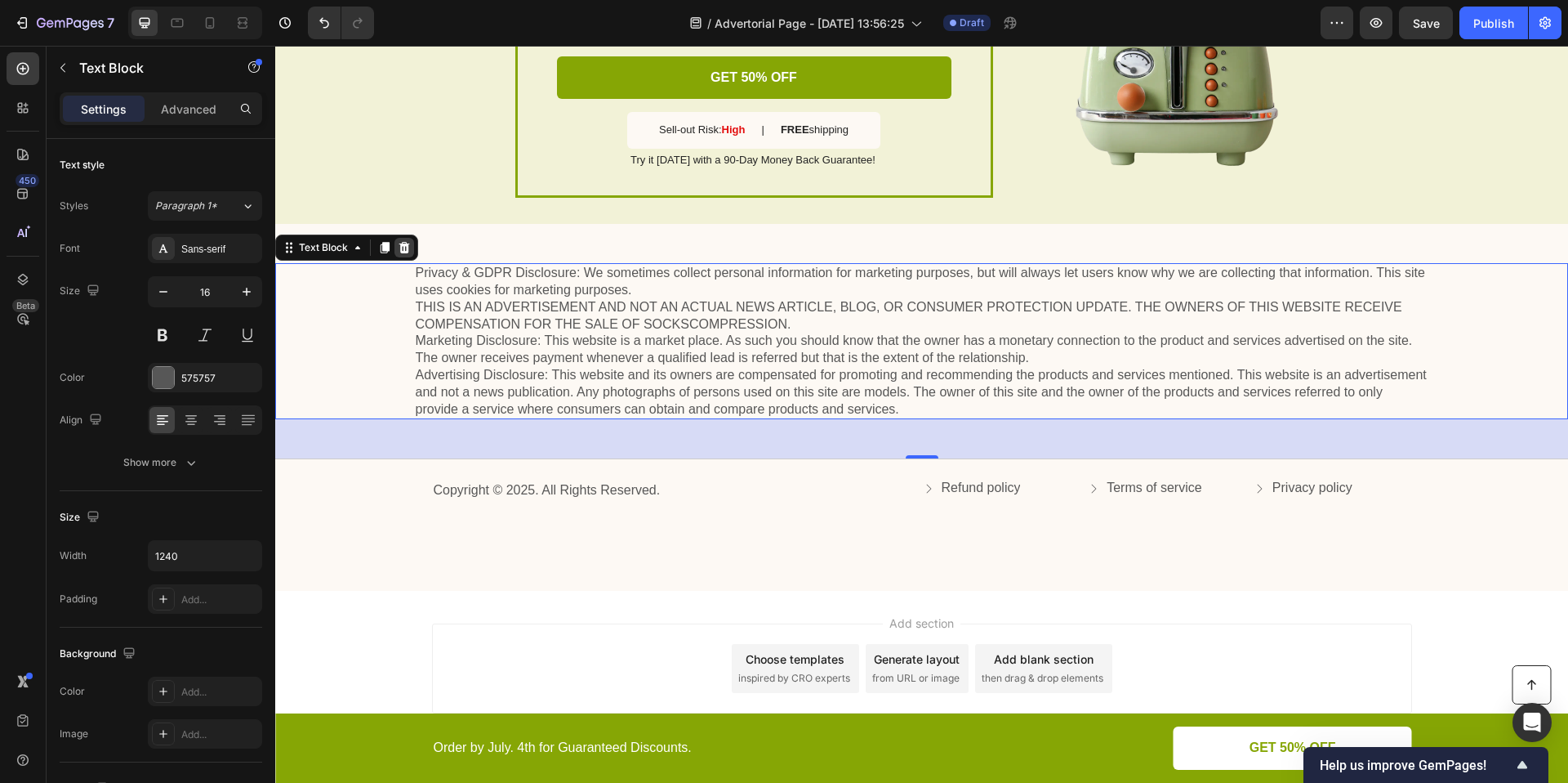
click at [403, 242] on icon at bounding box center [403, 247] width 13 height 13
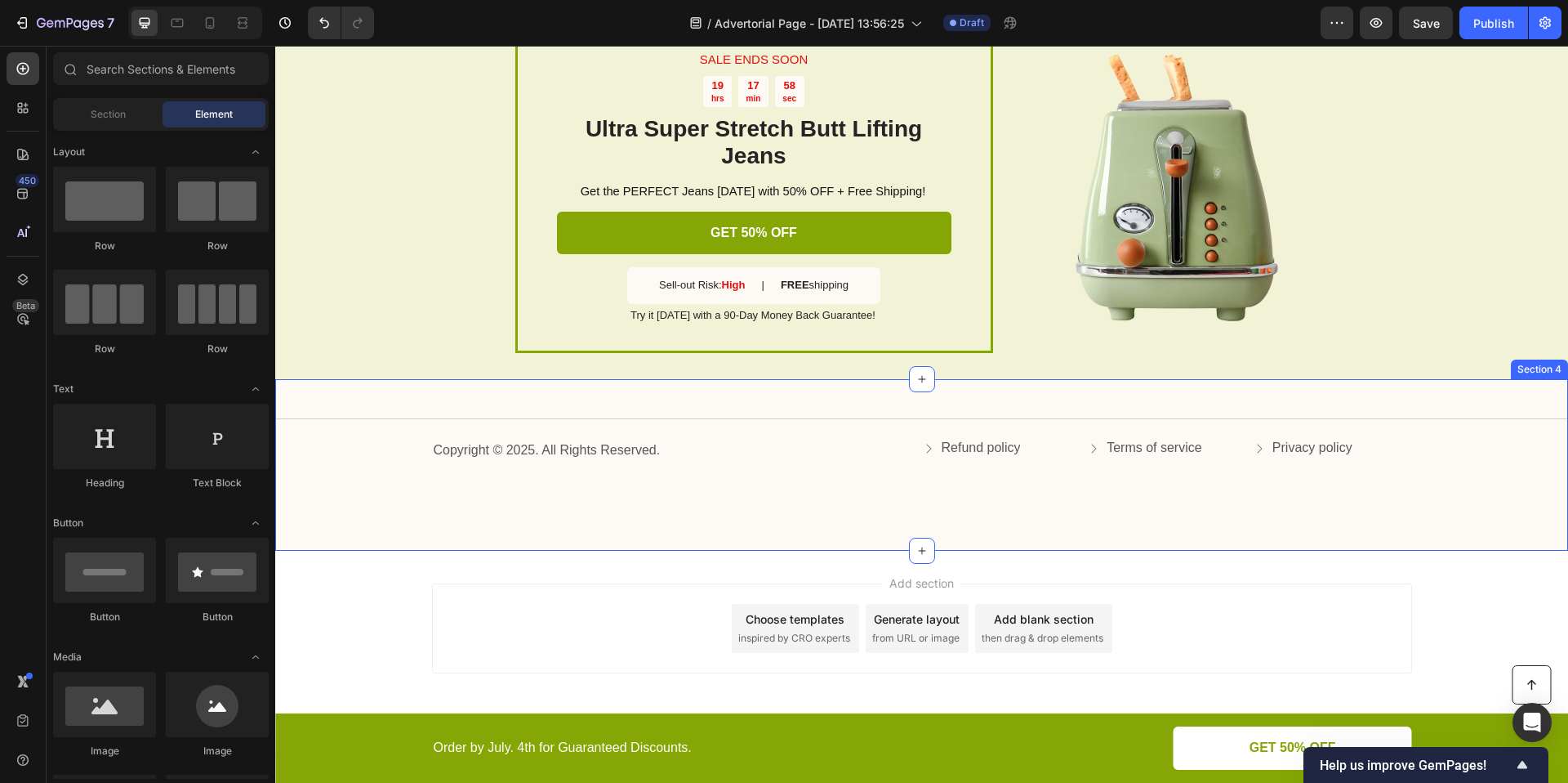
scroll to position [3440, 0]
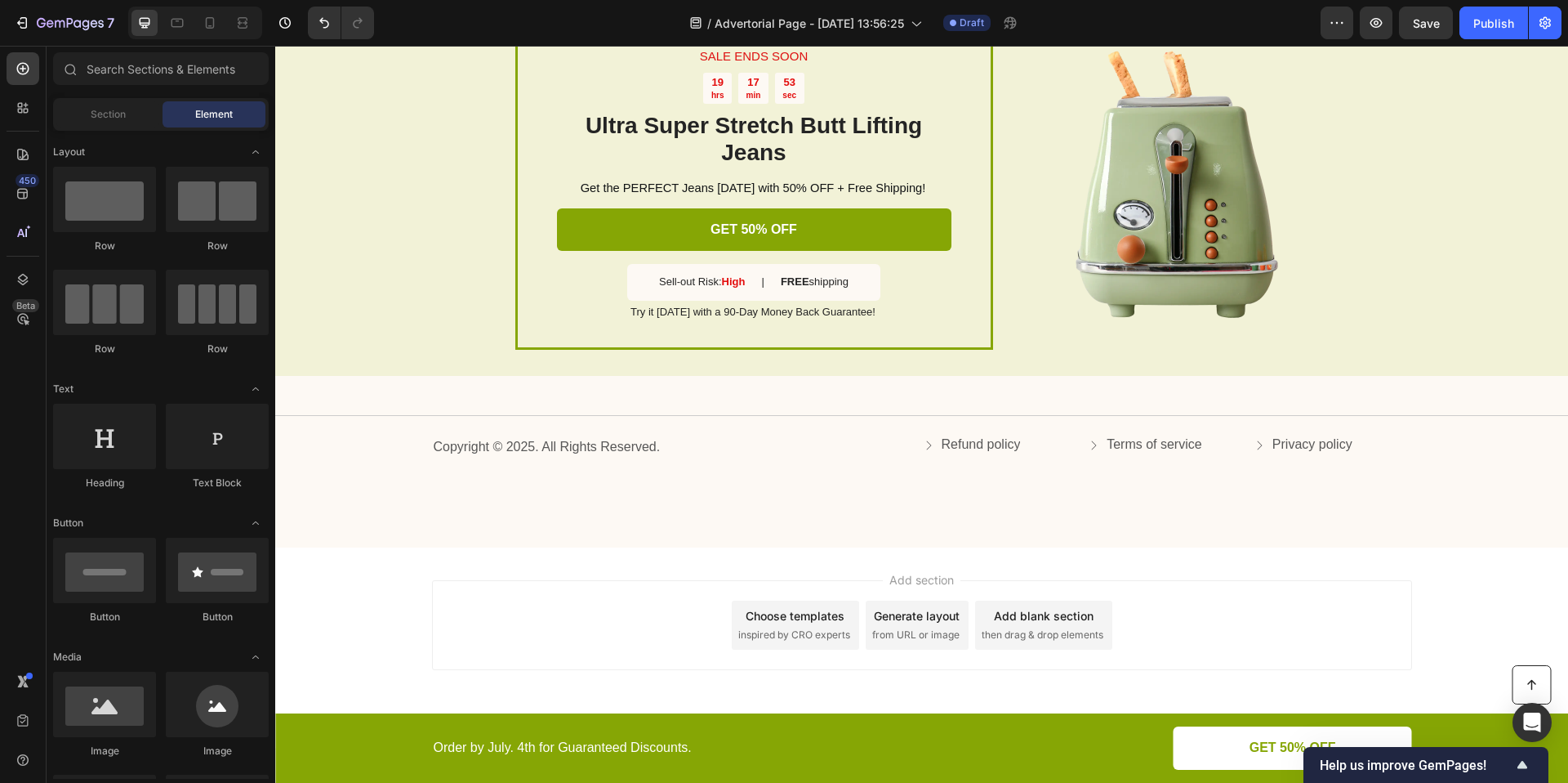
click at [1145, 631] on div "Add section Choose templates inspired by CRO experts Generate layout from URL o…" at bounding box center [922, 625] width 980 height 90
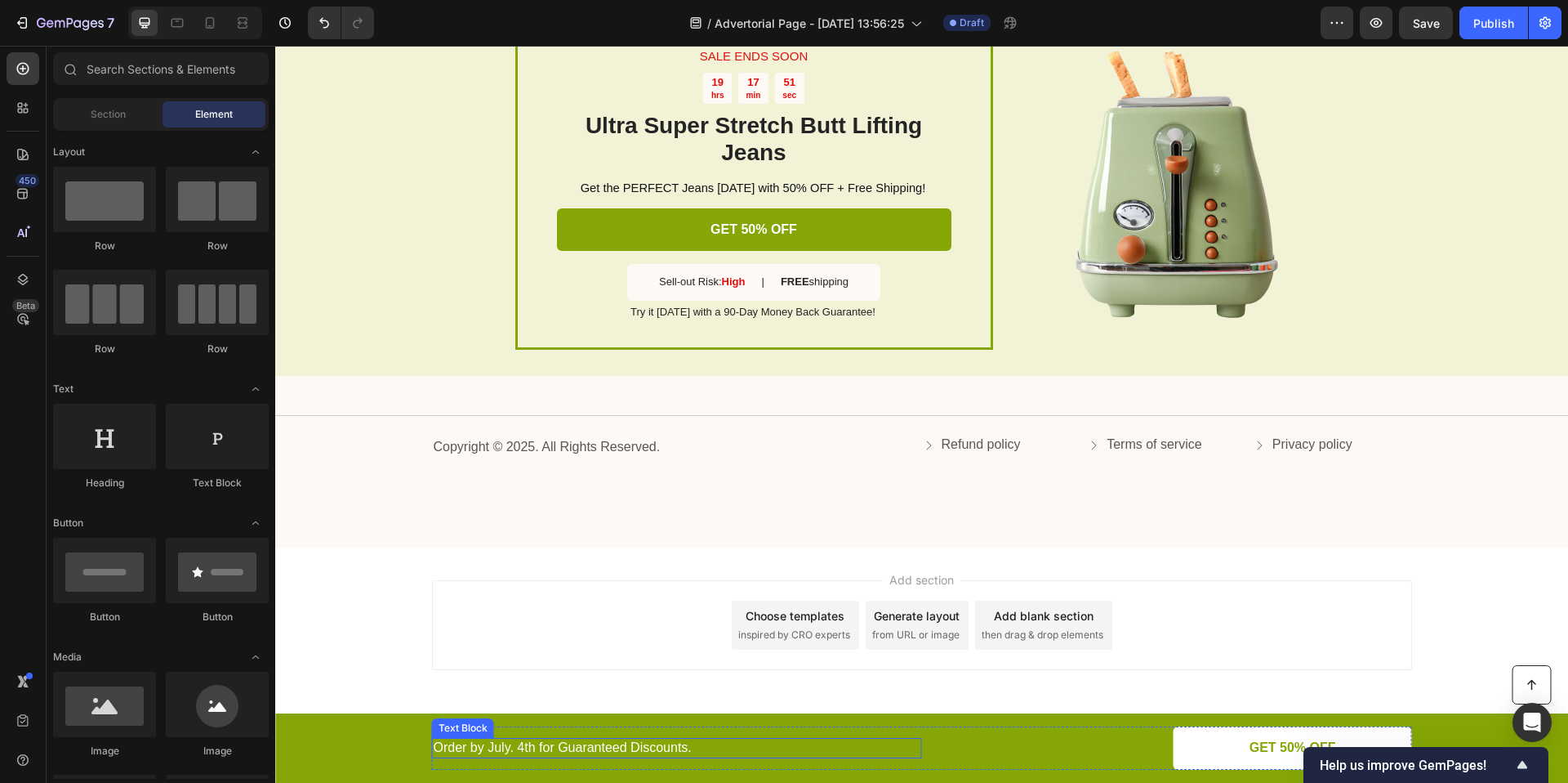
click at [550, 757] on div "Order by July. 4th for Guaranteed Discounts." at bounding box center [677, 748] width 490 height 21
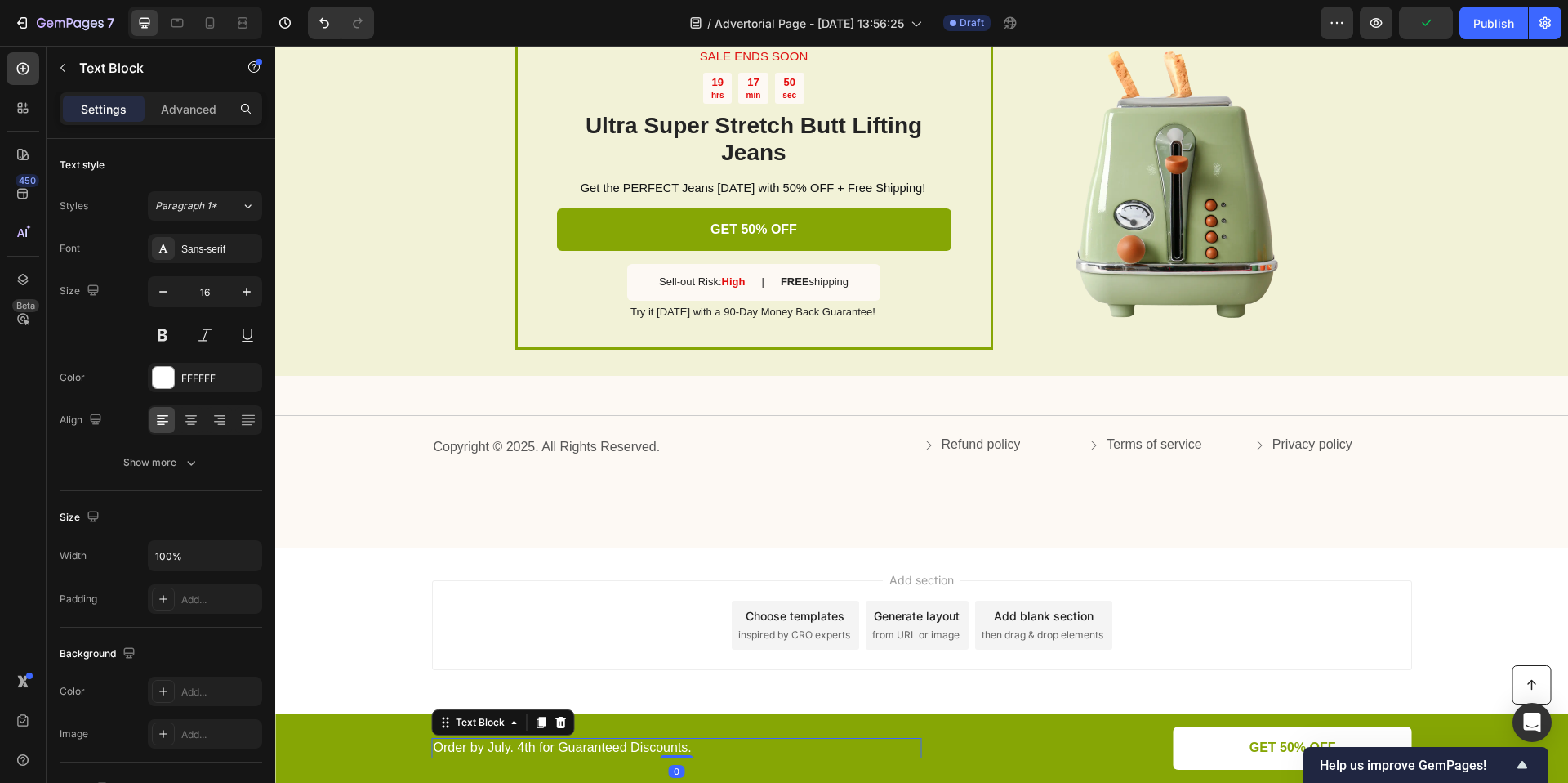
click at [520, 750] on p "Order by July. 4th for Guaranteed Discounts." at bounding box center [677, 747] width 487 height 17
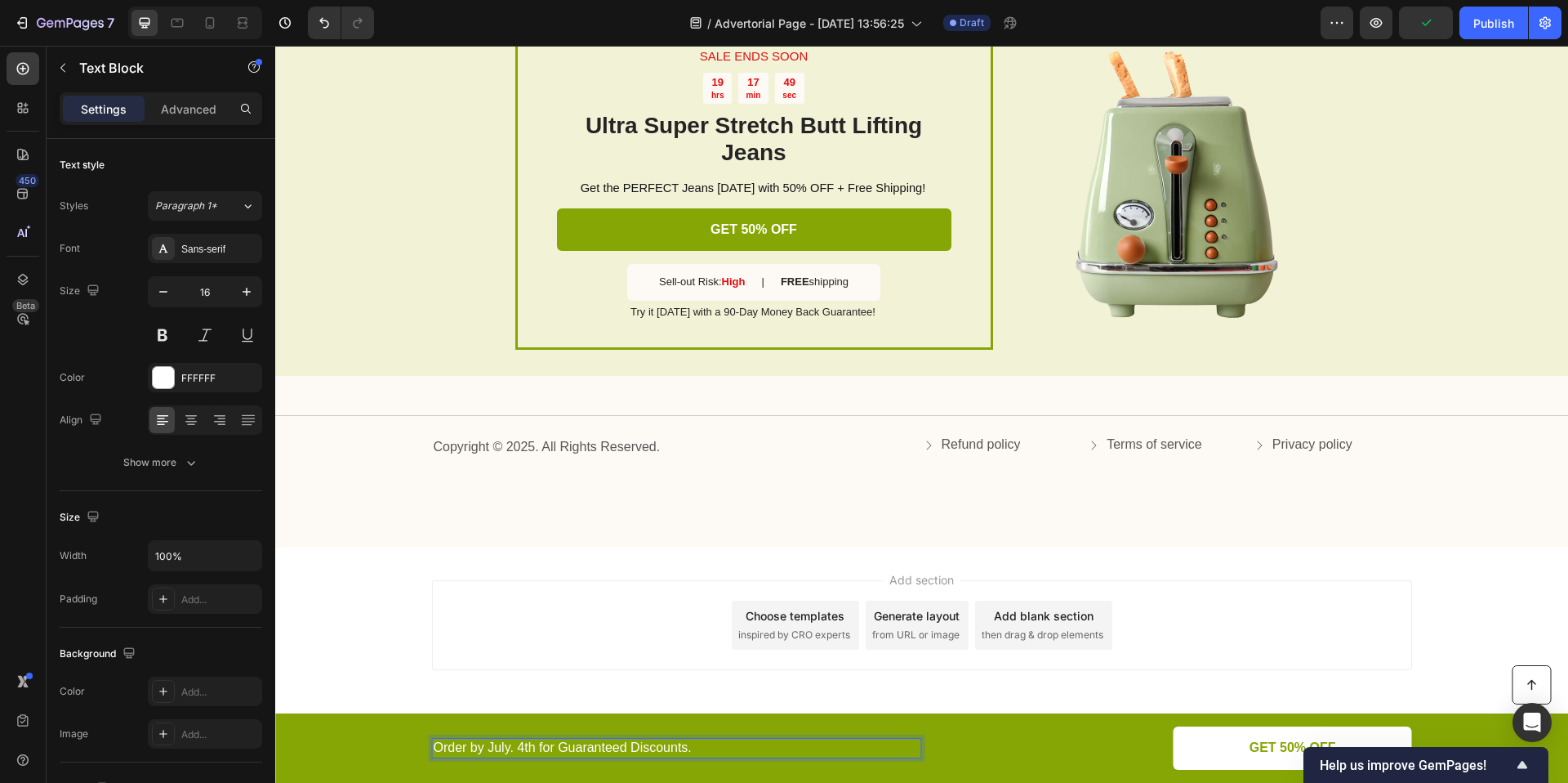
click at [503, 750] on p "Order by July. 4th for Guaranteed Discounts." at bounding box center [677, 747] width 487 height 17
click at [518, 748] on p "Order by Oct. 4th for Guaranteed Discounts." at bounding box center [677, 747] width 487 height 17
click at [1198, 741] on link "GET 50% OFF" at bounding box center [1293, 747] width 239 height 43
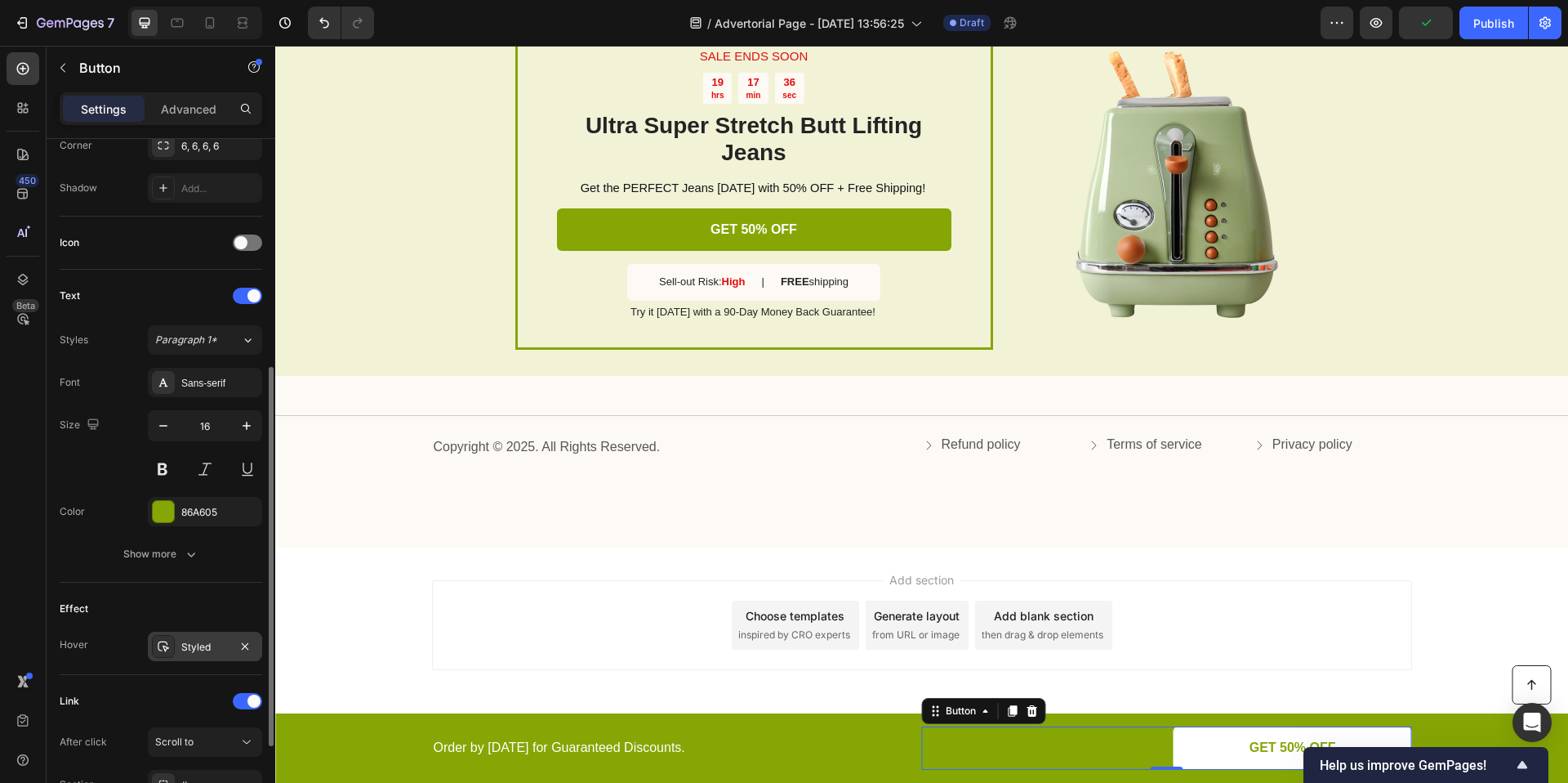
scroll to position [562, 0]
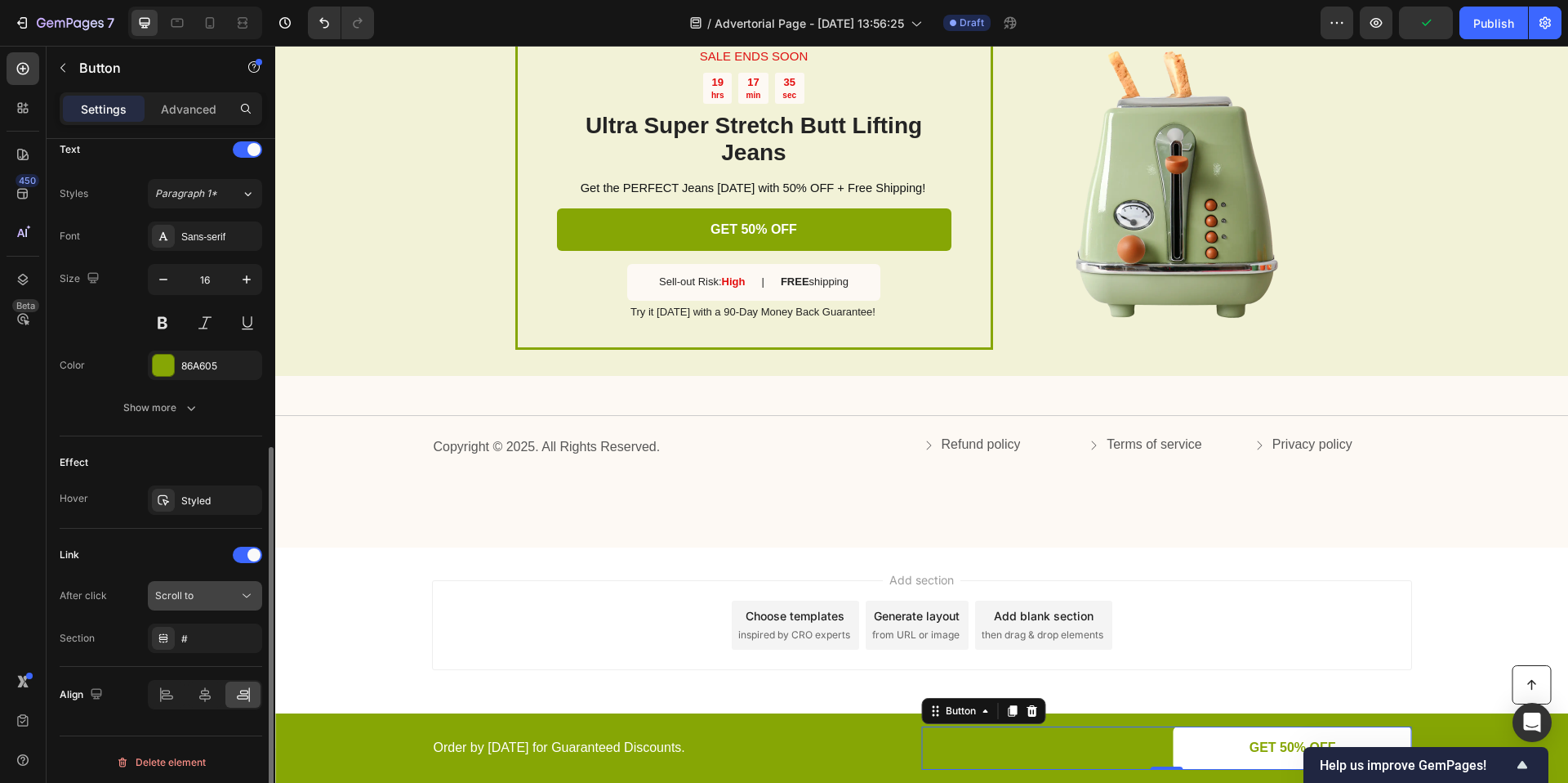
click at [189, 598] on span "Scroll to" at bounding box center [174, 595] width 39 height 12
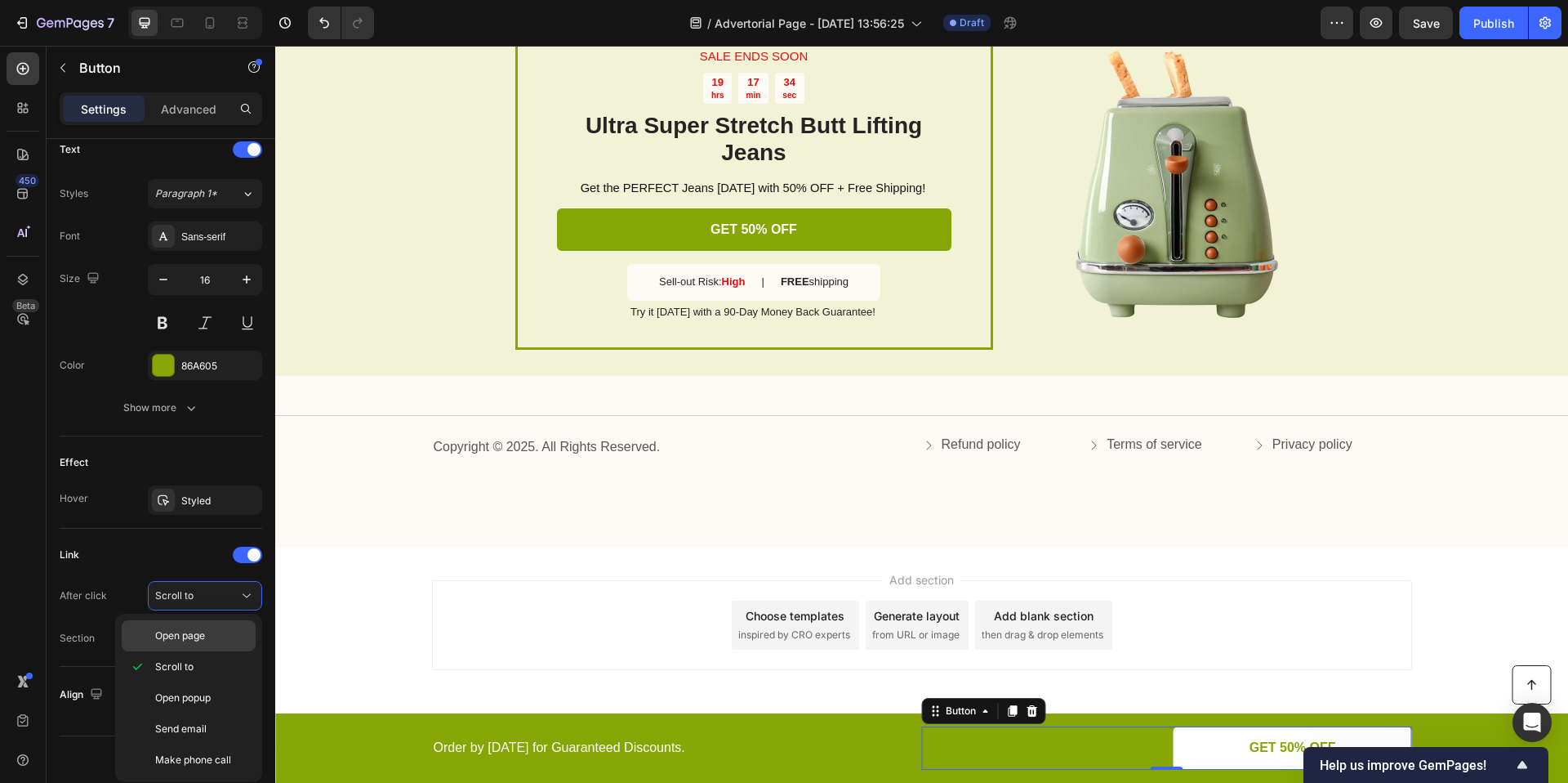
click at [190, 621] on div "Open page" at bounding box center [188, 636] width 134 height 31
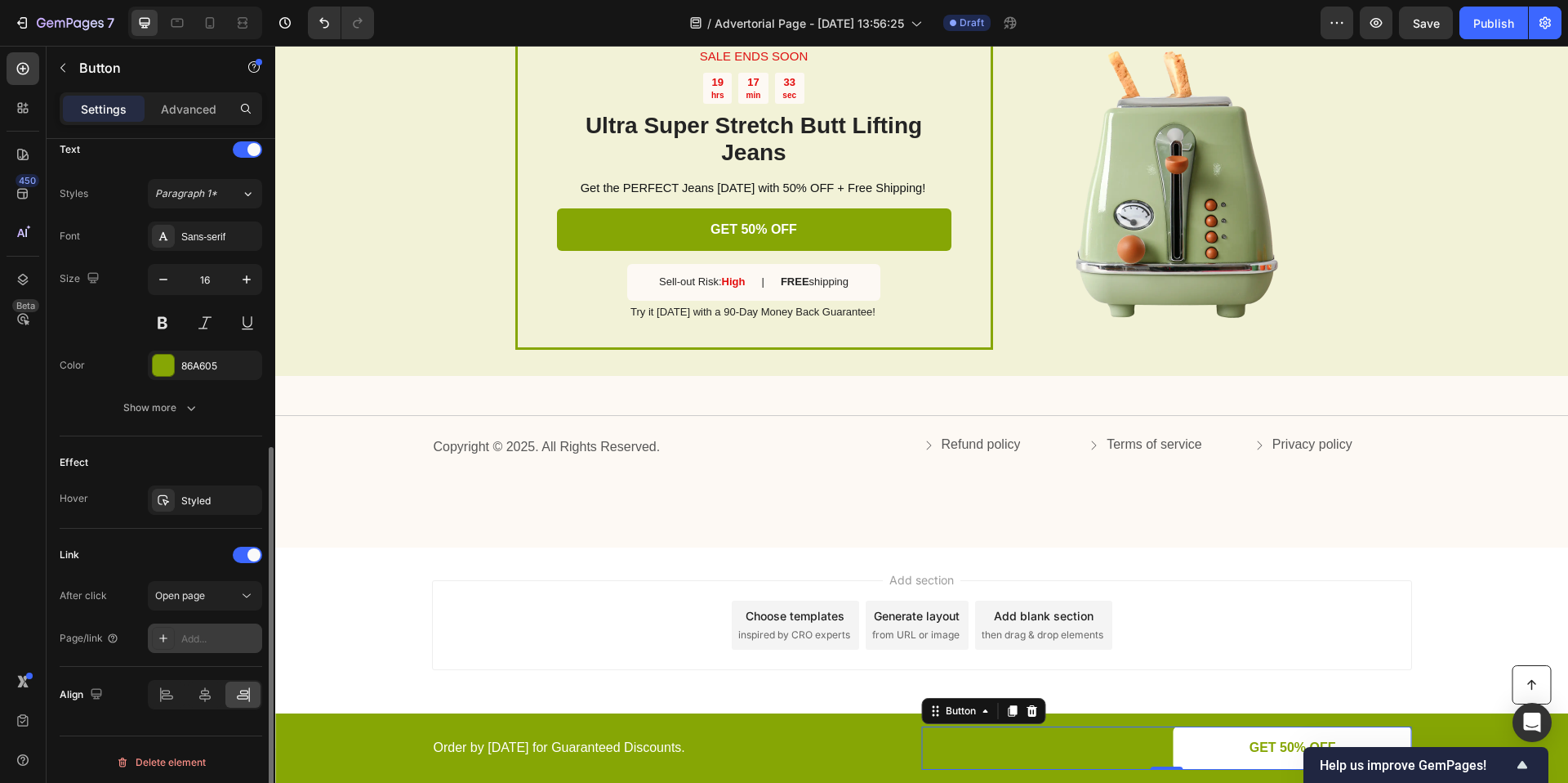
click at [188, 635] on div "Add..." at bounding box center [219, 639] width 77 height 15
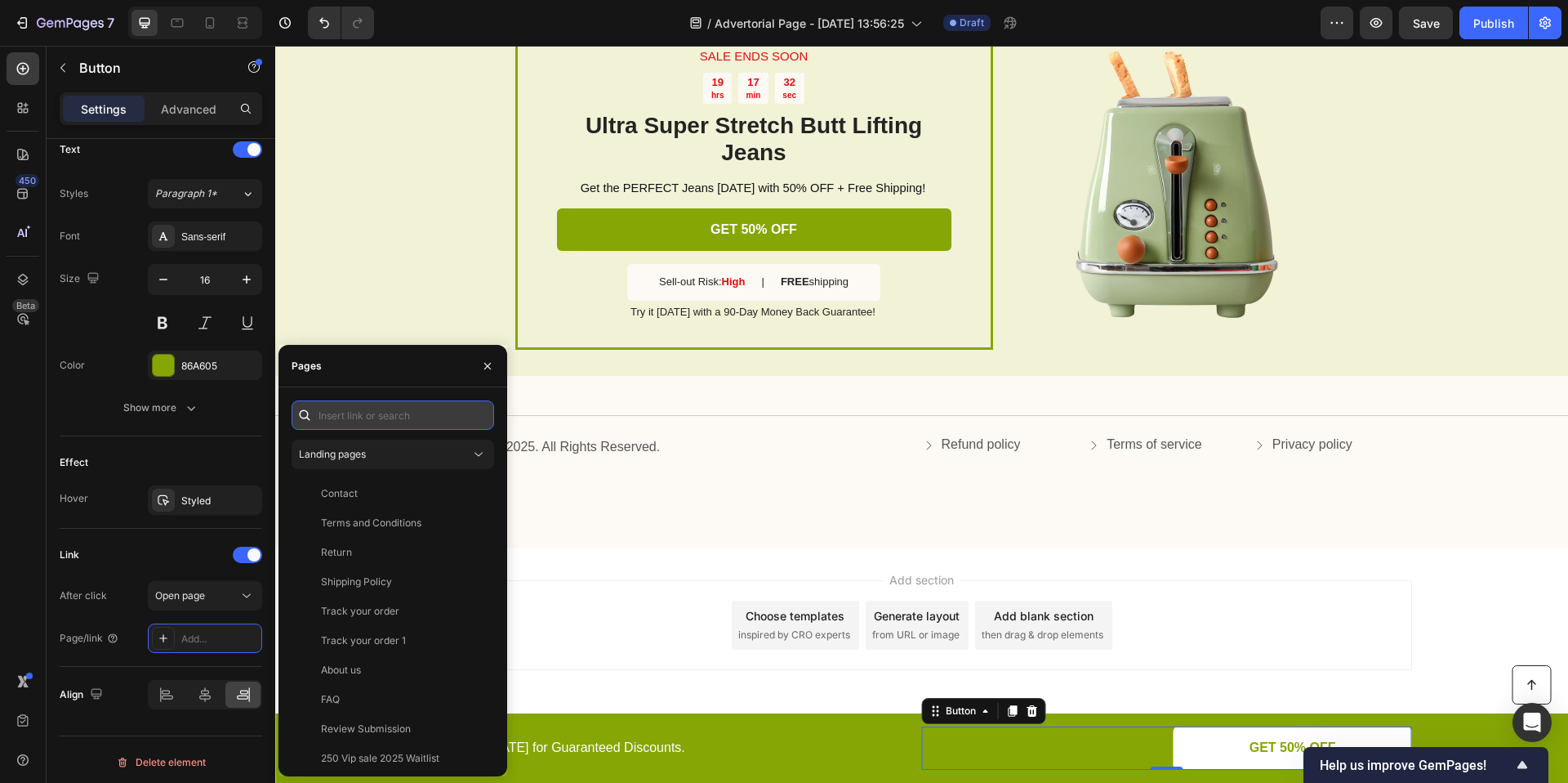
click at [384, 418] on input "text" at bounding box center [392, 415] width 202 height 30
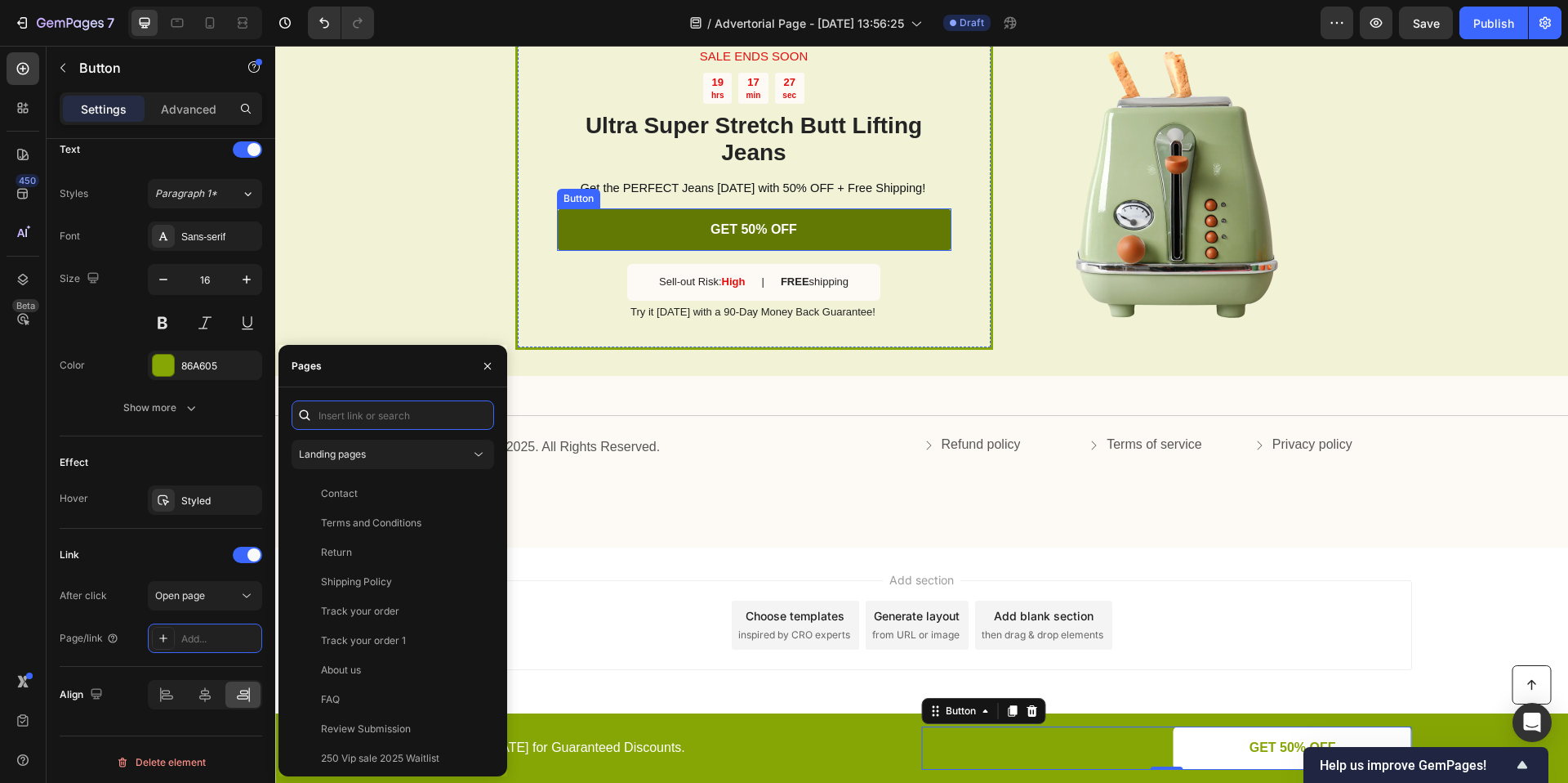
paste input "[URL][DOMAIN_NAME]"
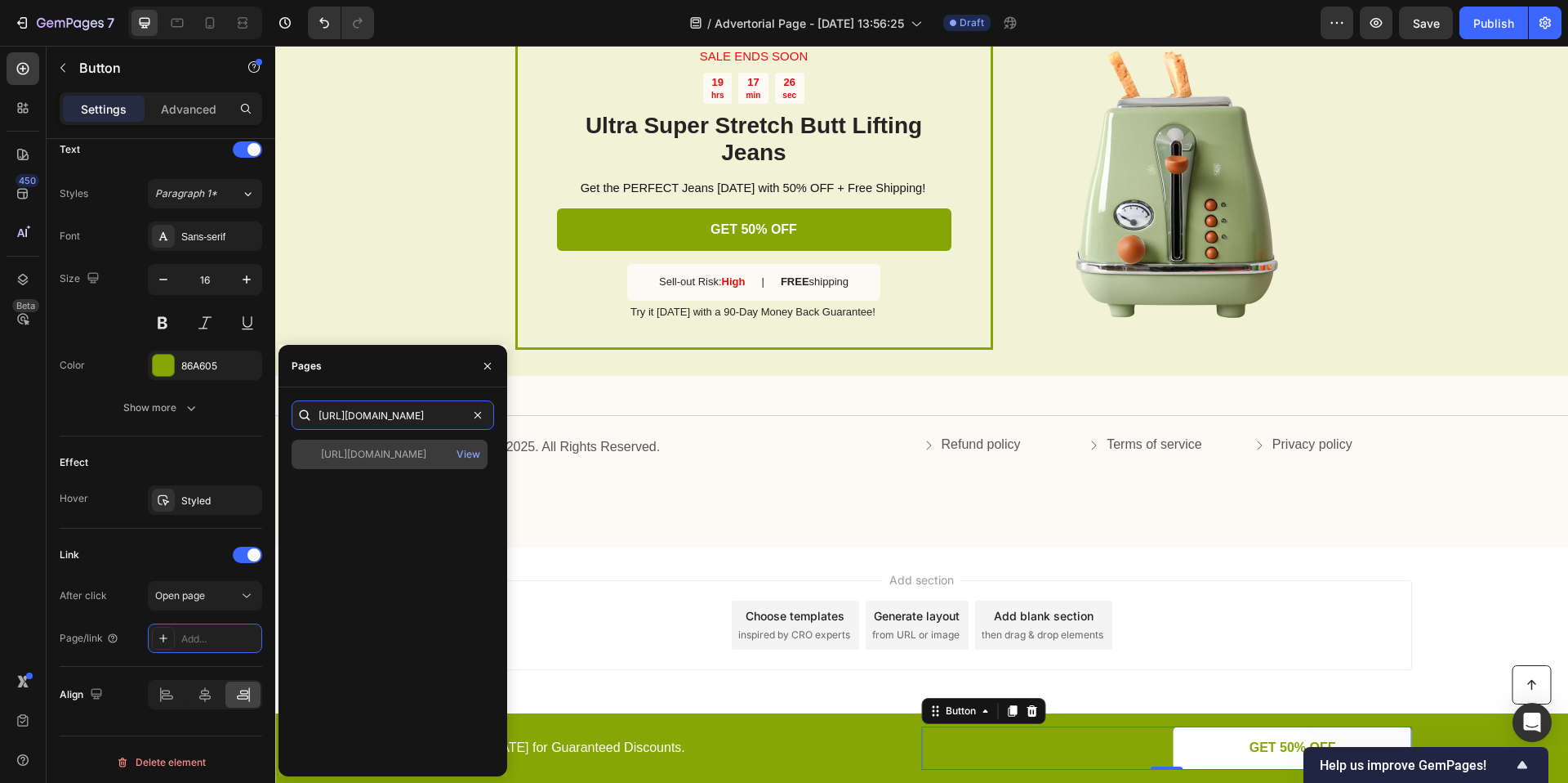
type input "[URL][DOMAIN_NAME]"
click at [387, 460] on div "[URL][DOMAIN_NAME]" at bounding box center [373, 454] width 106 height 15
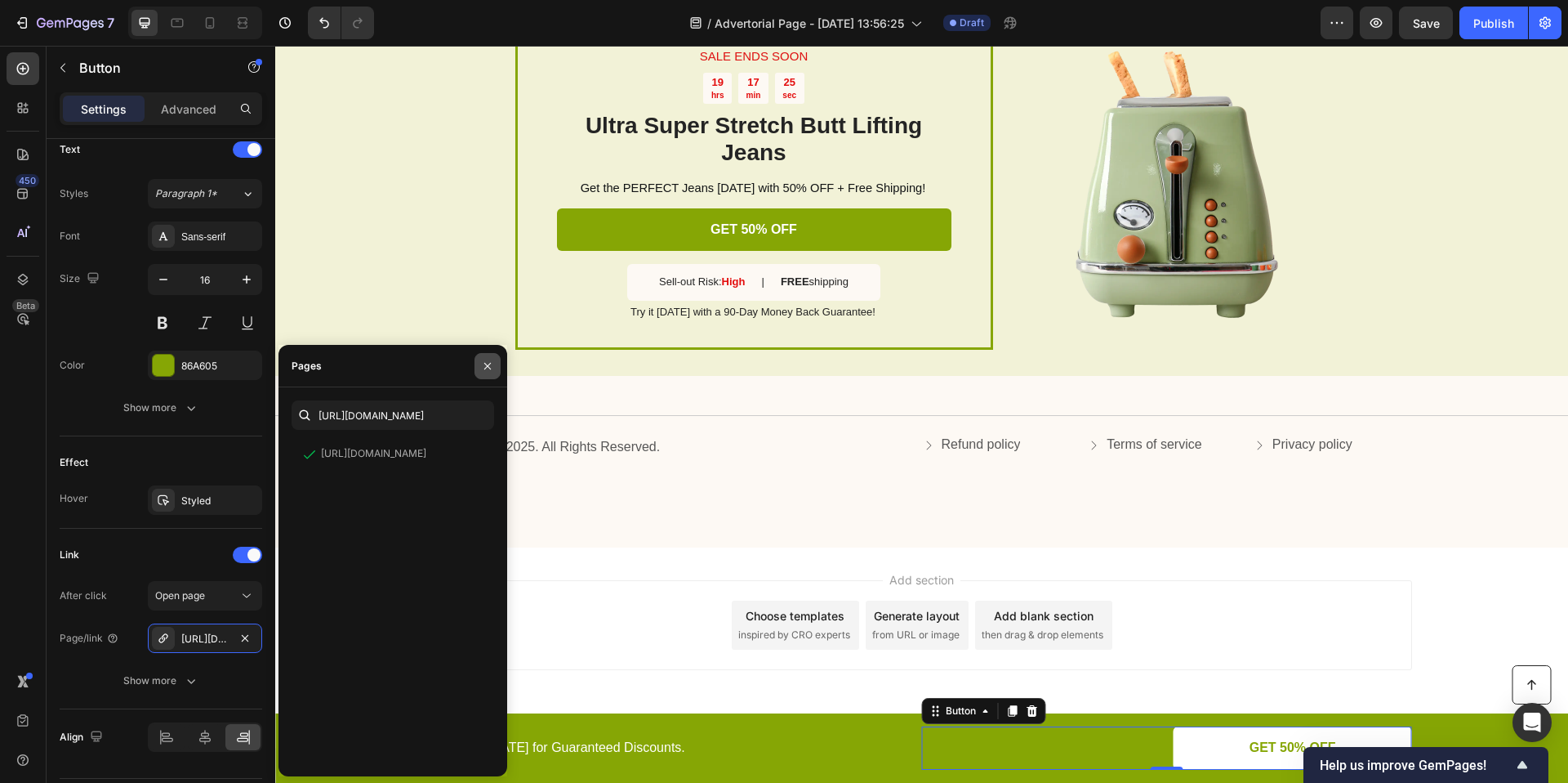
click at [494, 353] on button "button" at bounding box center [488, 366] width 26 height 26
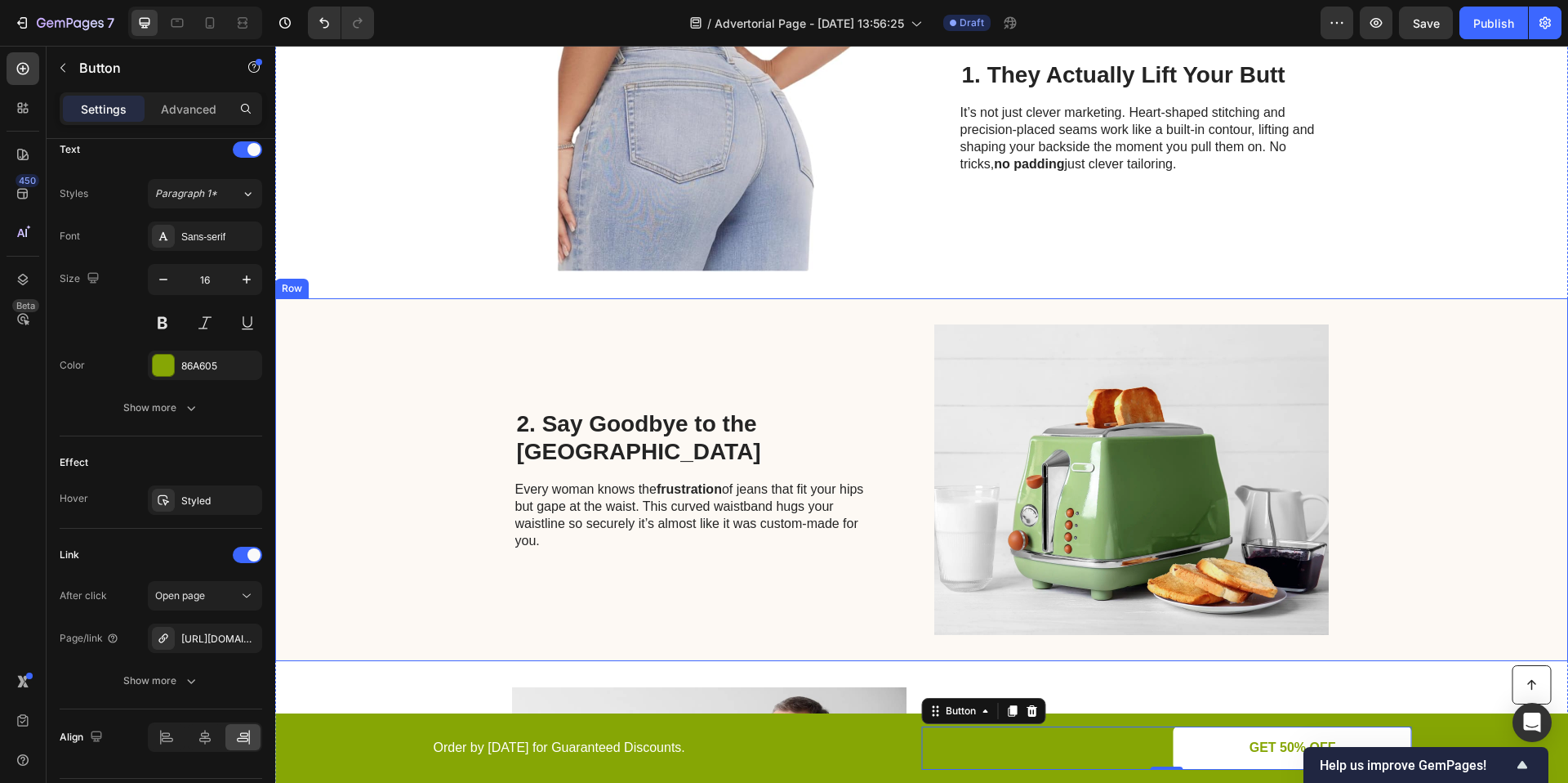
scroll to position [768, 0]
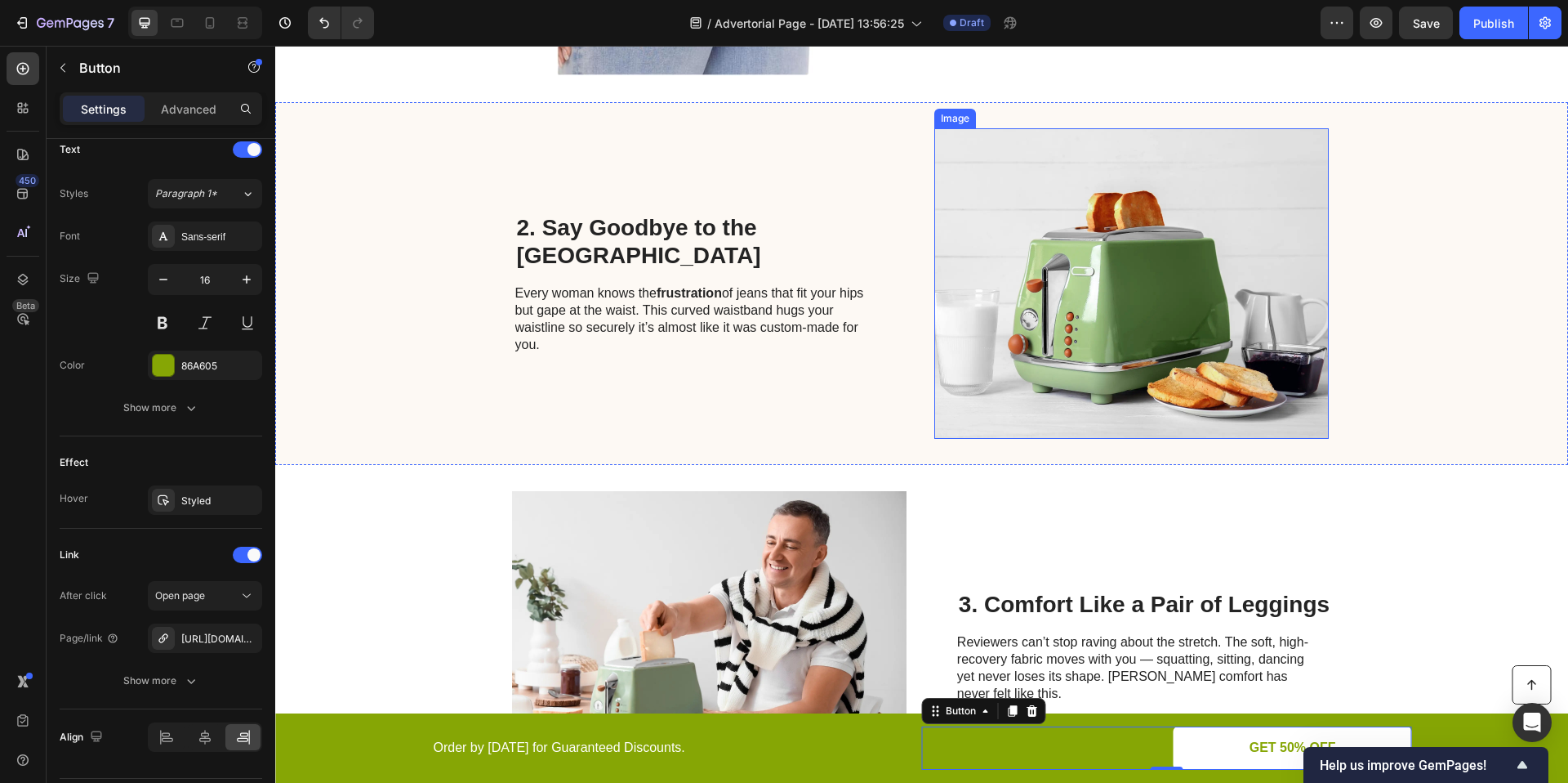
click at [1079, 275] on img at bounding box center [1131, 284] width 394 height 311
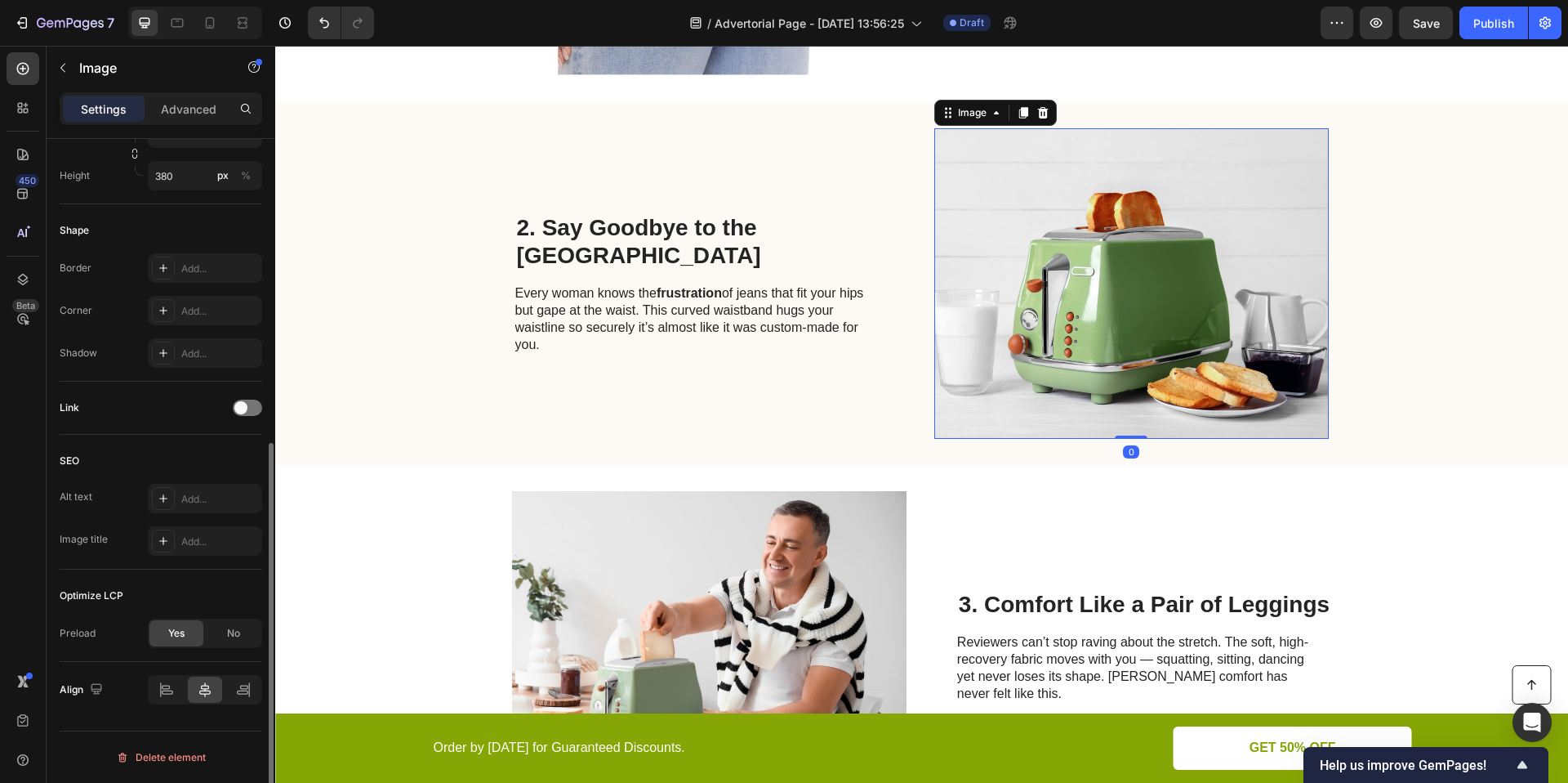
scroll to position [0, 0]
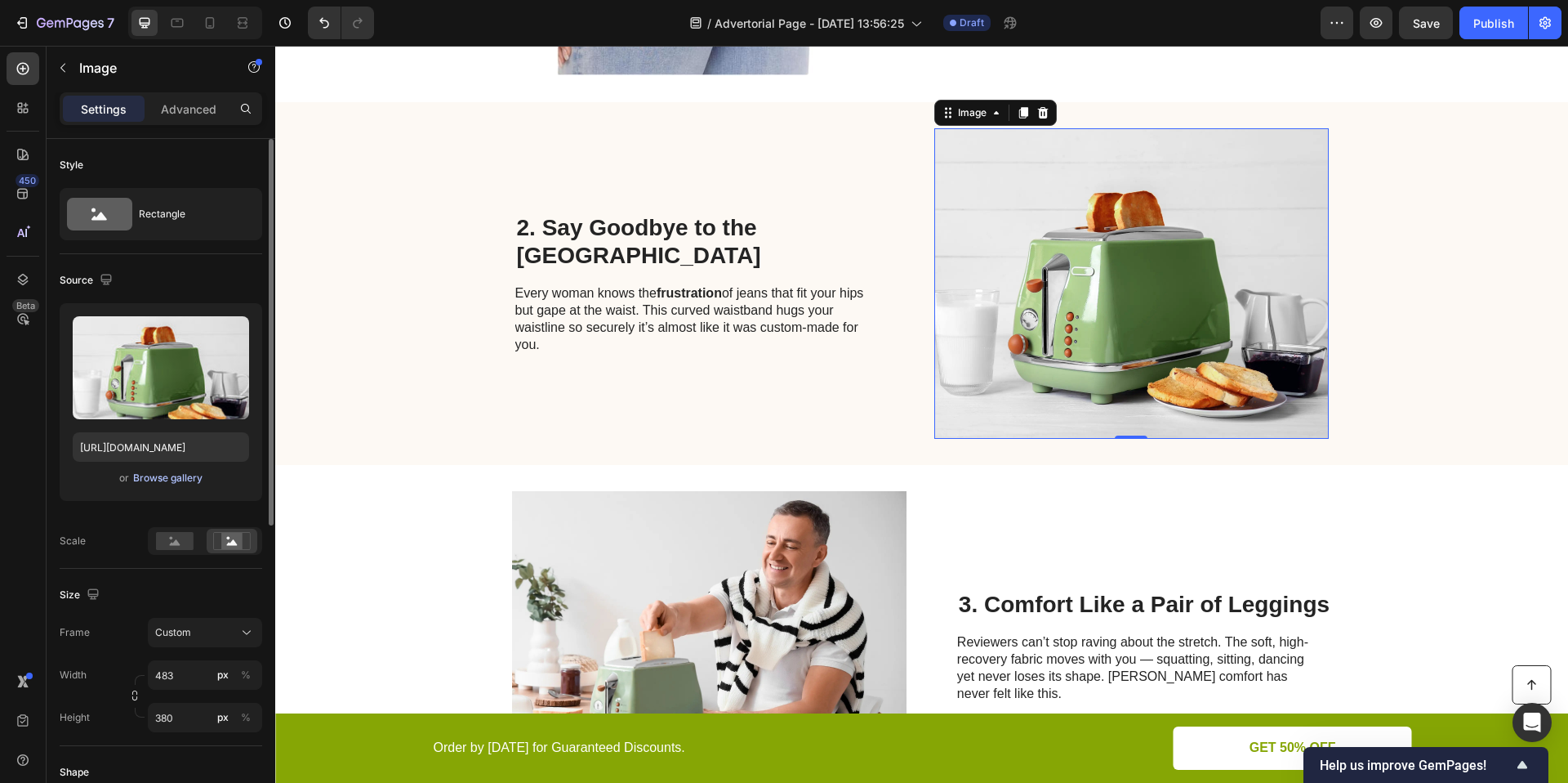
click at [163, 475] on div "Browse gallery" at bounding box center [168, 477] width 70 height 15
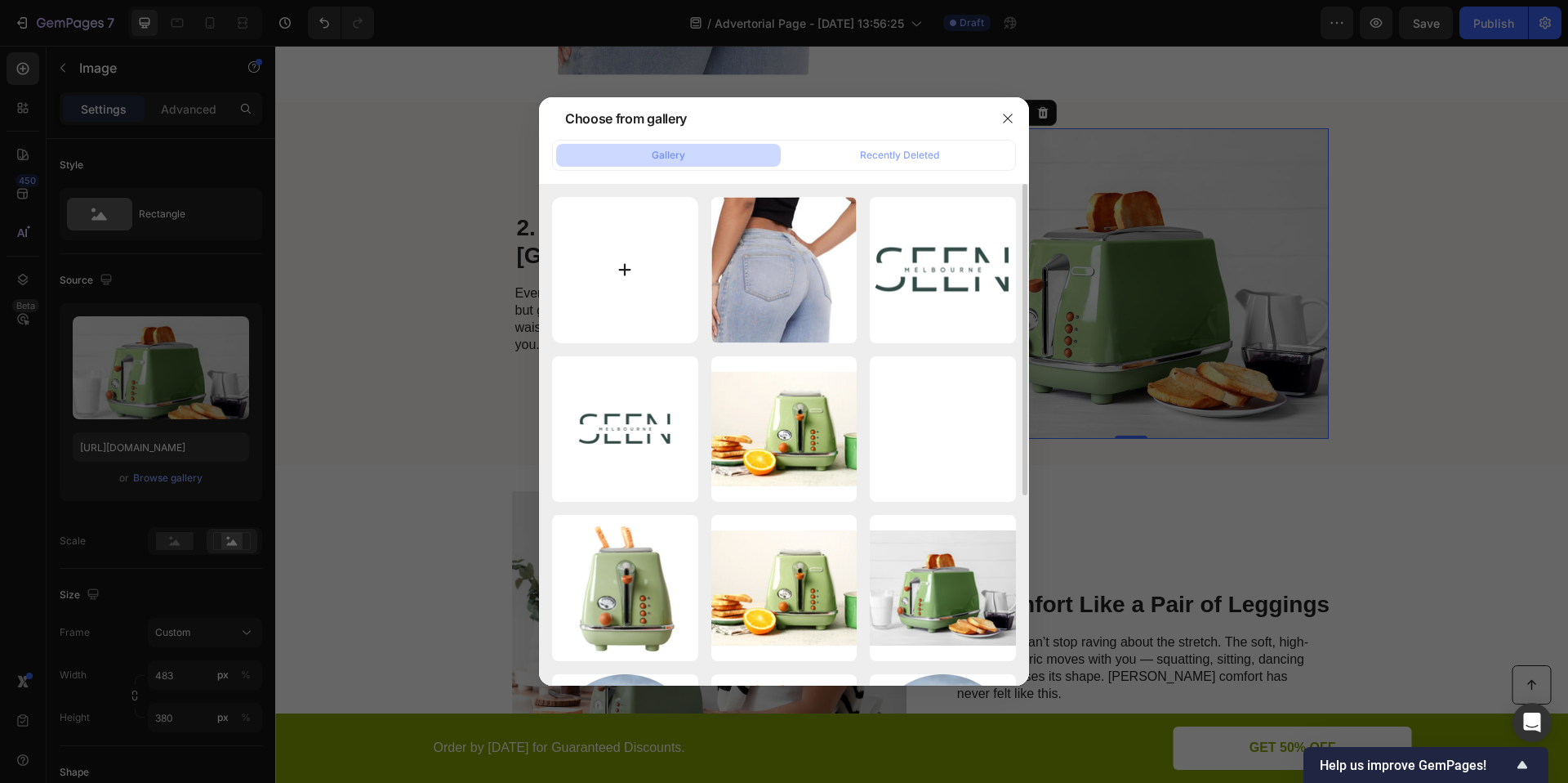
click at [646, 265] on input "file" at bounding box center [625, 270] width 146 height 146
type input "C:\fakepath\81EsCkUFfYL._AC_SY879_.jpg"
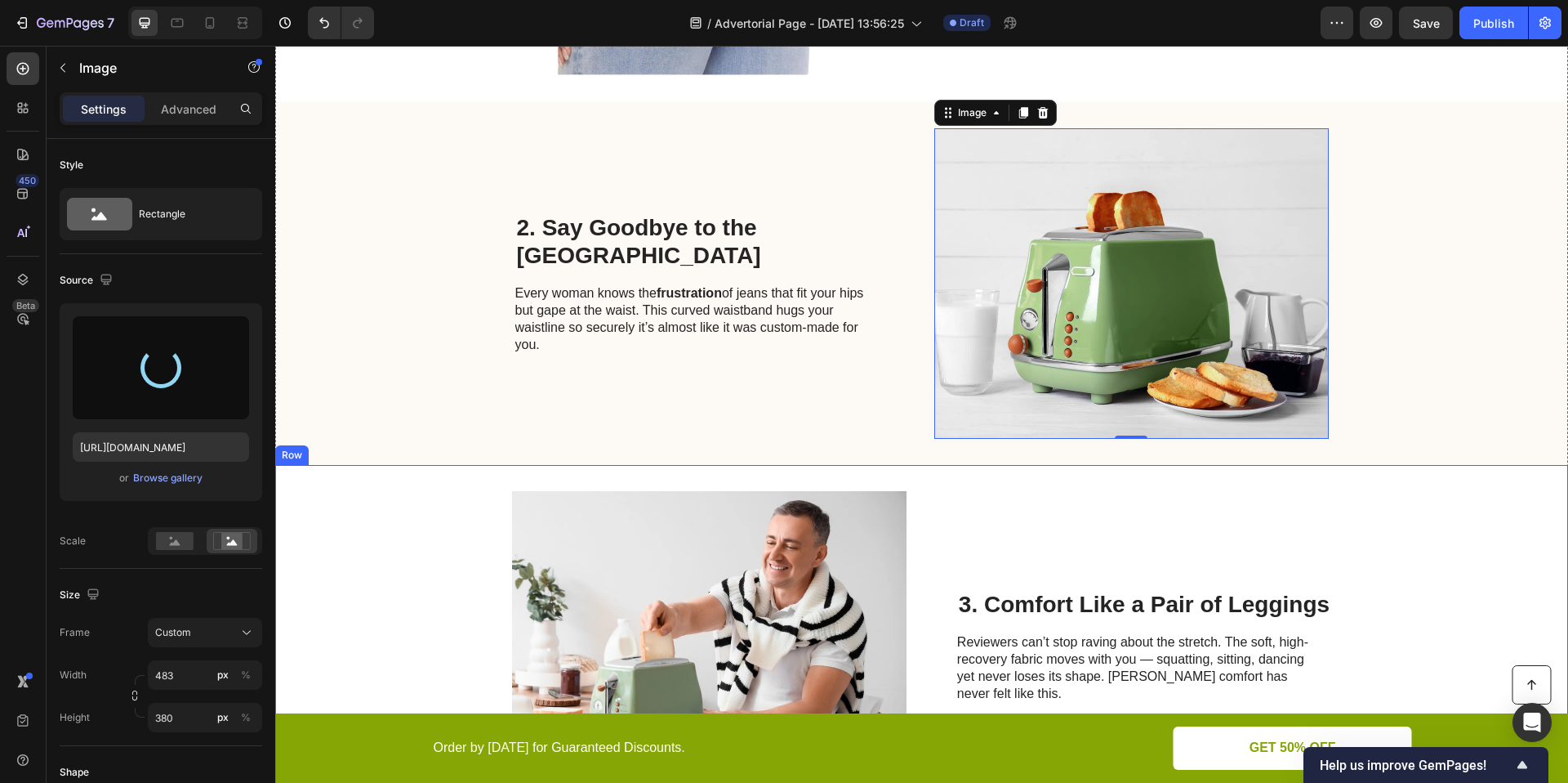
type input "https://cdn.shopify.com/s/files/1/0906/9972/7189/files/gempages_586125443808101…"
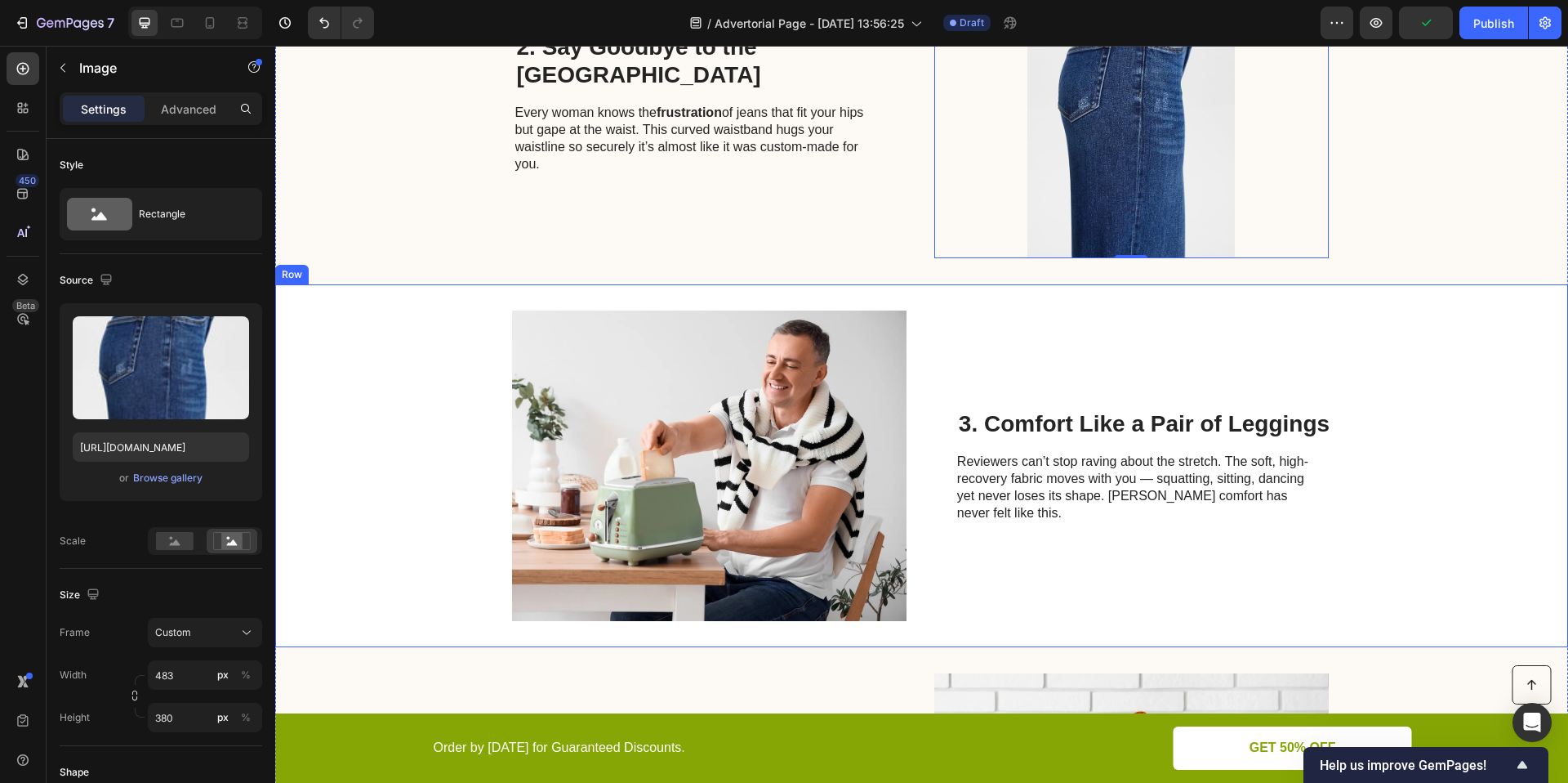
scroll to position [960, 0]
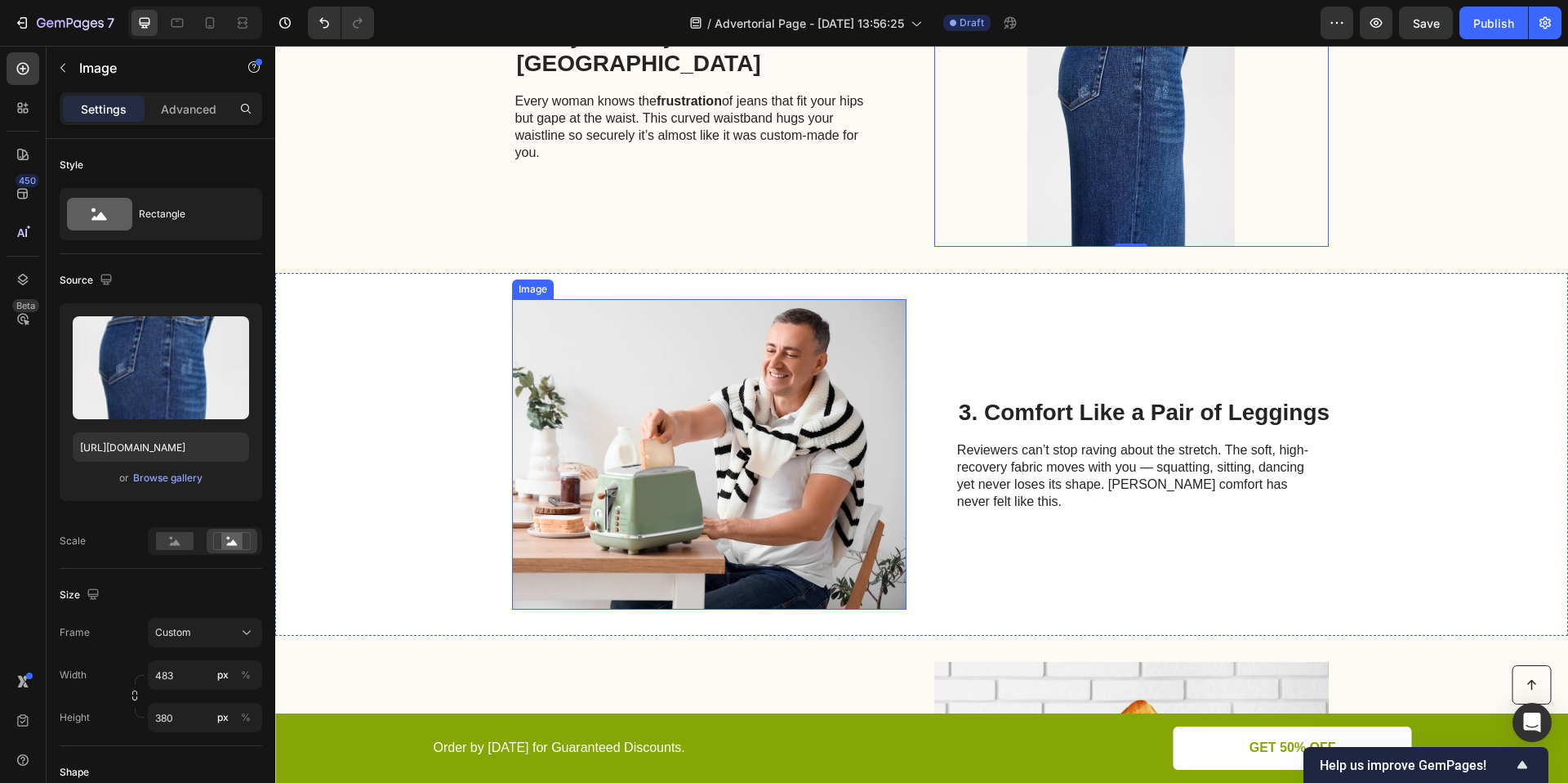
click at [791, 425] on img at bounding box center [709, 454] width 394 height 311
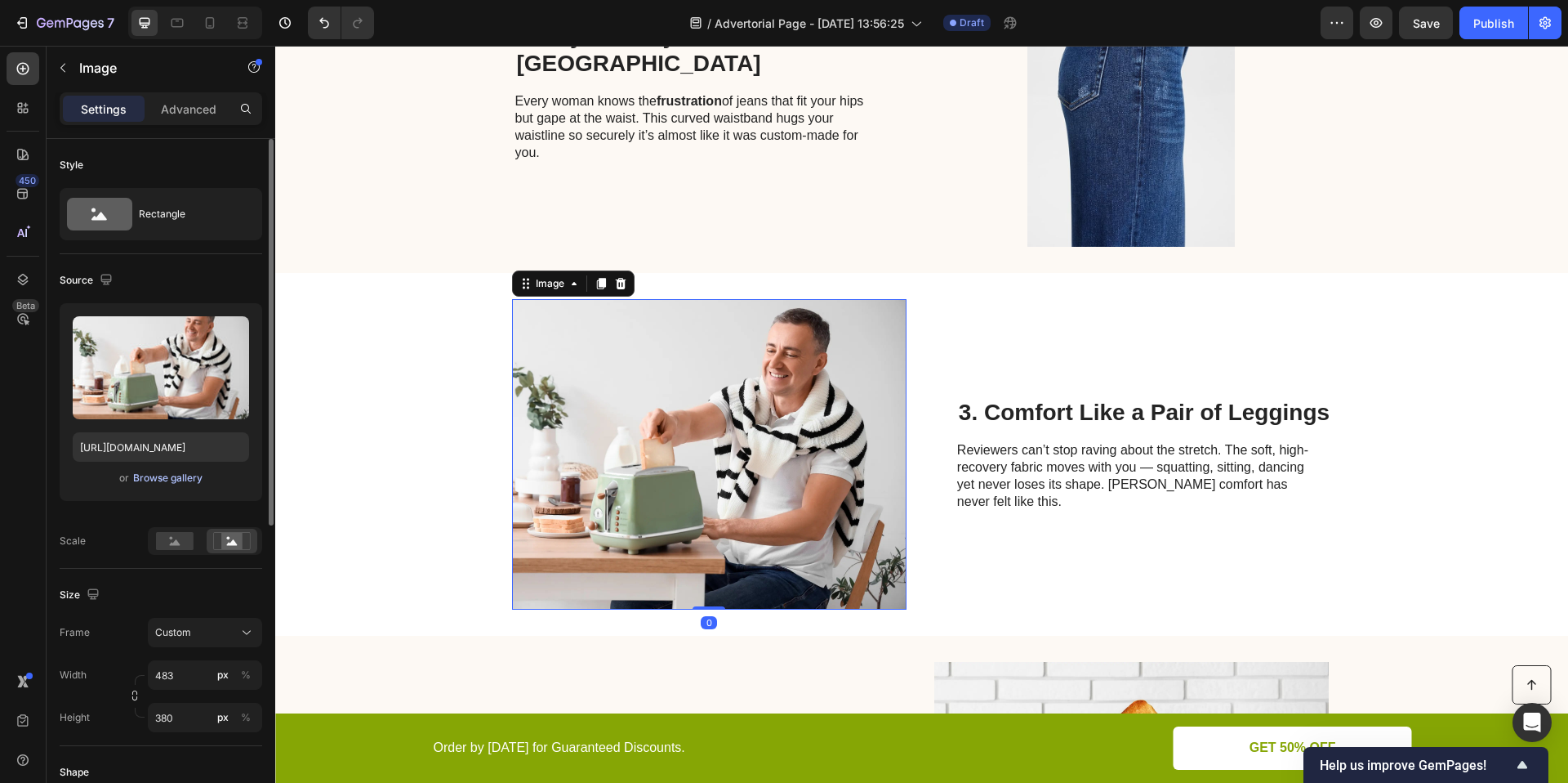
click at [185, 472] on div "Browse gallery" at bounding box center [168, 477] width 70 height 15
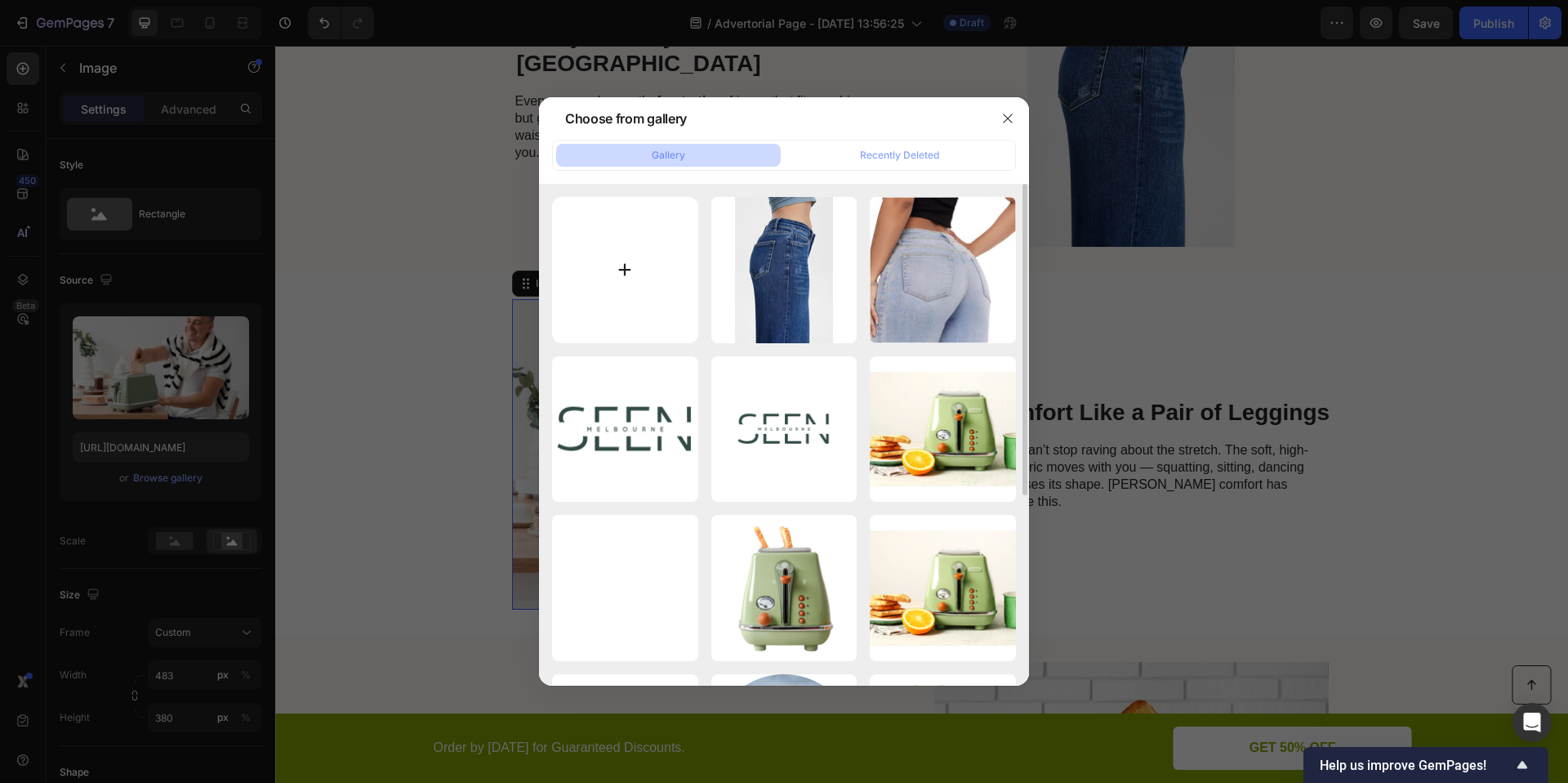
click at [639, 294] on input "file" at bounding box center [625, 270] width 146 height 146
type input "C:\fakepath\51XKfcCwYhL._AC_SX679_.jpg"
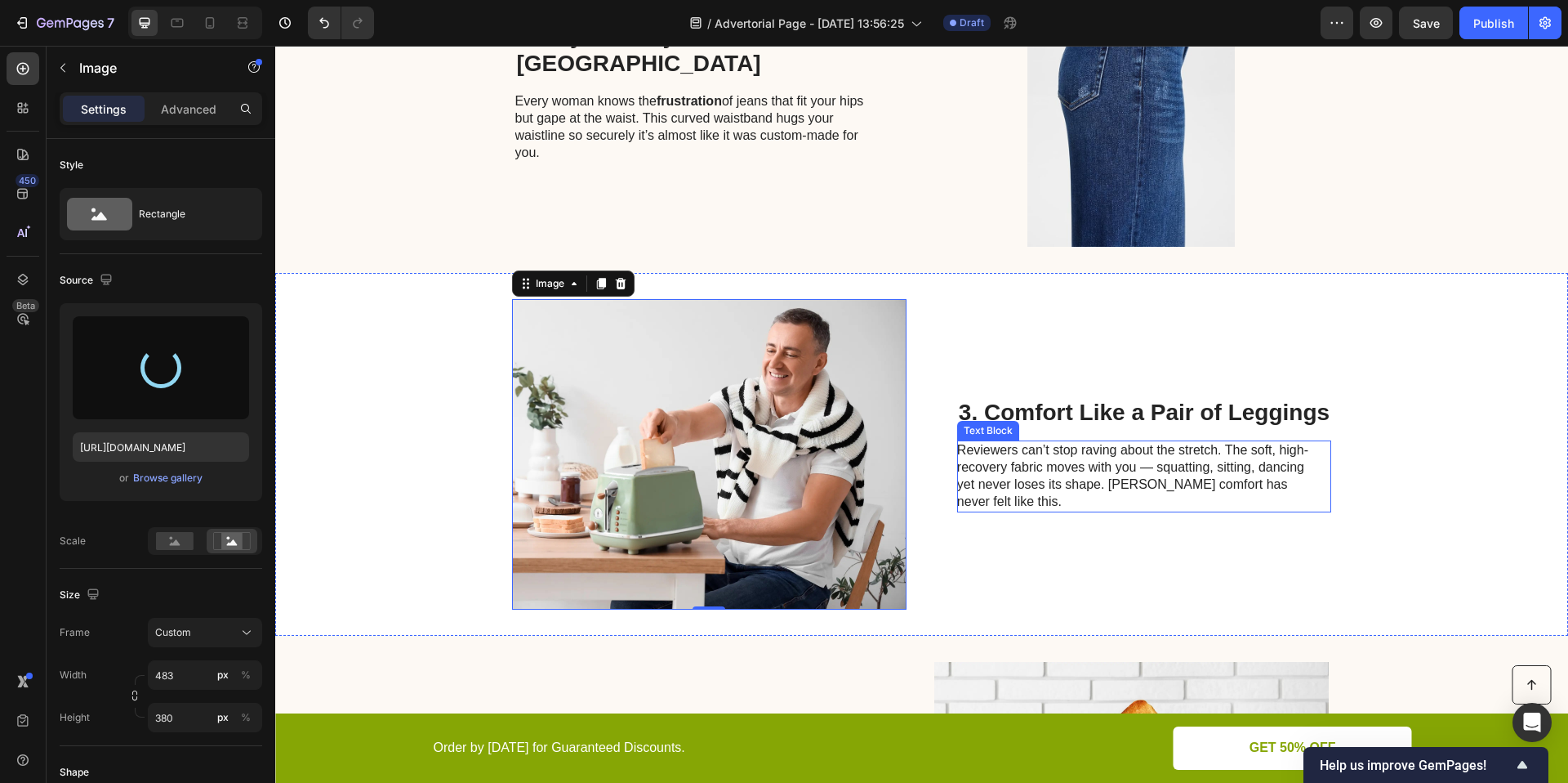
type input "https://cdn.shopify.com/s/files/1/0906/9972/7189/files/gempages_586125443808101…"
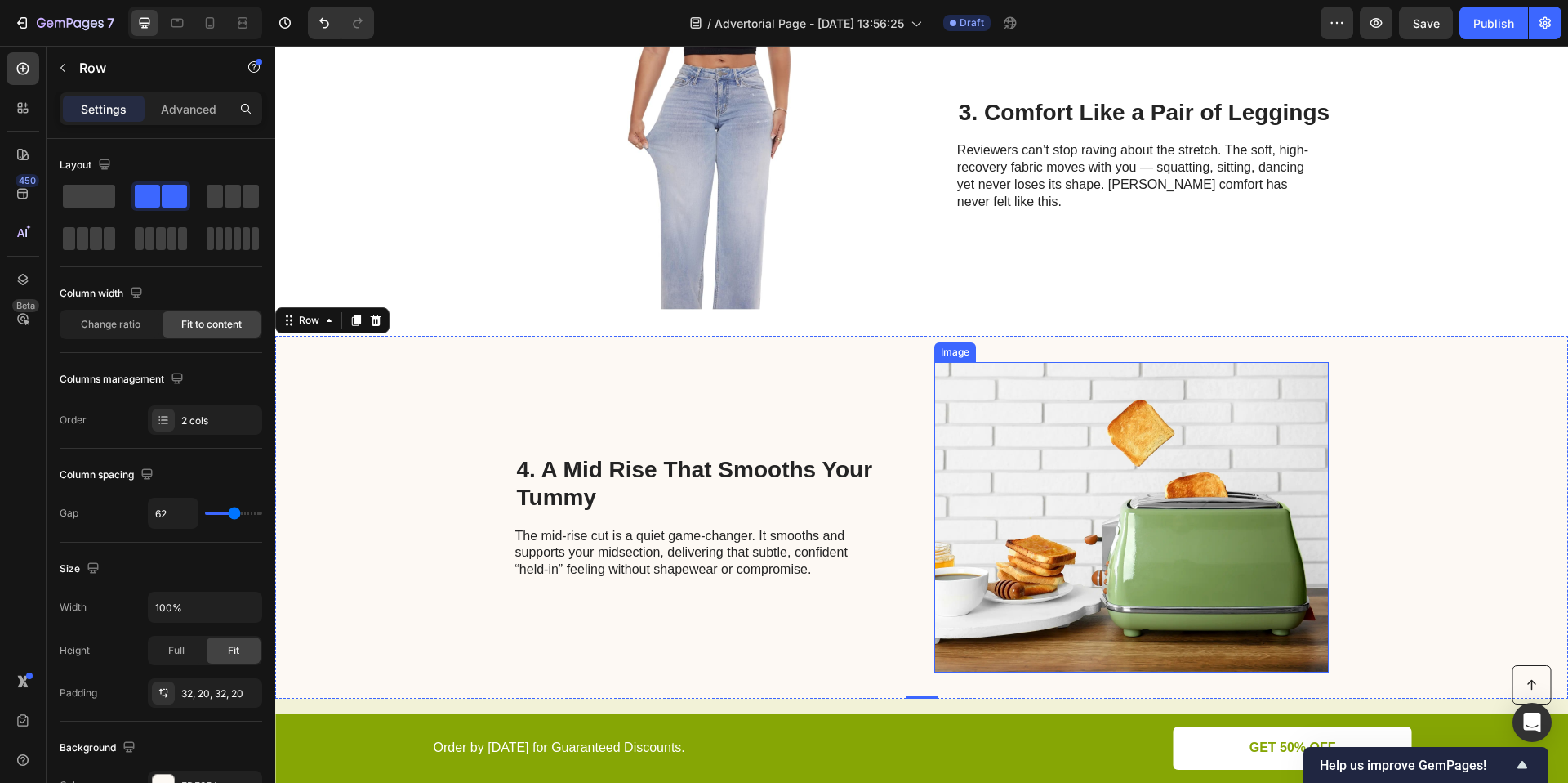
scroll to position [1261, 0]
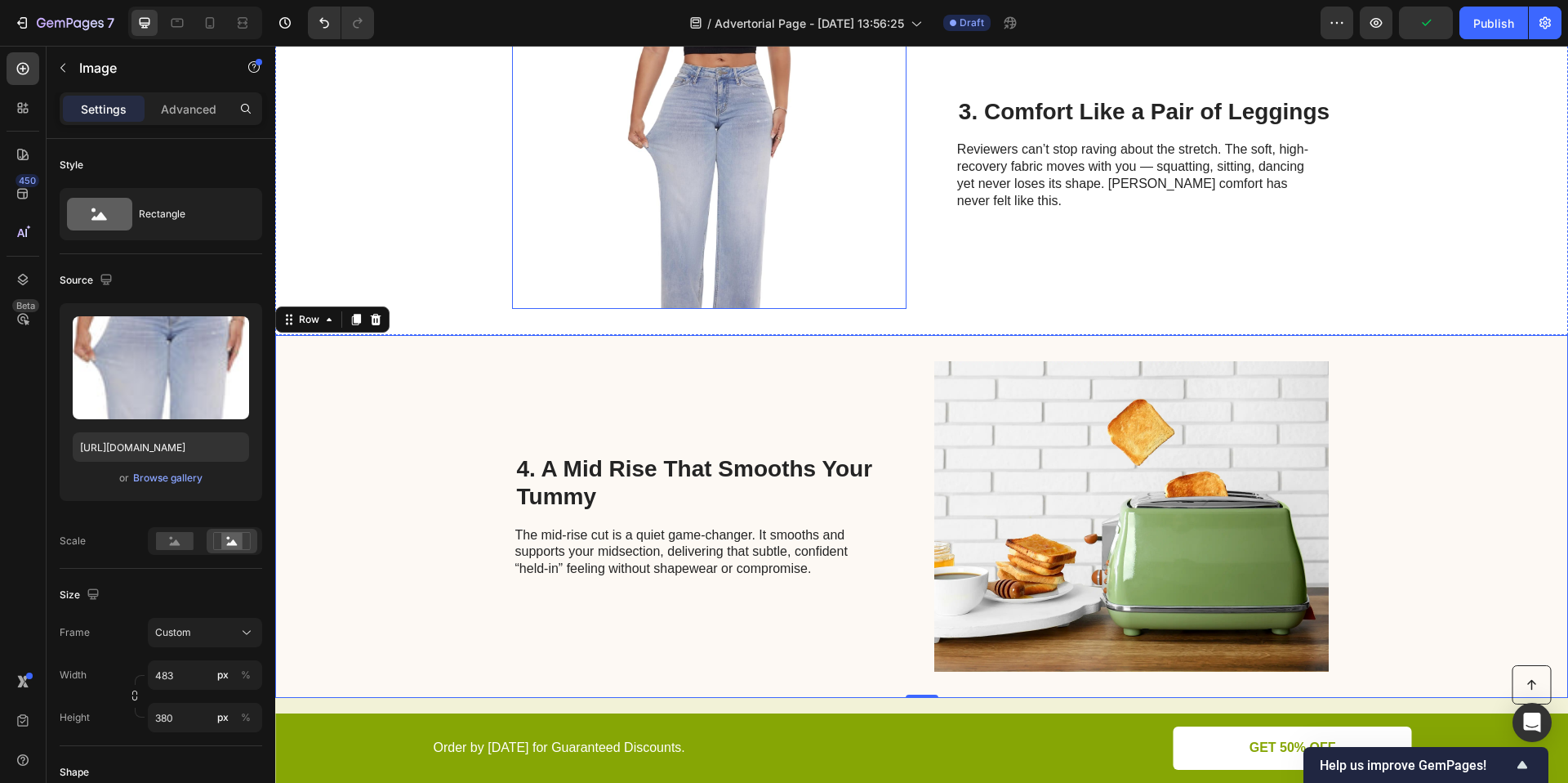
click at [789, 204] on img at bounding box center [709, 153] width 394 height 311
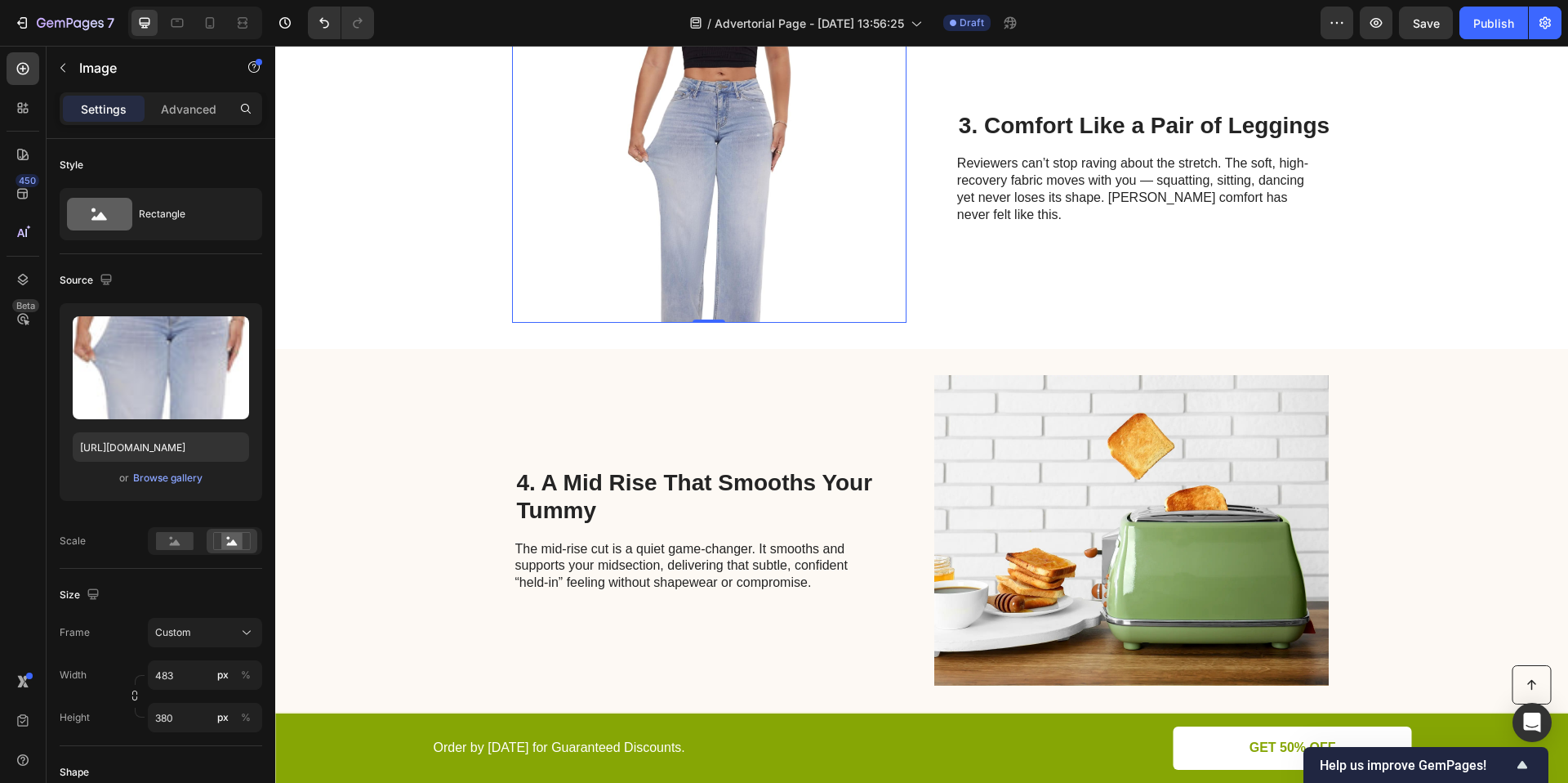
scroll to position [1466, 0]
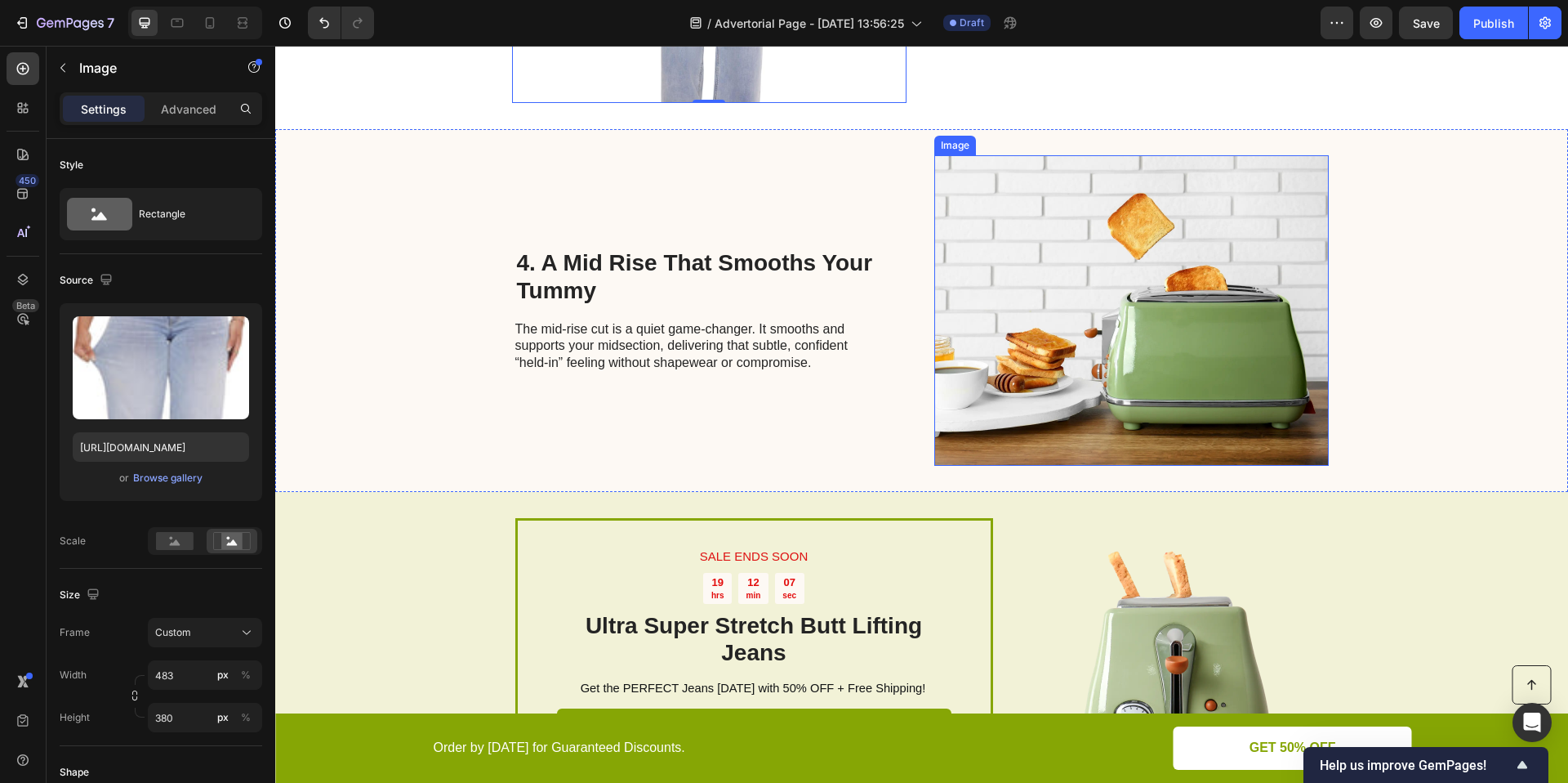
click at [1070, 290] on img at bounding box center [1131, 311] width 394 height 311
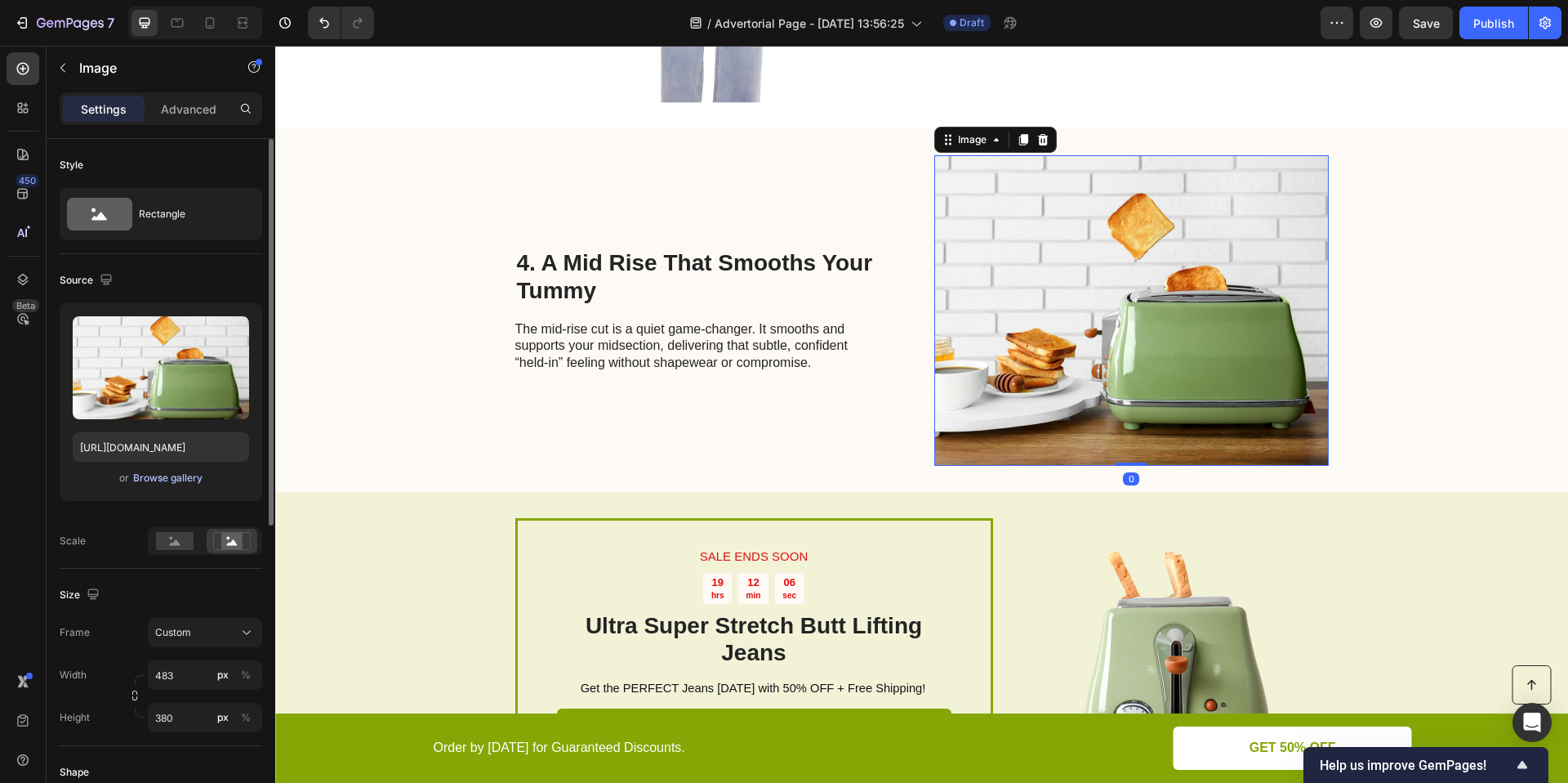
click at [148, 473] on div "Browse gallery" at bounding box center [168, 477] width 70 height 15
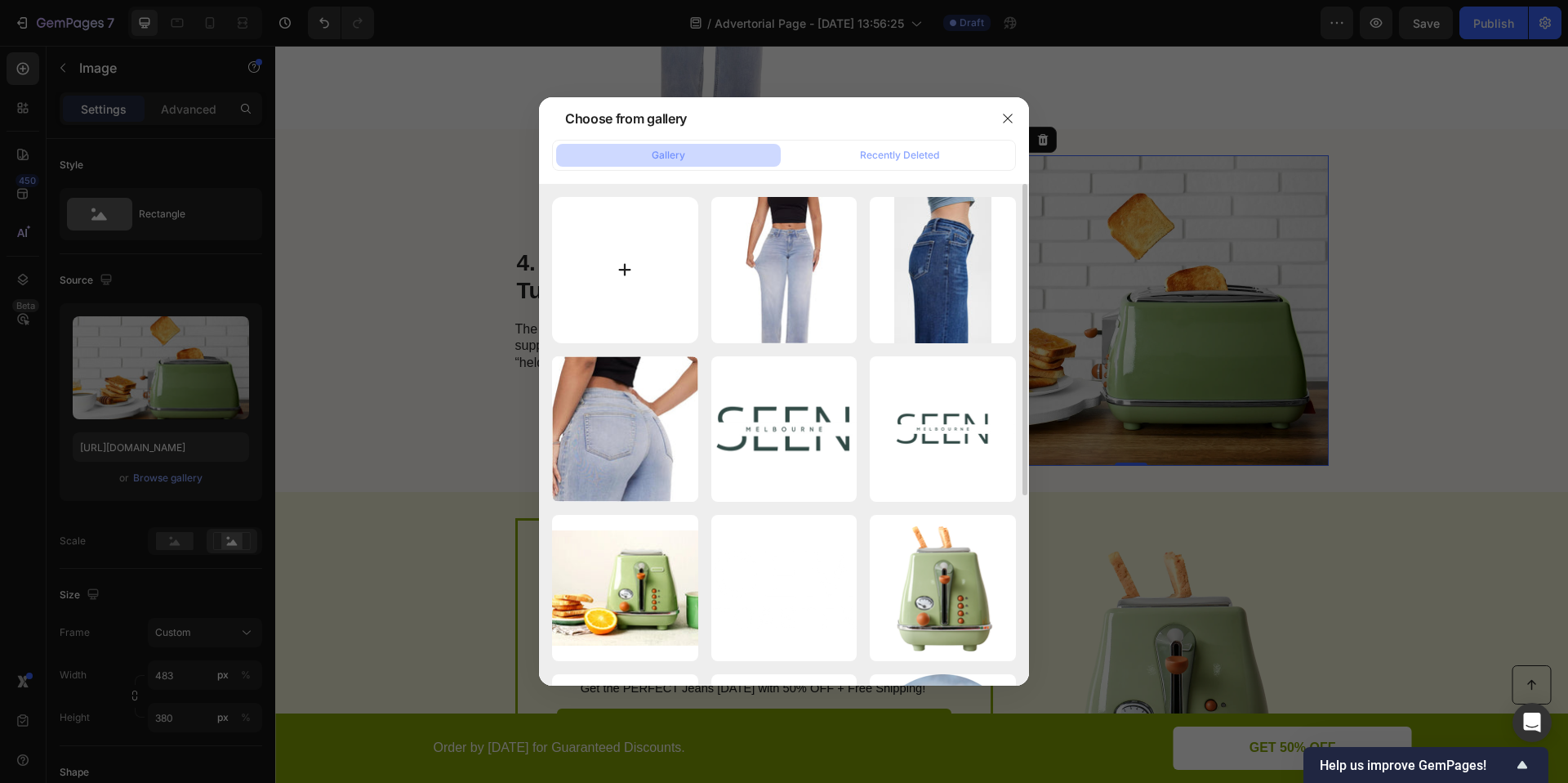
click at [610, 220] on input "file" at bounding box center [625, 270] width 146 height 146
click at [1013, 112] on button "button" at bounding box center [1008, 119] width 26 height 26
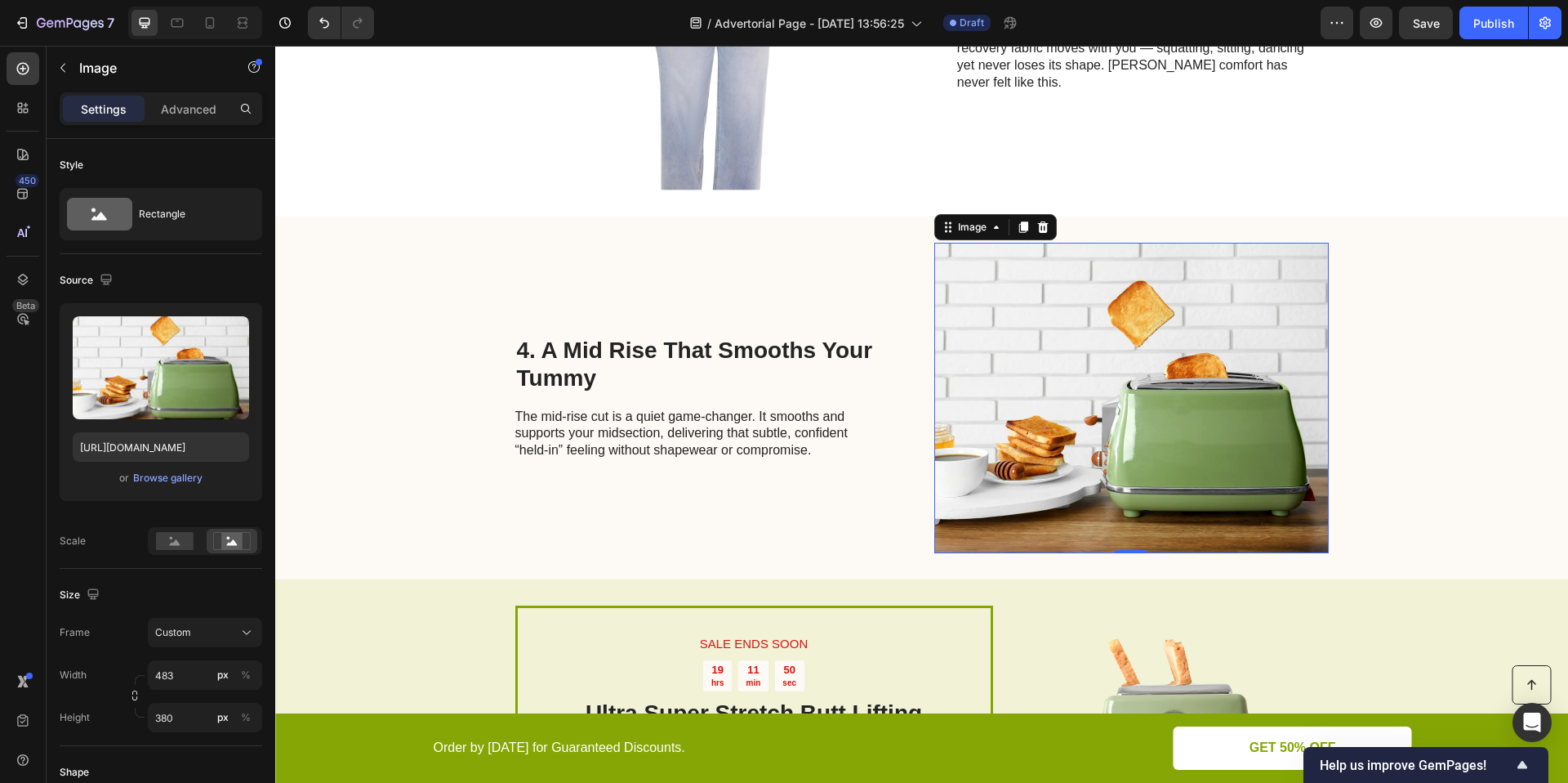
scroll to position [1682, 0]
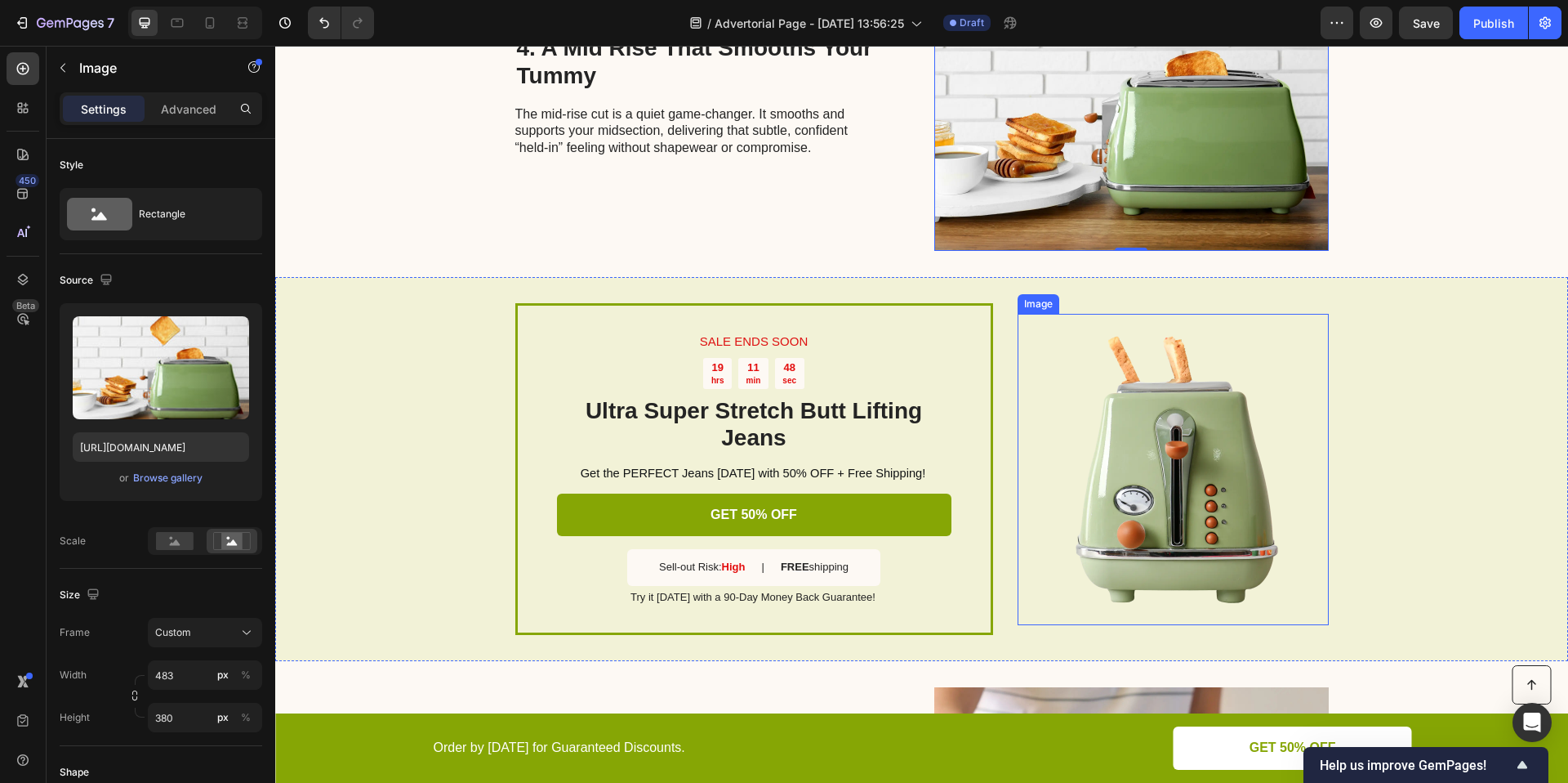
click at [1170, 420] on img at bounding box center [1173, 469] width 312 height 312
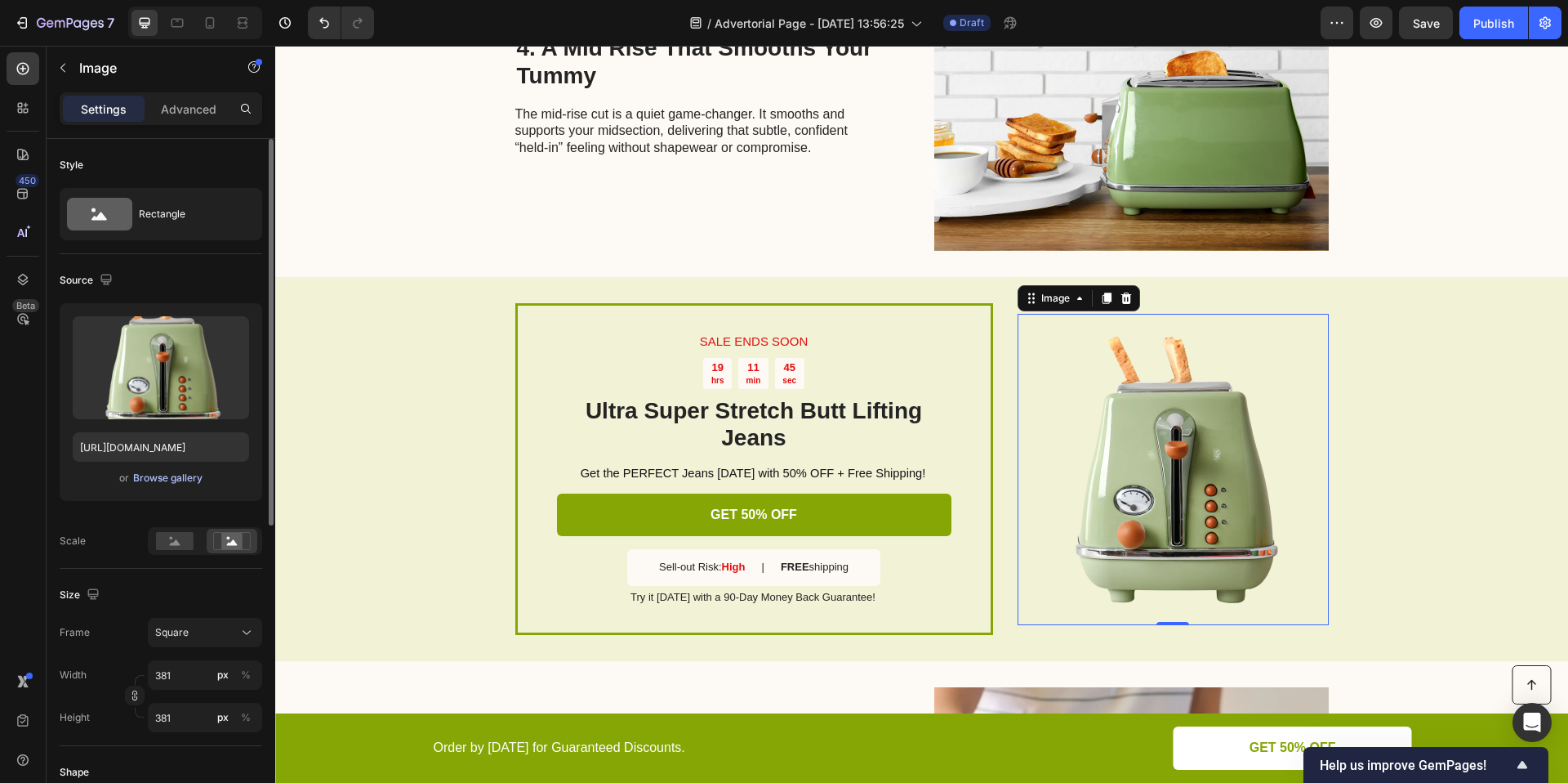
click at [166, 480] on div "Browse gallery" at bounding box center [168, 477] width 70 height 15
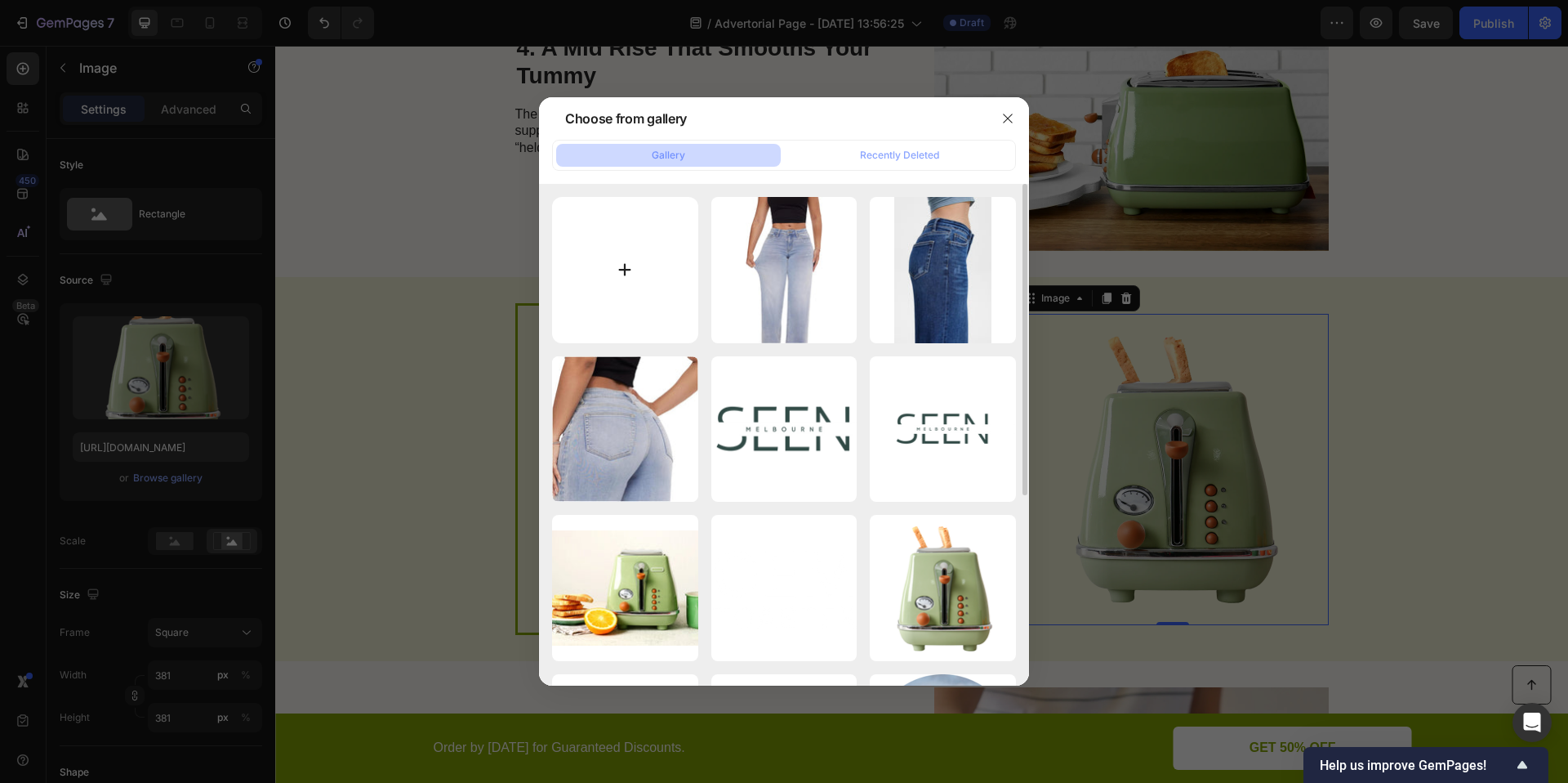
click at [602, 262] on input "file" at bounding box center [625, 270] width 146 height 146
click at [1474, 517] on div at bounding box center [784, 392] width 1568 height 783
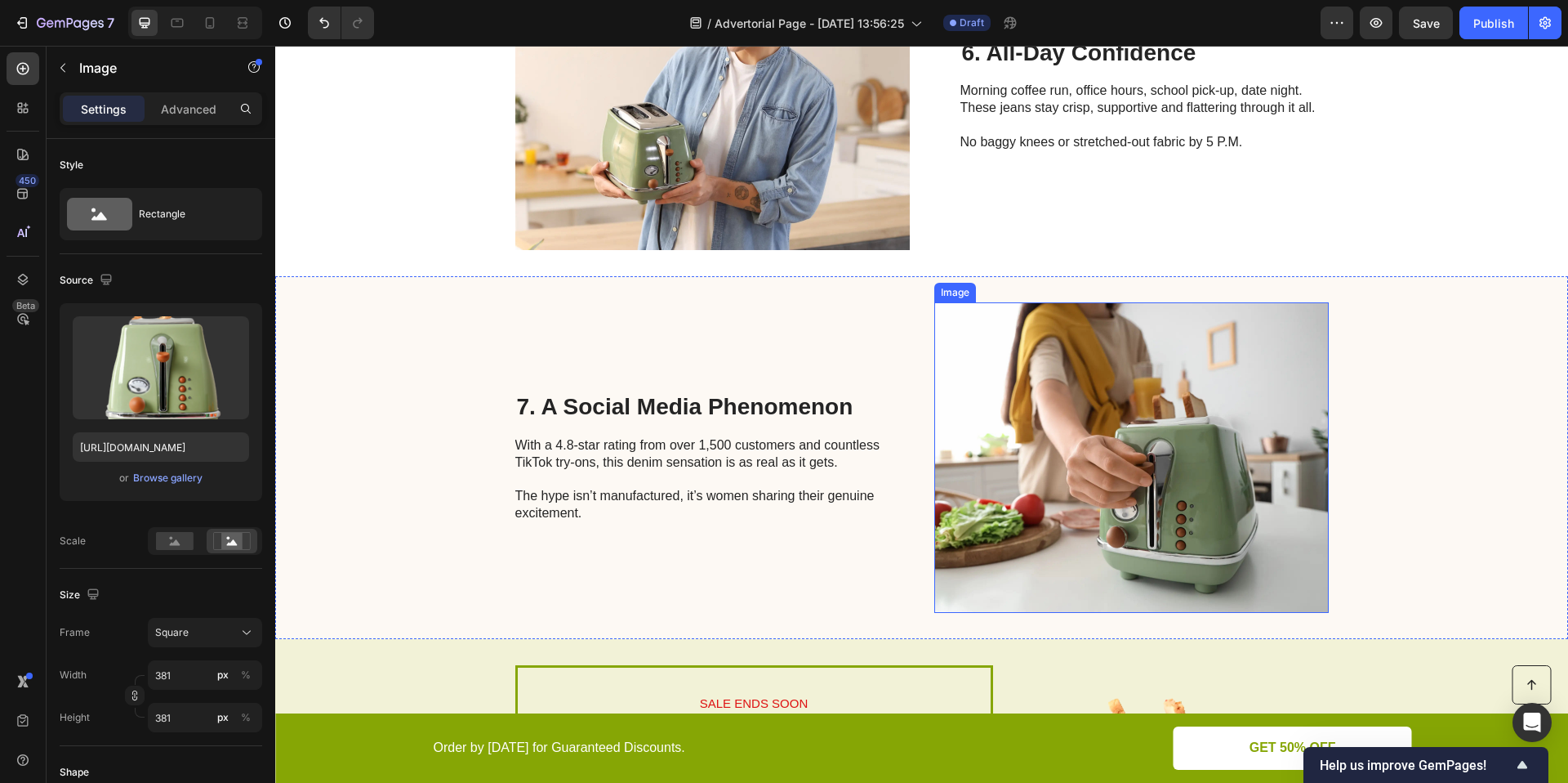
scroll to position [2775, 0]
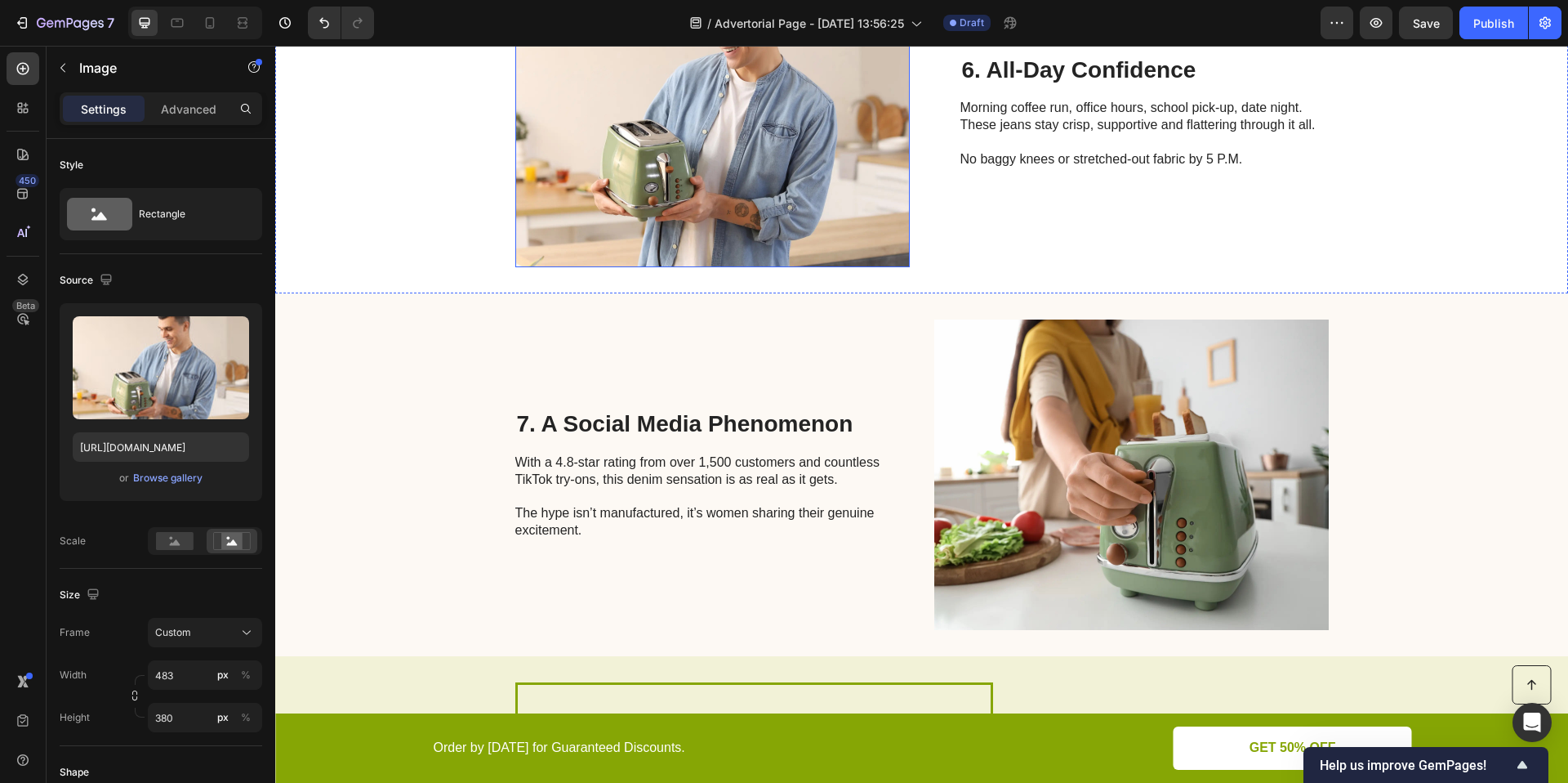
click at [853, 182] on img at bounding box center [713, 113] width 394 height 311
click at [177, 475] on div "Browse gallery" at bounding box center [168, 477] width 70 height 15
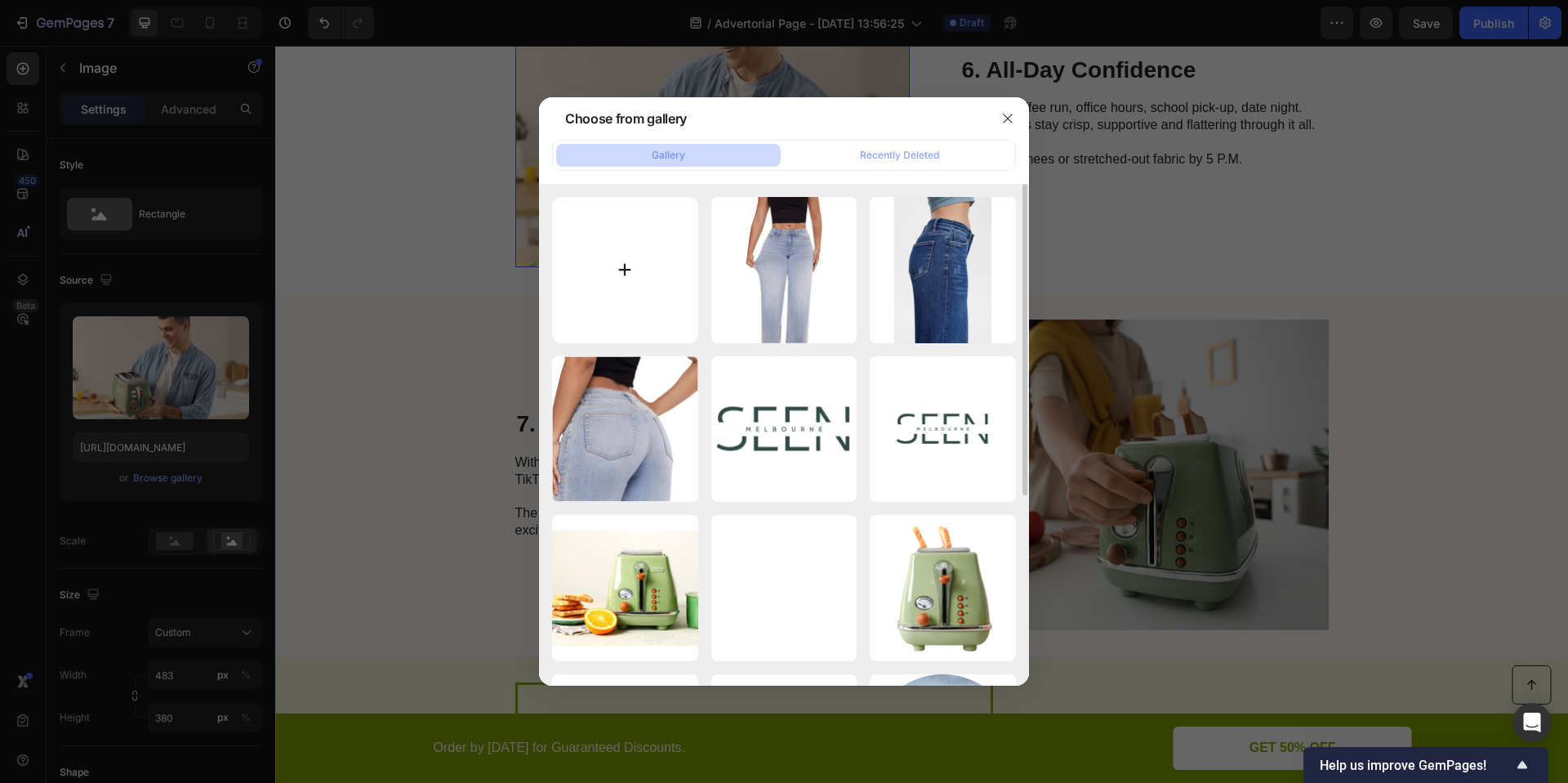
click at [612, 266] on input "file" at bounding box center [625, 270] width 146 height 146
type input "C:\fakepath\dcb59178-71bf-40e0-89ac-ee1ba0c747a5.__CR0,0,1464,600_PT0_SX1464_V1…"
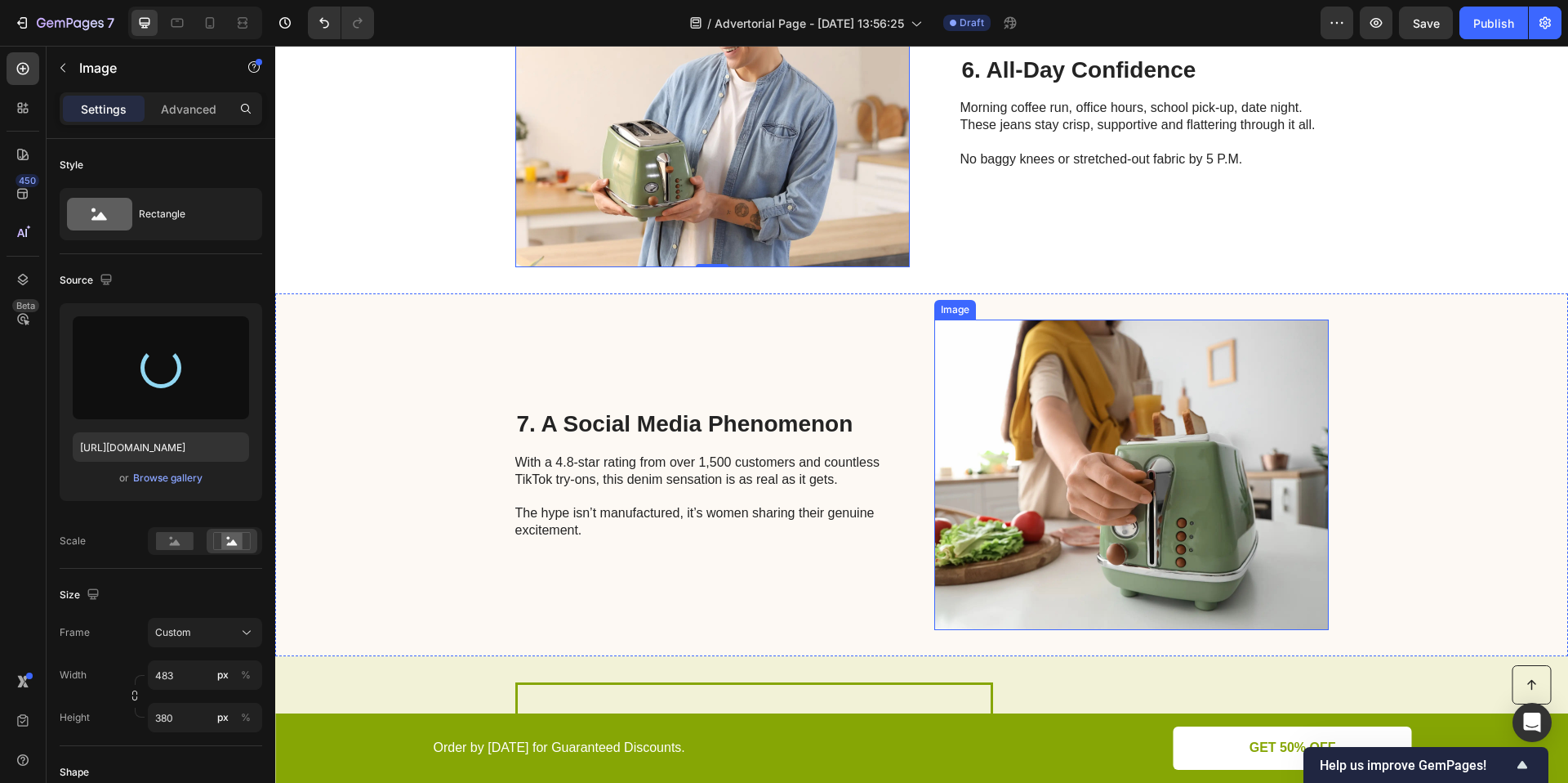
type input "https://cdn.shopify.com/s/files/1/0906/9972/7189/files/gempages_586125443808101…"
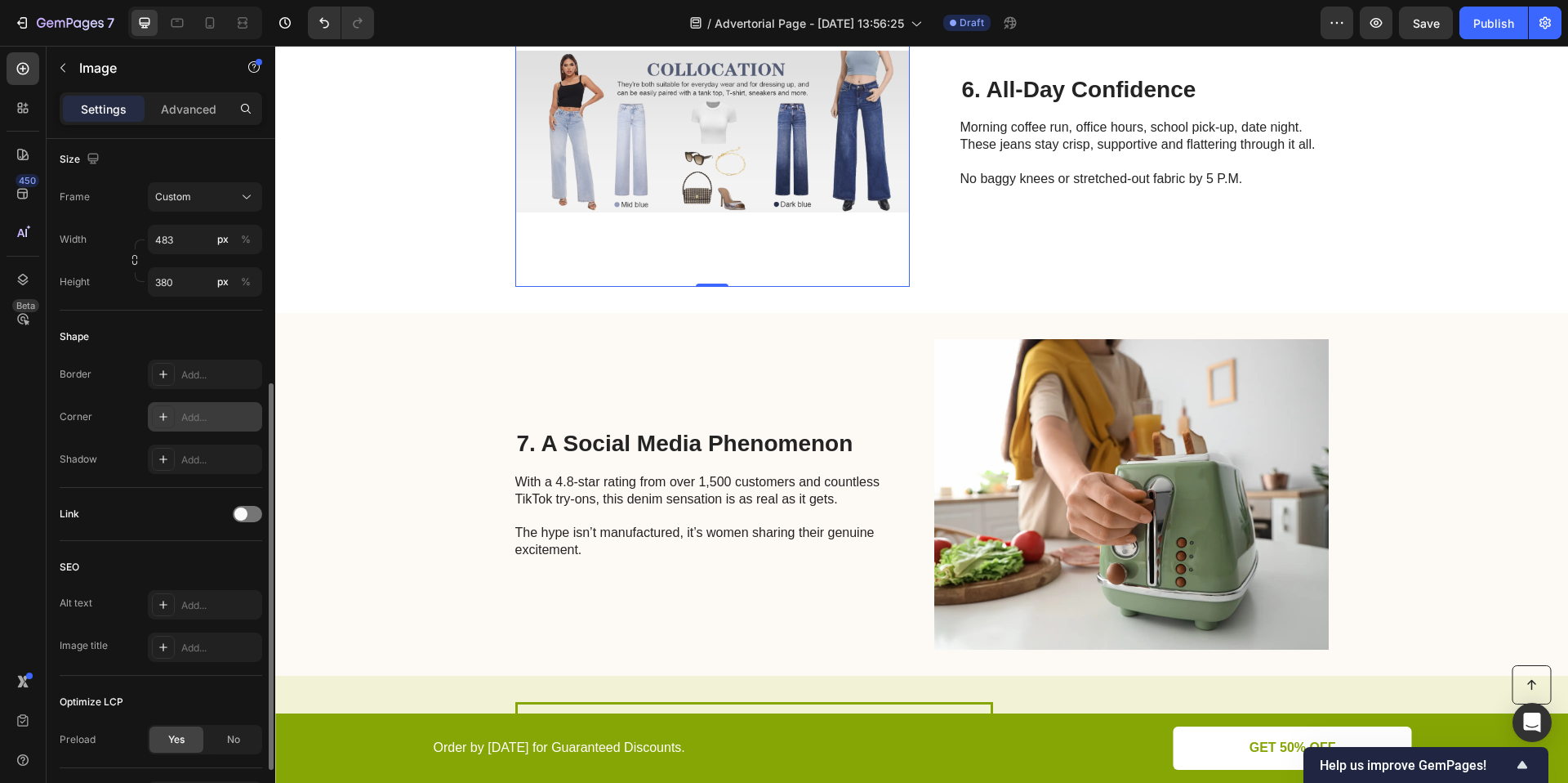
scroll to position [466, 0]
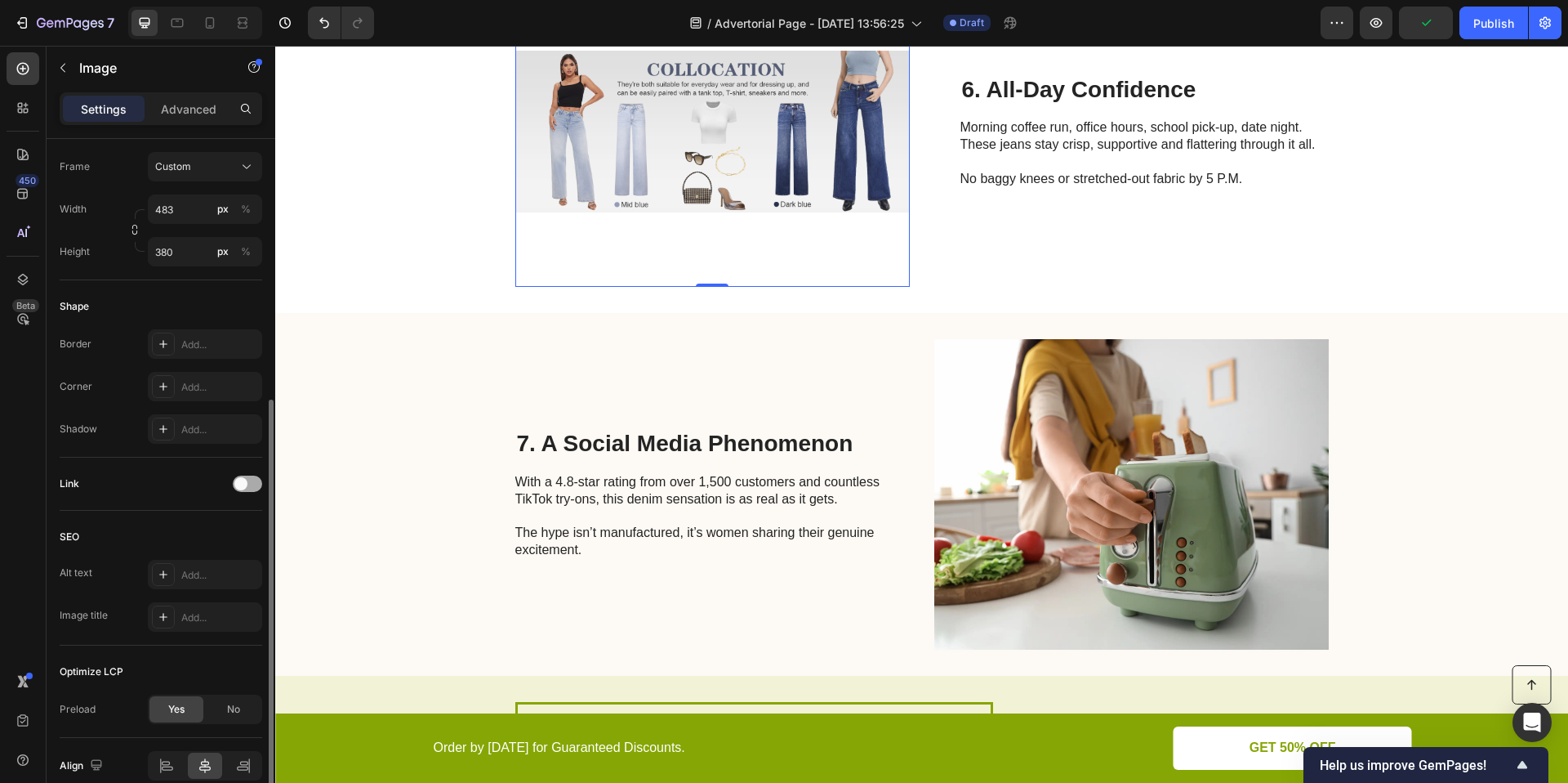
click at [246, 479] on span at bounding box center [240, 483] width 13 height 13
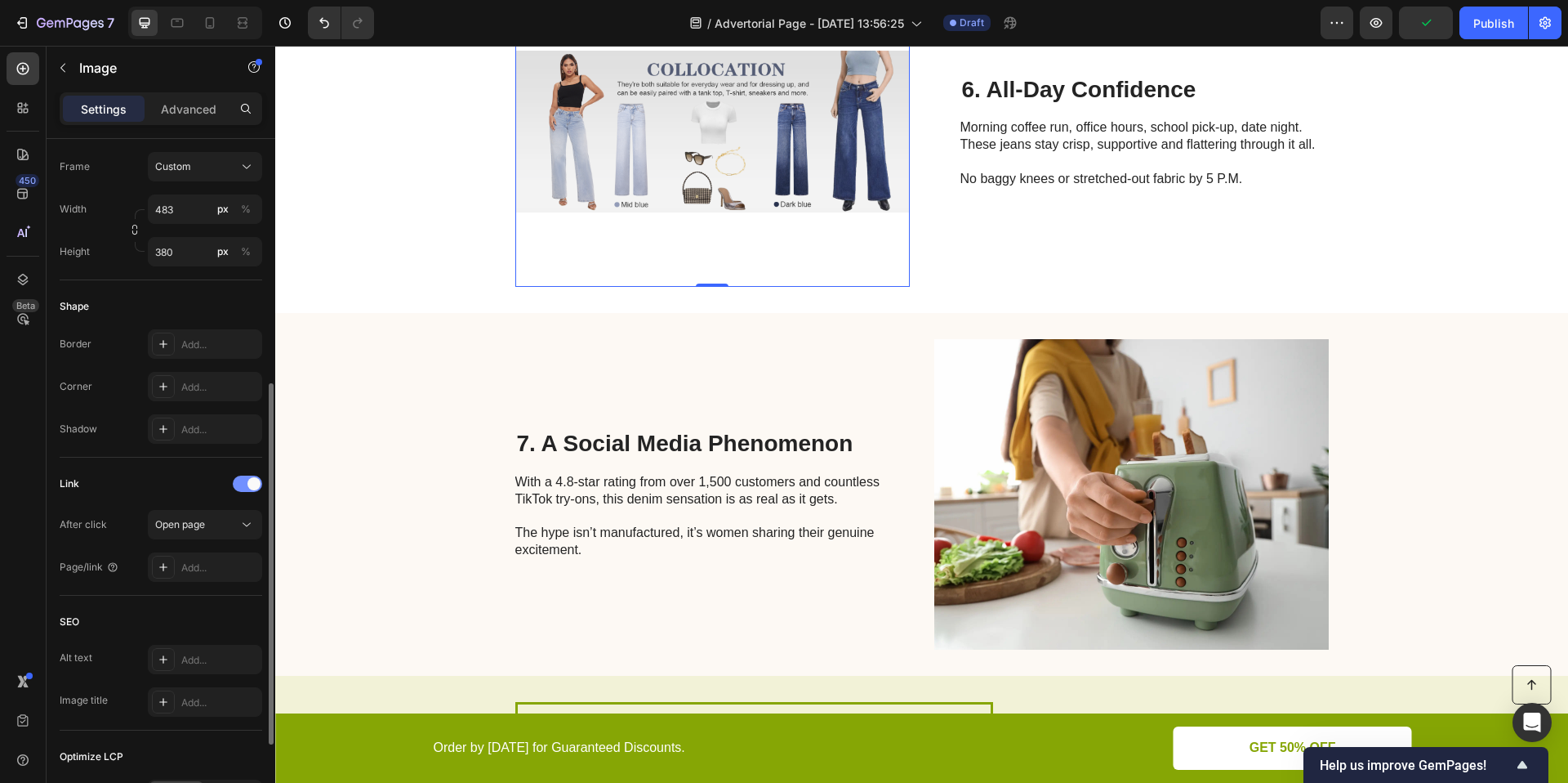
click at [246, 479] on div at bounding box center [248, 483] width 30 height 16
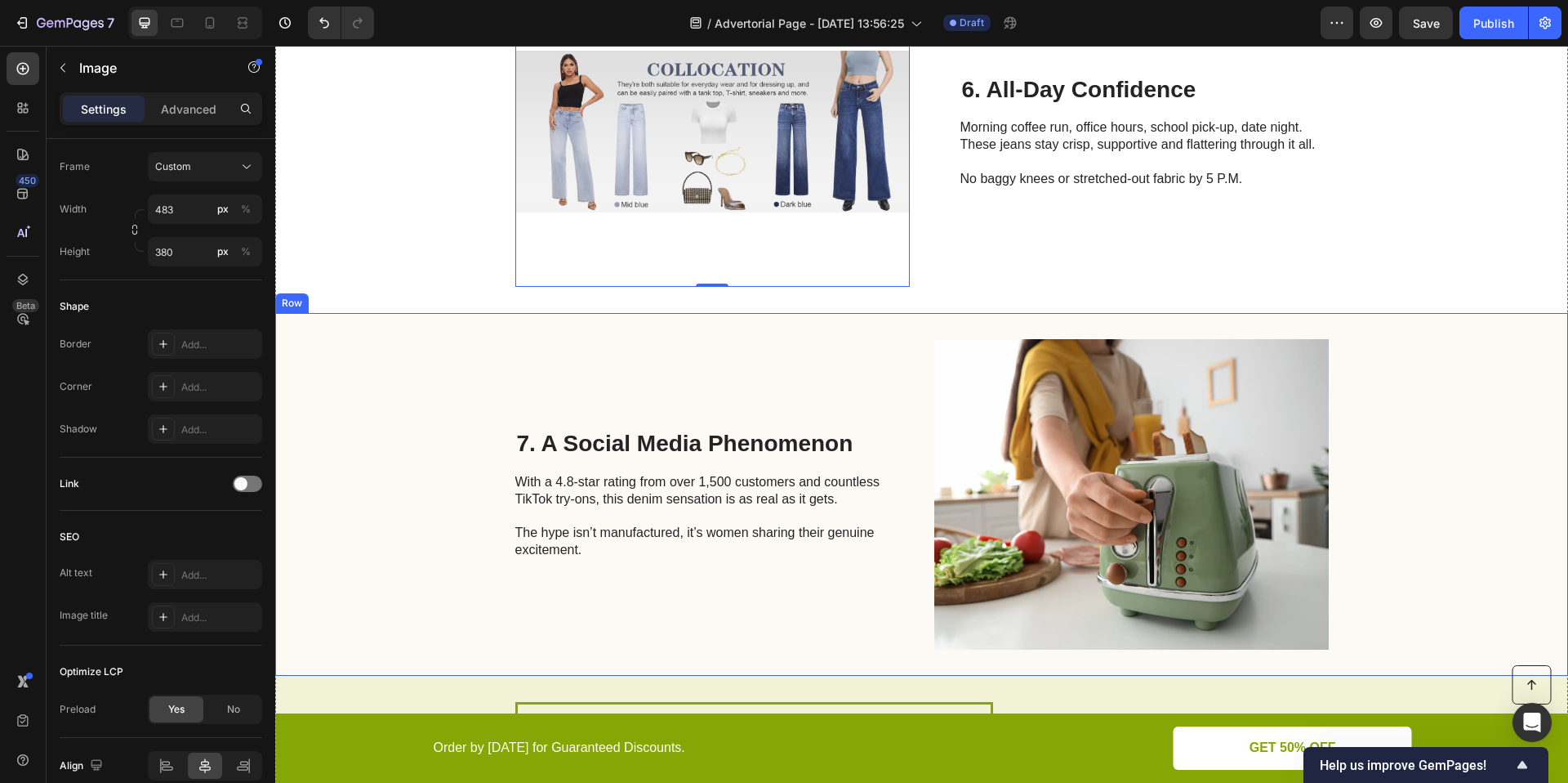
click at [411, 331] on div "7. A Social Media Phenomenon Heading With a 4.8-star rating from over 1,500 cus…" at bounding box center [921, 494] width 1292 height 363
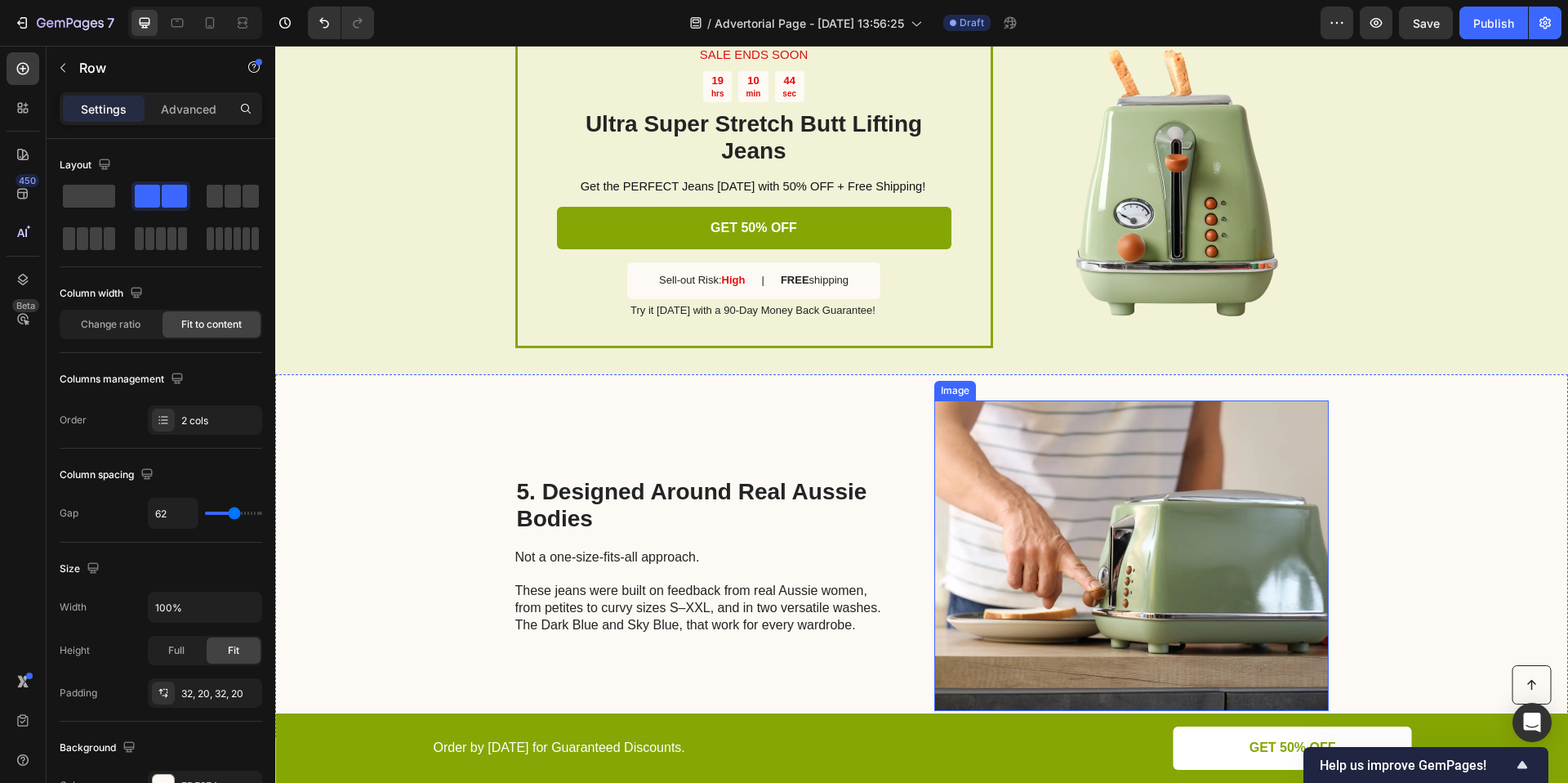
scroll to position [1961, 0]
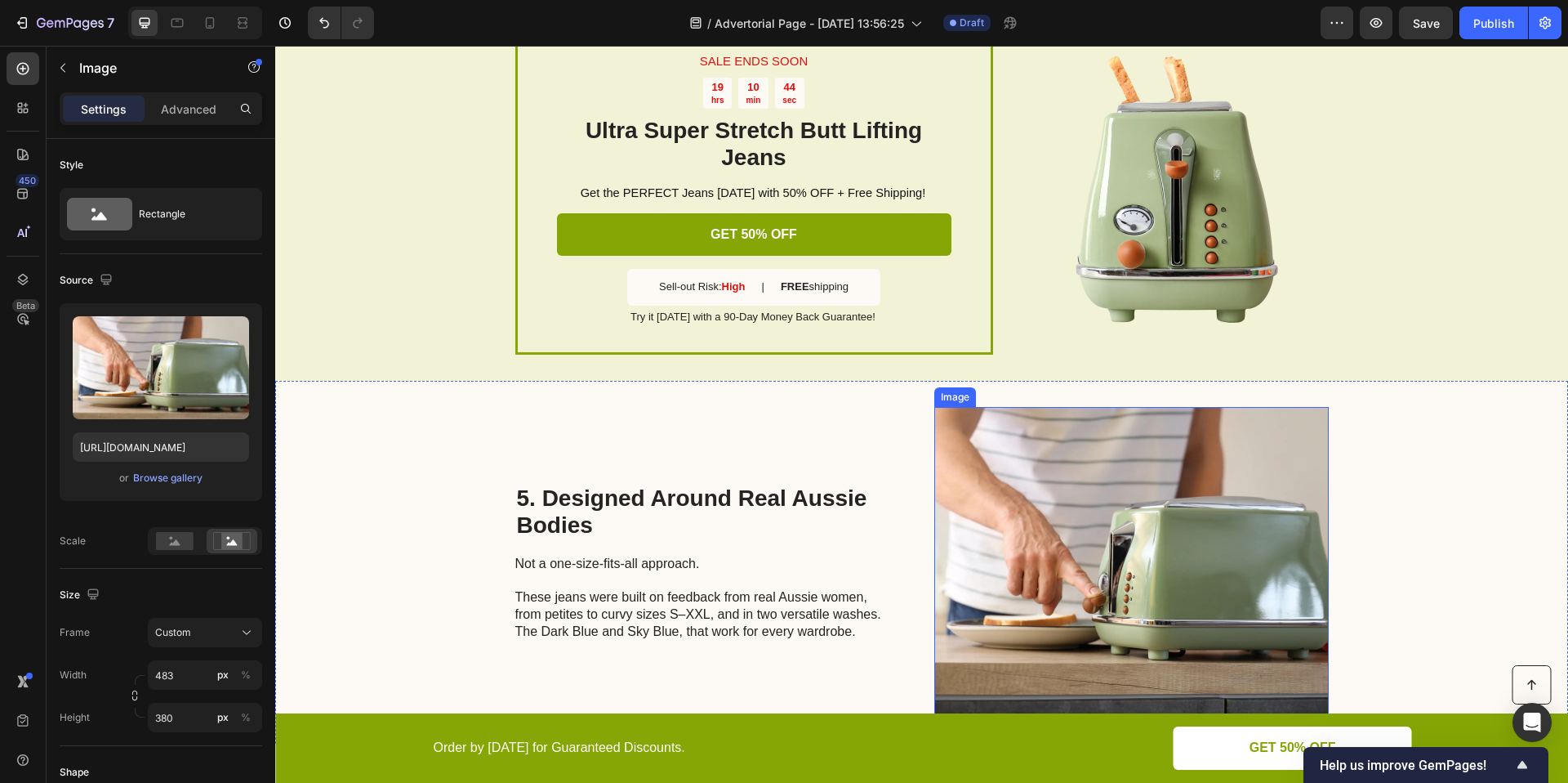
click at [1151, 472] on img at bounding box center [1131, 562] width 394 height 311
click at [166, 480] on div "Browse gallery" at bounding box center [168, 477] width 70 height 15
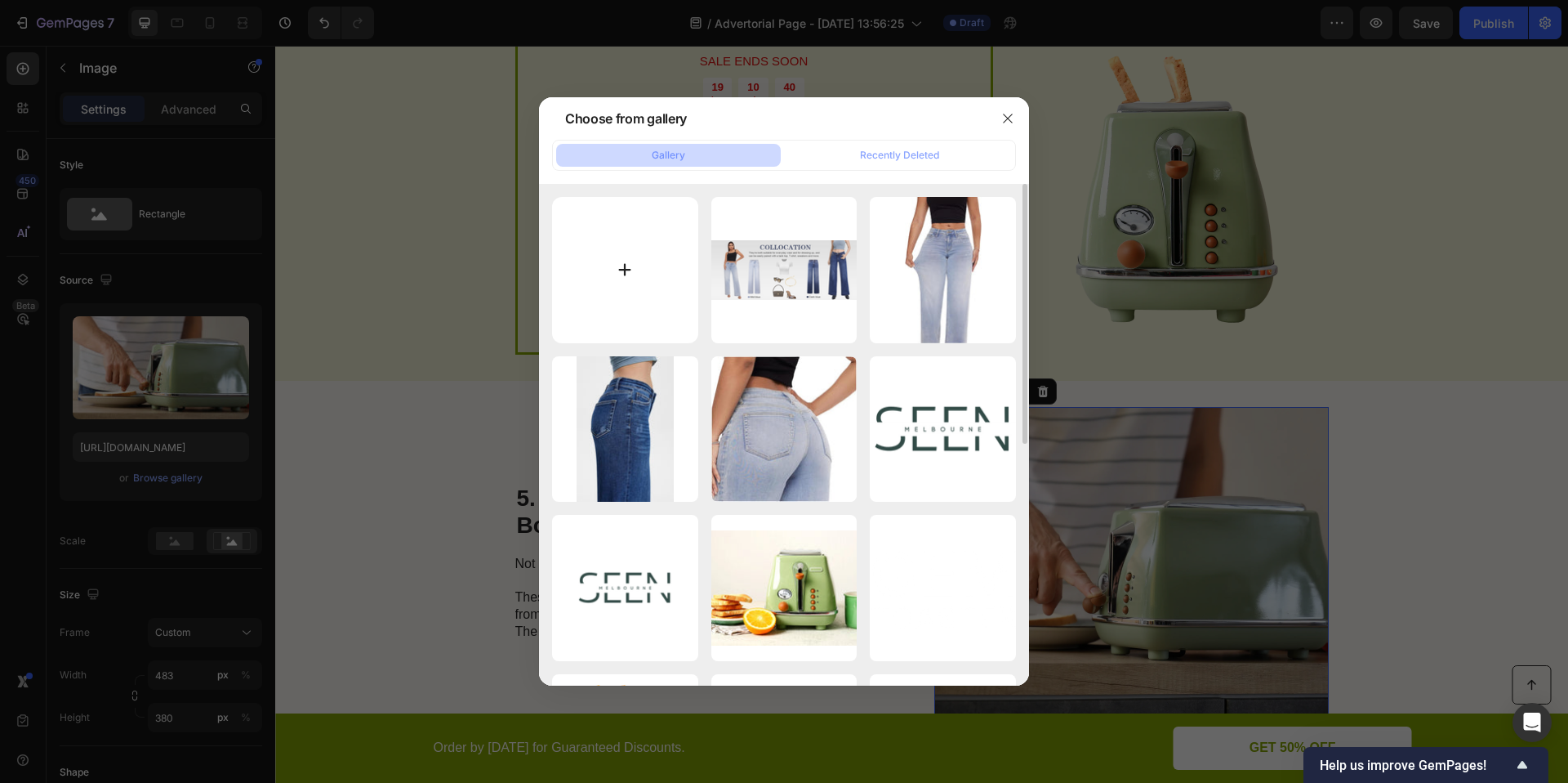
click at [597, 300] on input "file" at bounding box center [625, 270] width 146 height 146
type input "C:\fakepath\71nFY-IrlVL.jpg"
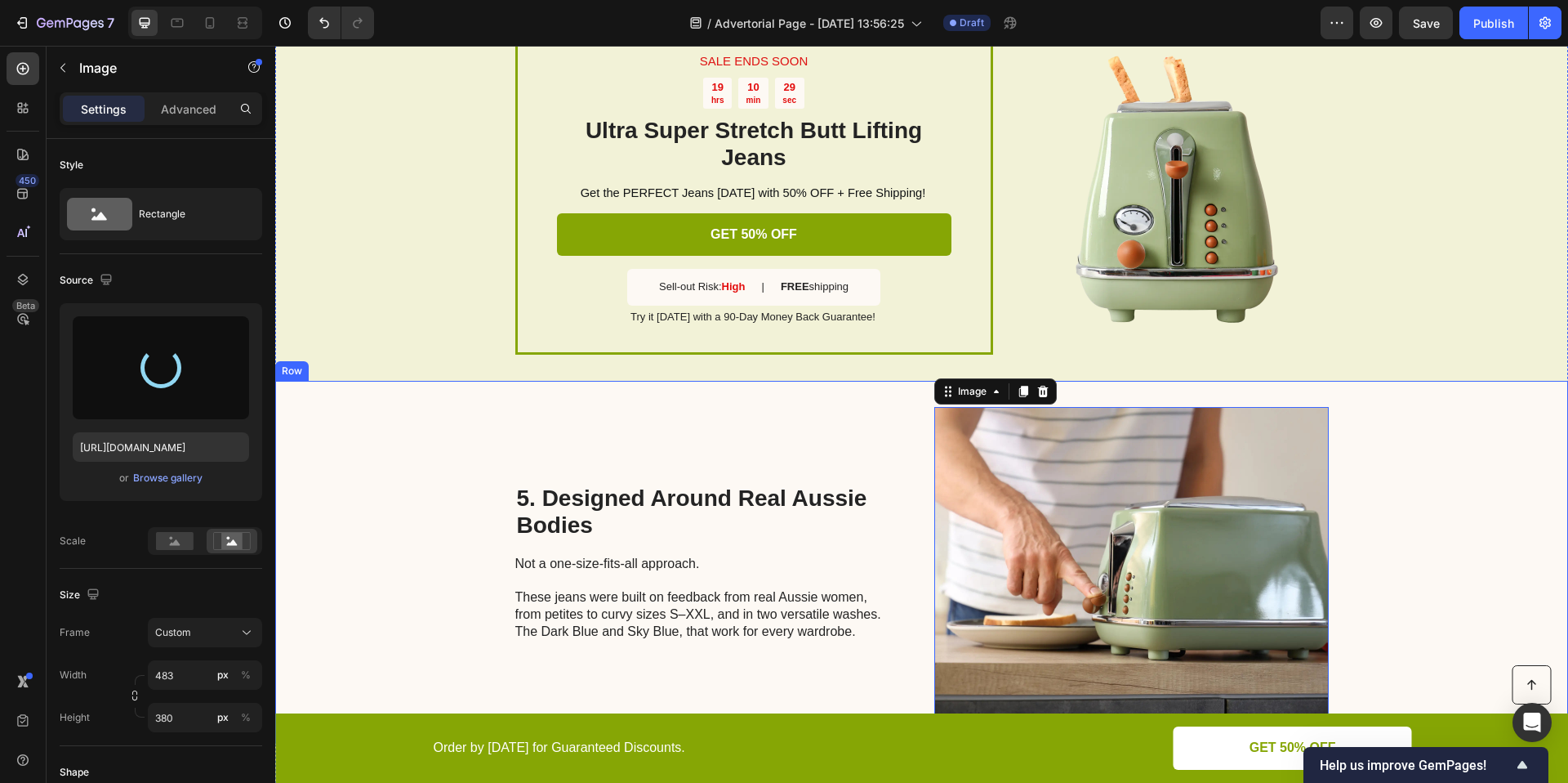
type input "https://cdn.shopify.com/s/files/1/0906/9972/7189/files/gempages_586125443808101…"
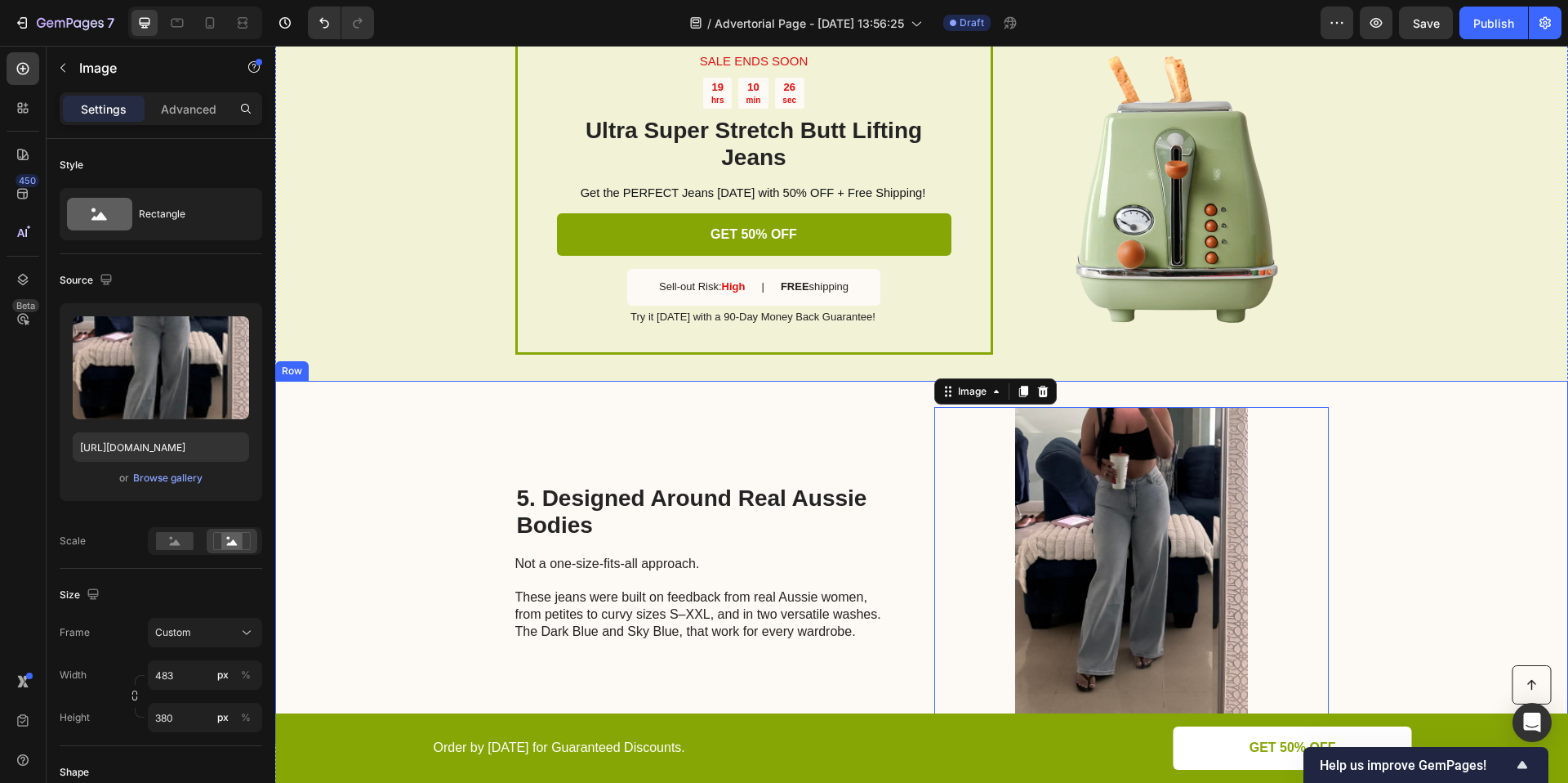
click at [1447, 471] on div "5. Designed Around Real Aussie Bodies Heading Not a one-size-fits-all approach.…" at bounding box center [921, 562] width 1292 height 363
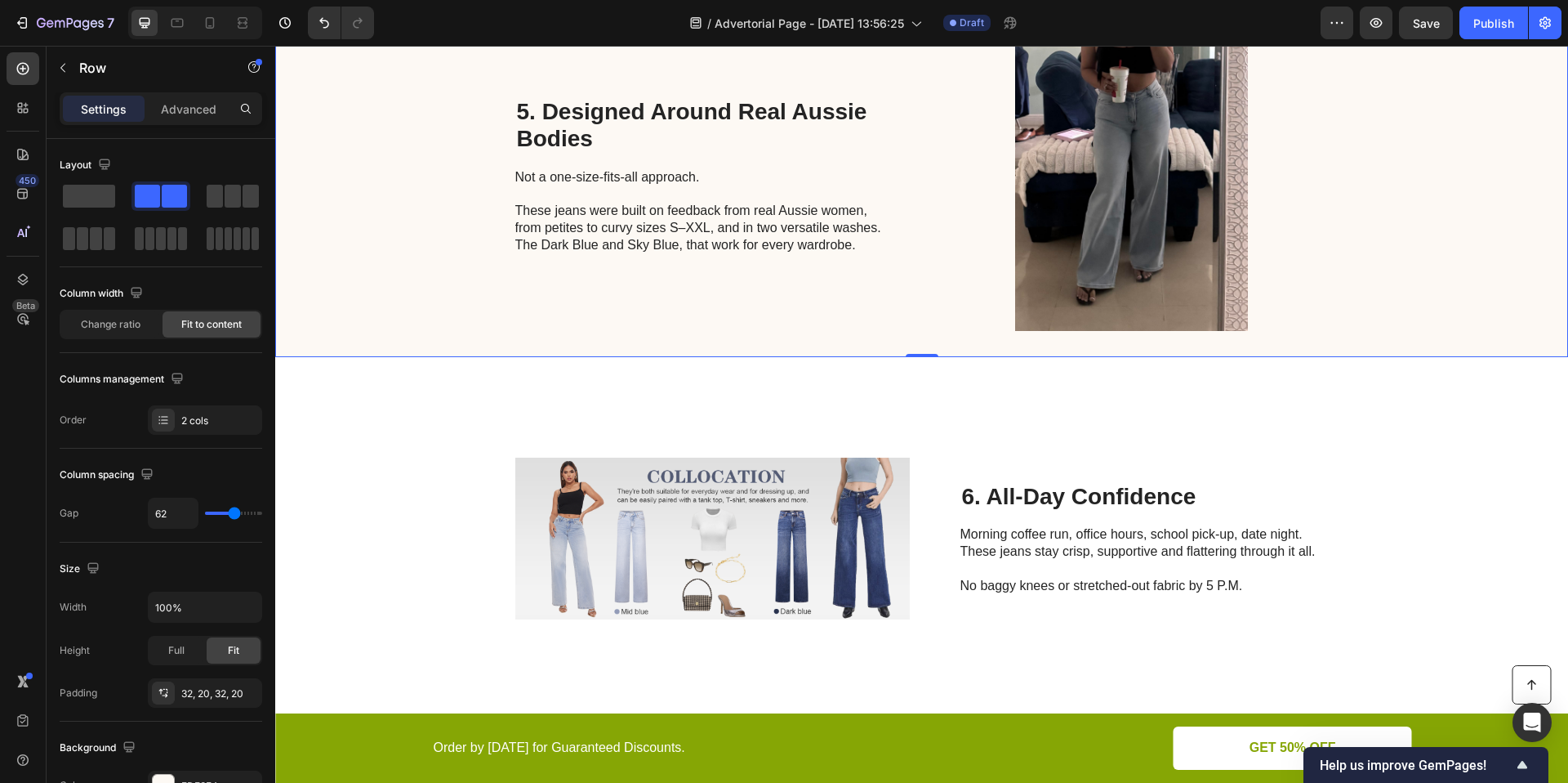
scroll to position [2865, 0]
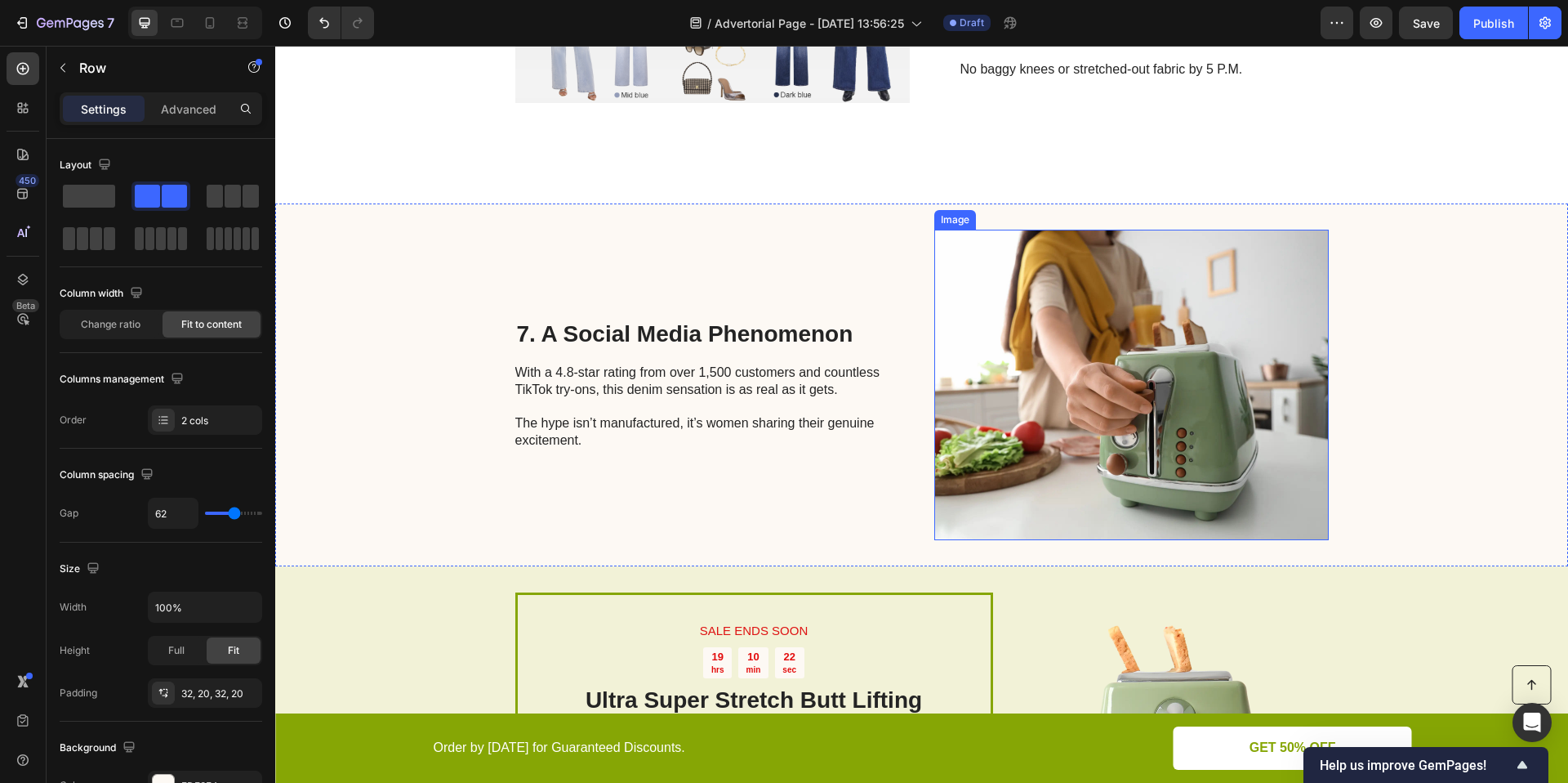
click at [1062, 392] on img at bounding box center [1131, 385] width 394 height 311
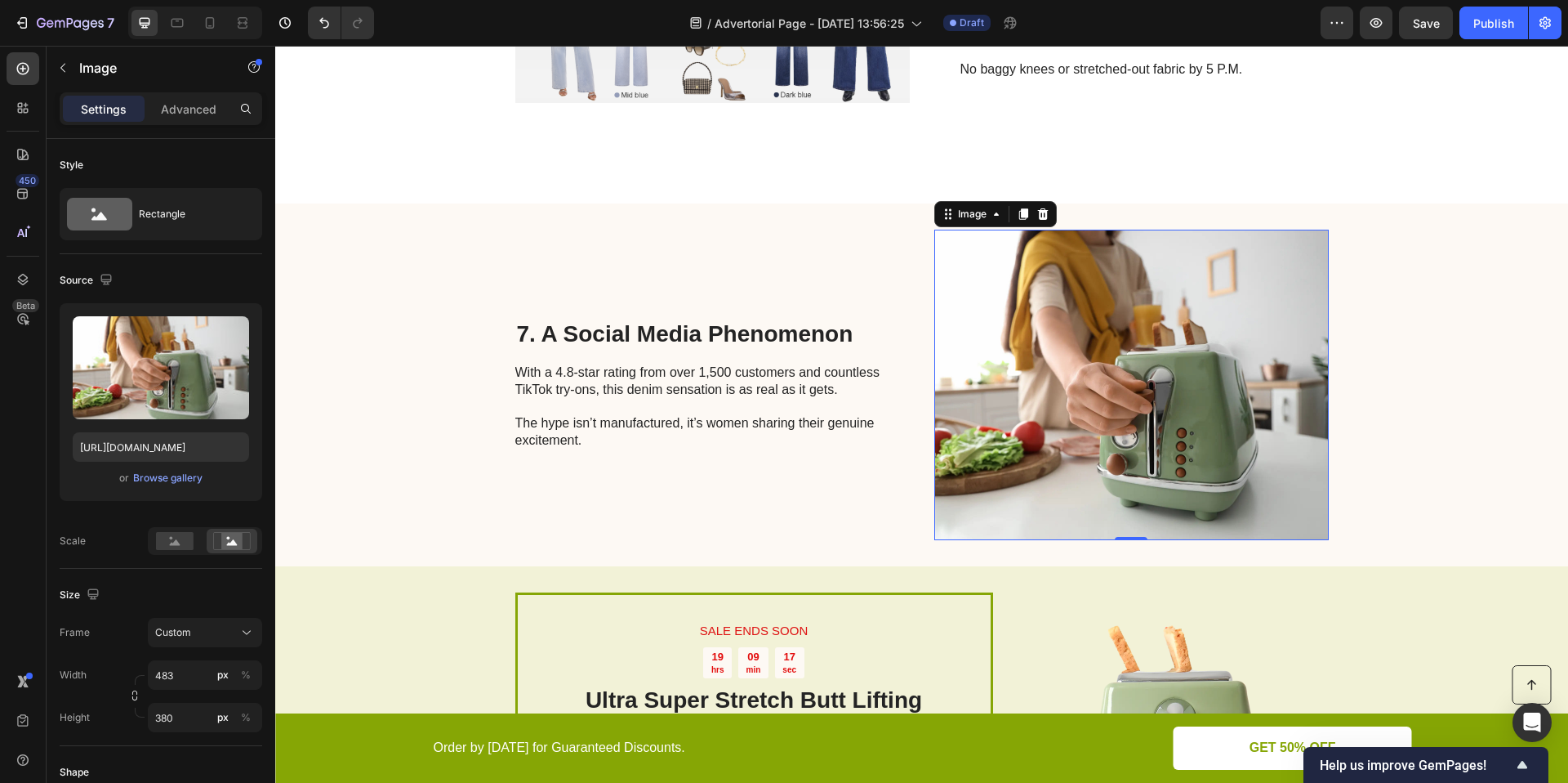
click at [1187, 361] on img at bounding box center [1131, 385] width 394 height 311
click at [178, 475] on div "Browse gallery" at bounding box center [168, 477] width 70 height 15
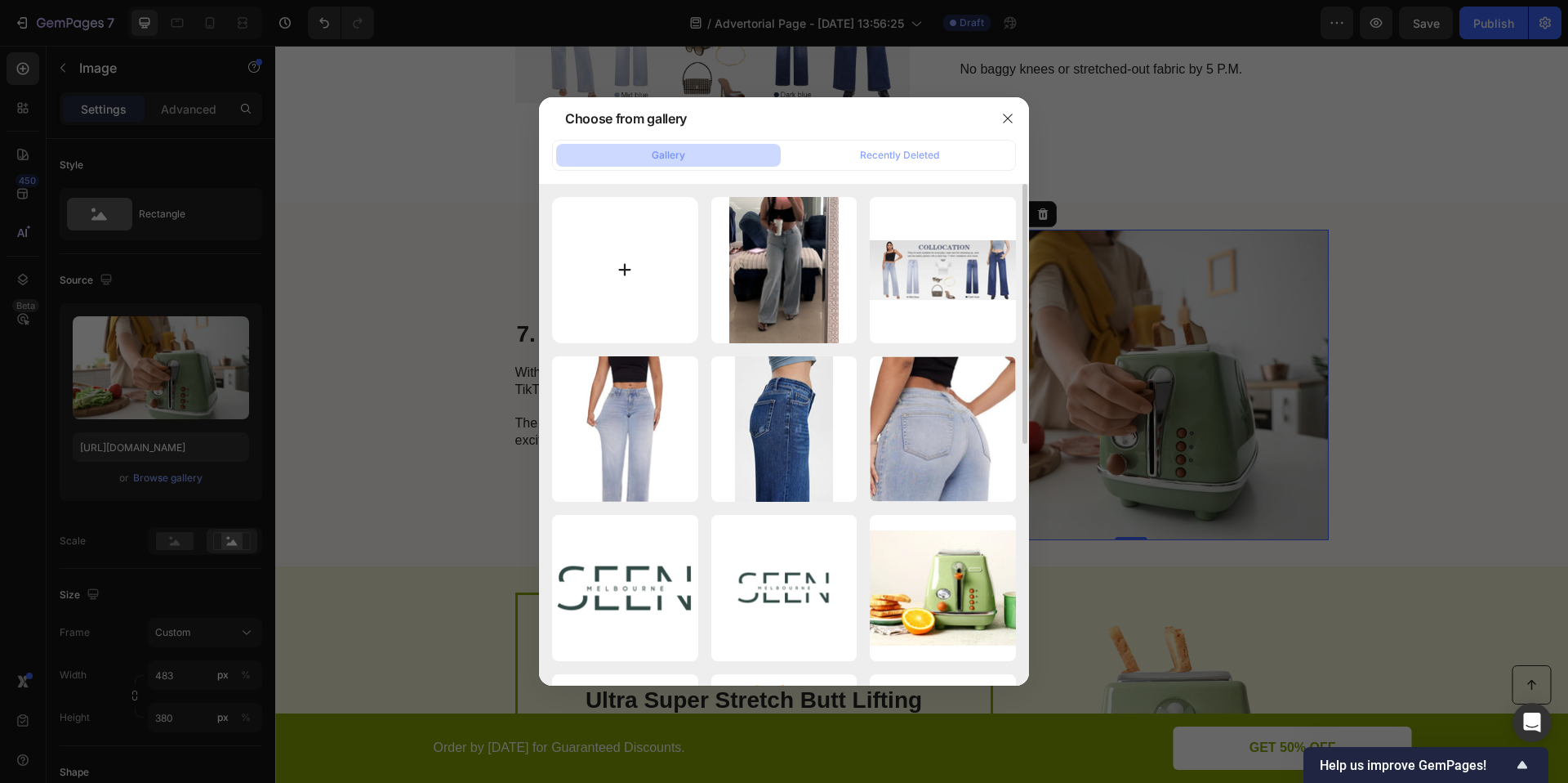
click at [629, 235] on input "file" at bounding box center [625, 270] width 146 height 146
type input "C:\fakepath\Screenshot 2025-09-26 at 15.20.49.png"
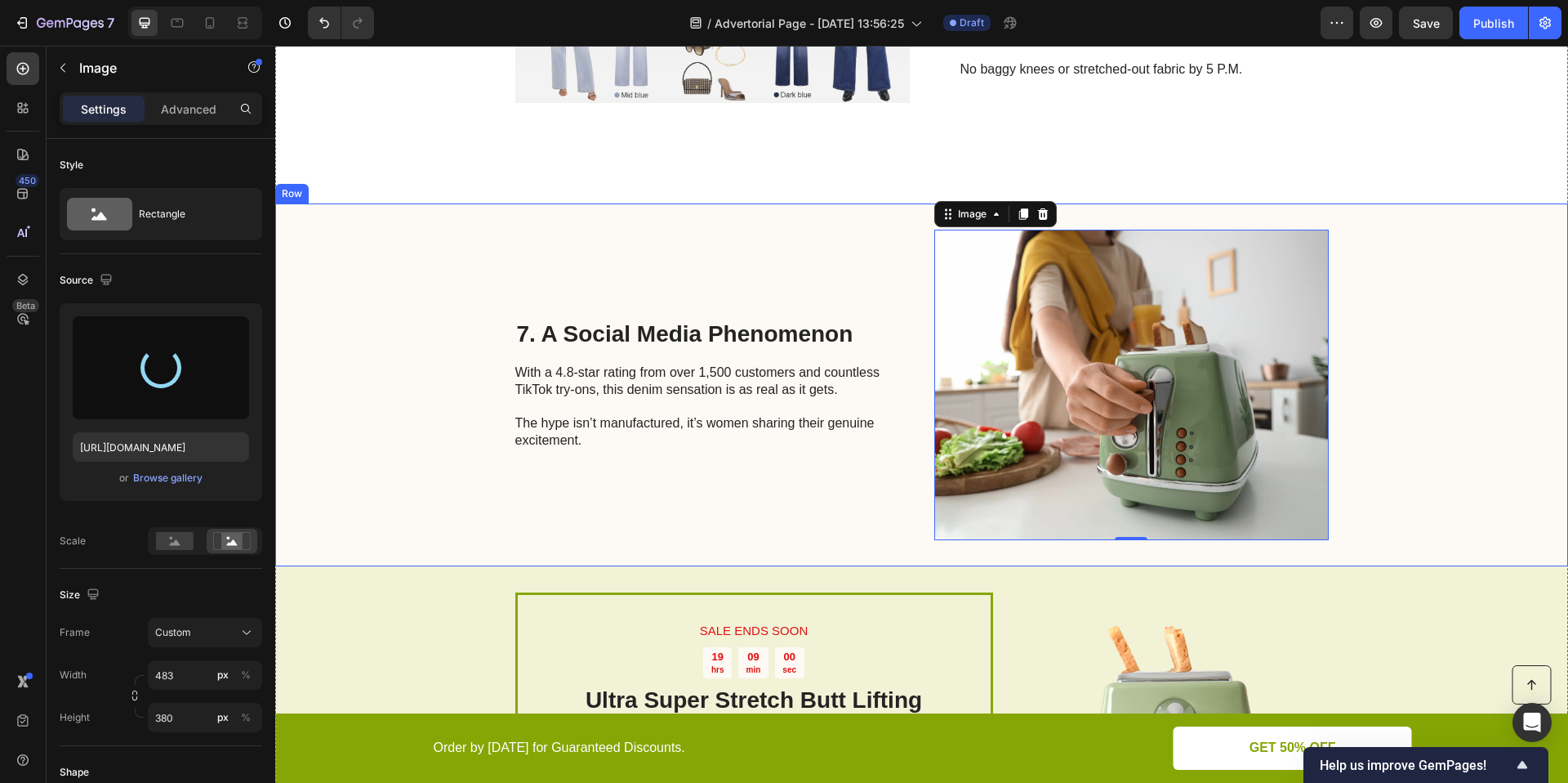
type input "https://cdn.shopify.com/s/files/1/0906/9972/7189/files/gempages_586125443808101…"
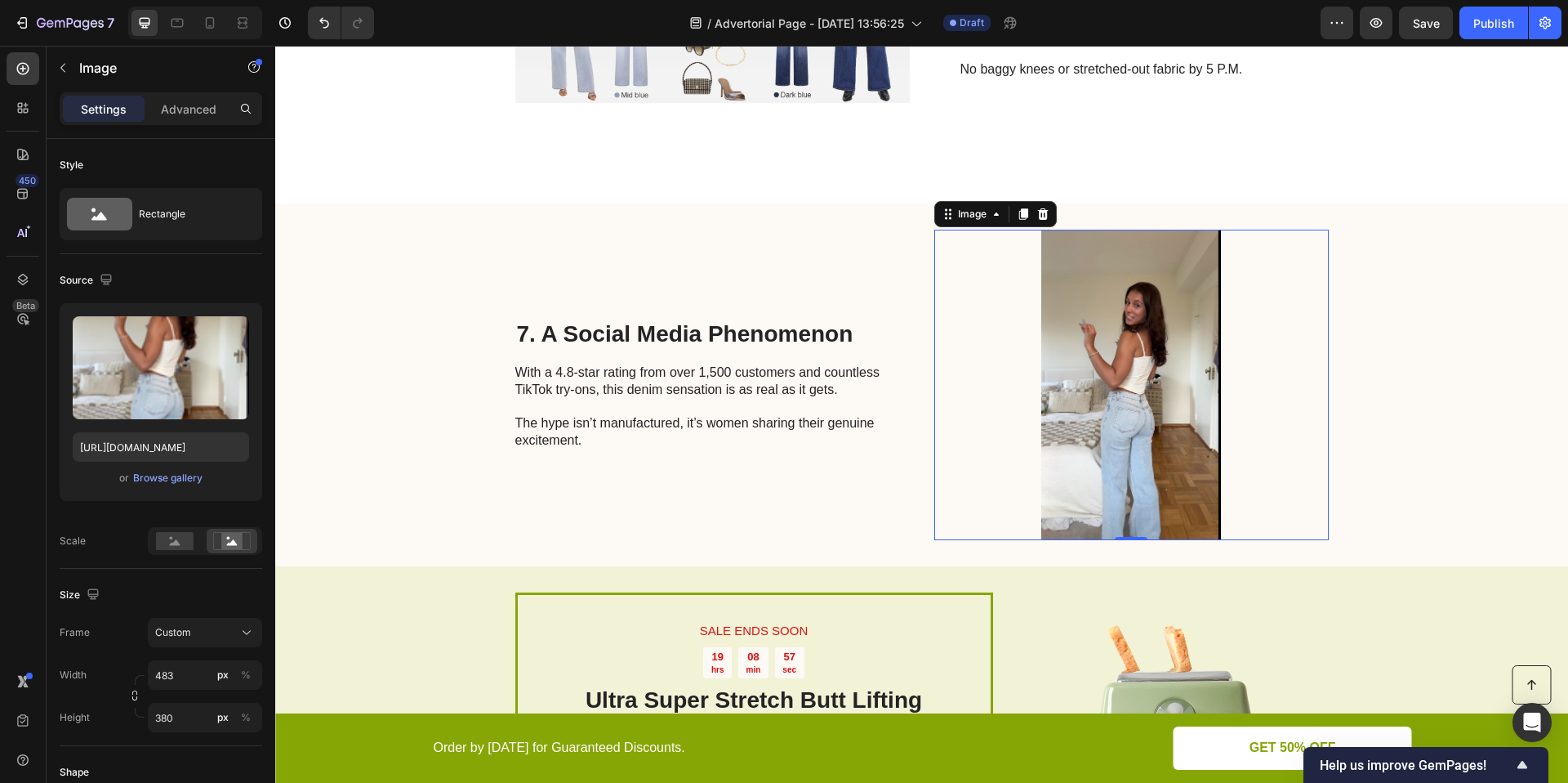
click at [1209, 408] on img at bounding box center [1131, 385] width 394 height 311
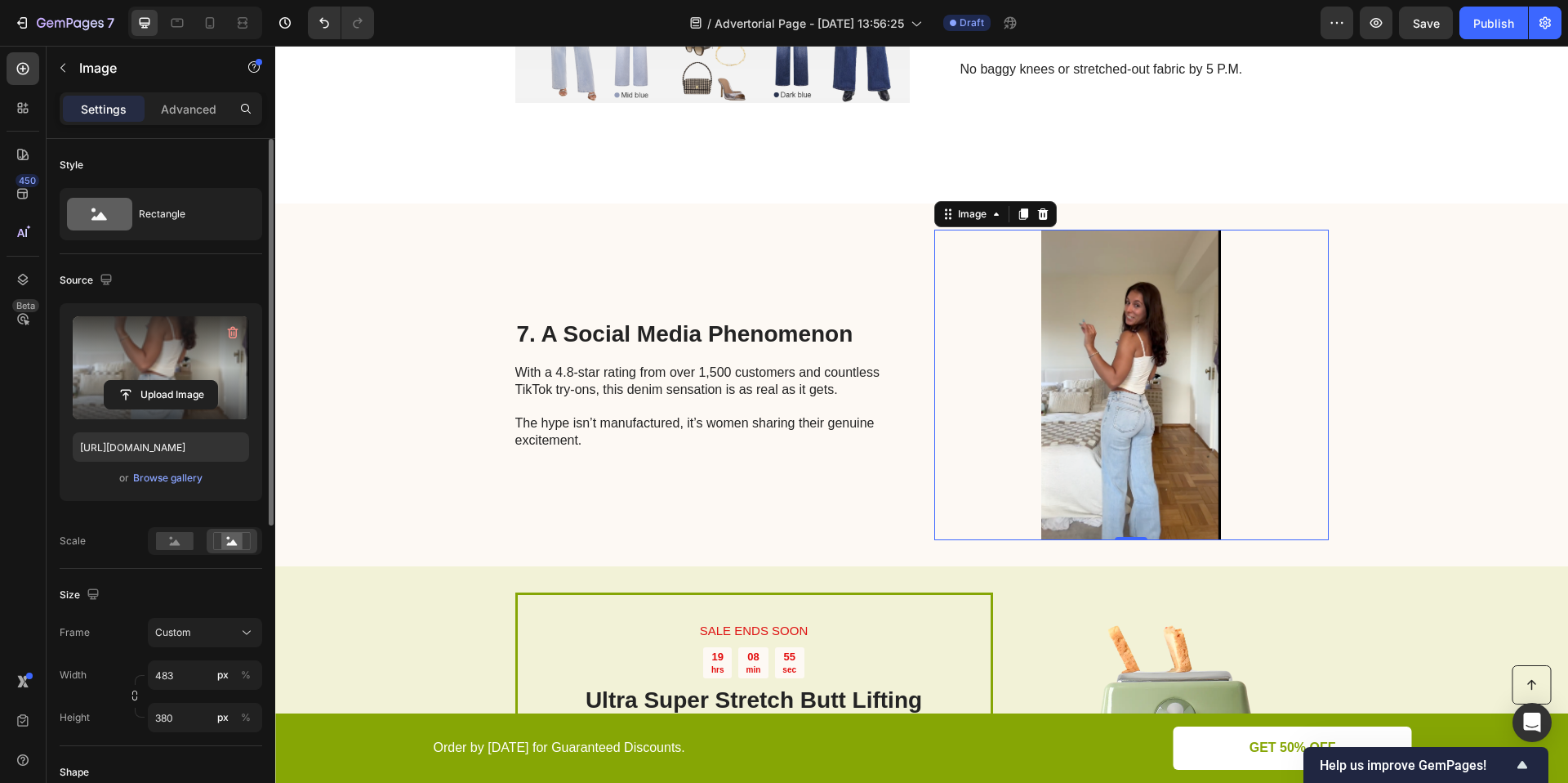
click at [192, 353] on label at bounding box center [160, 367] width 176 height 103
click at [192, 381] on input "file" at bounding box center [160, 394] width 112 height 28
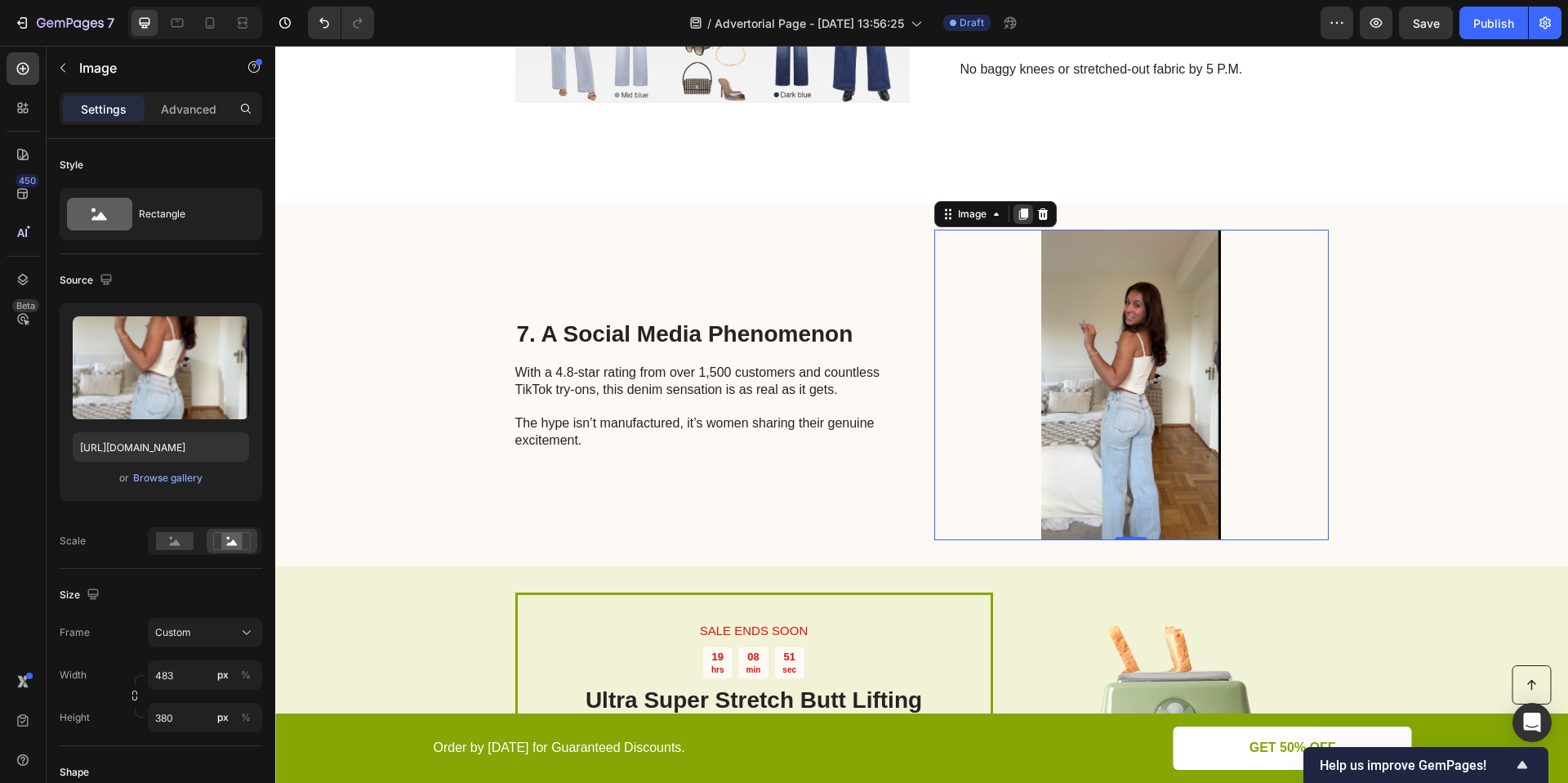
click at [1018, 211] on icon at bounding box center [1022, 213] width 9 height 11
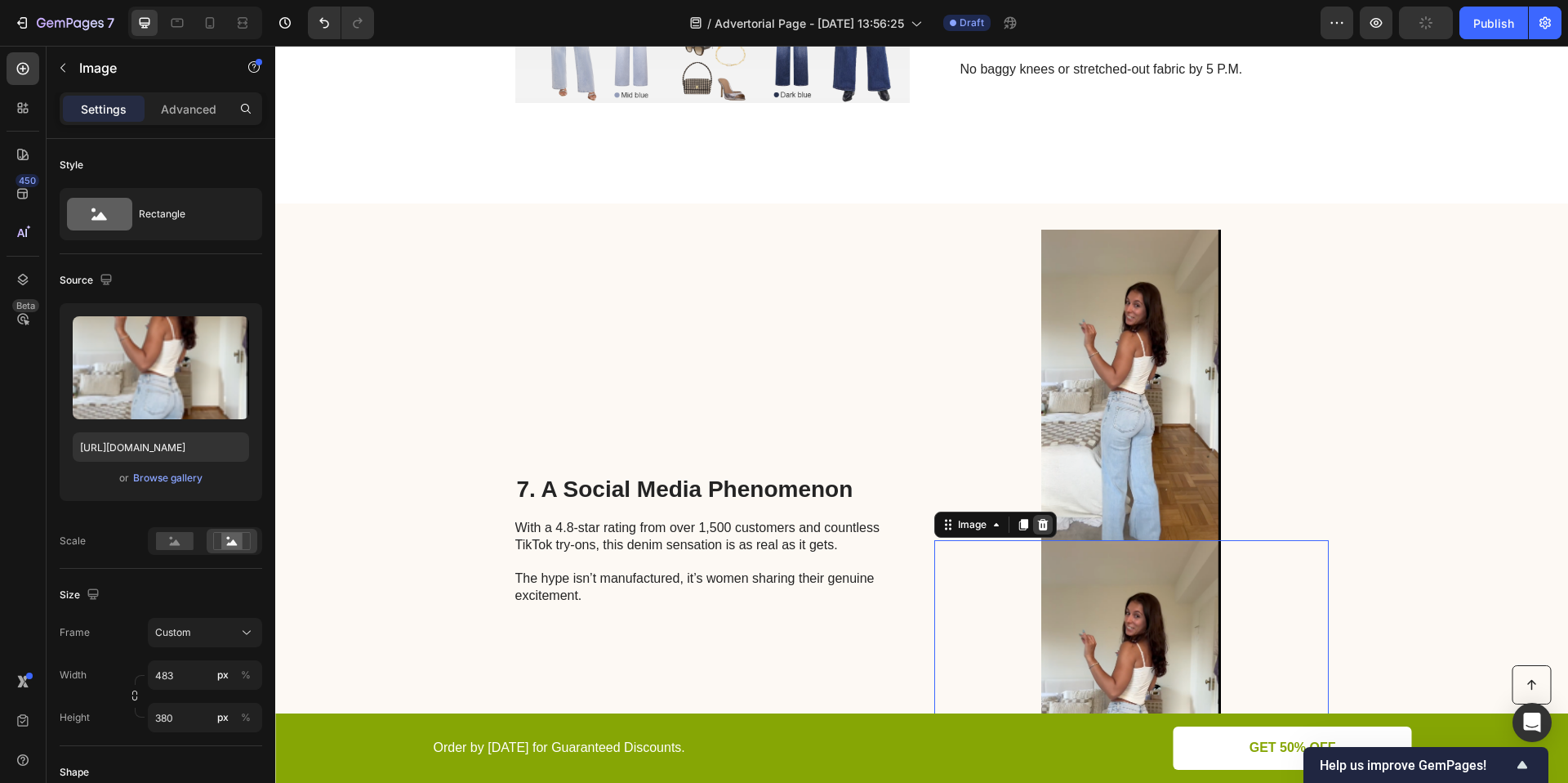
click at [1038, 530] on icon at bounding box center [1042, 524] width 11 height 11
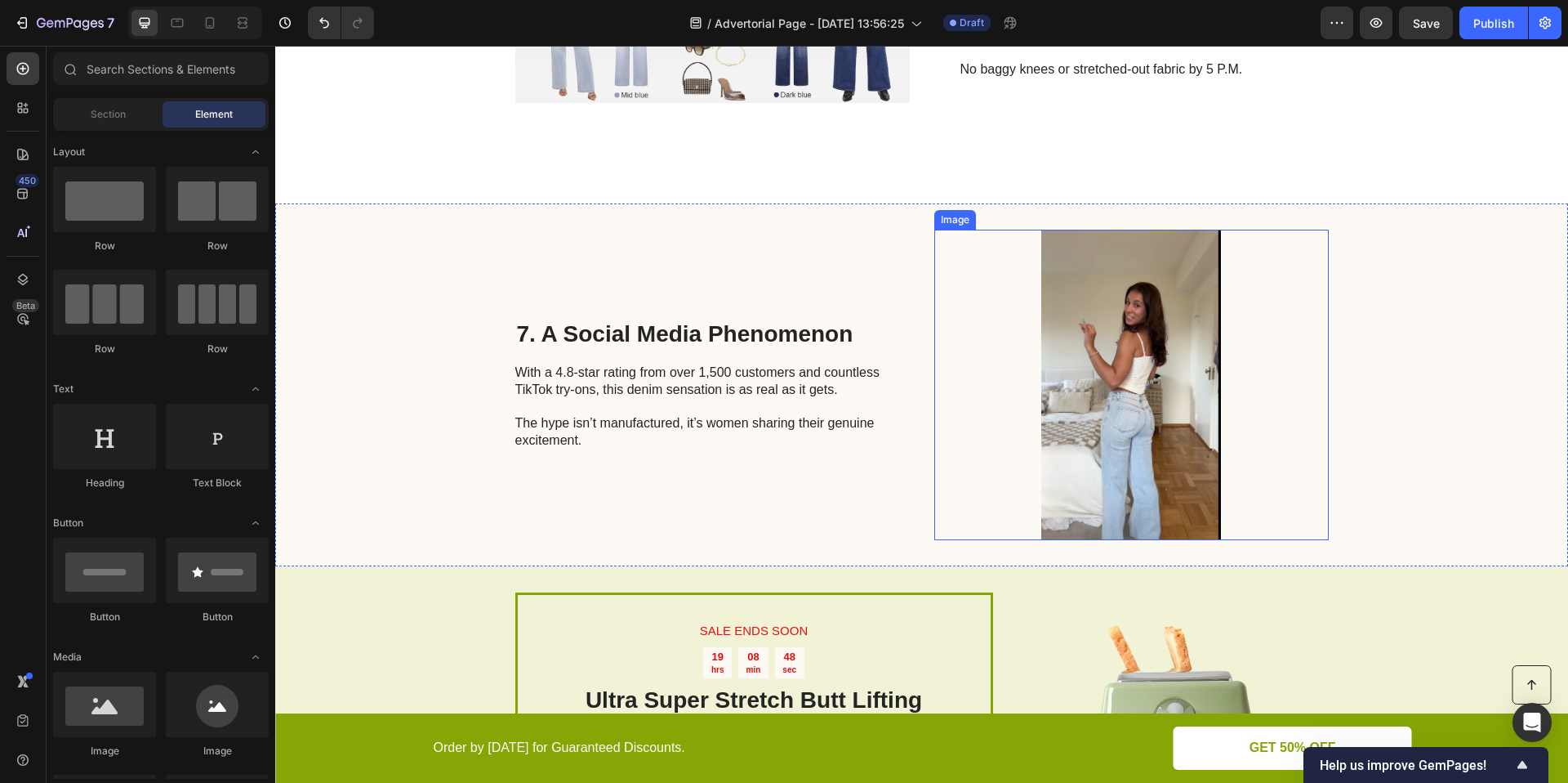
click at [1089, 431] on img at bounding box center [1131, 385] width 394 height 311
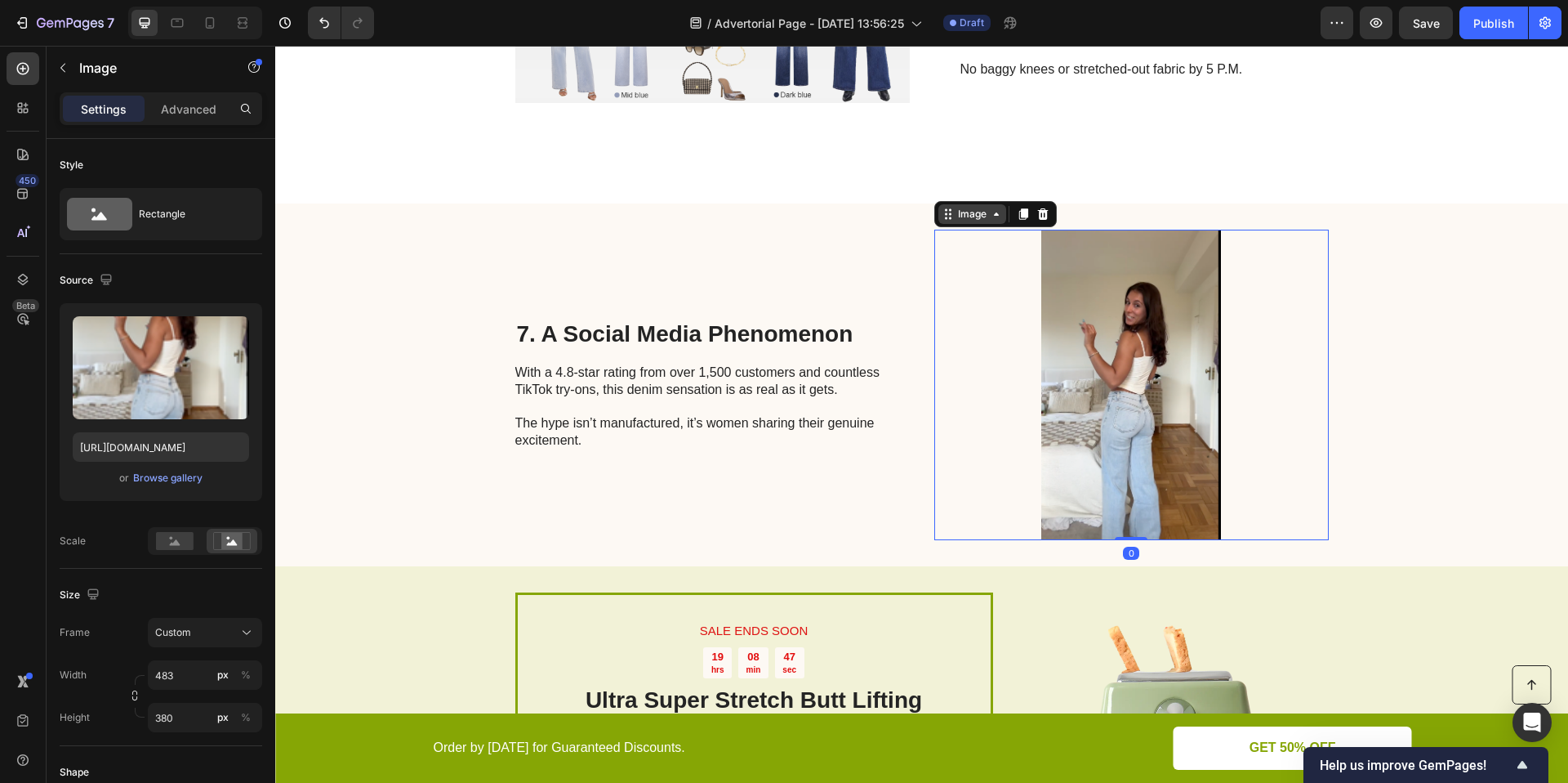
click at [973, 214] on div "Image" at bounding box center [972, 214] width 35 height 15
click at [949, 219] on icon at bounding box center [950, 218] width 2 height 2
click at [945, 220] on icon at bounding box center [948, 213] width 13 height 13
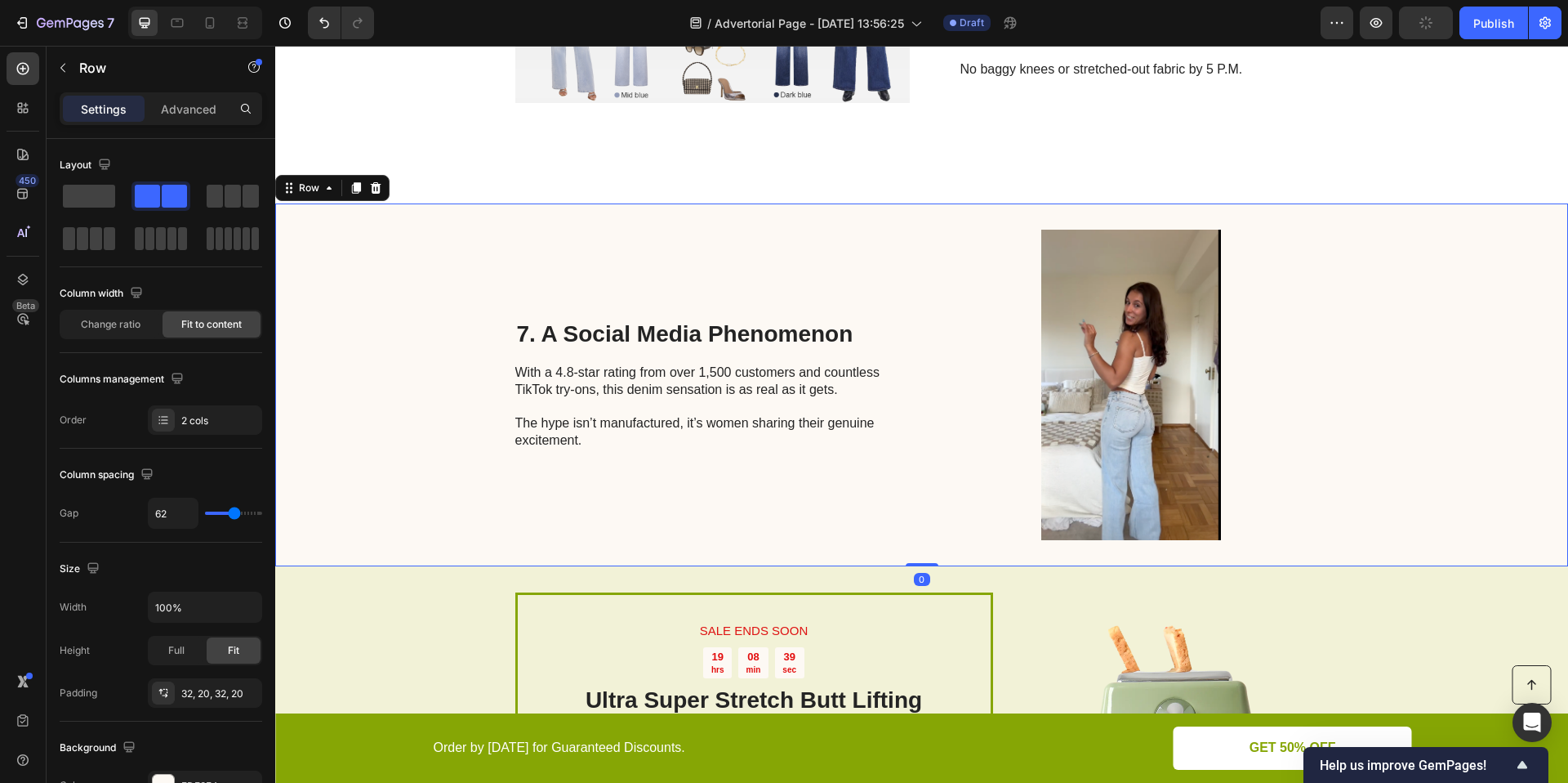
click at [1388, 393] on div "7. A Social Media Phenomenon Heading With a 4.8-star rating from over 1,500 cus…" at bounding box center [921, 385] width 1292 height 363
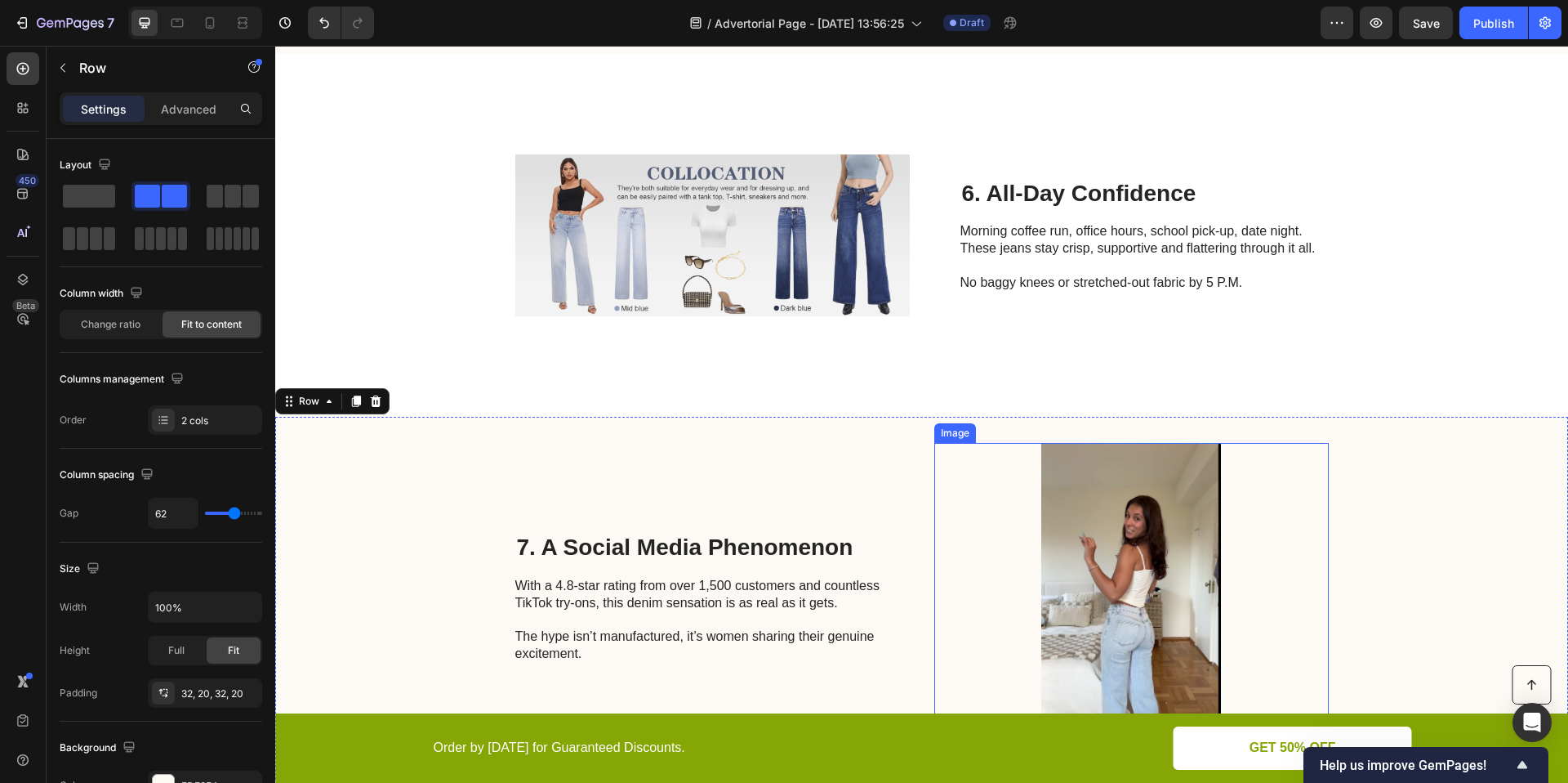
scroll to position [2970, 0]
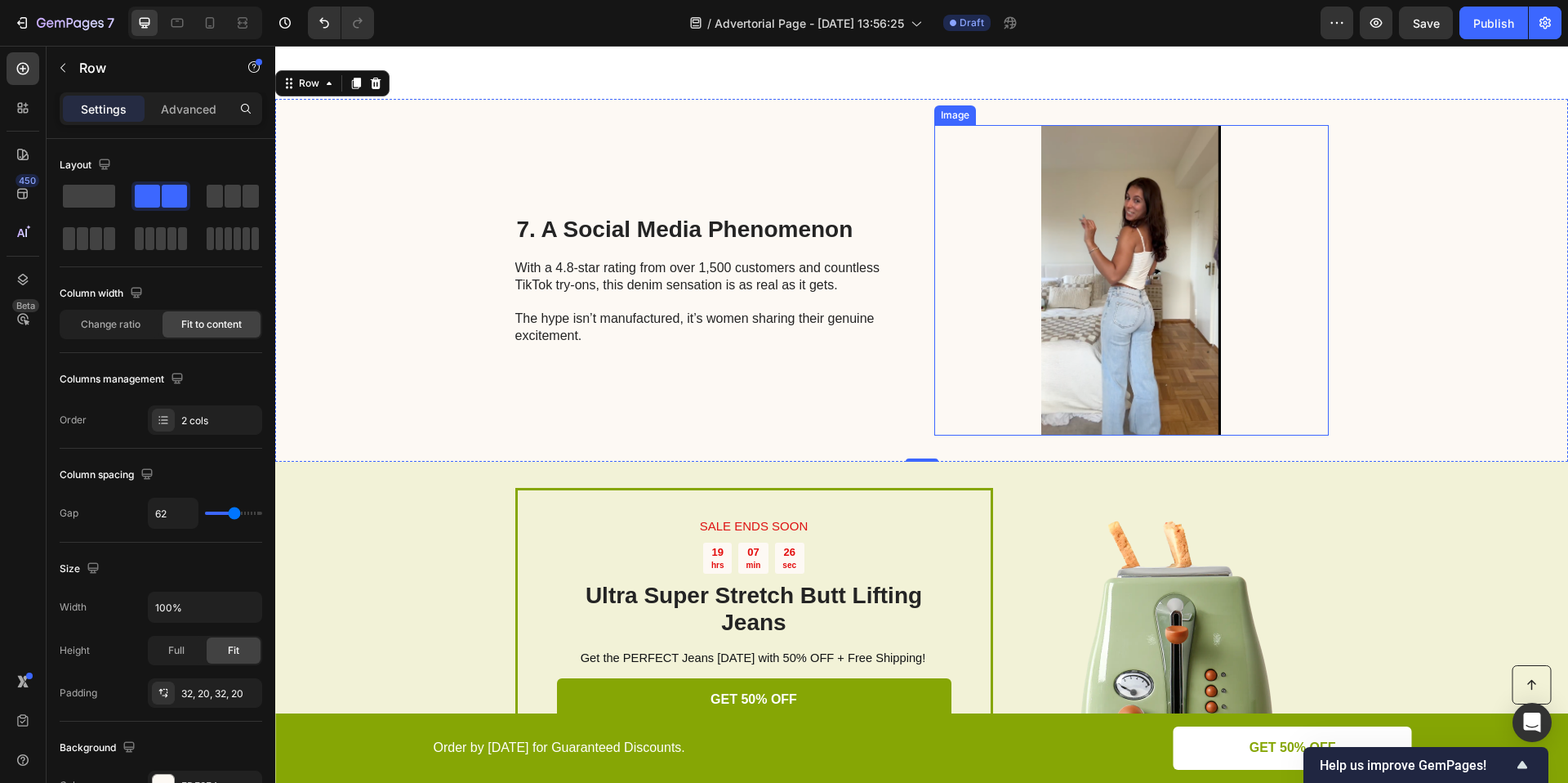
click at [1125, 303] on img at bounding box center [1131, 281] width 394 height 311
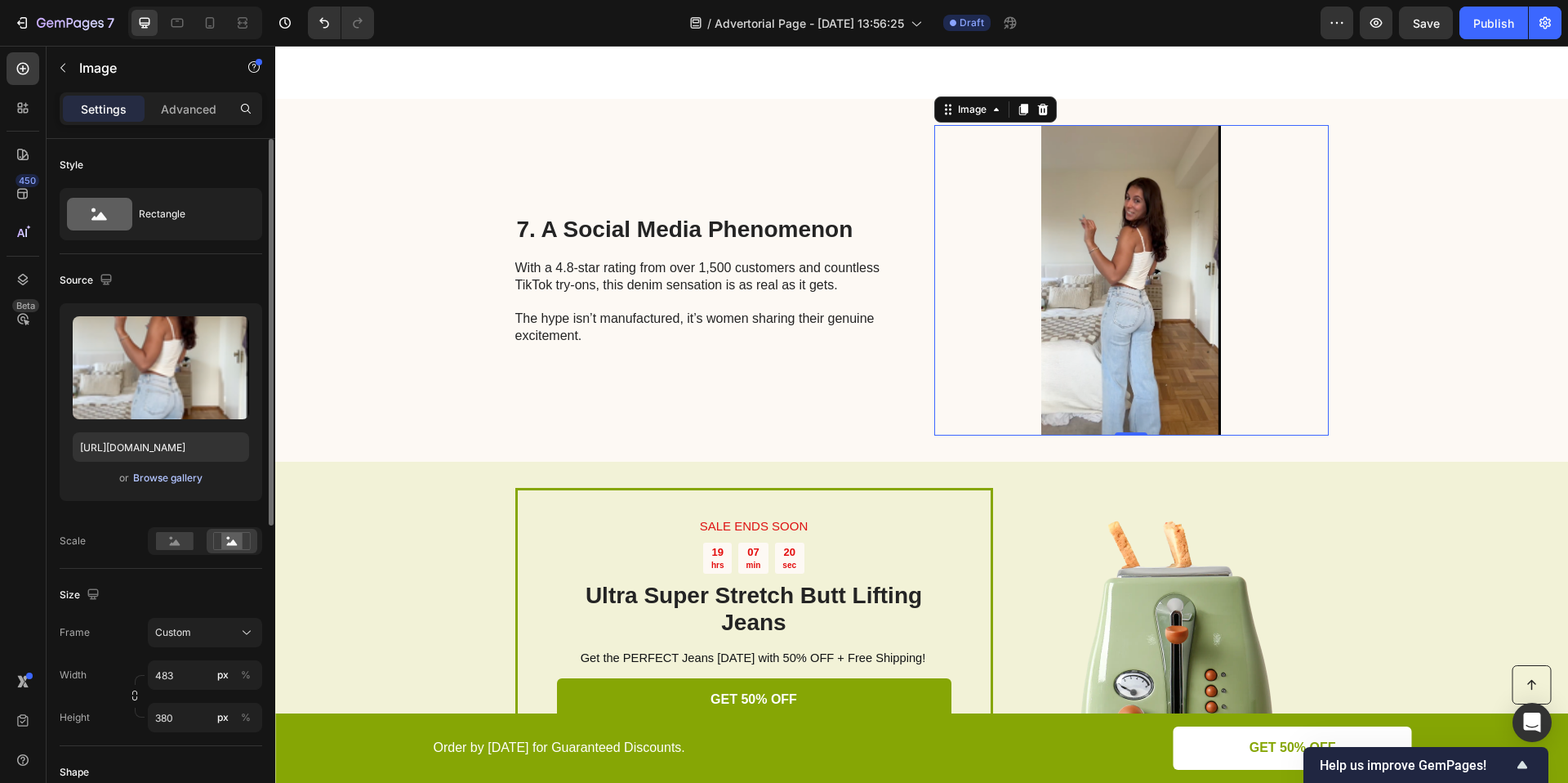
click at [188, 476] on div "Browse gallery" at bounding box center [168, 477] width 70 height 15
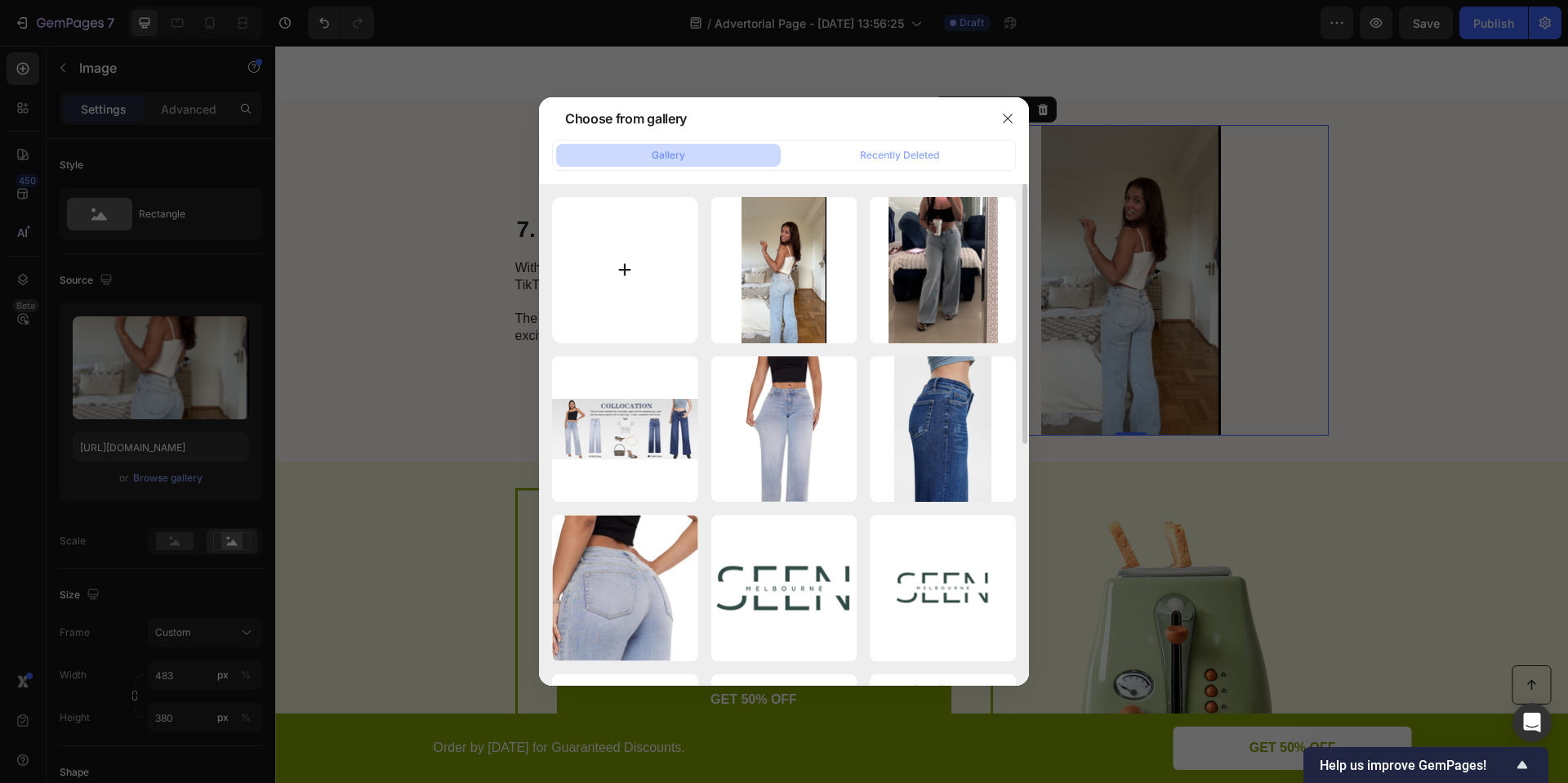
click at [633, 229] on input "file" at bounding box center [625, 270] width 146 height 146
type input "C:\fakepath\Screenshot 2025-09-26 at 15.24.43.png"
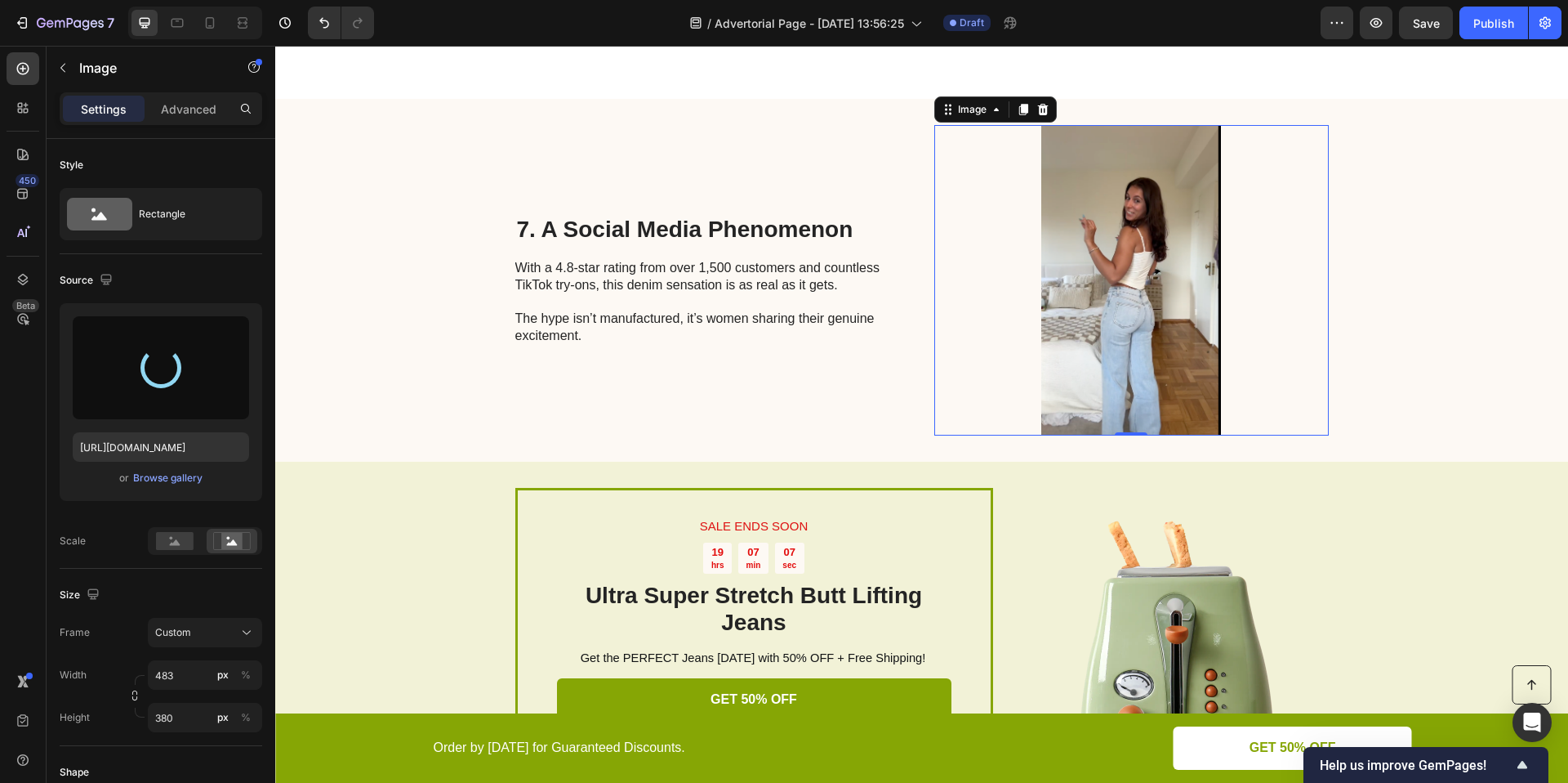
type input "https://cdn.shopify.com/s/files/1/0906/9972/7189/files/gempages_586125443808101…"
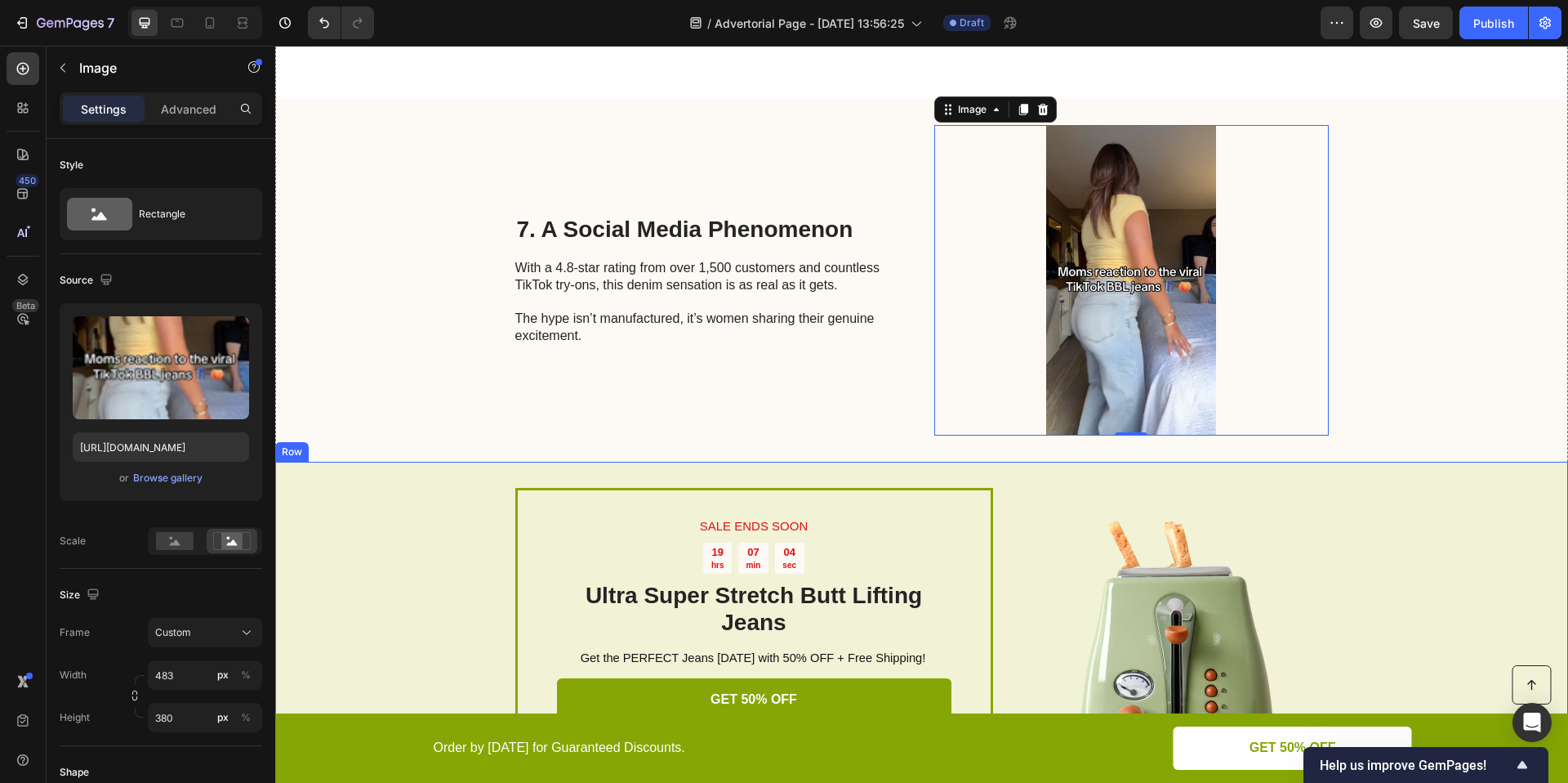
click at [1375, 474] on div "SALE ENDS SOON Text Block 19 hrs 07 min 04 sec Countdown Timer Ultra Super Stre…" at bounding box center [921, 653] width 1292 height 385
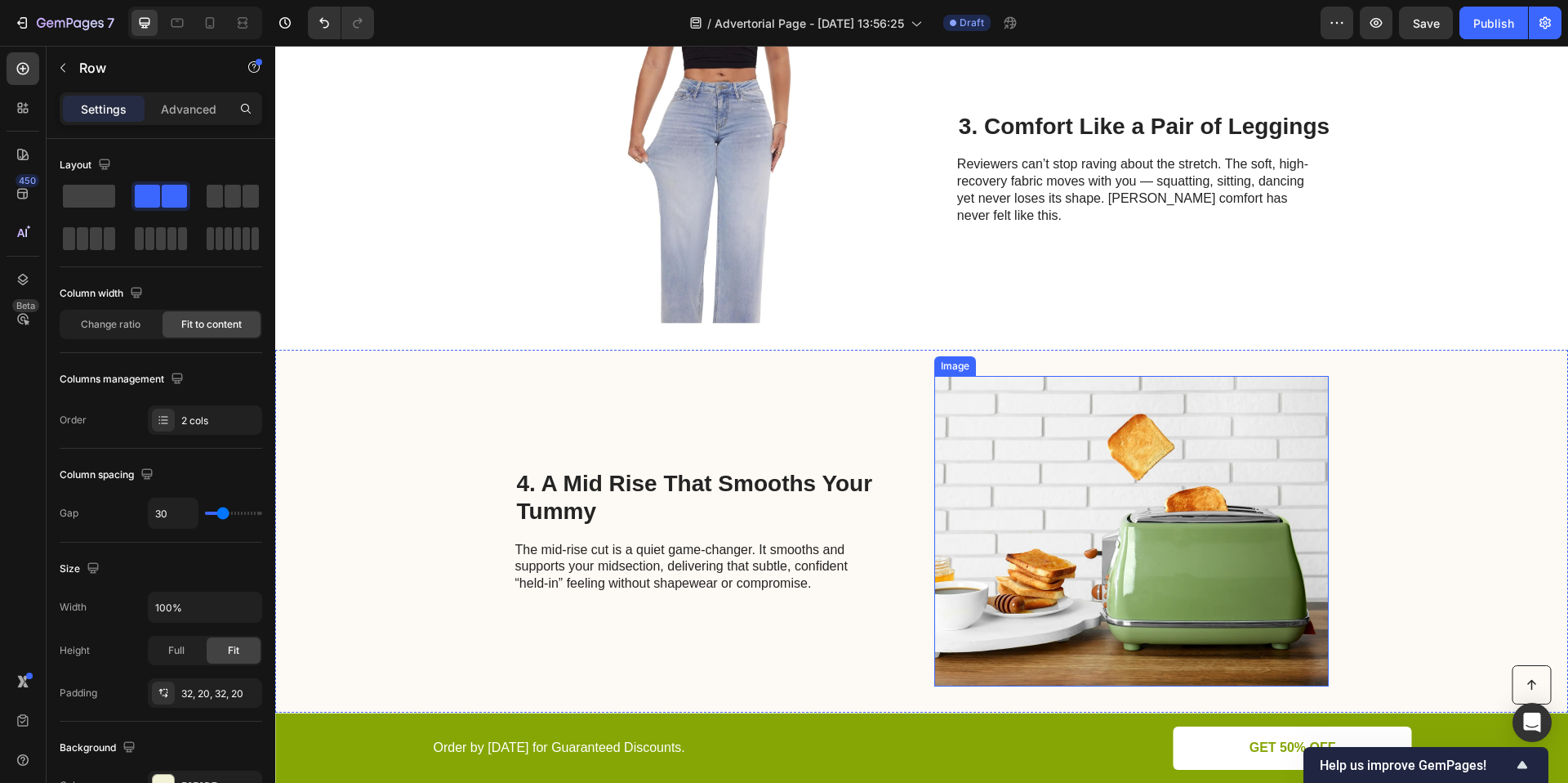
scroll to position [1362, 0]
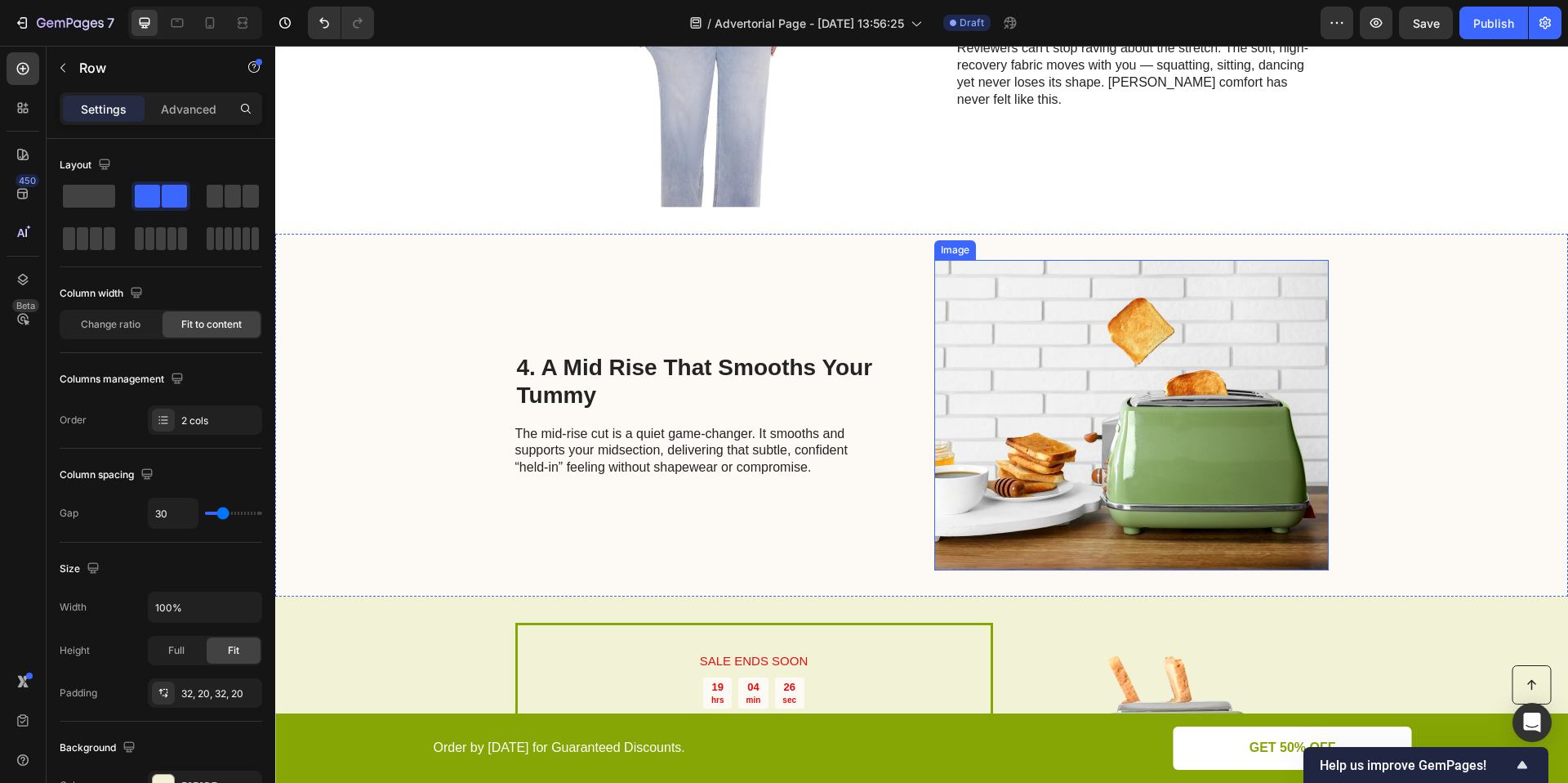
click at [1089, 424] on img at bounding box center [1131, 415] width 394 height 311
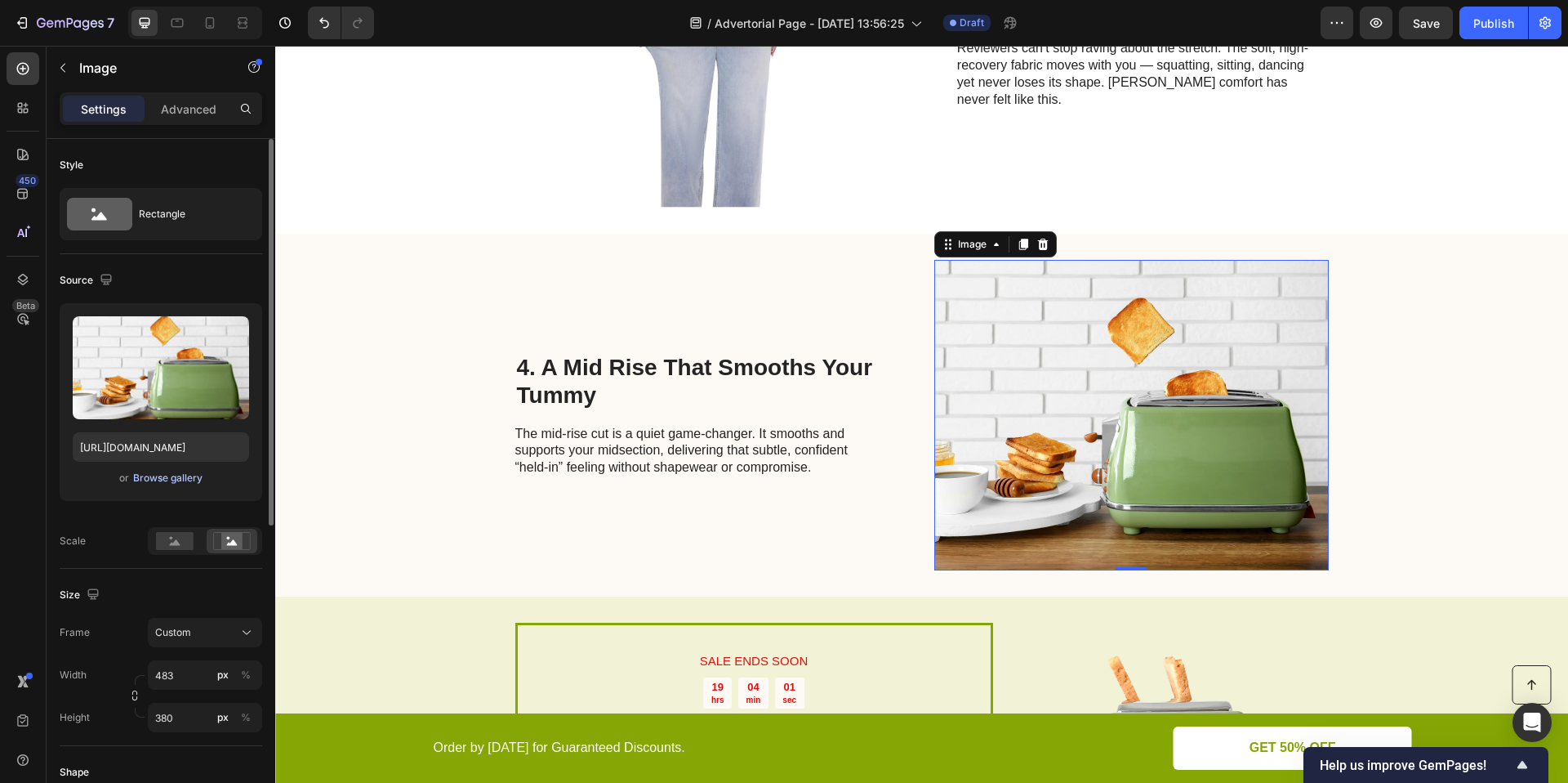
click at [144, 480] on div "Browse gallery" at bounding box center [168, 477] width 70 height 15
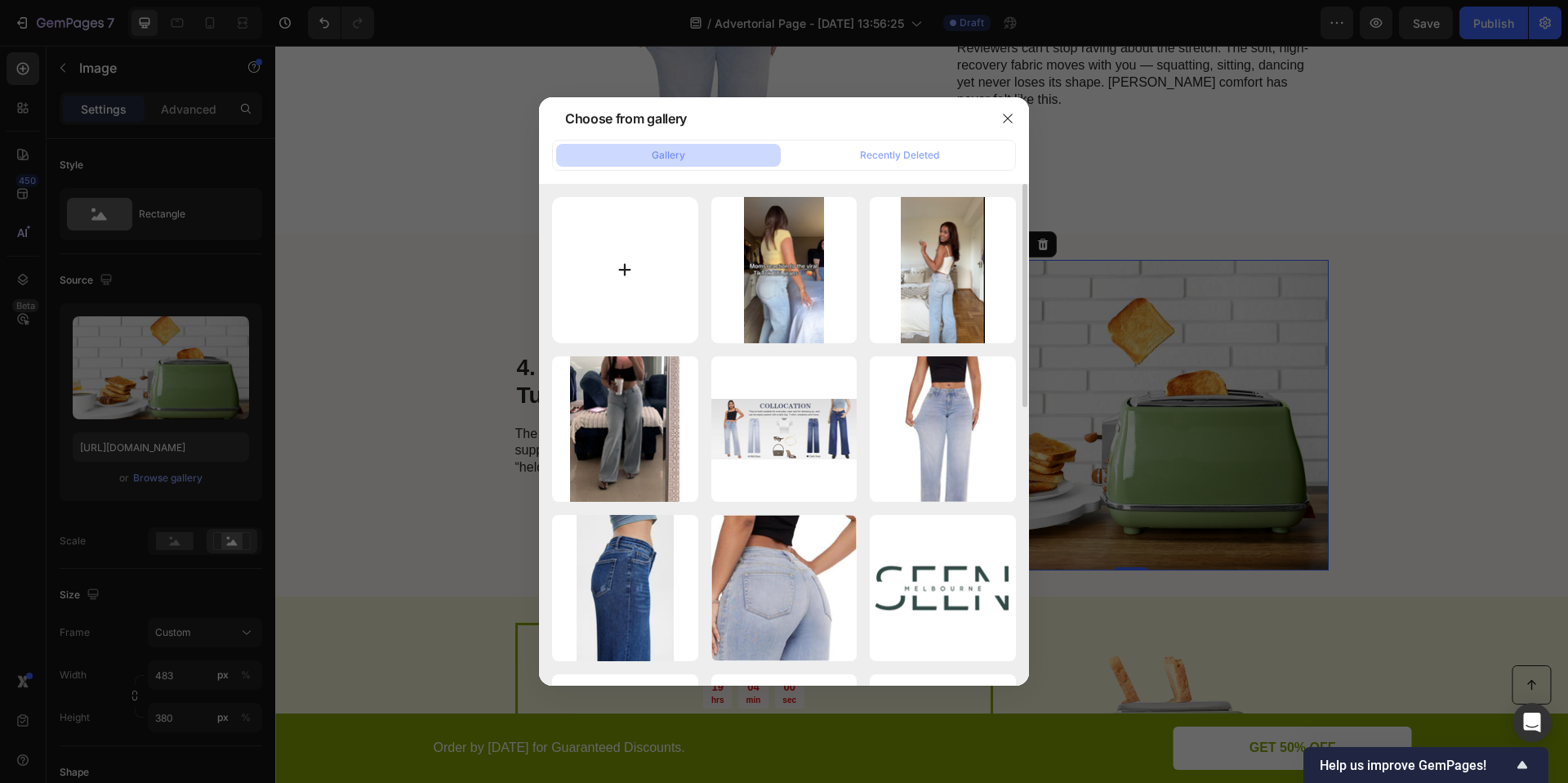
click at [688, 248] on input "file" at bounding box center [625, 270] width 146 height 146
type input "C:\fakepath\517cTJkUJxL._AC_SX679_.jpg"
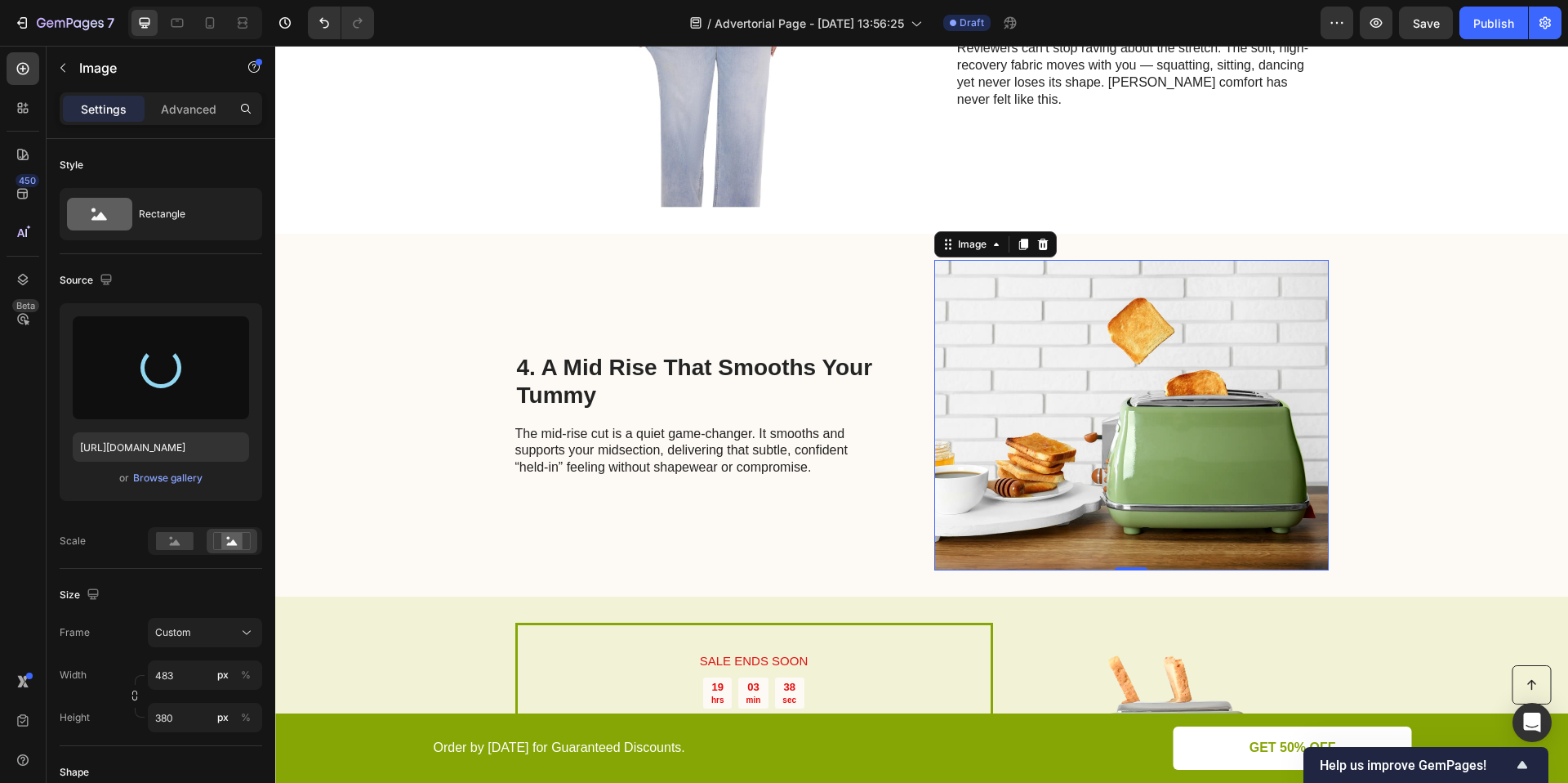
type input "https://cdn.shopify.com/s/files/1/0906/9972/7189/files/gempages_586125443808101…"
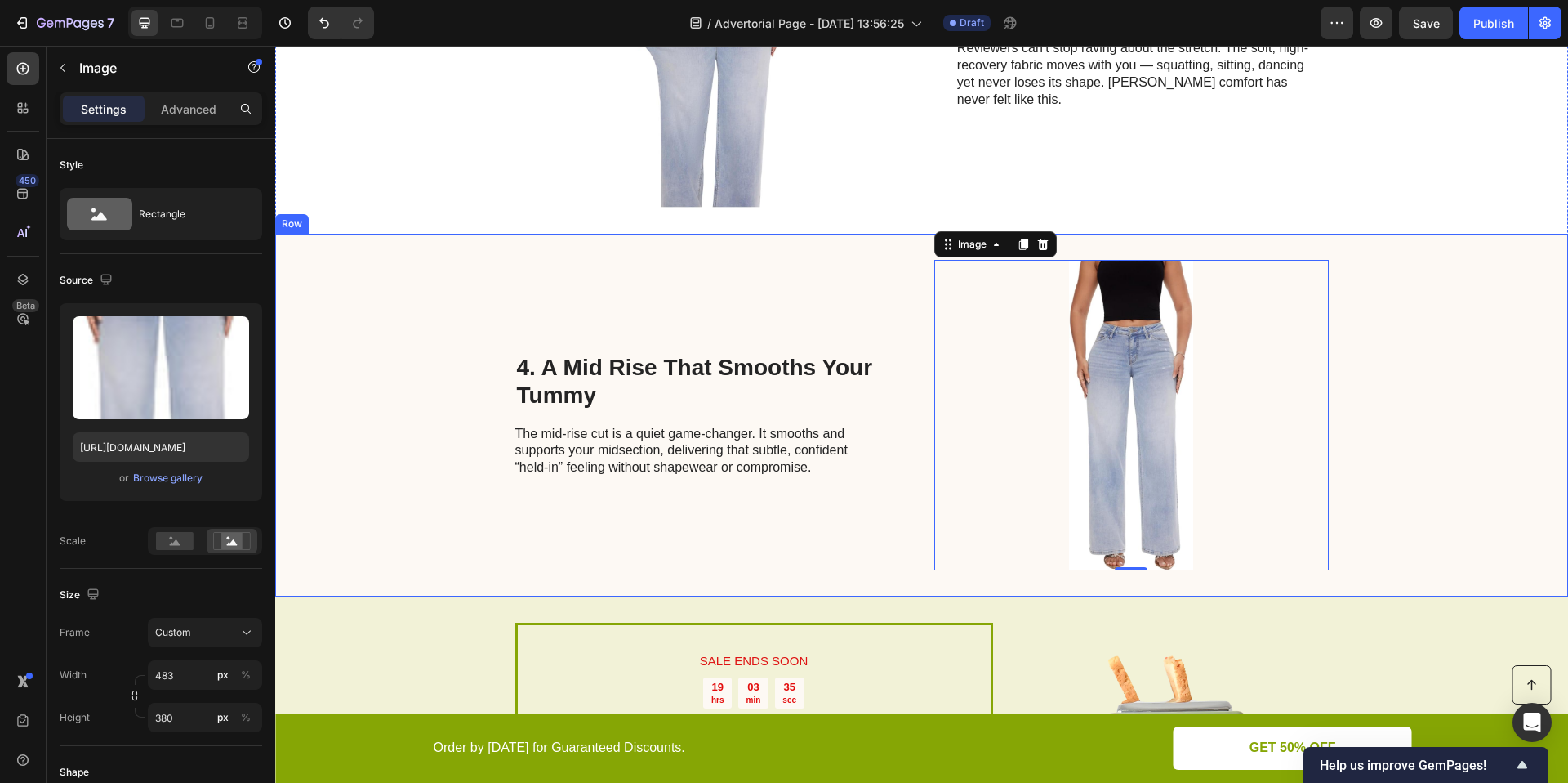
click at [1413, 507] on div "4. A Mid Rise That Smooths Your Tummy Heading The mid-rise cut is a quiet game-…" at bounding box center [921, 415] width 1292 height 363
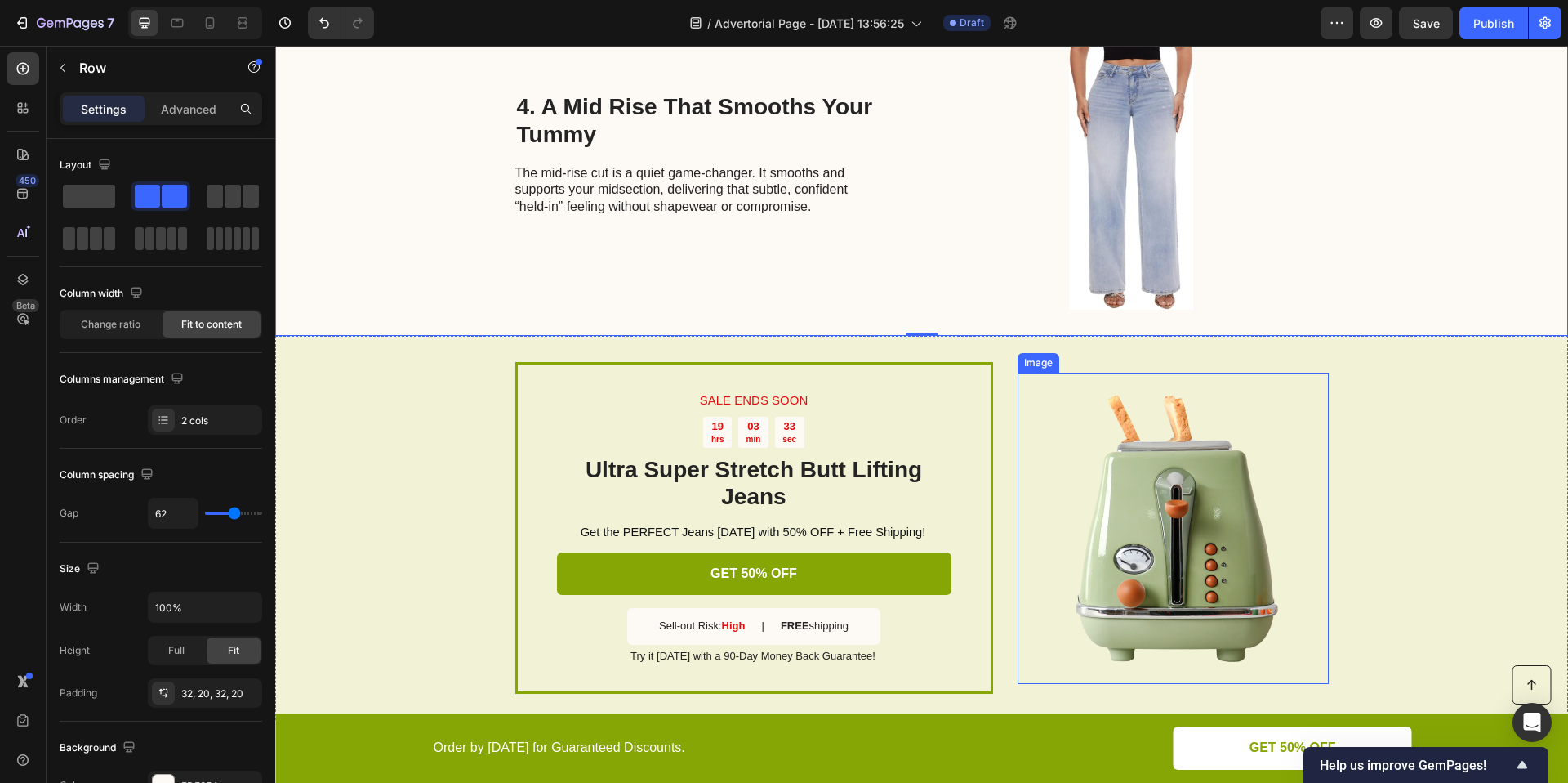
scroll to position [1736, 0]
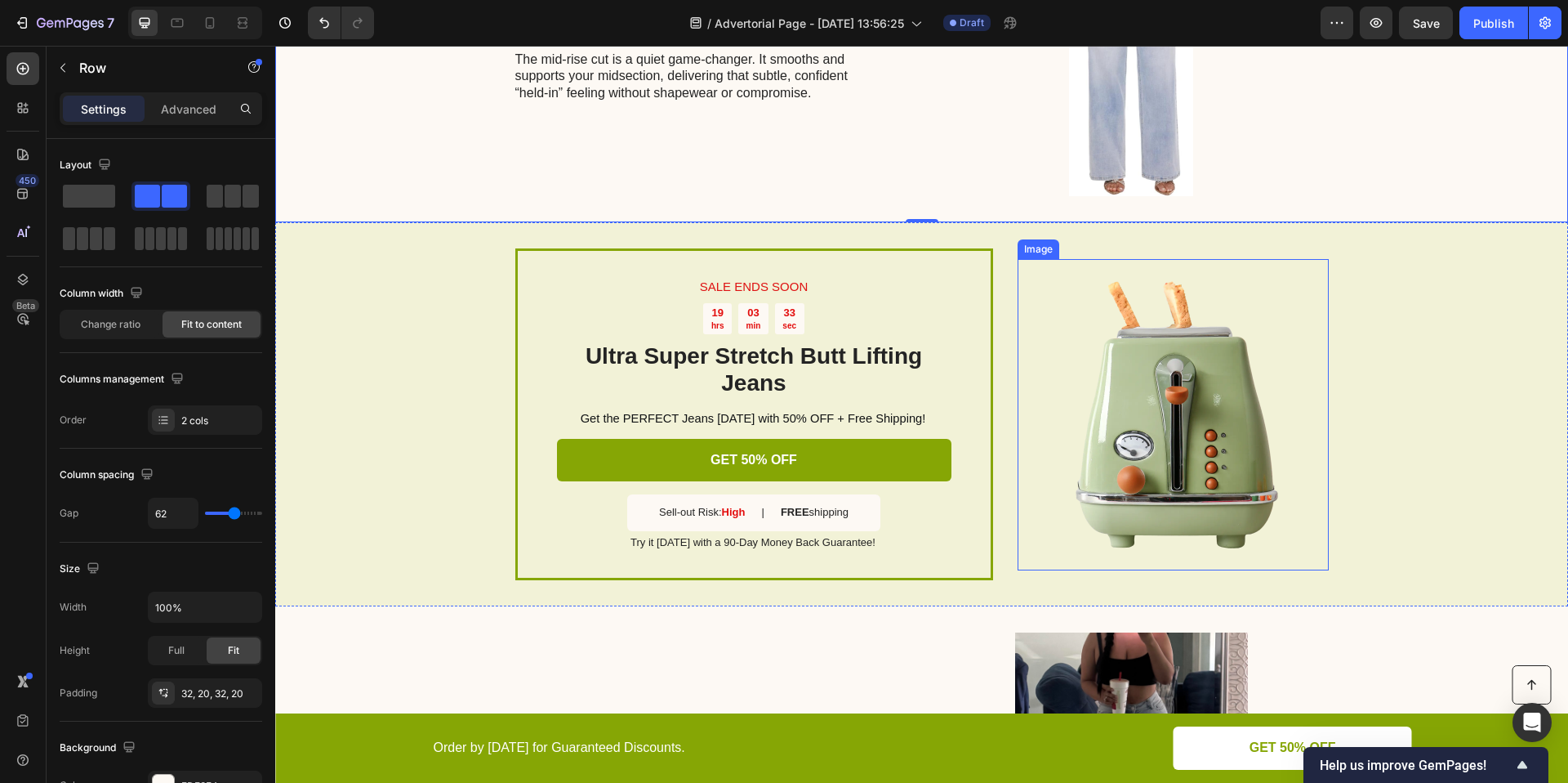
click at [1161, 489] on img at bounding box center [1173, 414] width 312 height 312
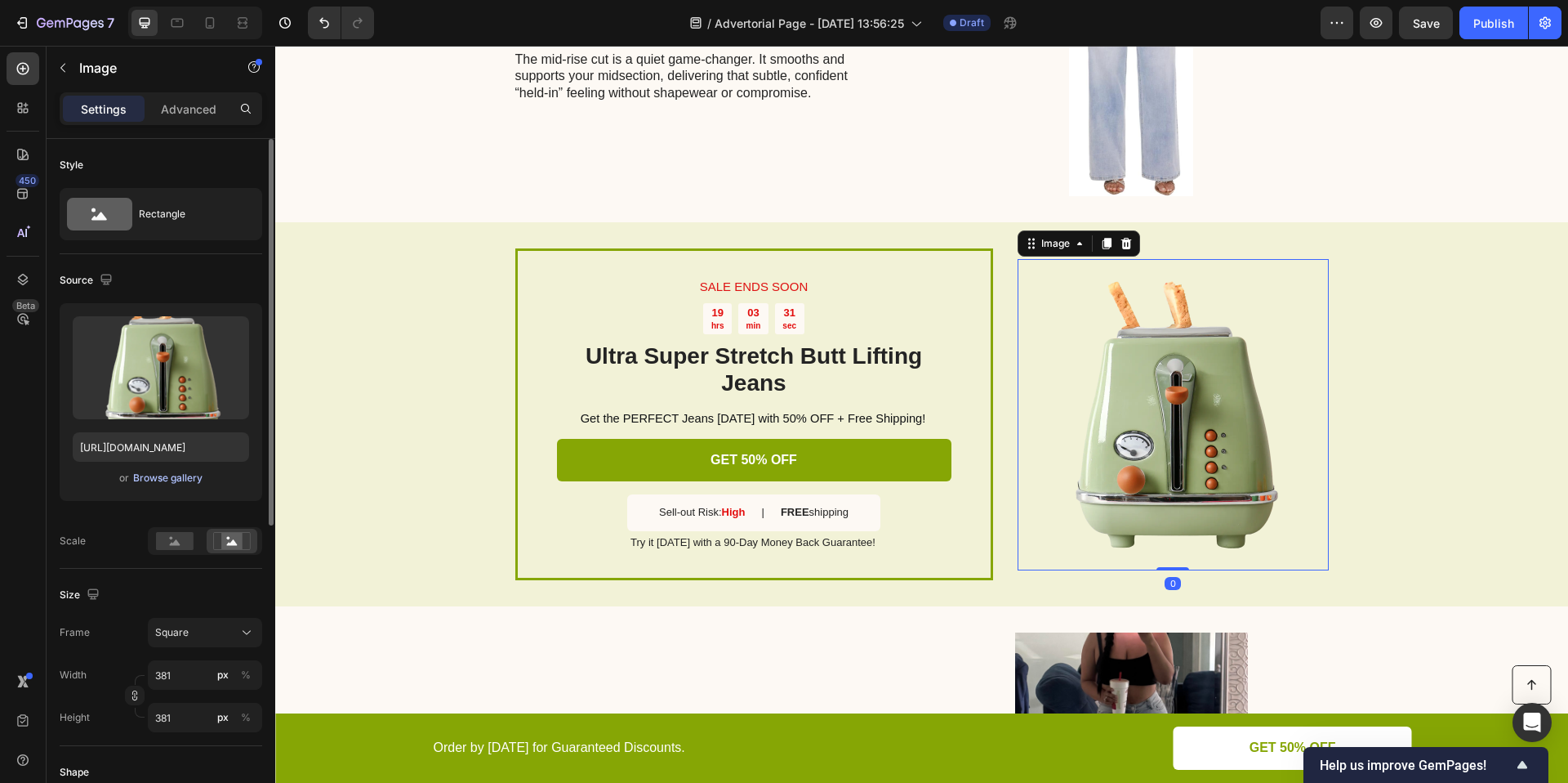
click at [176, 484] on div "Browse gallery" at bounding box center [168, 477] width 70 height 15
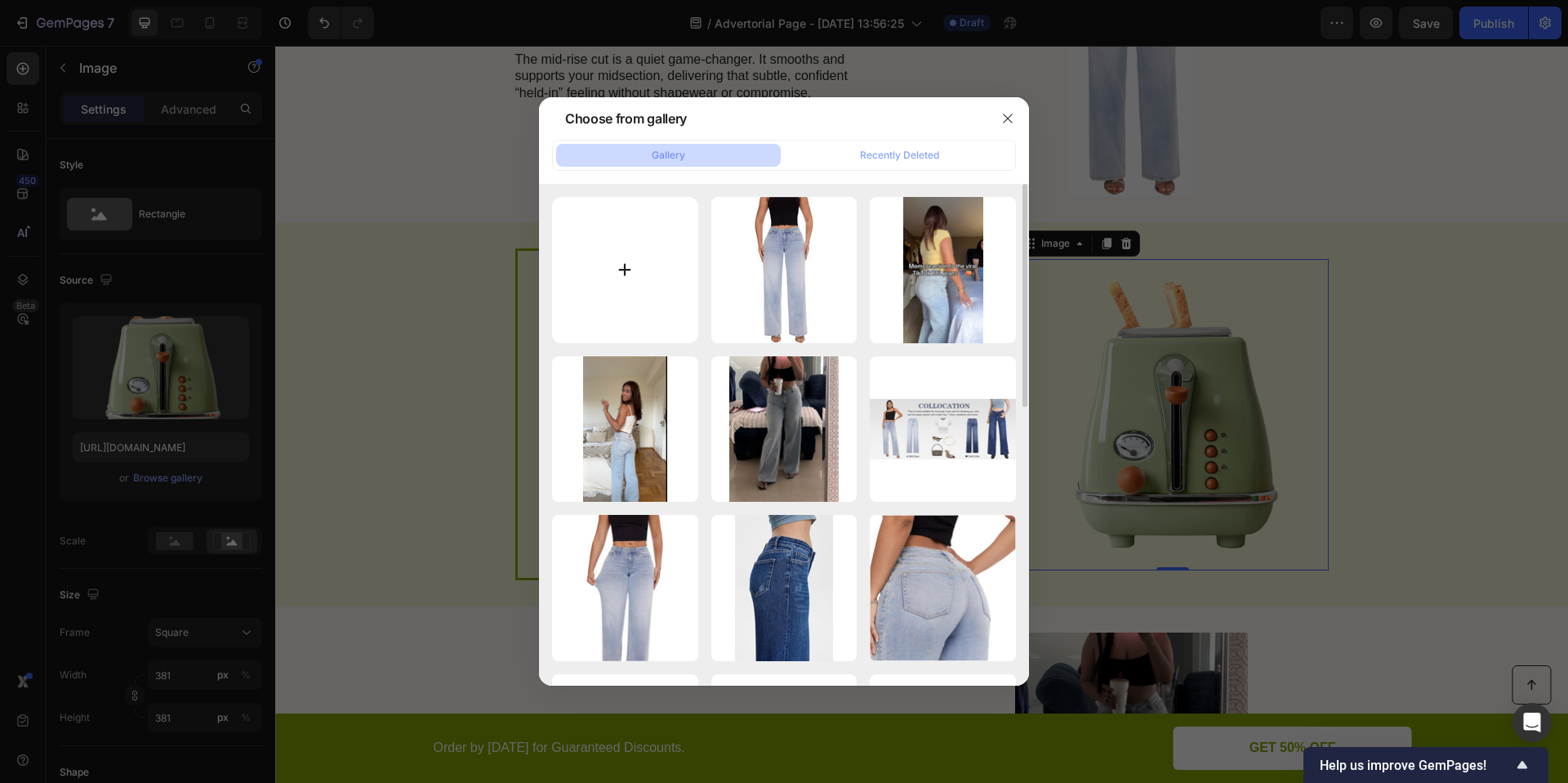
click at [590, 270] on input "file" at bounding box center [625, 270] width 146 height 146
click at [1358, 647] on div at bounding box center [784, 392] width 1568 height 783
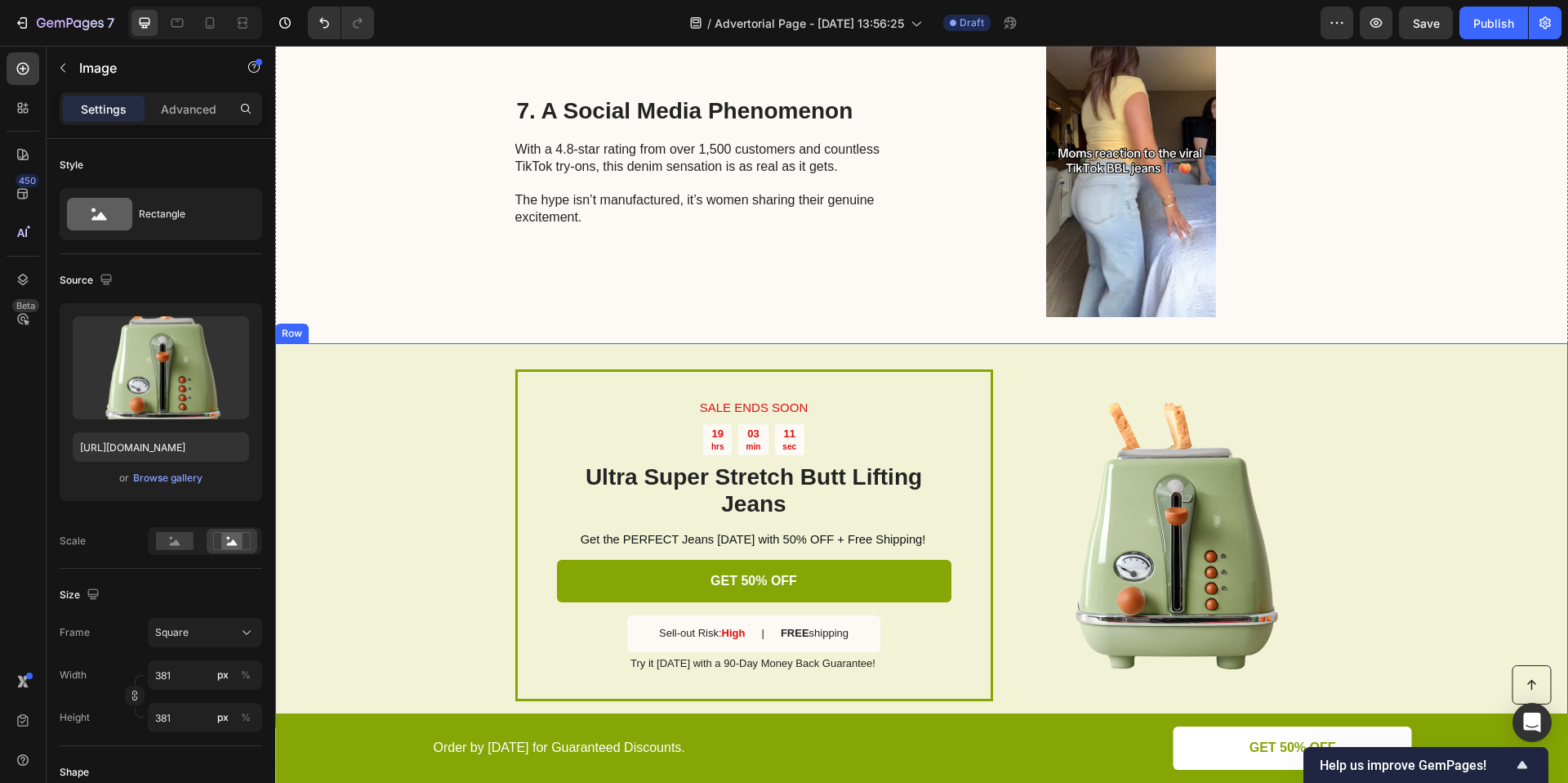
scroll to position [3305, 0]
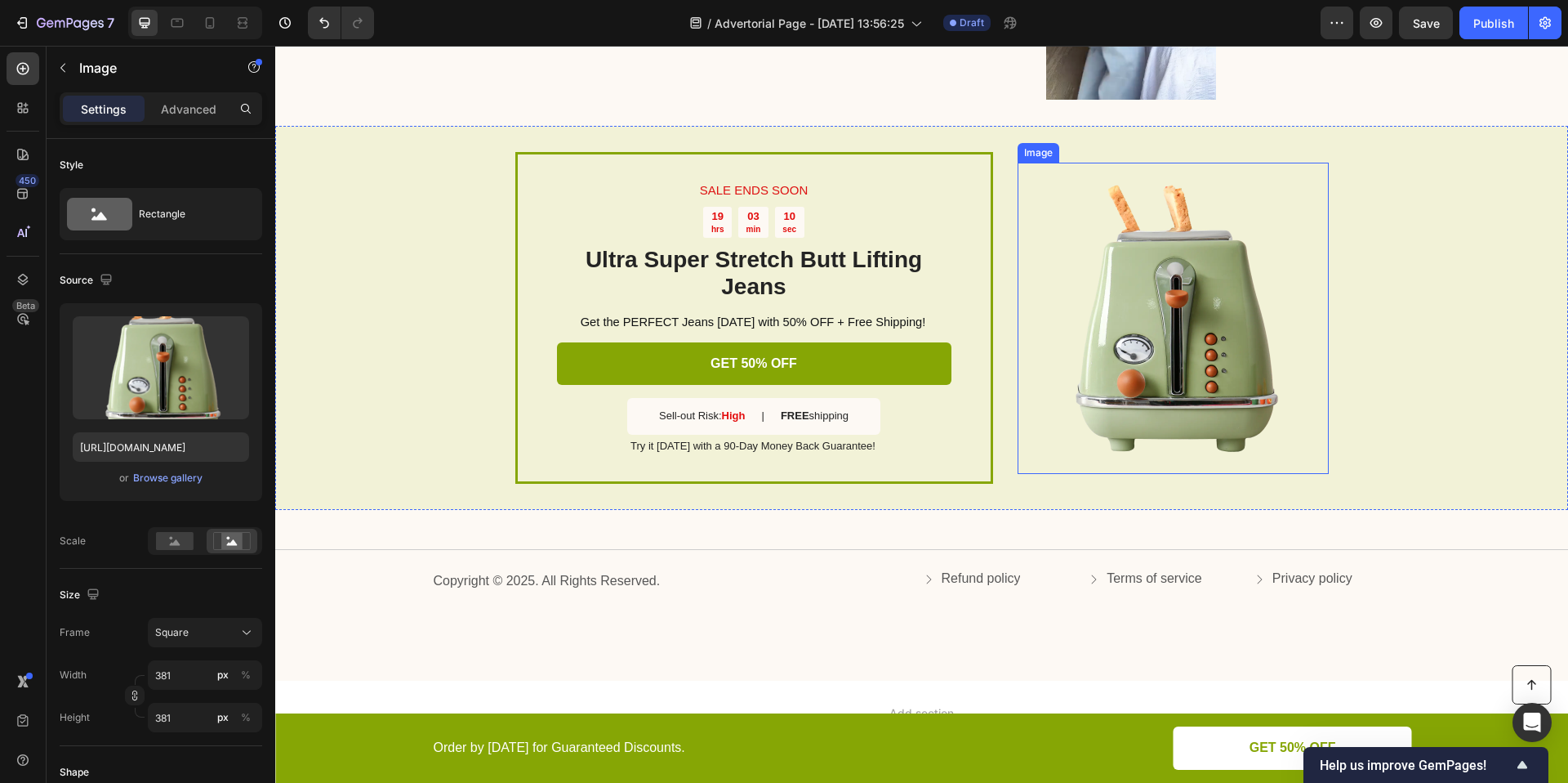
click at [1238, 385] on img at bounding box center [1173, 318] width 312 height 312
click at [181, 479] on div "Browse gallery" at bounding box center [168, 477] width 70 height 15
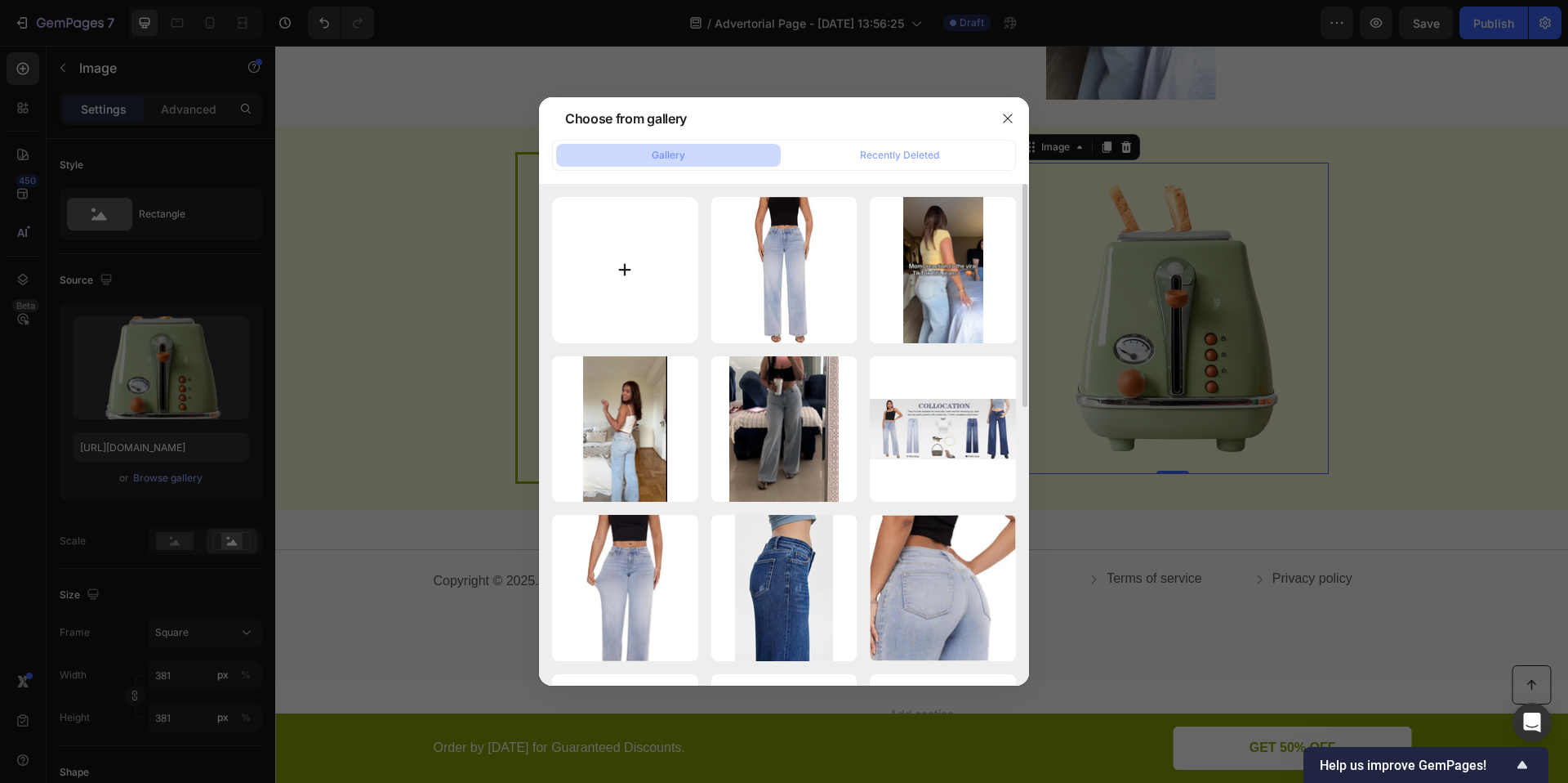
click at [611, 265] on input "file" at bounding box center [625, 270] width 146 height 146
type input "C:\fakepath\86f37c7a-c218-49a5-88d9-a34fbcb257e1.__CR0,0,1464,600_PT0_SX1464_V1…"
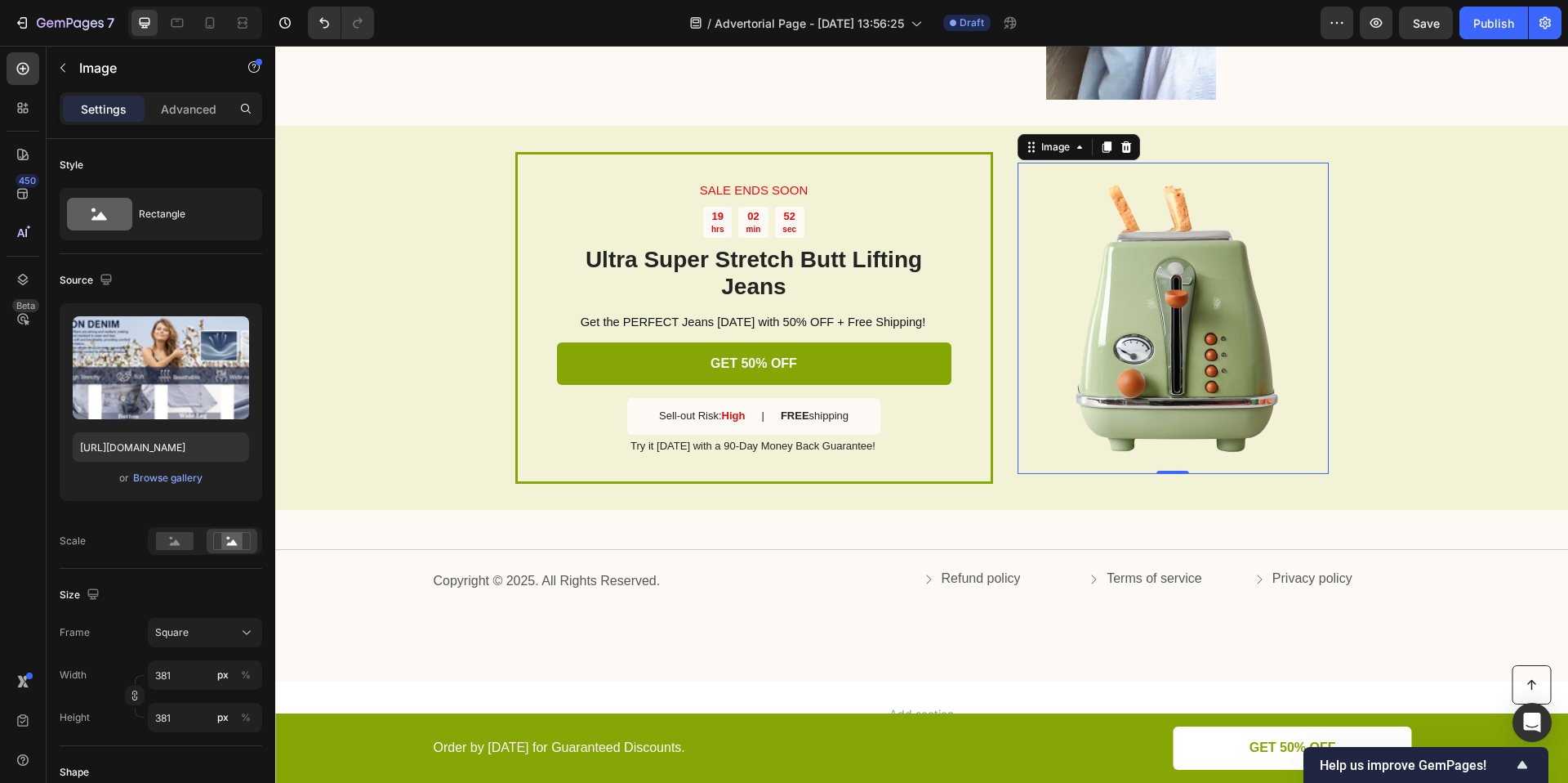
type input "https://cdn.shopify.com/s/files/1/0906/9972/7189/files/gempages_586125443808101…"
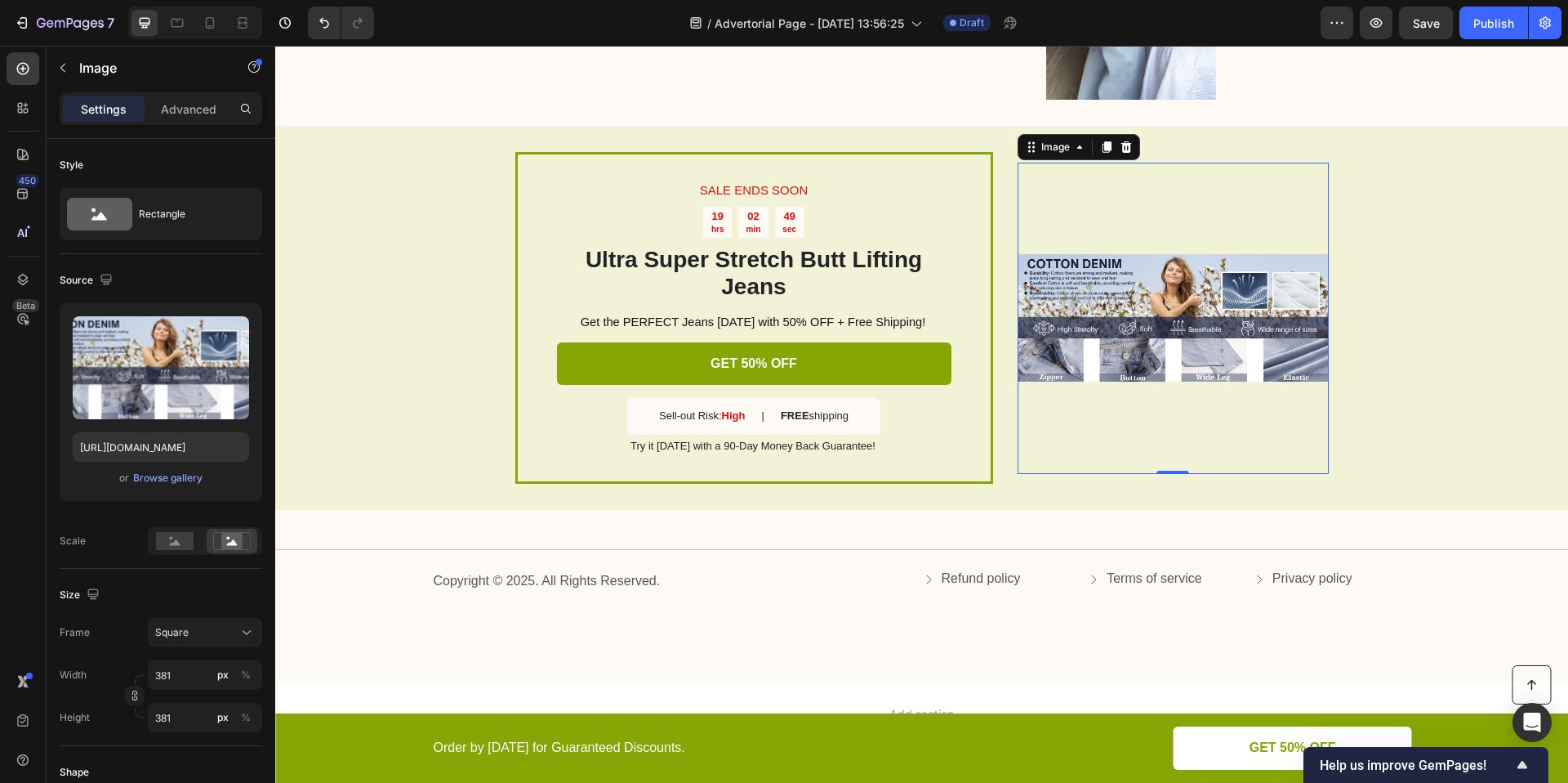
click at [1272, 320] on img at bounding box center [1173, 318] width 312 height 312
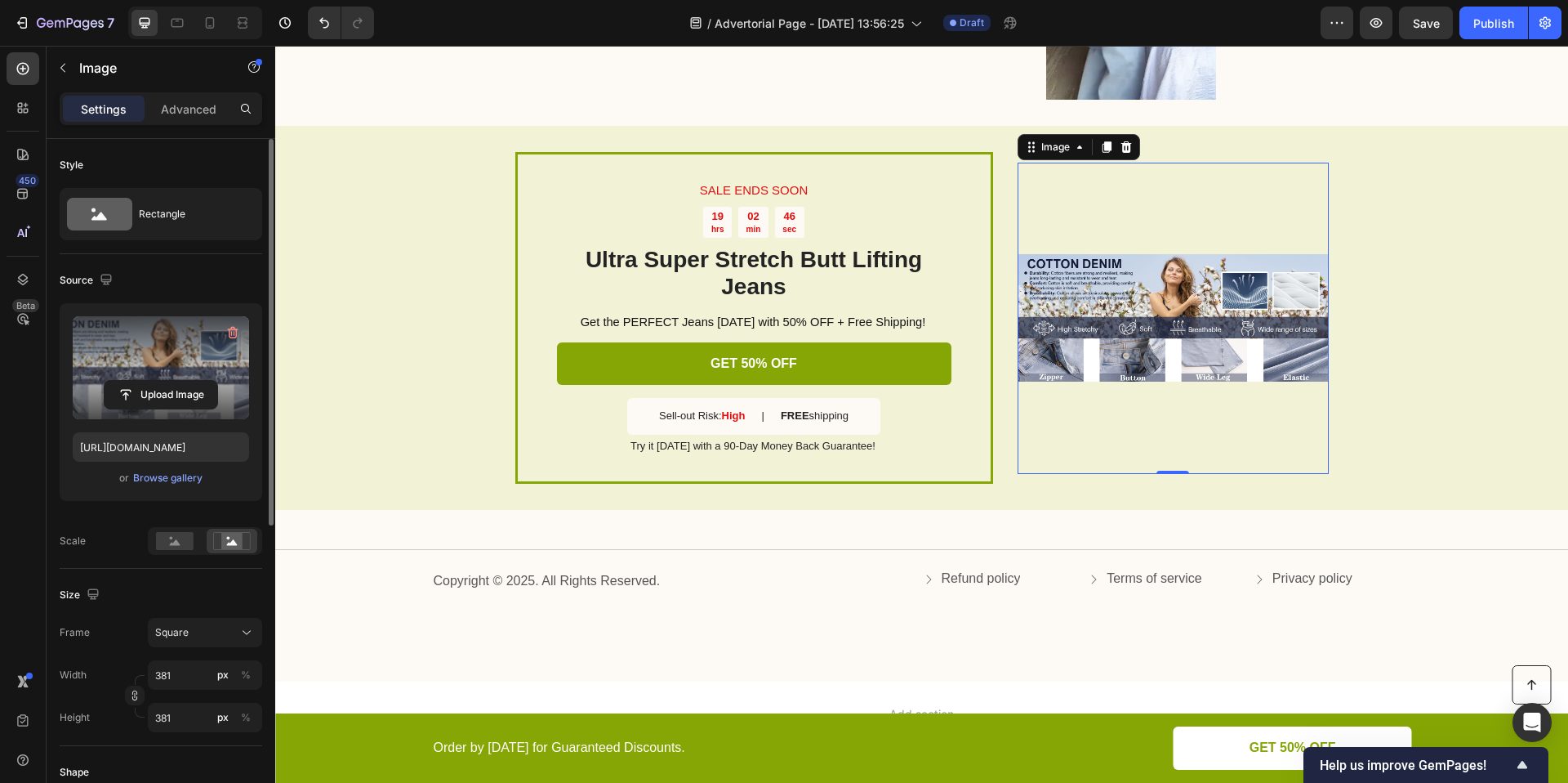
click at [194, 347] on label at bounding box center [160, 367] width 176 height 103
click at [194, 381] on input "file" at bounding box center [160, 394] width 112 height 28
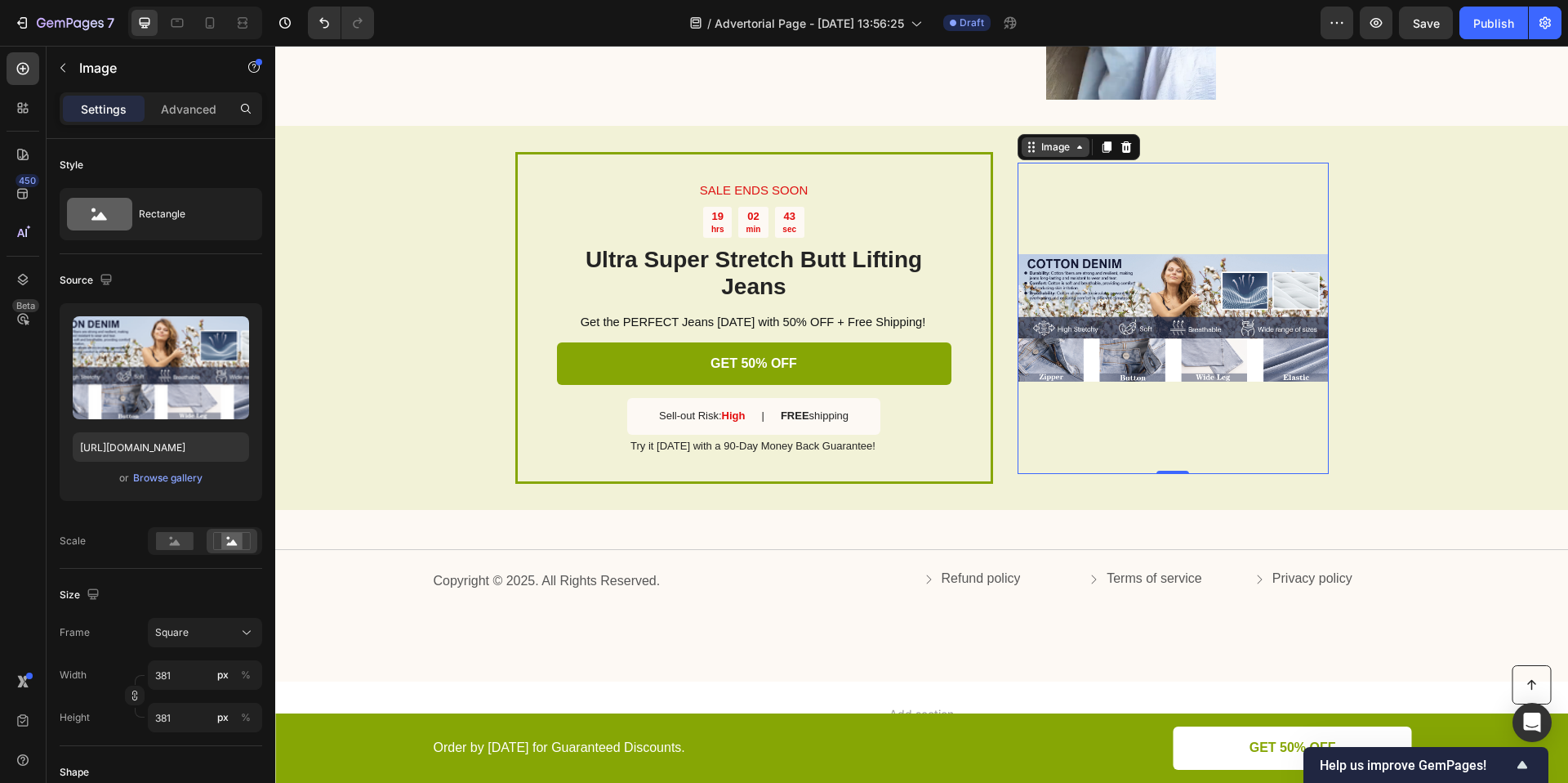
click at [1059, 148] on div "Image" at bounding box center [1055, 146] width 35 height 15
click at [1422, 500] on div "SALE ENDS SOON Text Block 19 hrs 02 min 40 sec Countdown Timer Ultra Super Stre…" at bounding box center [921, 318] width 1292 height 385
click at [1245, 353] on img at bounding box center [1173, 318] width 312 height 312
click at [168, 477] on div "Browse gallery" at bounding box center [168, 477] width 70 height 15
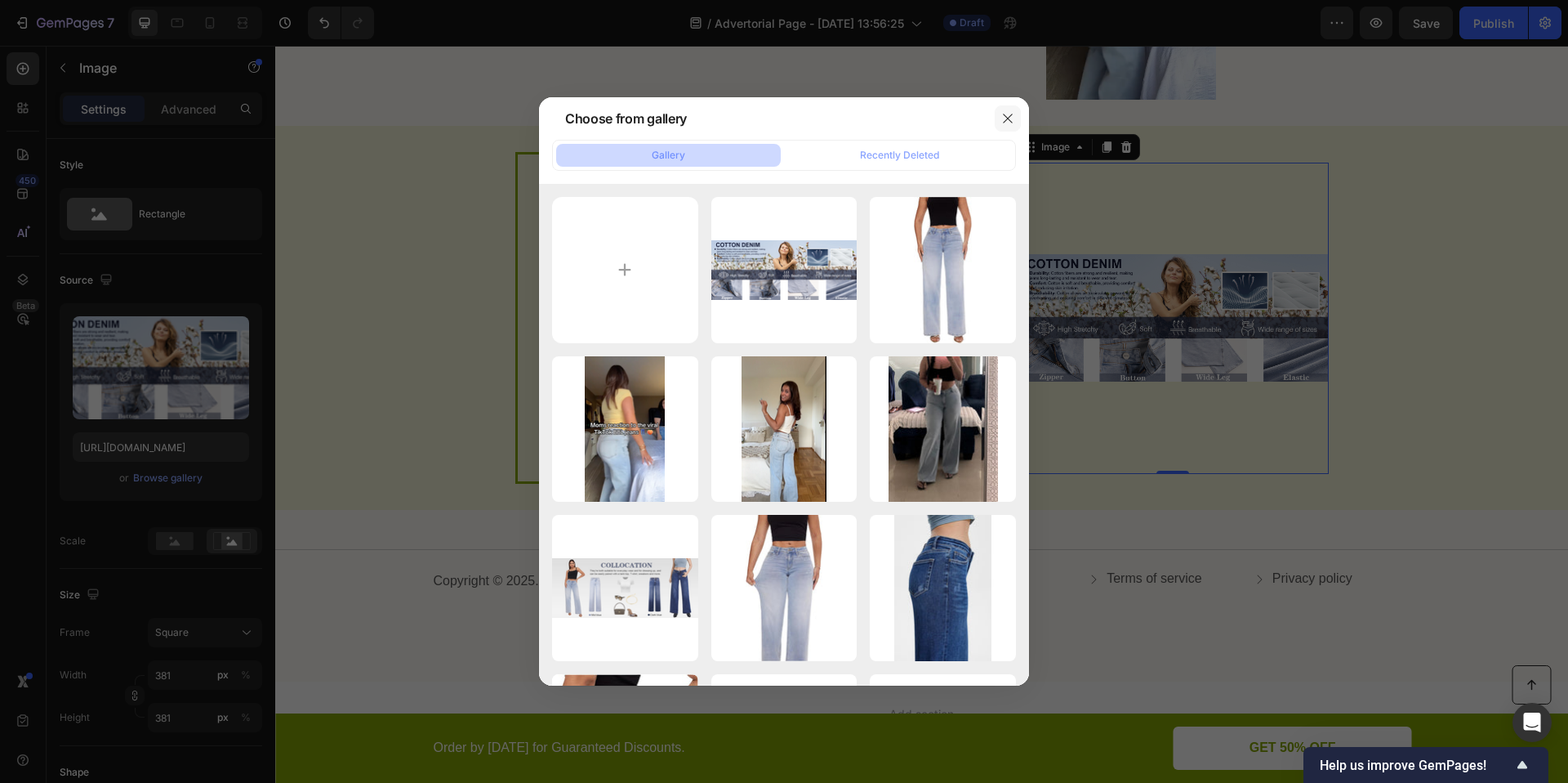
click at [1012, 118] on icon "button" at bounding box center [1008, 118] width 13 height 13
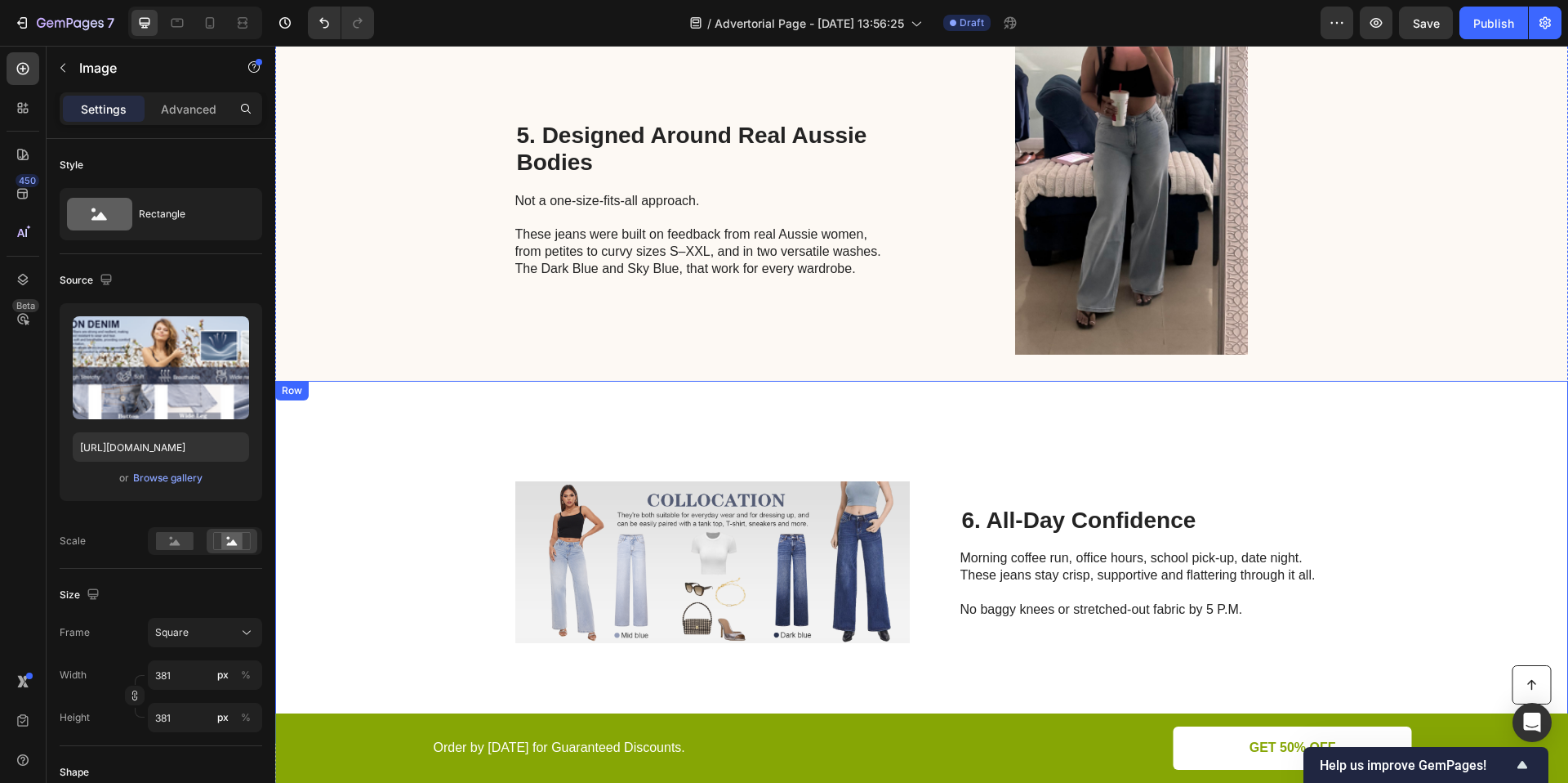
scroll to position [2324, 0]
click at [852, 542] on img at bounding box center [713, 563] width 394 height 311
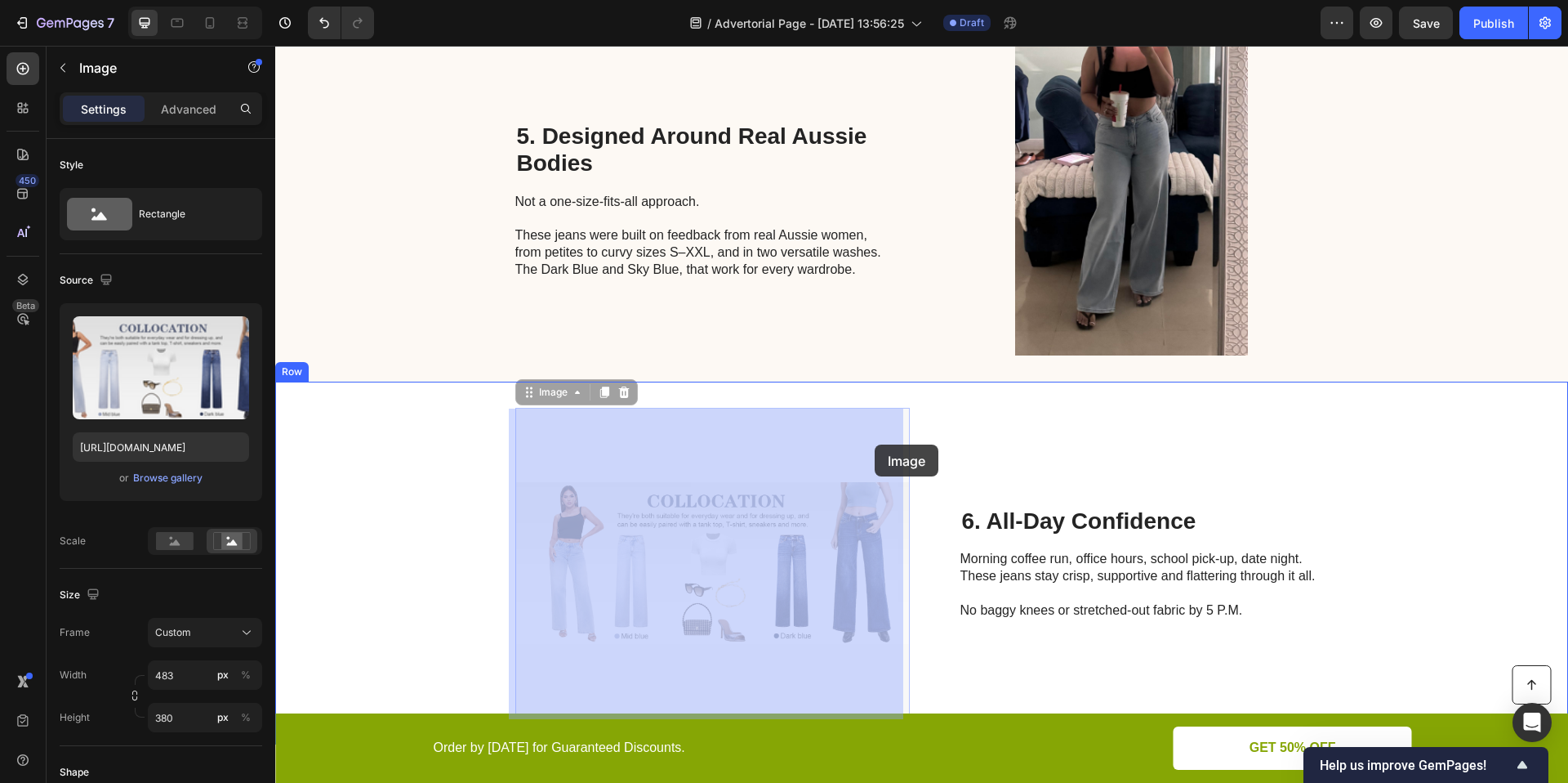
drag, startPoint x: 867, startPoint y: 490, endPoint x: 875, endPoint y: 441, distance: 49.6
drag, startPoint x: 862, startPoint y: 445, endPoint x: 857, endPoint y: 457, distance: 13.0
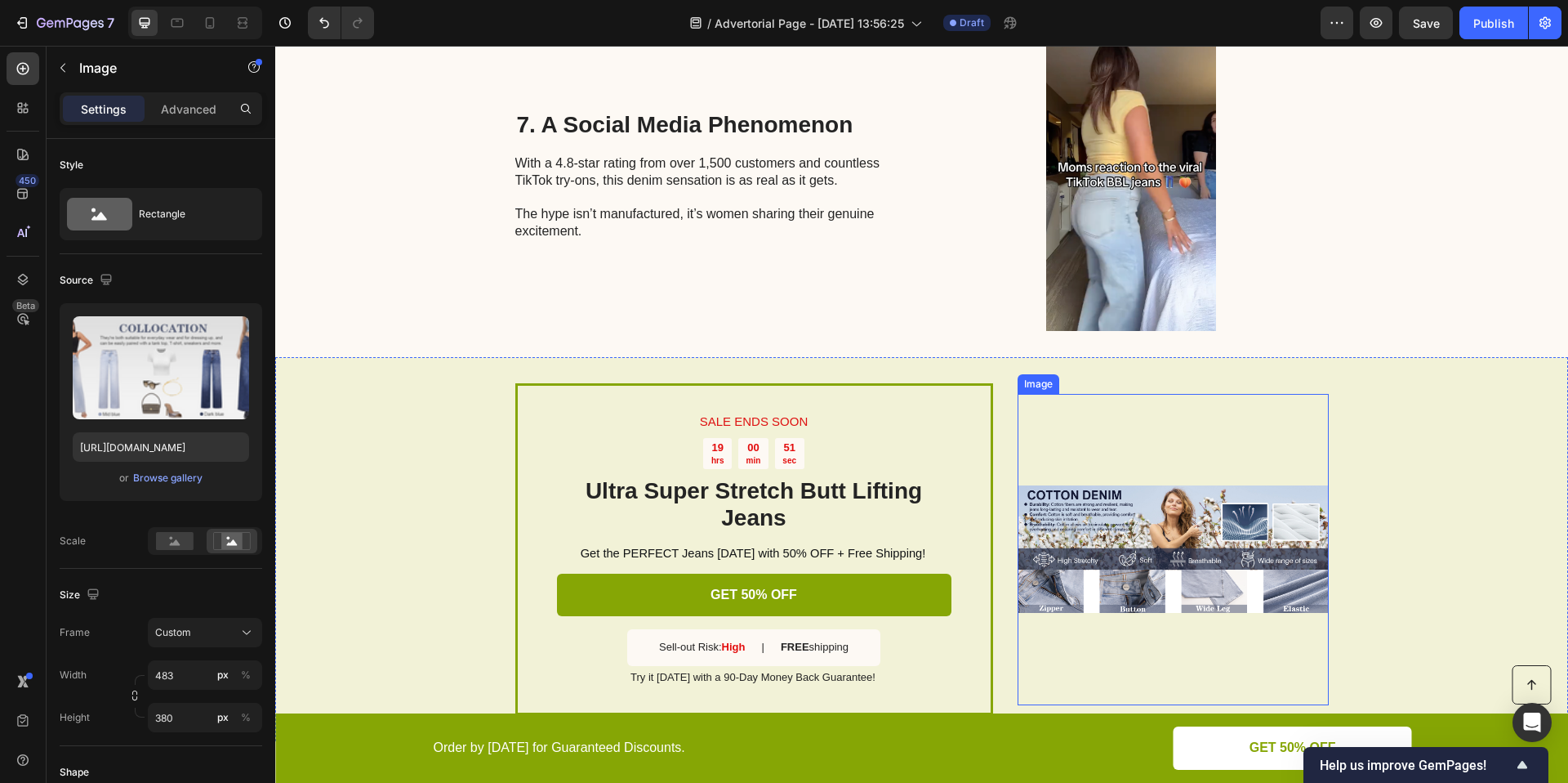
scroll to position [3320, 0]
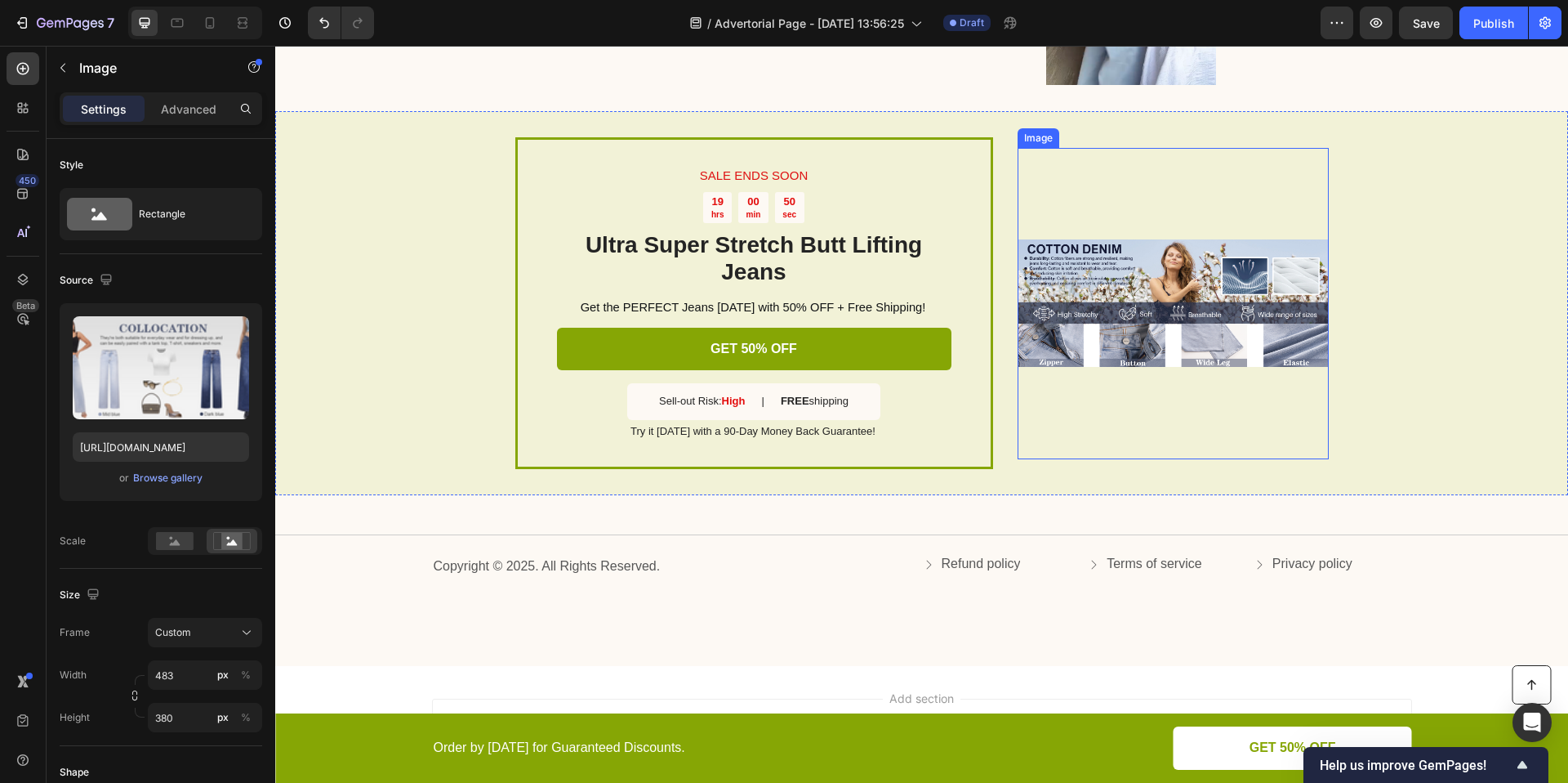
click at [1105, 279] on img at bounding box center [1173, 303] width 312 height 312
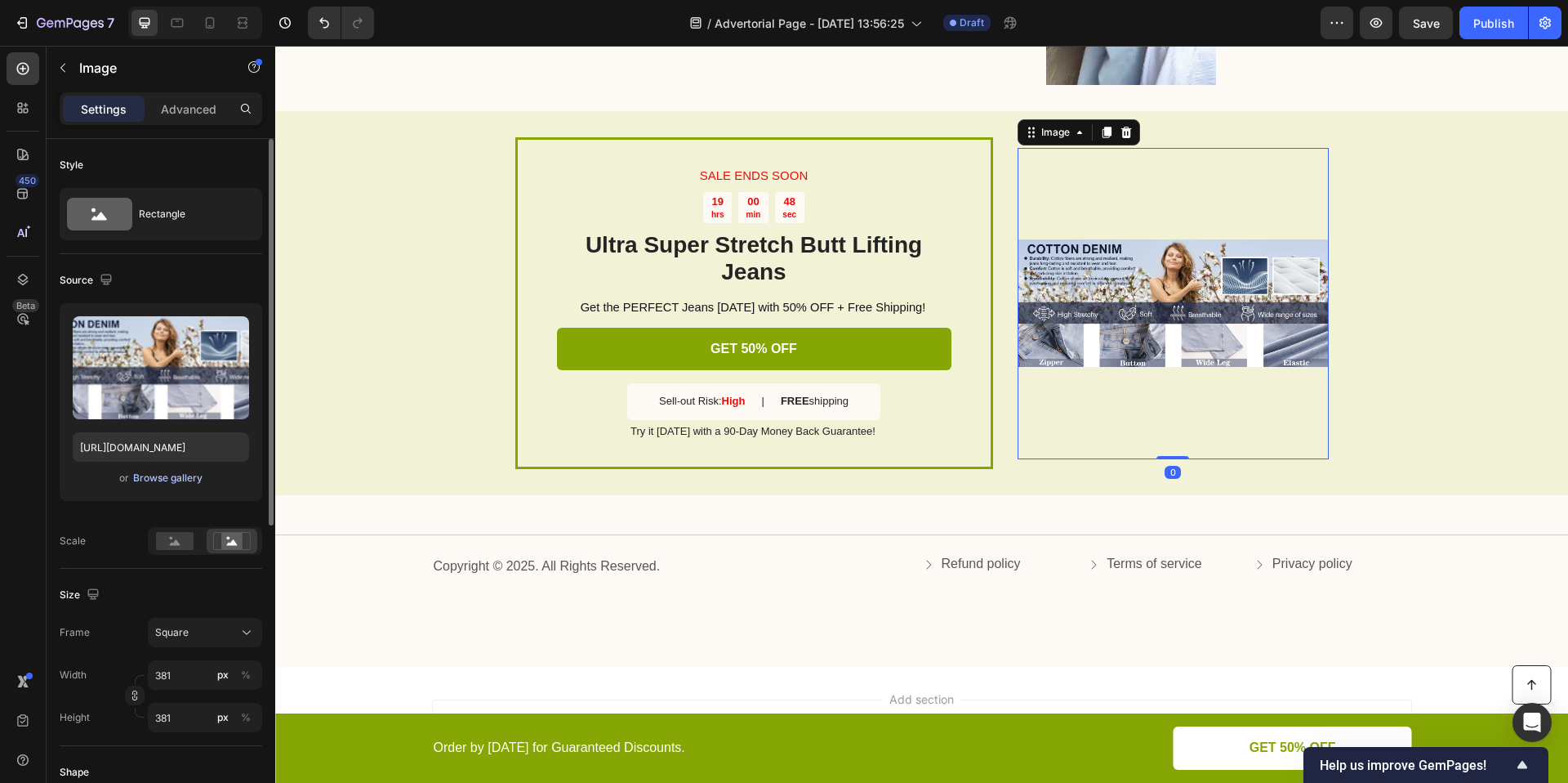
click at [167, 483] on div "Browse gallery" at bounding box center [168, 477] width 70 height 15
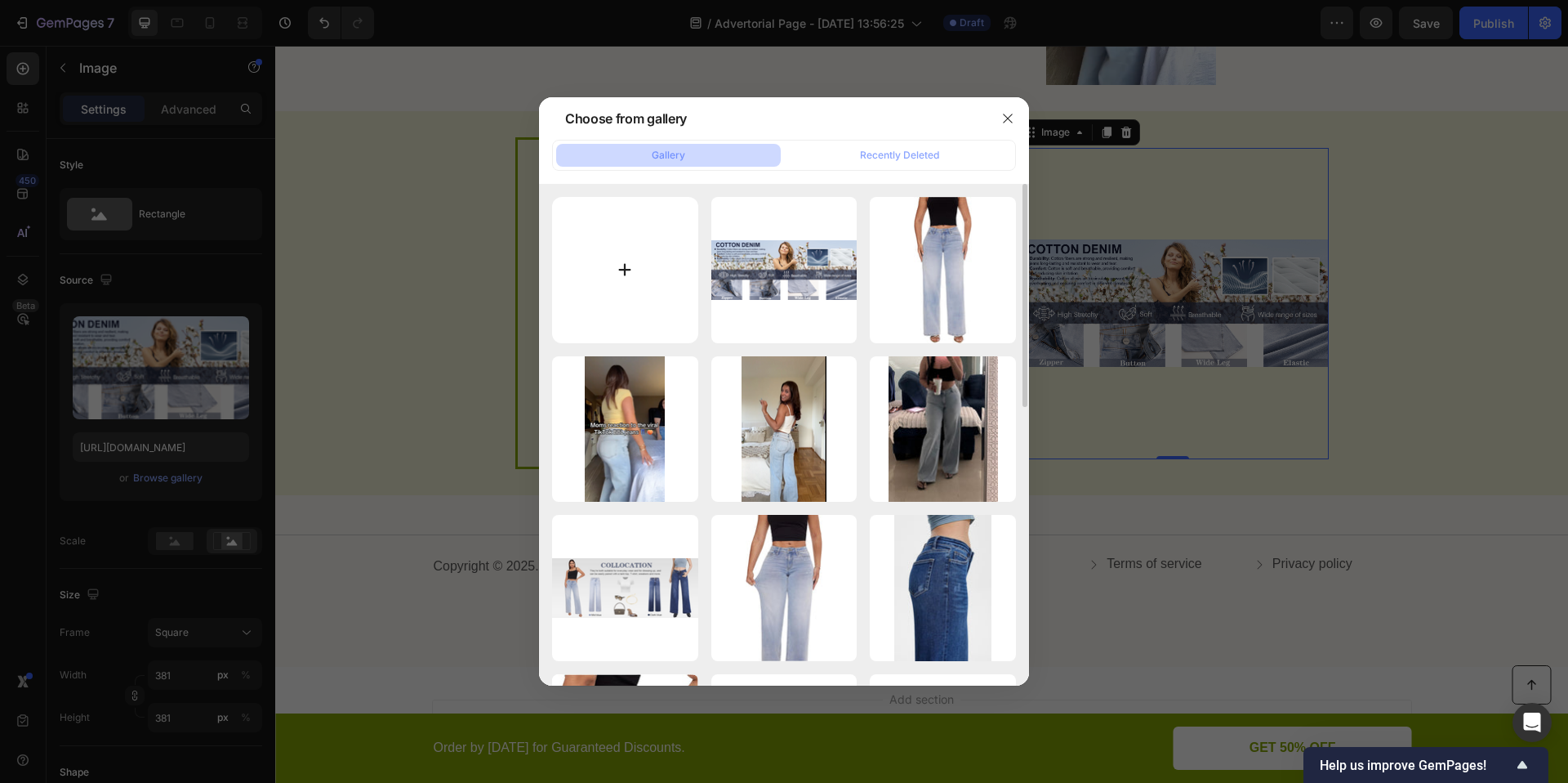
click at [624, 260] on input "file" at bounding box center [625, 270] width 146 height 146
type input "C:\fakepath\51DWmj0+eIL._AC_SX679_.jpg"
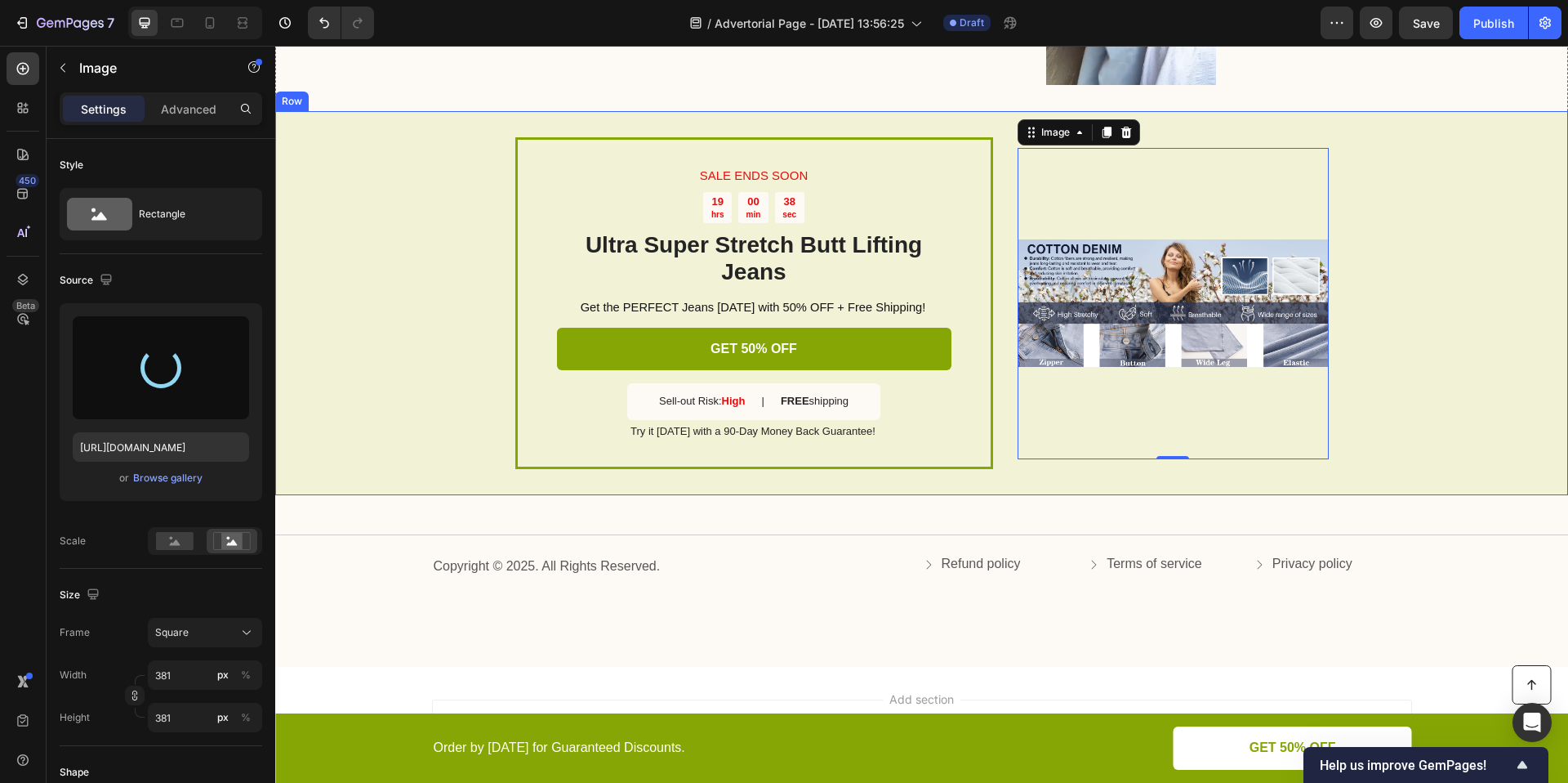
type input "https://cdn.shopify.com/s/files/1/0906/9972/7189/files/gempages_586125443808101…"
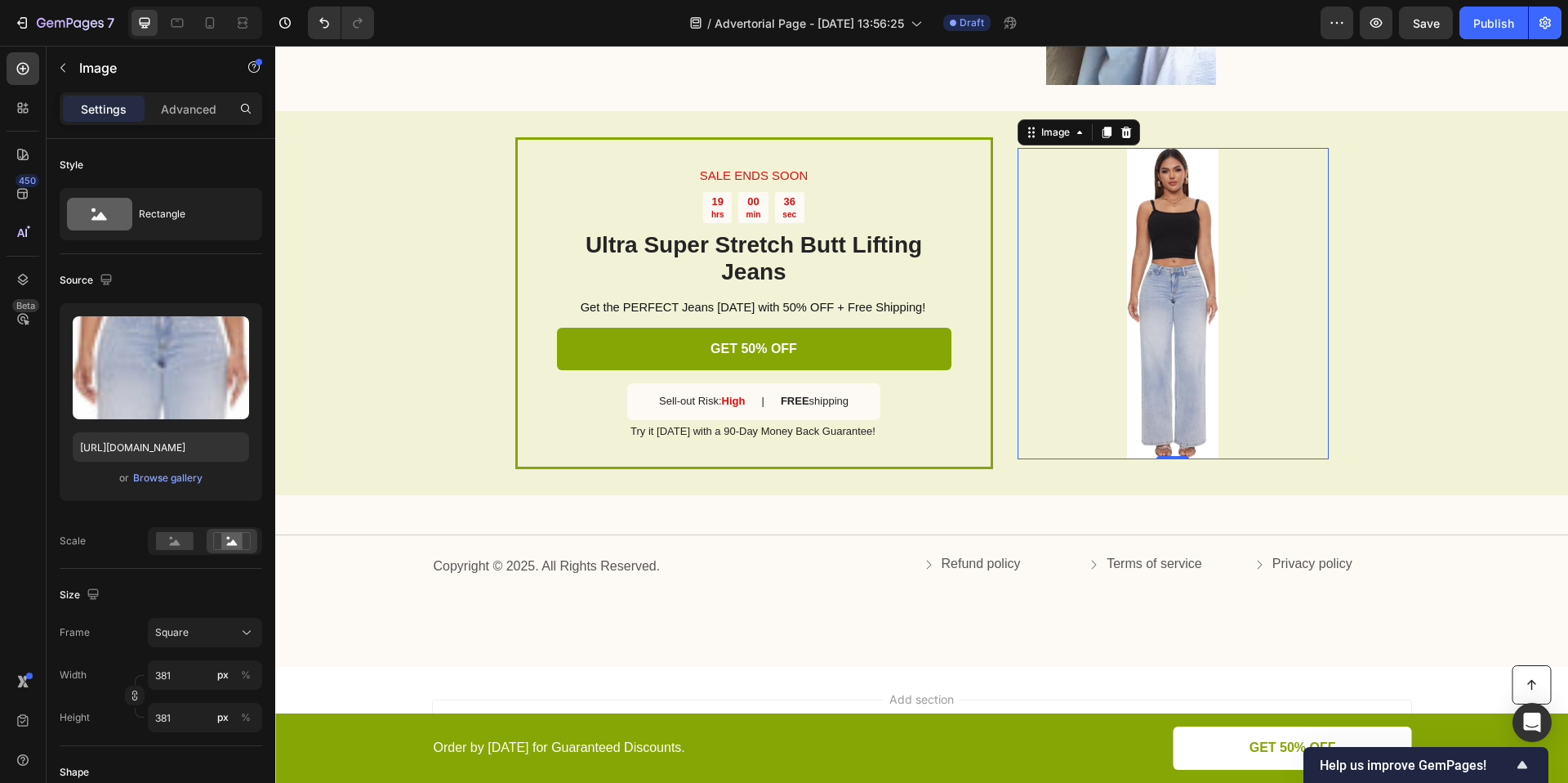
click at [1184, 328] on img at bounding box center [1173, 303] width 312 height 312
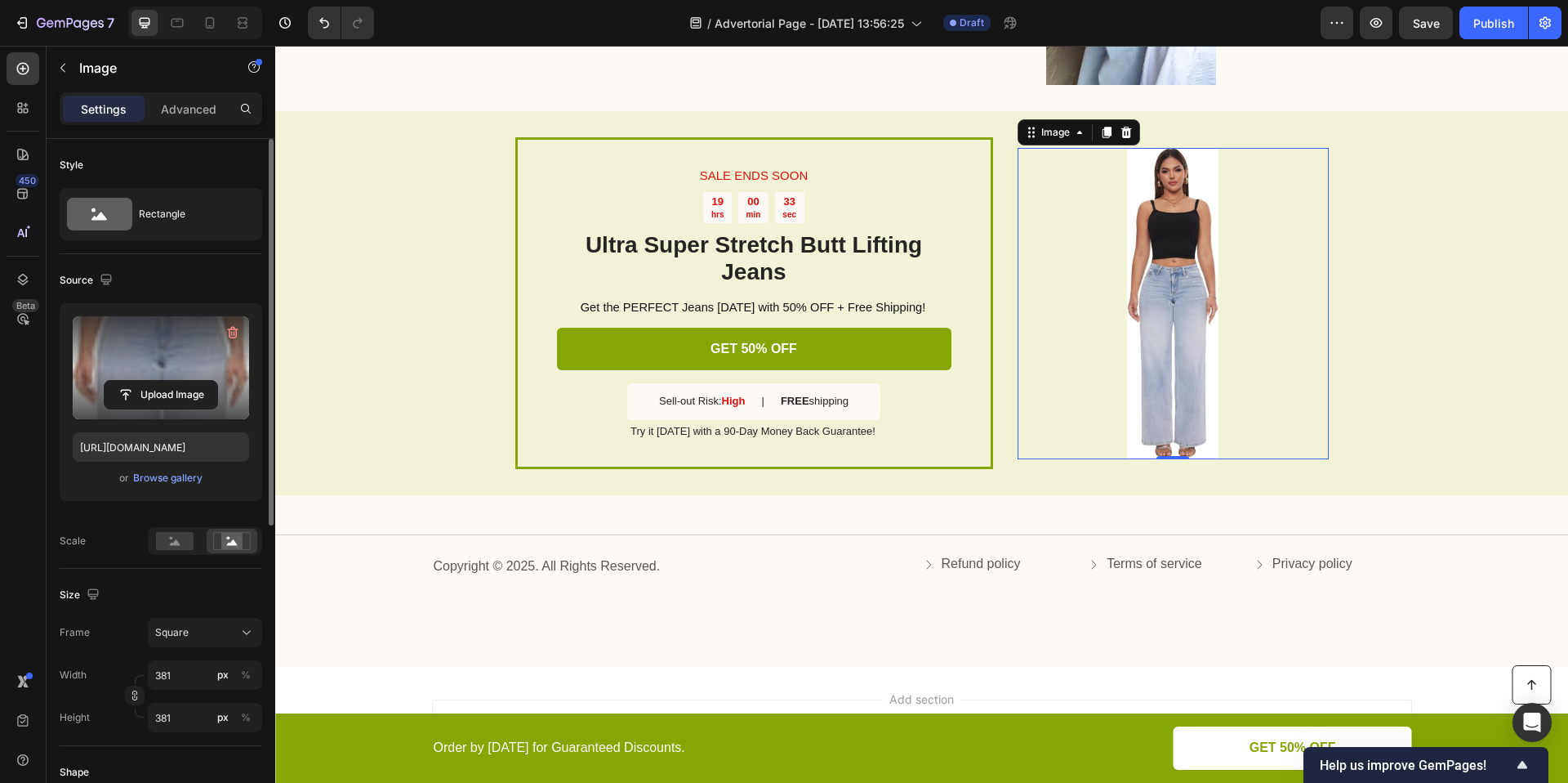
click at [164, 370] on label at bounding box center [160, 367] width 176 height 103
click at [164, 381] on input "file" at bounding box center [160, 394] width 112 height 28
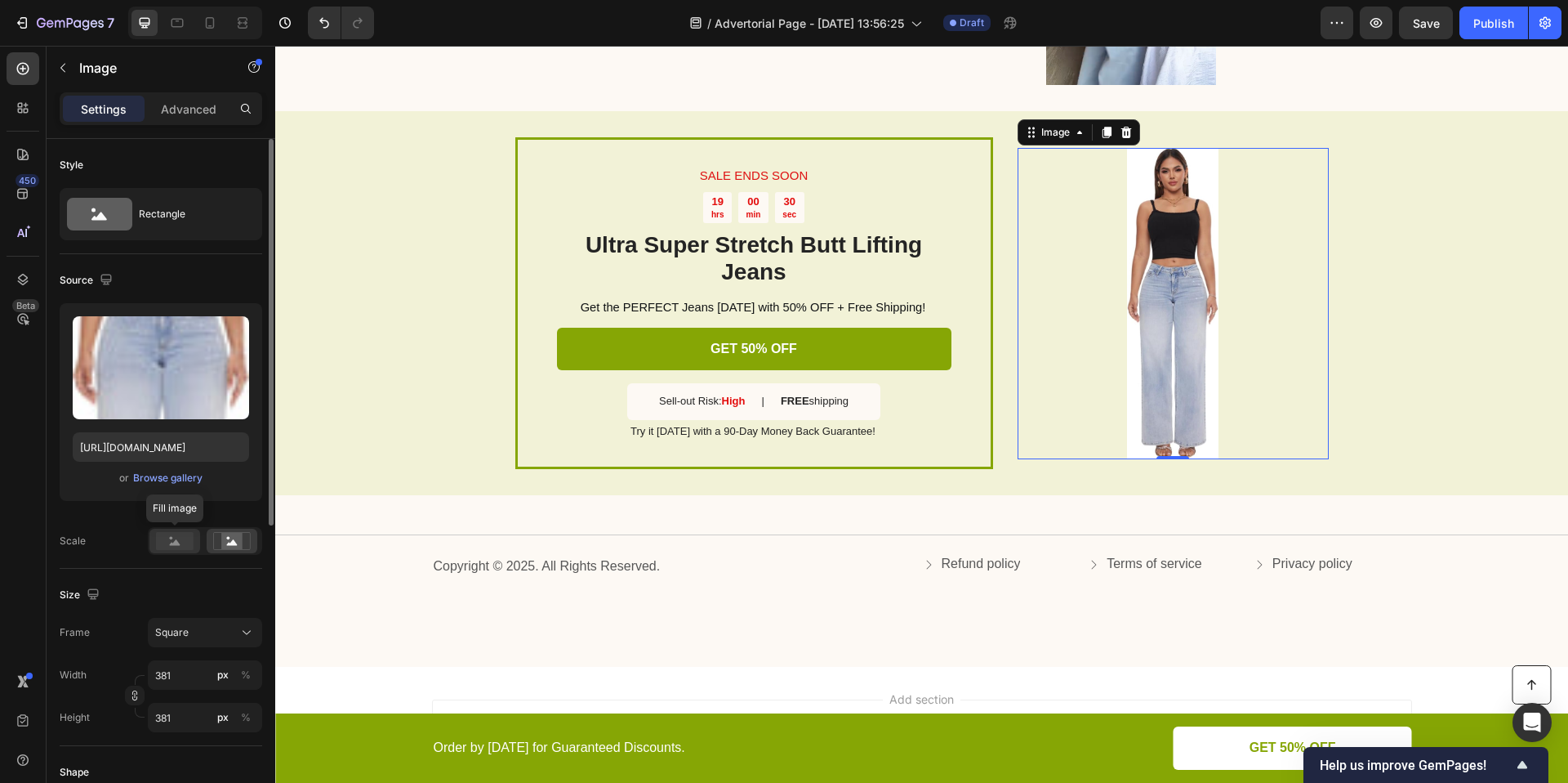
click at [173, 541] on rect at bounding box center [175, 541] width 38 height 18
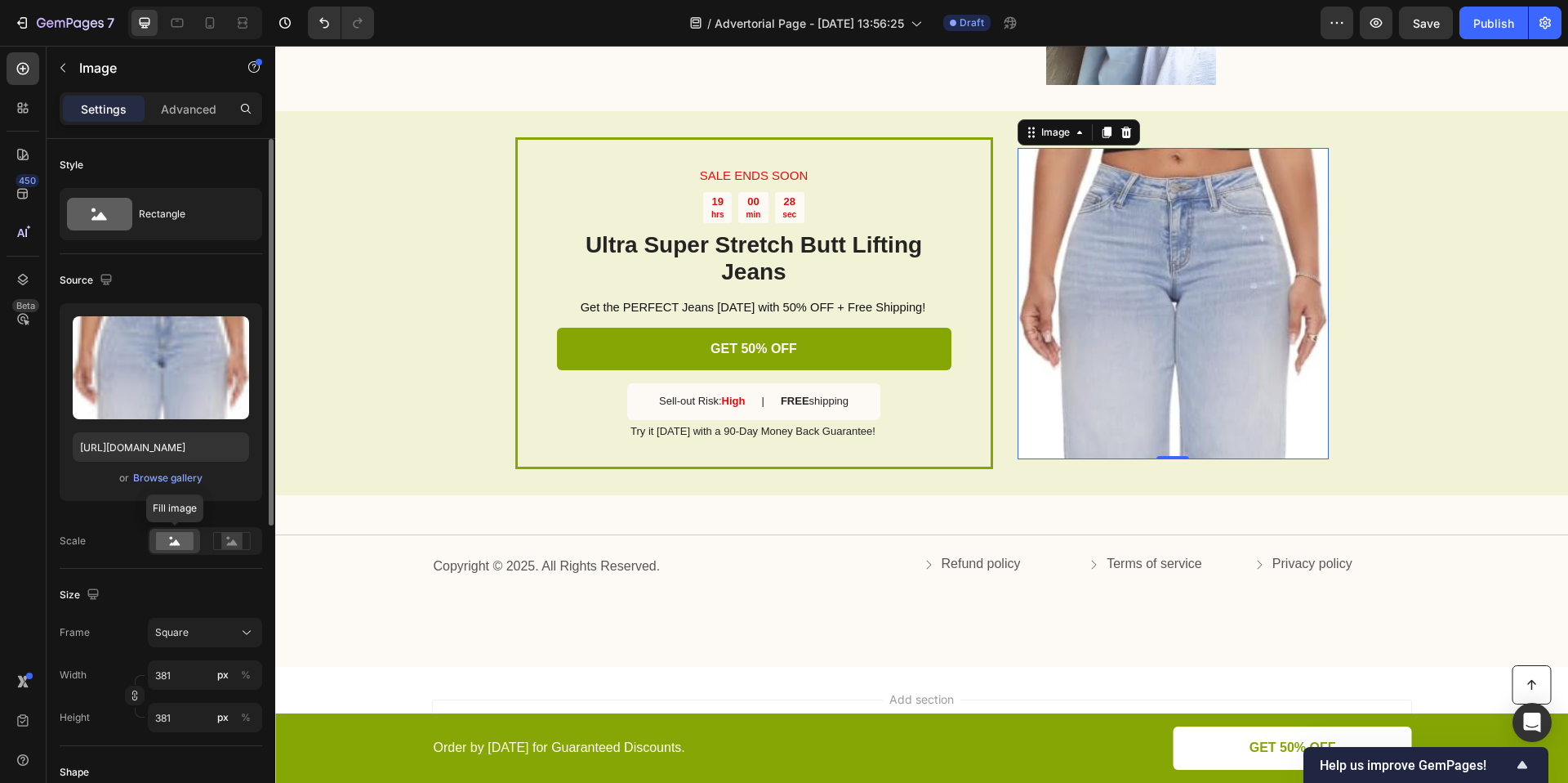
click at [173, 541] on rect at bounding box center [175, 541] width 38 height 18
click at [234, 548] on rect at bounding box center [231, 541] width 21 height 16
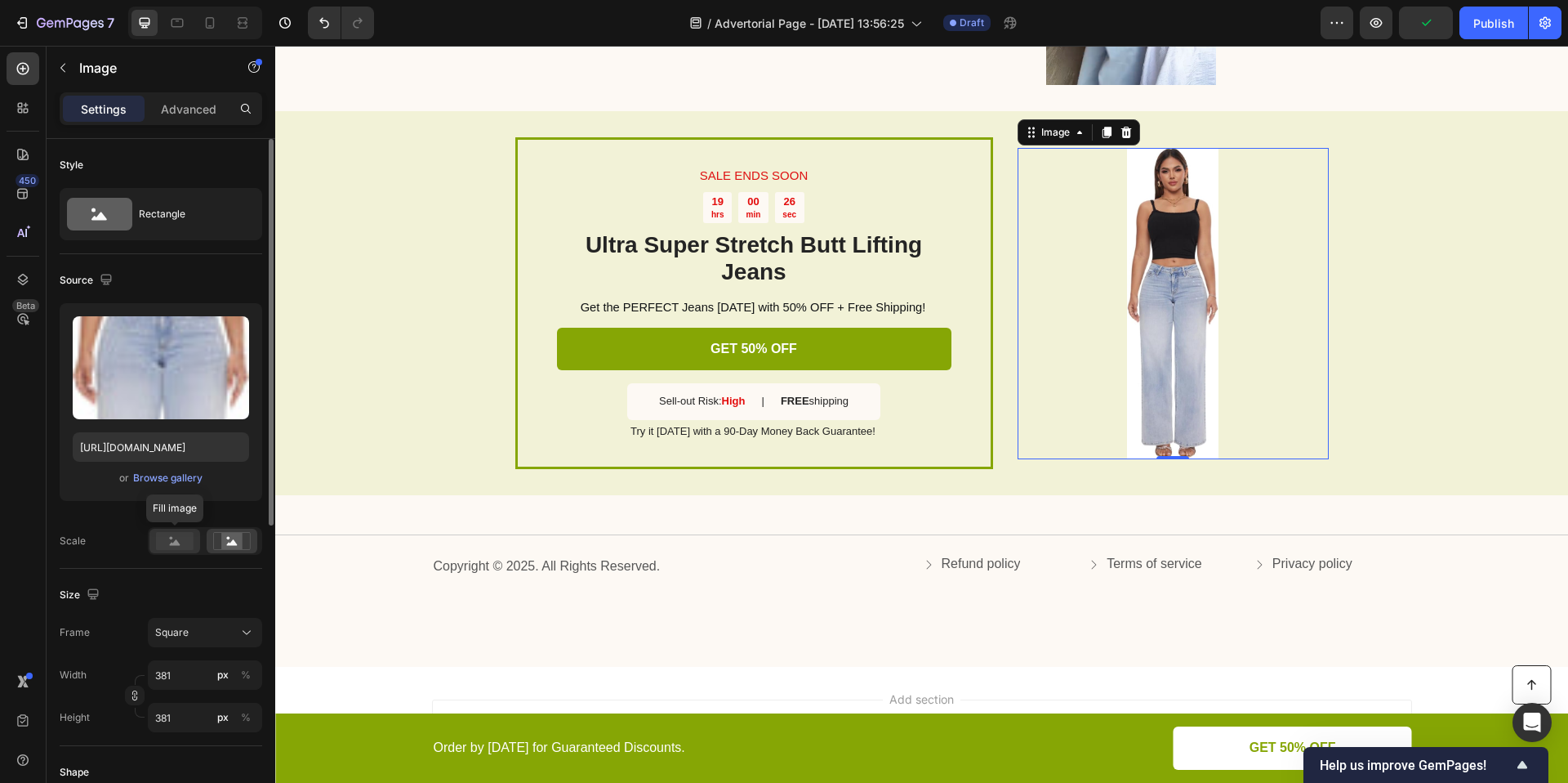
click at [175, 539] on rect at bounding box center [175, 541] width 38 height 18
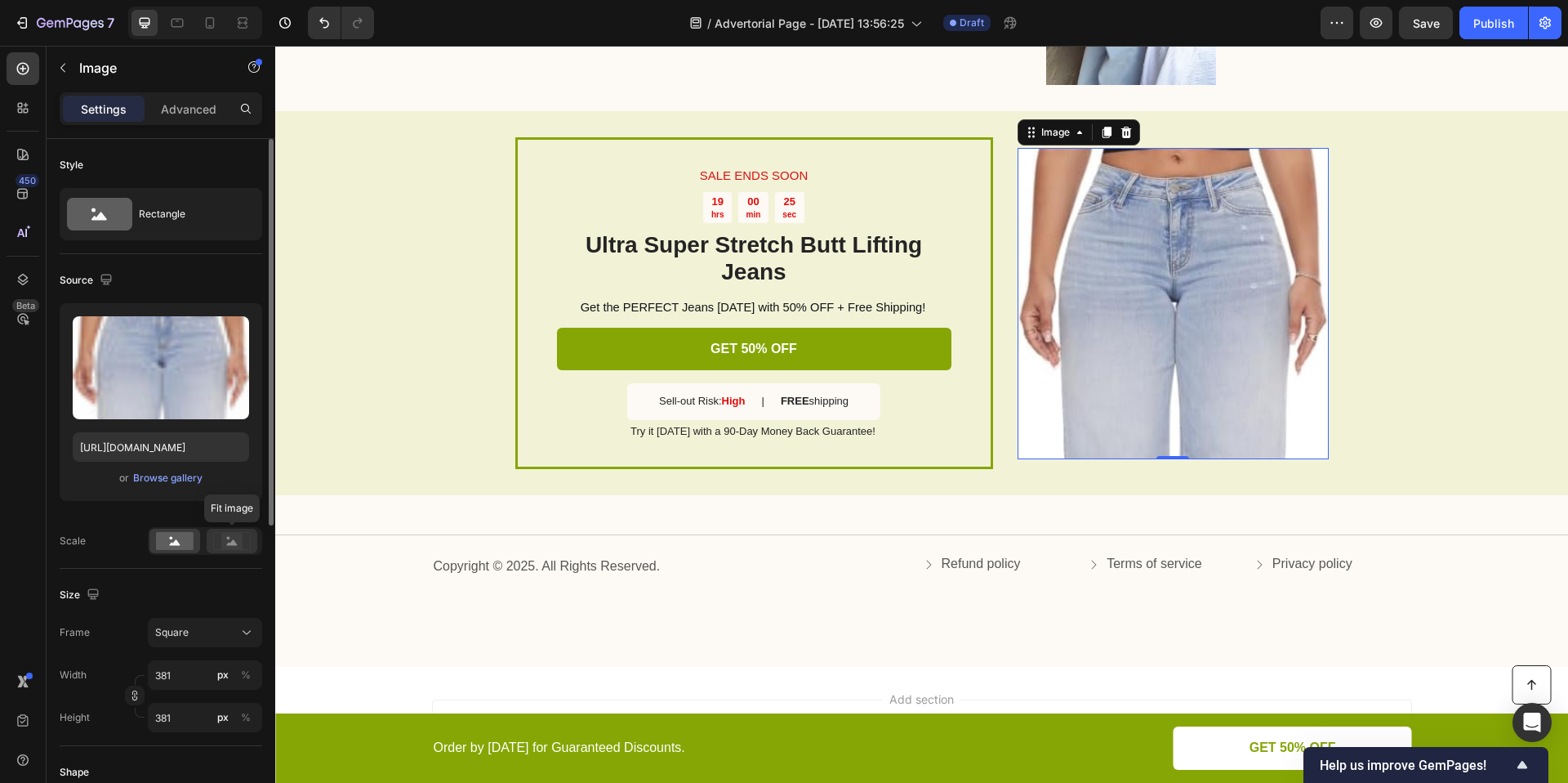
click at [240, 539] on rect at bounding box center [231, 541] width 21 height 16
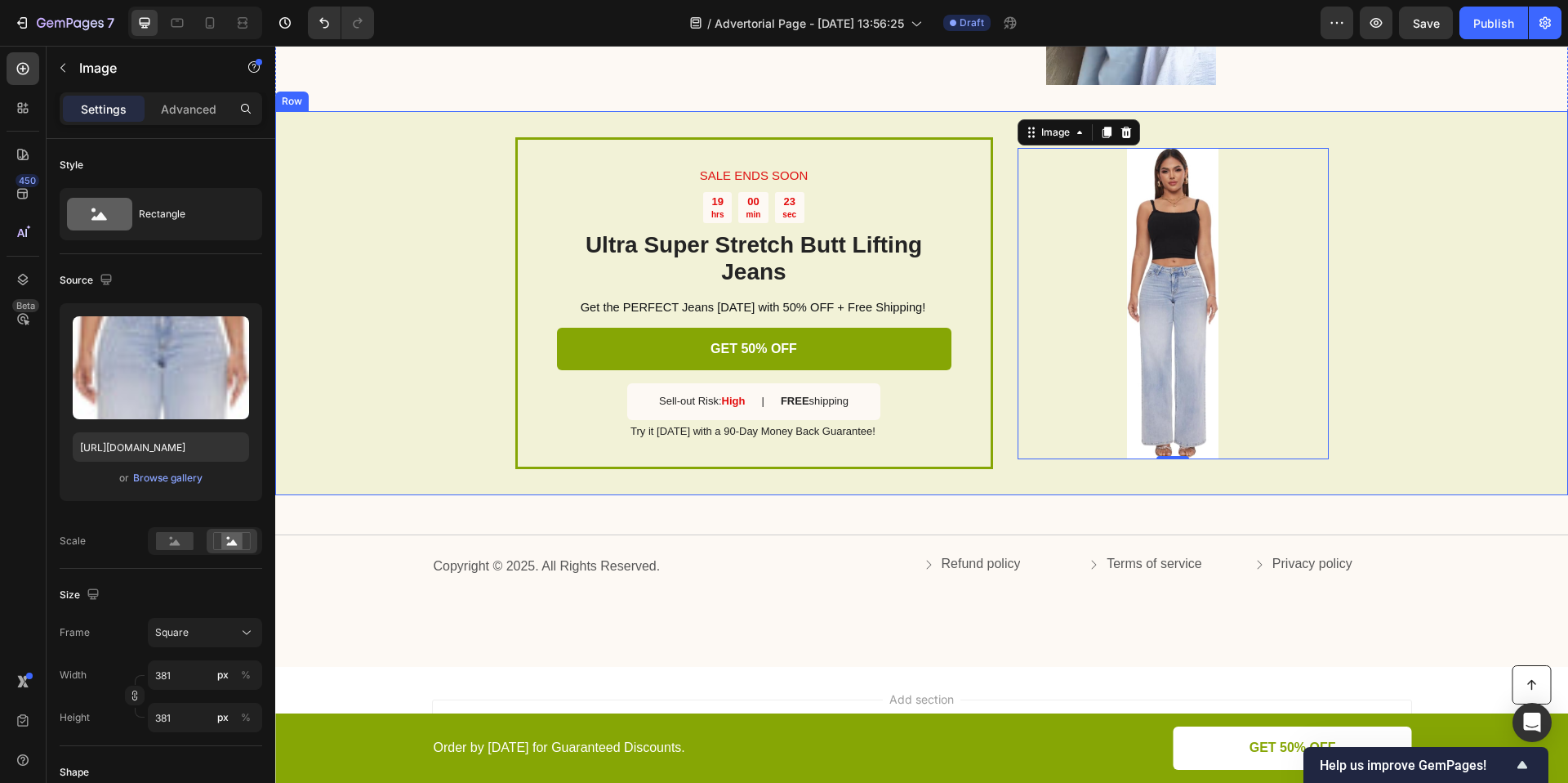
click at [1438, 482] on div "SALE ENDS SOON Text Block 19 hrs 00 min 23 sec Countdown Timer Ultra Super Stre…" at bounding box center [921, 304] width 1292 height 385
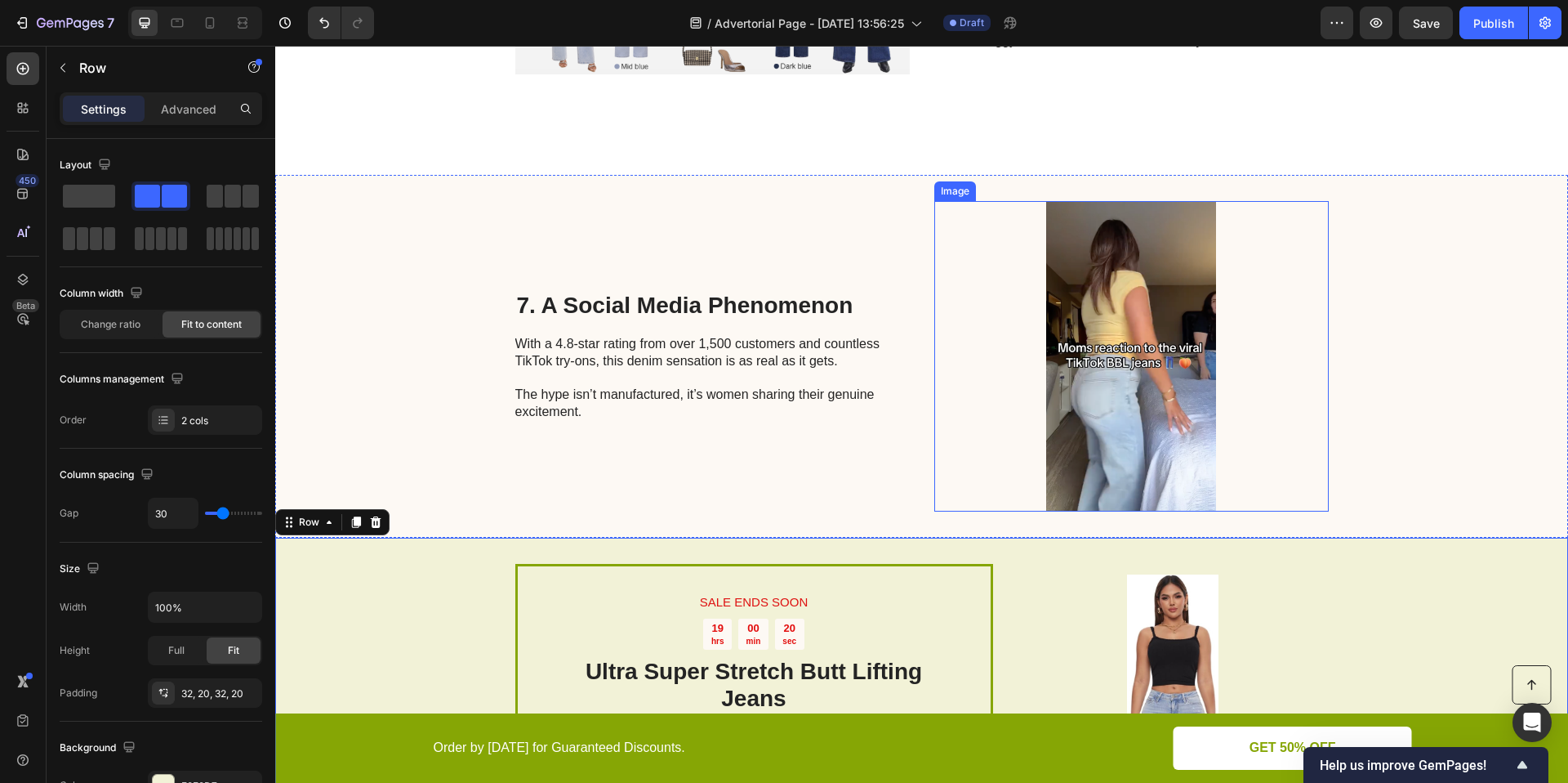
scroll to position [3199, 0]
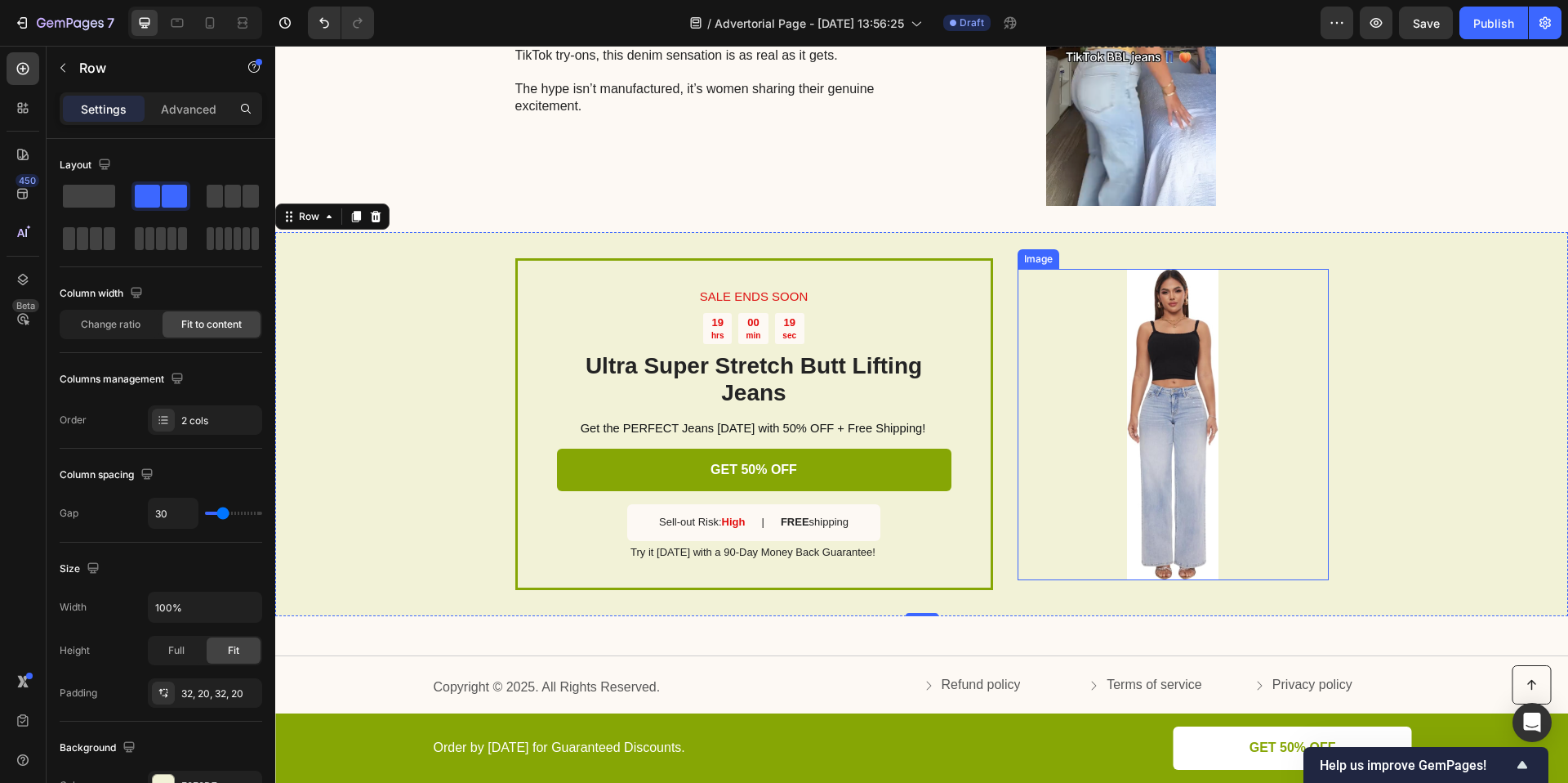
click at [1234, 433] on img at bounding box center [1173, 424] width 312 height 312
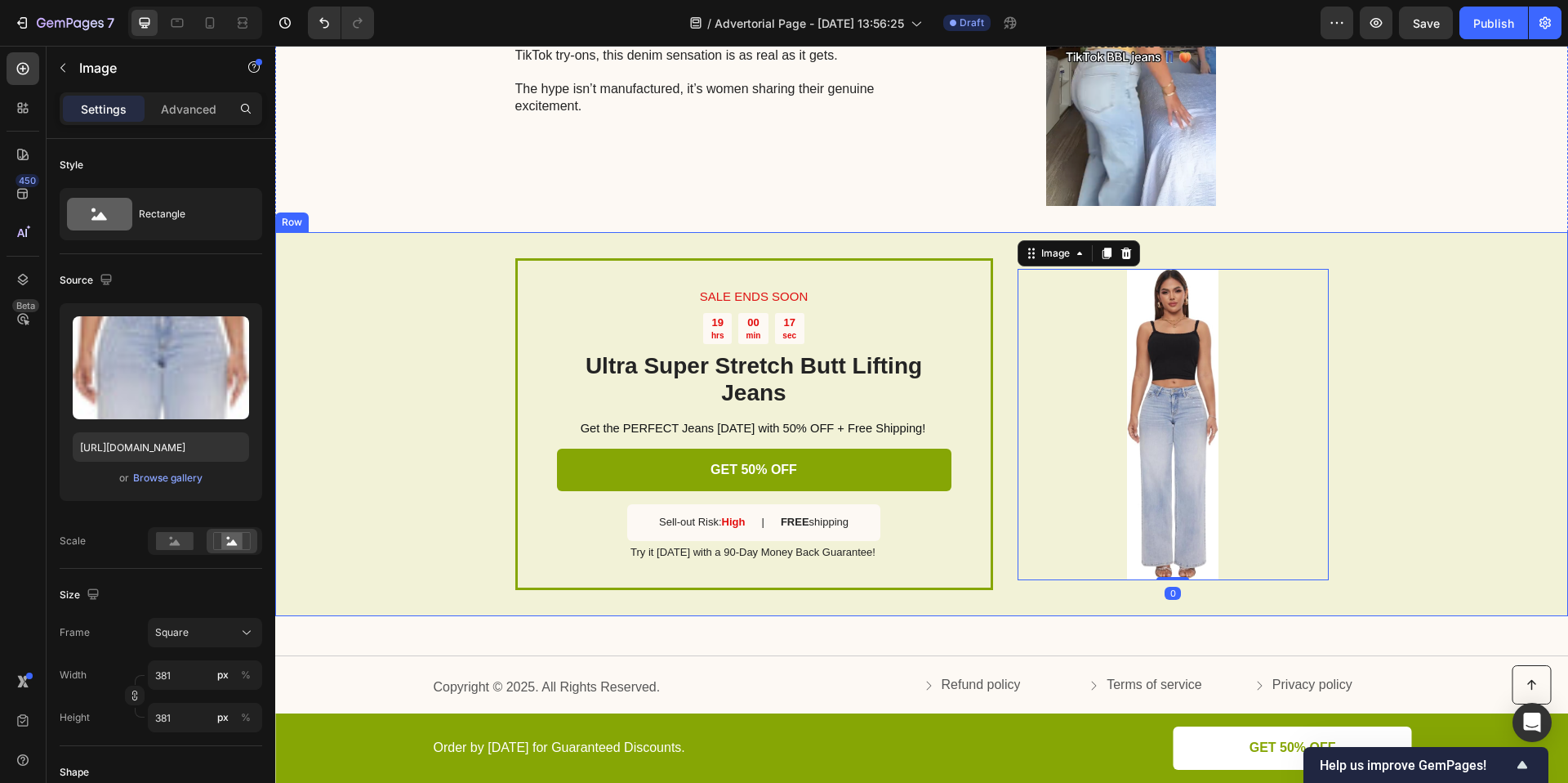
click at [1407, 331] on div "SALE ENDS SOON Text Block 19 hrs 00 min 17 sec Countdown Timer Ultra Super Stre…" at bounding box center [921, 424] width 1292 height 385
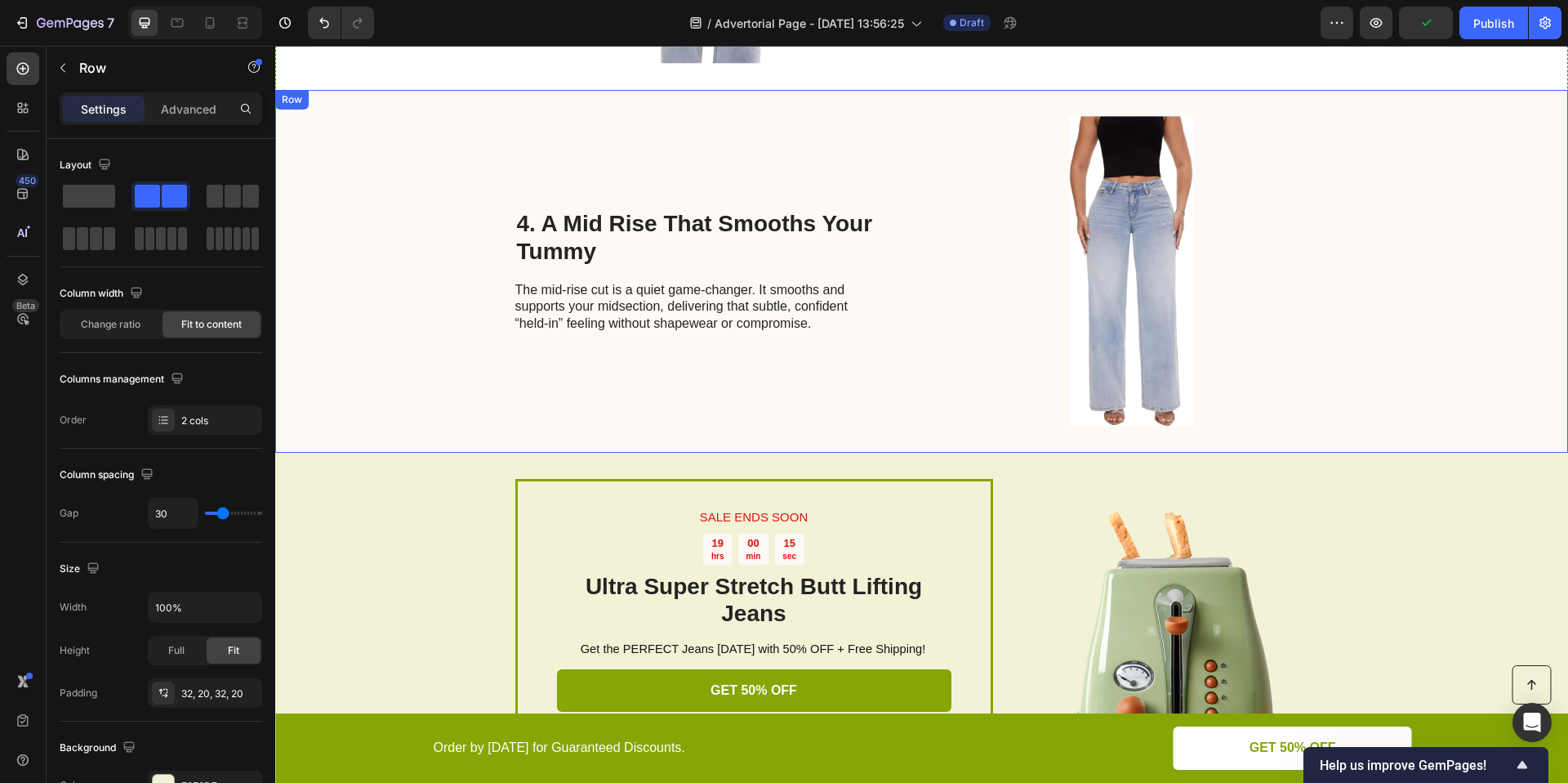
scroll to position [1284, 0]
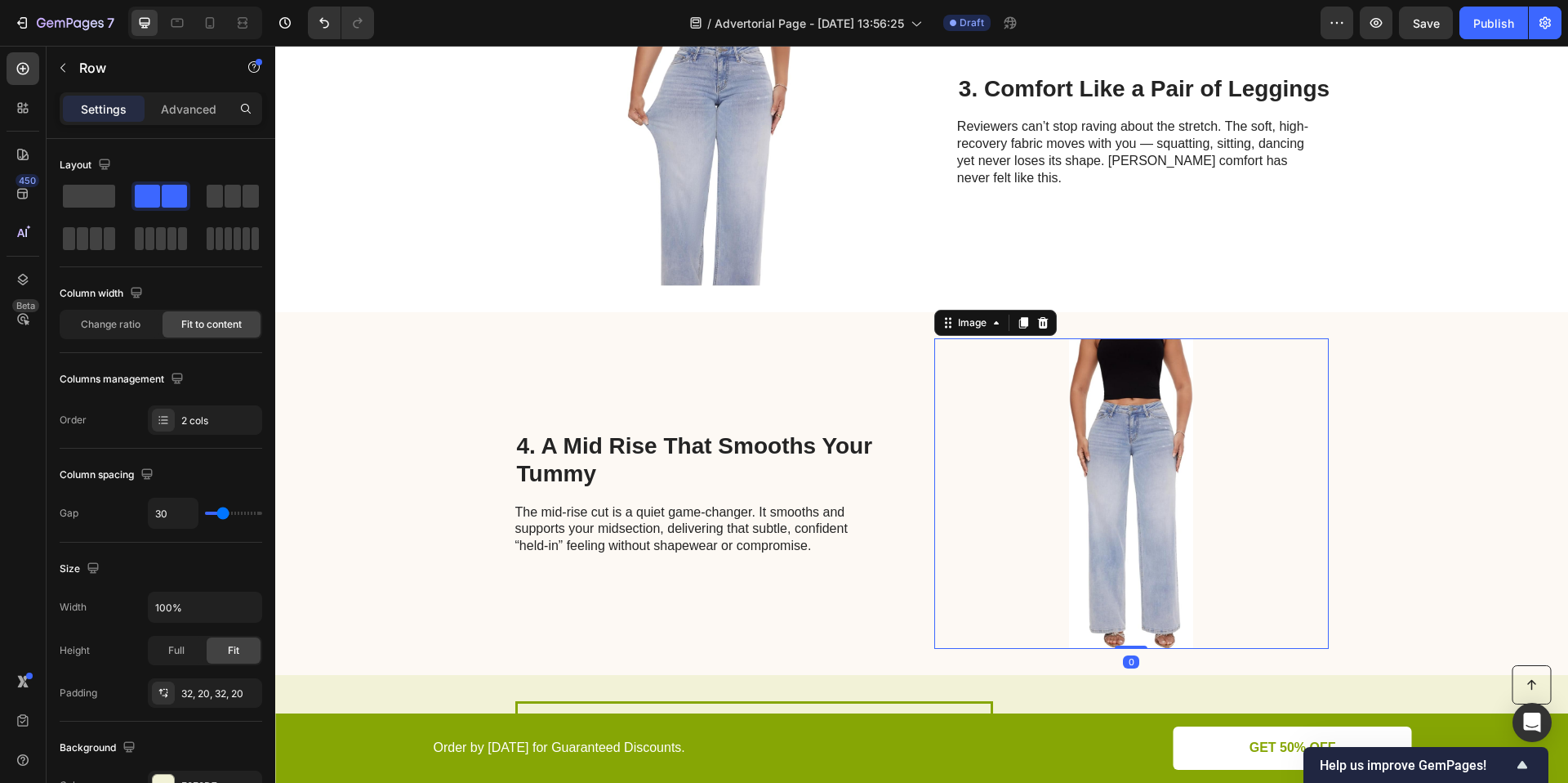
click at [1110, 475] on img at bounding box center [1131, 494] width 394 height 311
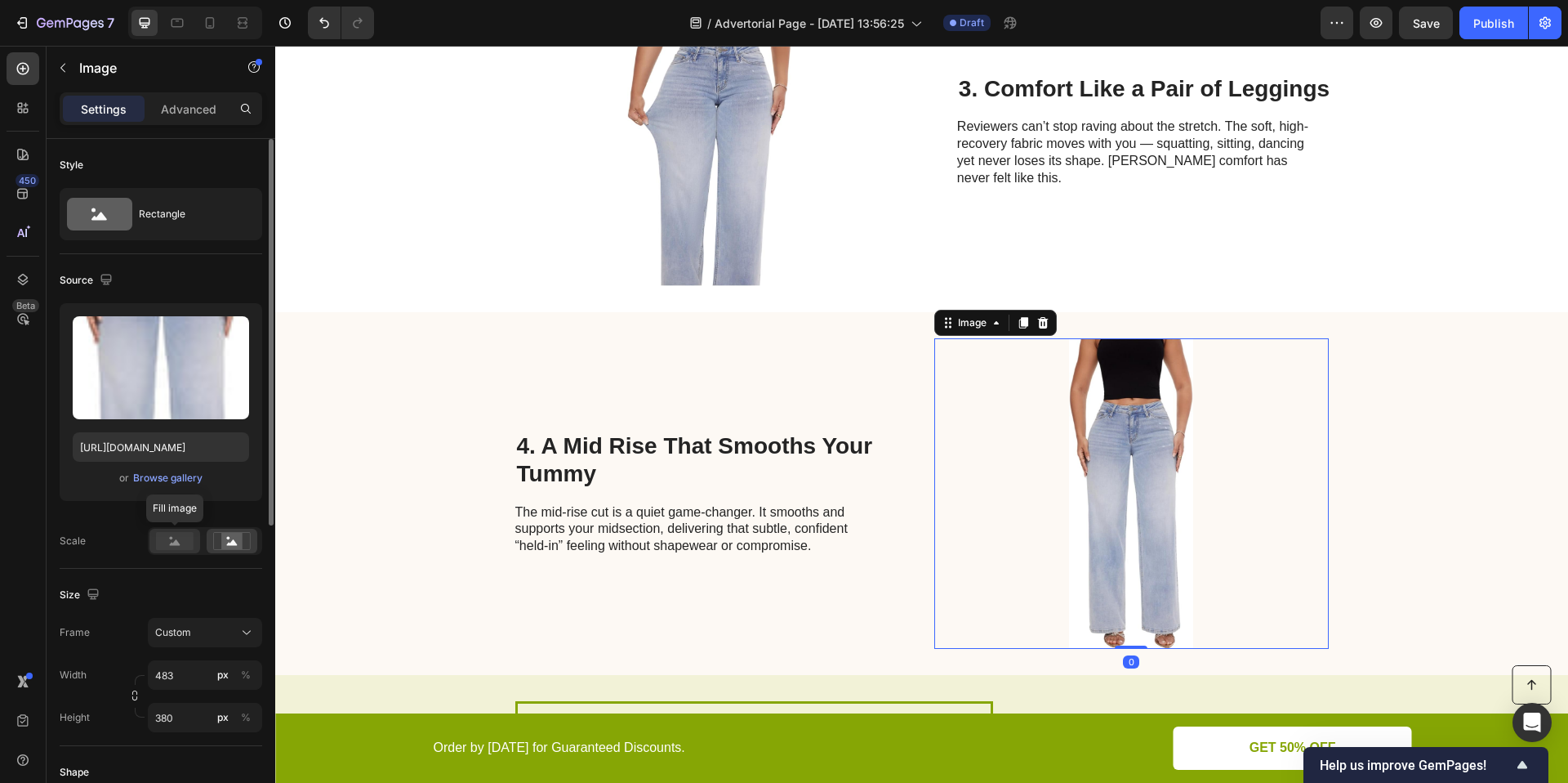
click at [183, 536] on rect at bounding box center [175, 541] width 38 height 18
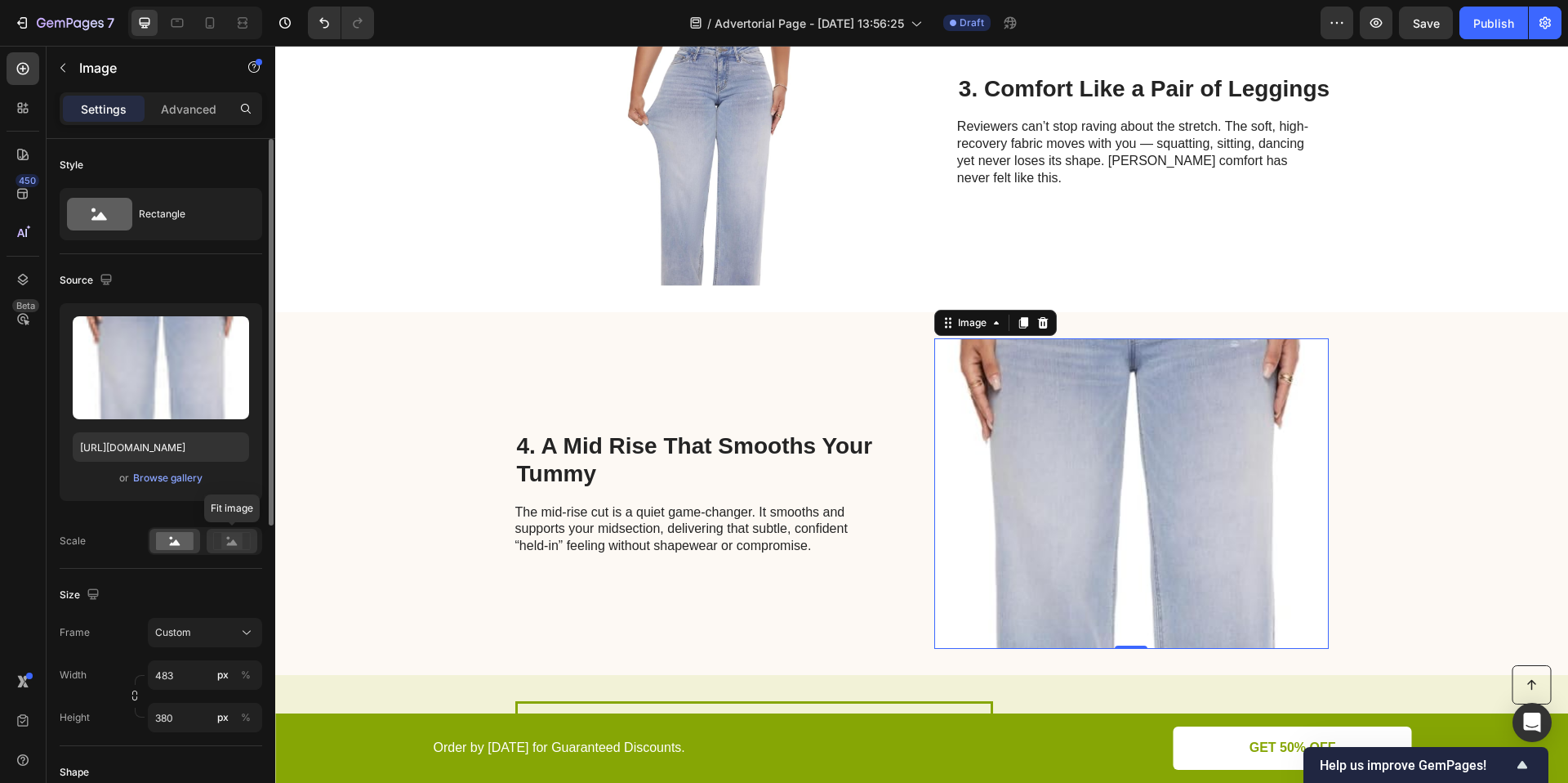
click at [249, 547] on icon at bounding box center [232, 541] width 38 height 18
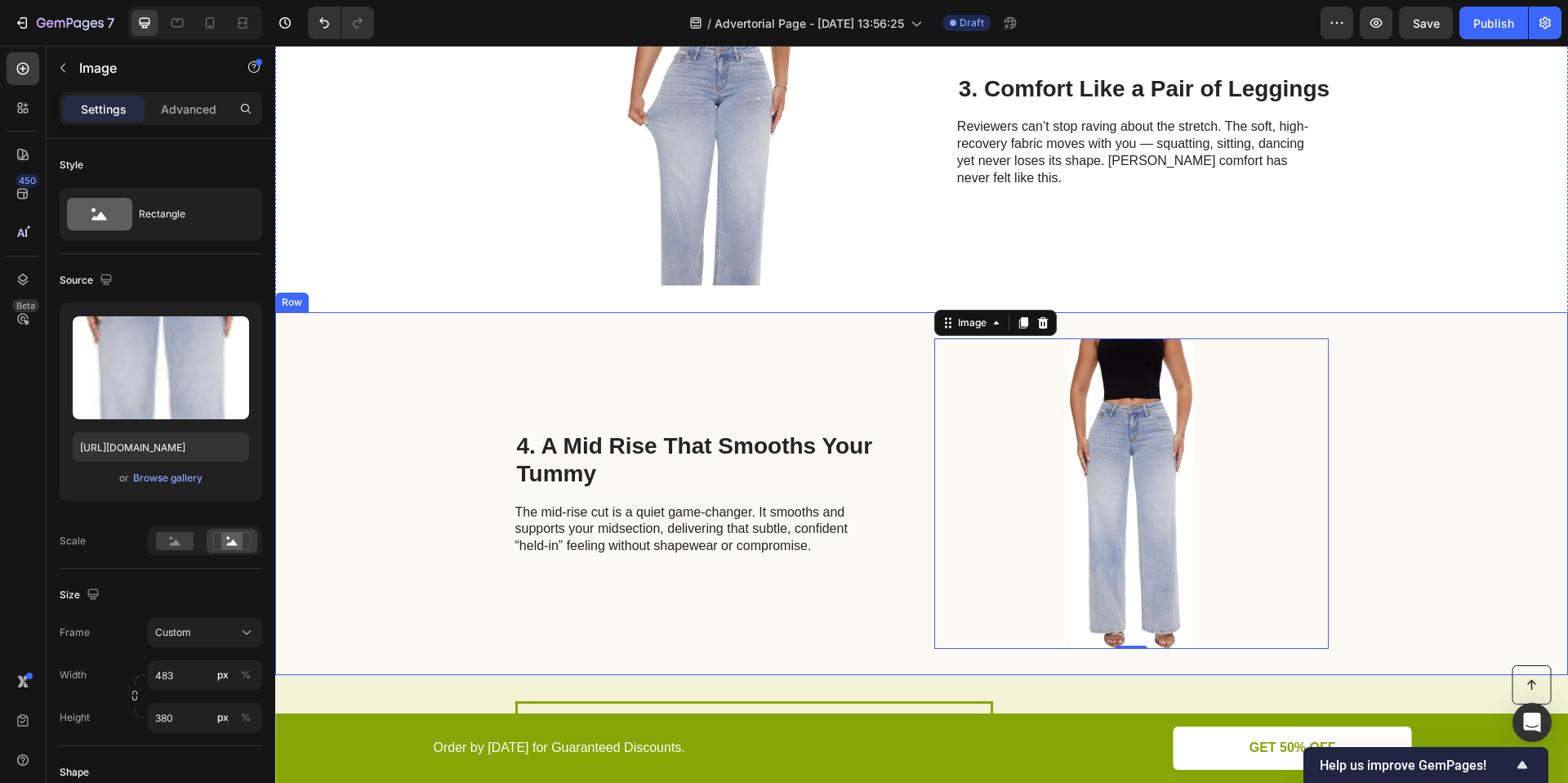
click at [1467, 362] on div "4. A Mid Rise That Smooths Your Tummy Heading The mid-rise cut is a quiet game-…" at bounding box center [921, 493] width 1292 height 363
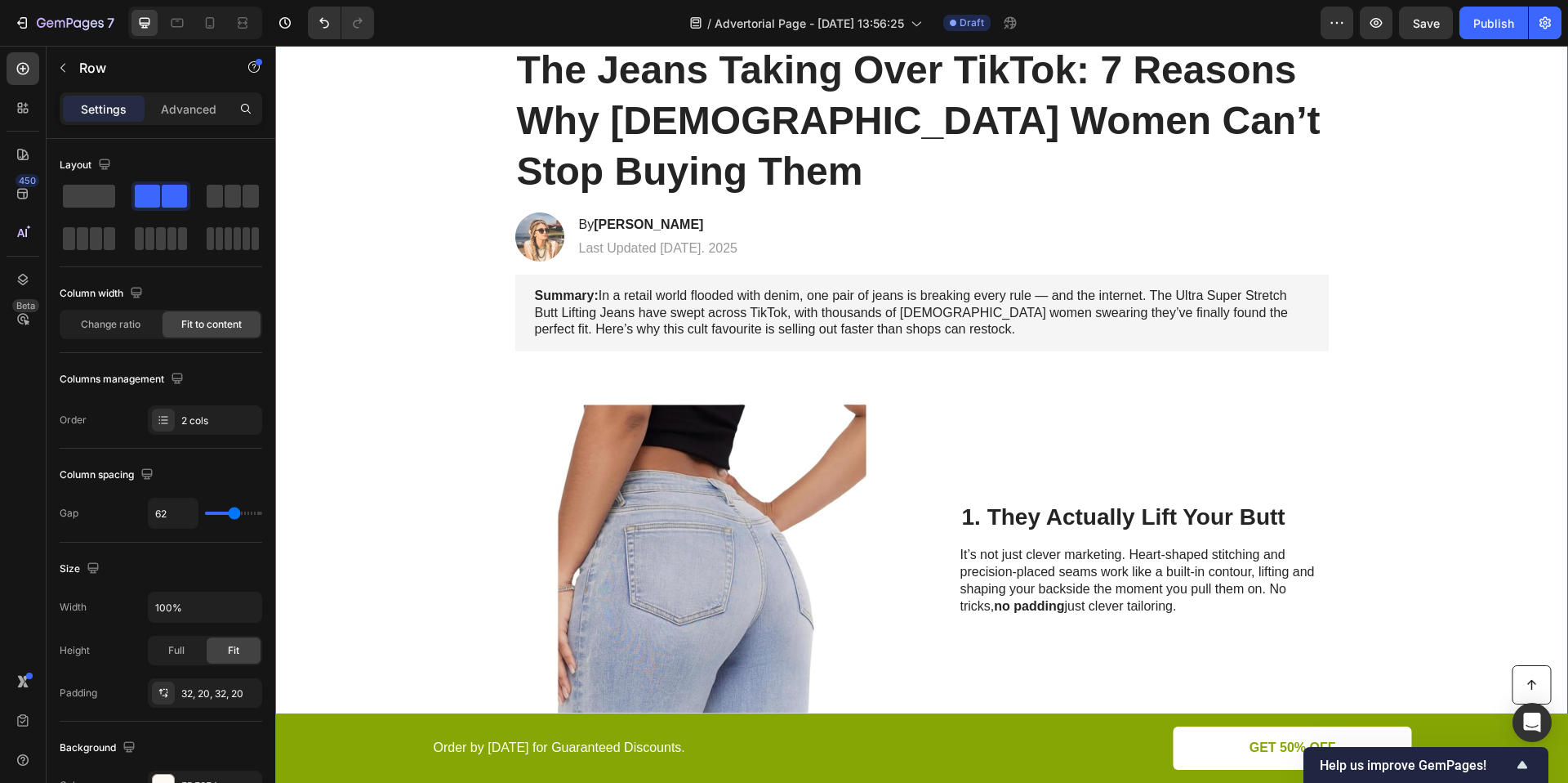
scroll to position [0, 0]
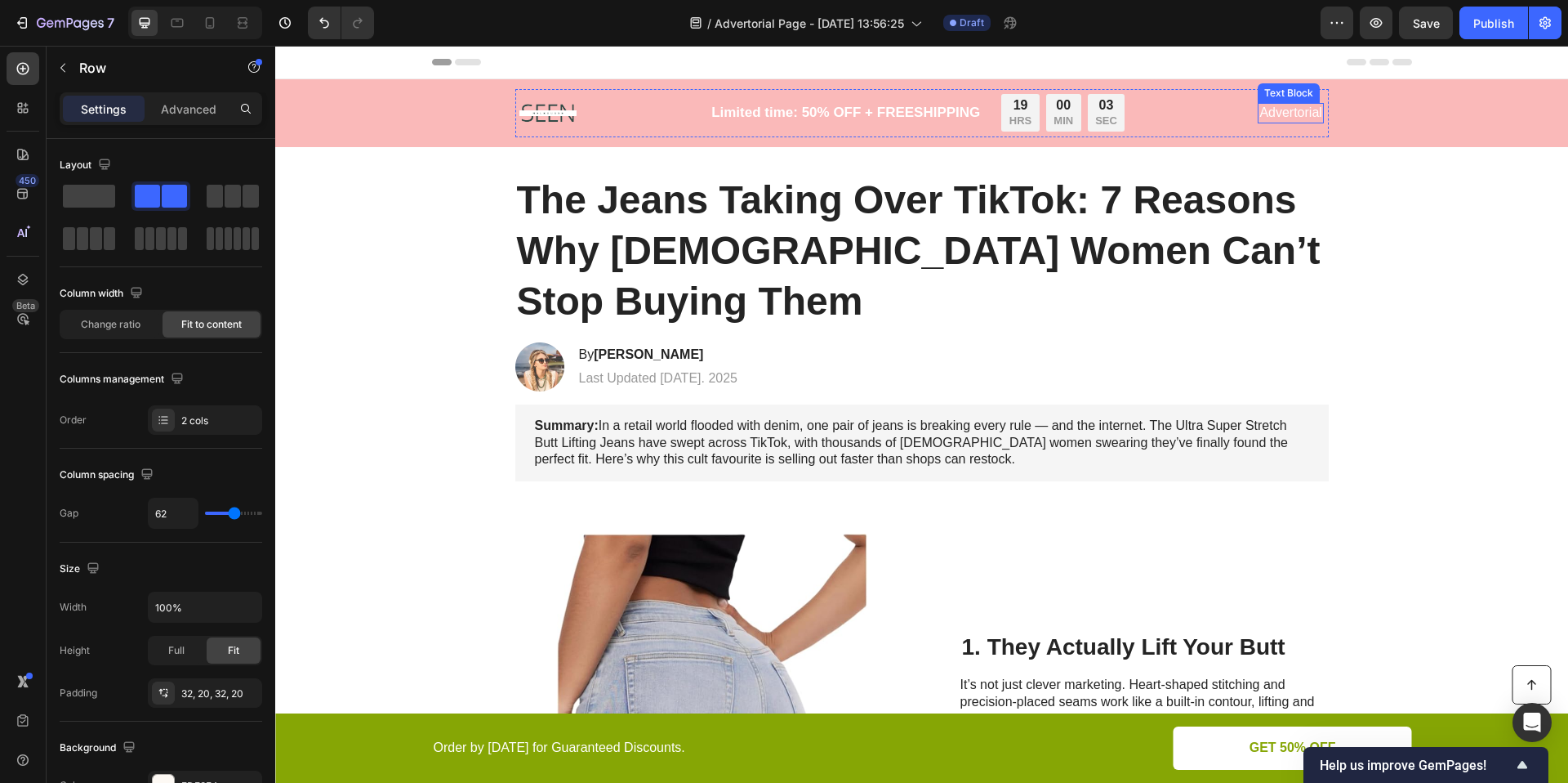
click at [1289, 108] on p "Advertorial" at bounding box center [1290, 113] width 62 height 17
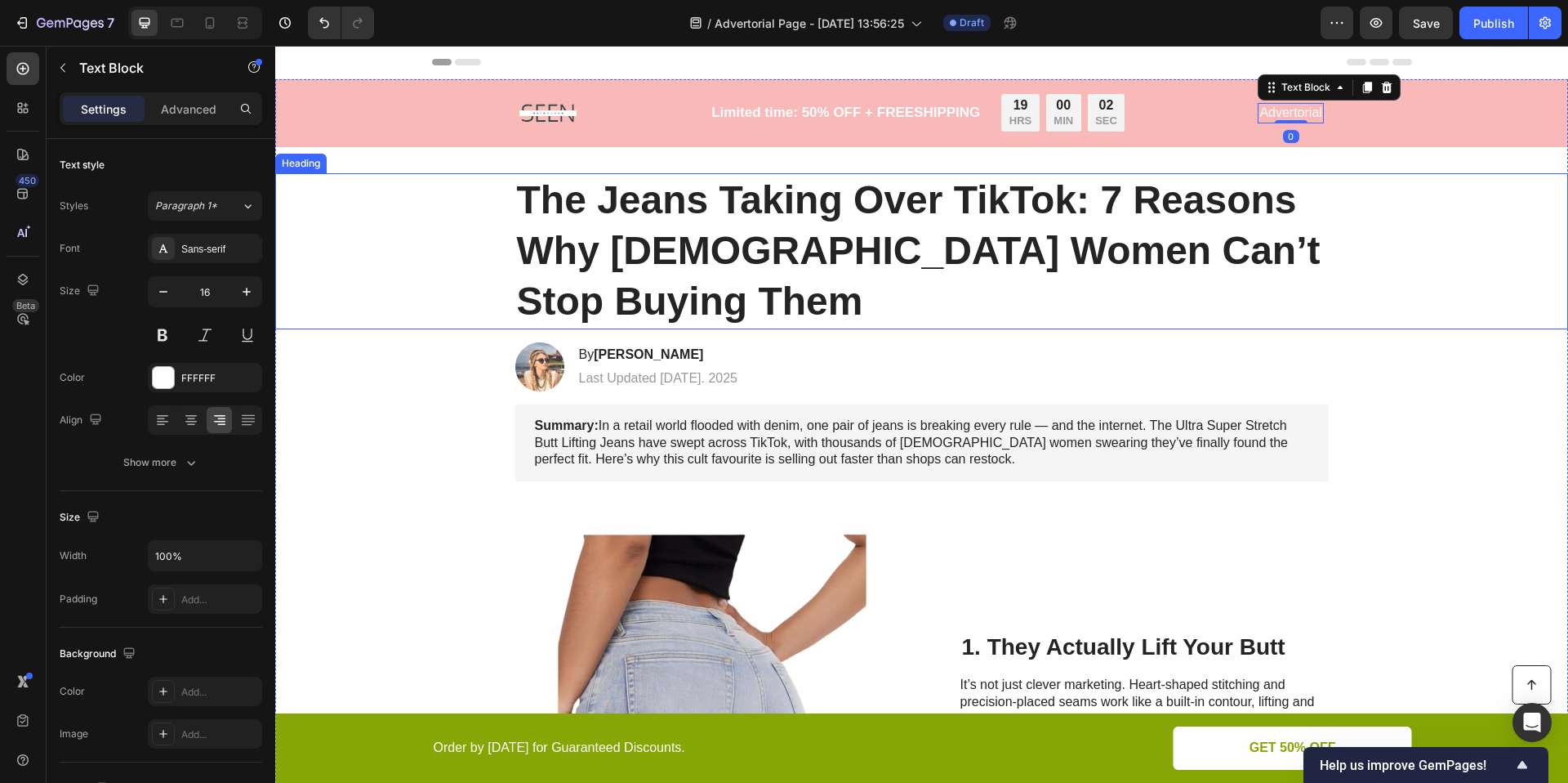
click at [1444, 273] on div "The Jeans Taking Over TikTok: 7 Reasons Why [DEMOGRAPHIC_DATA] Women Can’t Stop…" at bounding box center [922, 251] width 1260 height 156
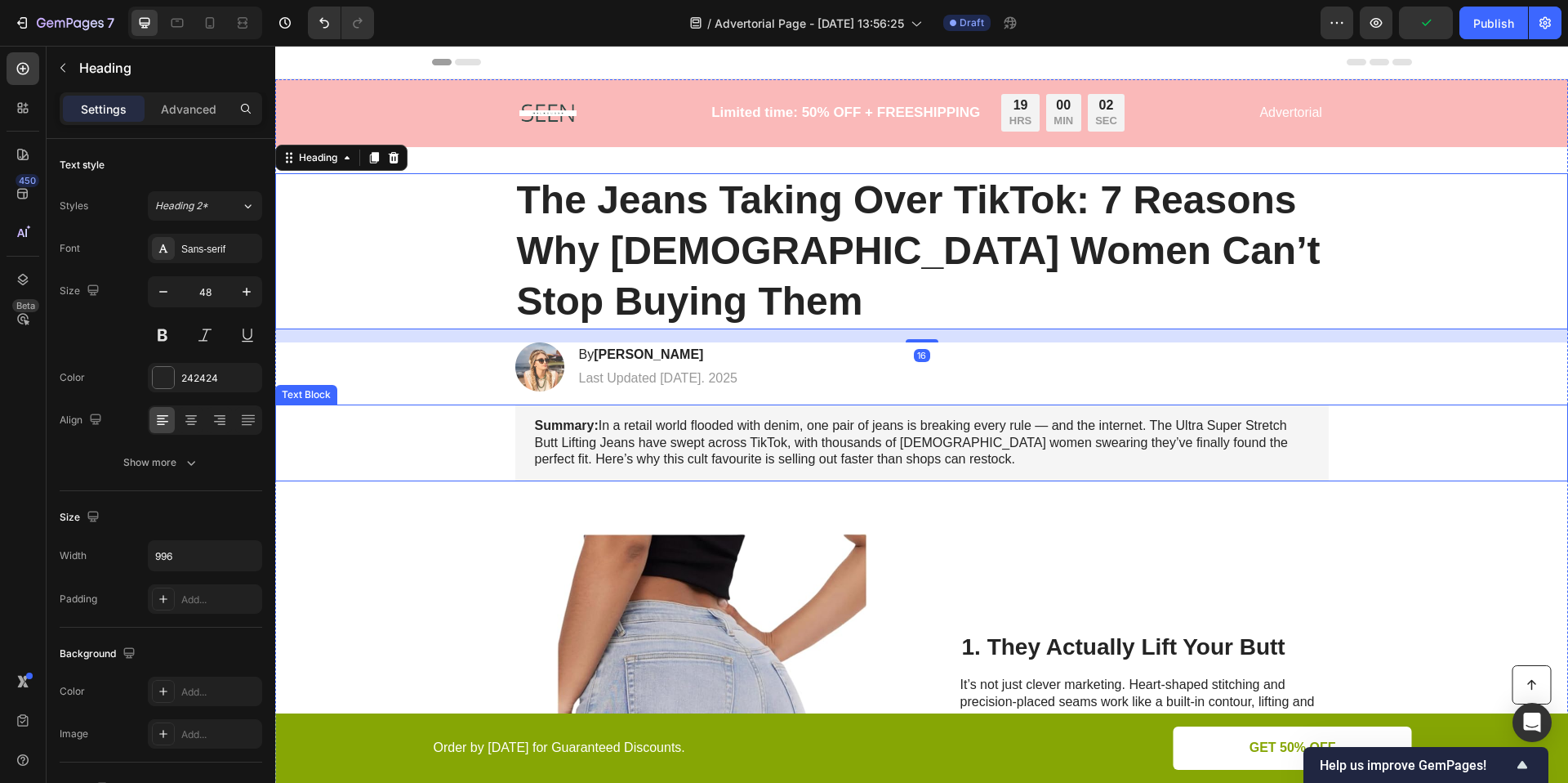
click at [1530, 423] on div "Summary: In a retail world flooded with denim, one pair of jeans is breaking ev…" at bounding box center [922, 442] width 1260 height 77
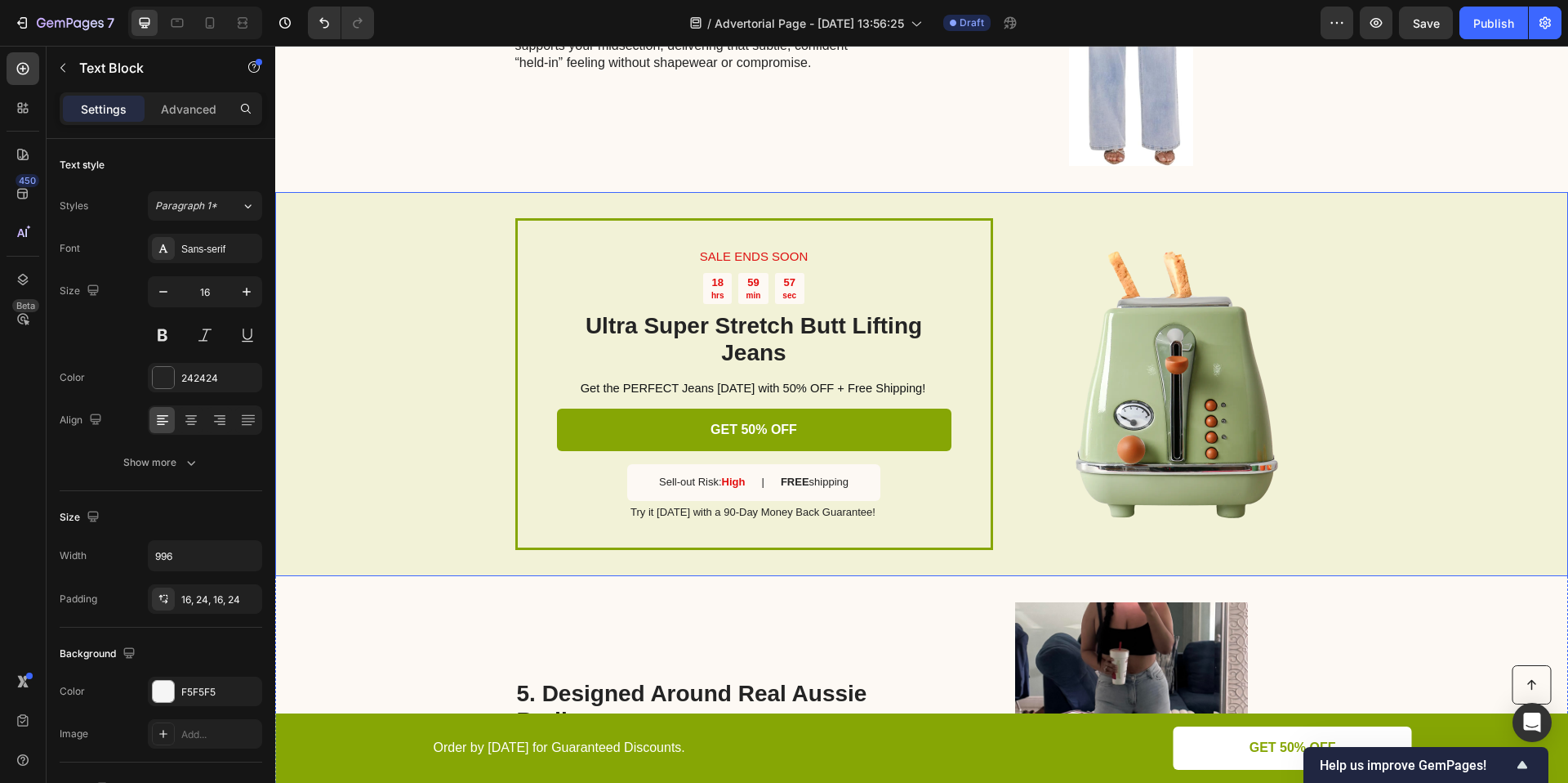
scroll to position [1793, 0]
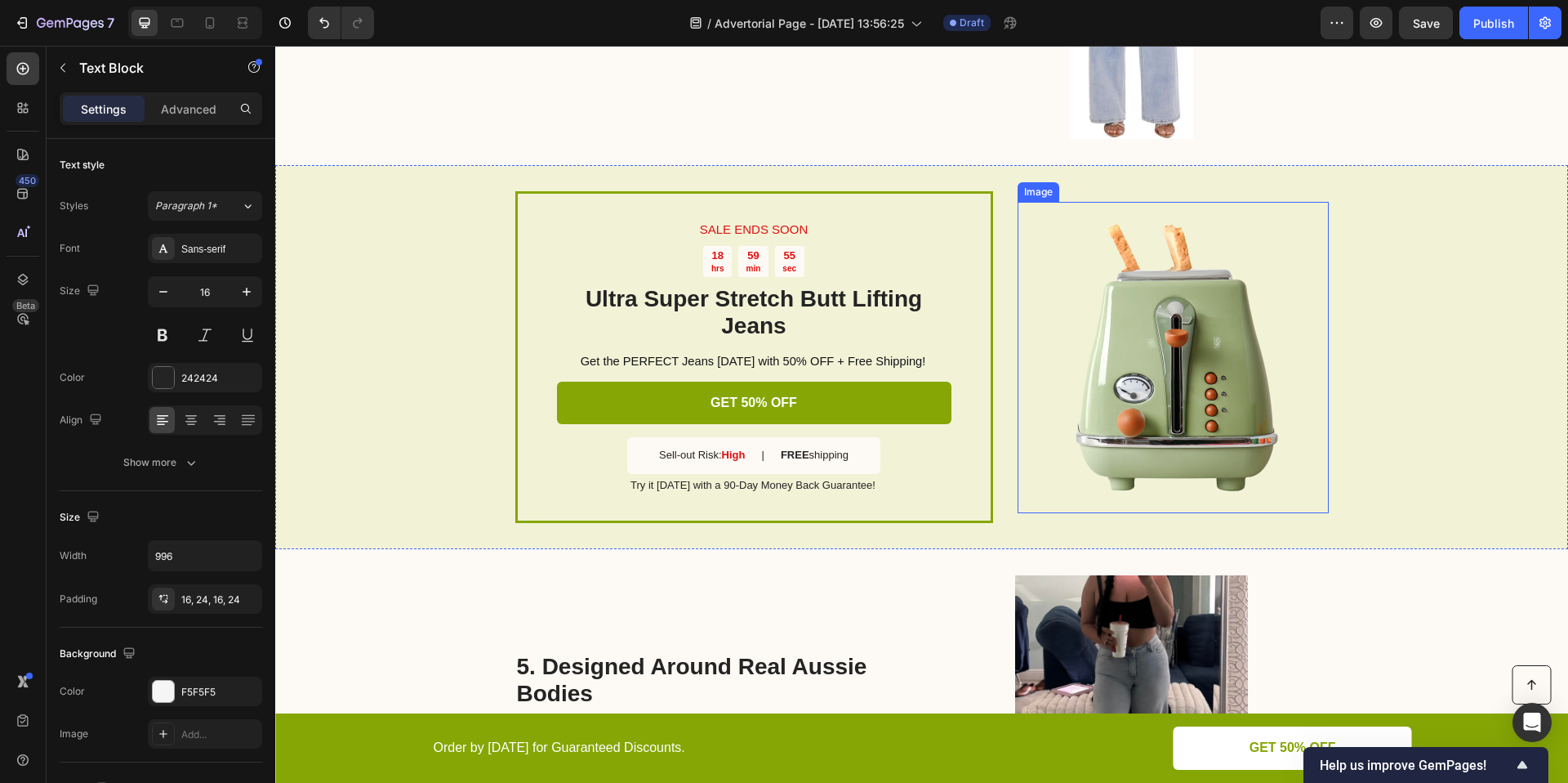
click at [1151, 373] on img at bounding box center [1173, 358] width 312 height 312
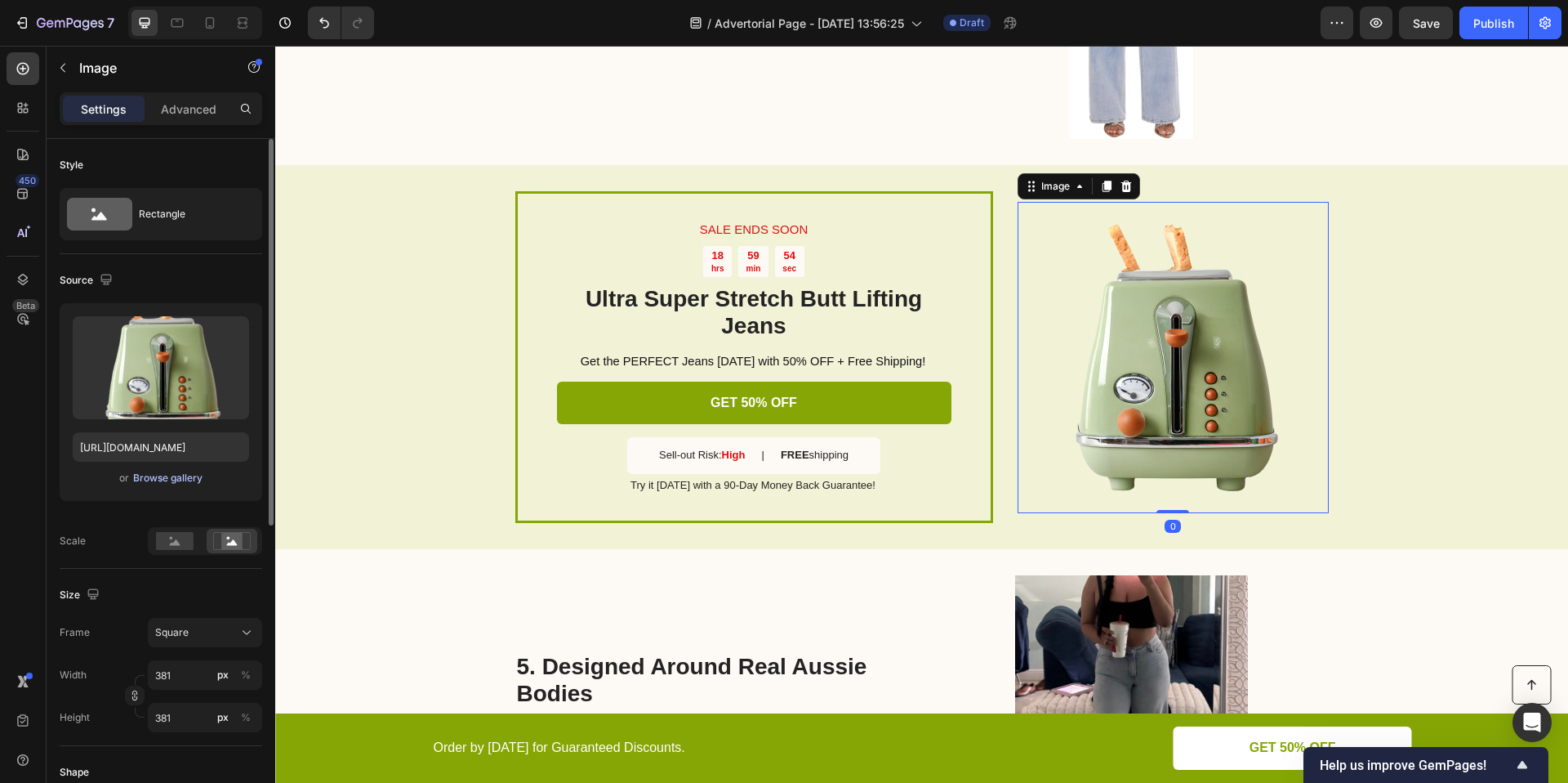
click at [170, 474] on div "Browse gallery" at bounding box center [168, 477] width 70 height 15
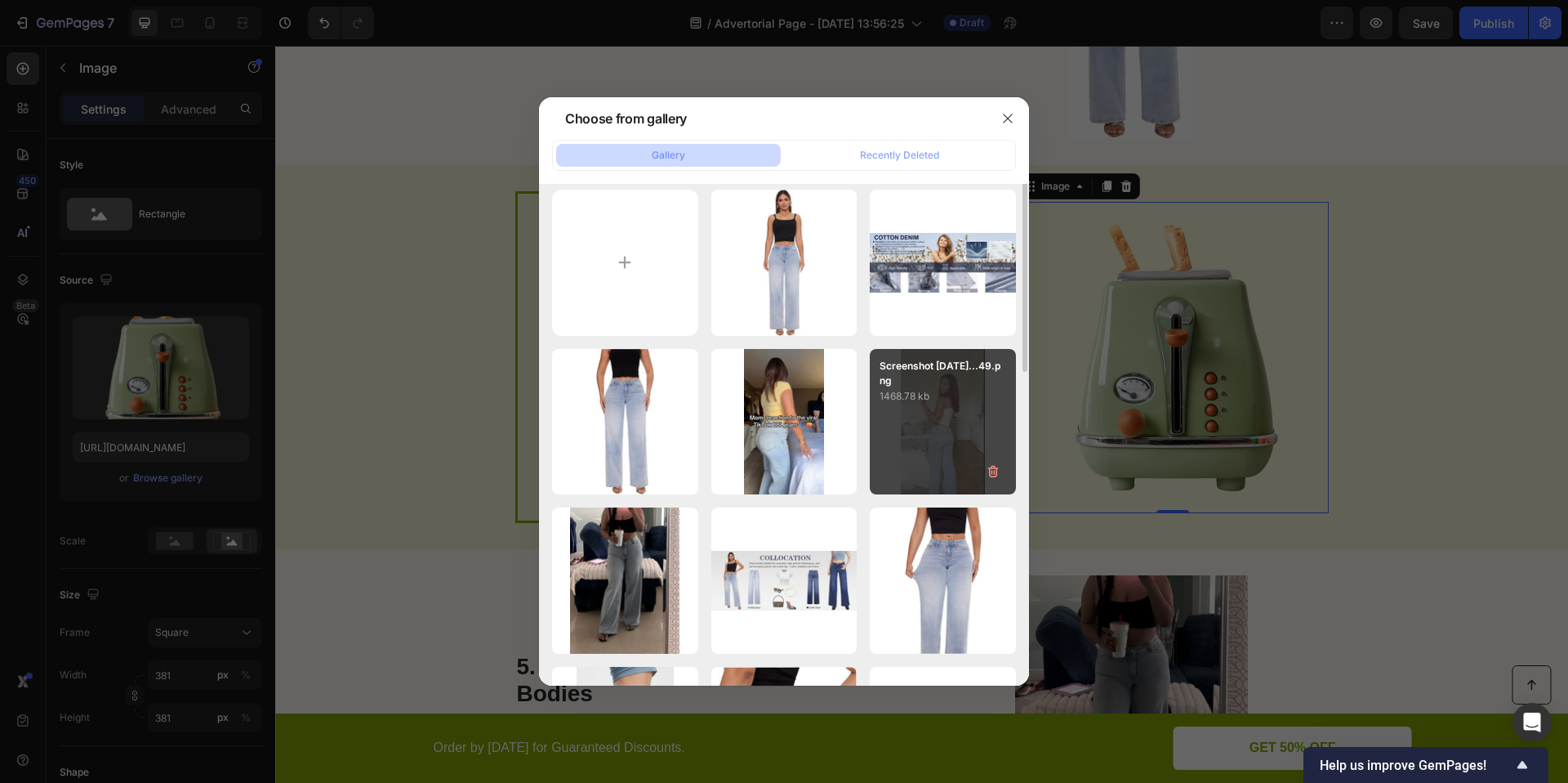
scroll to position [0, 0]
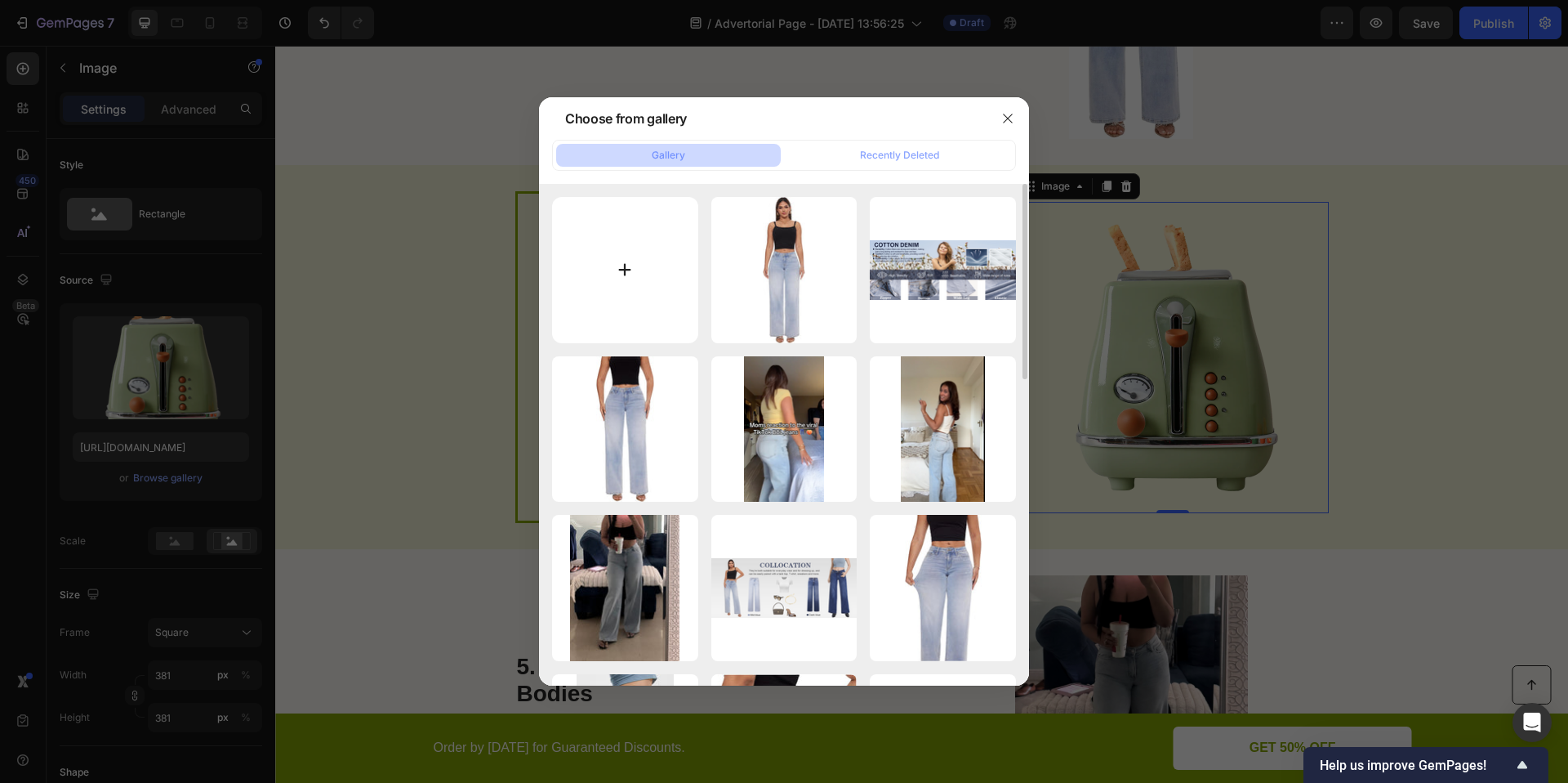
click at [572, 247] on input "file" at bounding box center [625, 270] width 146 height 146
type input "C:\fakepath\Screenshot 2025-09-26 at 15.28.02.png"
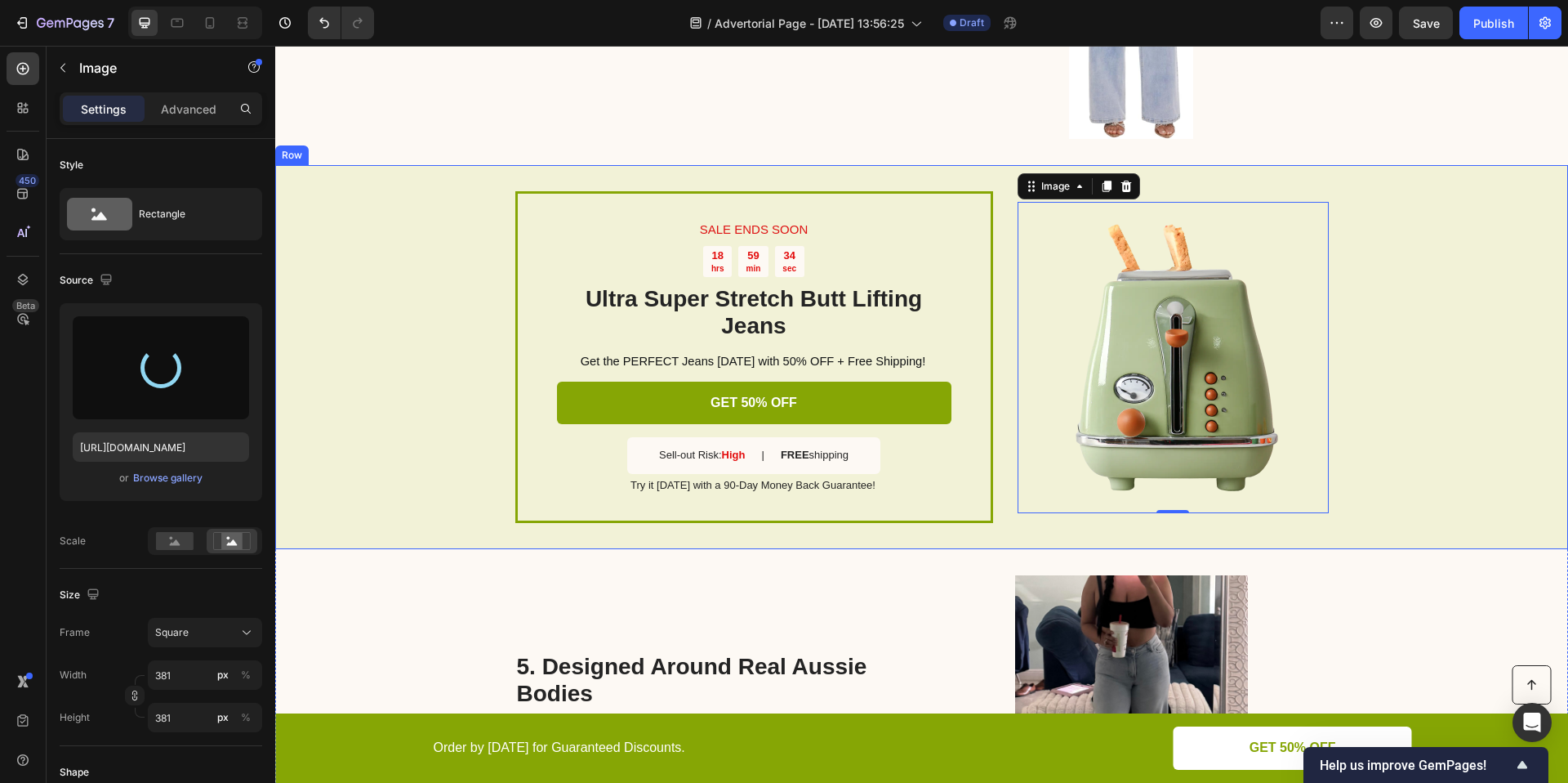
type input "https://cdn.shopify.com/s/files/1/0906/9972/7189/files/gempages_586125443808101…"
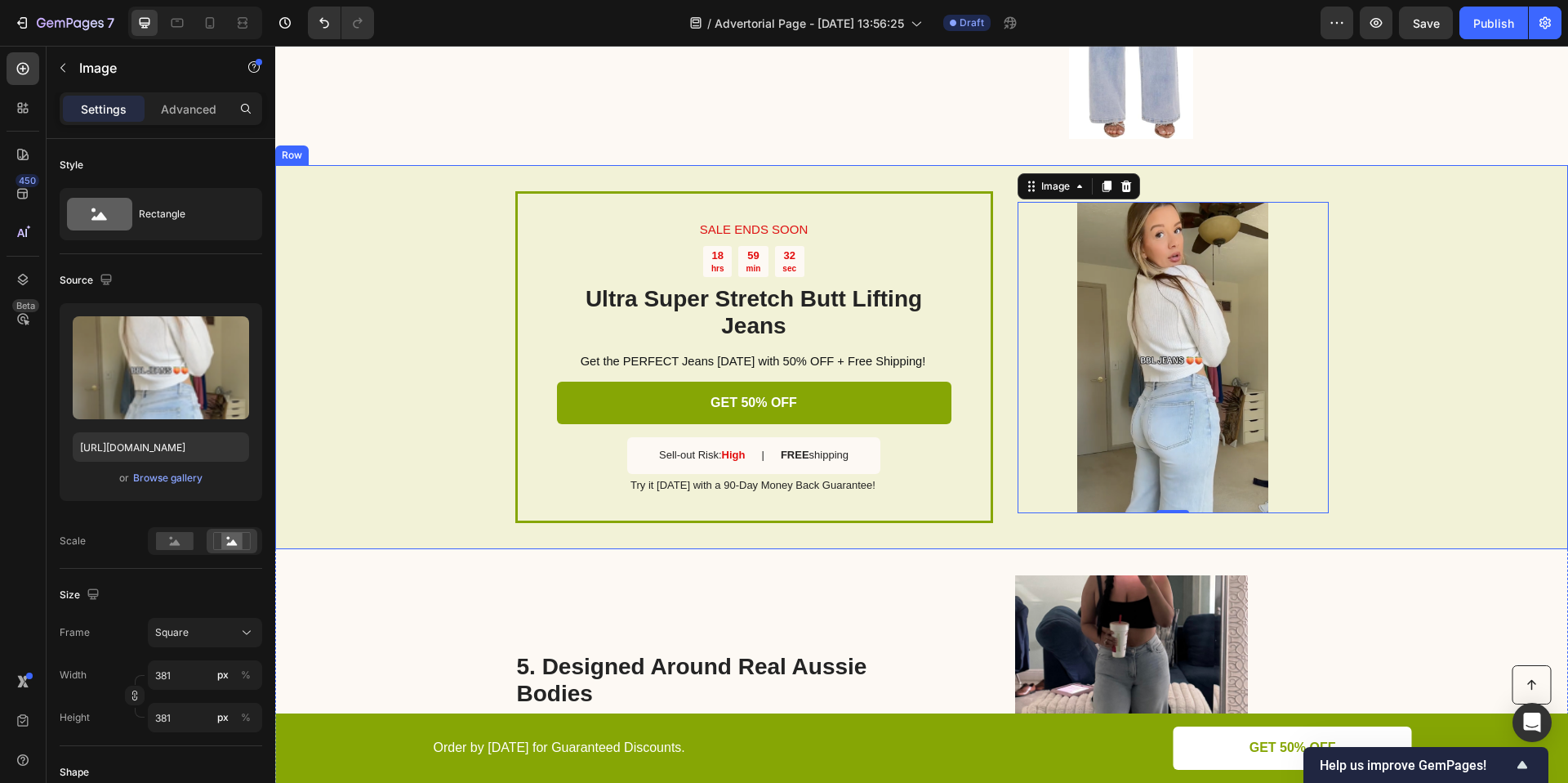
click at [1442, 463] on div "SALE ENDS SOON Text Block 18 hrs 59 min 32 sec Countdown Timer Ultra Super Stre…" at bounding box center [921, 358] width 1292 height 385
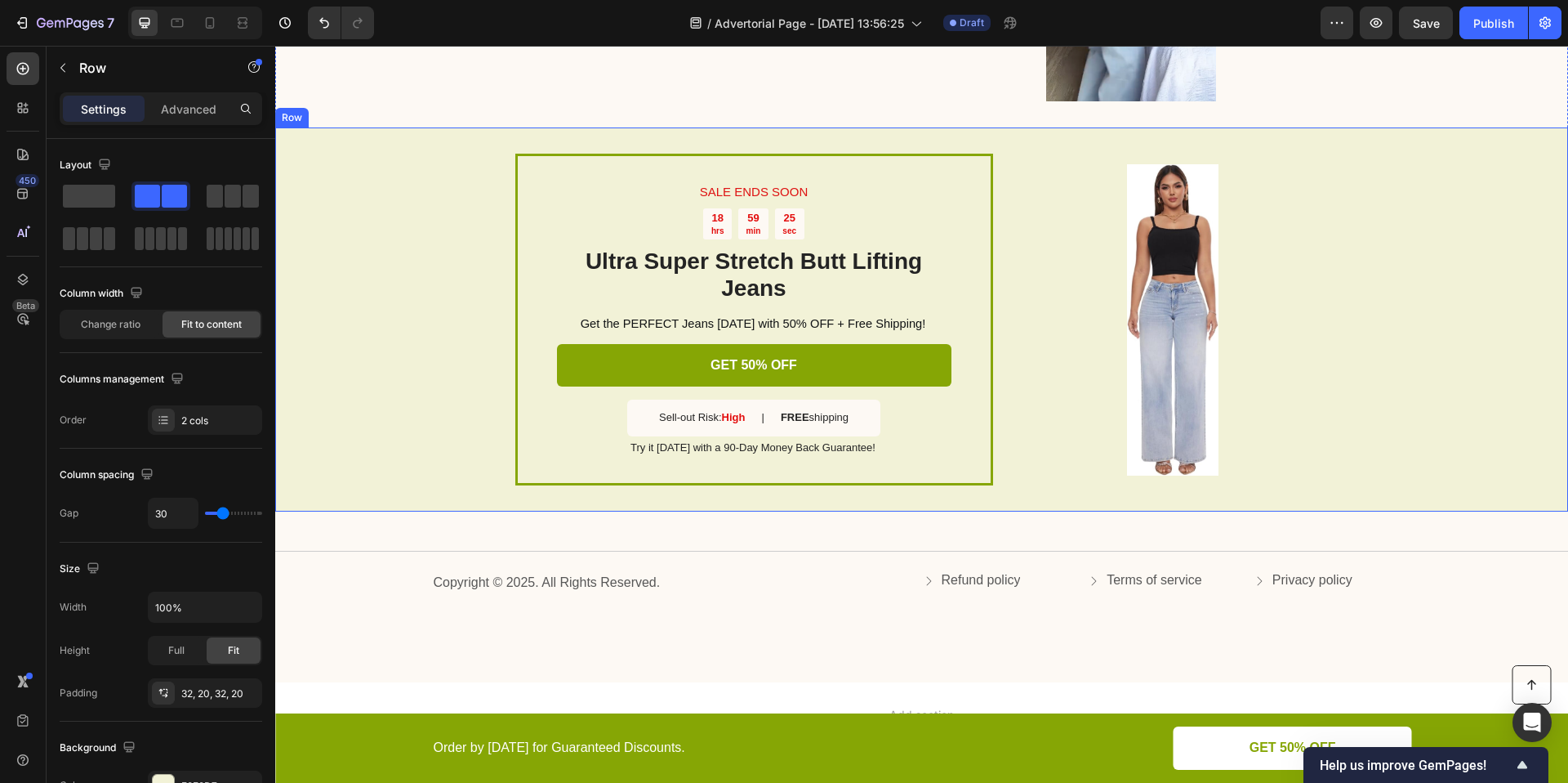
scroll to position [3310, 0]
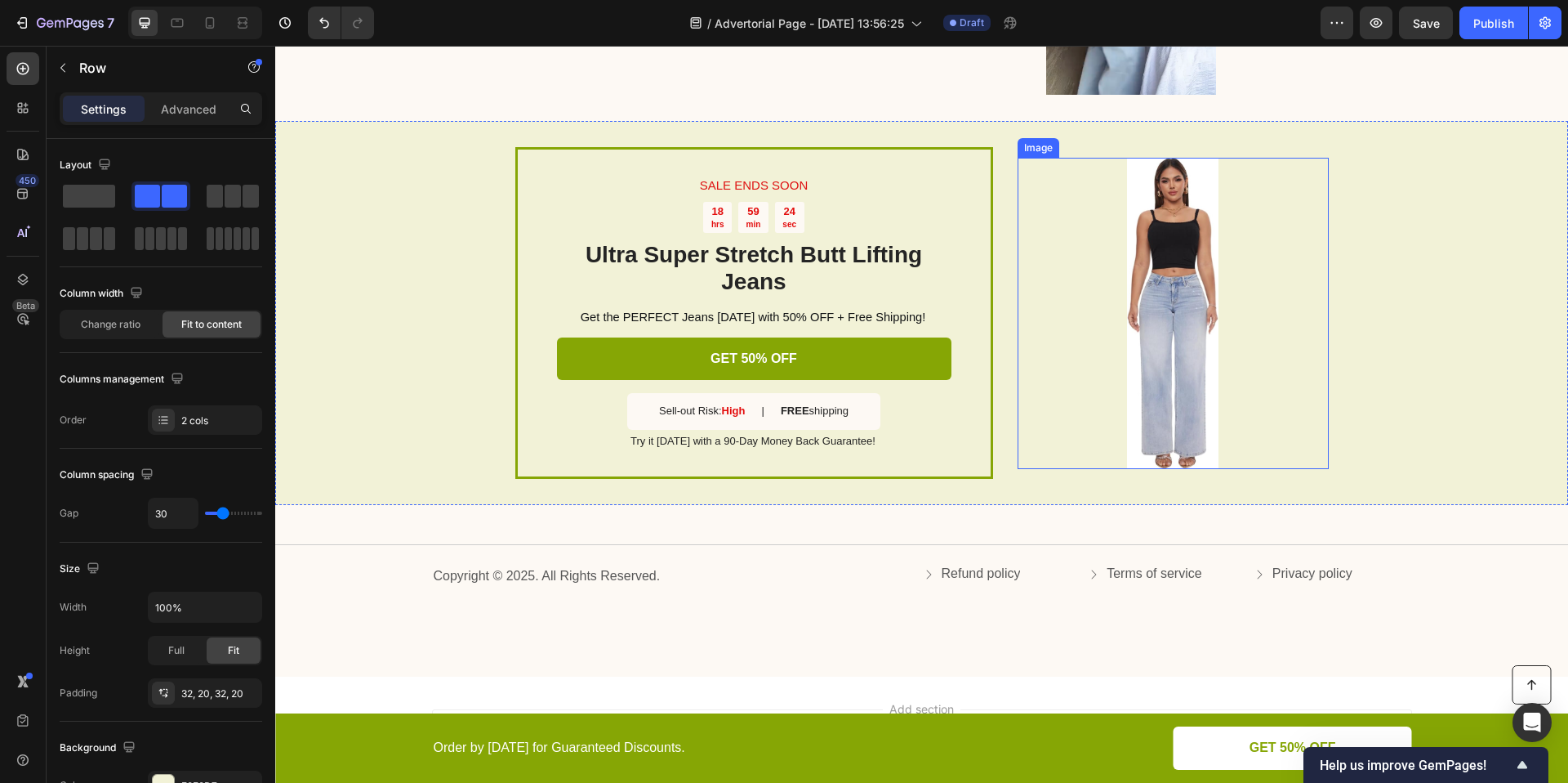
click at [1221, 385] on img at bounding box center [1173, 313] width 312 height 312
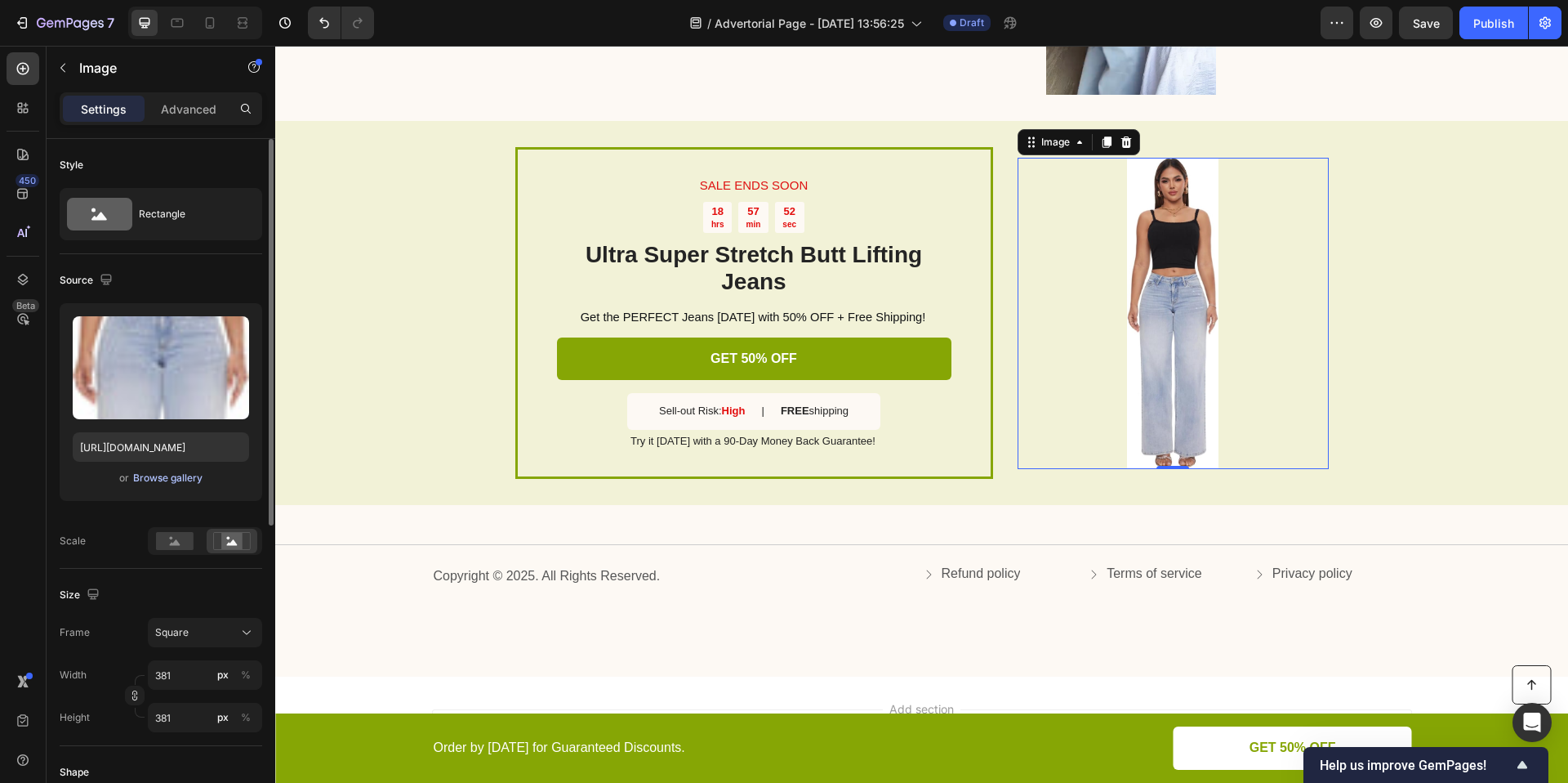
click at [172, 477] on div "Browse gallery" at bounding box center [168, 477] width 70 height 15
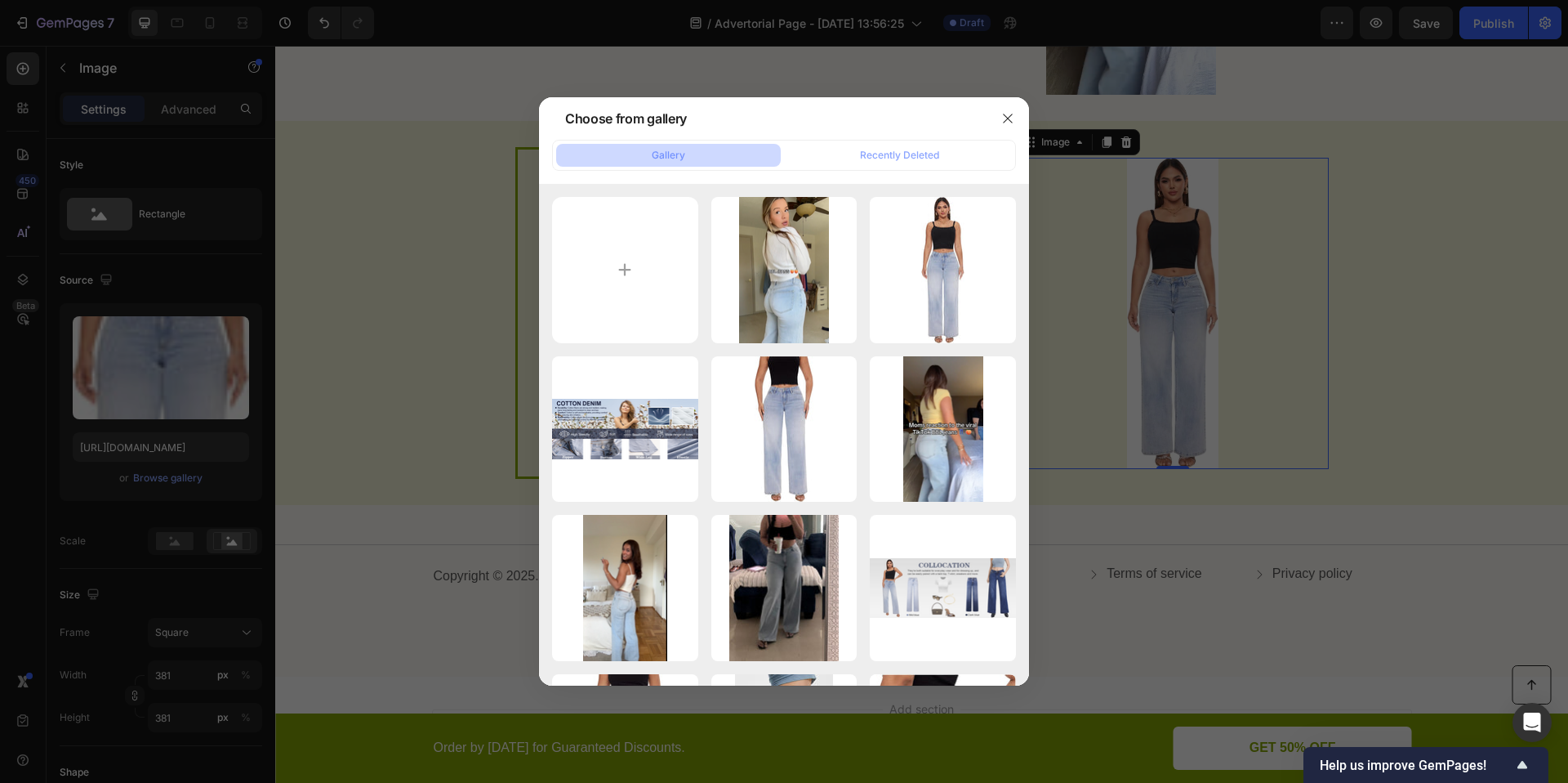
click at [1423, 616] on div at bounding box center [784, 392] width 1568 height 783
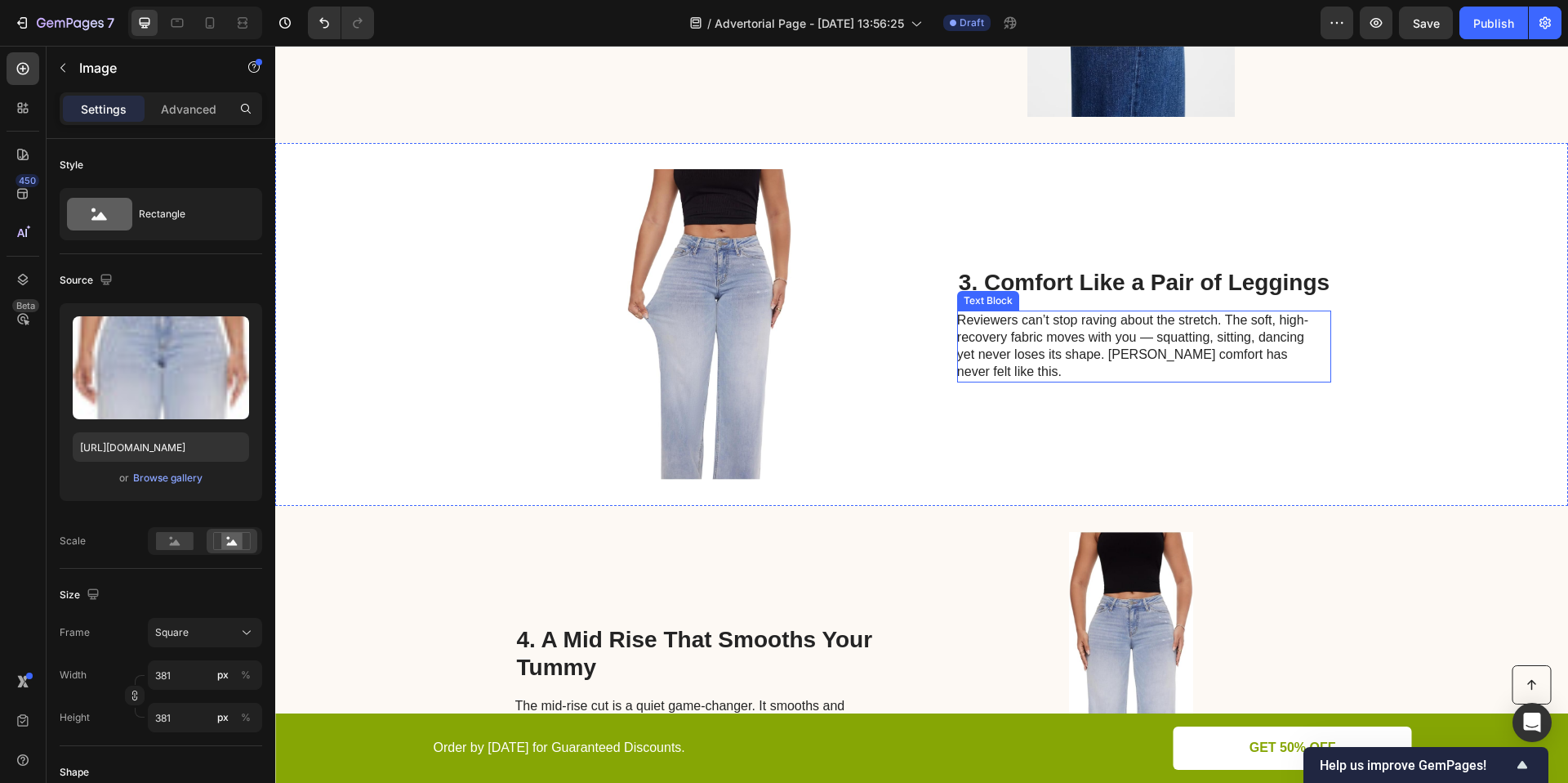
scroll to position [1062, 0]
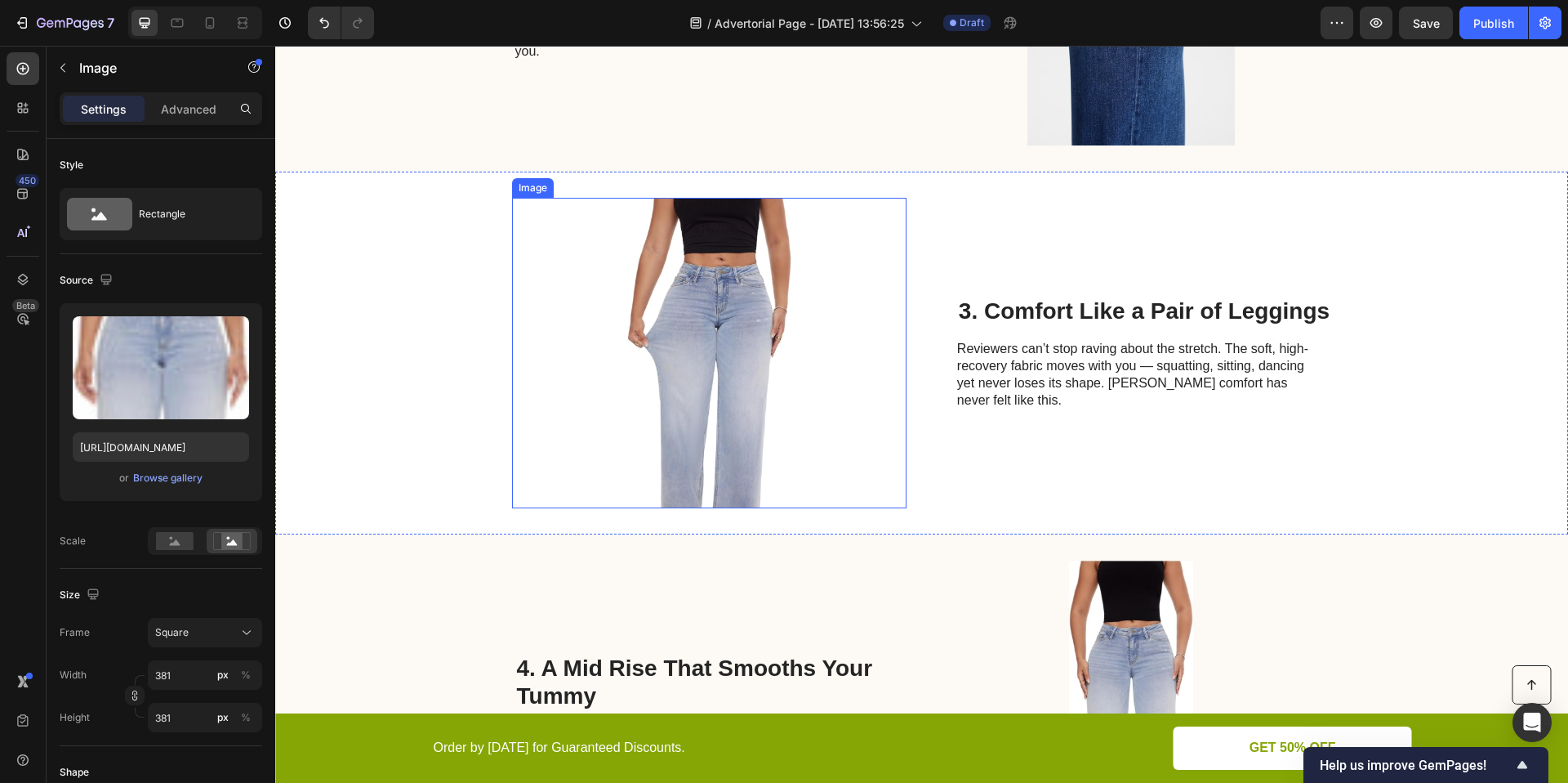
click at [752, 333] on img at bounding box center [709, 354] width 394 height 311
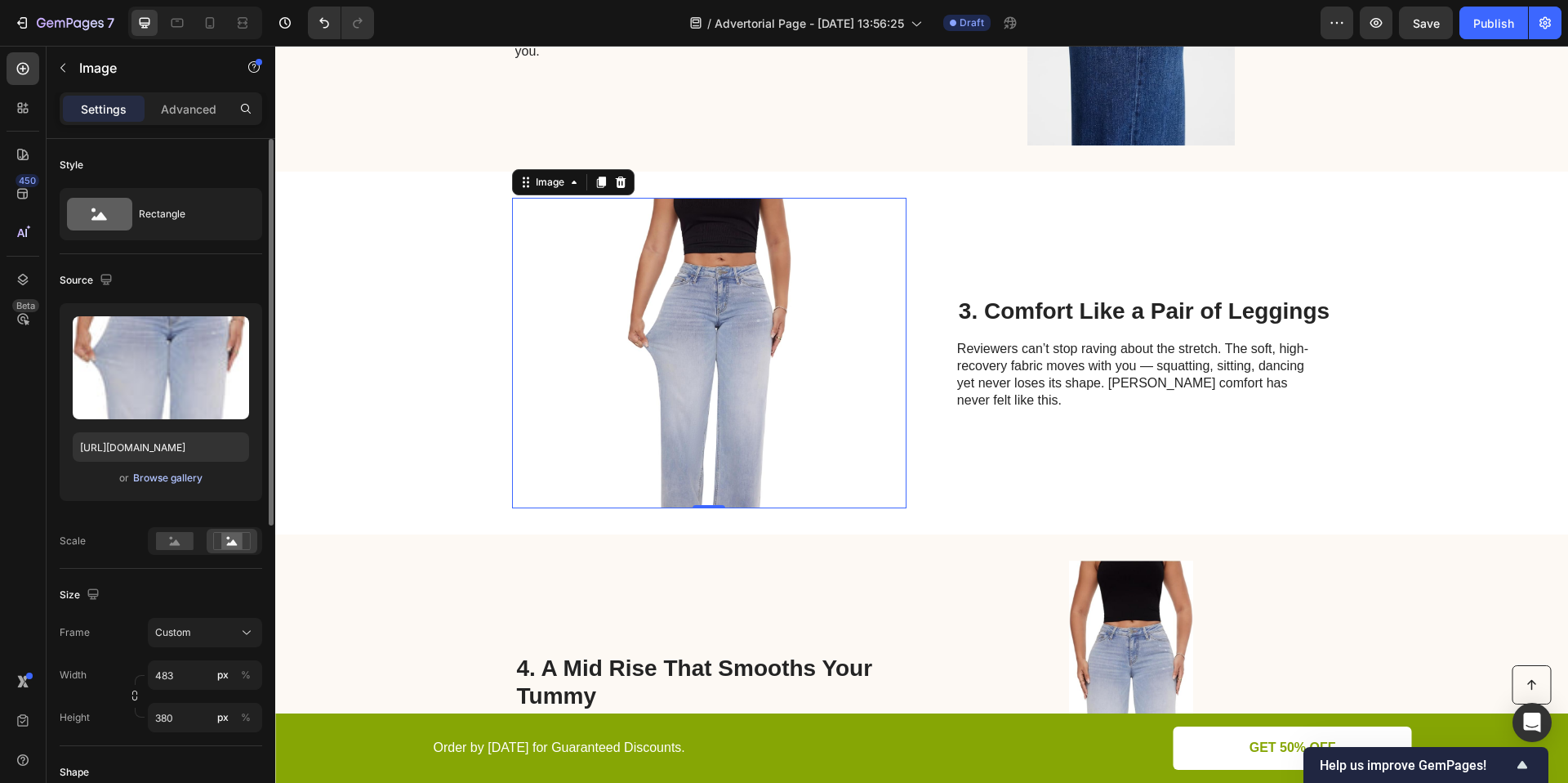
click at [184, 475] on div "Browse gallery" at bounding box center [168, 477] width 70 height 15
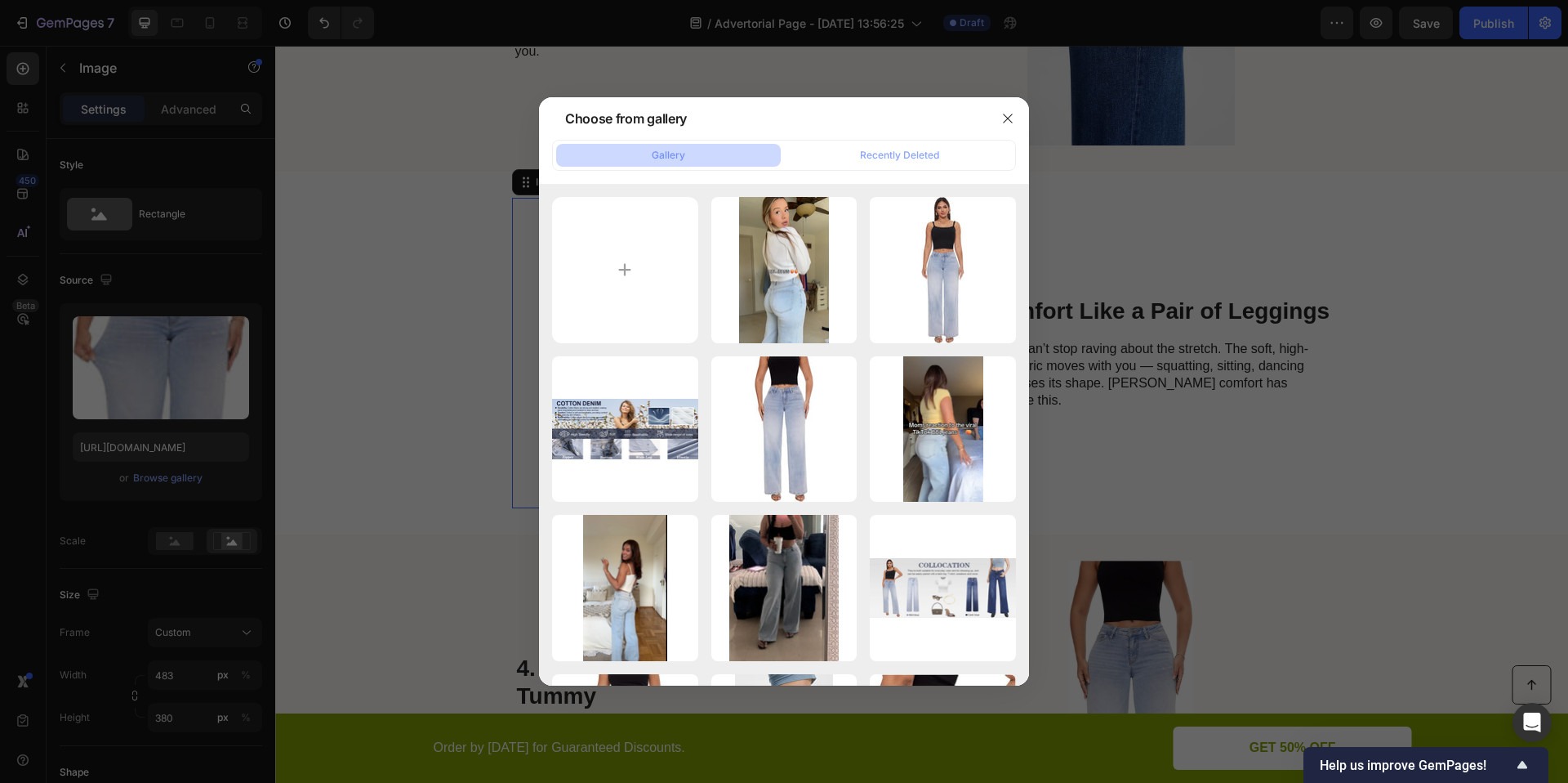
click at [634, 175] on div "Gallery Recently Deleted Screenshot 2025-09-26...02.png 1146.38 kb 51DWmj0+eIL.…" at bounding box center [784, 412] width 490 height 546
click at [635, 230] on input "file" at bounding box center [625, 270] width 146 height 146
type input "C:\fakepath\Screenshot 2025-09-26 at 15.33.57.png"
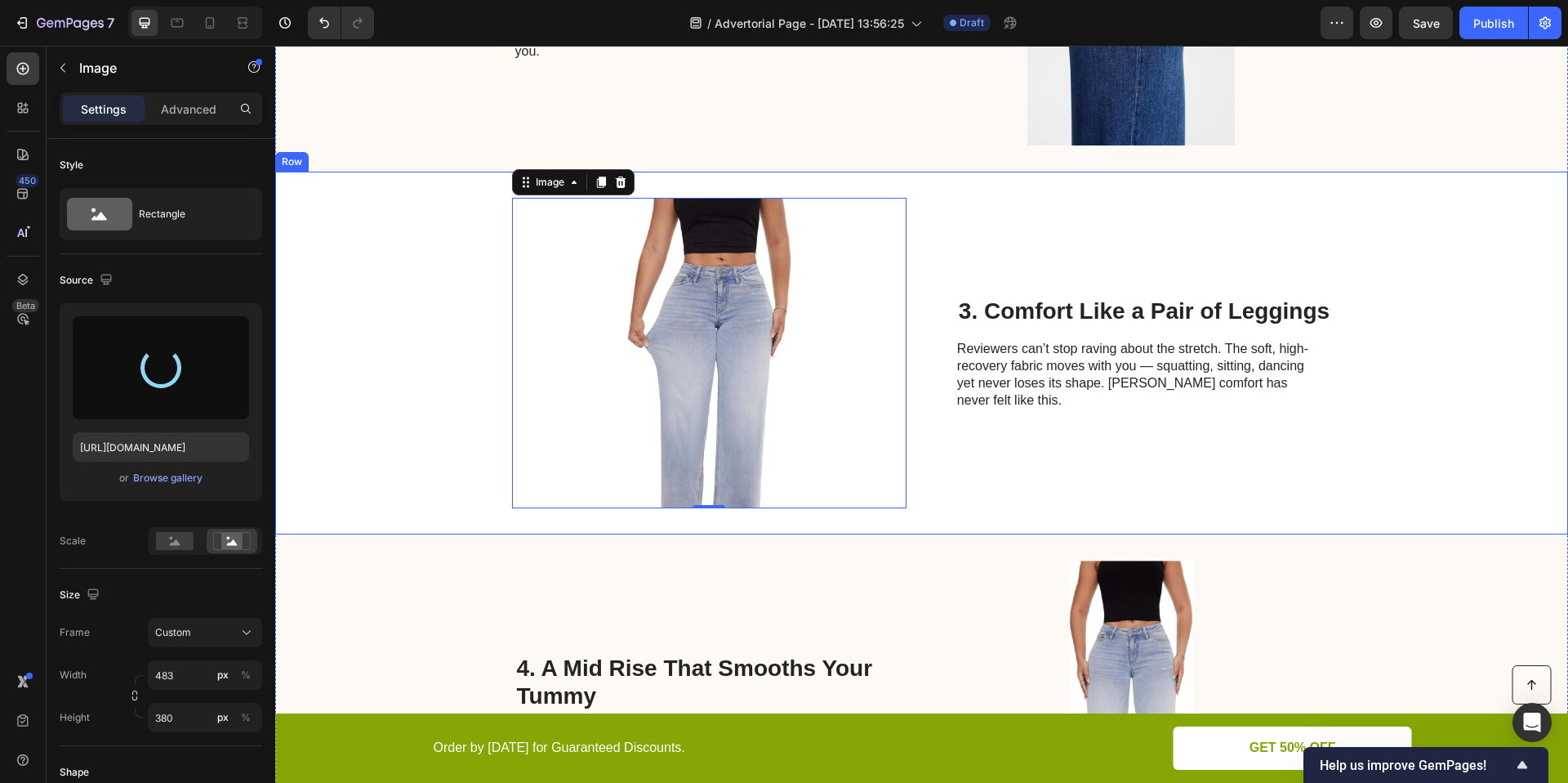
type input "https://cdn.shopify.com/s/files/1/0906/9972/7189/files/gempages_586125443808101…"
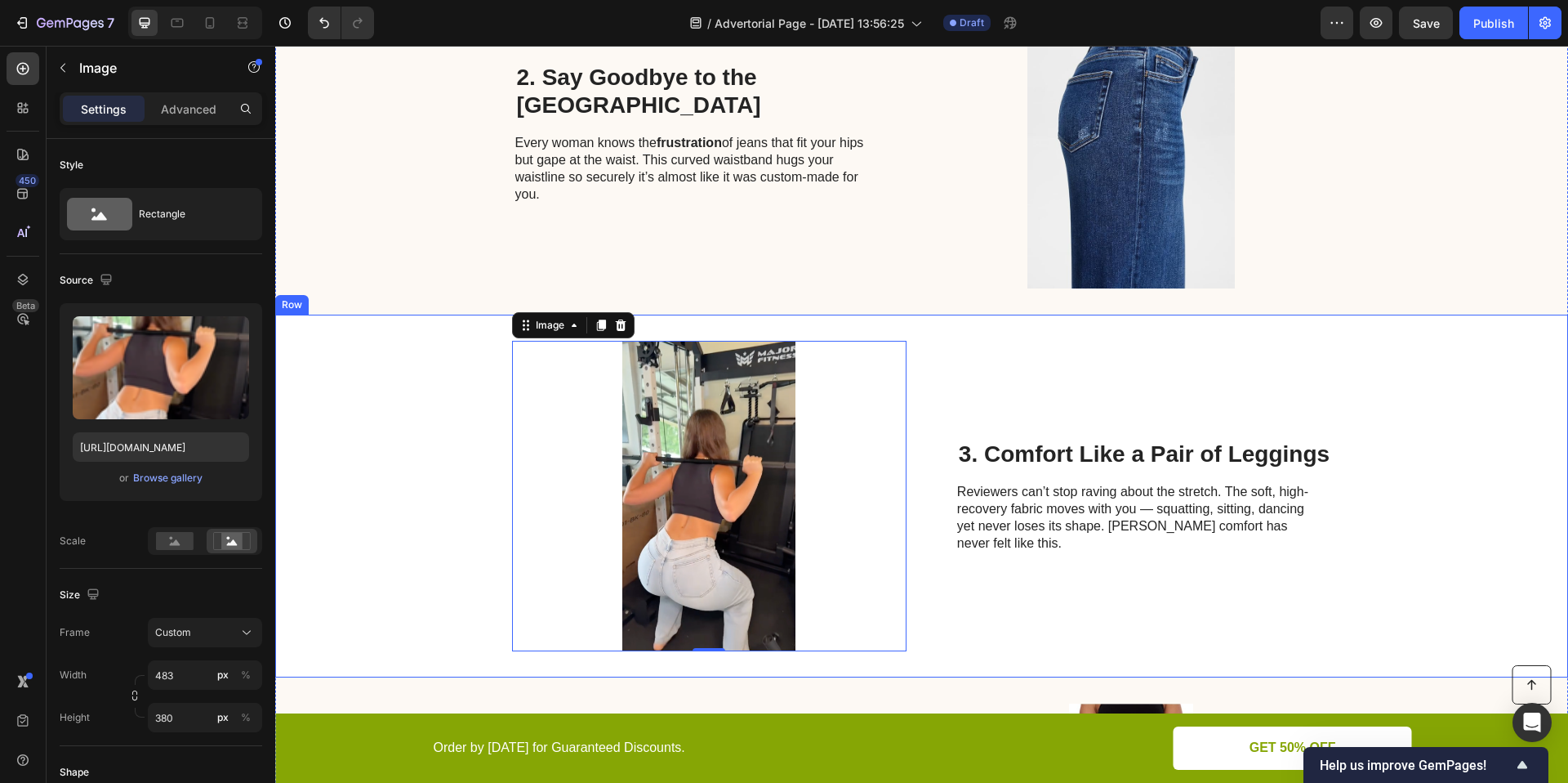
scroll to position [908, 0]
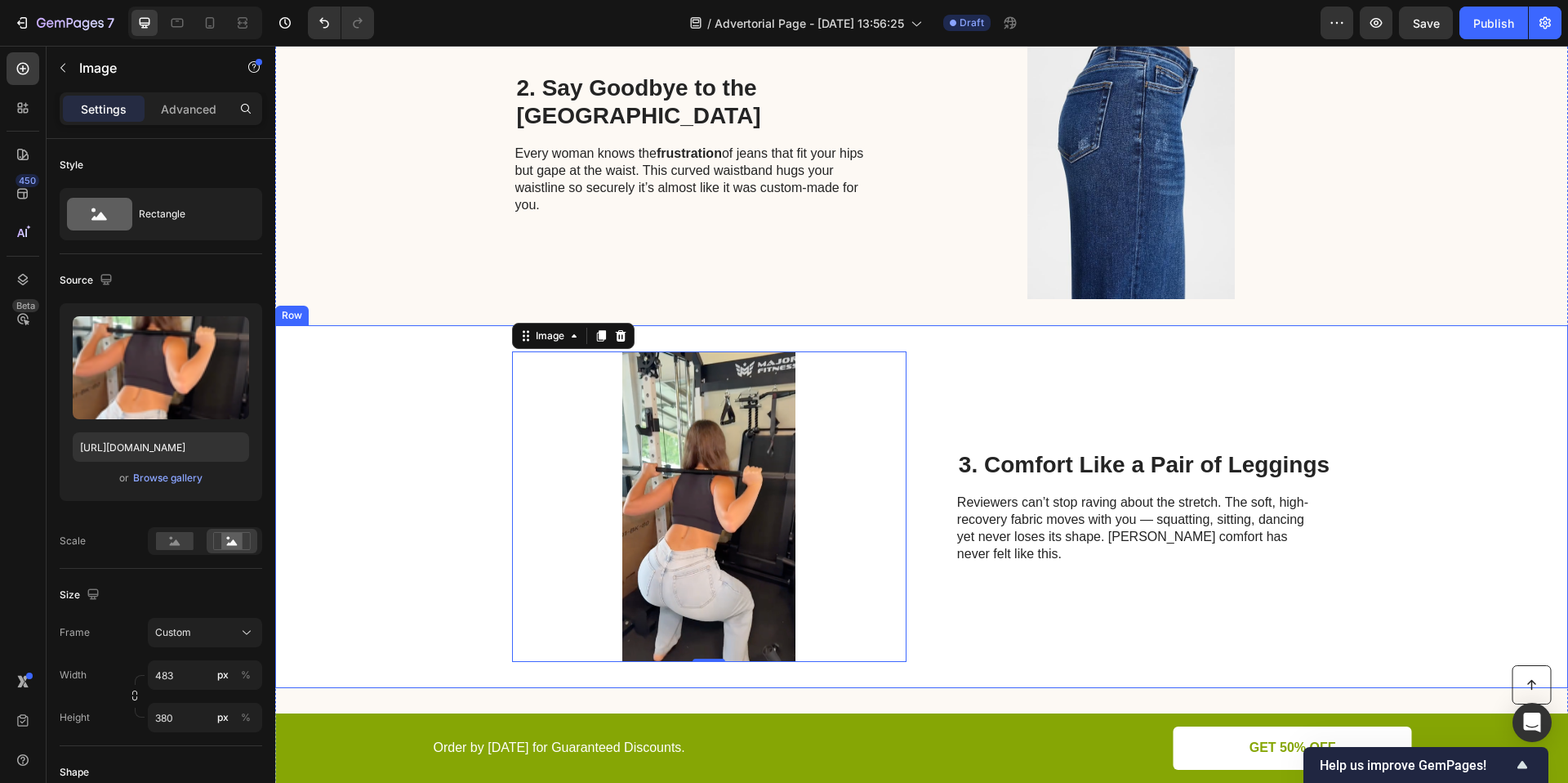
click at [1481, 339] on div "Image 0 3. Comfort Like a Pair of Leggings Heading Reviewers can’t stop raving …" at bounding box center [921, 506] width 1292 height 363
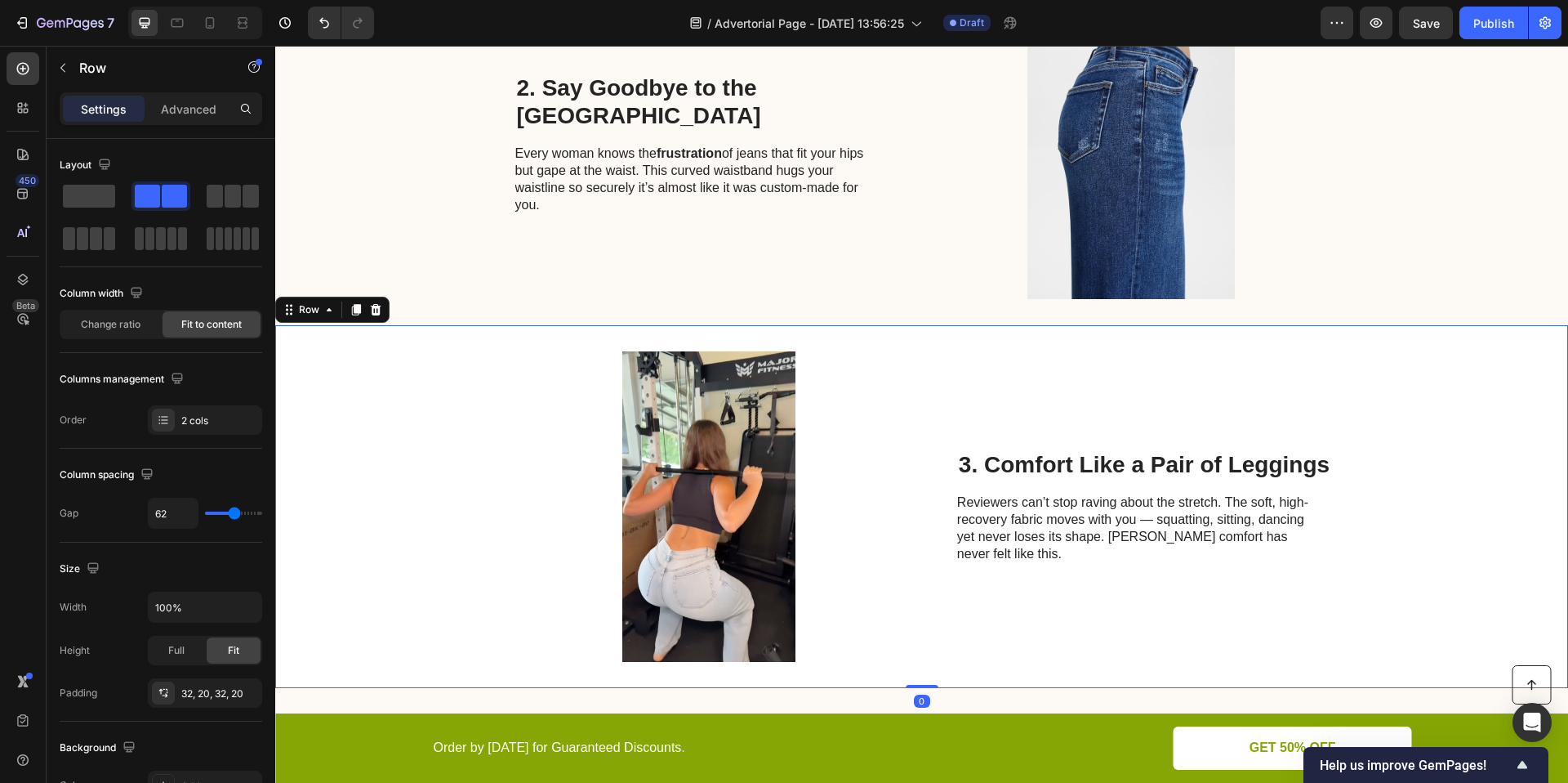
click at [1427, 348] on div "Image 3. Comfort Like a Pair of Leggings Heading Reviewers can’t stop raving ab…" at bounding box center [921, 506] width 1292 height 363
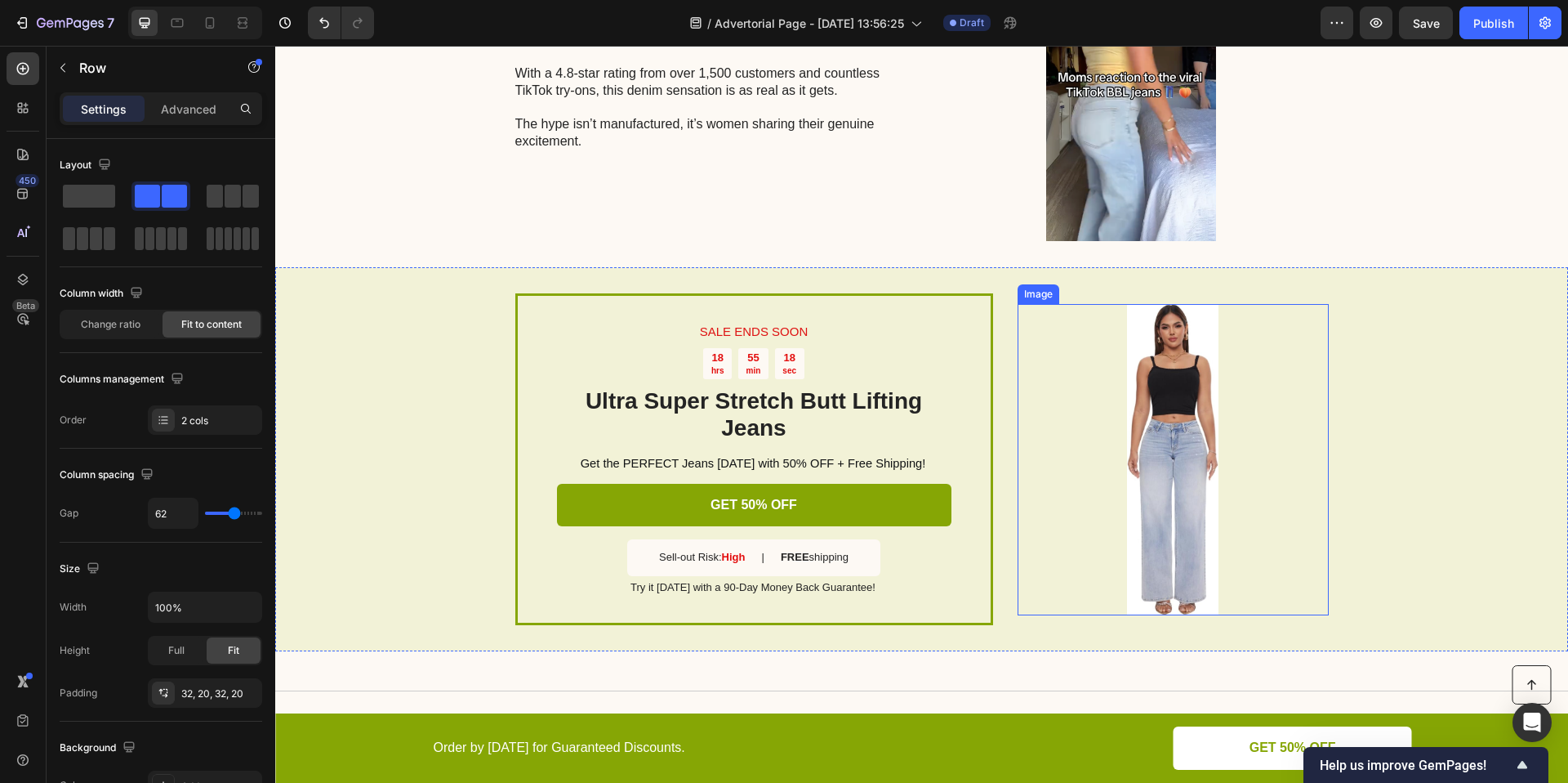
scroll to position [3244, 0]
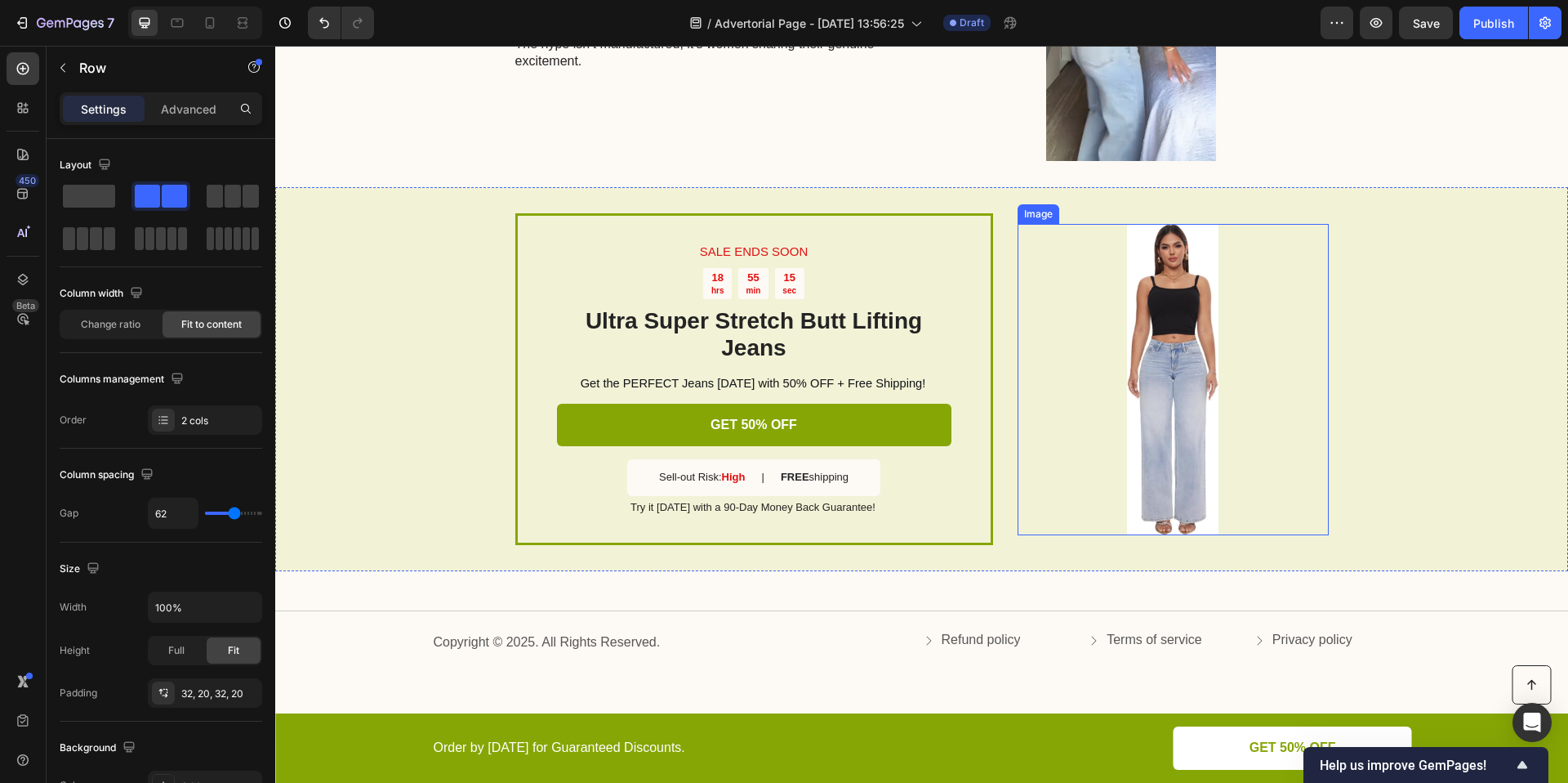
click at [1170, 363] on img at bounding box center [1173, 380] width 312 height 312
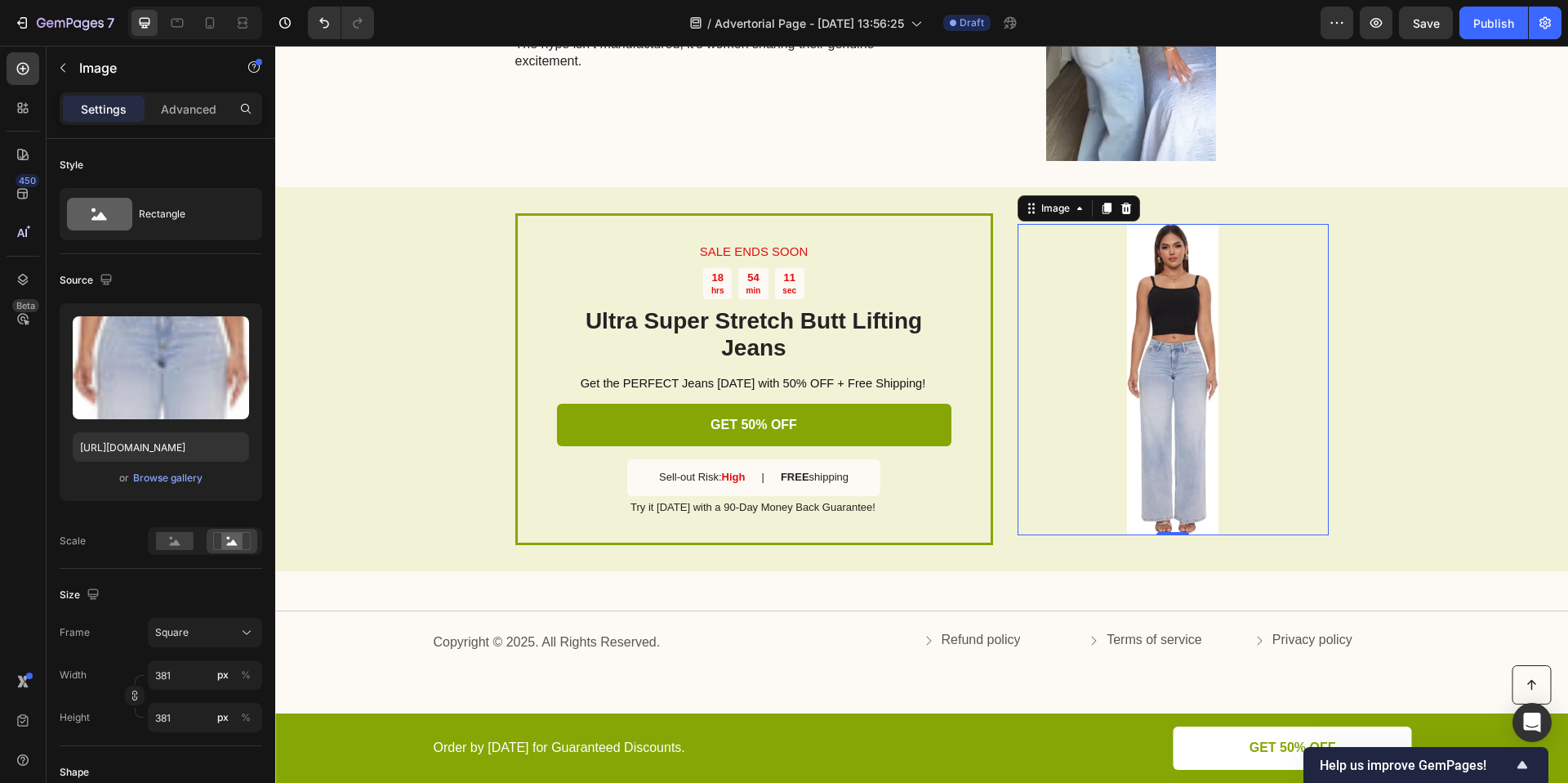
click at [1164, 416] on img at bounding box center [1173, 380] width 312 height 312
click at [155, 482] on div "Browse gallery" at bounding box center [168, 477] width 70 height 15
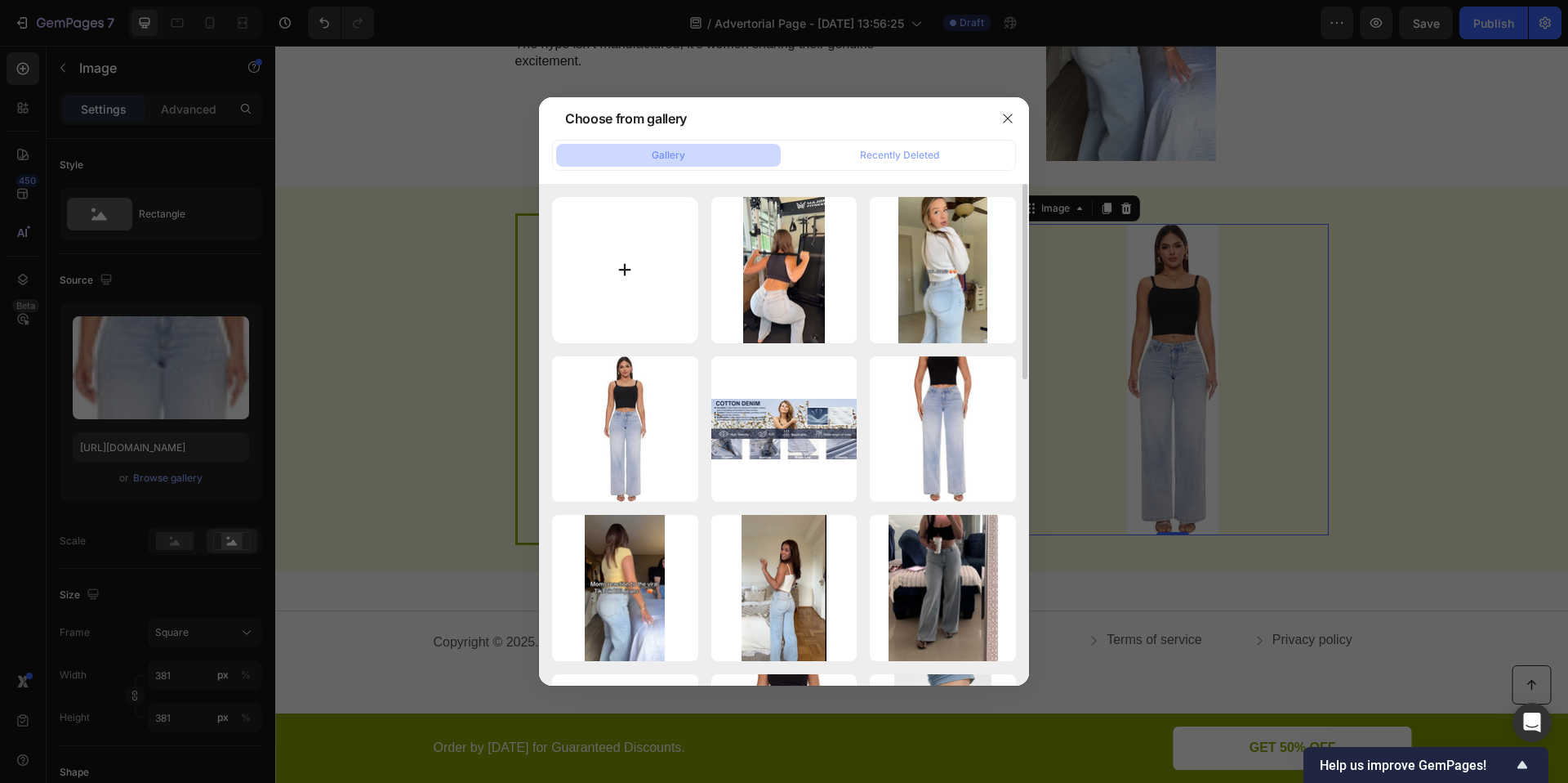
click at [598, 230] on input "file" at bounding box center [625, 270] width 146 height 146
type input "C:\fakepath\5529417ade2b48b08d7d70e31deeaaf3_tplv-omjb5zjo8w-resize-jpeg_800_80…"
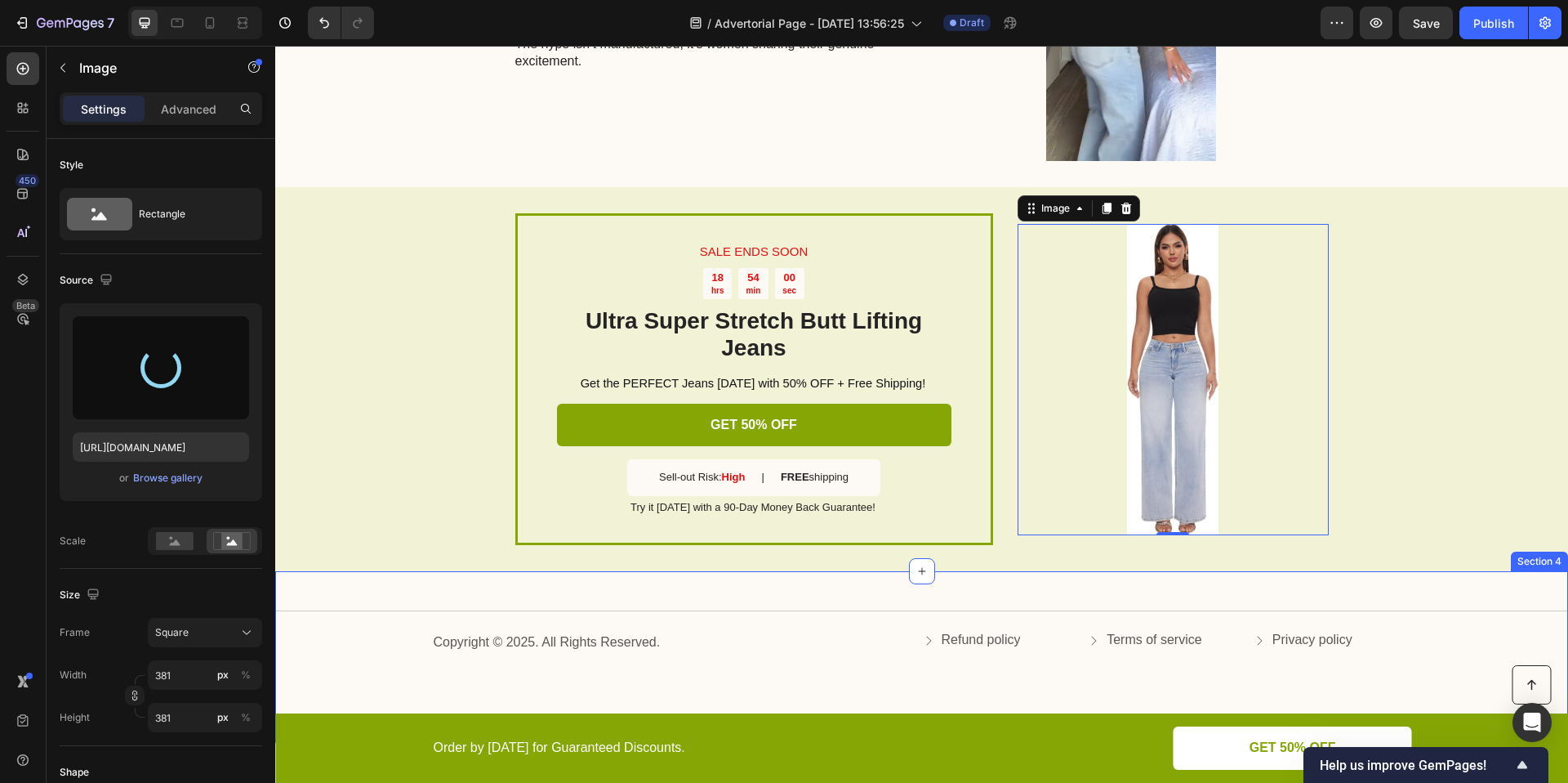
type input "https://cdn.shopify.com/s/files/1/0906/9972/7189/files/gempages_586125443808101…"
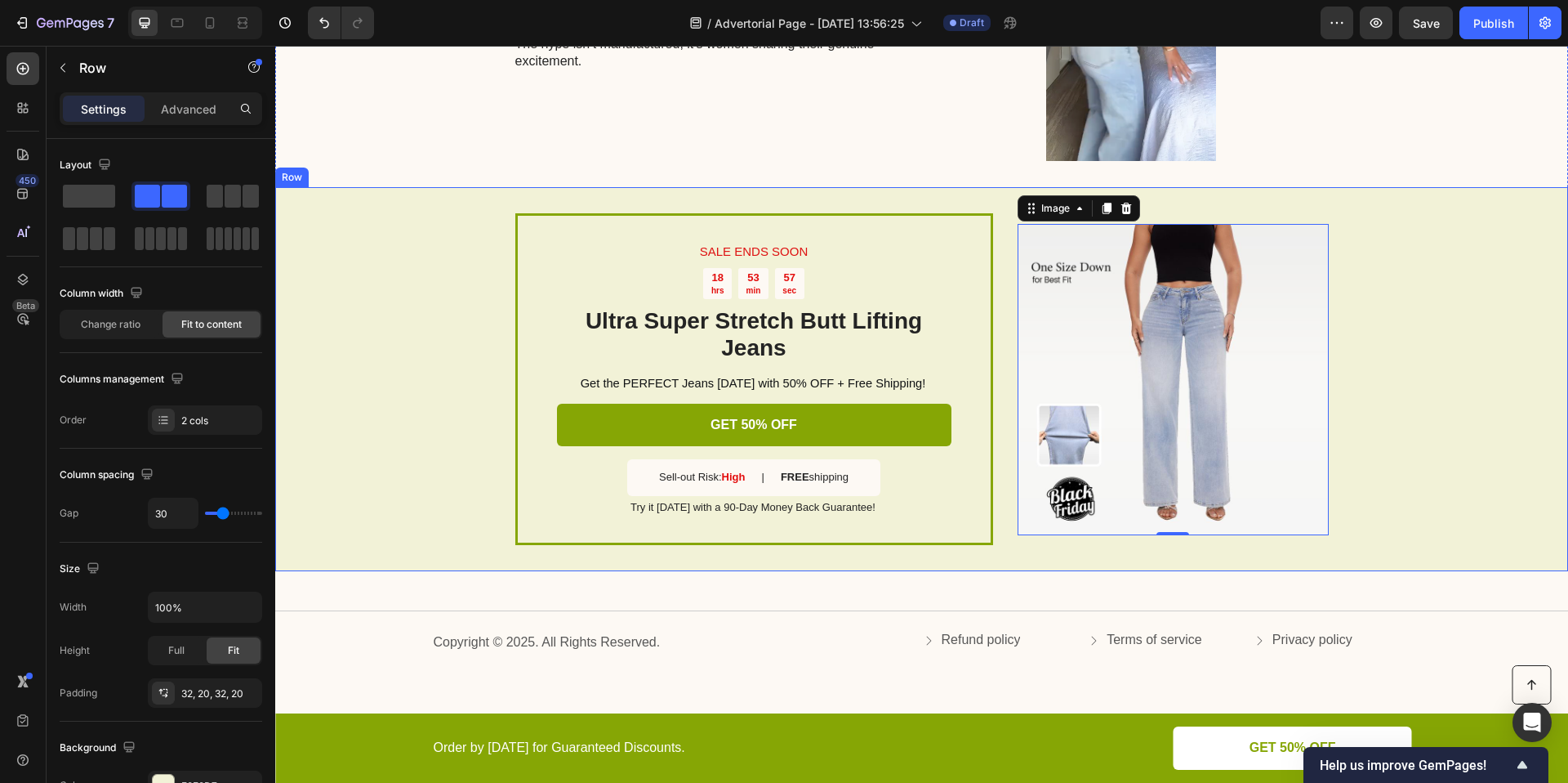
click at [1413, 339] on div "SALE ENDS SOON Text Block 18 hrs 53 min 57 sec Countdown Timer Ultra Super Stre…" at bounding box center [921, 380] width 1292 height 385
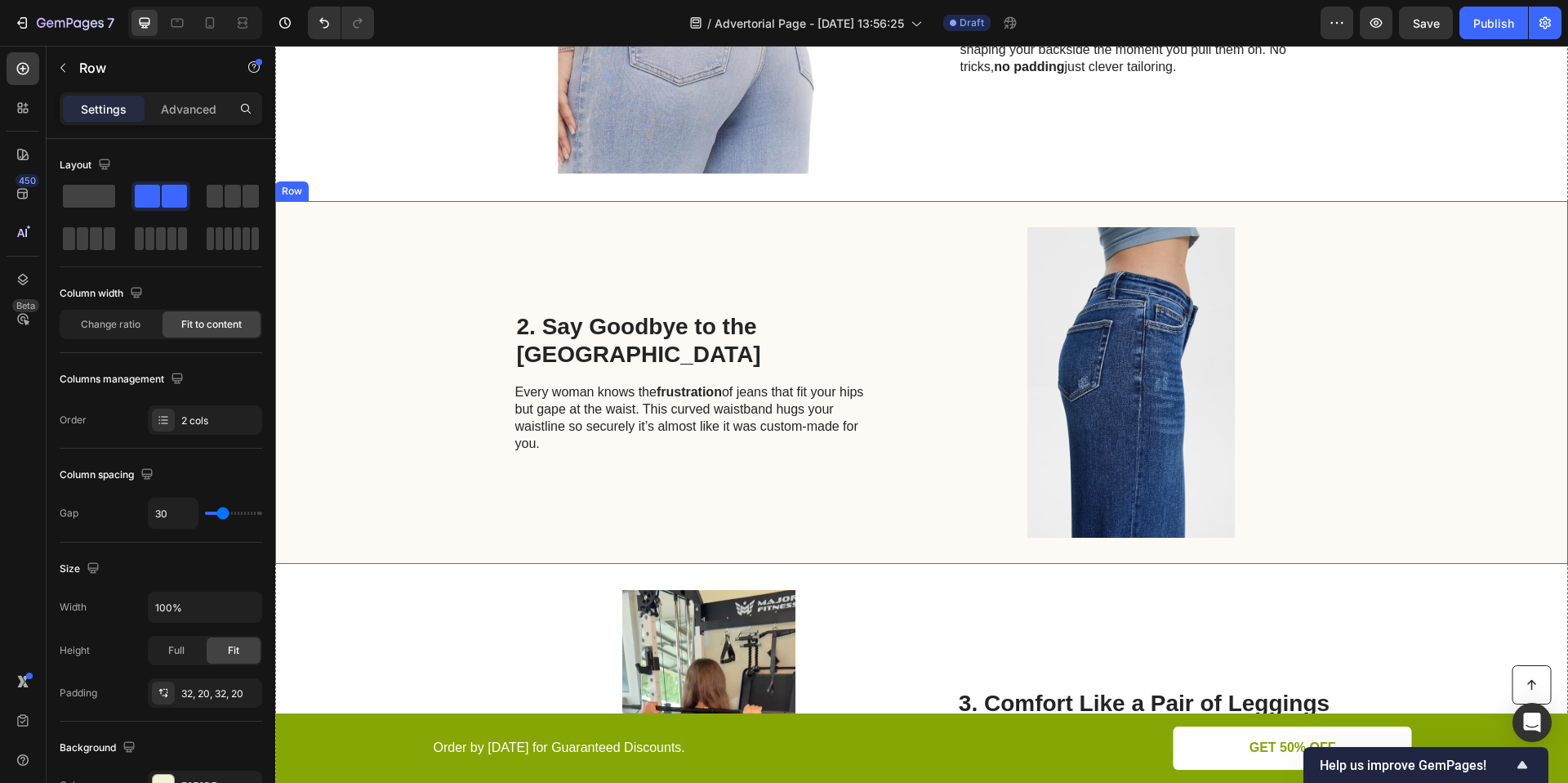
scroll to position [660, 0]
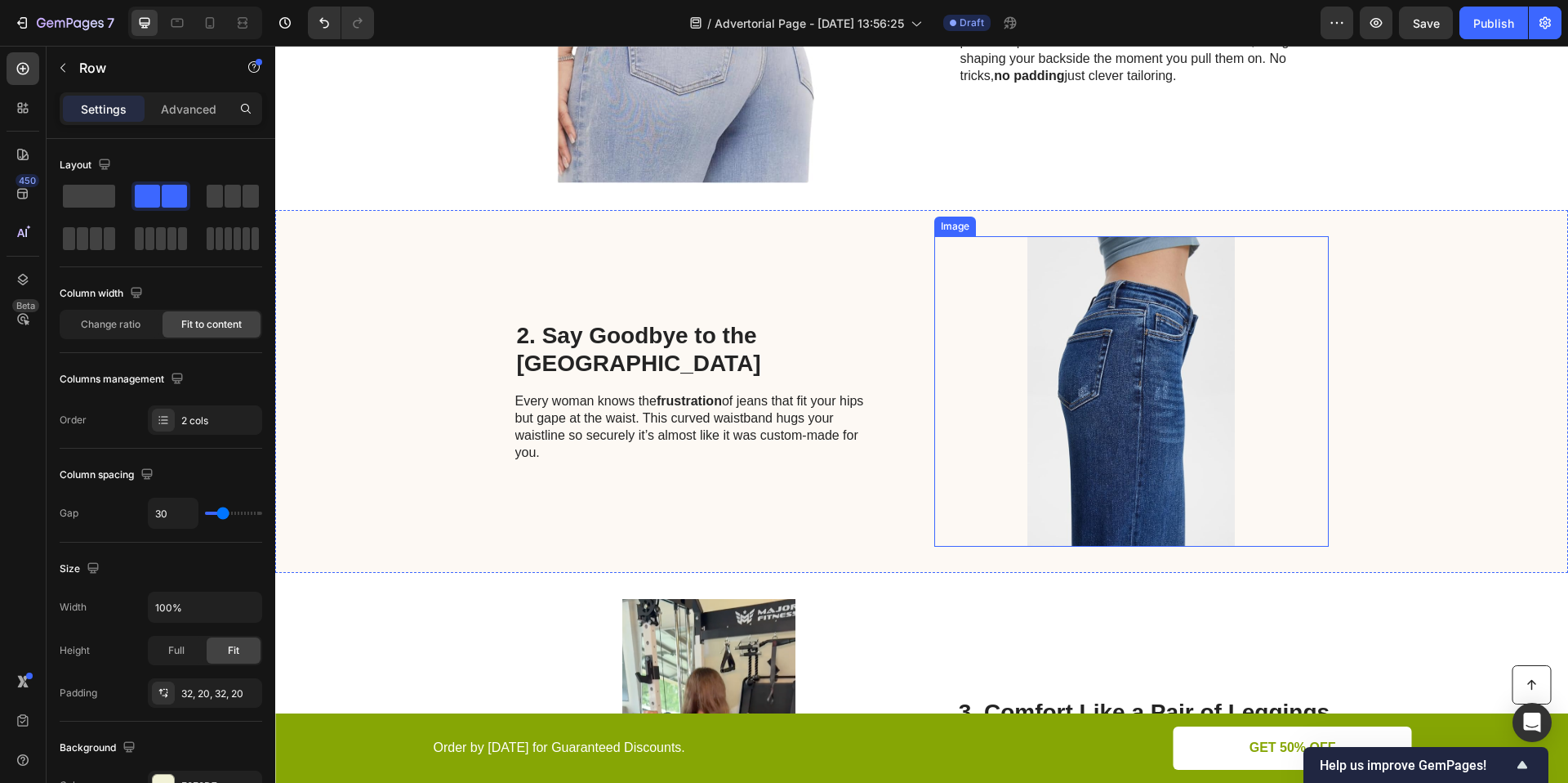
click at [1196, 393] on img at bounding box center [1131, 392] width 394 height 311
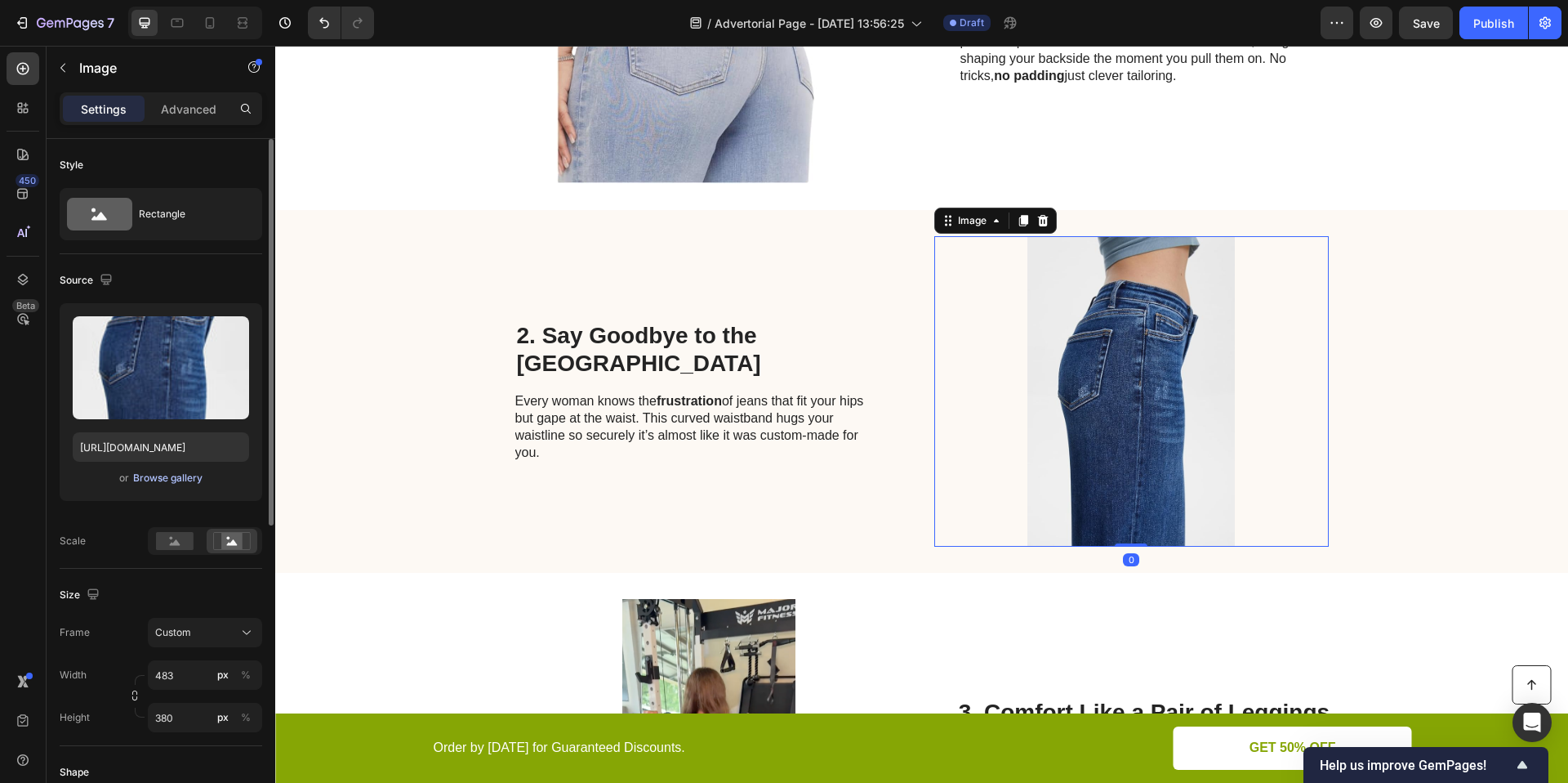
click at [170, 479] on div "Browse gallery" at bounding box center [168, 477] width 70 height 15
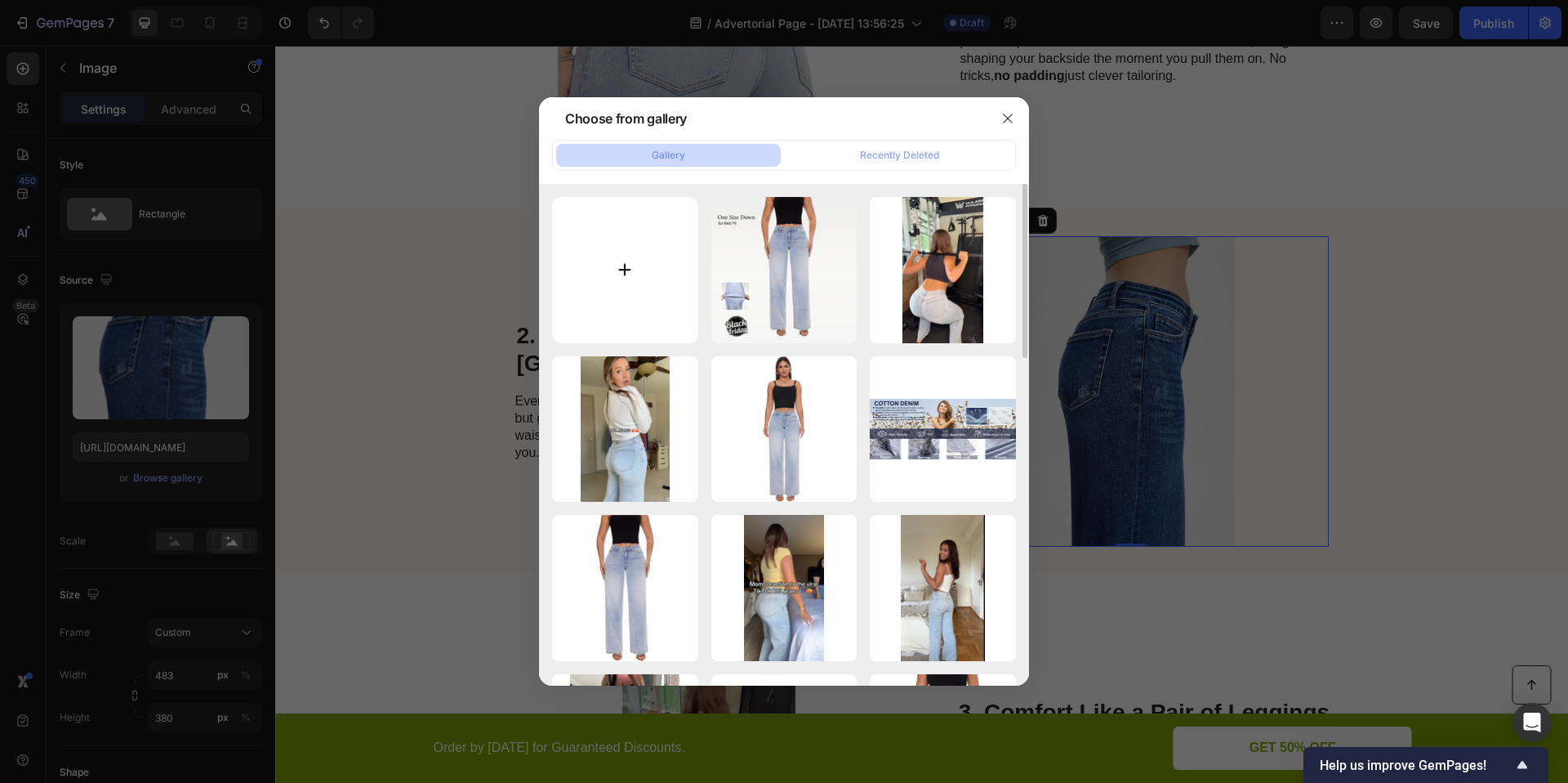
click at [656, 283] on input "file" at bounding box center [625, 270] width 146 height 146
type input "C:\fakepath\85c4a532c8084f48b8fa1865c92c278d_tplv-omjb5zjo8w-resize-jpeg_800_80…"
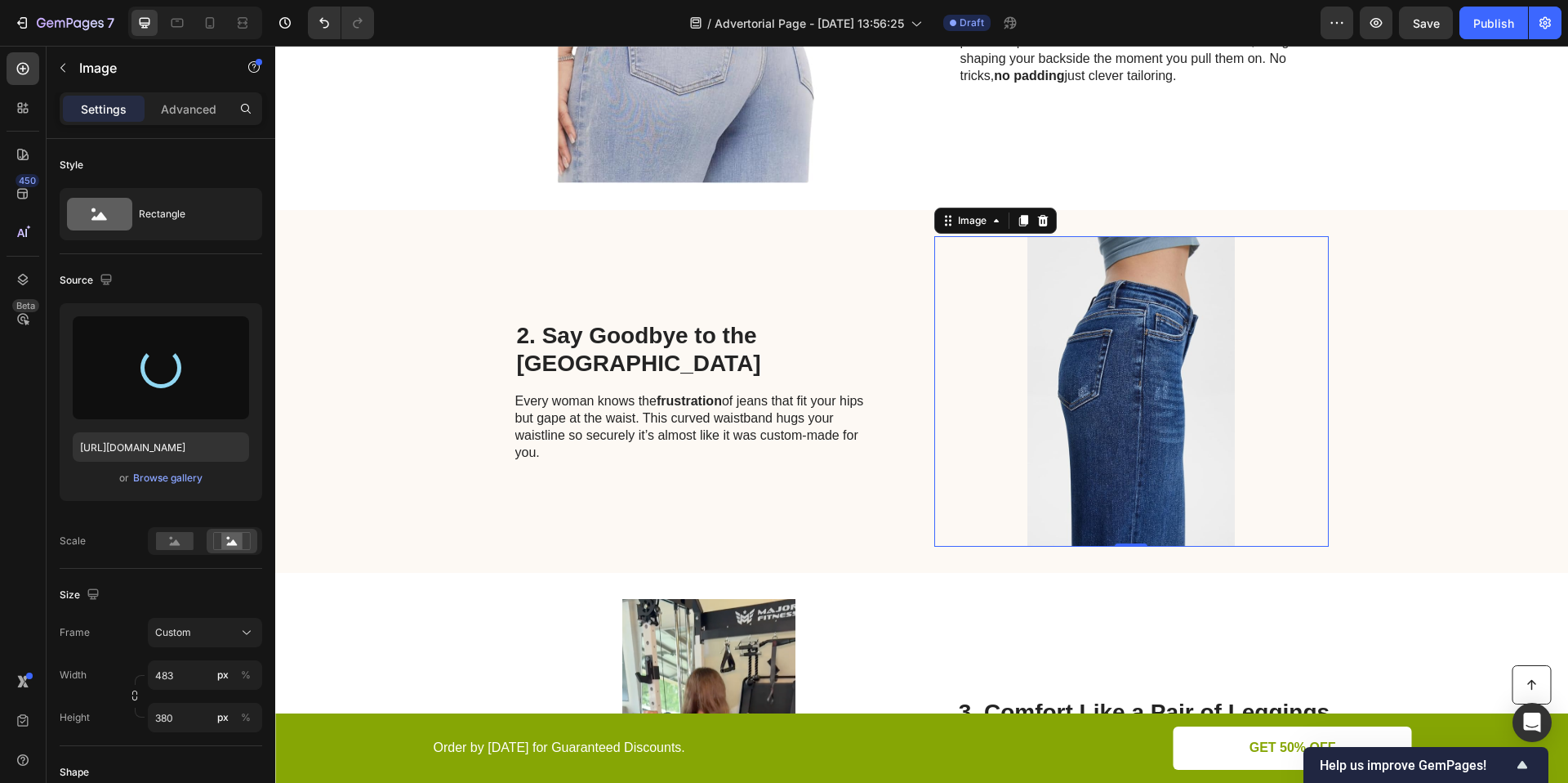
type input "https://cdn.shopify.com/s/files/1/0906/9972/7189/files/gempages_586125443808101…"
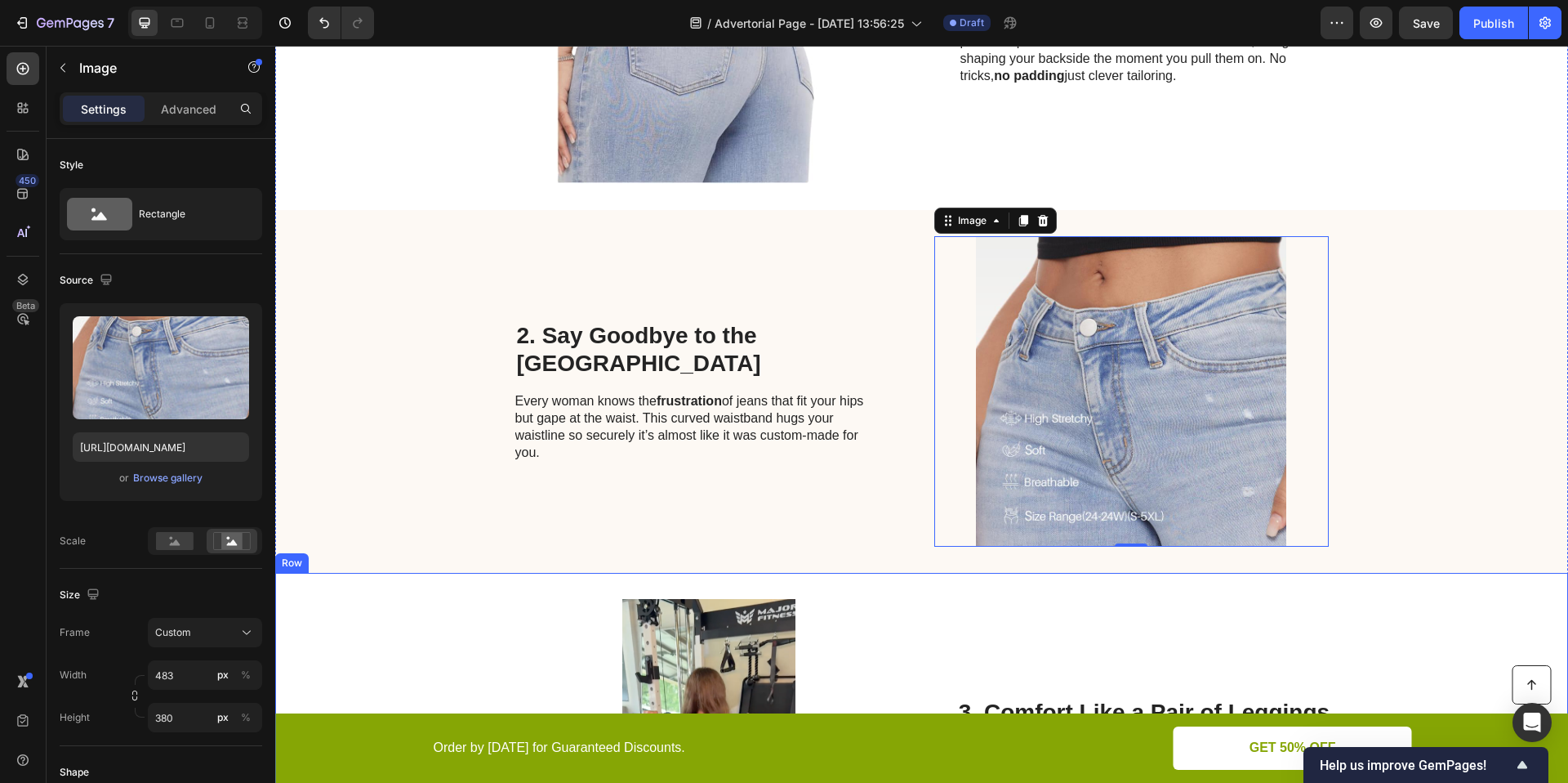
click at [1484, 636] on div "Image 3. Comfort Like a Pair of Leggings Heading Reviewers can’t stop raving ab…" at bounding box center [921, 754] width 1292 height 363
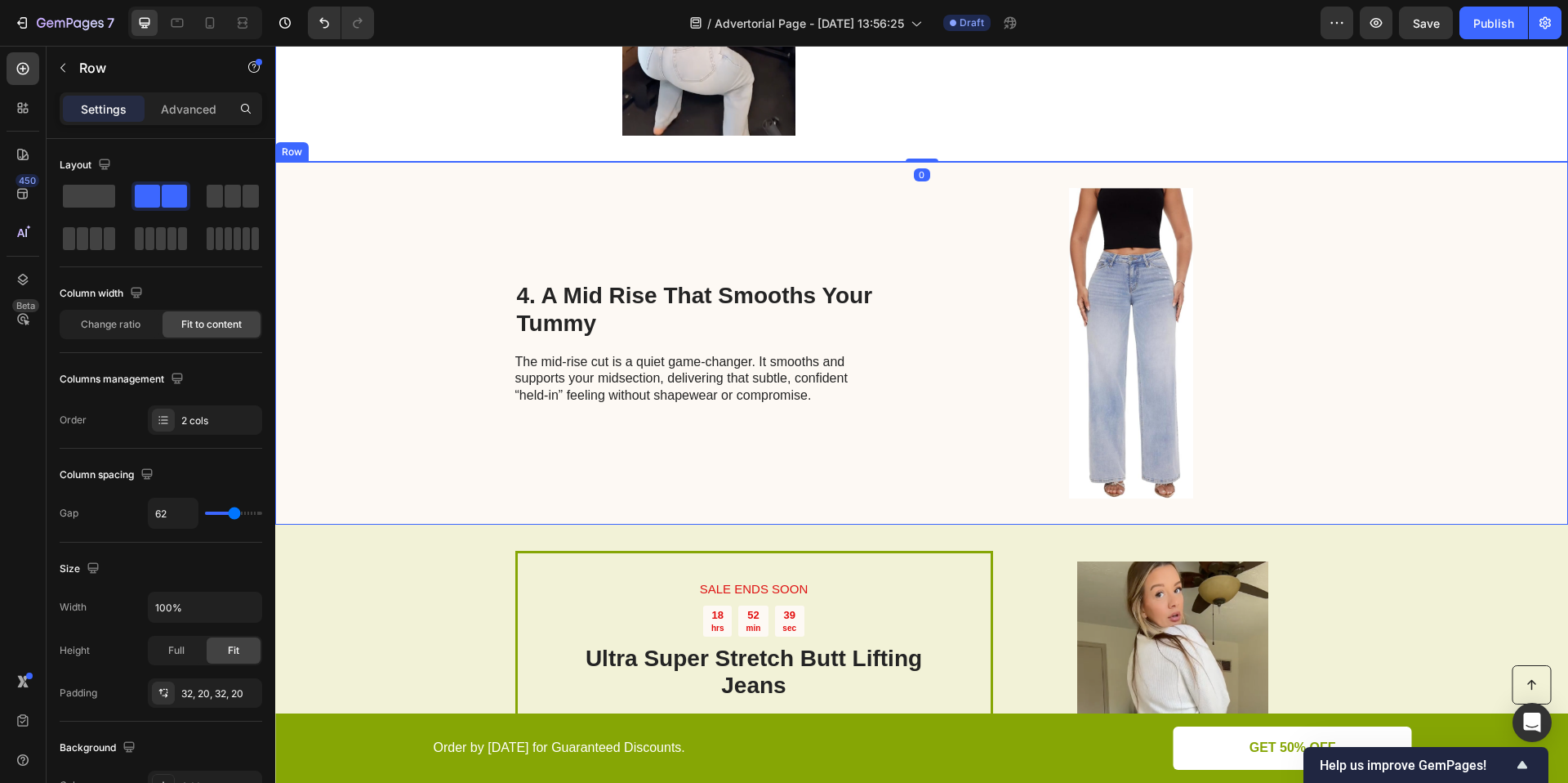
scroll to position [1530, 0]
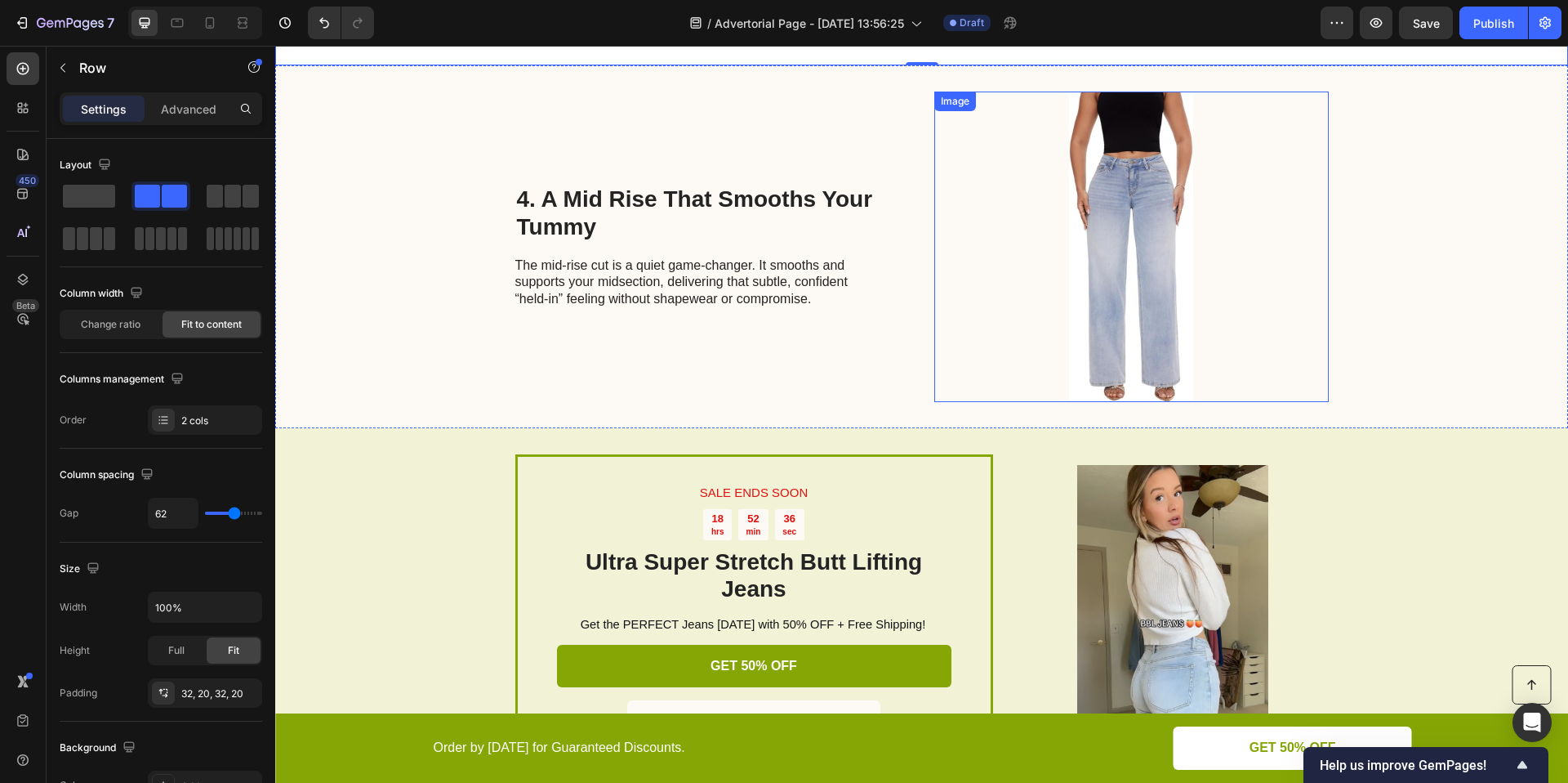
click at [1176, 293] on img at bounding box center [1131, 247] width 394 height 311
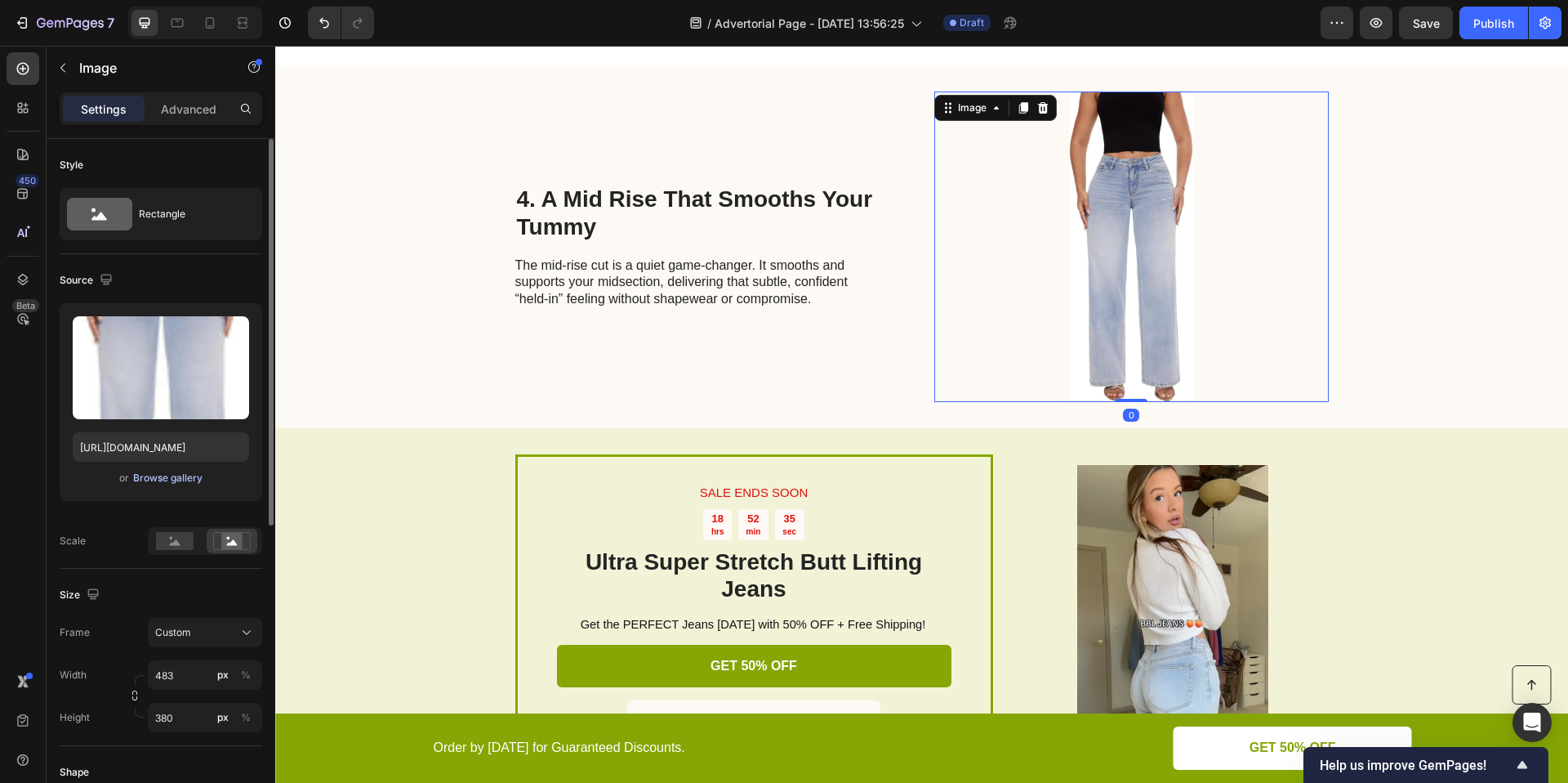
click at [193, 471] on div "Browse gallery" at bounding box center [168, 477] width 70 height 15
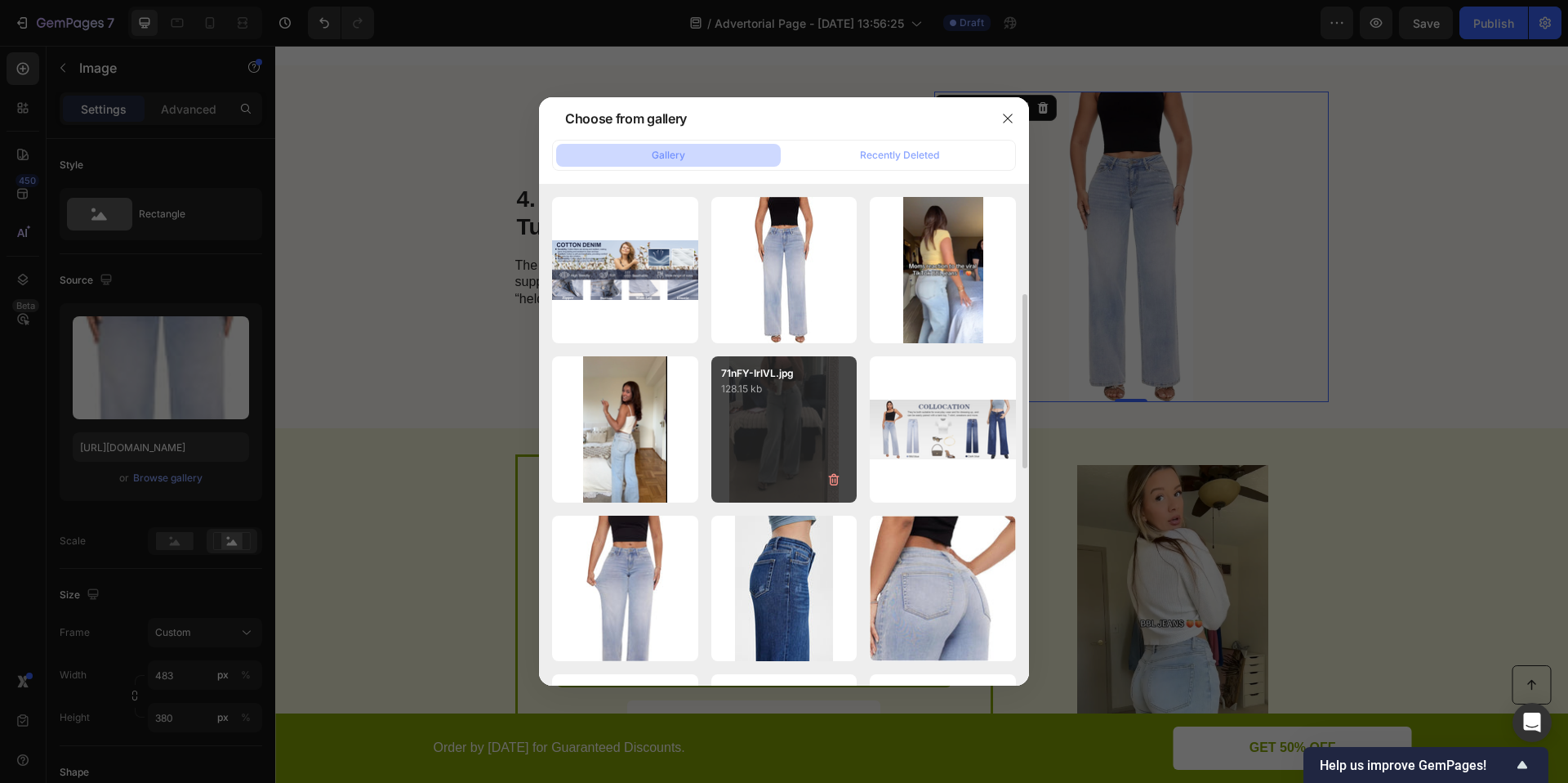
scroll to position [456, 0]
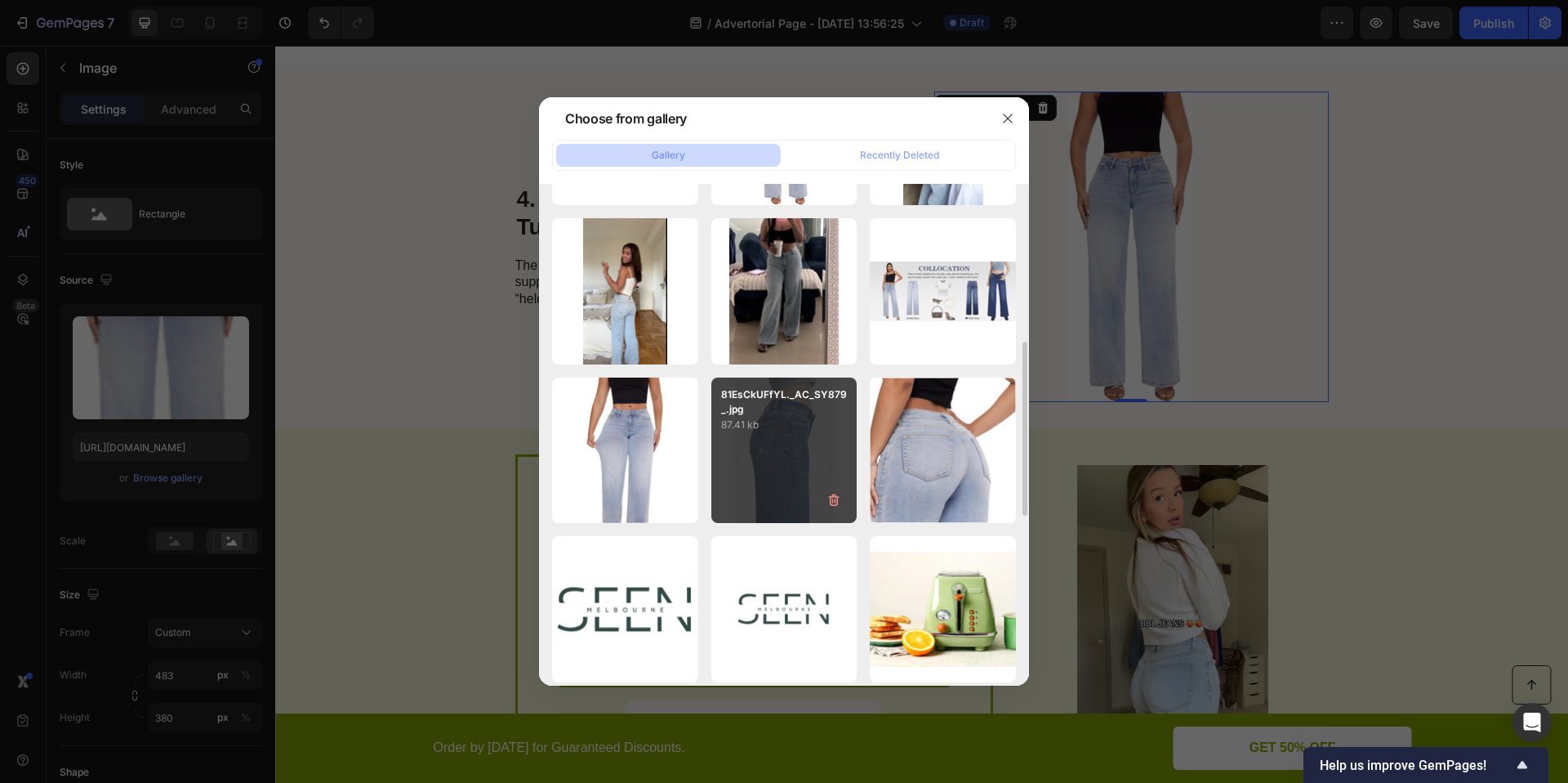
click at [784, 452] on div "81EsCkUFfYL._AC_SY879_.jpg 87.41 kb" at bounding box center [784, 450] width 146 height 146
type input "https://cdn.shopify.com/s/files/1/0906/9972/7189/files/gempages_586125443808101…"
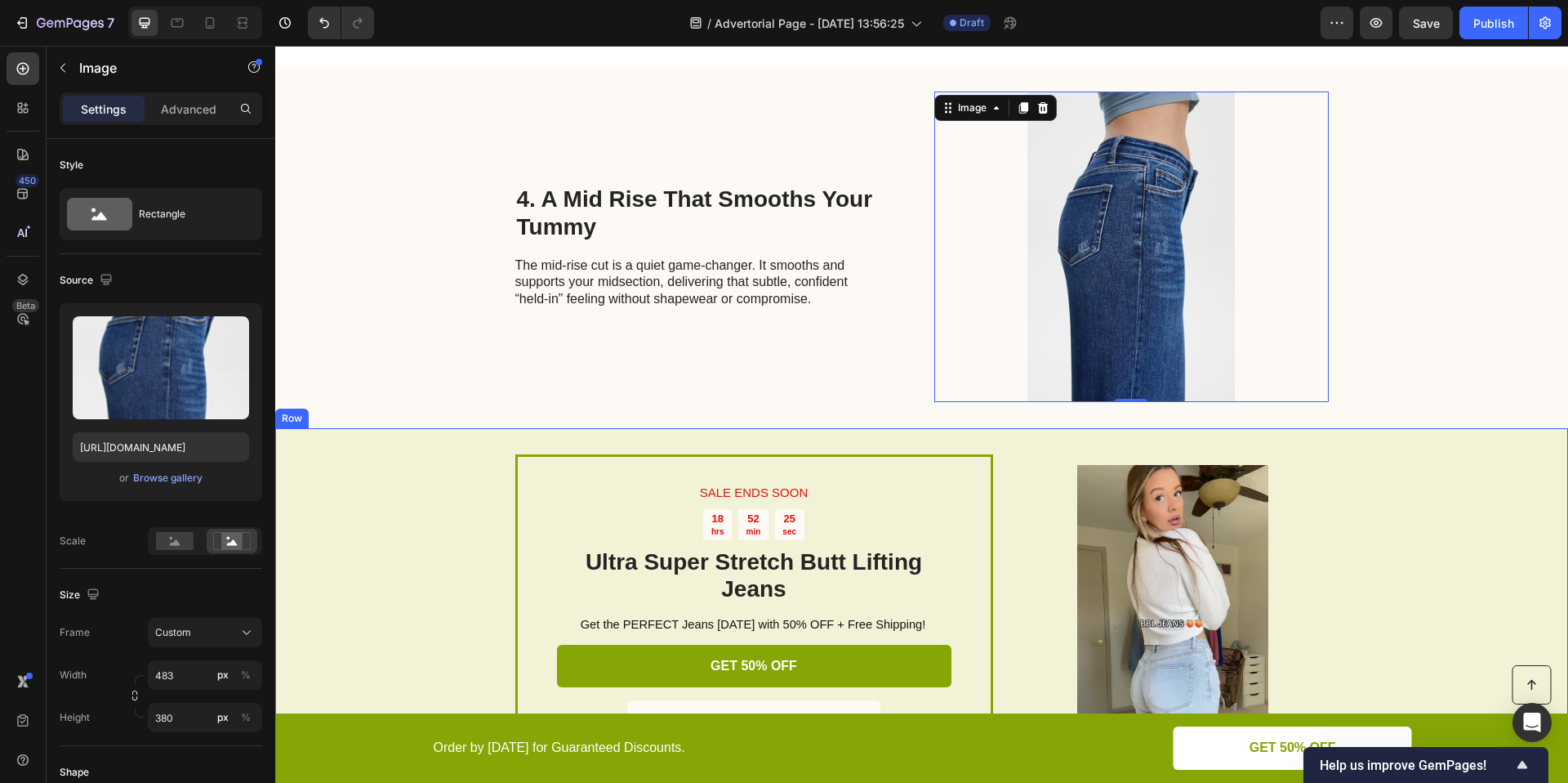
click at [1509, 521] on div "SALE ENDS SOON Text Block 18 hrs 52 min 25 sec Countdown Timer Ultra Super Stre…" at bounding box center [921, 621] width 1292 height 385
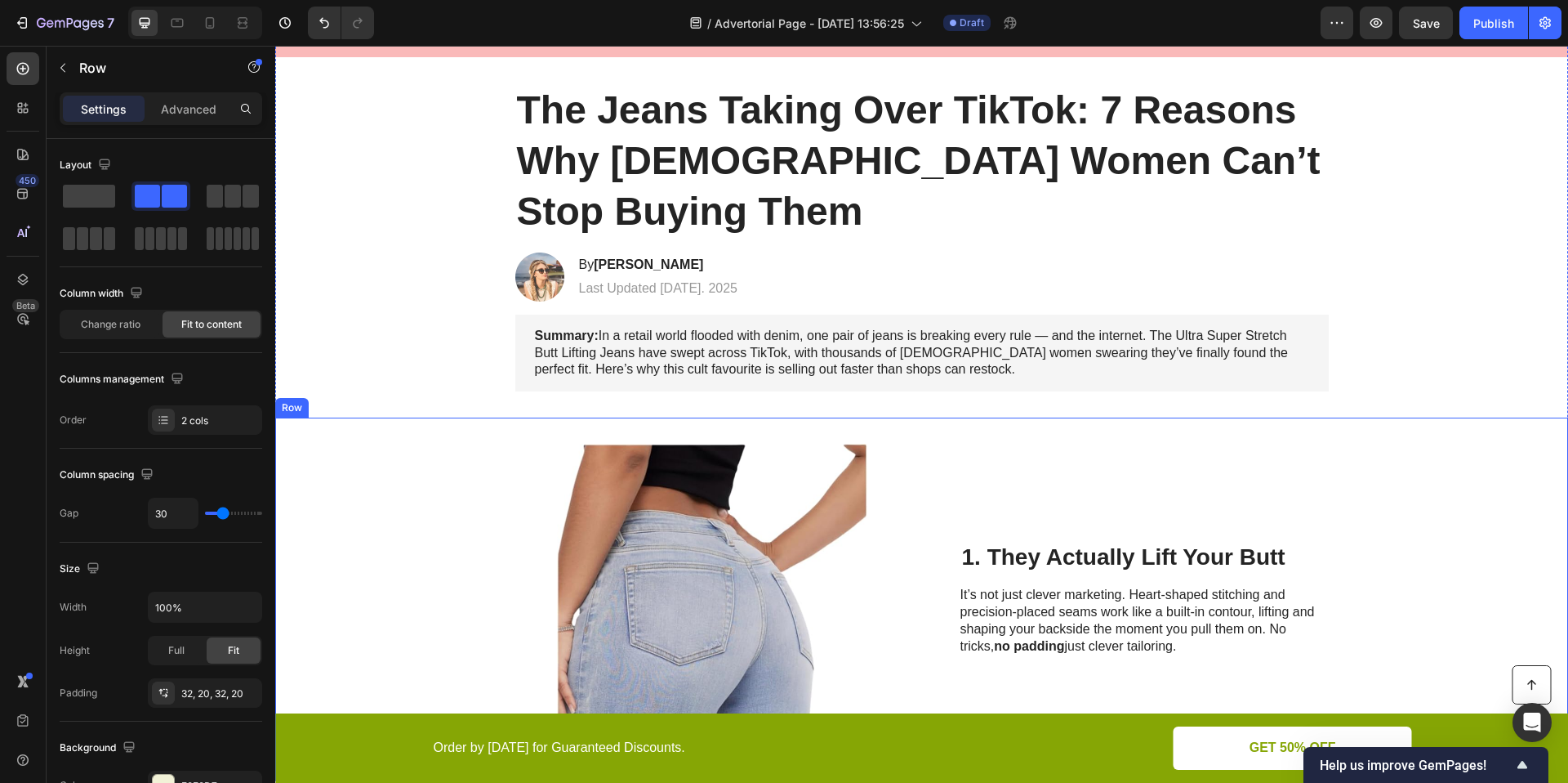
scroll to position [0, 0]
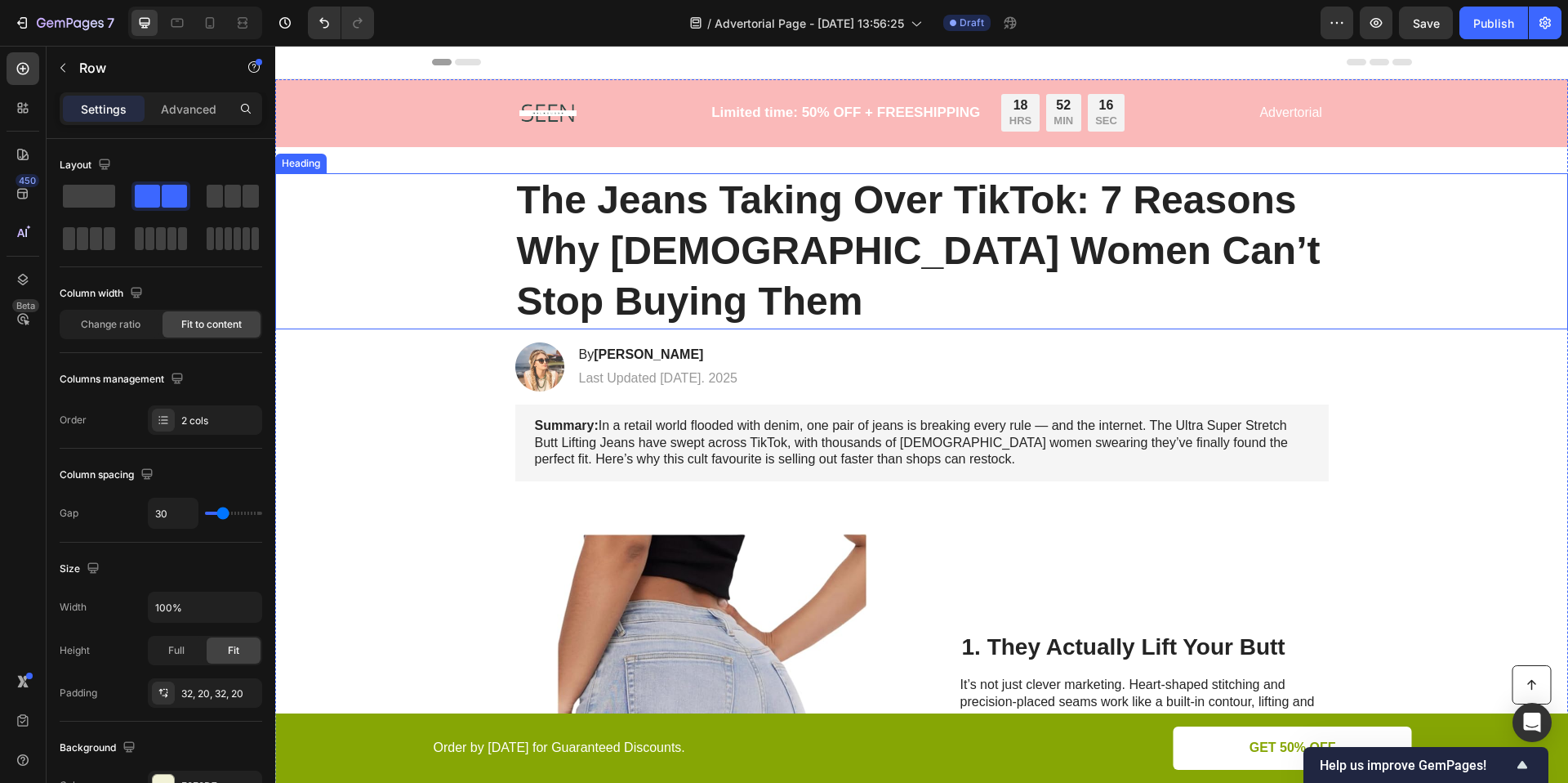
click at [714, 197] on h1 "The Jeans Taking Over TikTok: 7 Reasons Why [DEMOGRAPHIC_DATA] Women Can’t Stop…" at bounding box center [922, 251] width 813 height 156
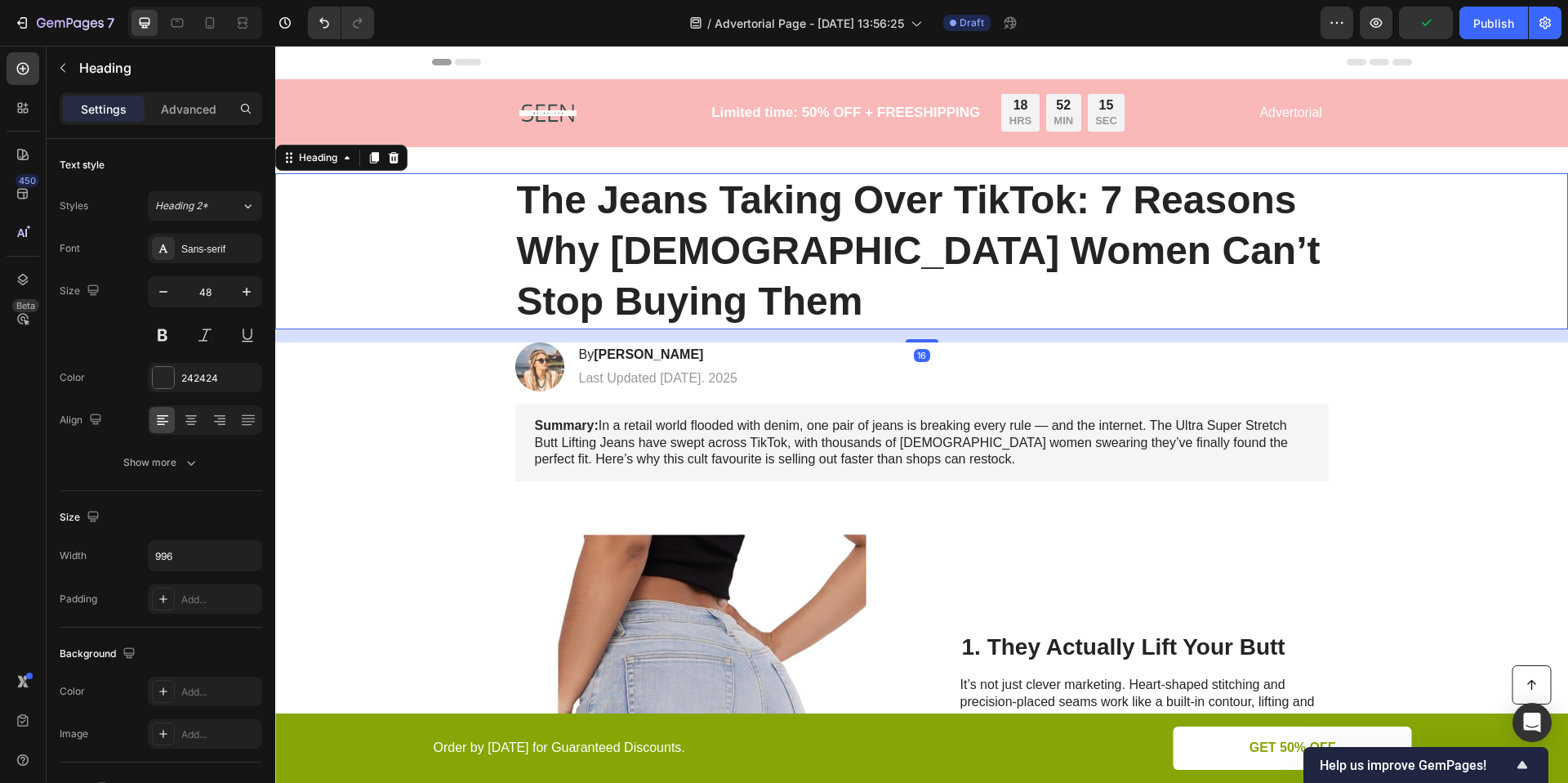
click at [733, 206] on h1 "The Jeans Taking Over TikTok: 7 Reasons Why [DEMOGRAPHIC_DATA] Women Can’t Stop…" at bounding box center [922, 251] width 813 height 156
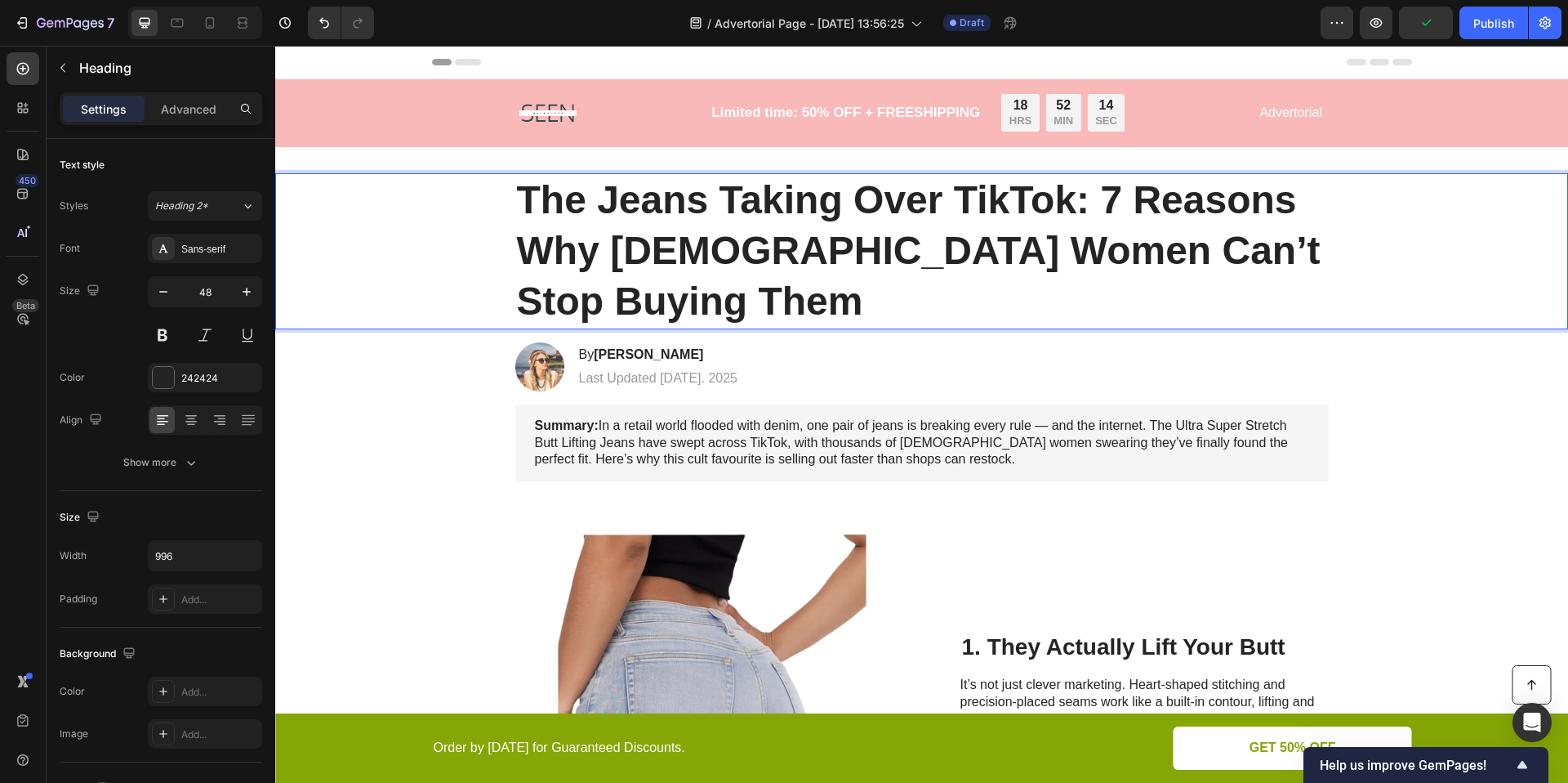
click at [719, 208] on p "The Jeans Taking Over TikTok: 7 Reasons Why [DEMOGRAPHIC_DATA] Women Can’t Stop…" at bounding box center [922, 251] width 810 height 152
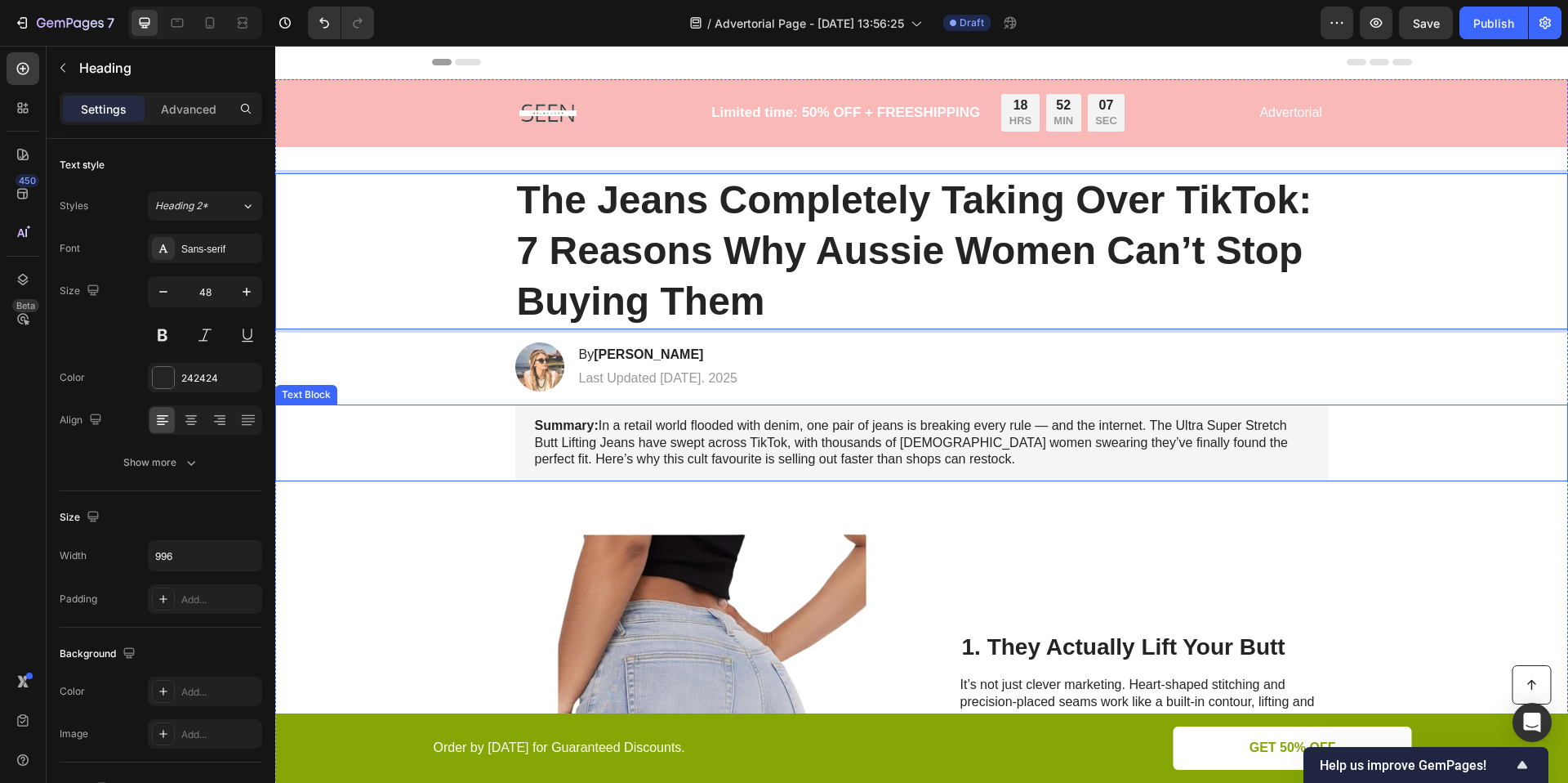
click at [1451, 439] on div "Summary: In a retail world flooded with denim, one pair of jeans is breaking ev…" at bounding box center [922, 442] width 1260 height 77
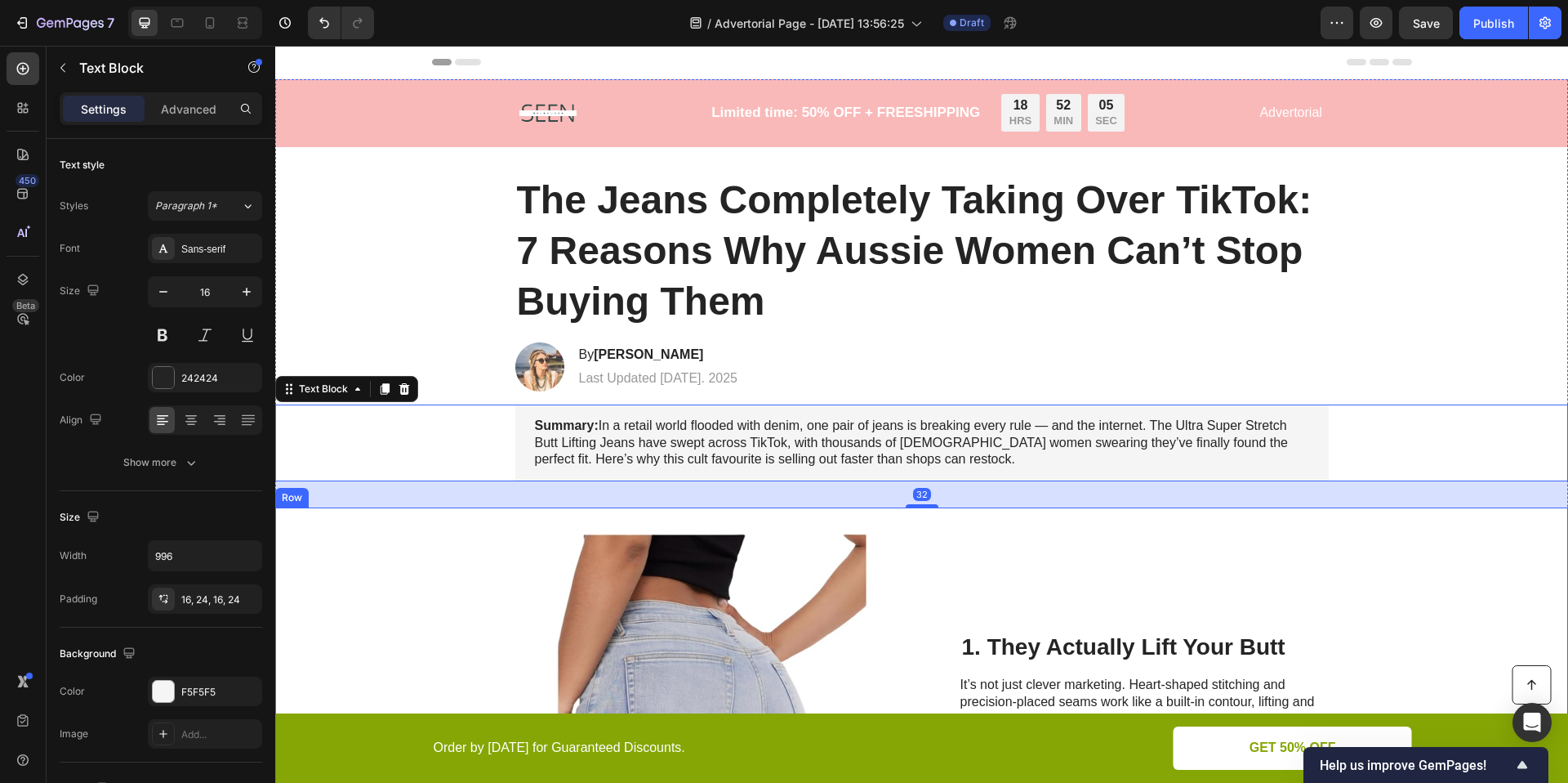
click at [1543, 604] on div "Image 1. They Actually Lift Your Butt Heading It’s not just clever marketing. H…" at bounding box center [921, 688] width 1292 height 363
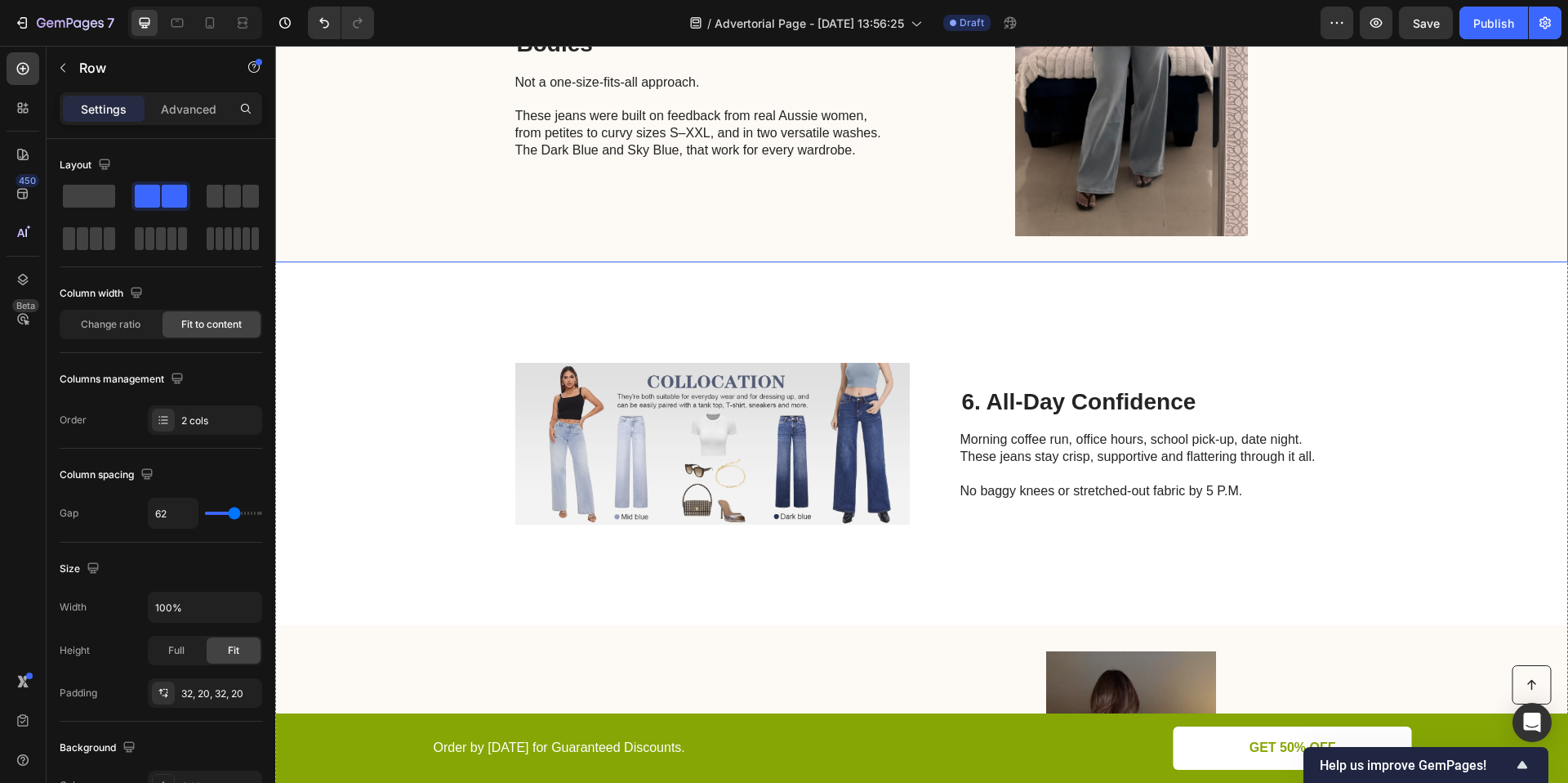
scroll to position [2459, 0]
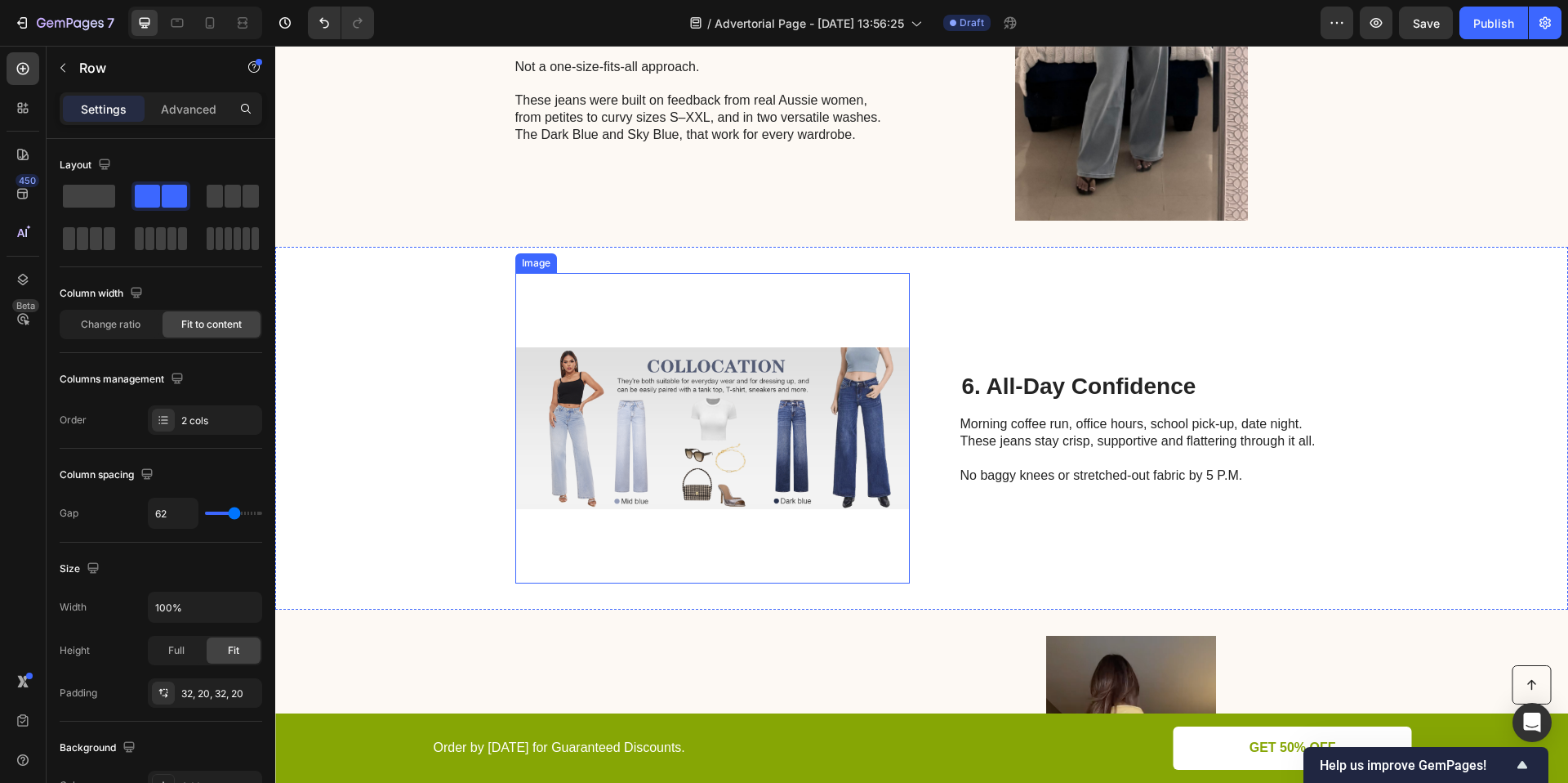
click at [813, 429] on img at bounding box center [713, 428] width 394 height 311
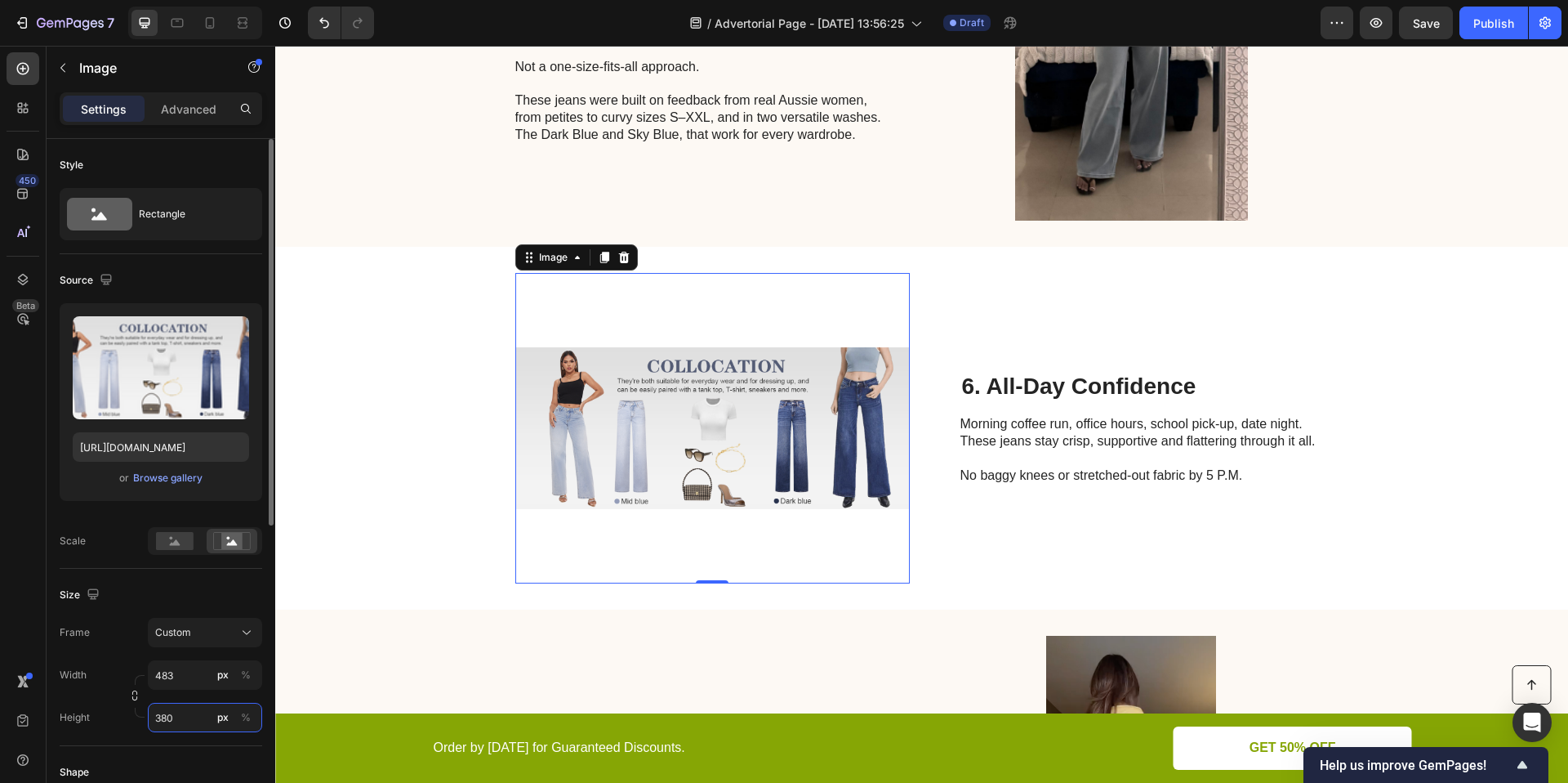
click at [176, 715] on input "380" at bounding box center [204, 717] width 114 height 30
click at [154, 762] on span "Full" at bounding box center [162, 756] width 16 height 15
type input "100"
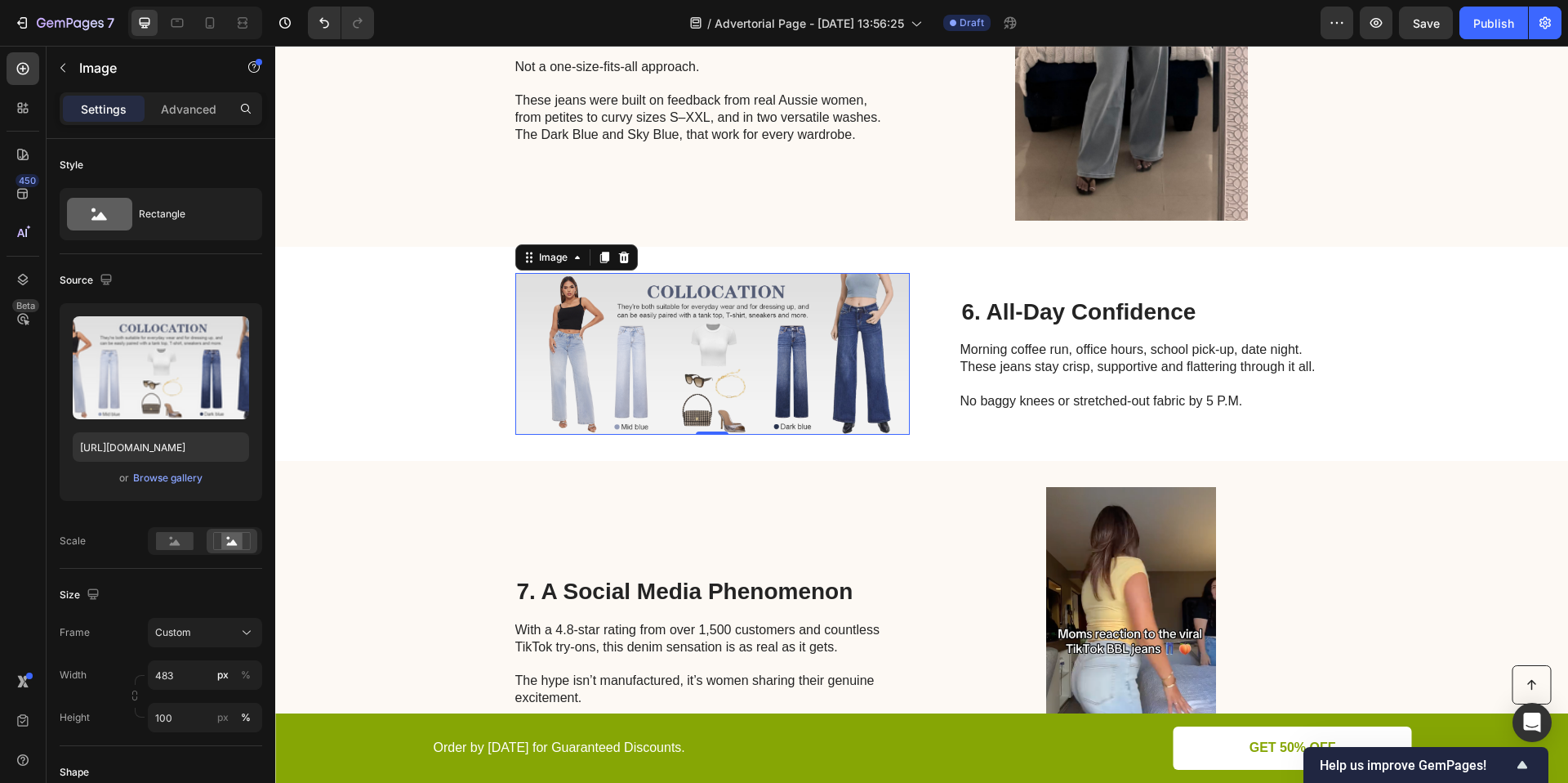
click at [755, 393] on img at bounding box center [713, 354] width 394 height 161
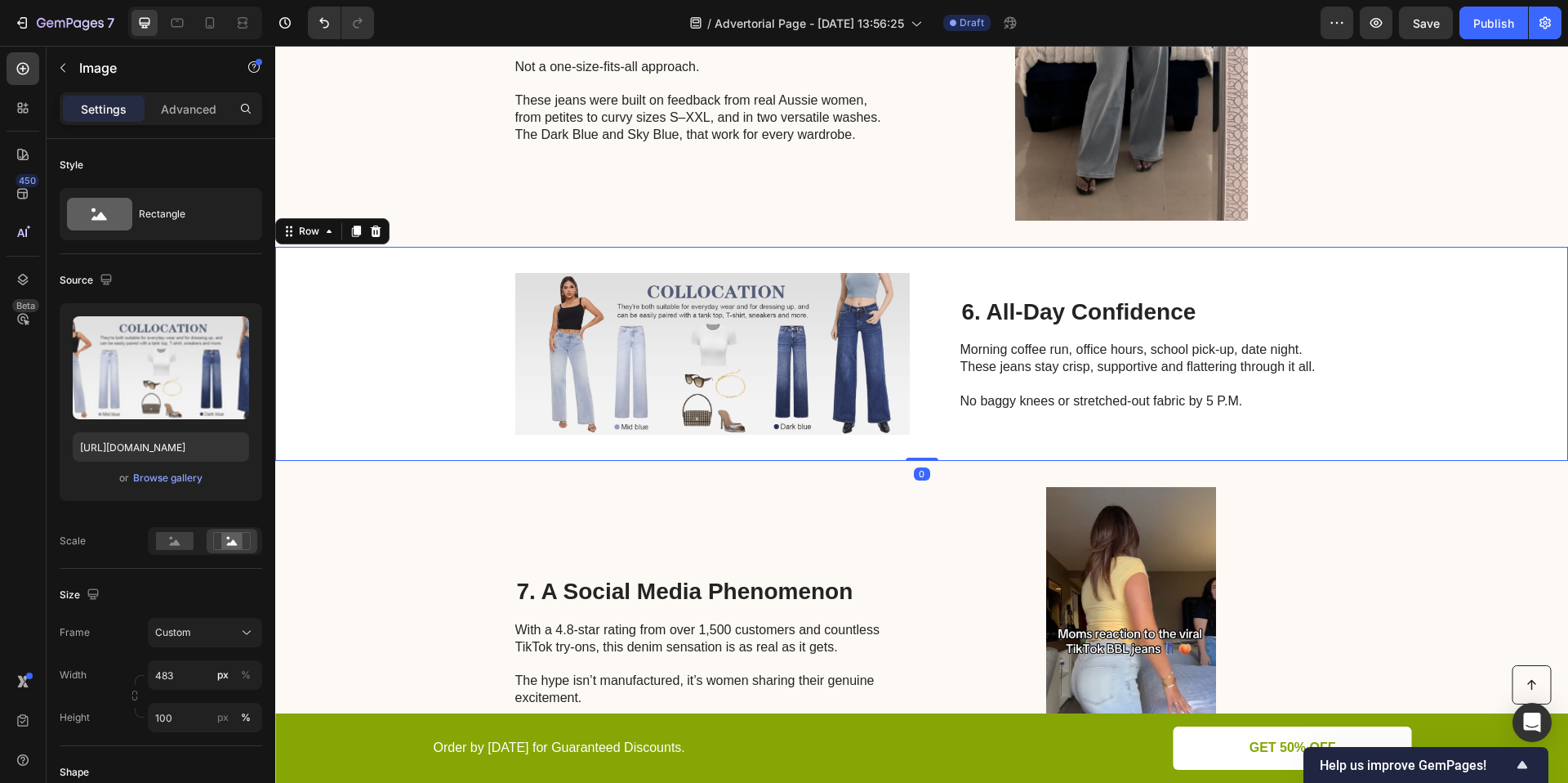
click at [1502, 459] on div "Image 6. All-Day Confidence Heading Morning coffee run, office hours, school pi…" at bounding box center [921, 354] width 1292 height 214
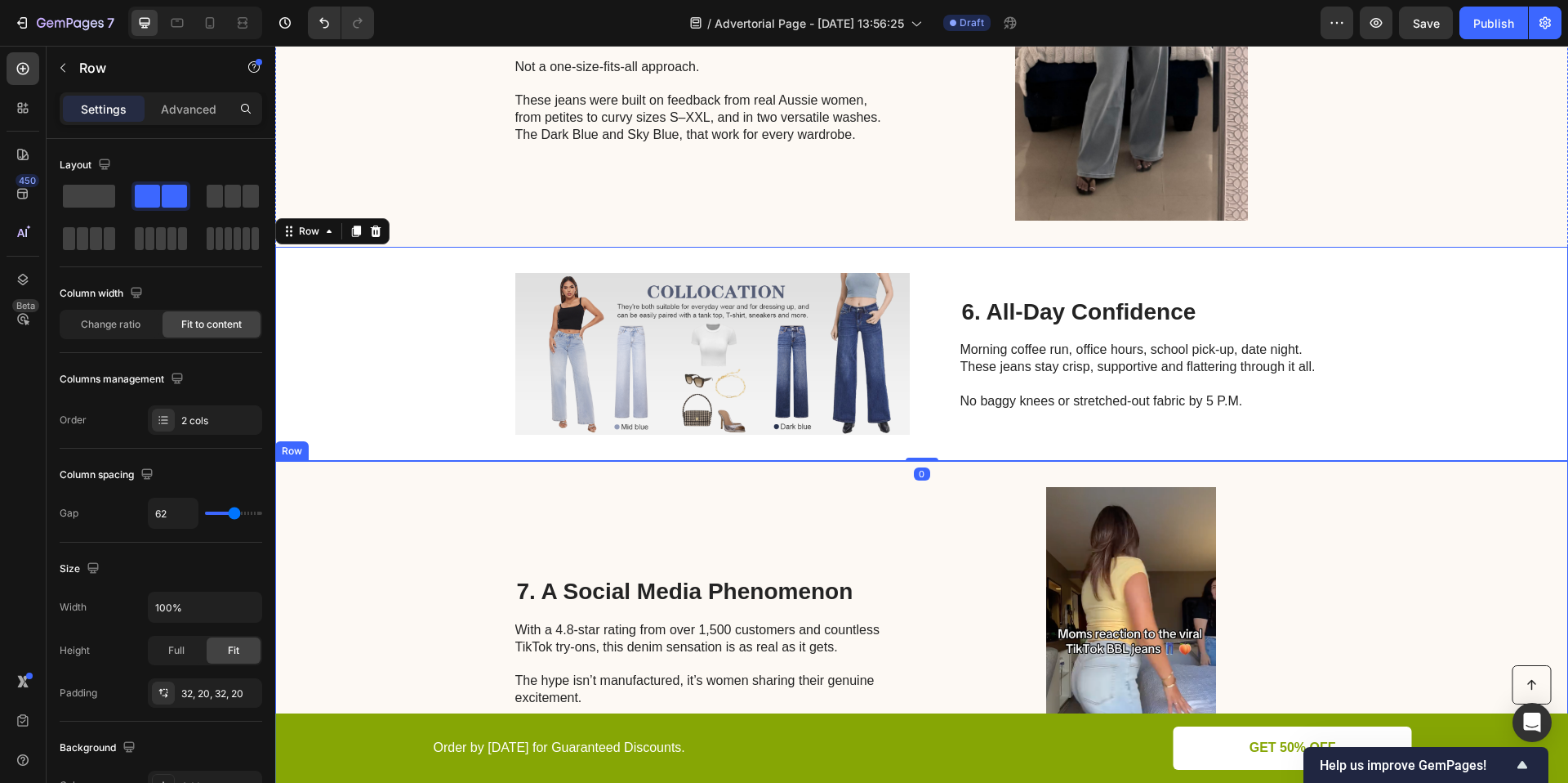
click at [1529, 534] on div "7. A Social Media Phenomenon Heading With a 4.8-star rating from over 1,500 cus…" at bounding box center [921, 643] width 1292 height 363
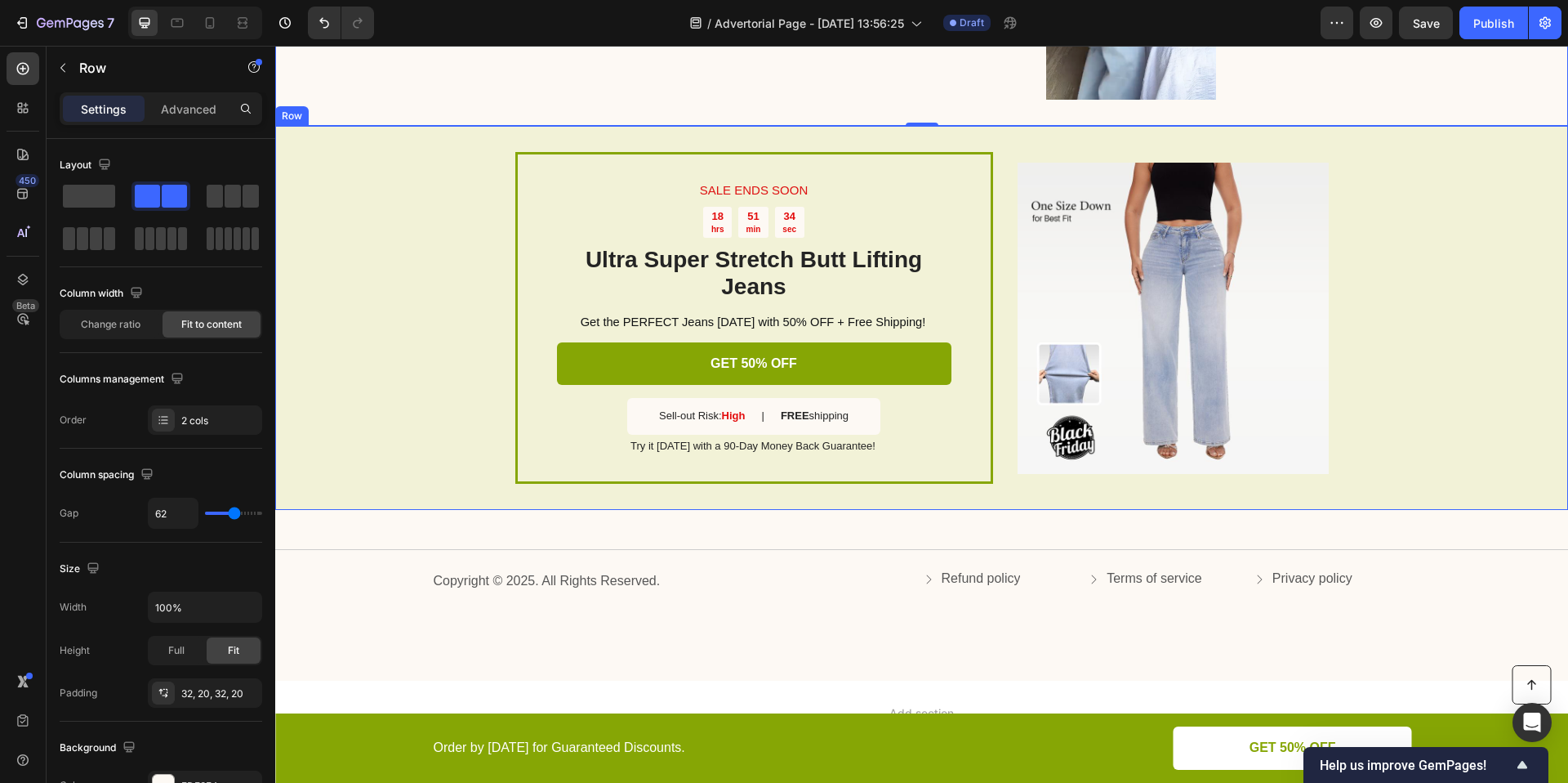
scroll to position [3238, 0]
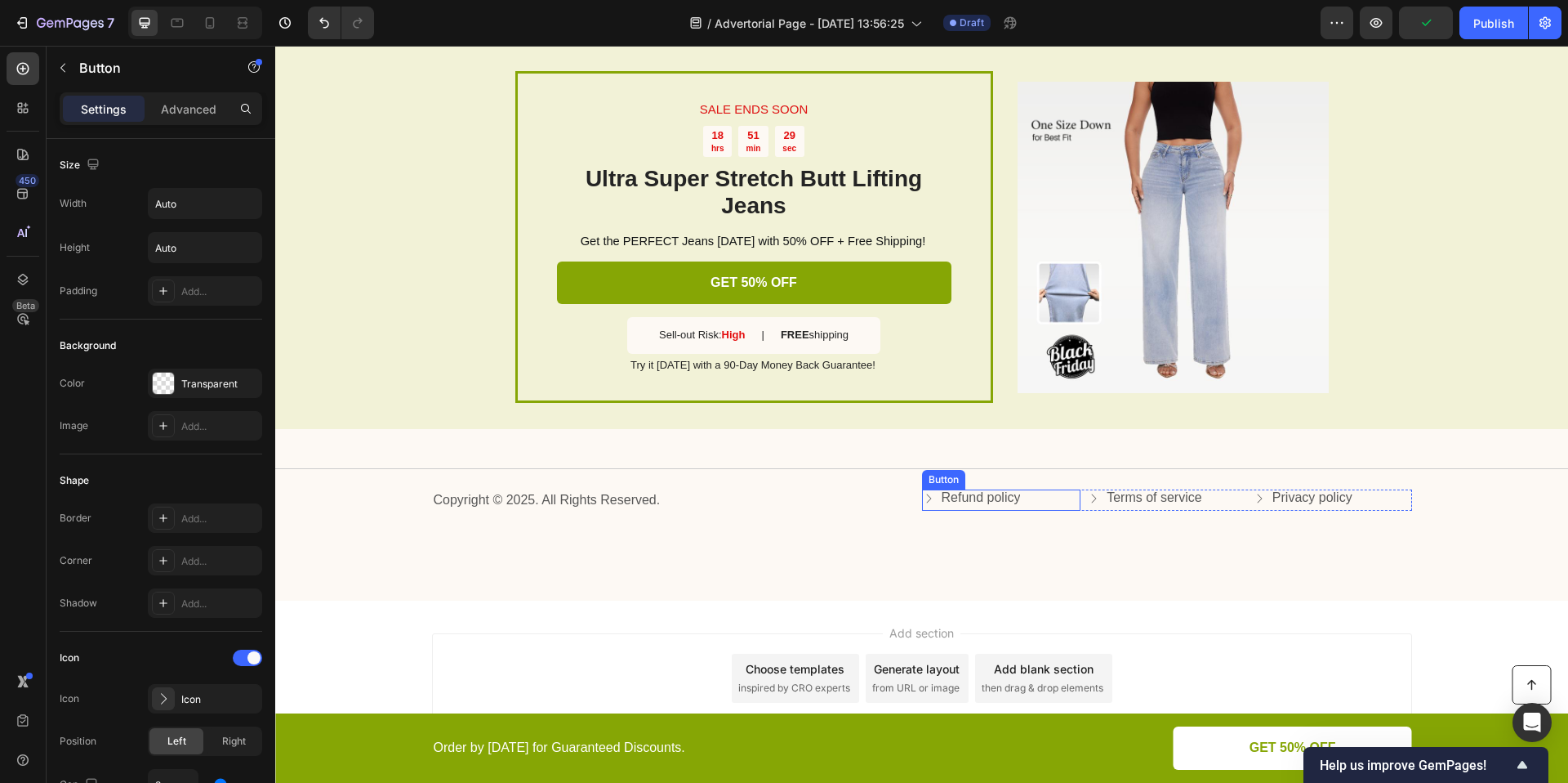
click at [1061, 503] on div "Refund policy Button" at bounding box center [1002, 499] width 159 height 21
click at [1407, 269] on div "SALE ENDS SOON Text Block 18 hrs 51 min 28 sec Countdown Timer Ultra Super Stre…" at bounding box center [921, 237] width 1292 height 385
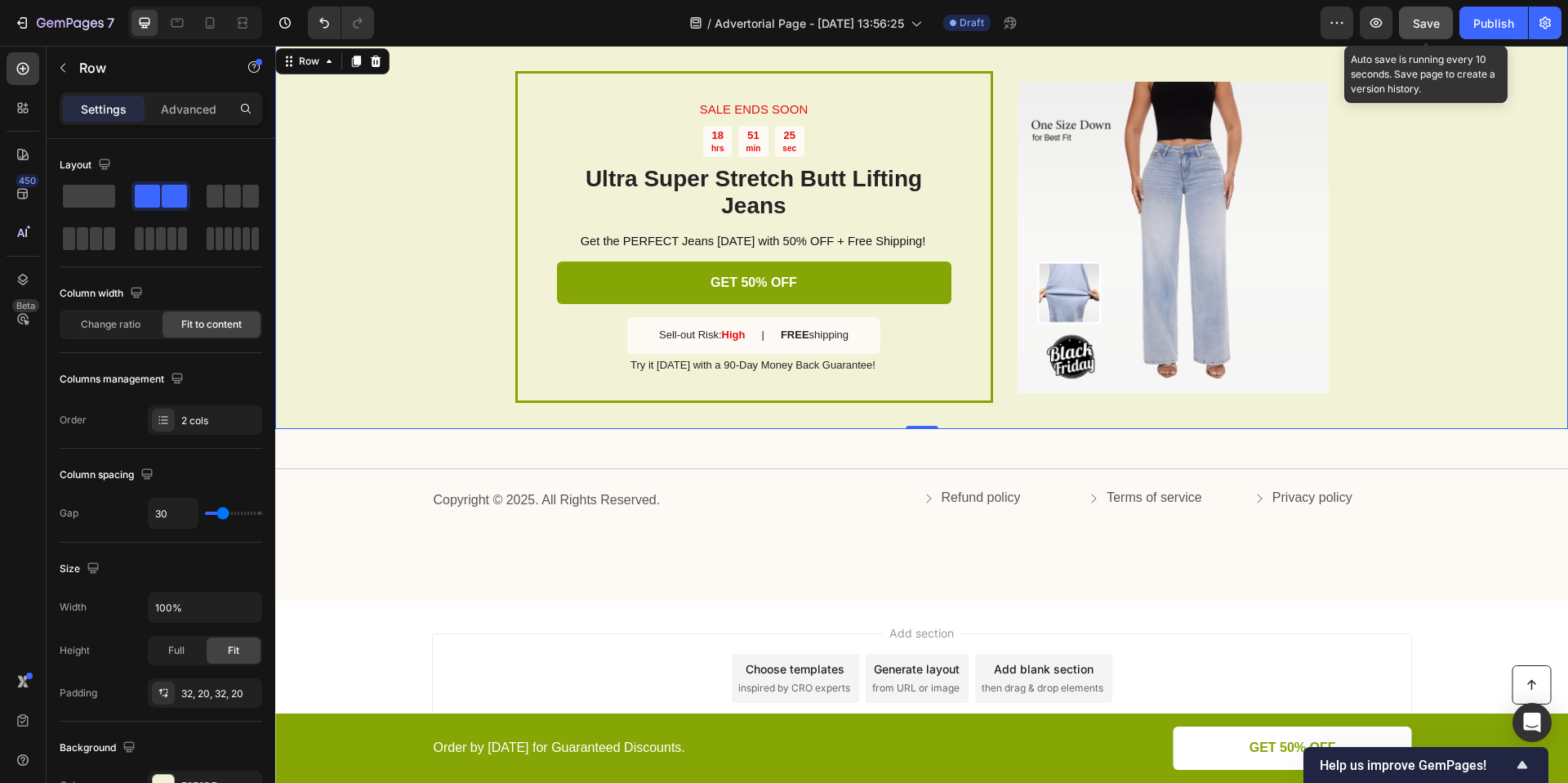
click at [1429, 26] on span "Save" at bounding box center [1426, 23] width 27 height 14
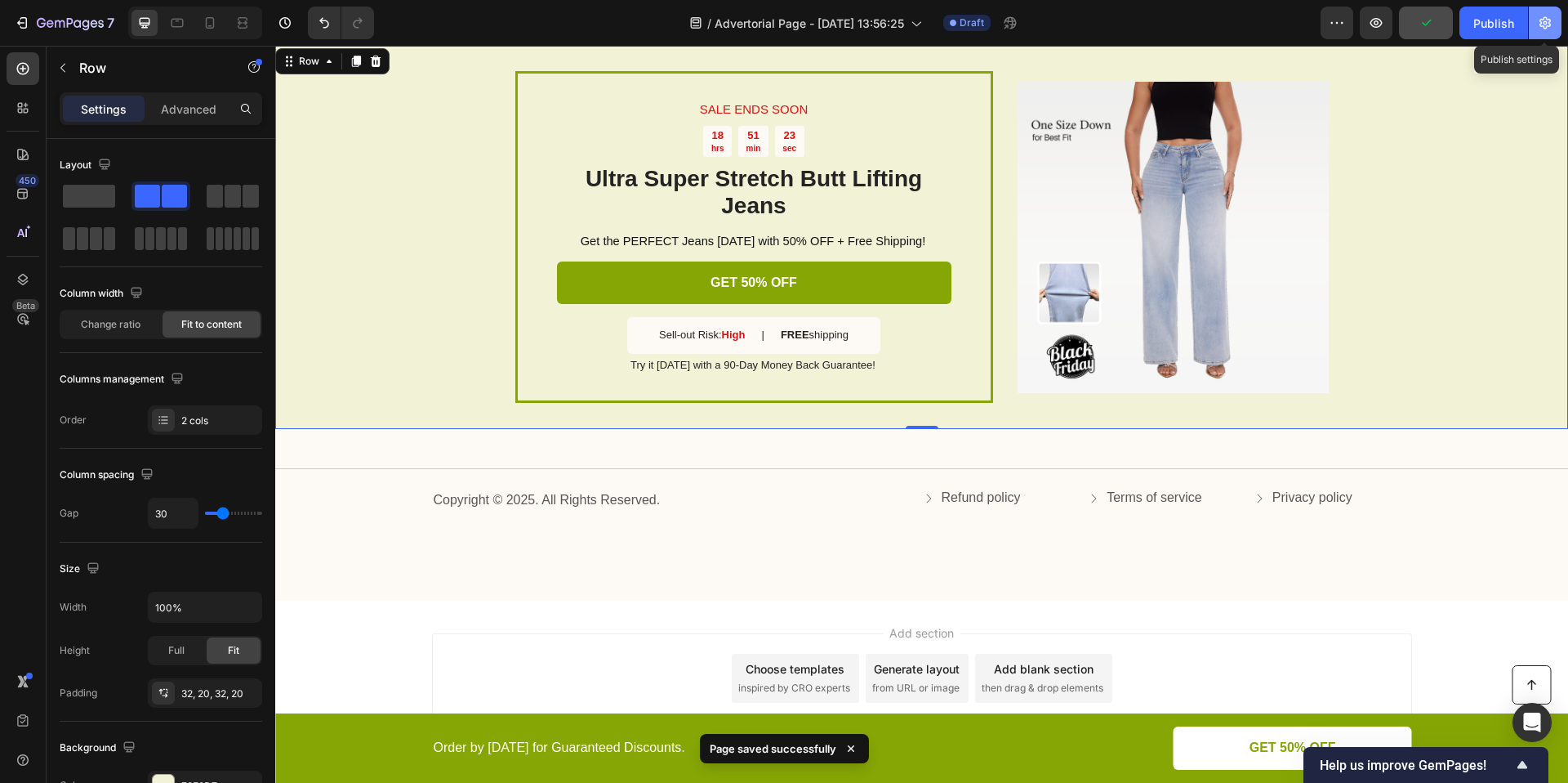
click at [1540, 21] on icon "button" at bounding box center [1544, 23] width 11 height 12
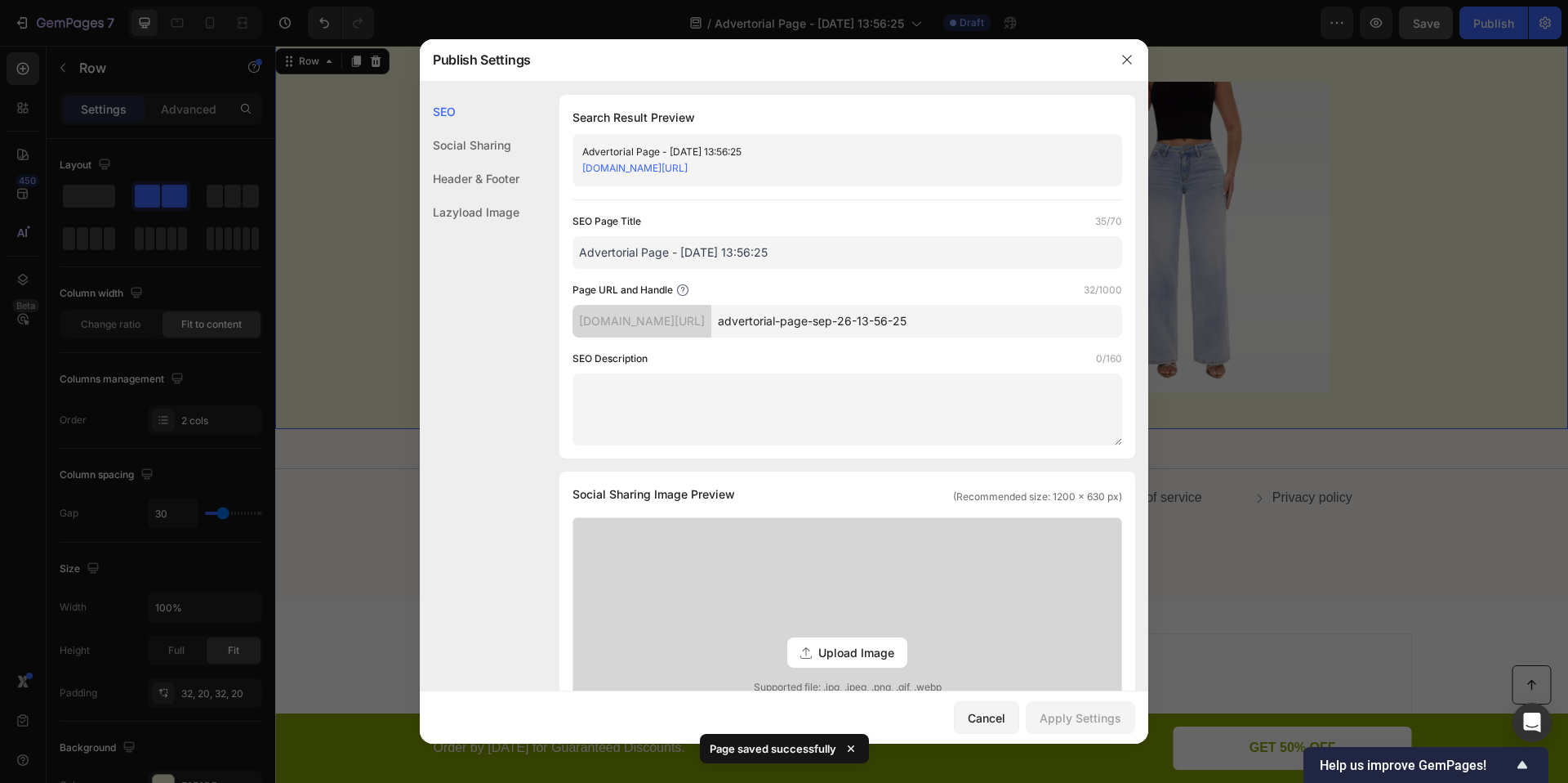
click at [463, 147] on div "Social Sharing" at bounding box center [470, 145] width 100 height 34
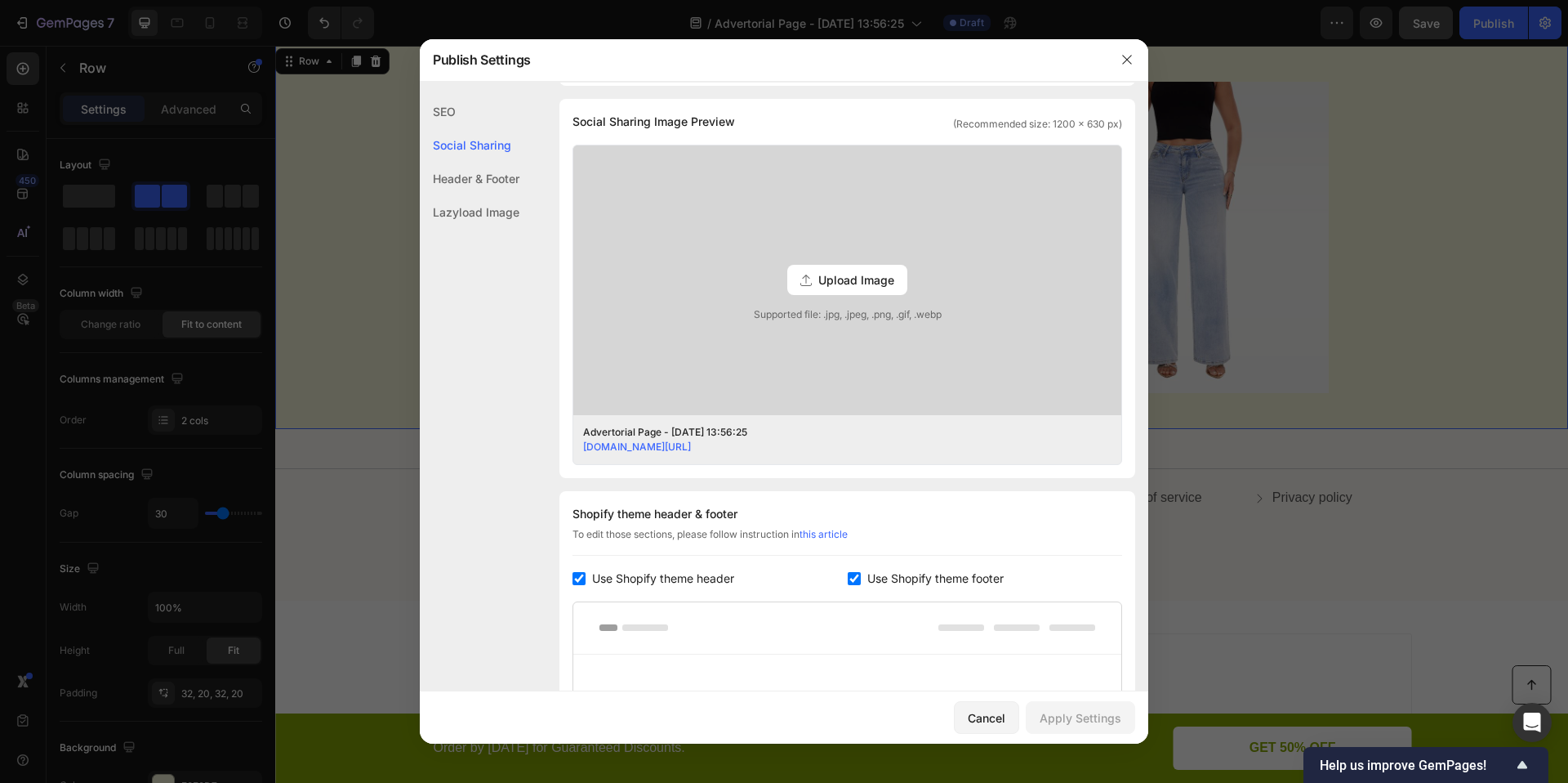
scroll to position [374, 0]
click at [829, 282] on span "Upload Image" at bounding box center [856, 279] width 76 height 17
click at [0, 0] on input "Upload Image Supported file: .jpg, .jpeg, .png, .gif, .webp" at bounding box center [0, 0] width 0 height 0
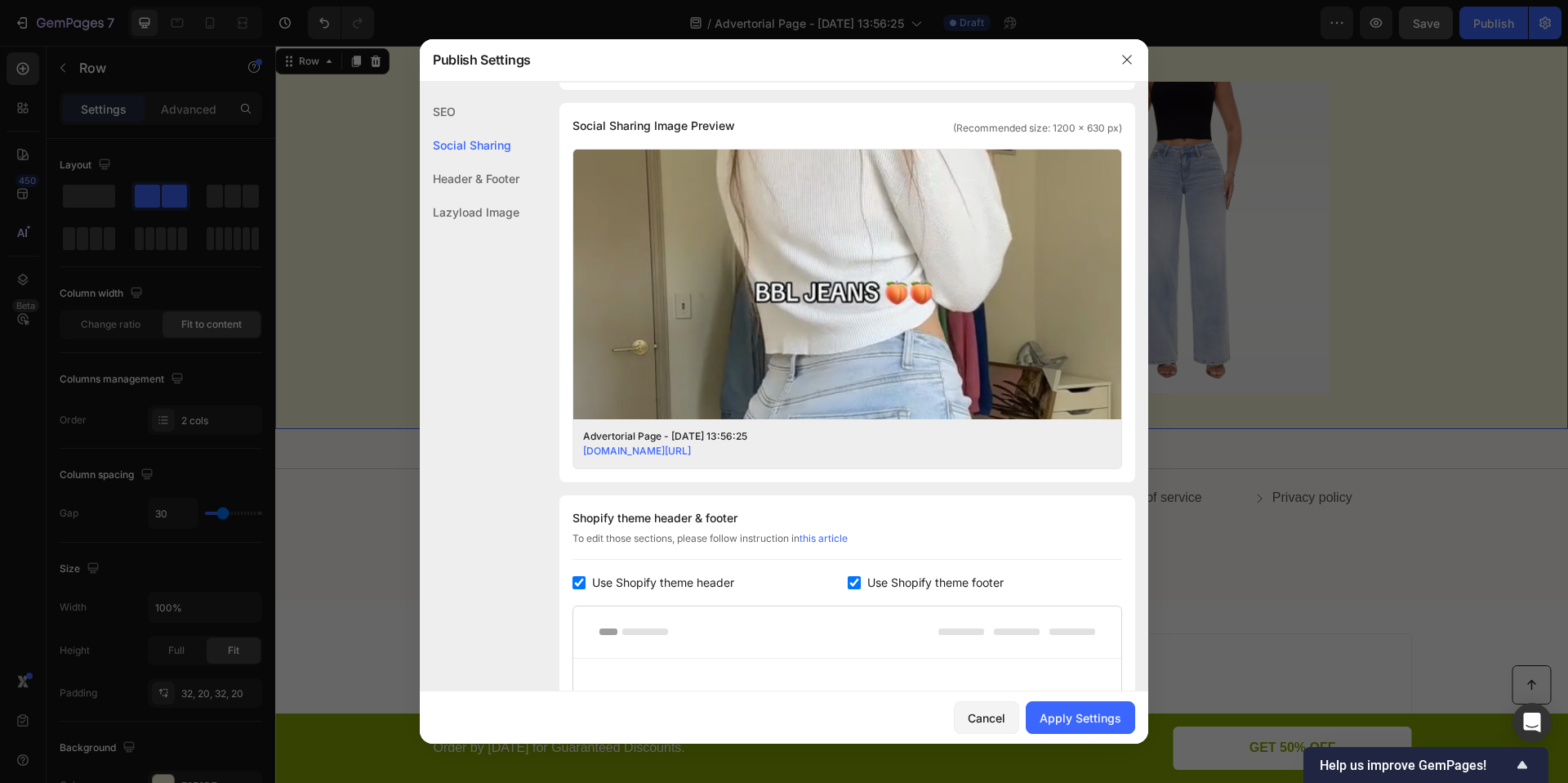
scroll to position [369, 0]
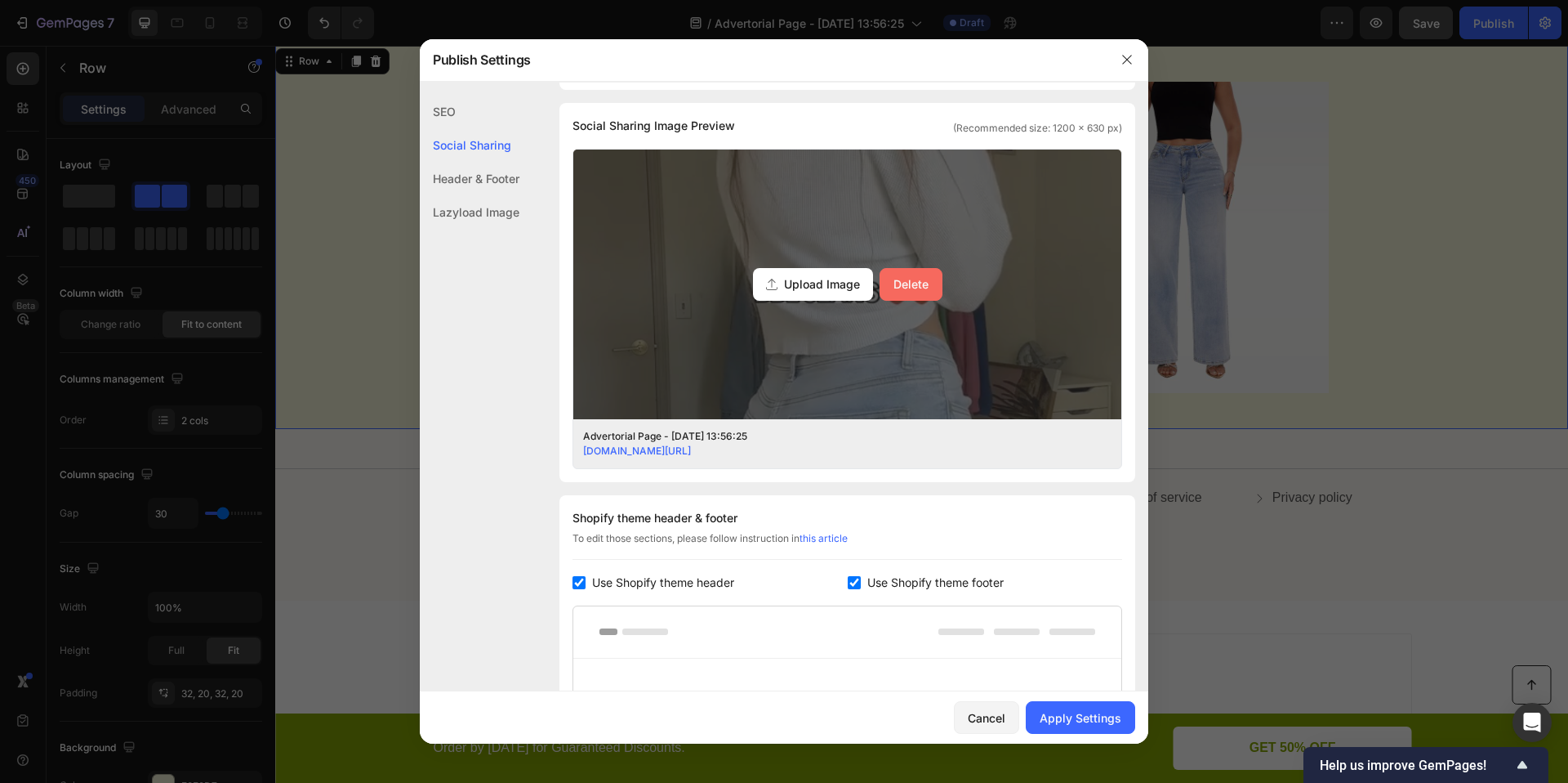
click at [908, 289] on div "Delete" at bounding box center [910, 283] width 35 height 17
click at [0, 0] on input "Upload Image Delete" at bounding box center [0, 0] width 0 height 0
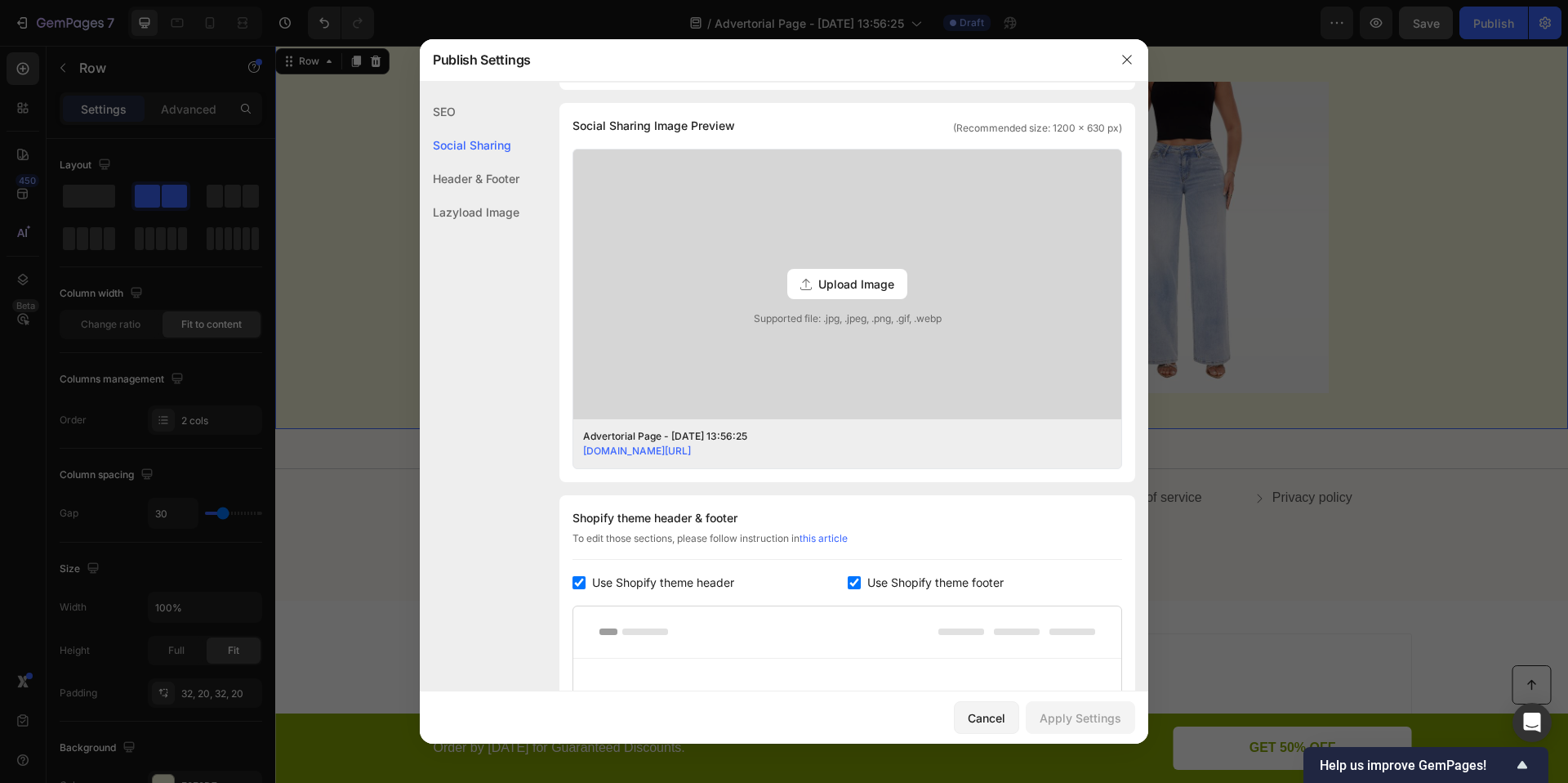
click at [493, 178] on div "Header & Footer" at bounding box center [470, 178] width 100 height 34
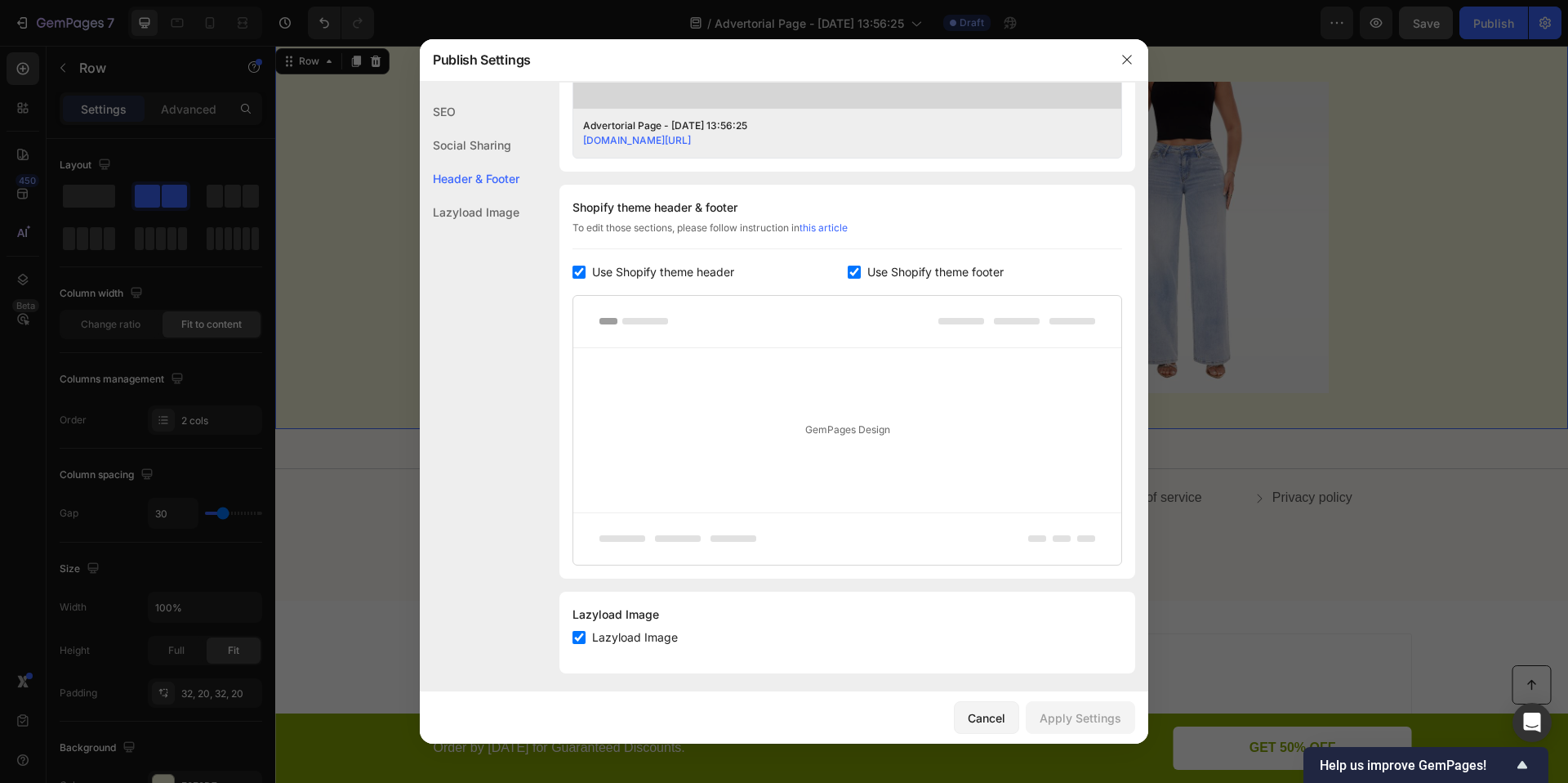
scroll to position [687, 0]
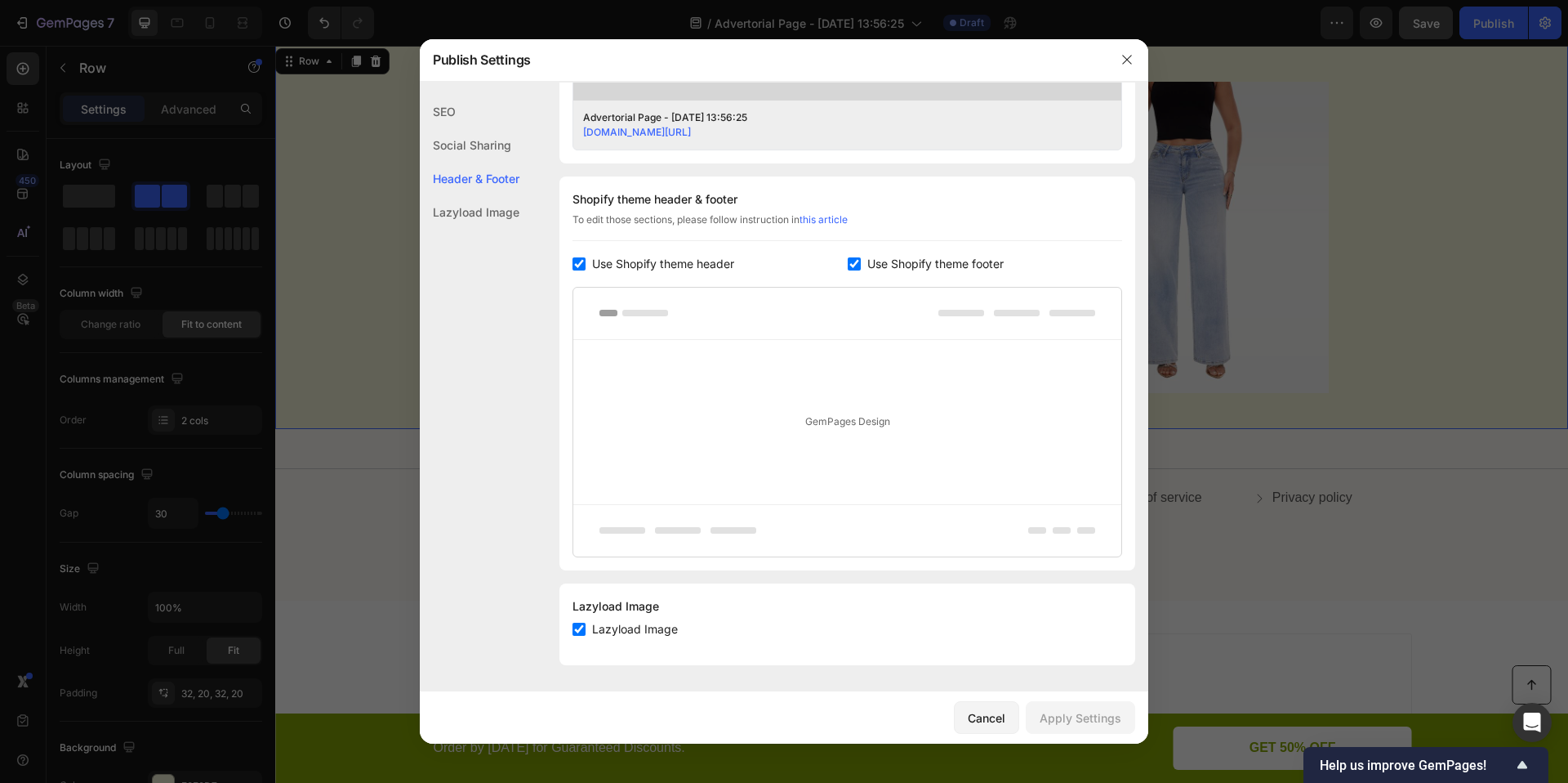
click at [484, 204] on div "Lazyload Image" at bounding box center [470, 212] width 100 height 34
click at [454, 119] on div "SEO" at bounding box center [470, 112] width 100 height 34
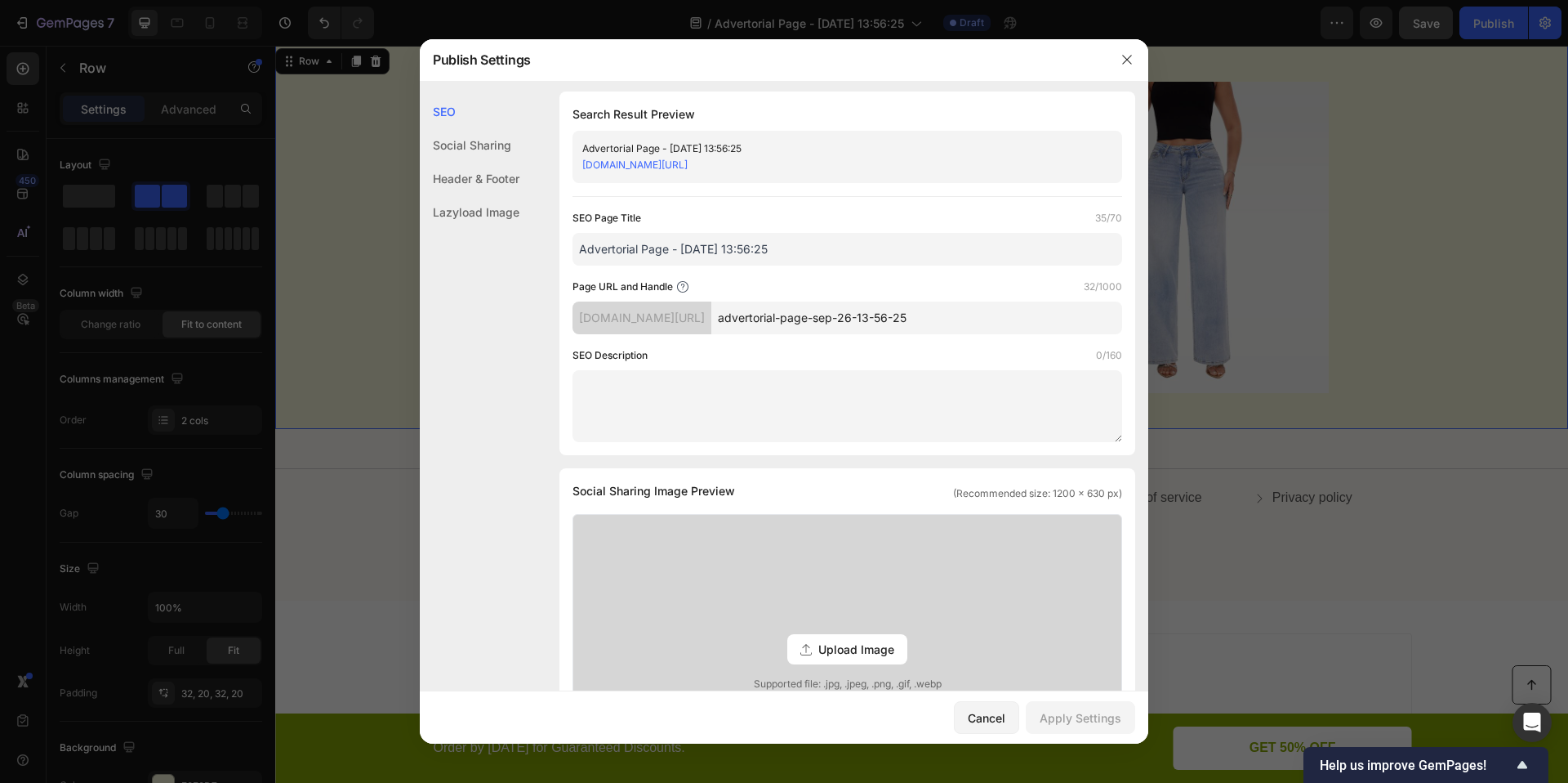
scroll to position [0, 0]
click at [1017, 326] on input "advertorial-page-sep-26-13-56-25" at bounding box center [916, 321] width 411 height 33
drag, startPoint x: 1017, startPoint y: 326, endPoint x: 847, endPoint y: 324, distance: 170.0
click at [847, 324] on input "advertorial-page-sep-26-13-56-25" at bounding box center [916, 321] width 411 height 33
type input "advertorial-jeans"
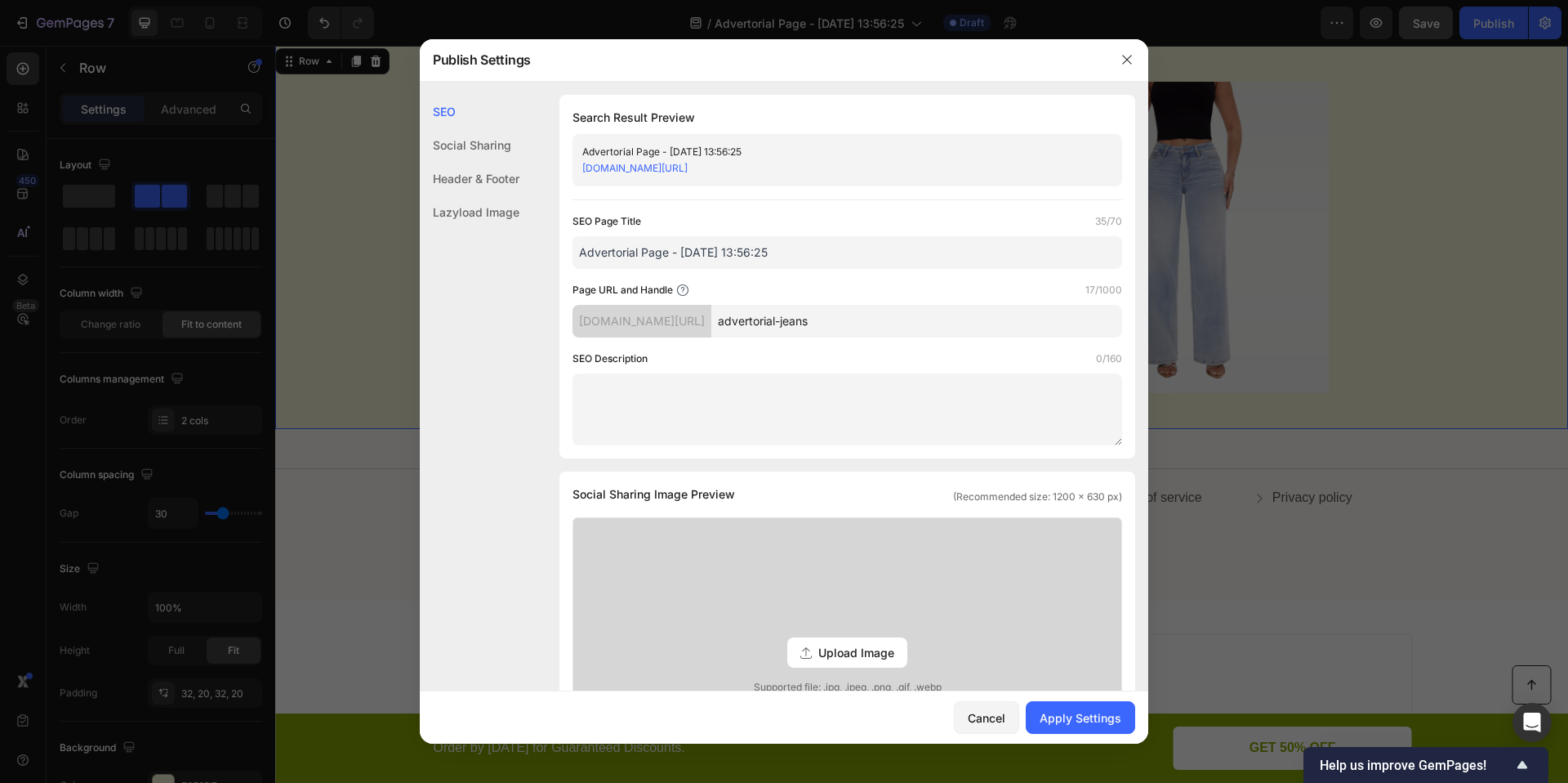
click at [996, 401] on textarea at bounding box center [847, 409] width 550 height 72
click at [1065, 709] on div "Apply Settings" at bounding box center [1080, 717] width 82 height 17
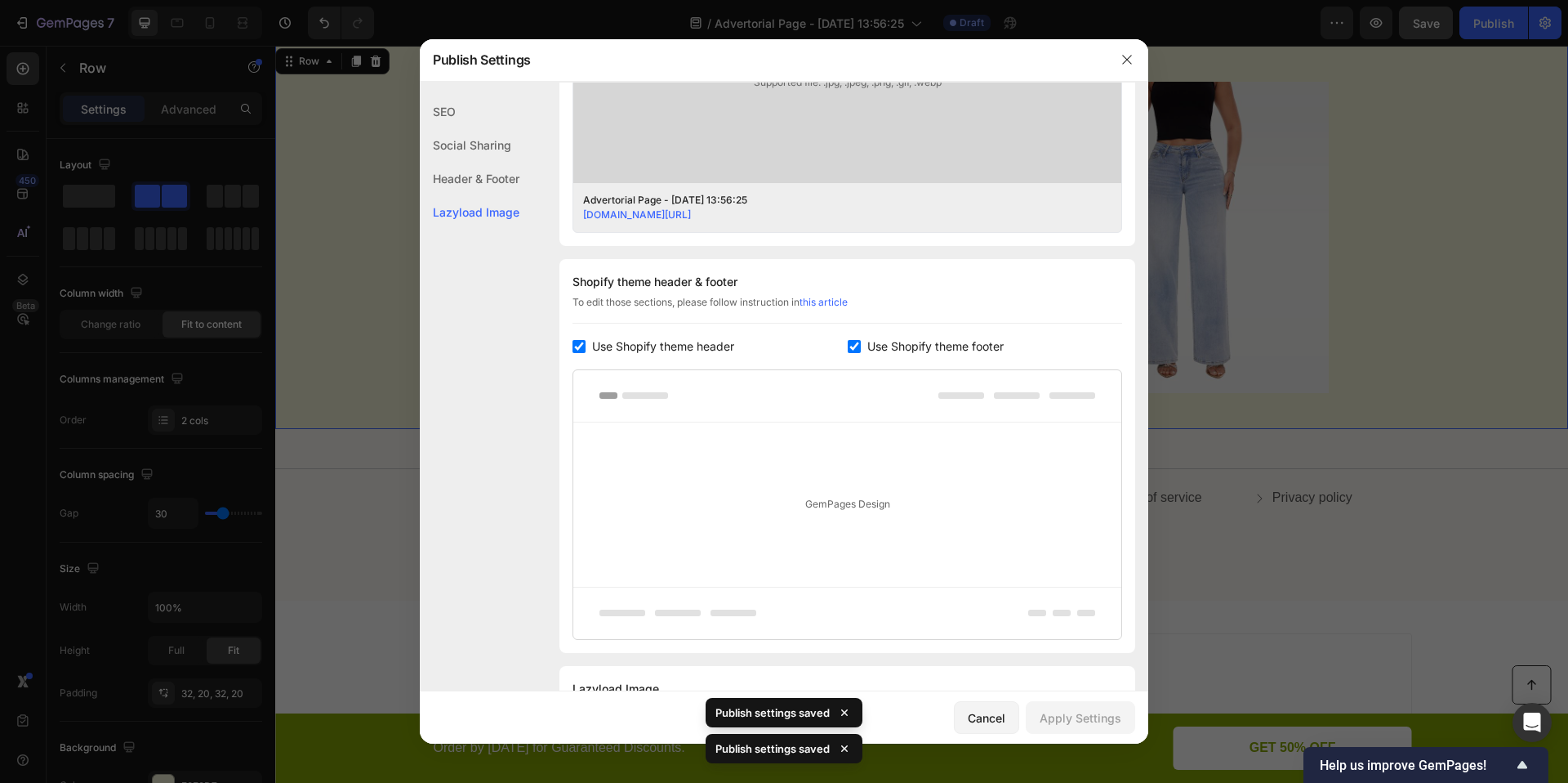
scroll to position [687, 0]
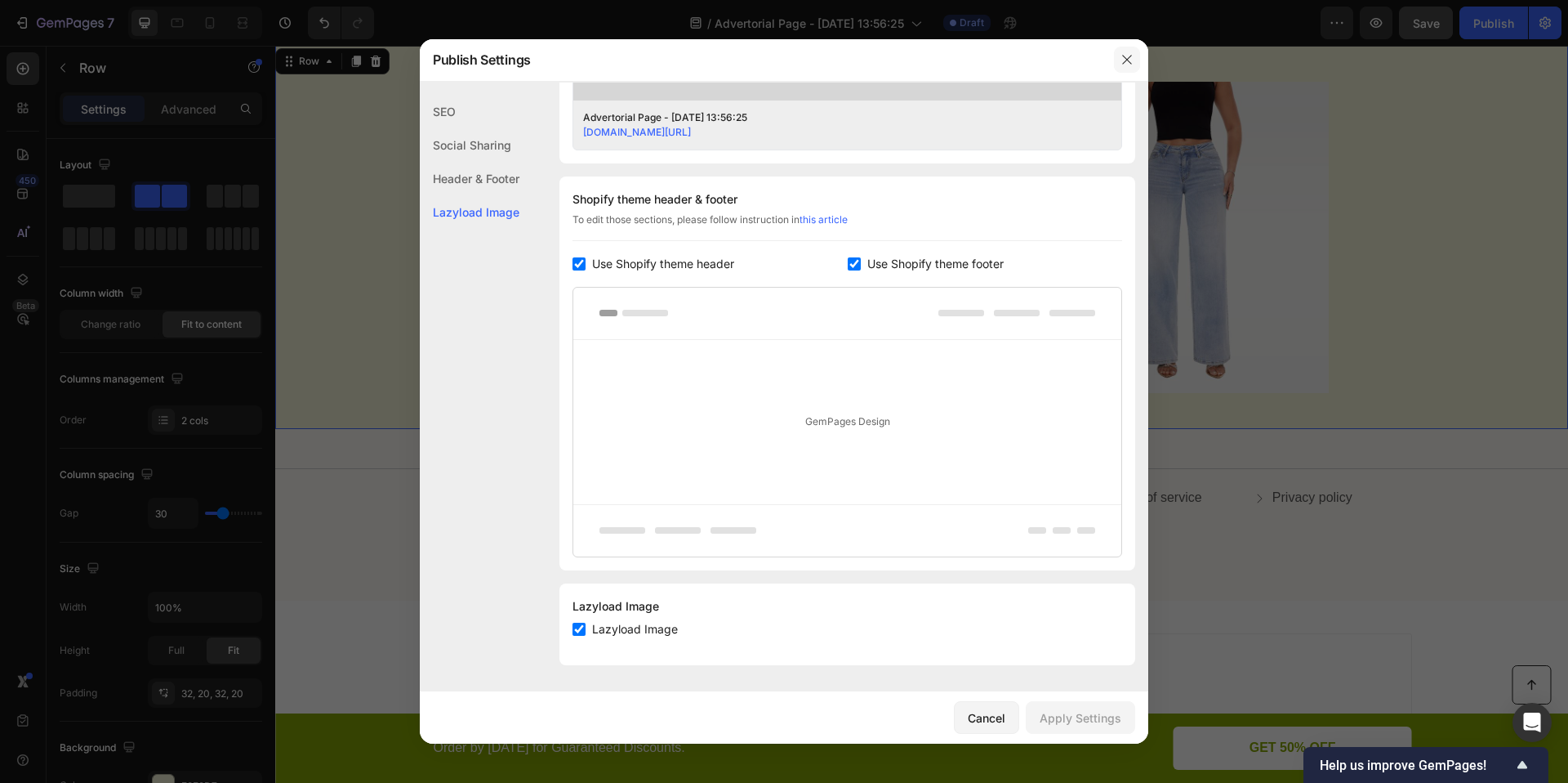
click at [1125, 64] on icon "button" at bounding box center [1126, 59] width 13 height 13
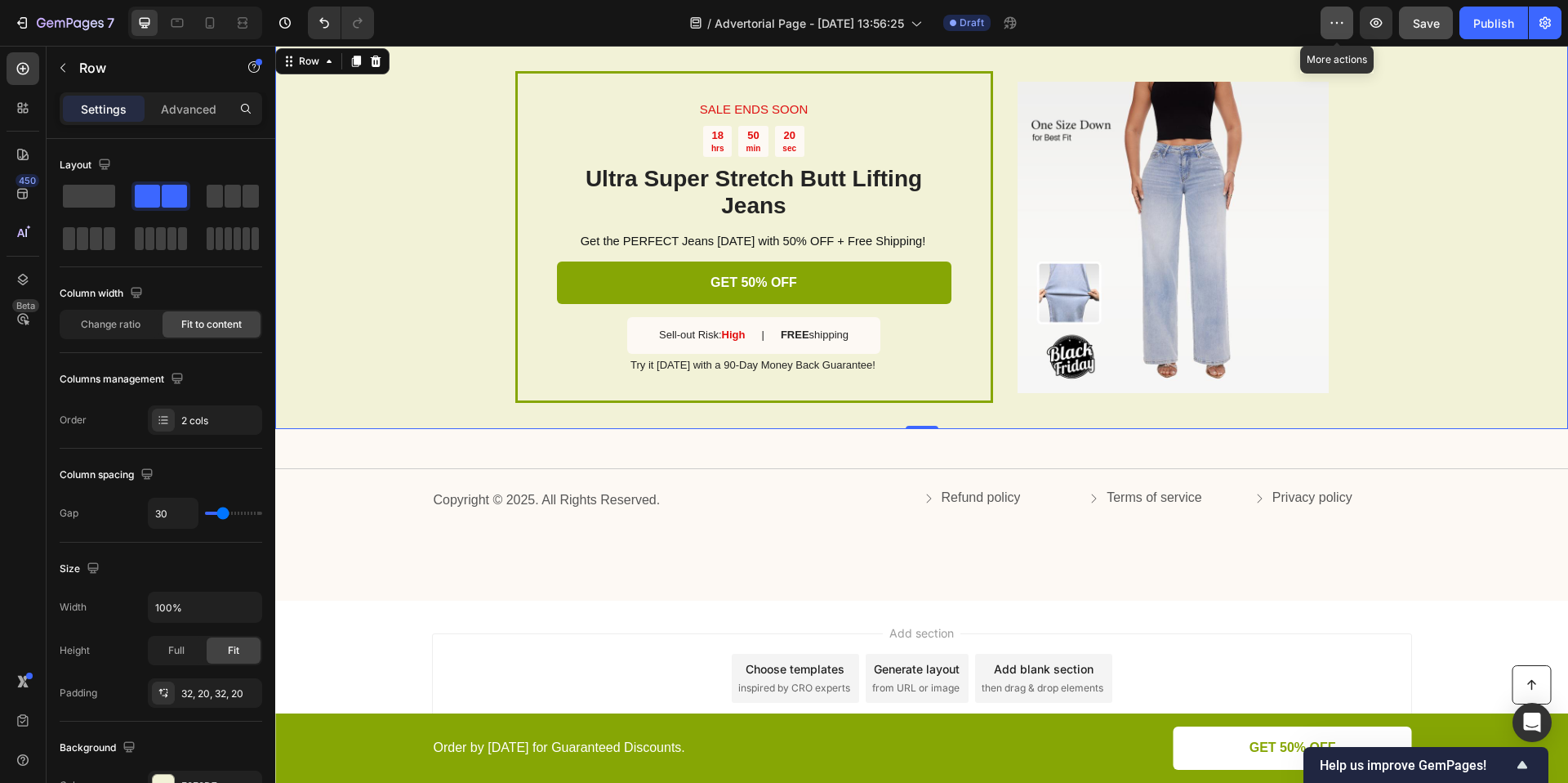
click at [1339, 19] on icon "button" at bounding box center [1337, 23] width 16 height 16
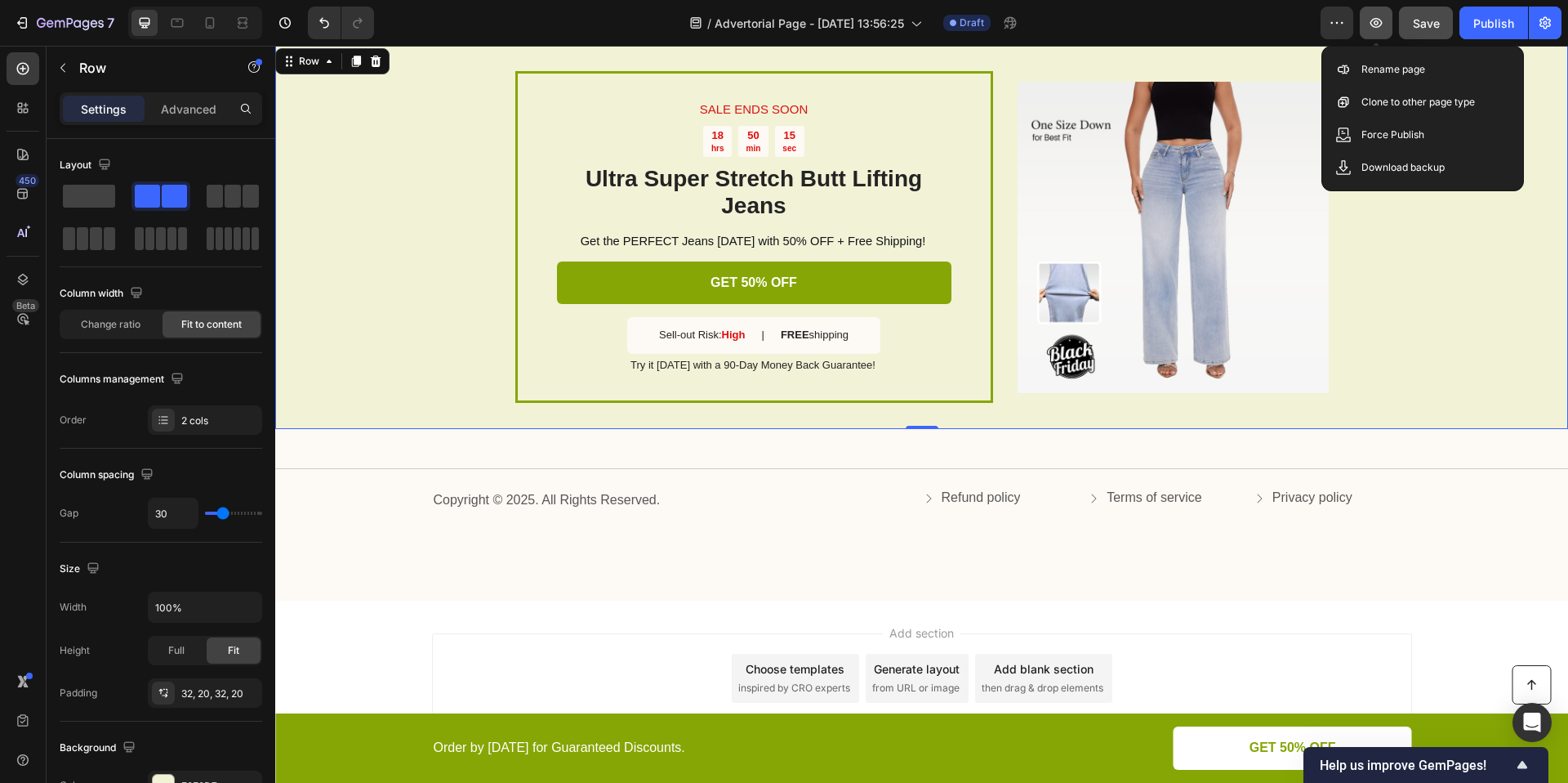
click at [1378, 16] on icon "button" at bounding box center [1376, 23] width 16 height 16
